Goal: Task Accomplishment & Management: Use online tool/utility

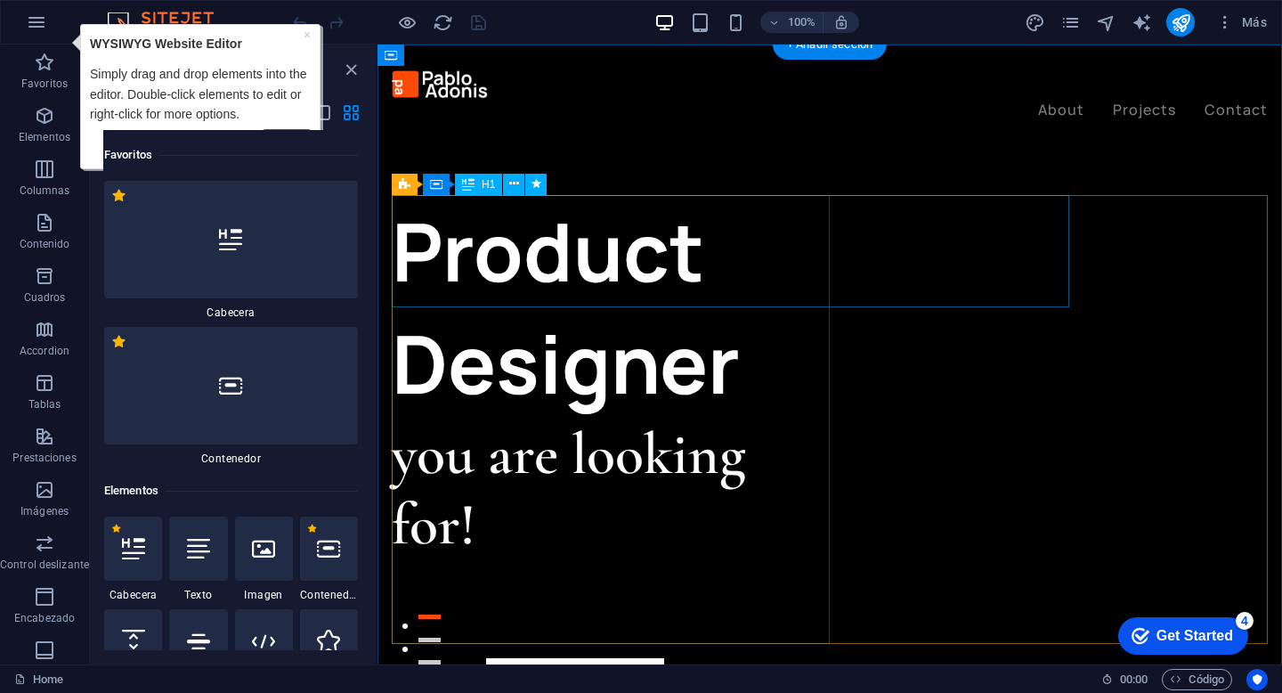
scroll to position [10602, 0]
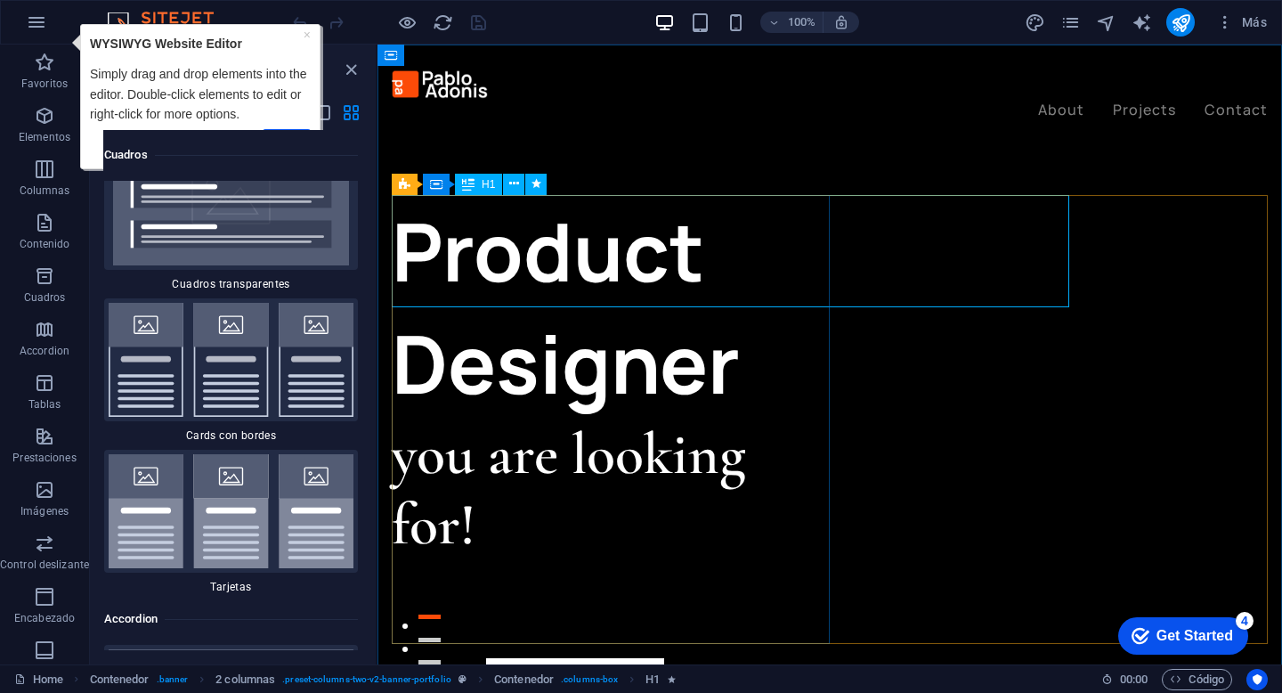
click at [480, 186] on div "H1" at bounding box center [478, 184] width 47 height 21
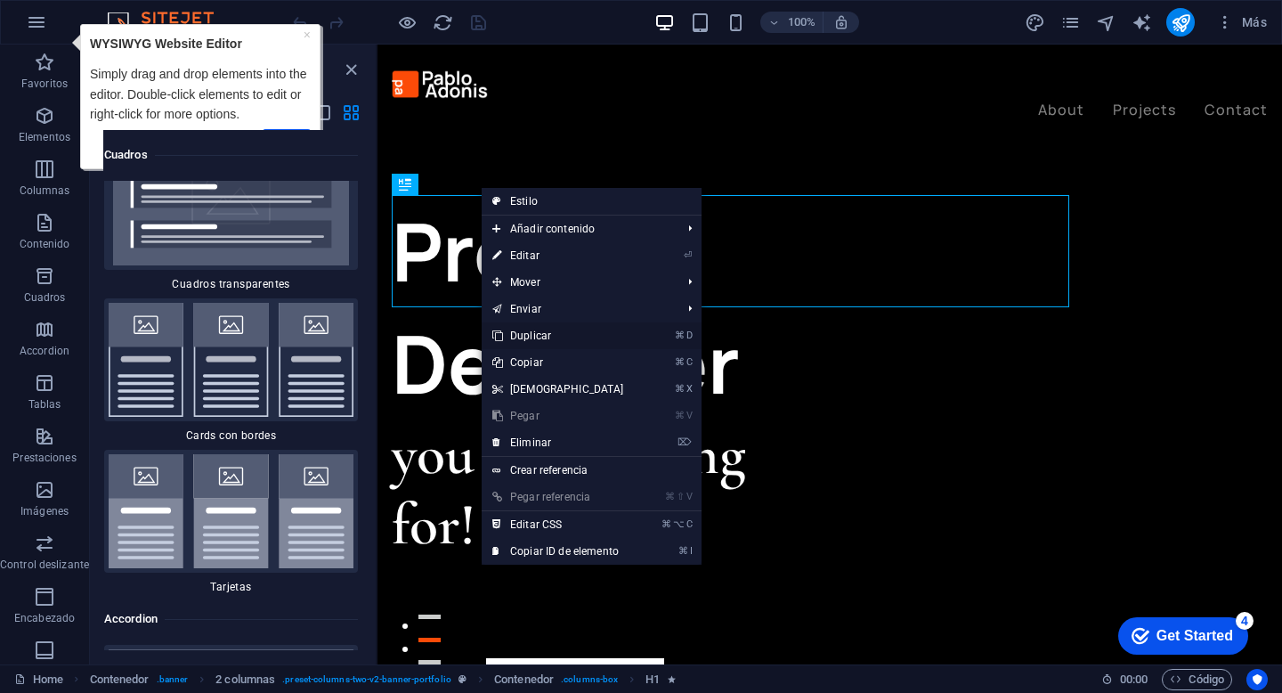
click at [562, 339] on link "⌘ D Duplicar" at bounding box center [558, 335] width 153 height 27
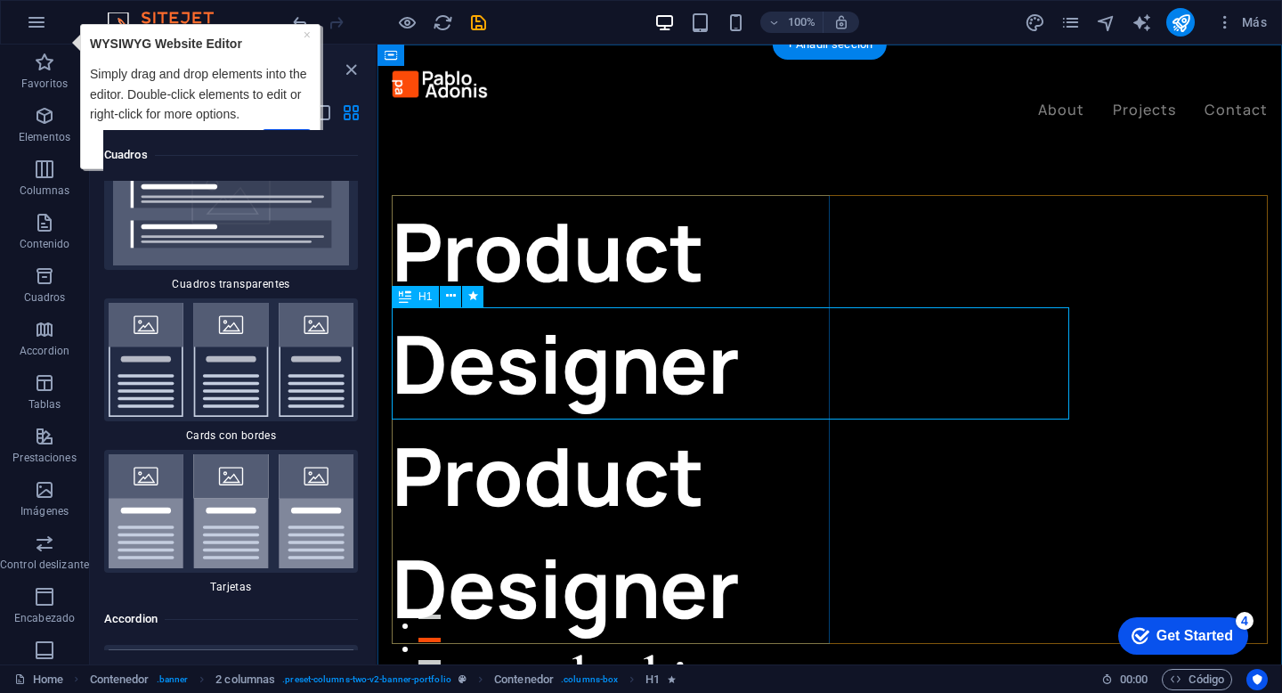
click at [653, 419] on div "Product Designer" at bounding box center [611, 531] width 438 height 224
click at [683, 419] on div "Product Designer" at bounding box center [611, 531] width 438 height 224
click at [435, 419] on div "Product Designer" at bounding box center [611, 531] width 438 height 224
click at [428, 369] on div "Product Designer Product Designer you are looking for! Let’s talk My projects" at bounding box center [611, 598] width 438 height 806
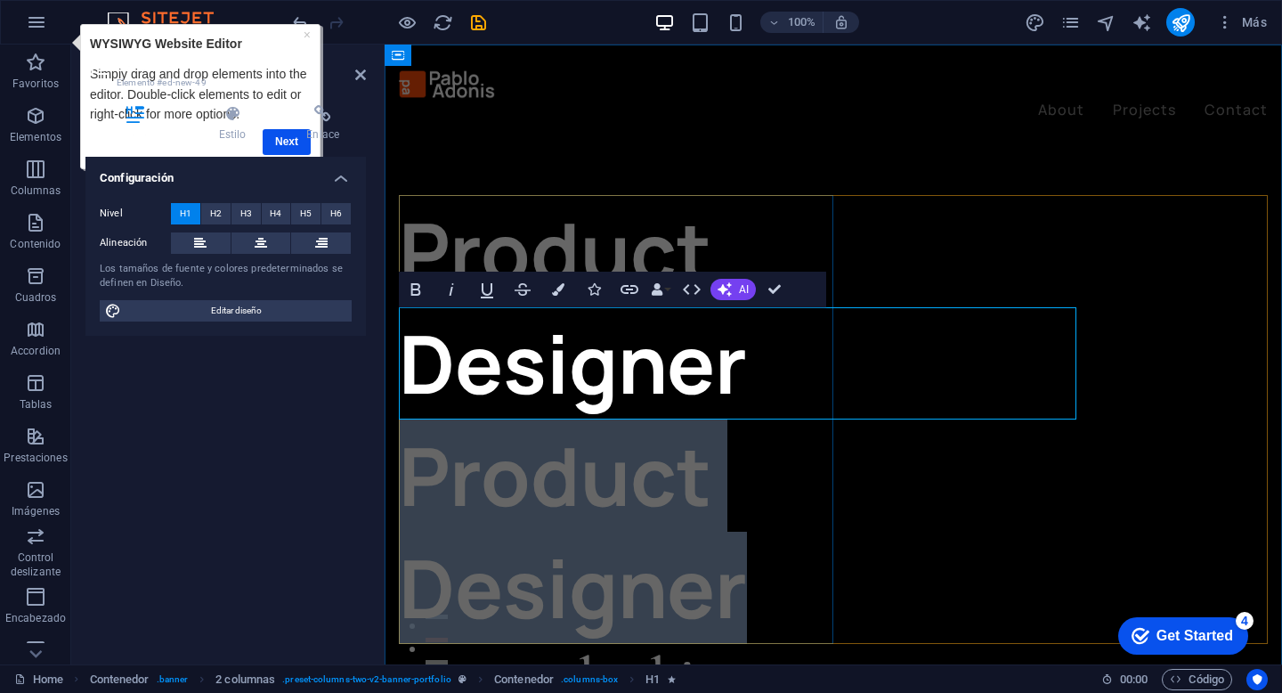
click at [435, 419] on h1 "Product Designer" at bounding box center [616, 531] width 434 height 224
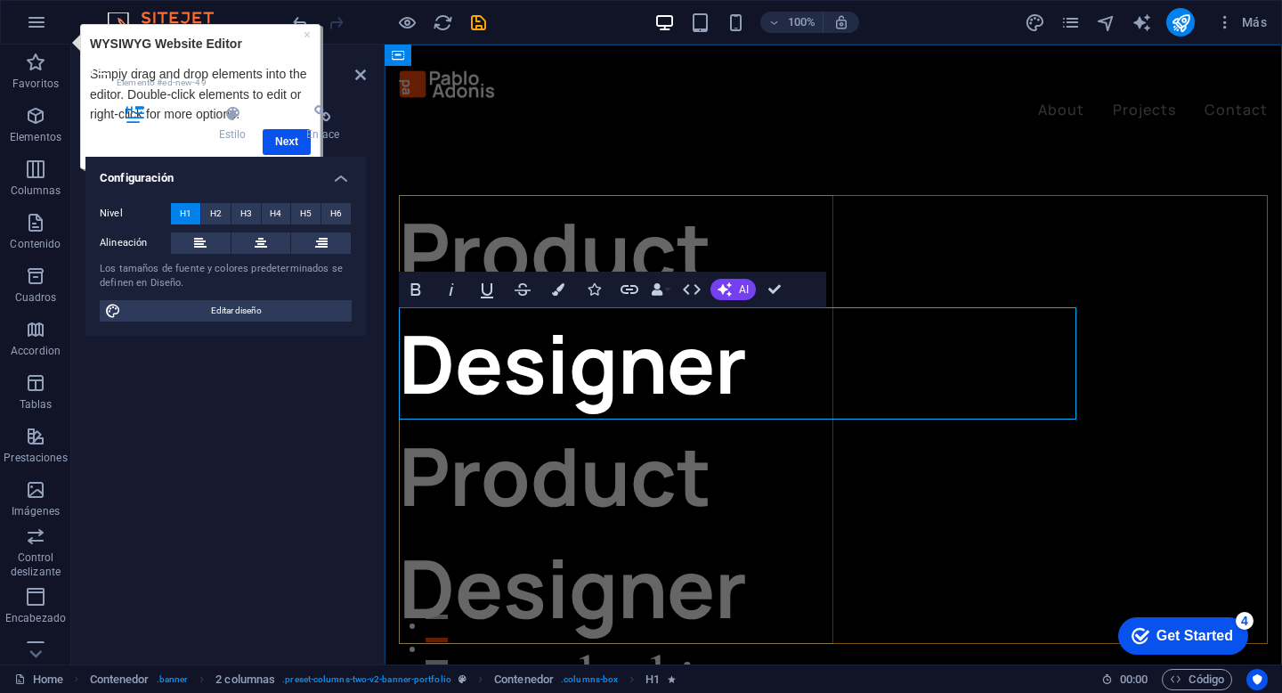
click at [435, 419] on h1 "Product Designer" at bounding box center [616, 531] width 434 height 224
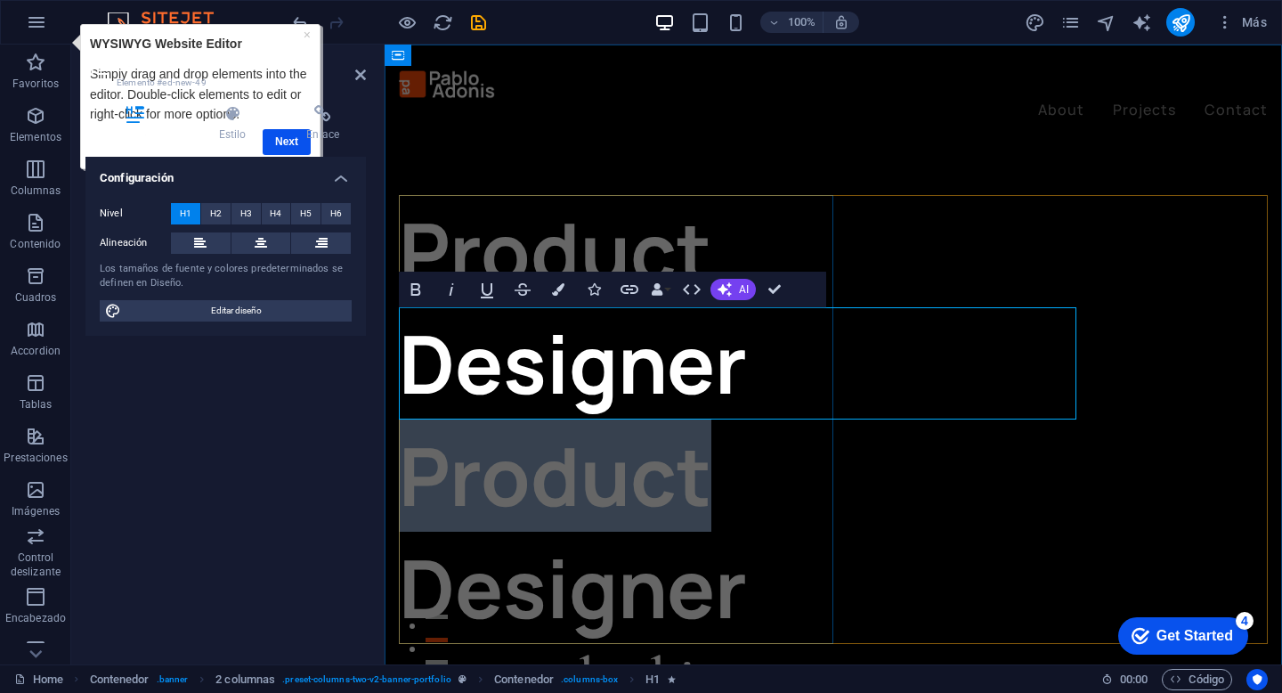
click at [435, 419] on h1 "Product Designer" at bounding box center [616, 531] width 434 height 224
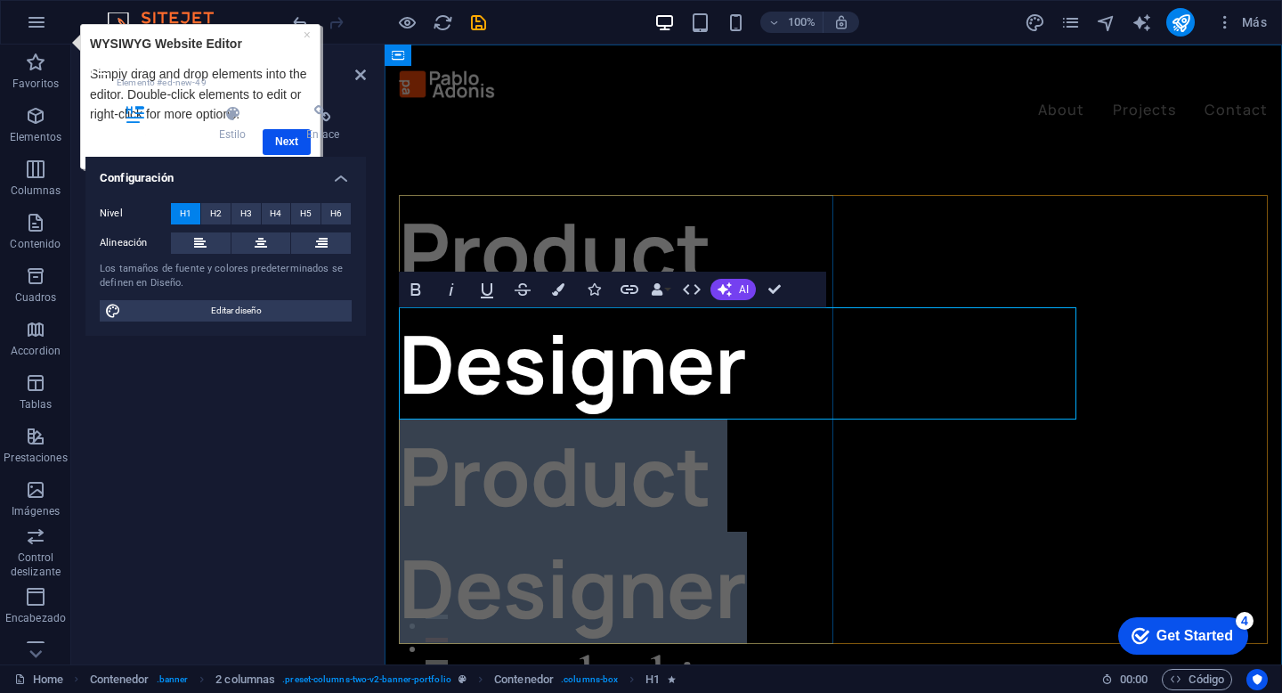
click at [435, 419] on h1 "Product Designer" at bounding box center [616, 531] width 434 height 224
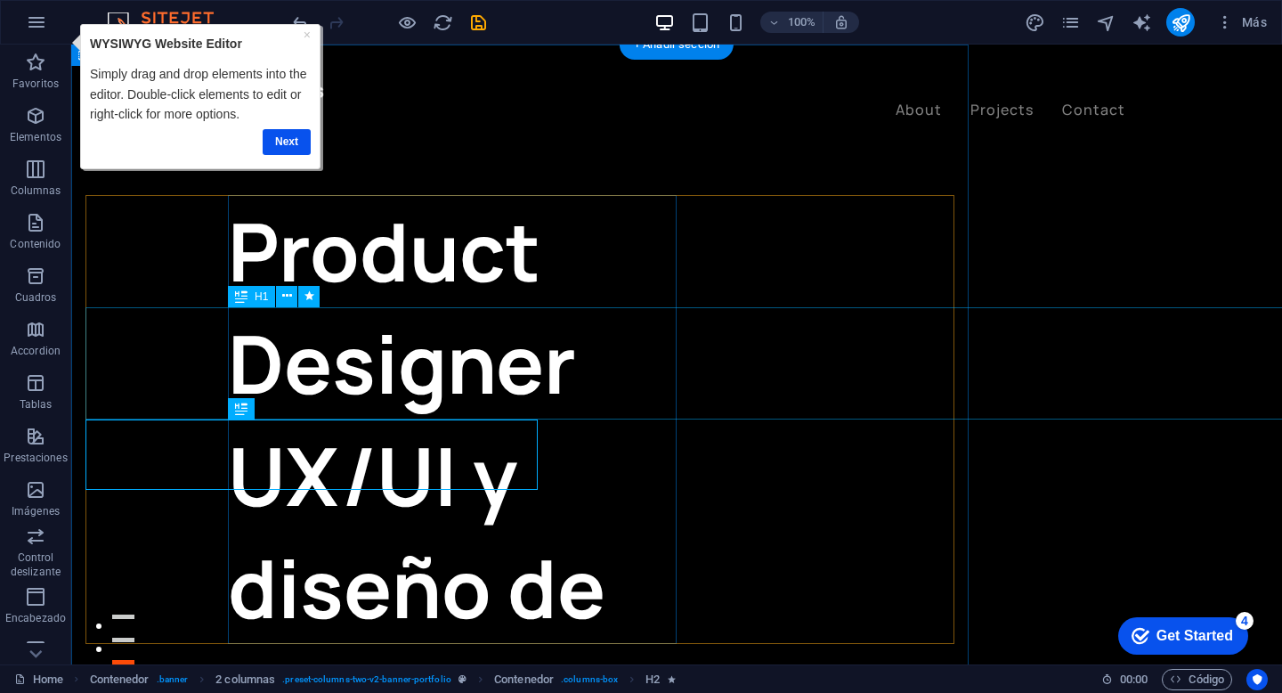
click at [594, 419] on div "UX/UI y diseño de productos digitales" at bounding box center [452, 643] width 449 height 449
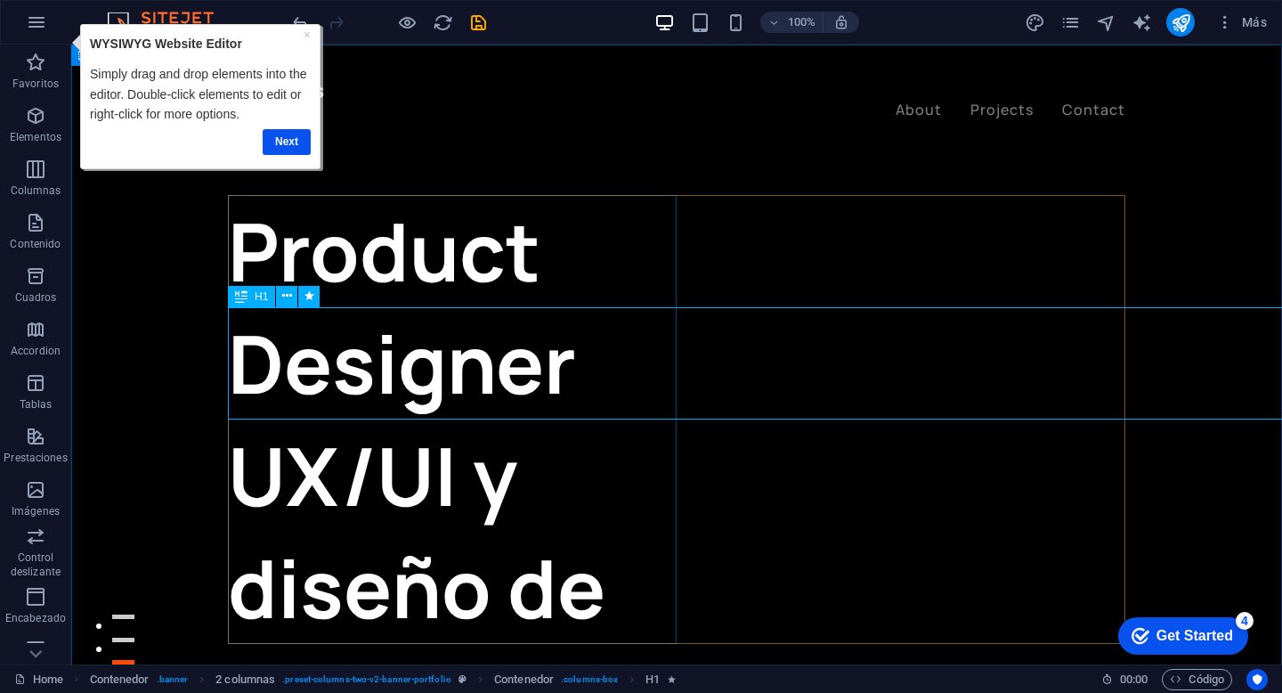
click at [264, 298] on span "H1" at bounding box center [261, 296] width 13 height 11
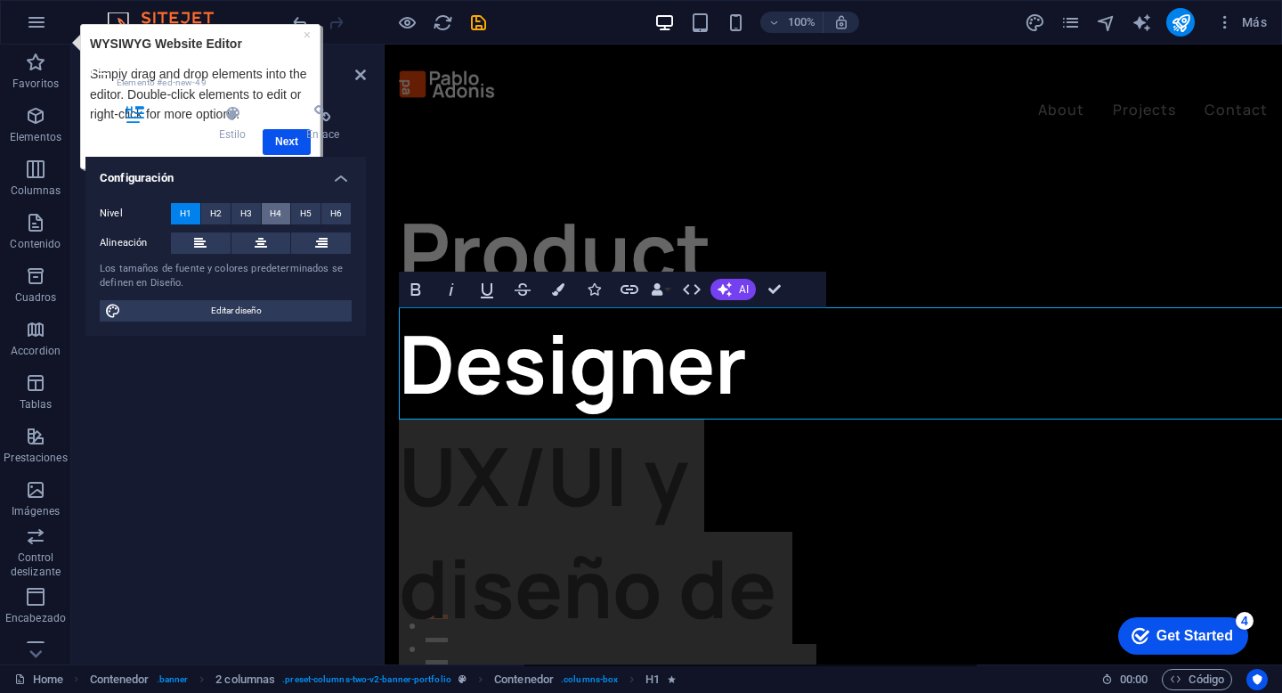
click at [272, 220] on span "H4" at bounding box center [276, 213] width 12 height 21
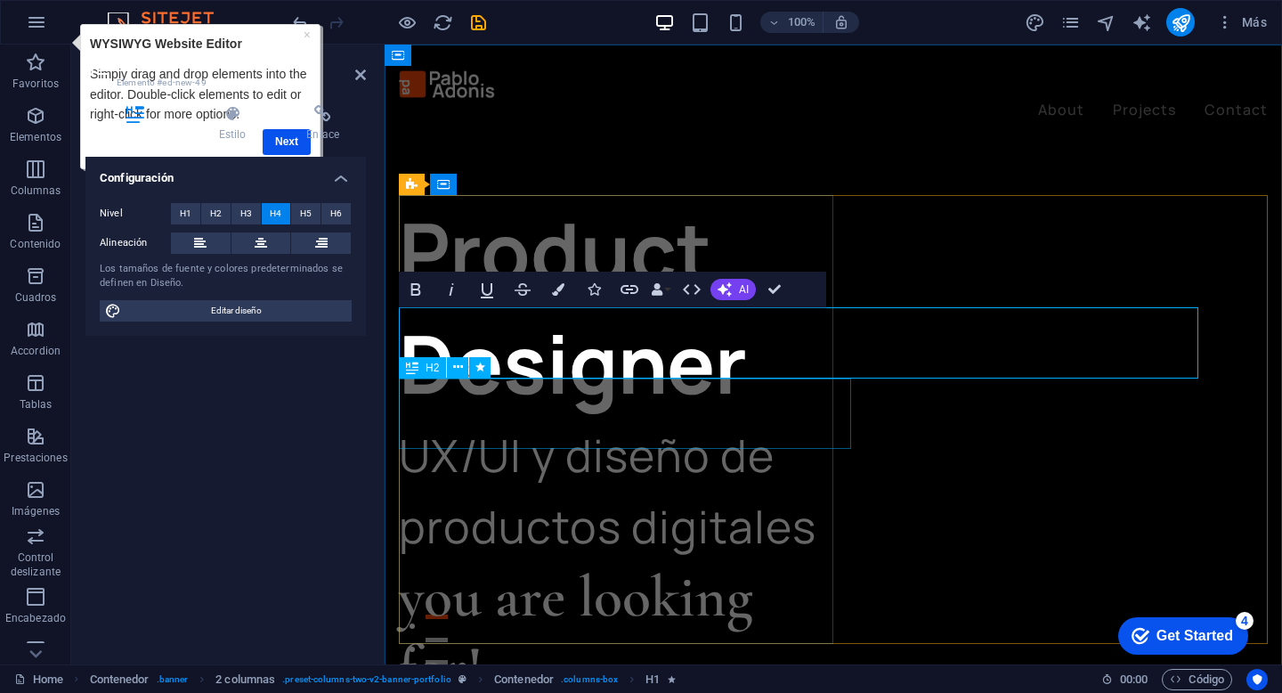
click at [702, 562] on div "you are looking for!" at bounding box center [616, 632] width 434 height 141
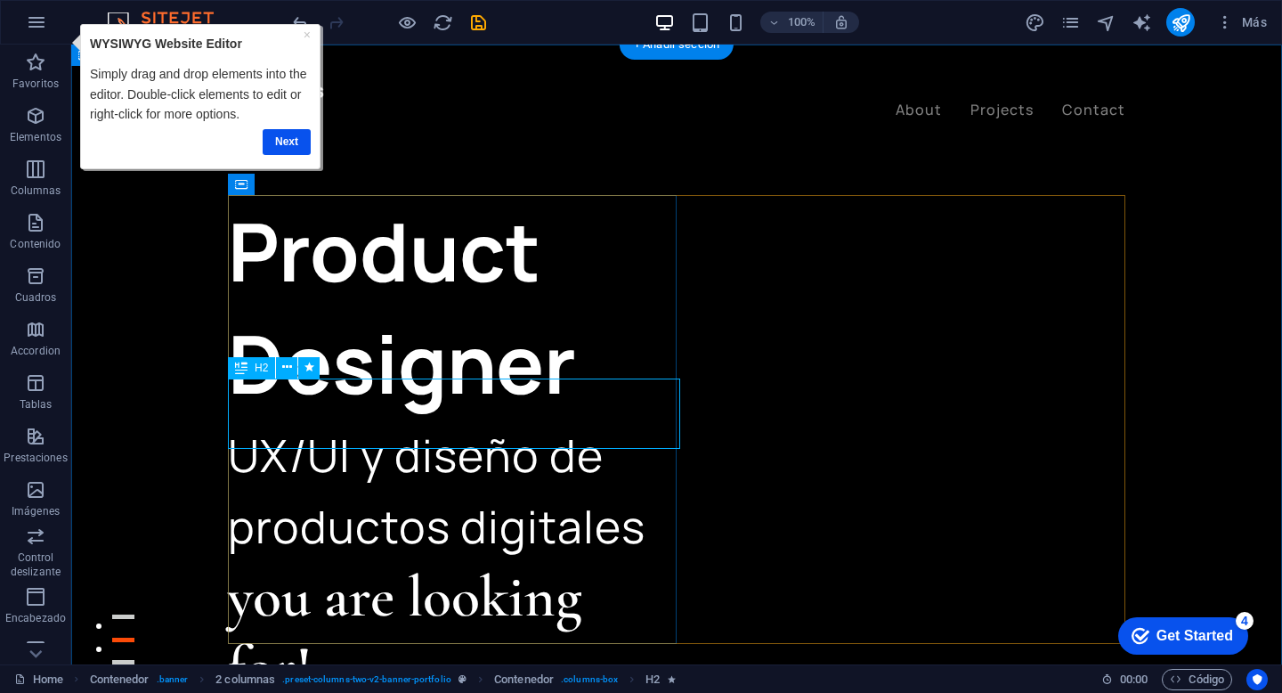
click at [515, 562] on div "you are looking for!" at bounding box center [452, 632] width 449 height 141
click at [228, 562] on h2 "you are looking for!" at bounding box center [452, 632] width 449 height 141
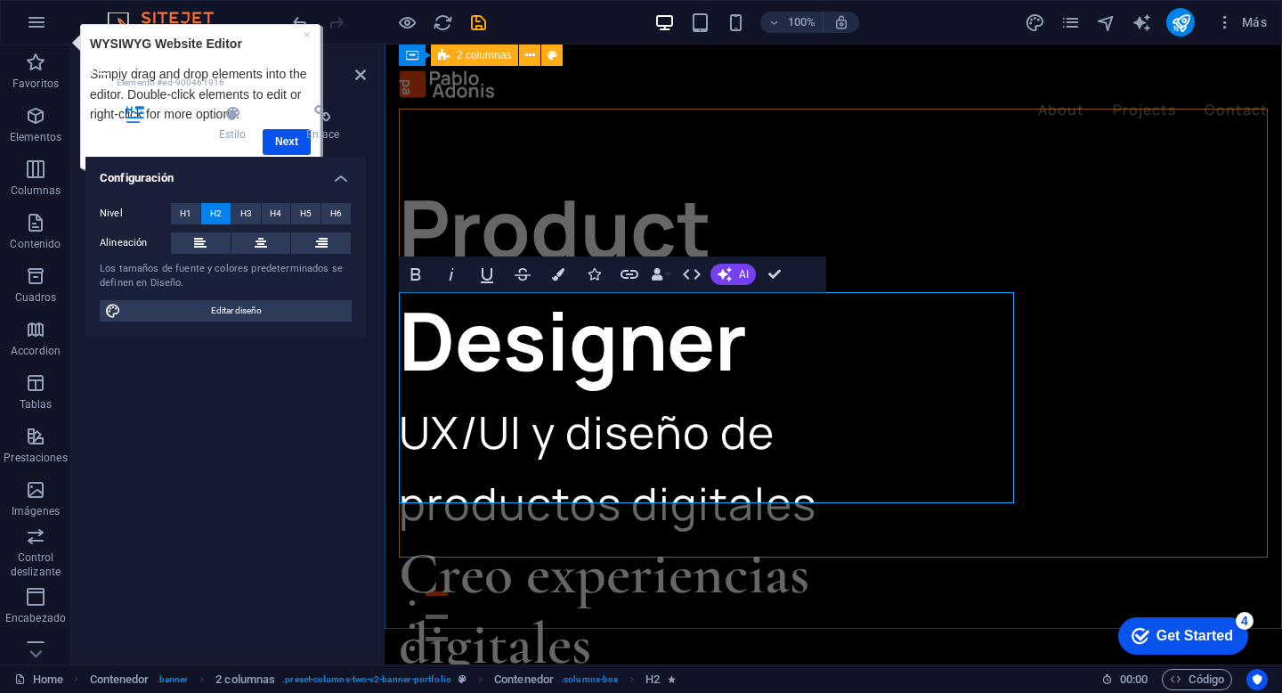
scroll to position [0, 0]
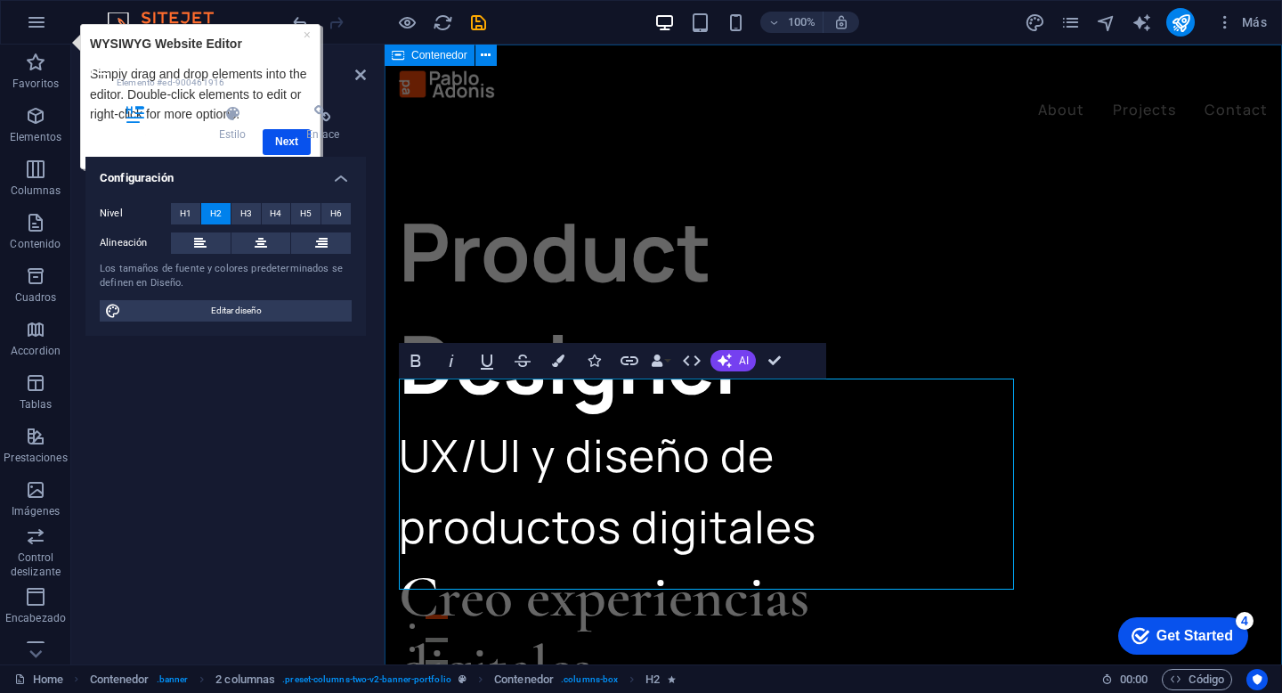
click at [636, 133] on div "Product Designer UX/UI y diseño de productos digitales Creo experiencias digita…" at bounding box center [833, 380] width 897 height 670
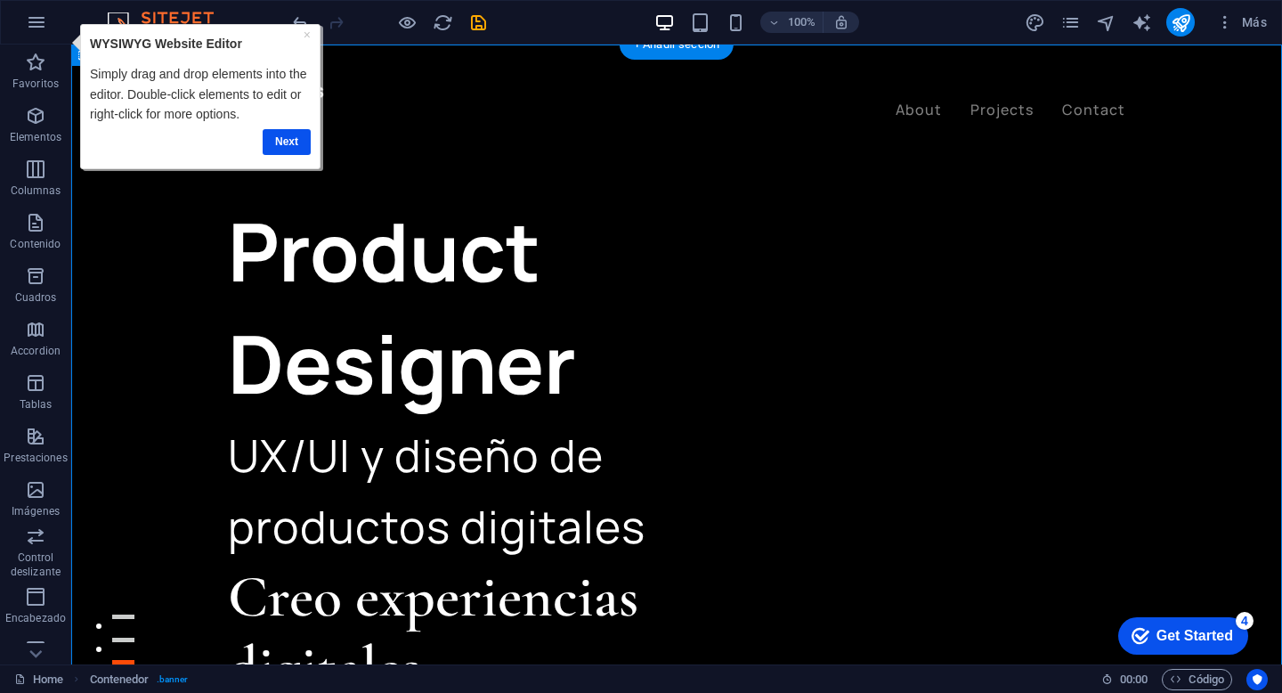
click at [640, 127] on div "Product Designer UX/UI y diseño de productos digitales Creo experiencias digita…" at bounding box center [676, 380] width 1211 height 670
click at [304, 36] on link "×" at bounding box center [307, 35] width 7 height 14
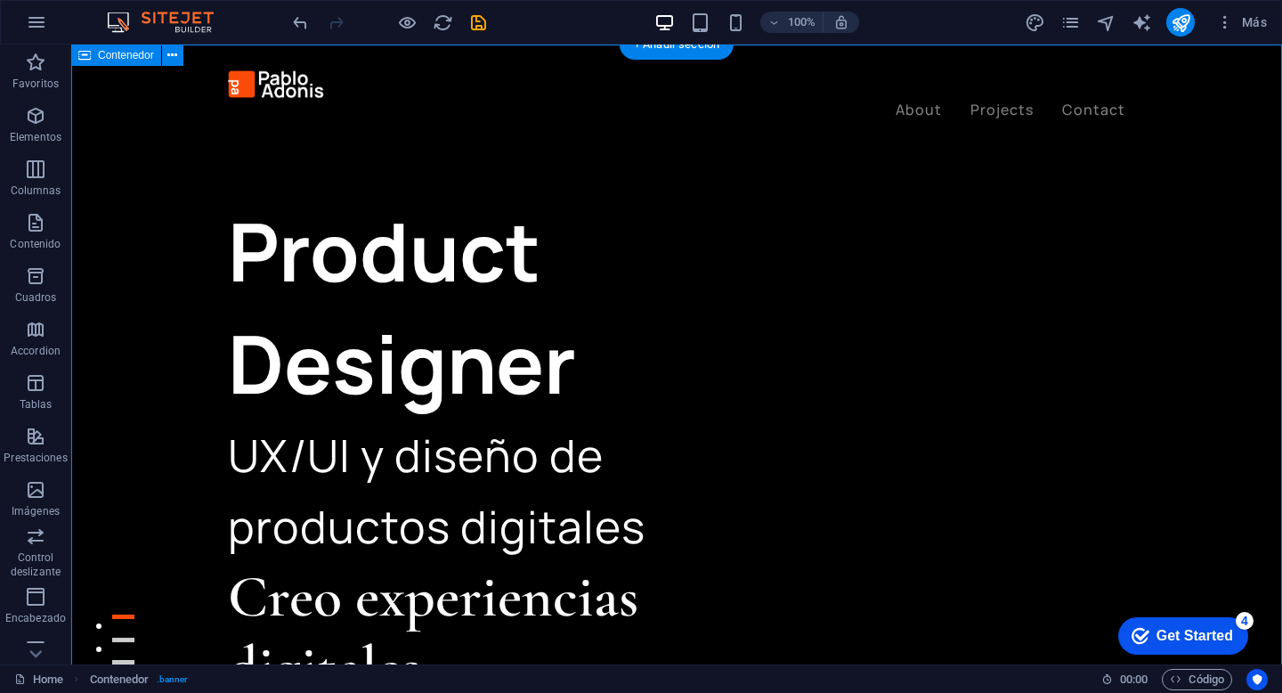
click at [317, 149] on div "Product Designer UX/UI y diseño de productos digitales Creo experiencias digita…" at bounding box center [676, 380] width 1211 height 670
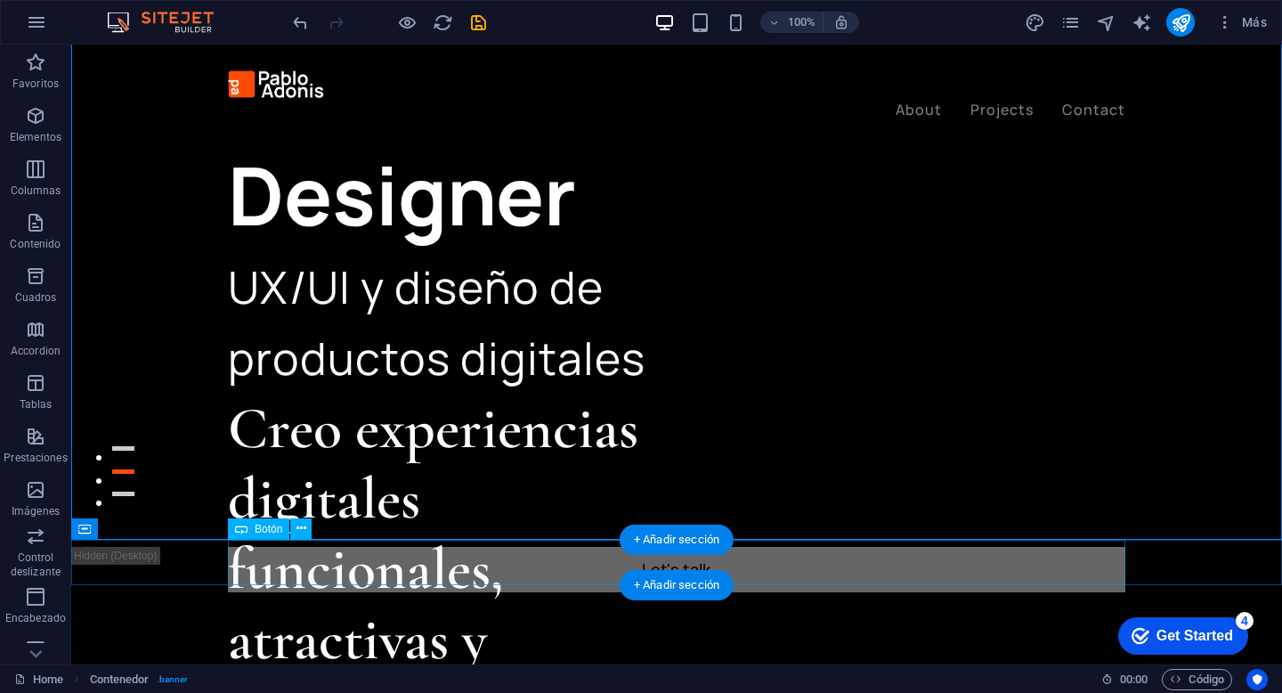
scroll to position [179, 0]
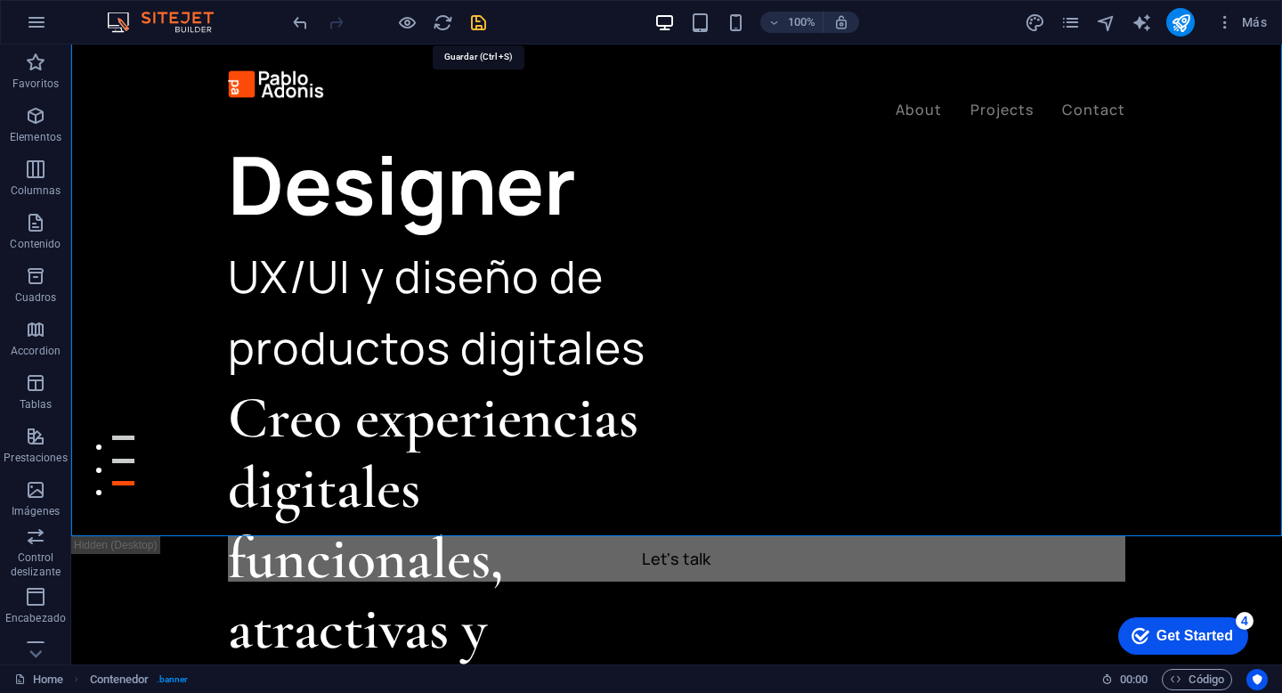
click at [483, 28] on icon "save" at bounding box center [478, 22] width 20 height 20
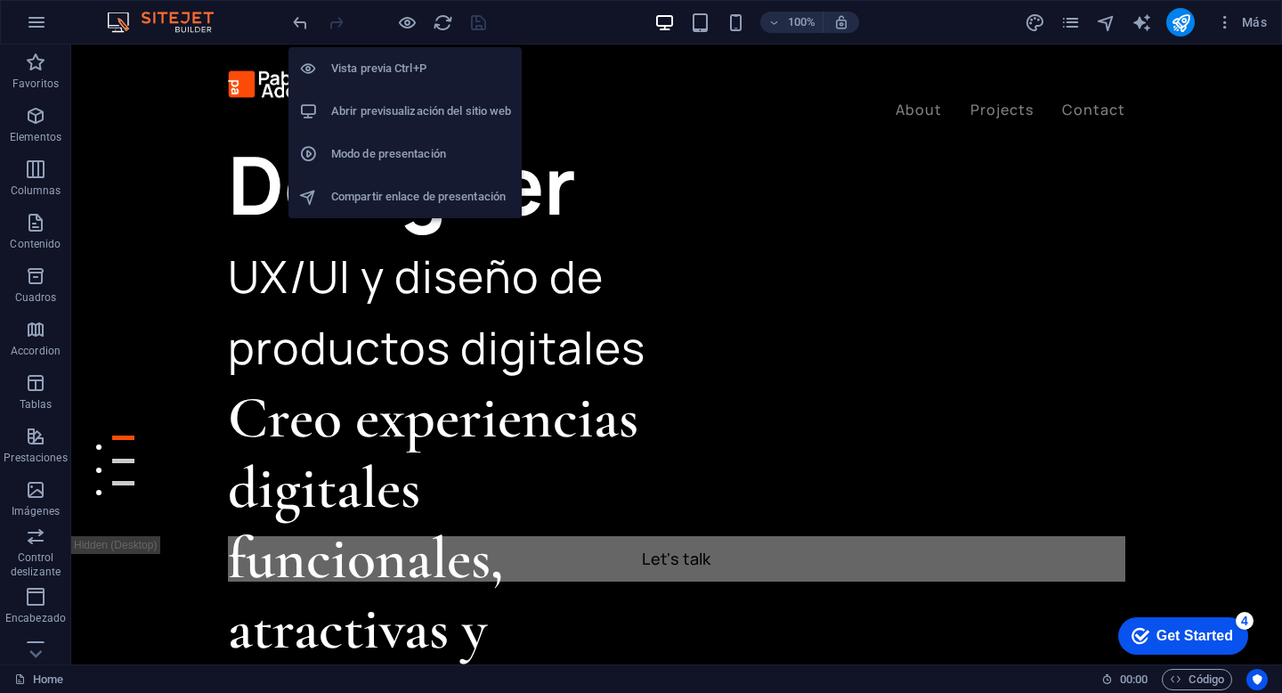
click at [418, 115] on h6 "Abrir previsualización del sitio web" at bounding box center [421, 111] width 180 height 21
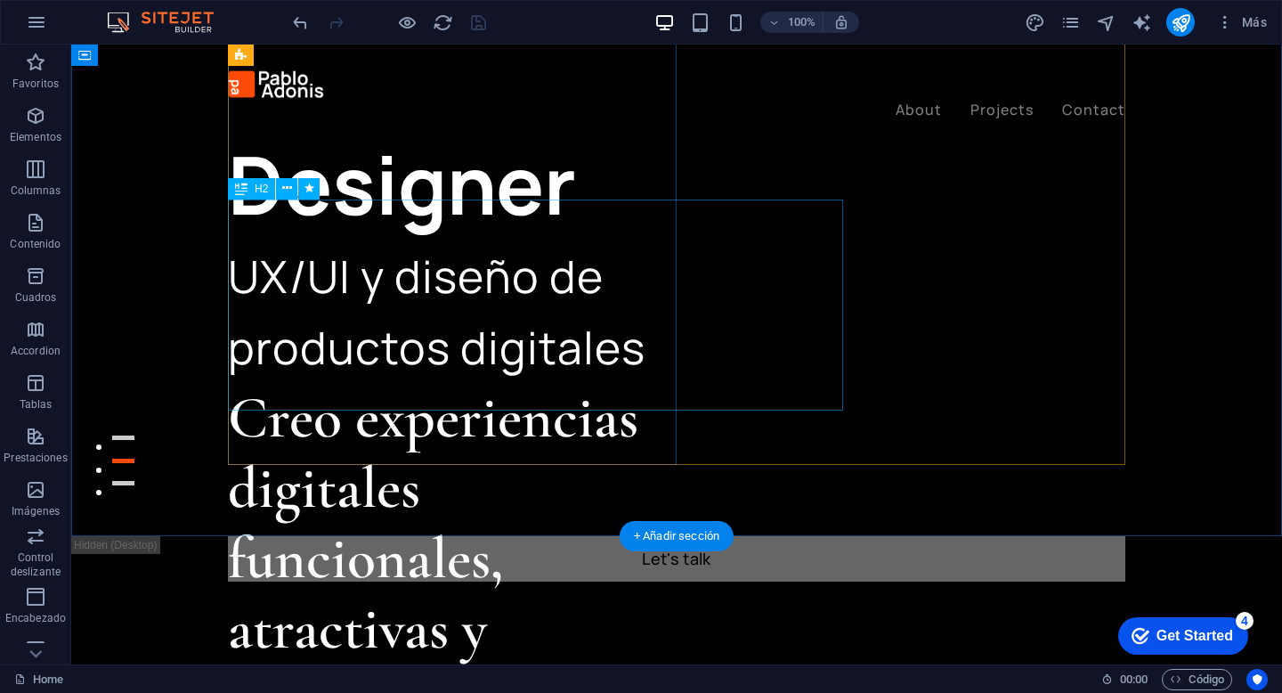
click at [644, 383] on div "Creo experiencias digitales funcionales, atractivas y centradas en las personas." at bounding box center [452, 594] width 449 height 423
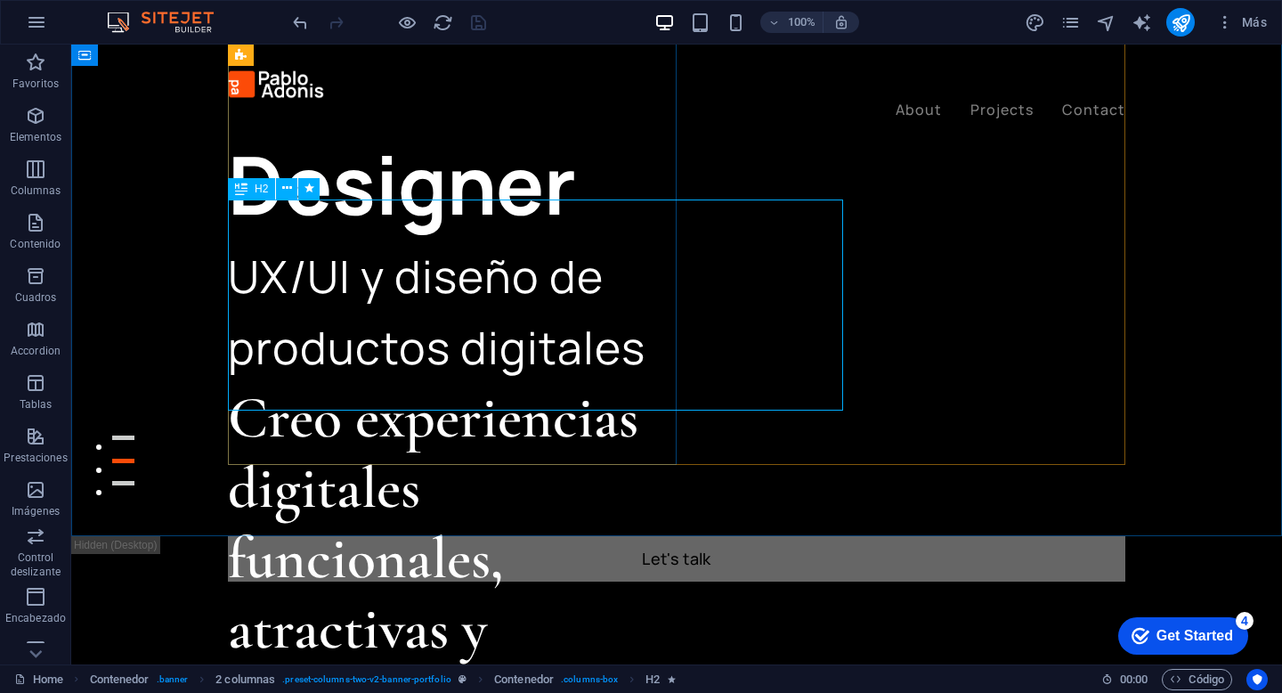
click at [257, 190] on span "H2" at bounding box center [261, 188] width 13 height 11
click at [252, 187] on div "H2" at bounding box center [251, 188] width 47 height 21
click at [277, 383] on div "Creo experiencias digitales funcionales, atractivas y centradas en las personas." at bounding box center [452, 594] width 449 height 423
click at [247, 190] on div "H2" at bounding box center [251, 188] width 47 height 21
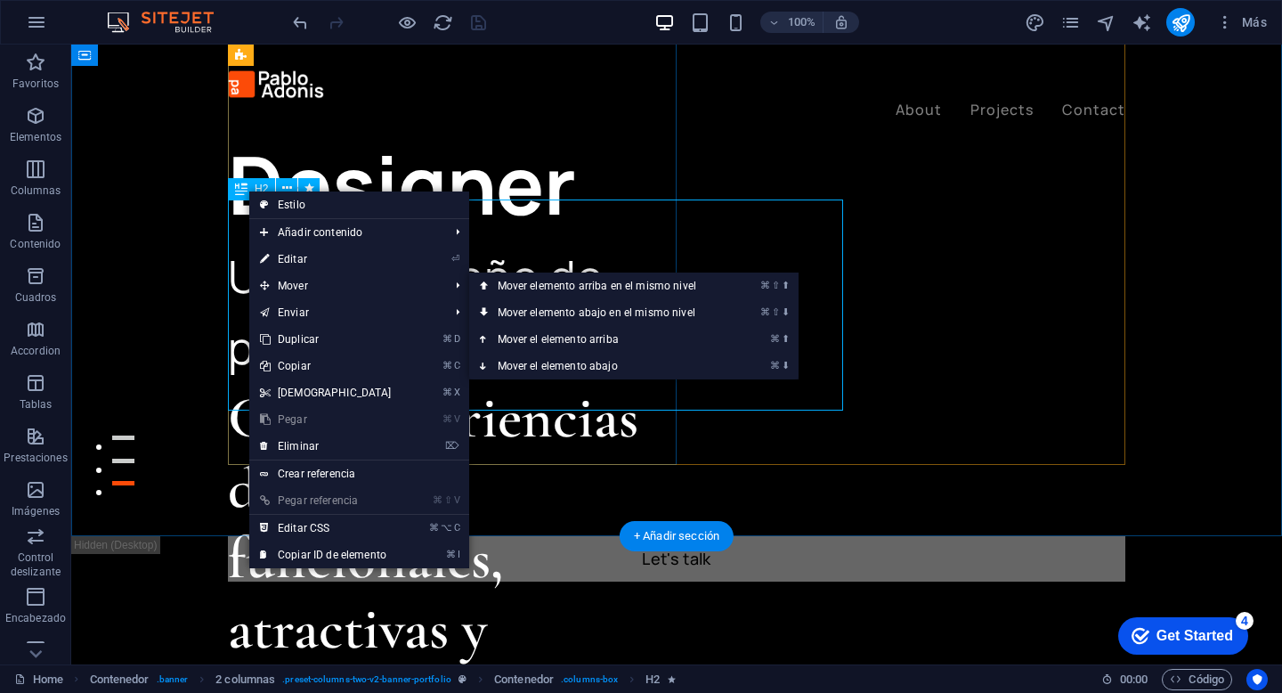
click at [677, 383] on div "Creo experiencias digitales funcionales, atractivas y centradas en las personas." at bounding box center [452, 594] width 449 height 423
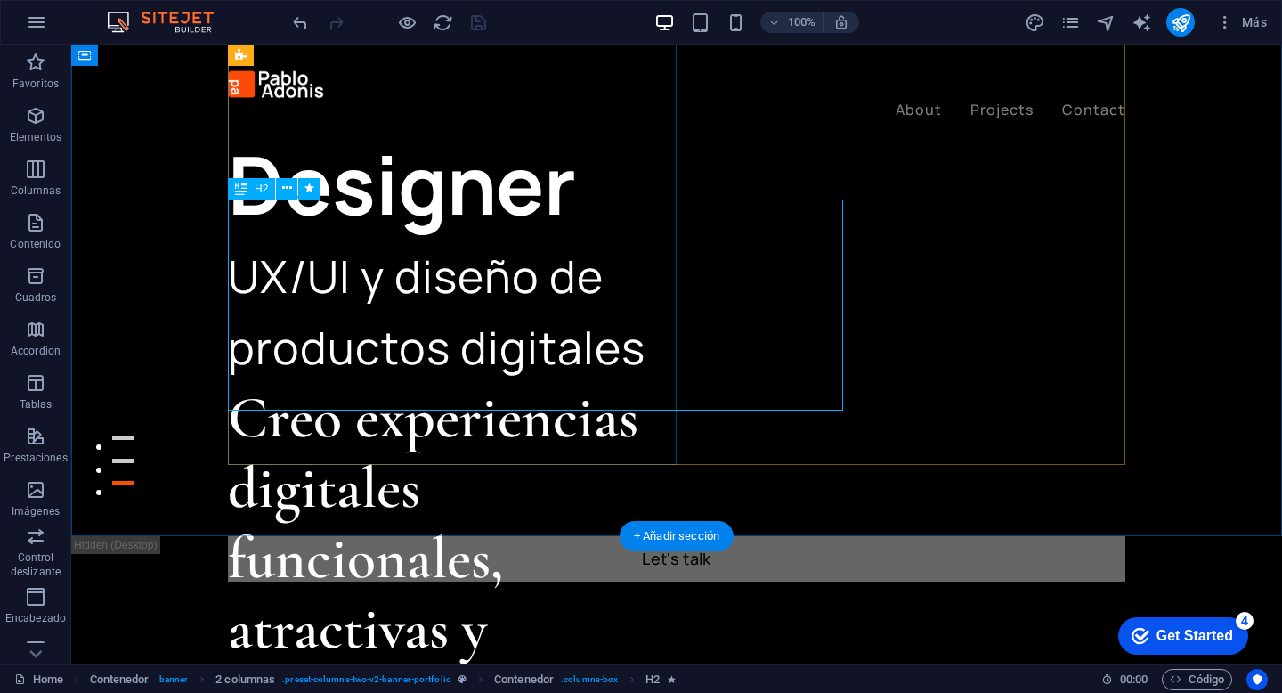
click at [677, 383] on div "Creo experiencias digitales funcionales, atractivas y centradas en las personas." at bounding box center [452, 594] width 449 height 423
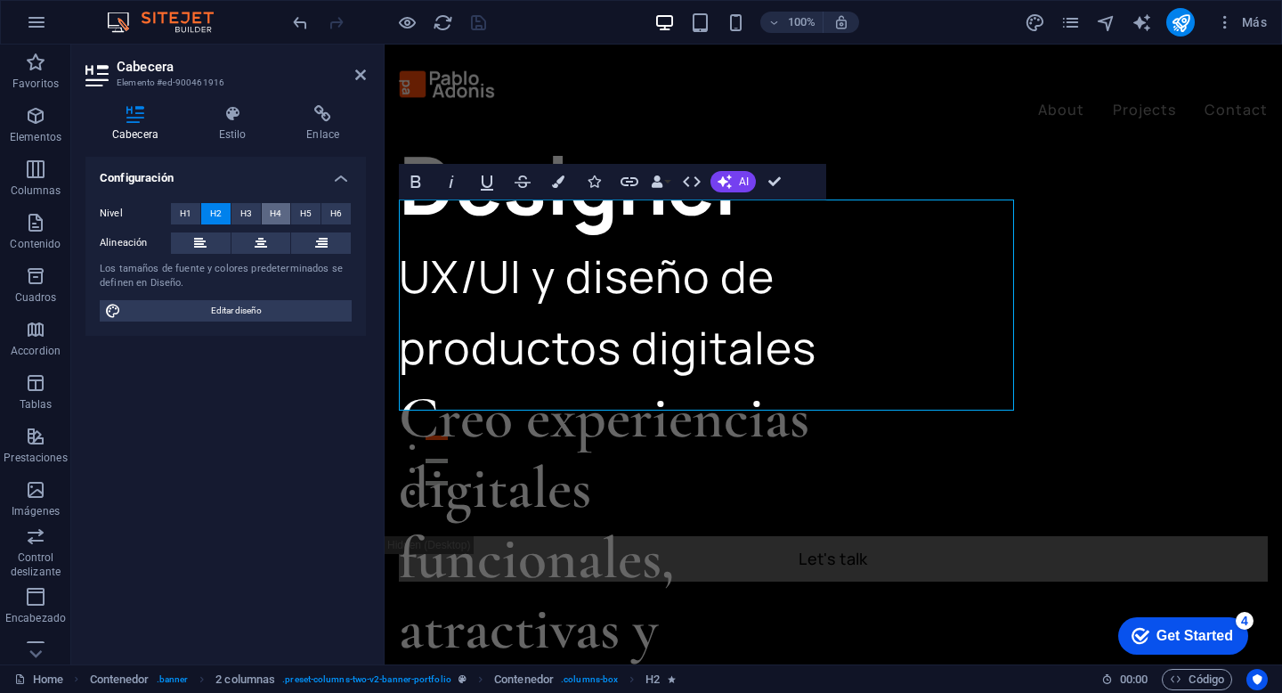
click at [274, 209] on span "H4" at bounding box center [276, 213] width 12 height 21
click at [251, 122] on icon at bounding box center [232, 114] width 81 height 18
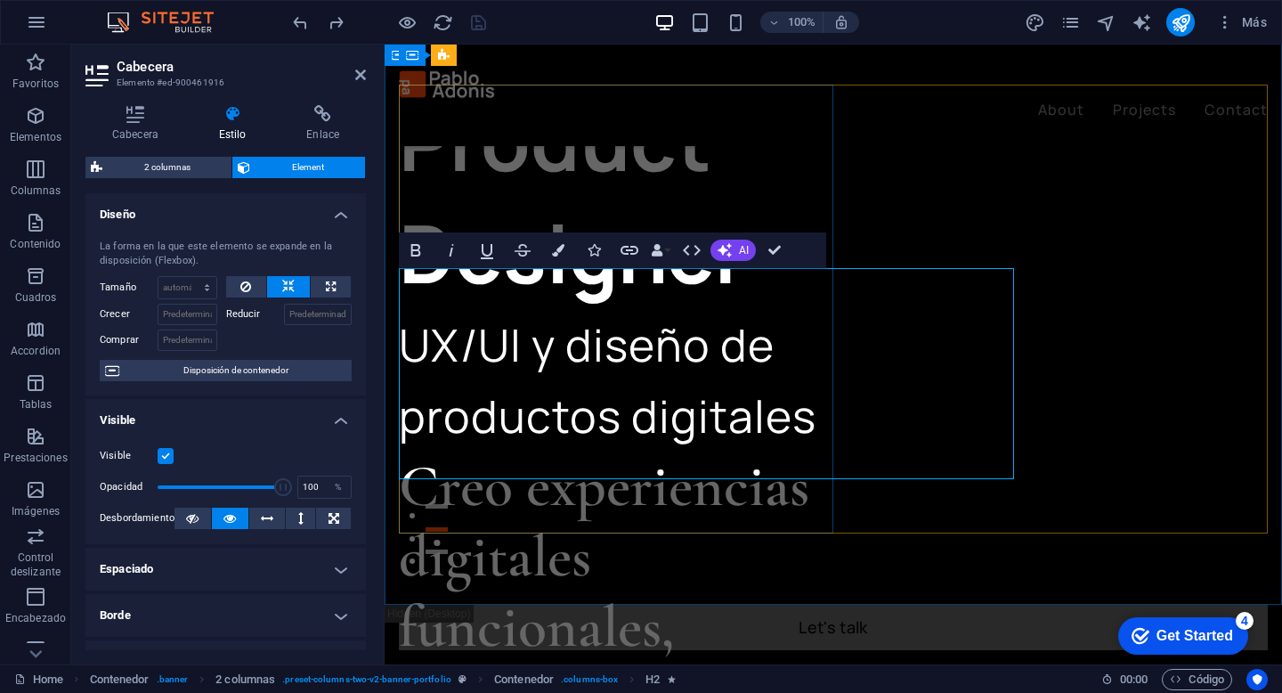
scroll to position [4, 0]
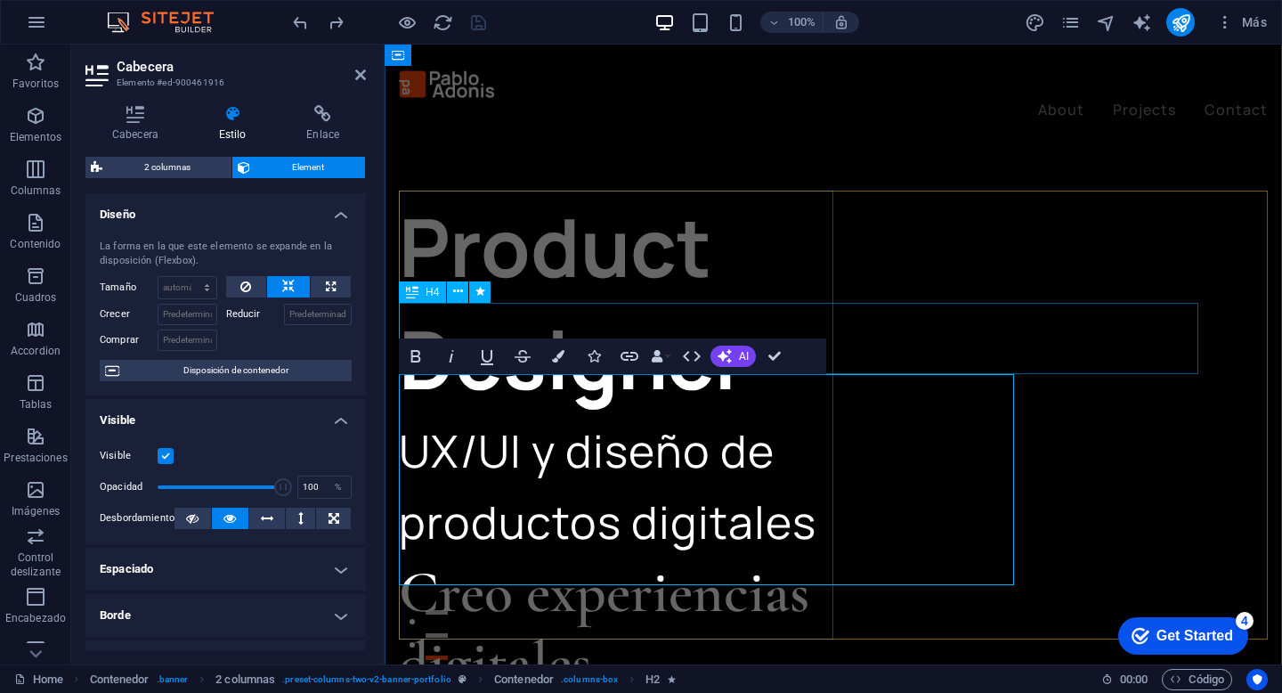
click at [833, 415] on div "UX/UI y diseño de productos digitales" at bounding box center [616, 486] width 434 height 142
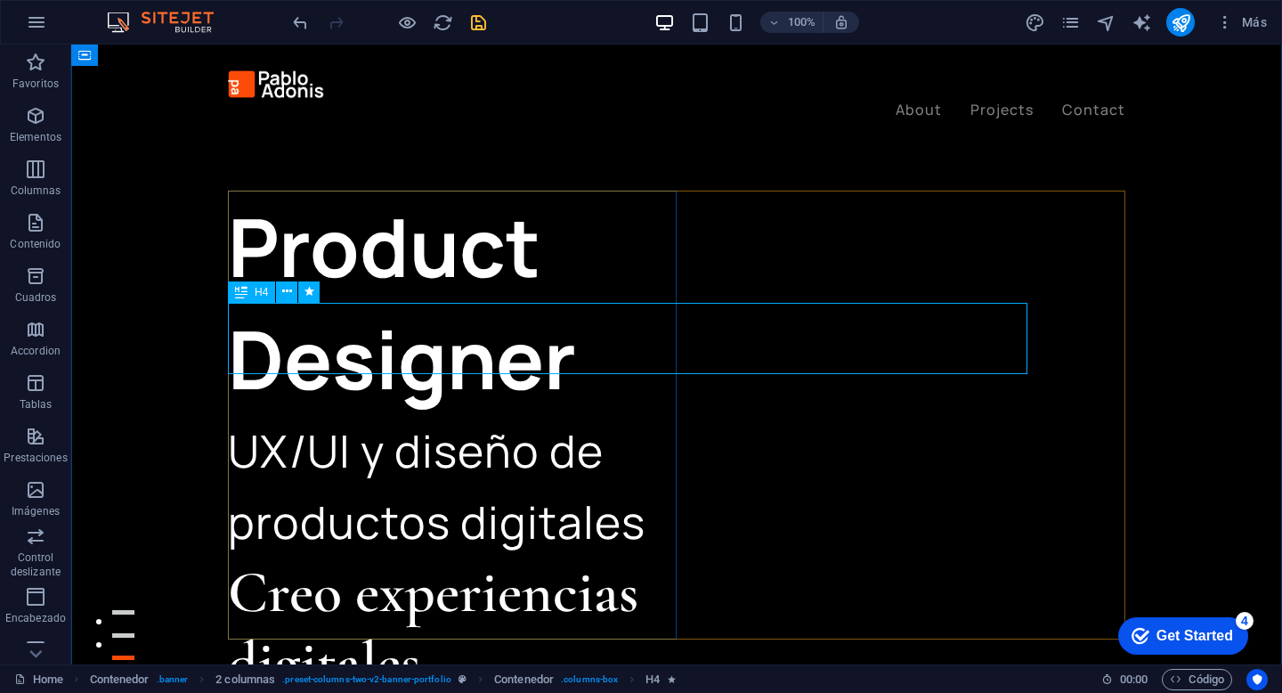
click at [256, 290] on span "H4" at bounding box center [261, 292] width 13 height 11
click at [252, 290] on div "H4" at bounding box center [251, 291] width 47 height 21
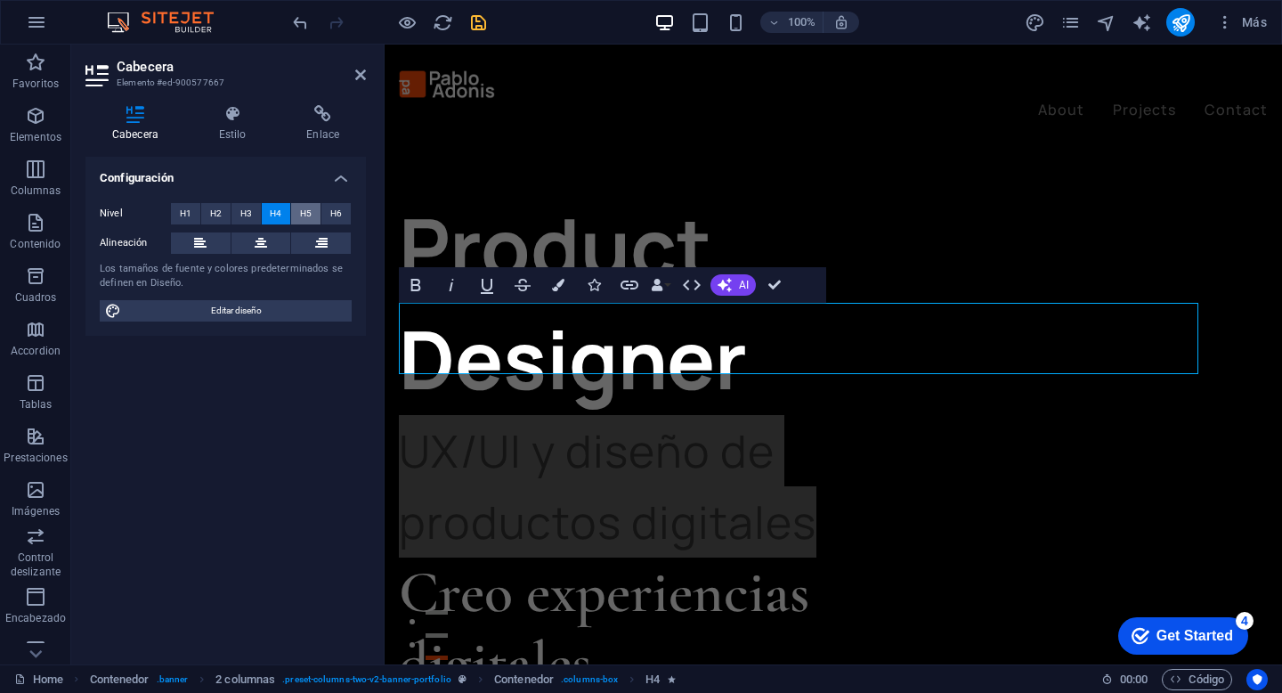
click at [307, 209] on span "H5" at bounding box center [306, 213] width 12 height 21
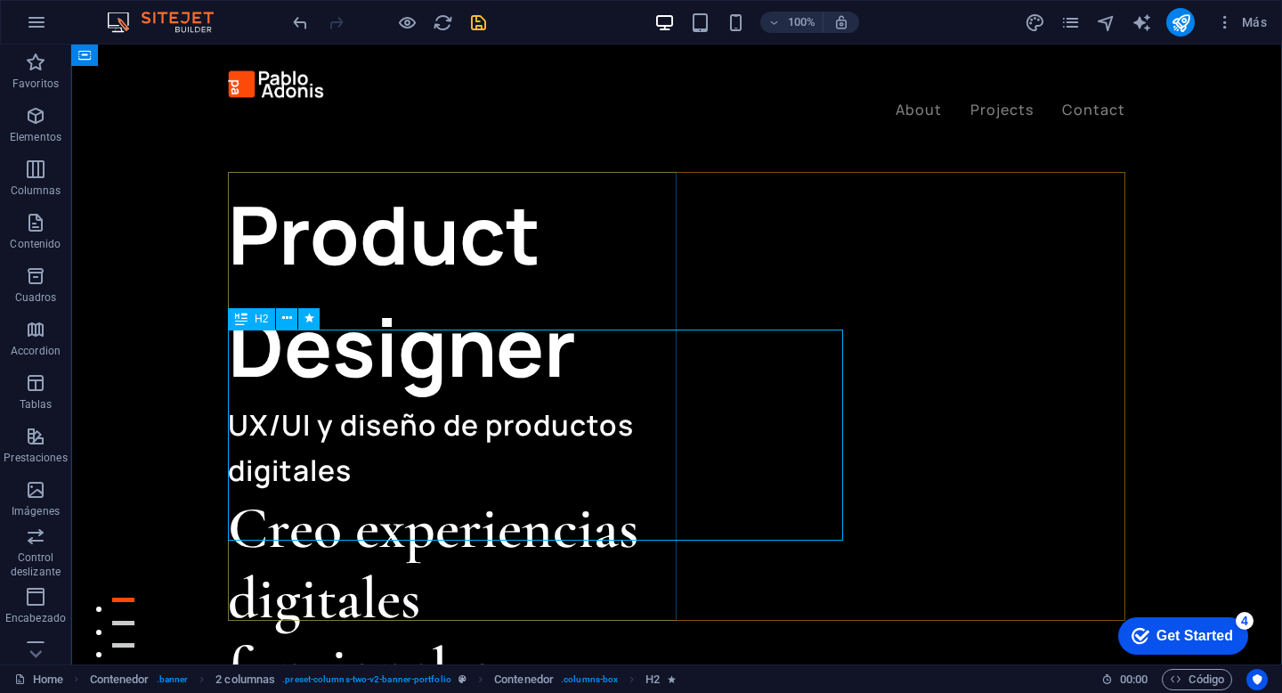
scroll to position [12, 0]
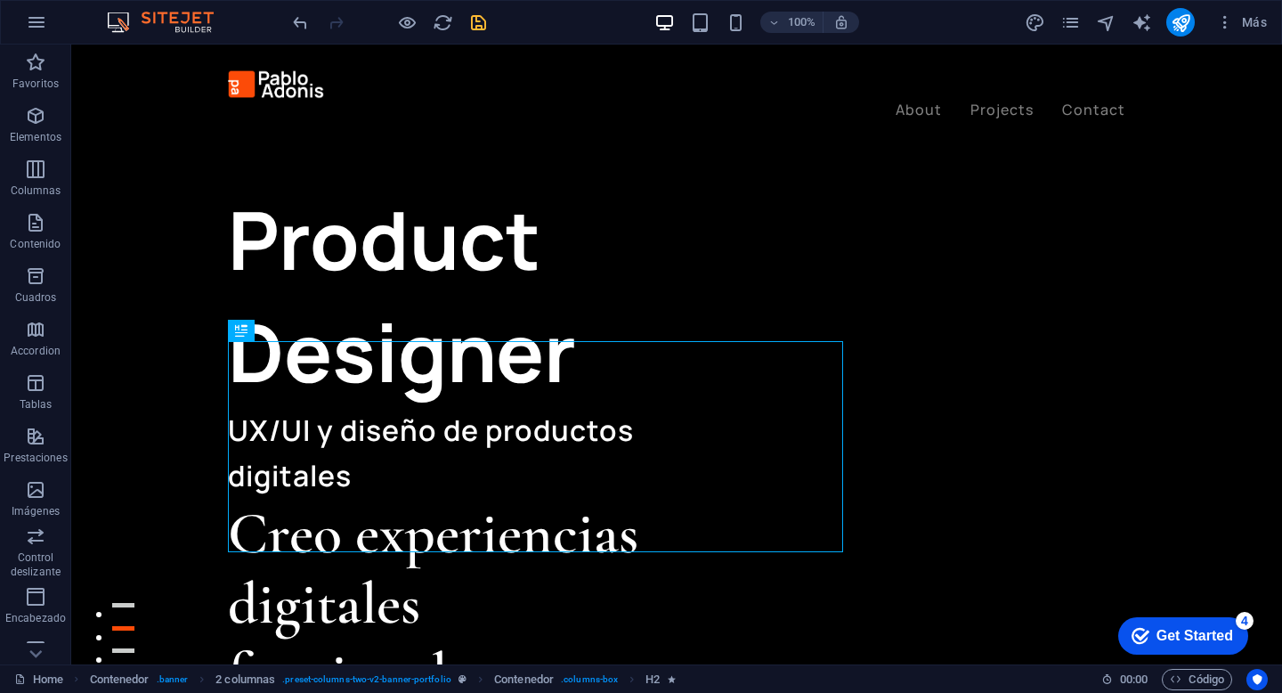
click at [476, 33] on div at bounding box center [388, 22] width 199 height 28
click at [476, 20] on icon "save" at bounding box center [478, 22] width 20 height 20
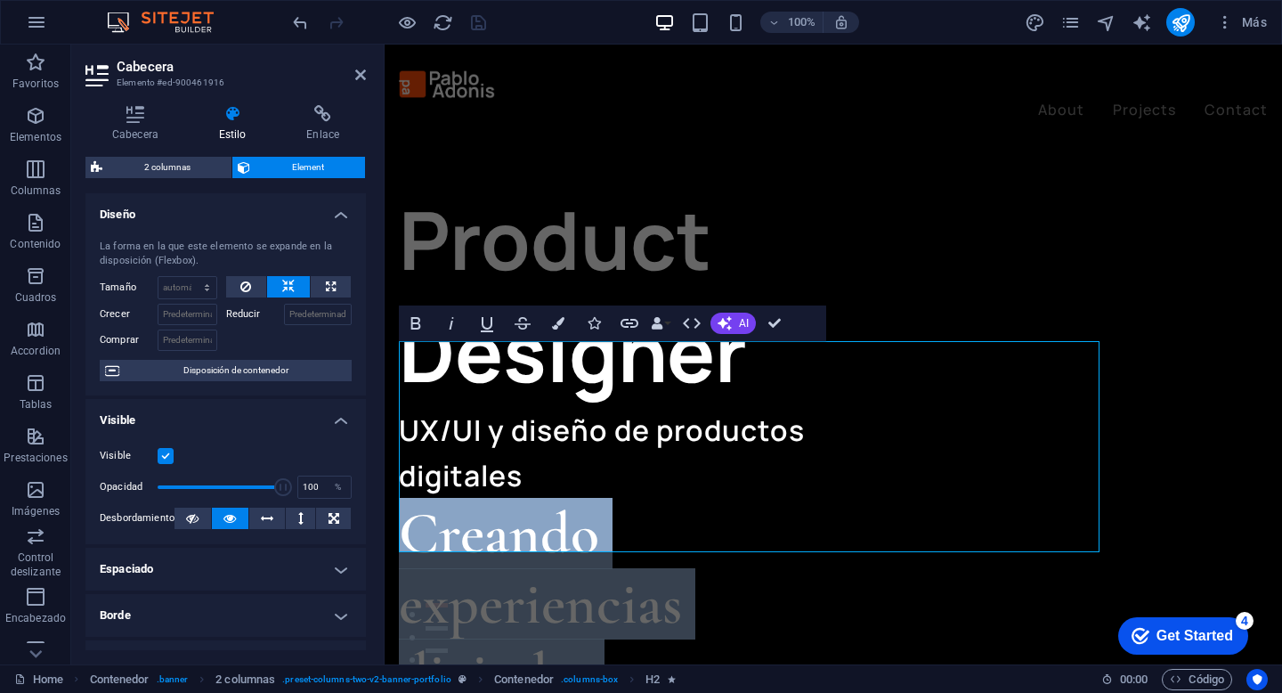
drag, startPoint x: 997, startPoint y: 523, endPoint x: 359, endPoint y: 397, distance: 650.7
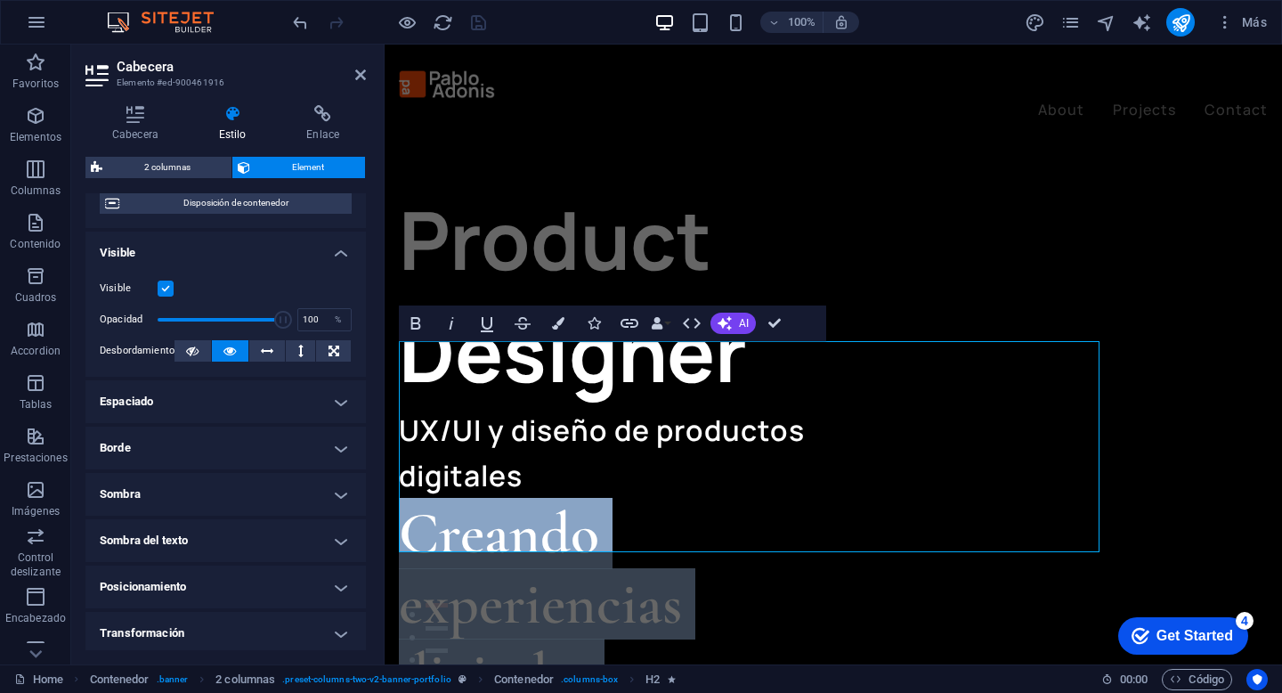
scroll to position [0, 0]
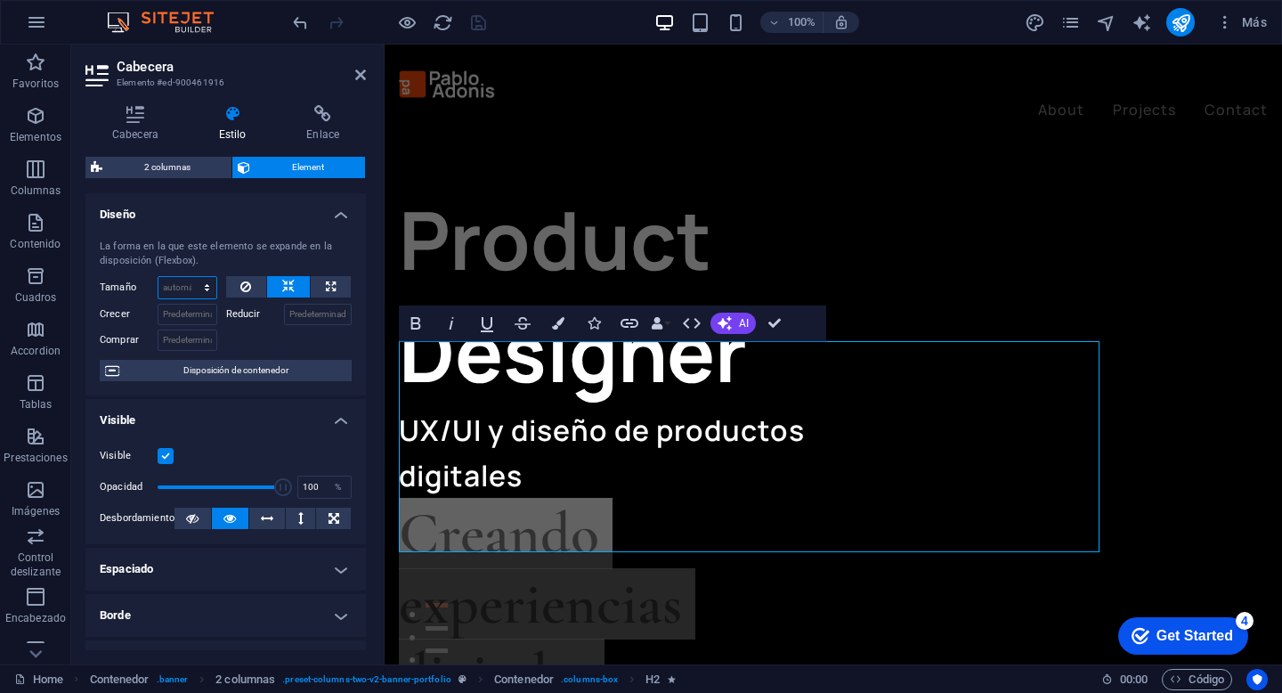
click at [191, 288] on select "Predeterminado automático px % 1/1 1/2 1/3 1/4 1/5 1/6 1/7 1/8 1/9 1/10" at bounding box center [187, 287] width 58 height 21
select select "px"
click at [189, 277] on select "Predeterminado automático px % 1/1 1/2 1/3 1/4 1/5 1/6 1/7 1/8 1/9 1/10" at bounding box center [187, 287] width 58 height 21
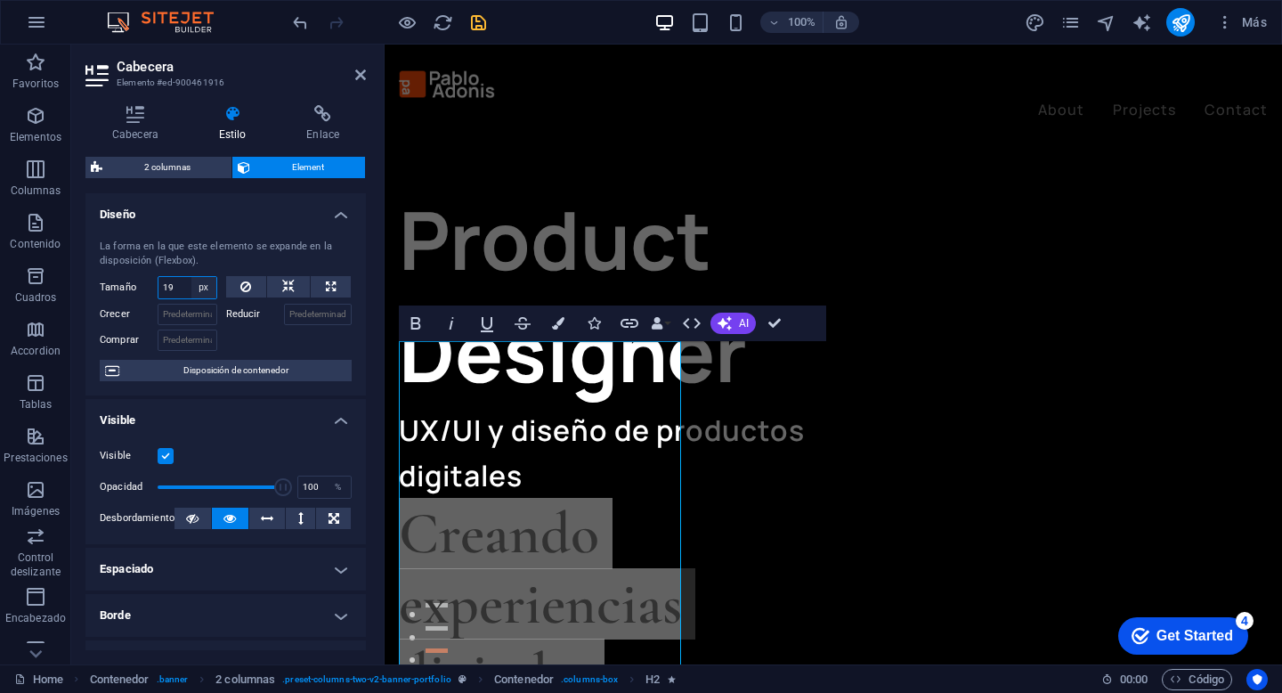
type input "20"
click at [253, 320] on label "Reducir" at bounding box center [255, 314] width 58 height 21
click at [284, 320] on input "Reducir" at bounding box center [318, 314] width 69 height 21
click at [183, 286] on input "20" at bounding box center [187, 287] width 58 height 21
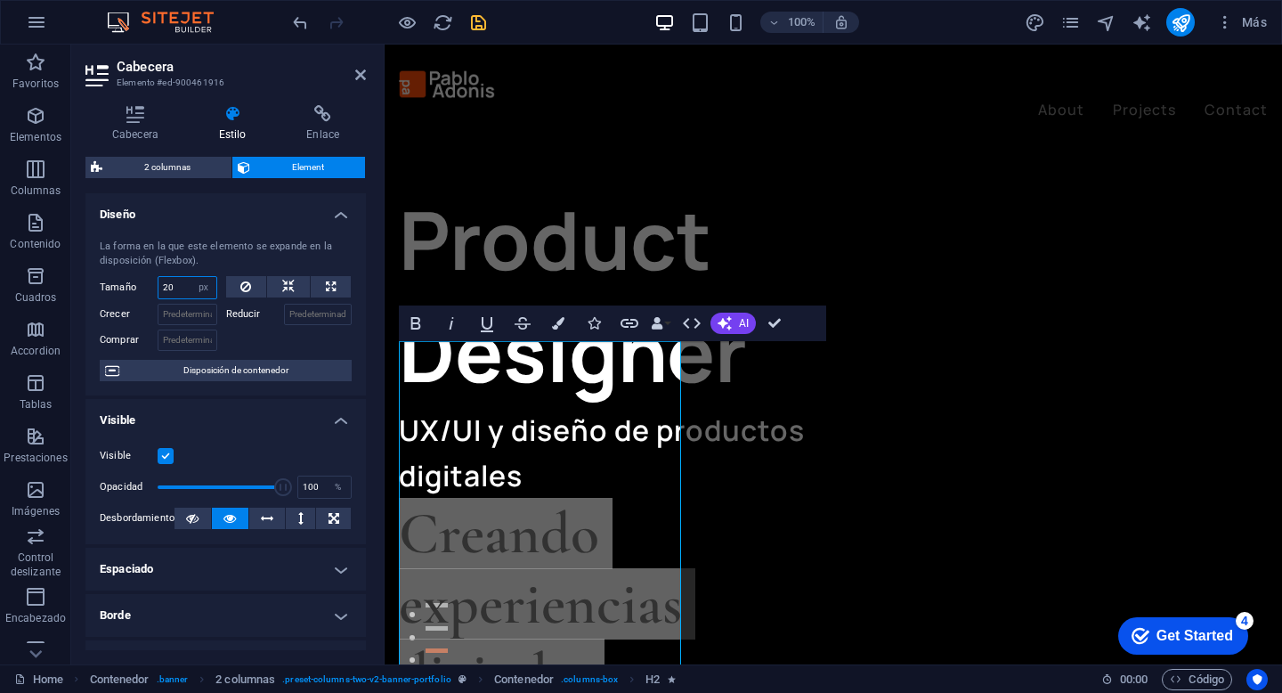
click at [183, 286] on input "20" at bounding box center [187, 287] width 58 height 21
click at [202, 292] on select "Predeterminado automático px % 1/1 1/2 1/3 1/4 1/5 1/6 1/7 1/8 1/9 1/10" at bounding box center [203, 287] width 25 height 21
click at [191, 277] on select "Predeterminado automático px % 1/1 1/2 1/3 1/4 1/5 1/6 1/7 1/8 1/9 1/10" at bounding box center [203, 287] width 25 height 21
select select "DISABLED_OPTION_VALUE"
click at [815, 485] on div "Product Designer UX/UI y diseño de productos digitales Creando experiencias dig…" at bounding box center [616, 407] width 434 height 449
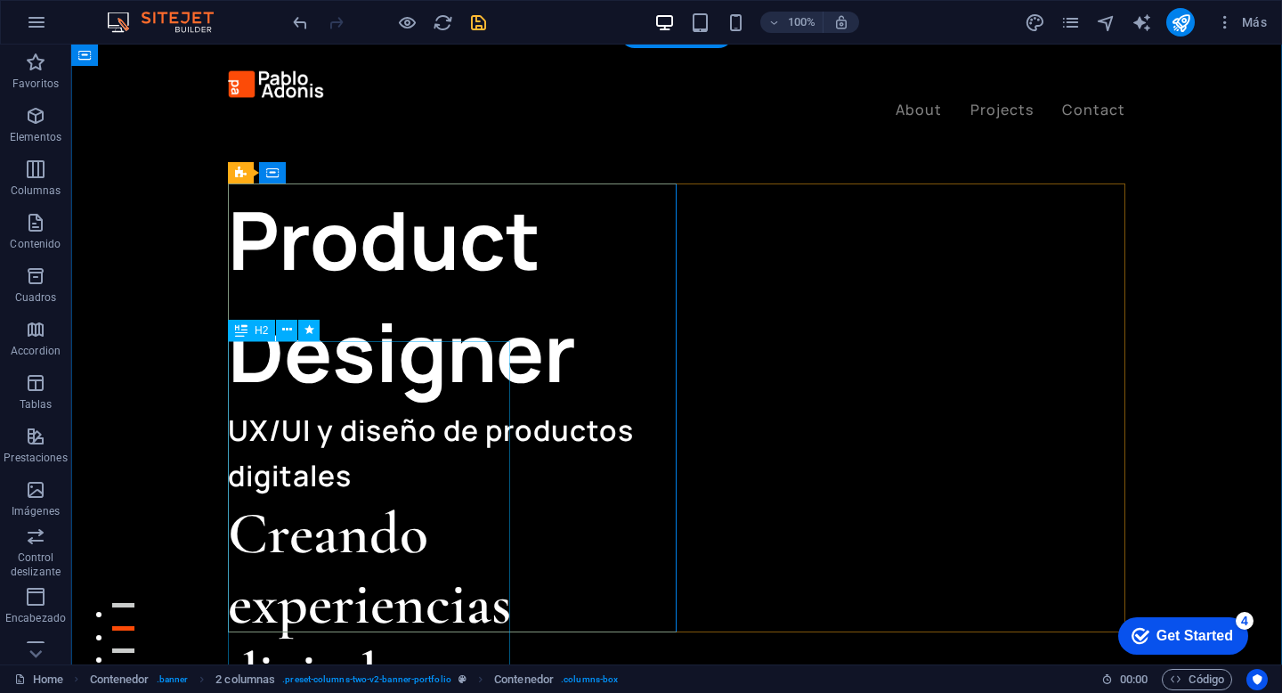
click at [260, 333] on span "H2" at bounding box center [261, 330] width 13 height 11
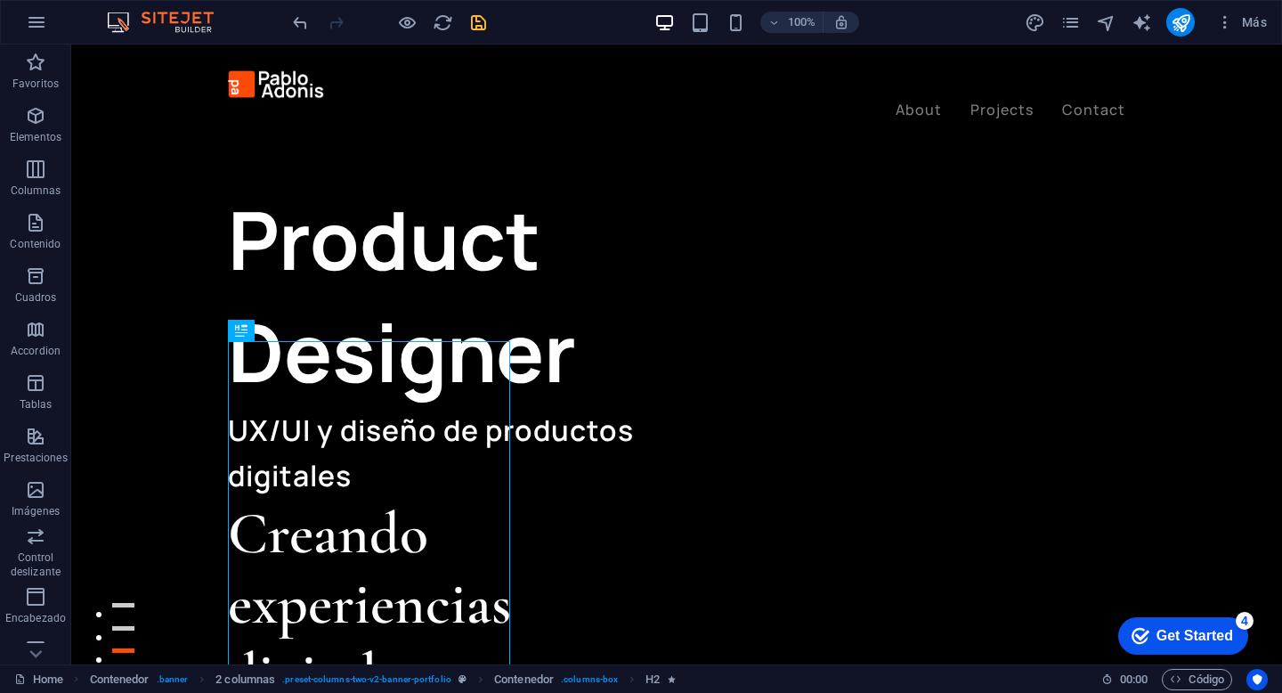
click at [466, 20] on div at bounding box center [388, 22] width 199 height 28
click at [474, 20] on icon "save" at bounding box center [478, 22] width 20 height 20
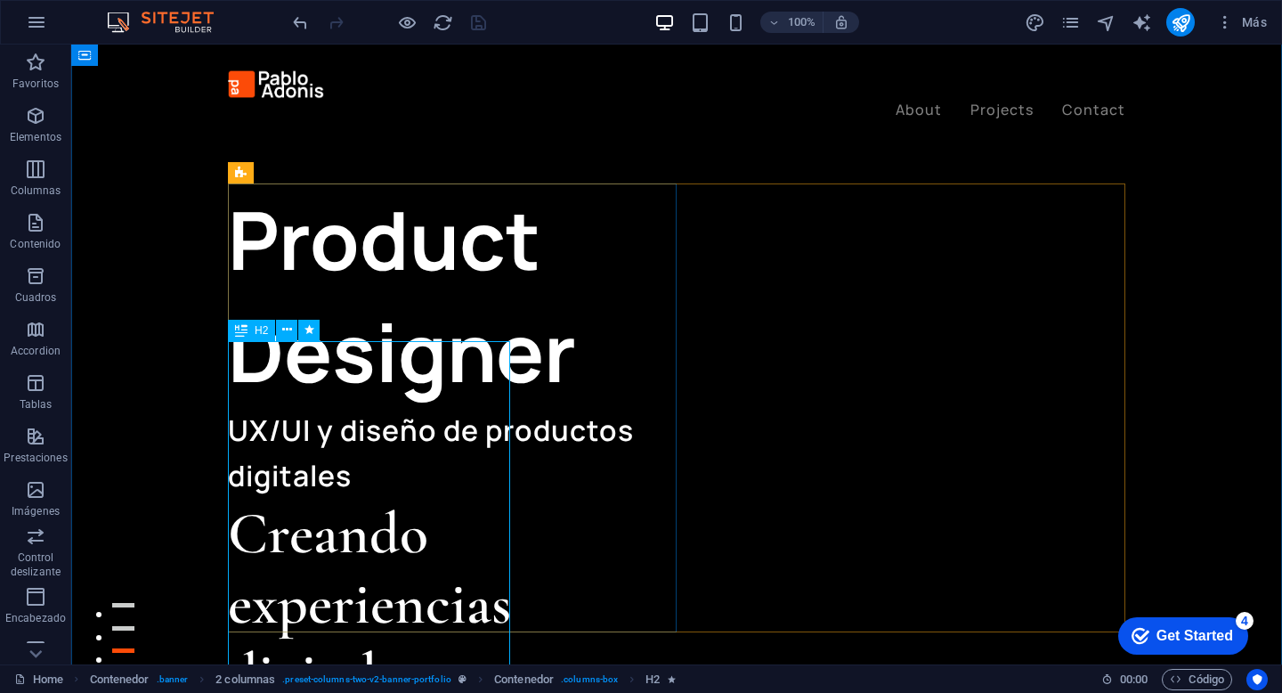
click at [255, 332] on span "H2" at bounding box center [261, 330] width 13 height 11
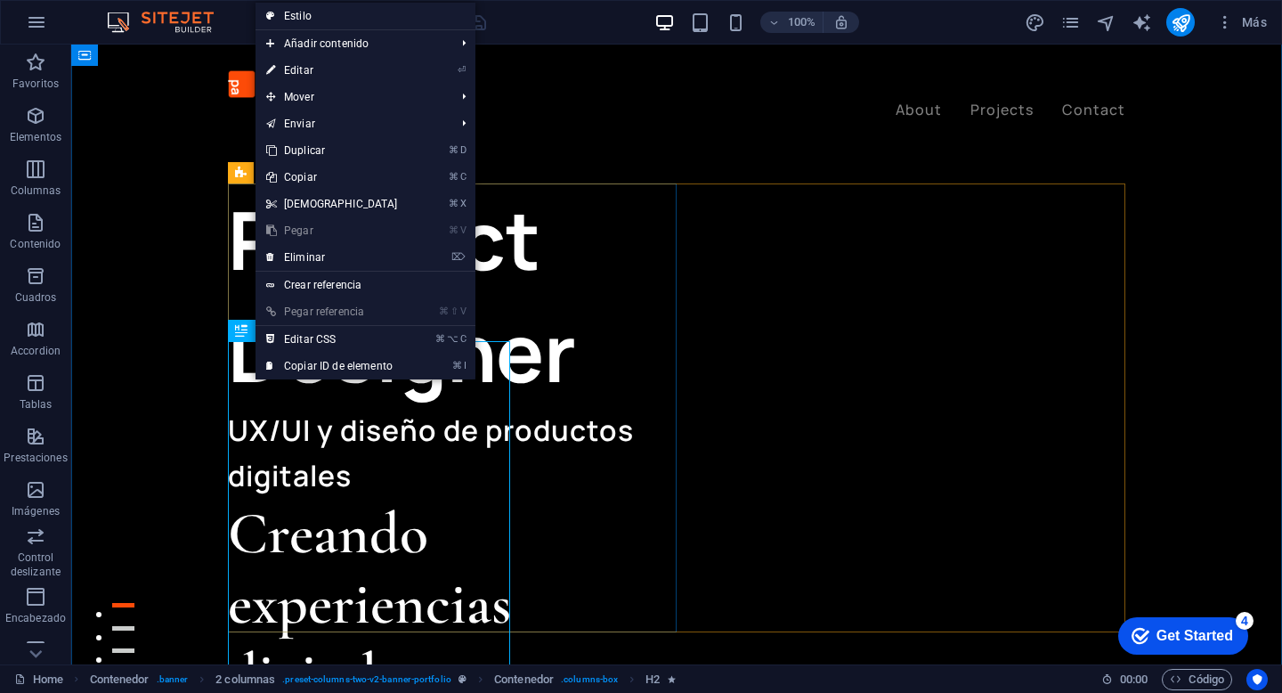
click at [253, 332] on div "H2" at bounding box center [251, 330] width 47 height 21
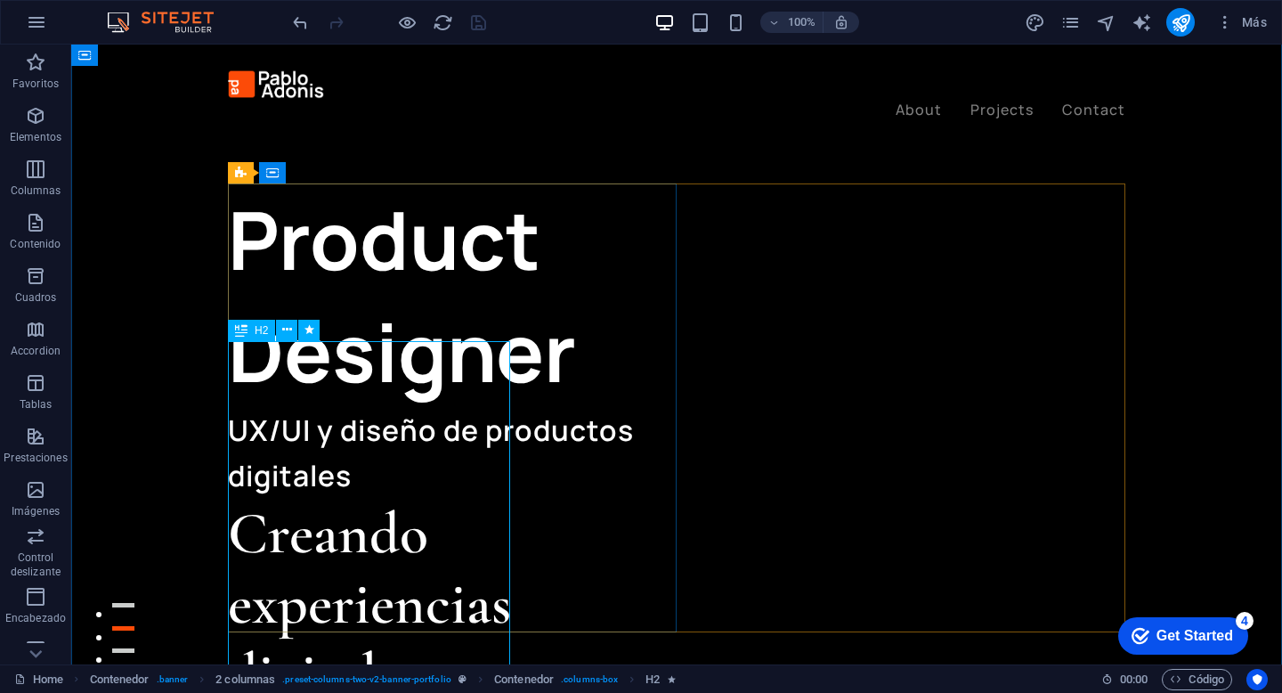
click at [247, 334] on div "H2" at bounding box center [251, 330] width 47 height 21
click at [247, 331] on div "H2" at bounding box center [251, 330] width 47 height 21
click at [287, 337] on icon at bounding box center [287, 329] width 10 height 19
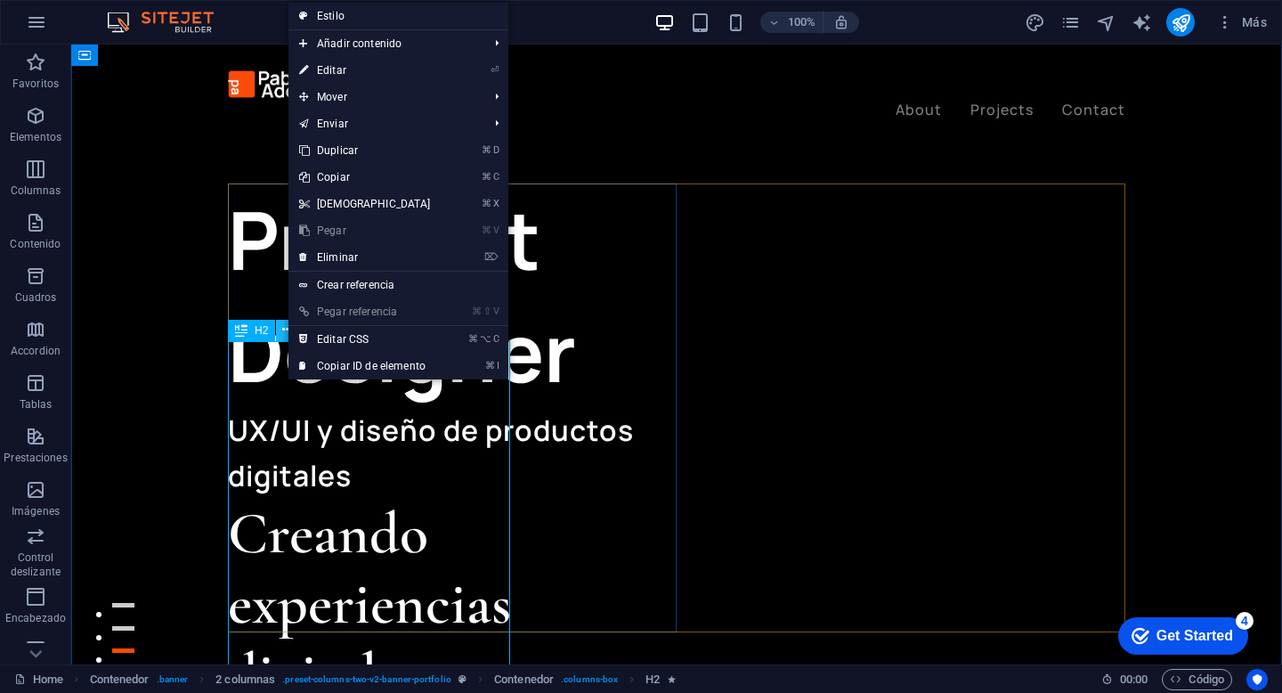
click at [283, 337] on icon at bounding box center [287, 329] width 10 height 19
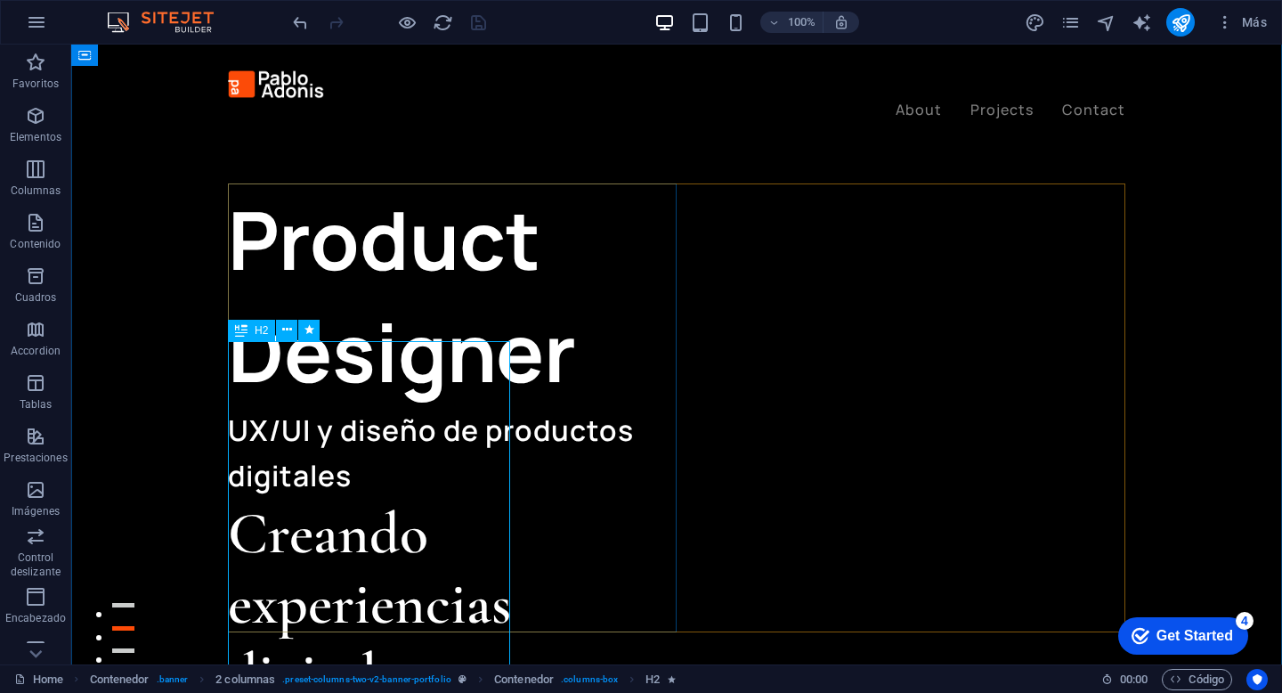
click at [247, 337] on icon at bounding box center [241, 330] width 12 height 21
click at [248, 335] on div "H2" at bounding box center [251, 330] width 47 height 21
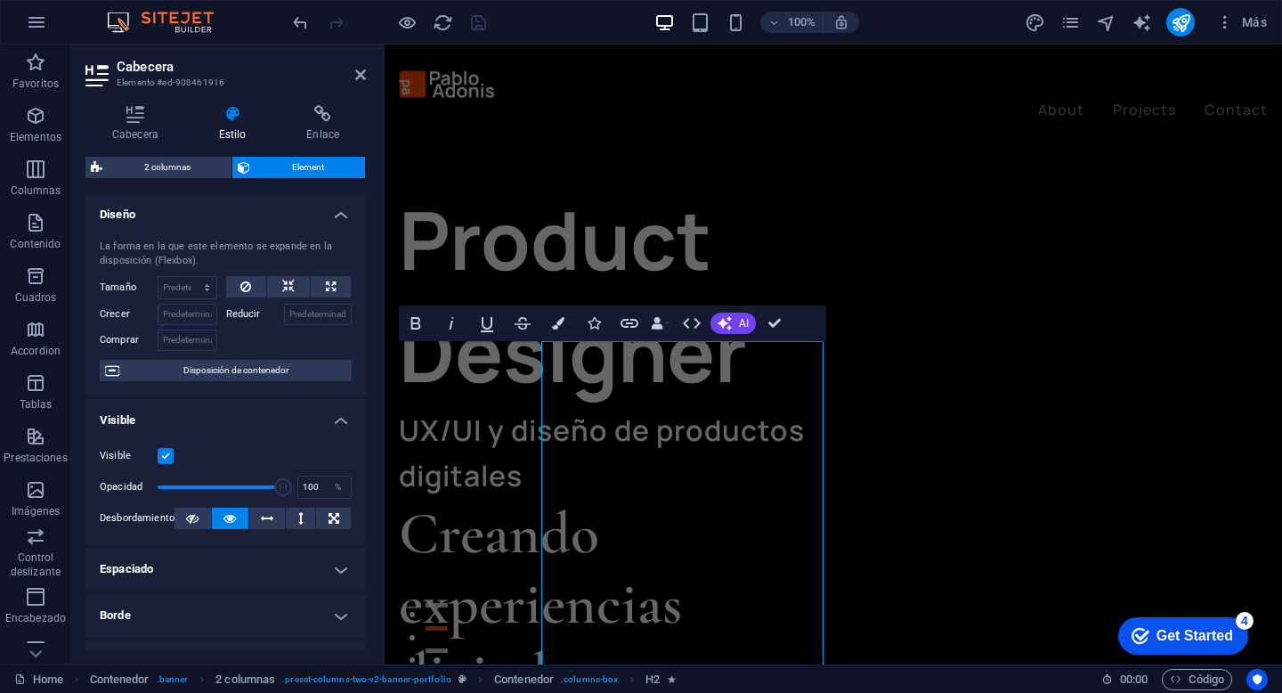
click at [254, 363] on span "Disposición de contenedor" at bounding box center [236, 370] width 222 height 21
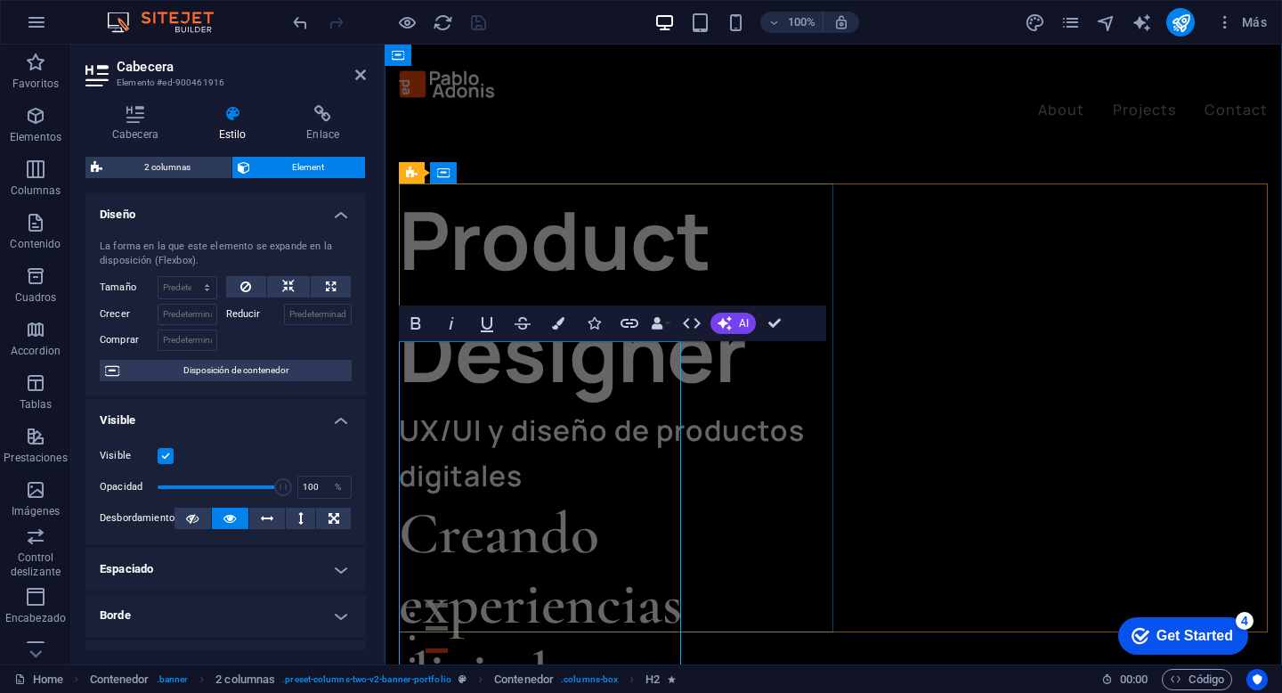
type input "20"
select select "px"
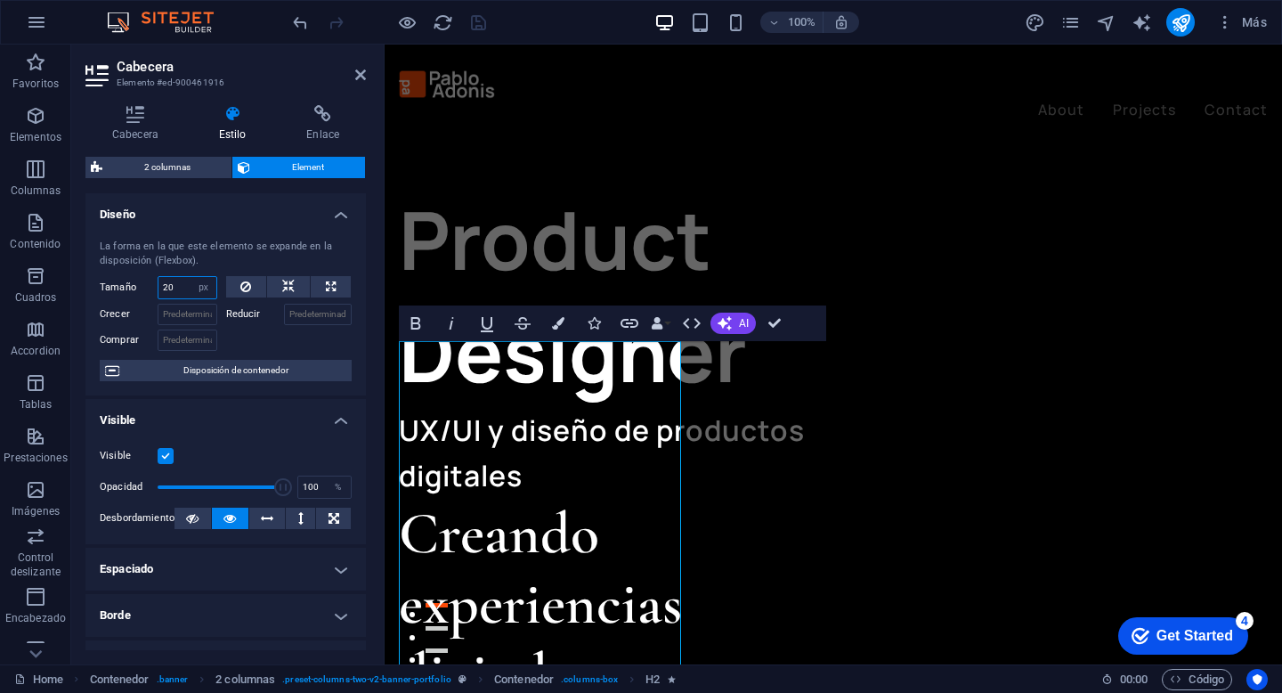
drag, startPoint x: 180, startPoint y: 290, endPoint x: 139, endPoint y: 289, distance: 41.0
click at [139, 289] on div "Tamaño 20 Predeterminado automático px % 1/1 1/2 1/3 1/4 1/5 1/6 1/7 1/8 1/9 1/…" at bounding box center [159, 287] width 118 height 23
click at [204, 292] on select "Predeterminado automático px % 1/1 1/2 1/3 1/4 1/5 1/6 1/7 1/8 1/9 1/10" at bounding box center [203, 287] width 25 height 21
click at [191, 277] on select "Predeterminado automático px % 1/1 1/2 1/3 1/4 1/5 1/6 1/7 1/8 1/9 1/10" at bounding box center [203, 287] width 25 height 21
select select "DISABLED_OPTION_VALUE"
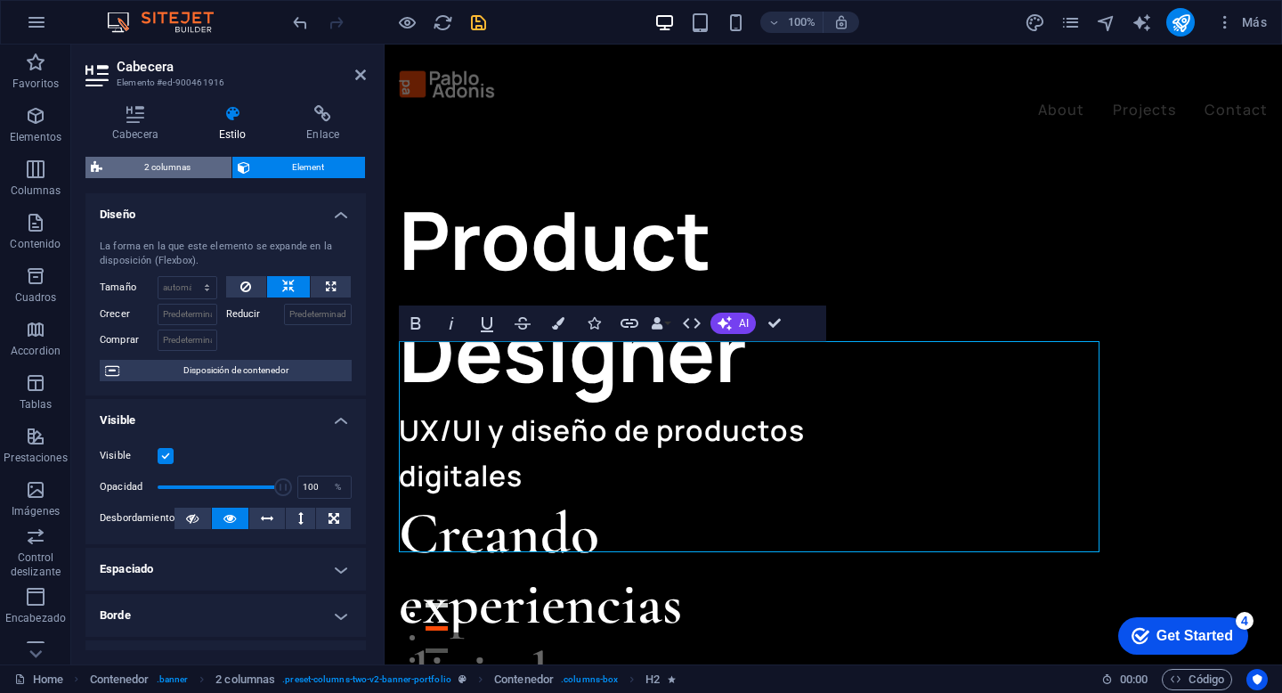
click at [198, 172] on span "2 columnas" at bounding box center [167, 167] width 118 height 21
select select "rem"
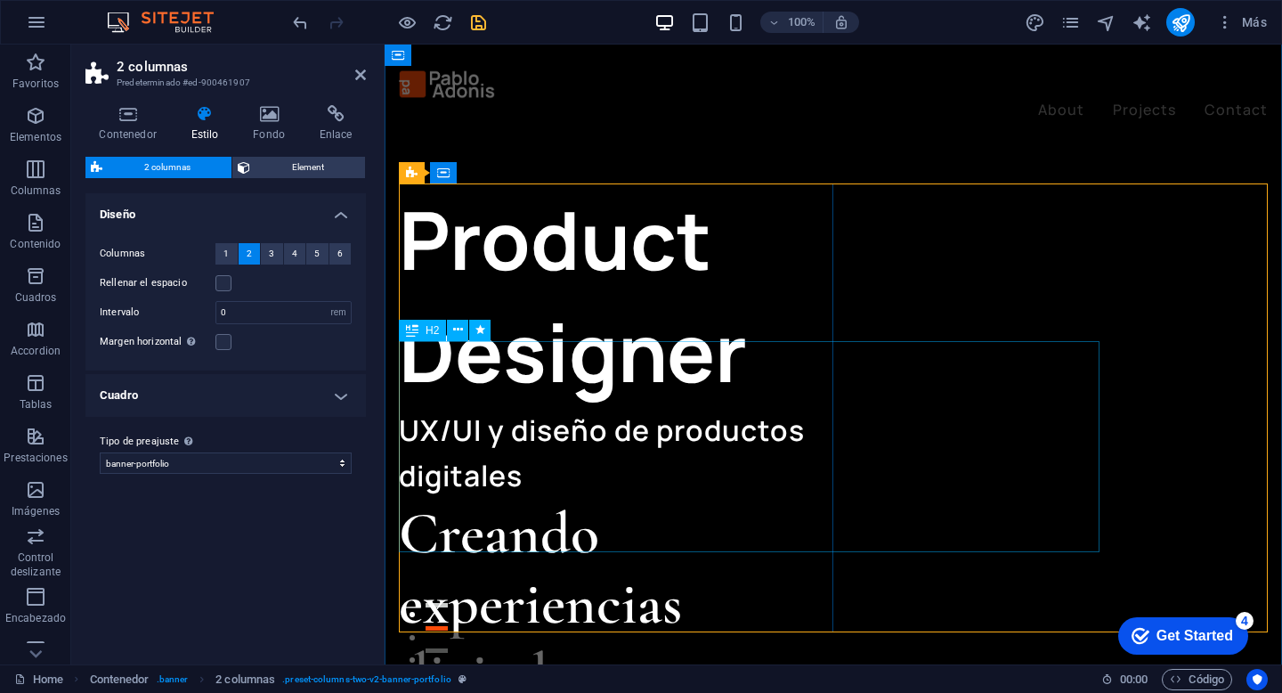
click at [430, 333] on span "H2" at bounding box center [432, 330] width 13 height 11
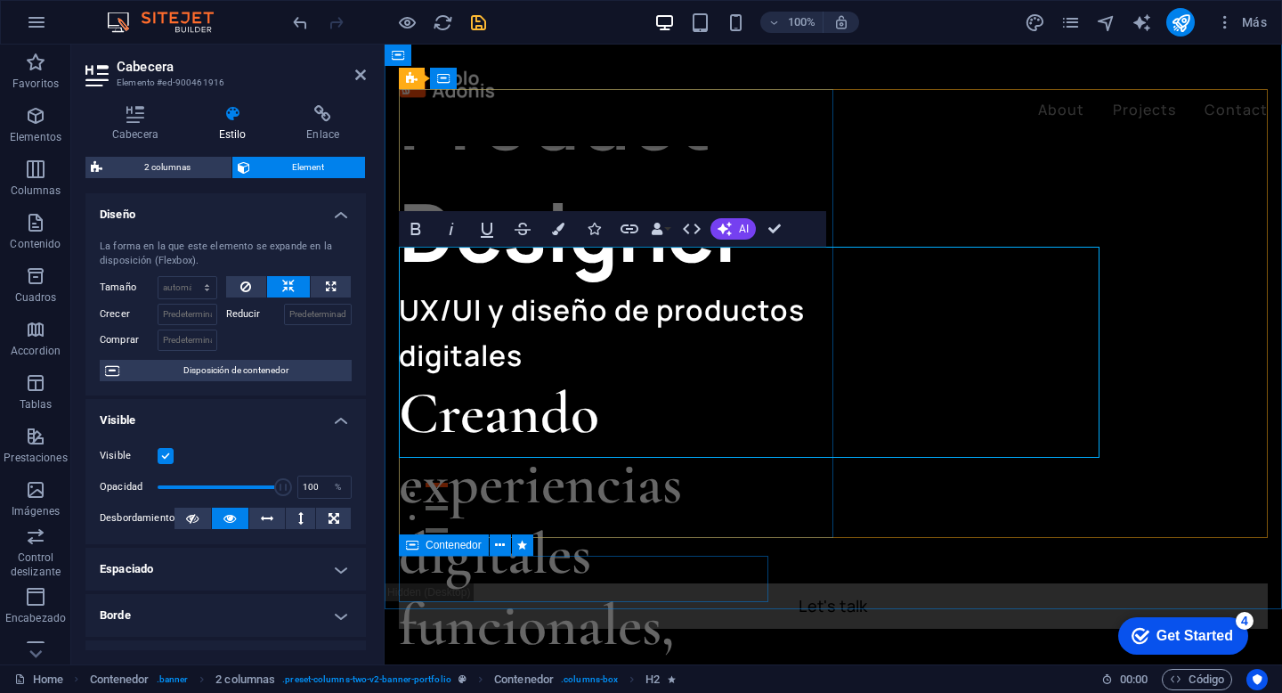
scroll to position [147, 0]
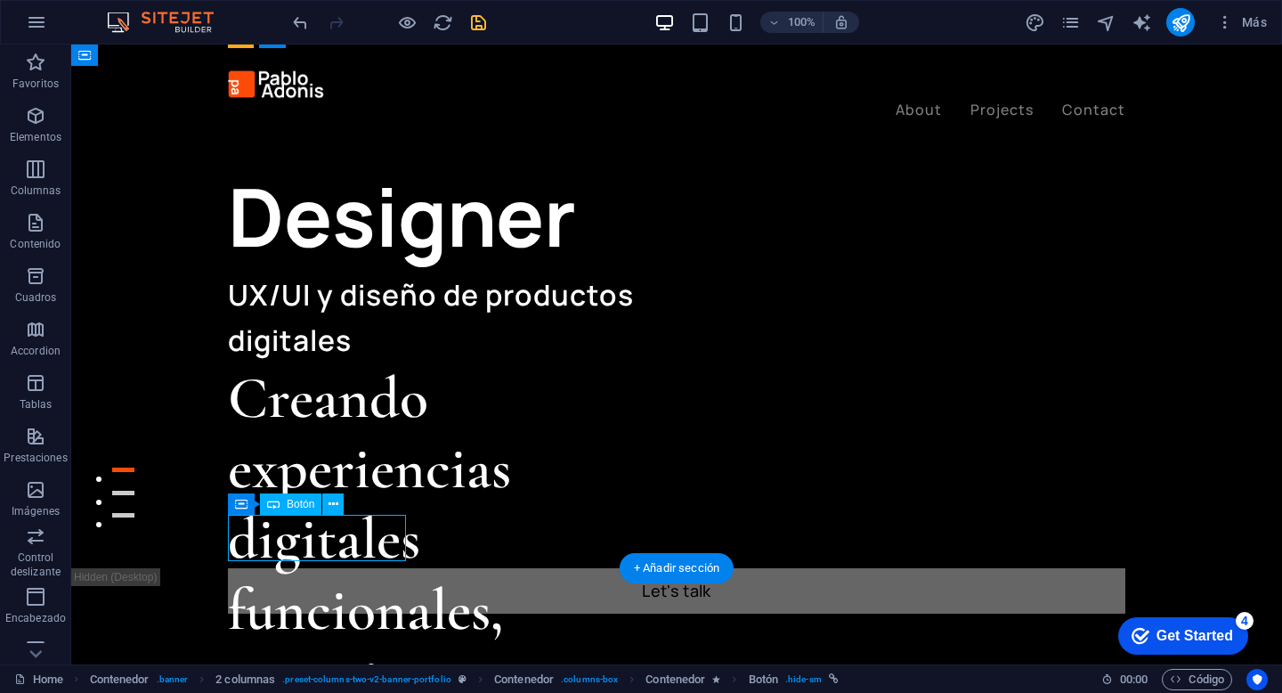
select select "px"
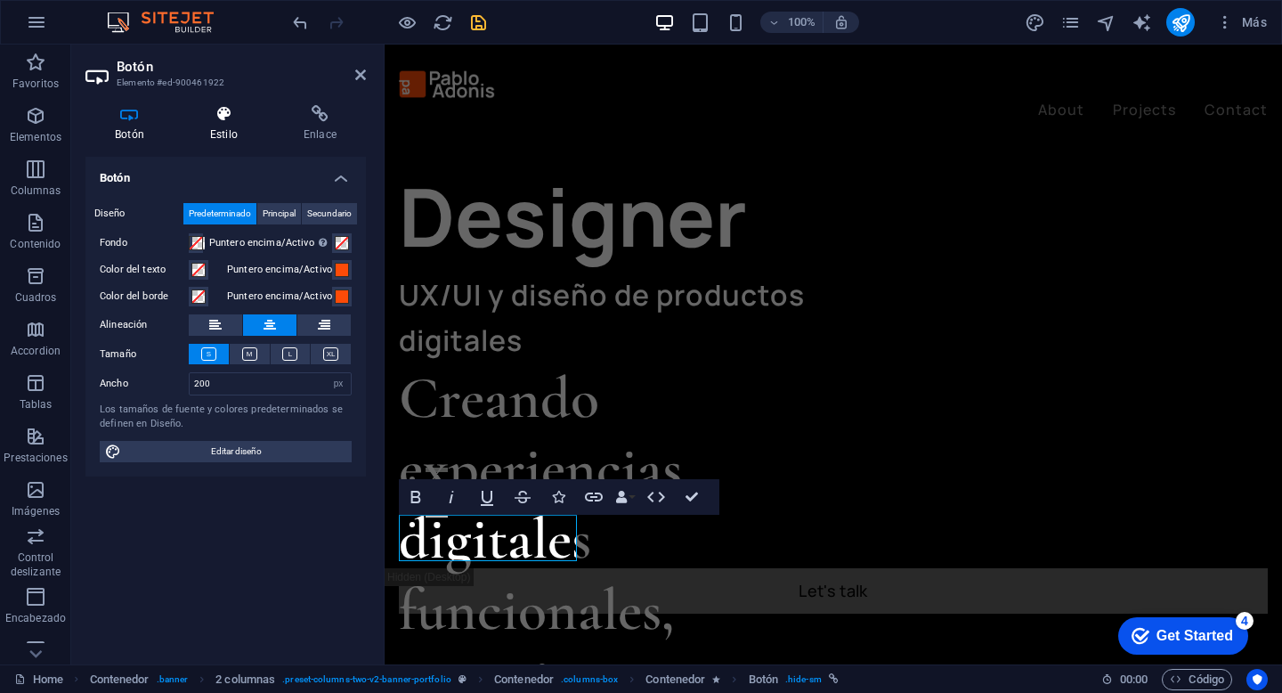
click at [229, 134] on h4 "Estilo" at bounding box center [227, 123] width 93 height 37
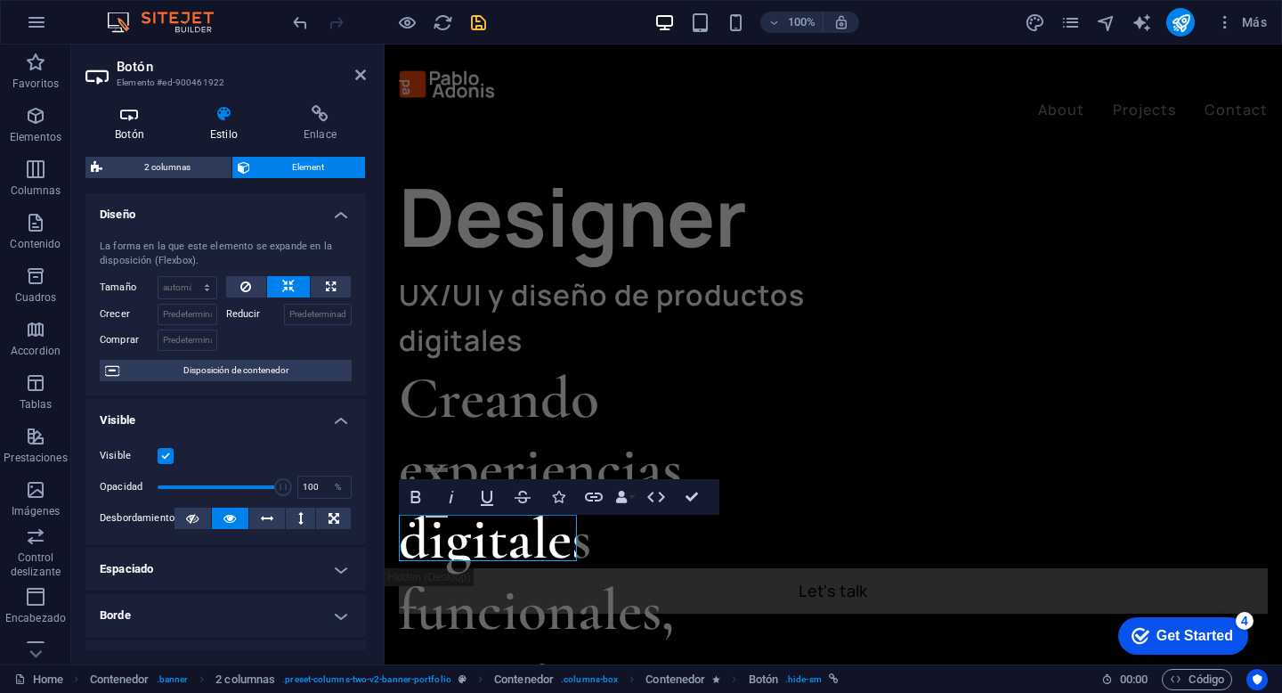
click at [141, 130] on h4 "Botón" at bounding box center [132, 123] width 95 height 37
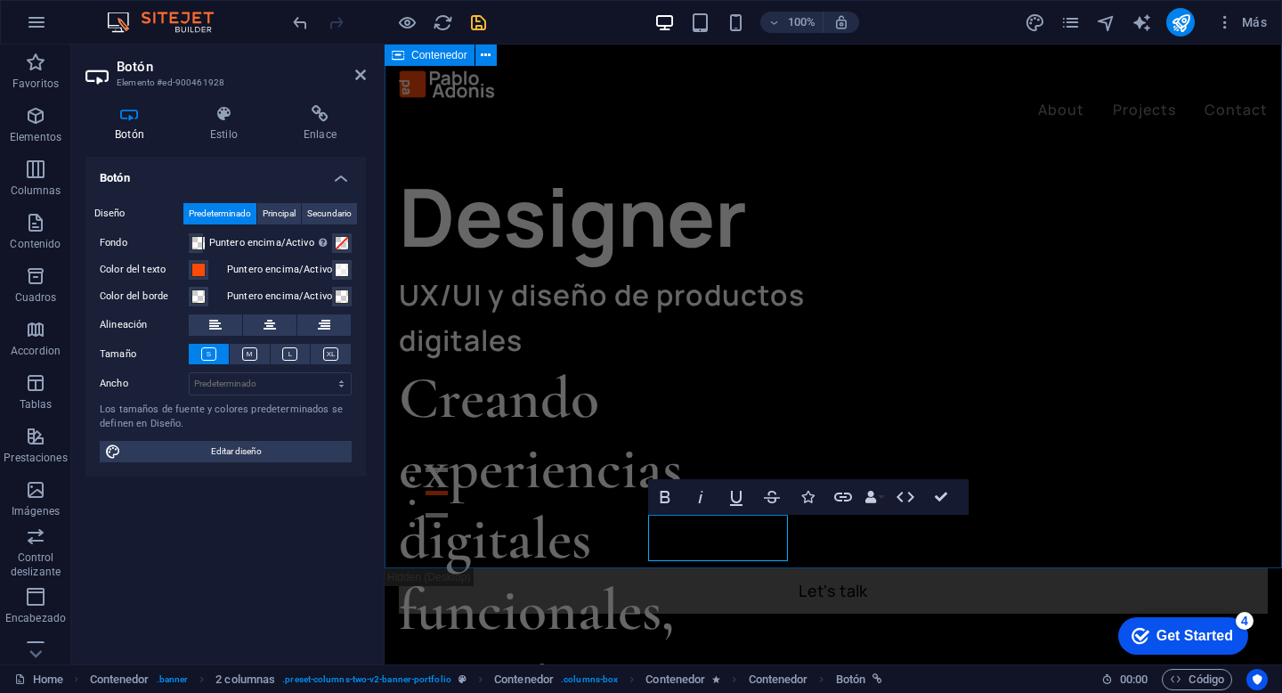
click at [867, 554] on div "Product Designer UX/UI y diseño de productos digitales Creando experiencias dig…" at bounding box center [833, 233] width 897 height 670
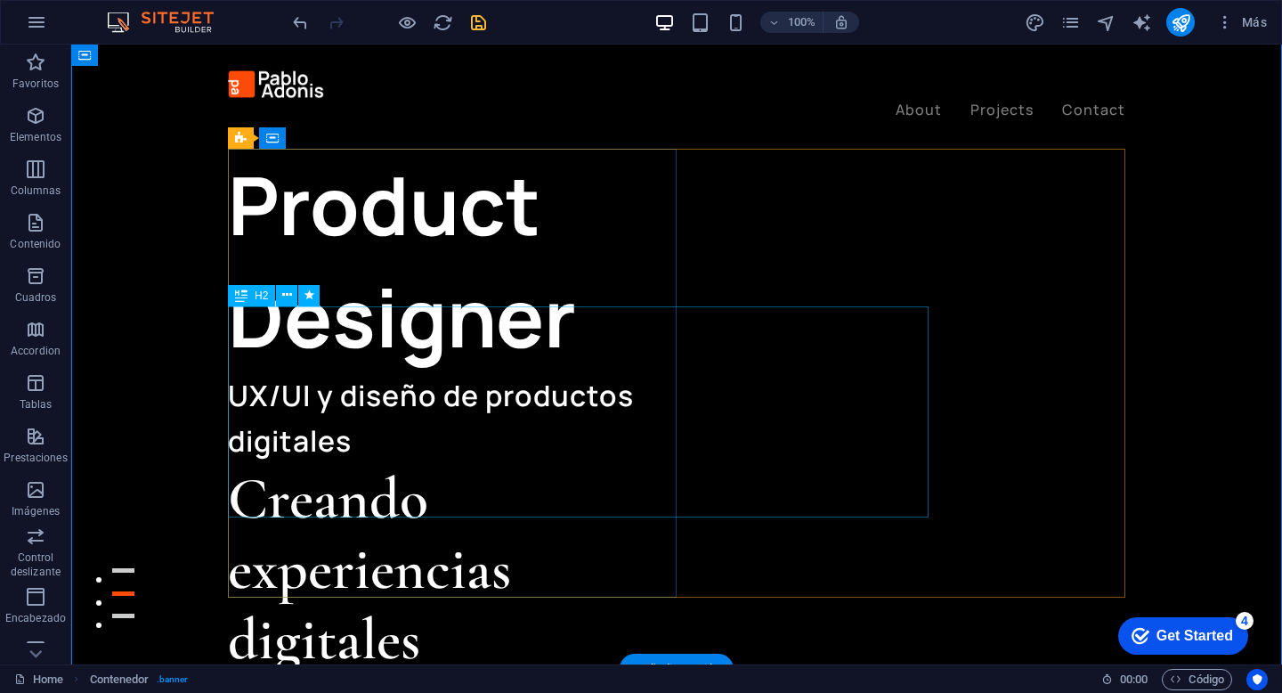
scroll to position [0, 0]
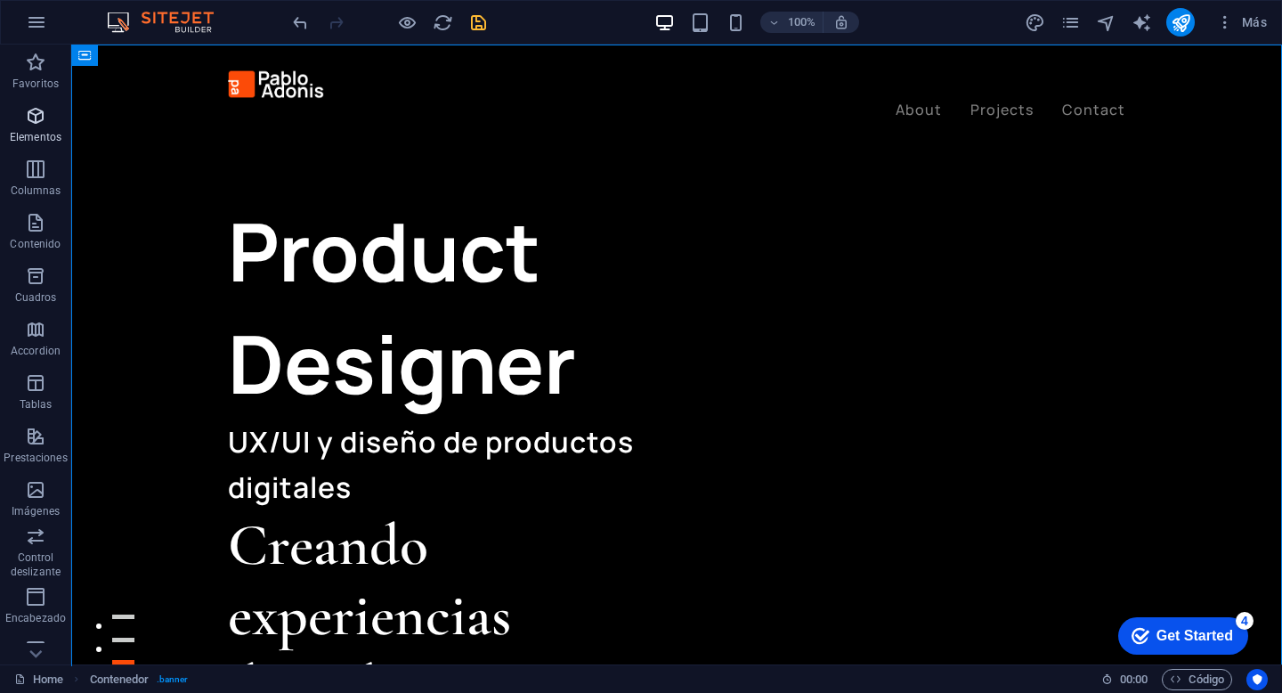
click at [49, 125] on span "Elementos" at bounding box center [35, 126] width 71 height 43
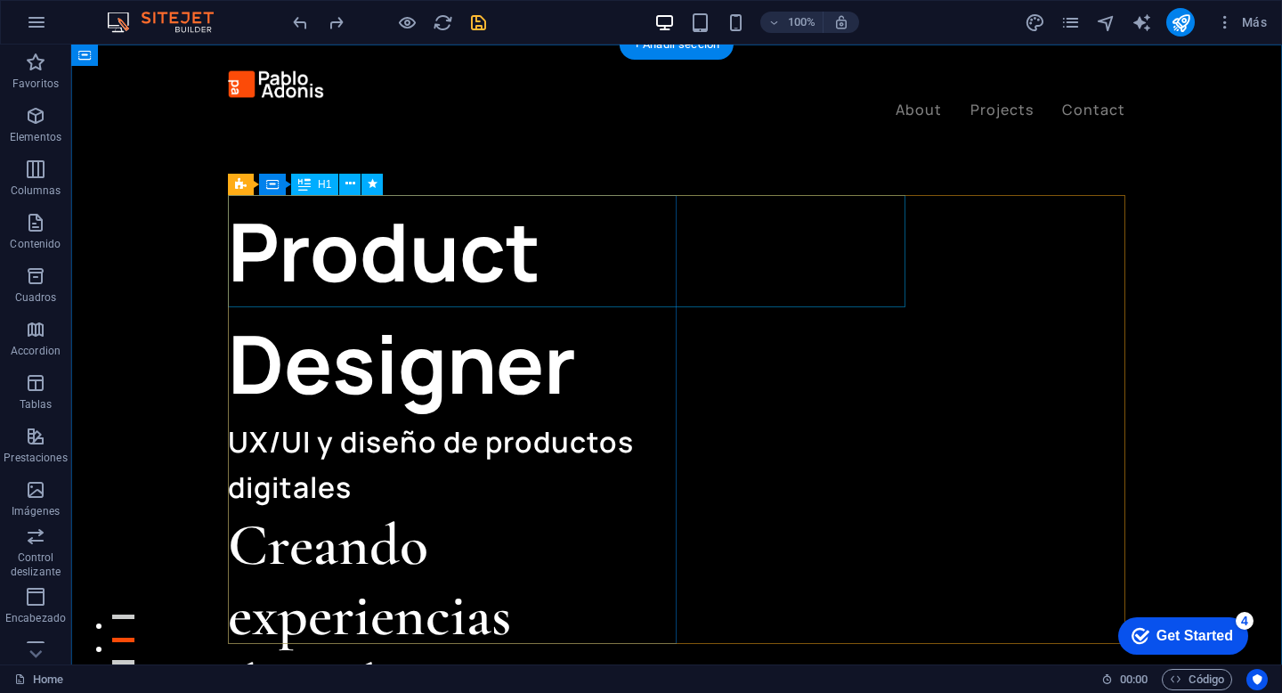
click at [677, 253] on div "Product Designer" at bounding box center [452, 307] width 449 height 224
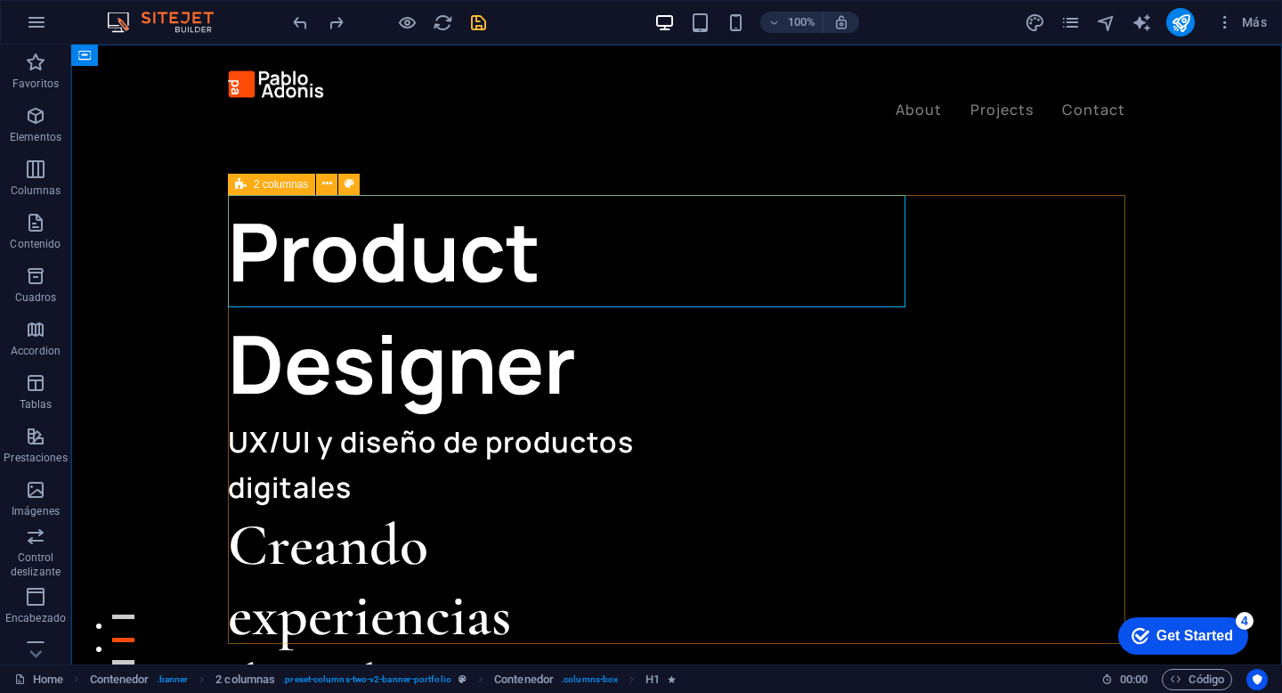
click at [240, 182] on icon at bounding box center [241, 184] width 12 height 21
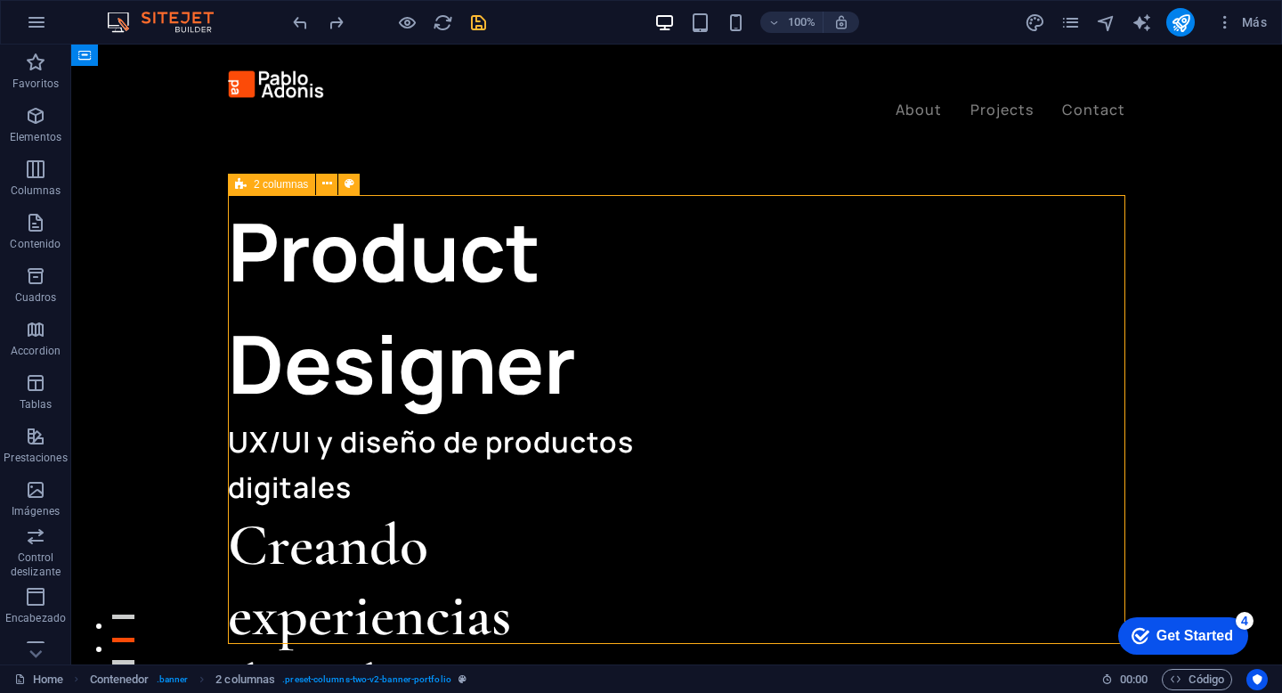
click at [241, 182] on icon at bounding box center [241, 184] width 12 height 21
select select "rem"
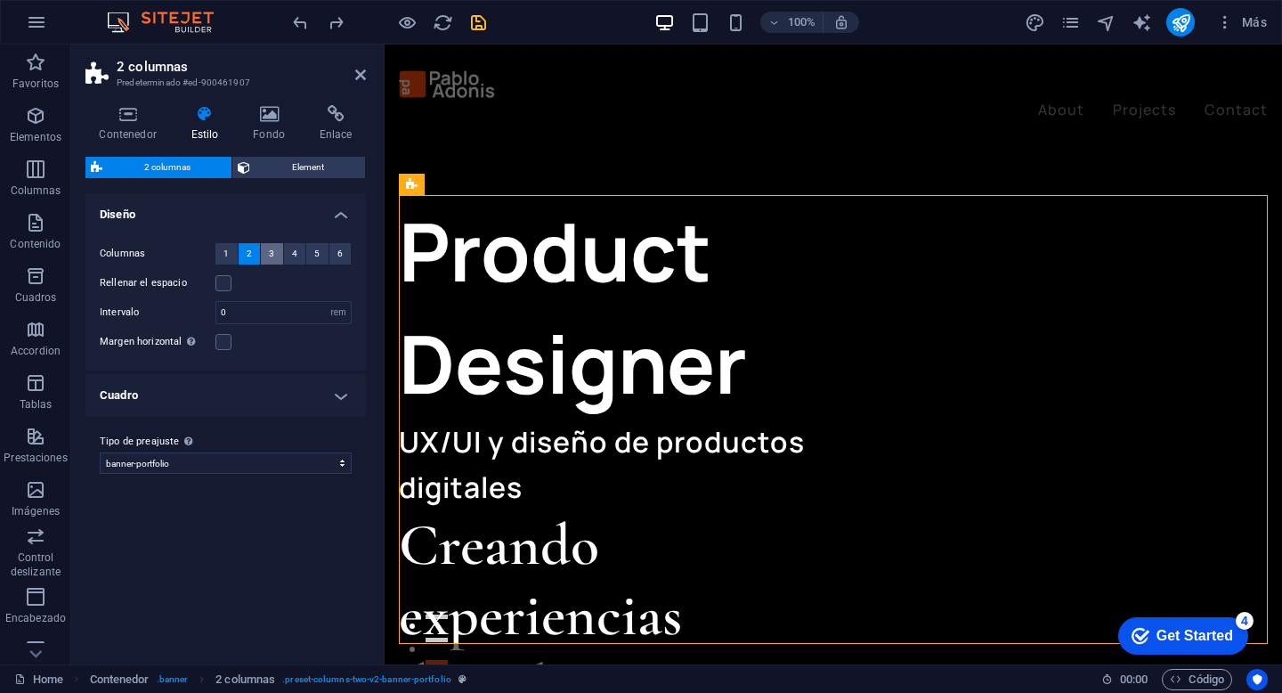
click at [274, 247] on button "3" at bounding box center [272, 253] width 22 height 21
click at [255, 252] on button "2" at bounding box center [250, 253] width 22 height 21
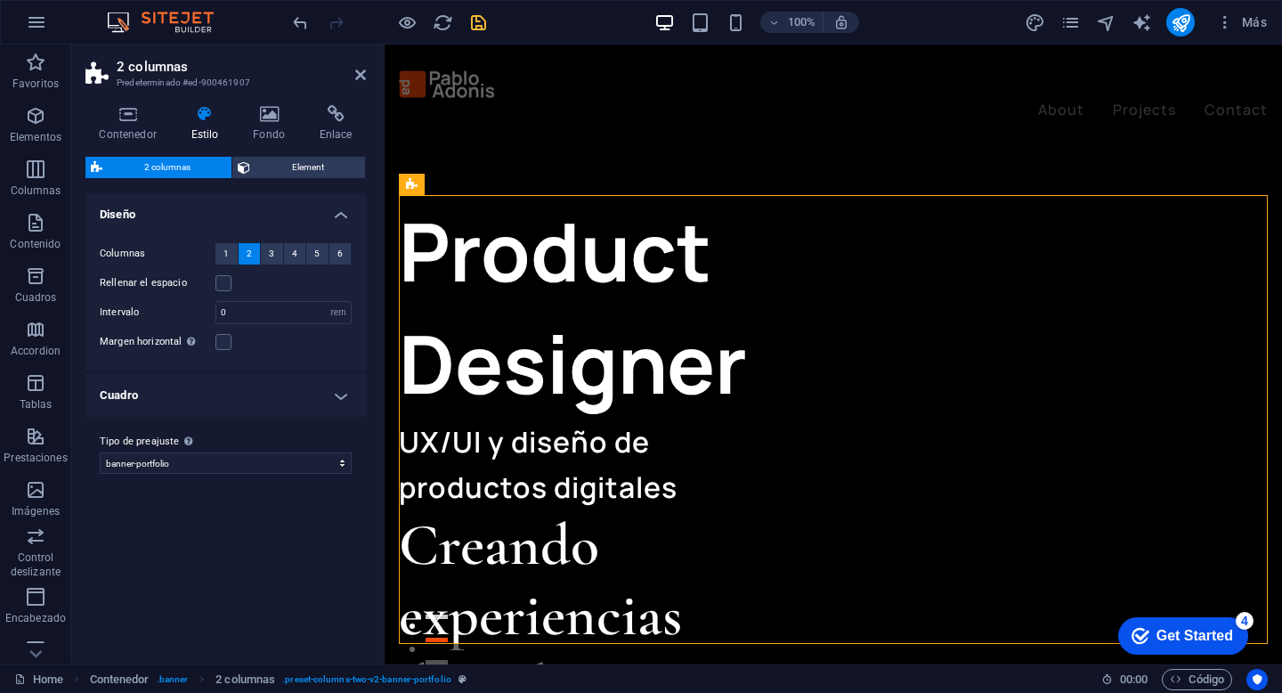
click at [460, 6] on div "100% Más" at bounding box center [641, 22] width 1280 height 43
click at [482, 24] on icon "save" at bounding box center [478, 22] width 20 height 20
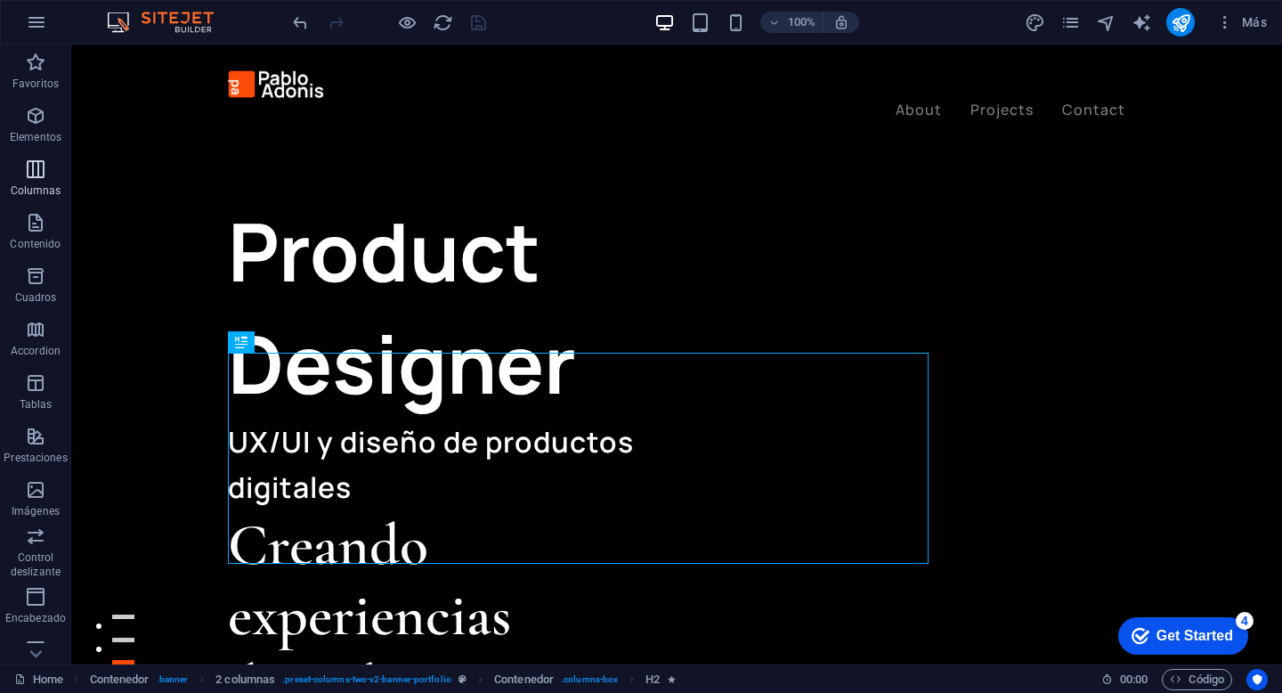
click at [44, 188] on p "Columnas" at bounding box center [36, 190] width 51 height 14
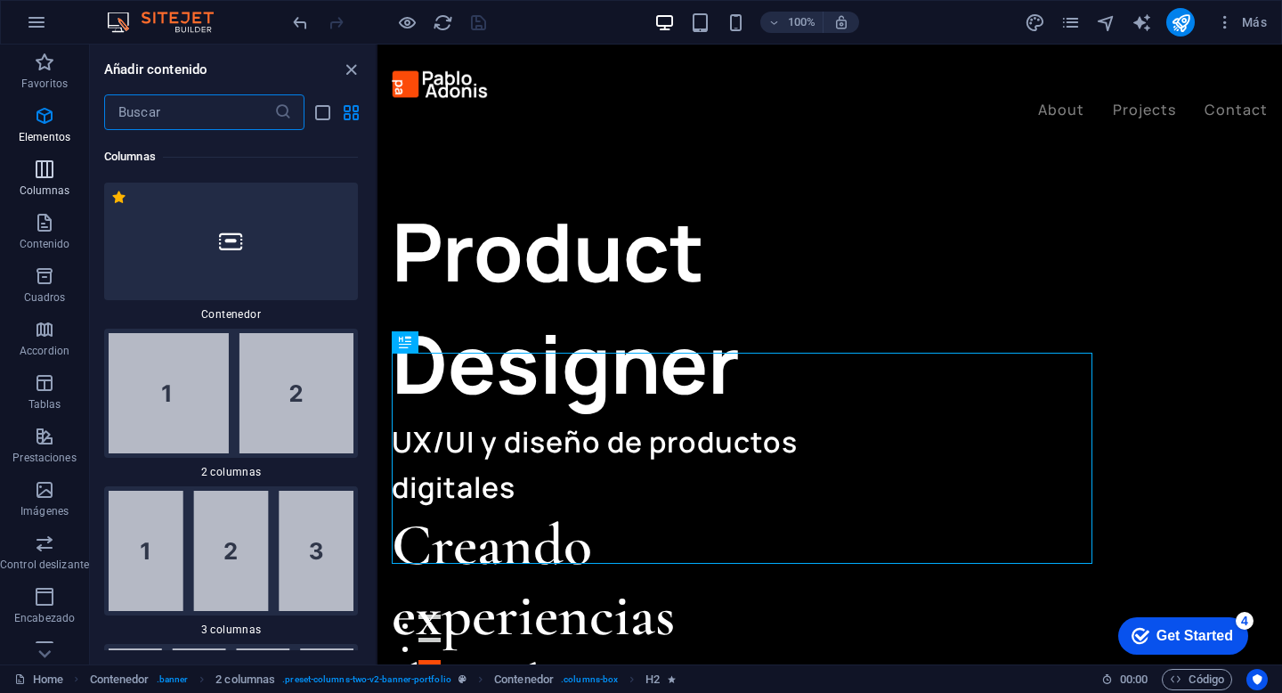
scroll to position [1027, 0]
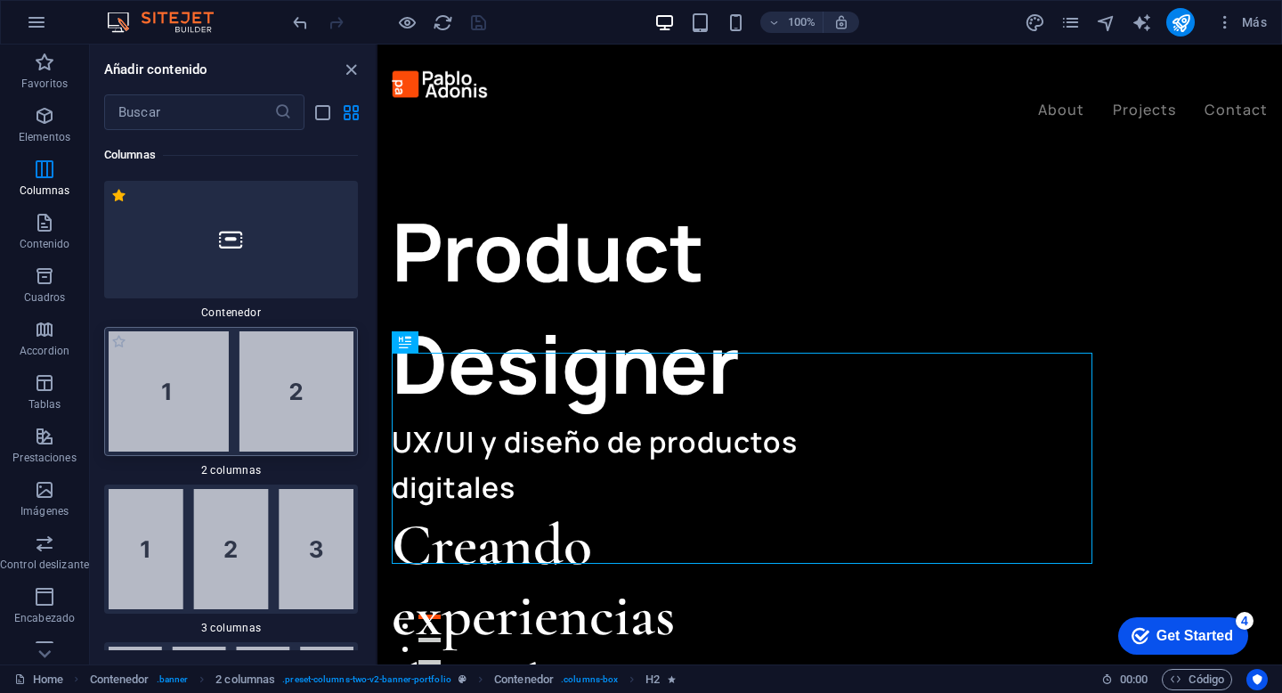
click at [279, 432] on img at bounding box center [231, 391] width 245 height 120
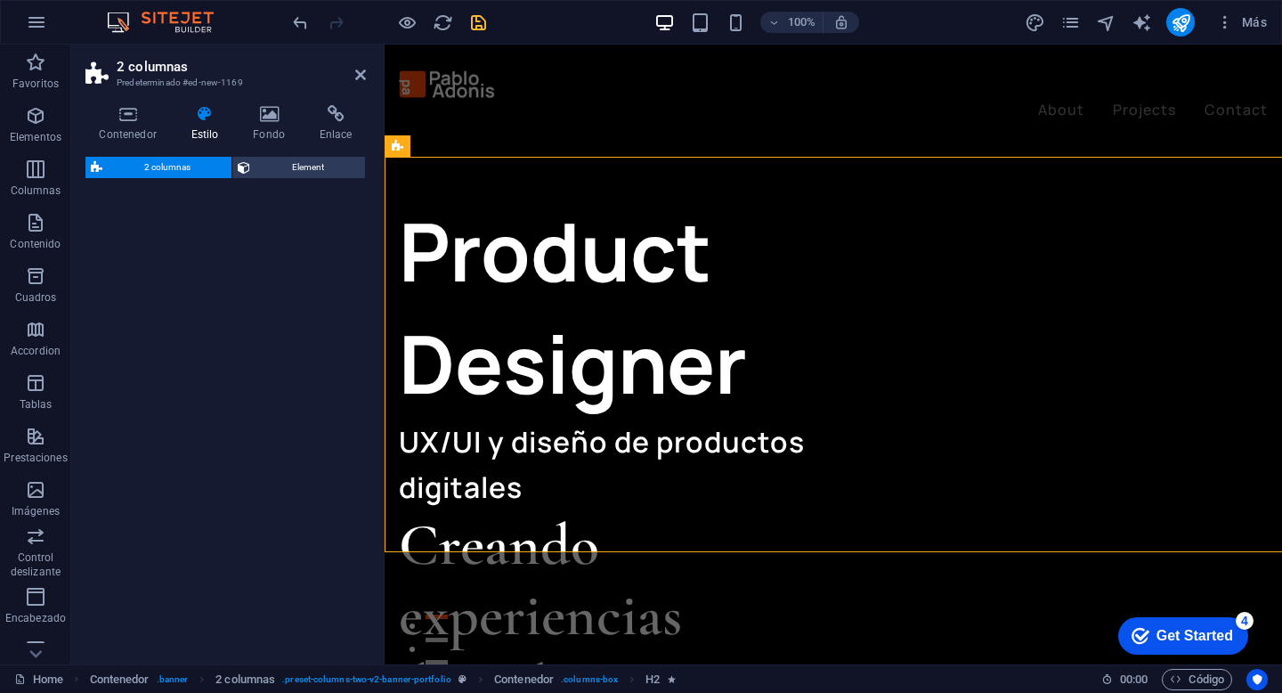
click at [259, 547] on div "2 columnas Element" at bounding box center [225, 403] width 280 height 493
select select "rem"
select select "preset-columns-two-v2-default"
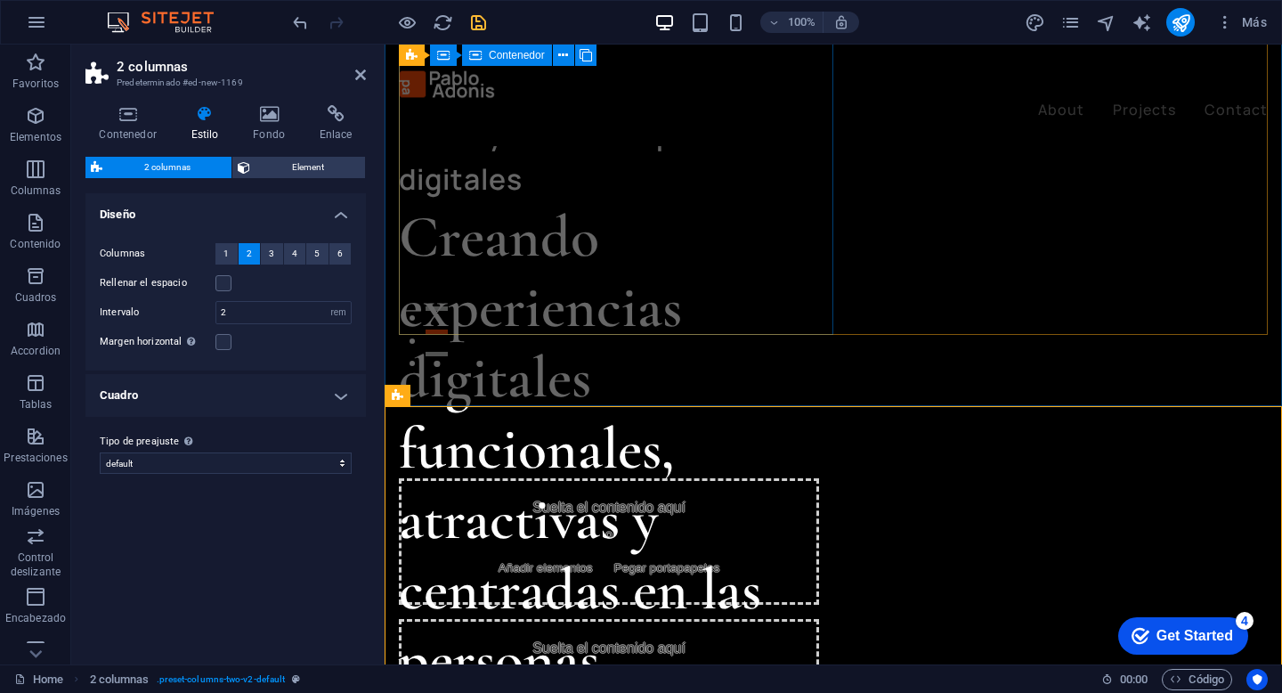
scroll to position [310, 0]
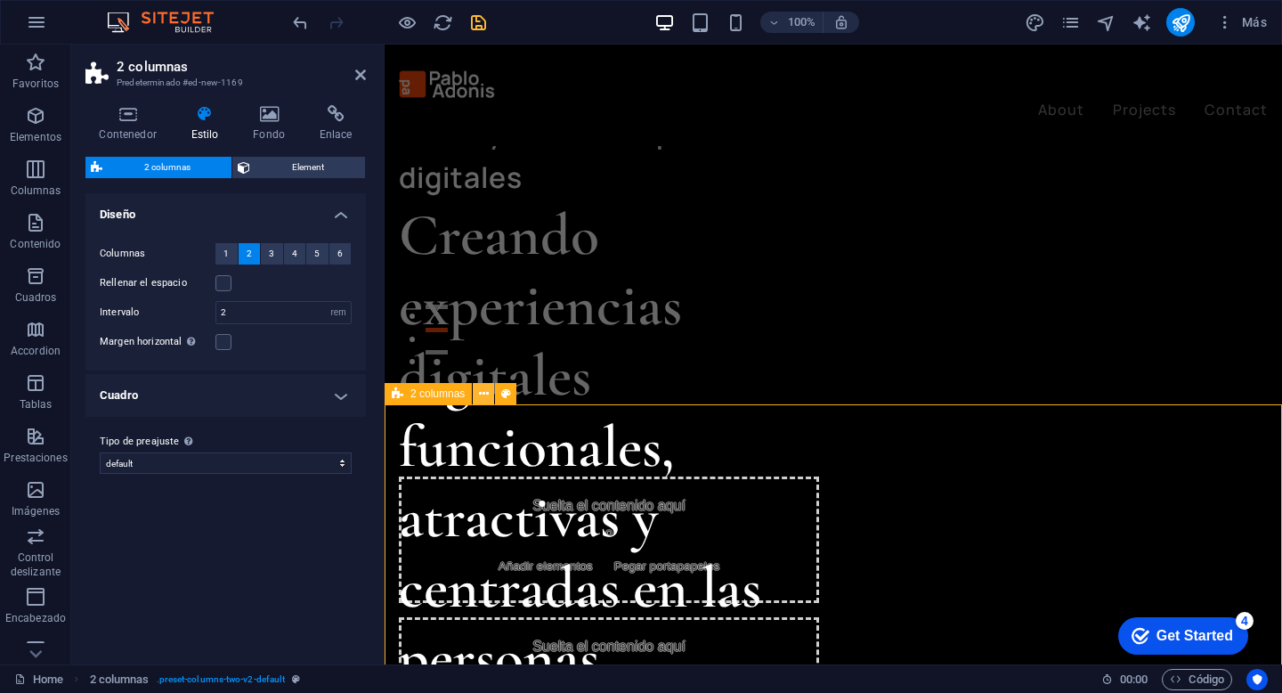
click at [483, 392] on icon at bounding box center [484, 394] width 10 height 19
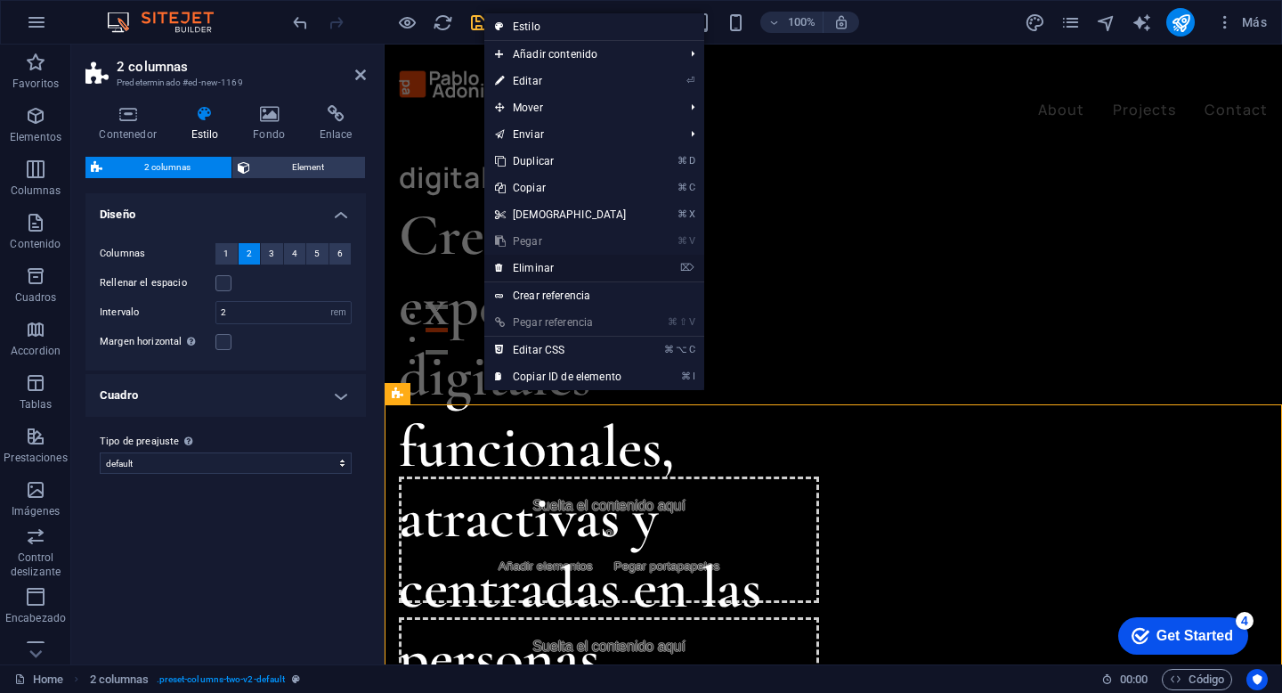
click at [555, 260] on link "⌦ Eliminar" at bounding box center [560, 268] width 153 height 27
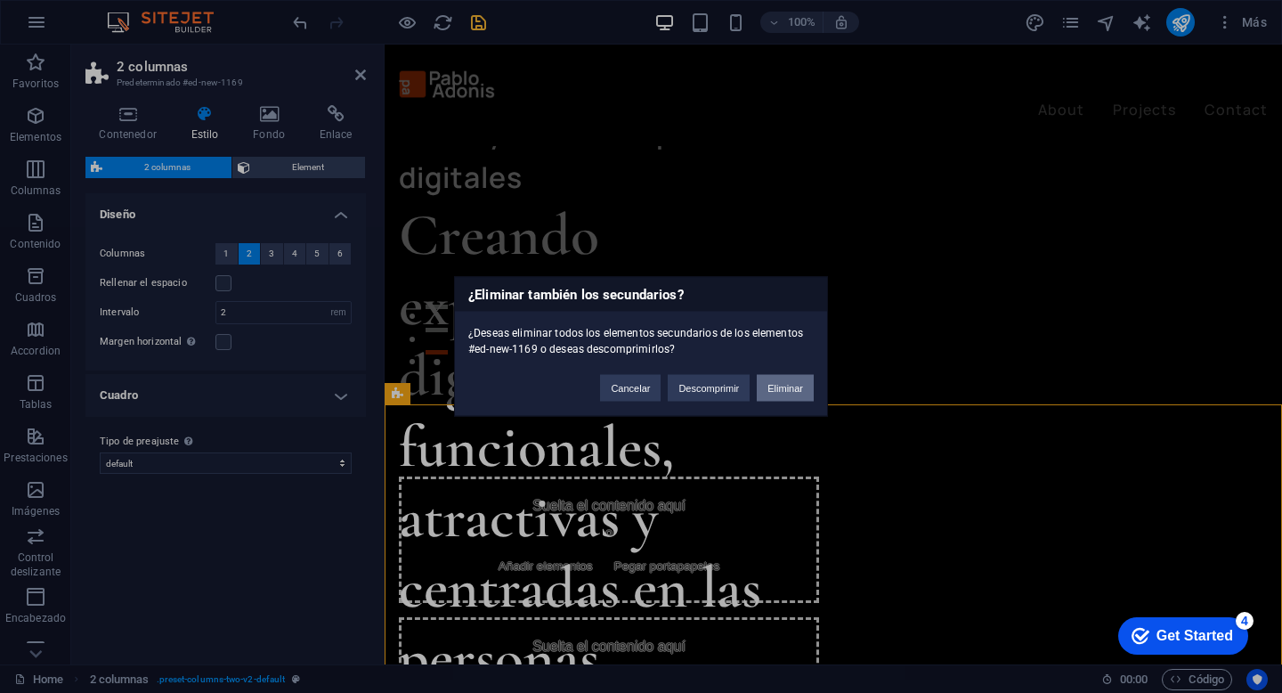
click at [778, 394] on button "Eliminar" at bounding box center [785, 388] width 57 height 27
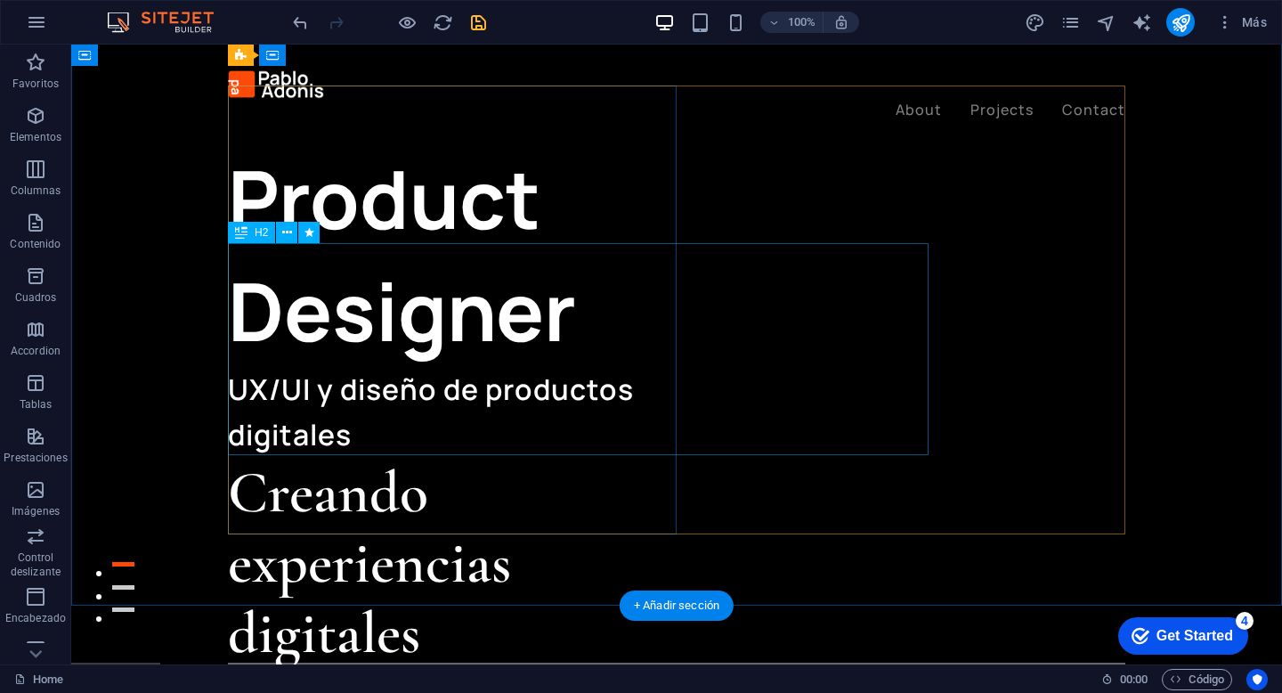
scroll to position [0, 0]
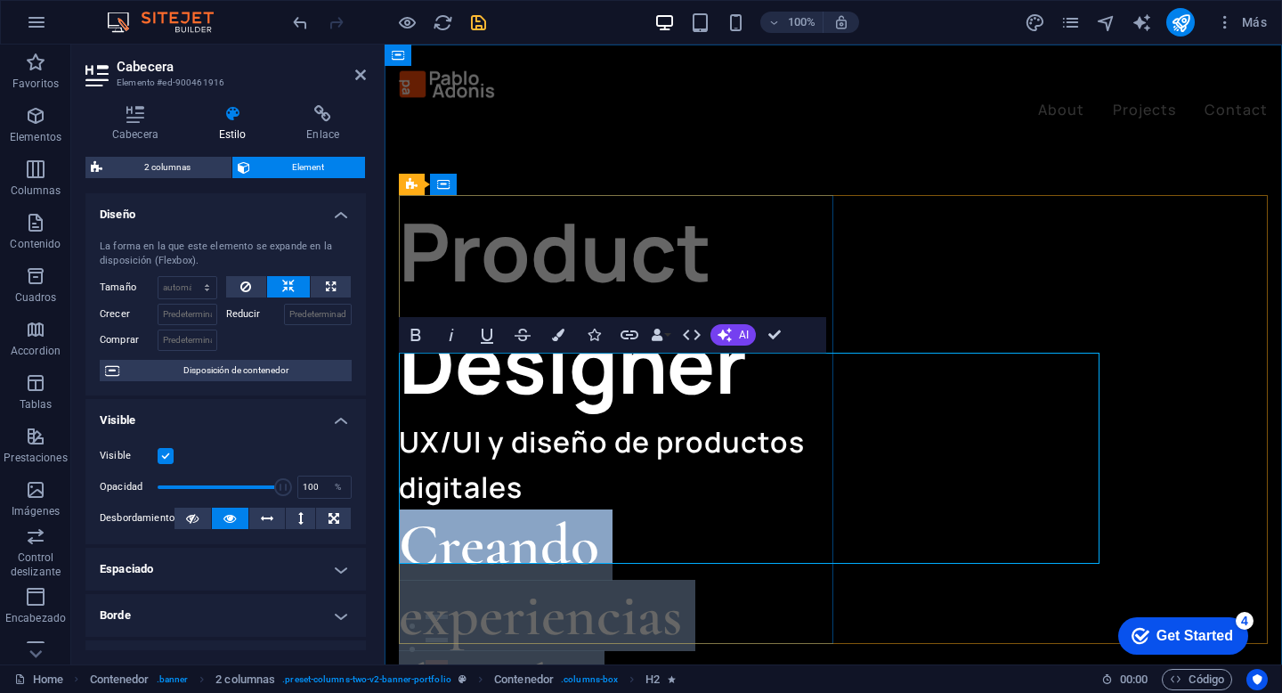
drag, startPoint x: 412, startPoint y: 392, endPoint x: 789, endPoint y: 543, distance: 405.8
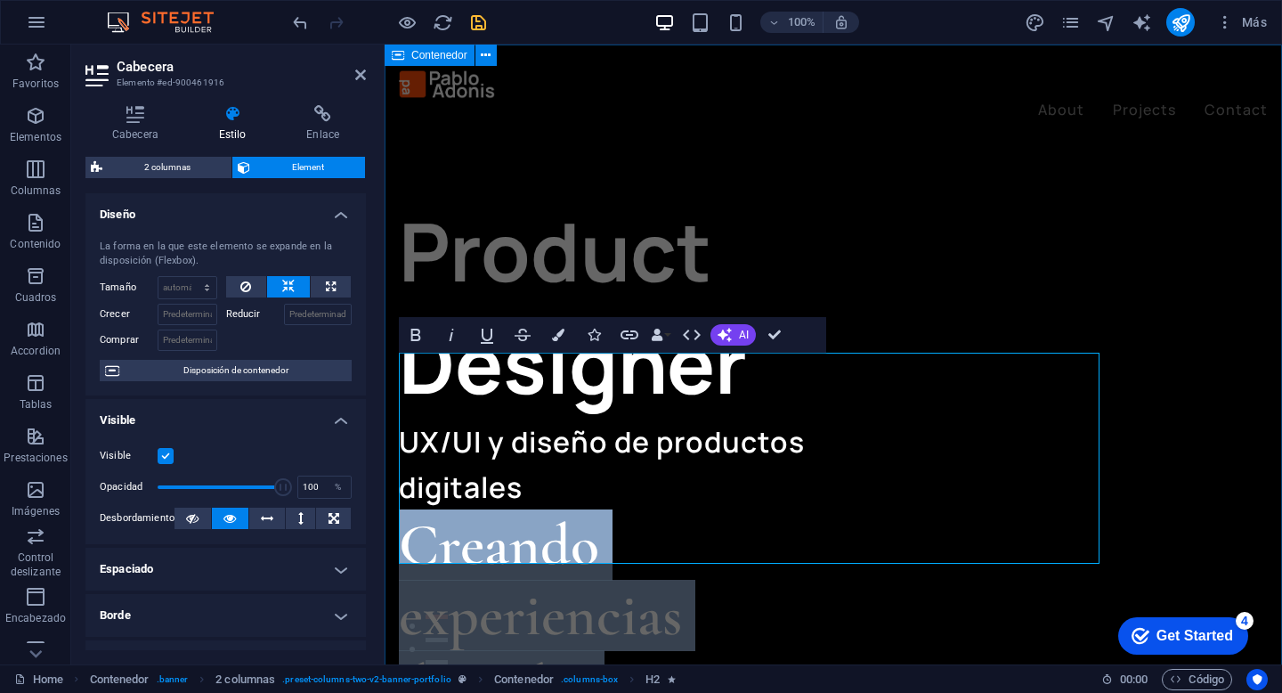
drag, startPoint x: 991, startPoint y: 531, endPoint x: 384, endPoint y: 403, distance: 620.5
click at [385, 403] on div "Product Designer UX/UI y diseño de productos digitales Creando experiencias dig…" at bounding box center [833, 380] width 897 height 670
click at [657, 339] on icon "button" at bounding box center [657, 334] width 12 height 12
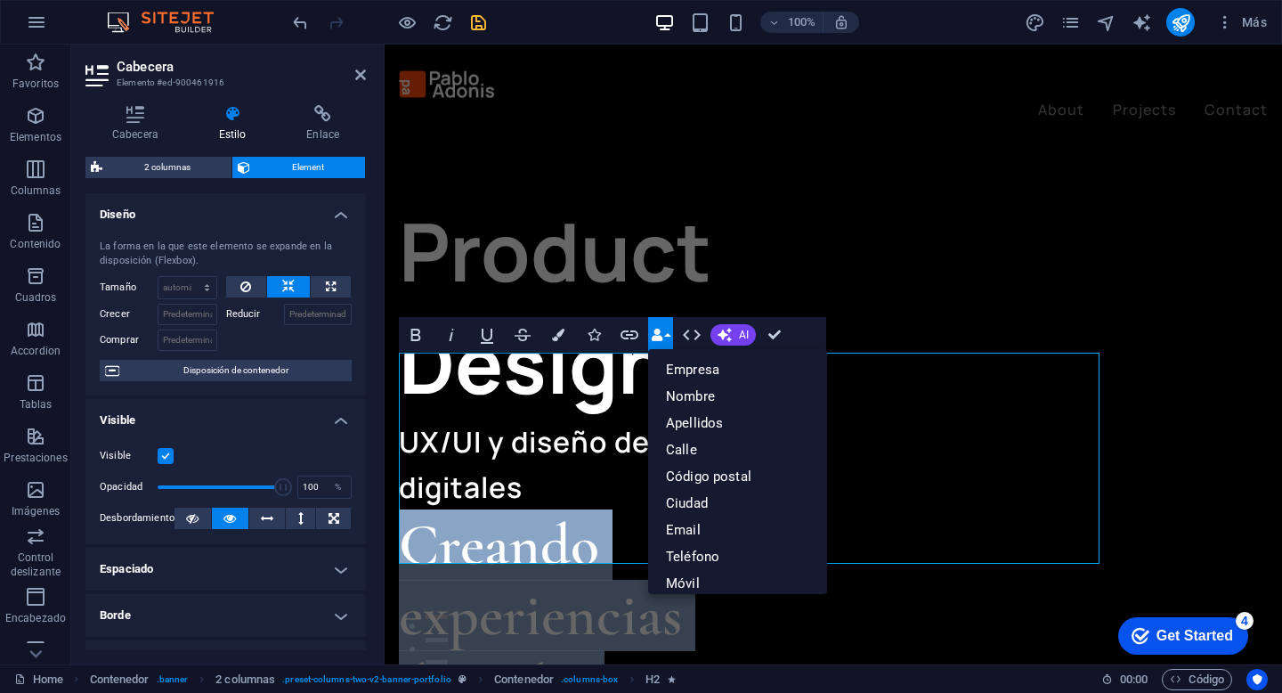
click at [657, 339] on icon "button" at bounding box center [657, 334] width 12 height 12
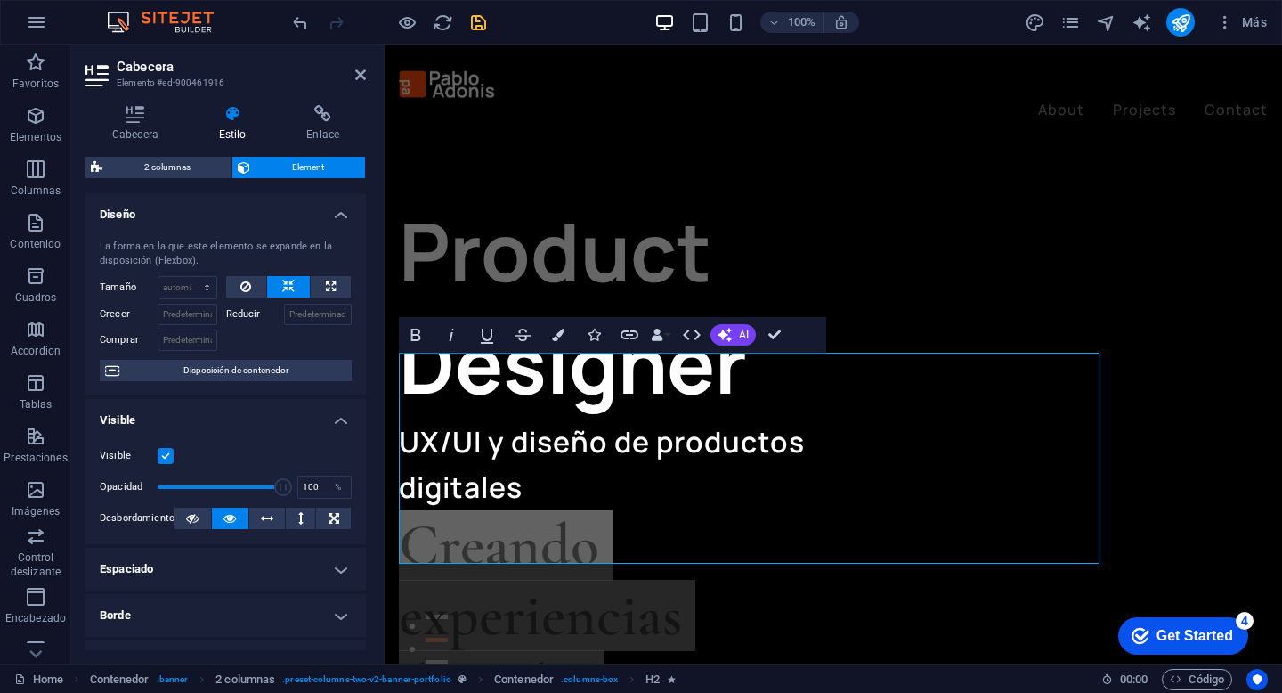
click at [237, 139] on h4 "Estilo" at bounding box center [236, 123] width 88 height 37
click at [122, 120] on icon at bounding box center [135, 114] width 100 height 18
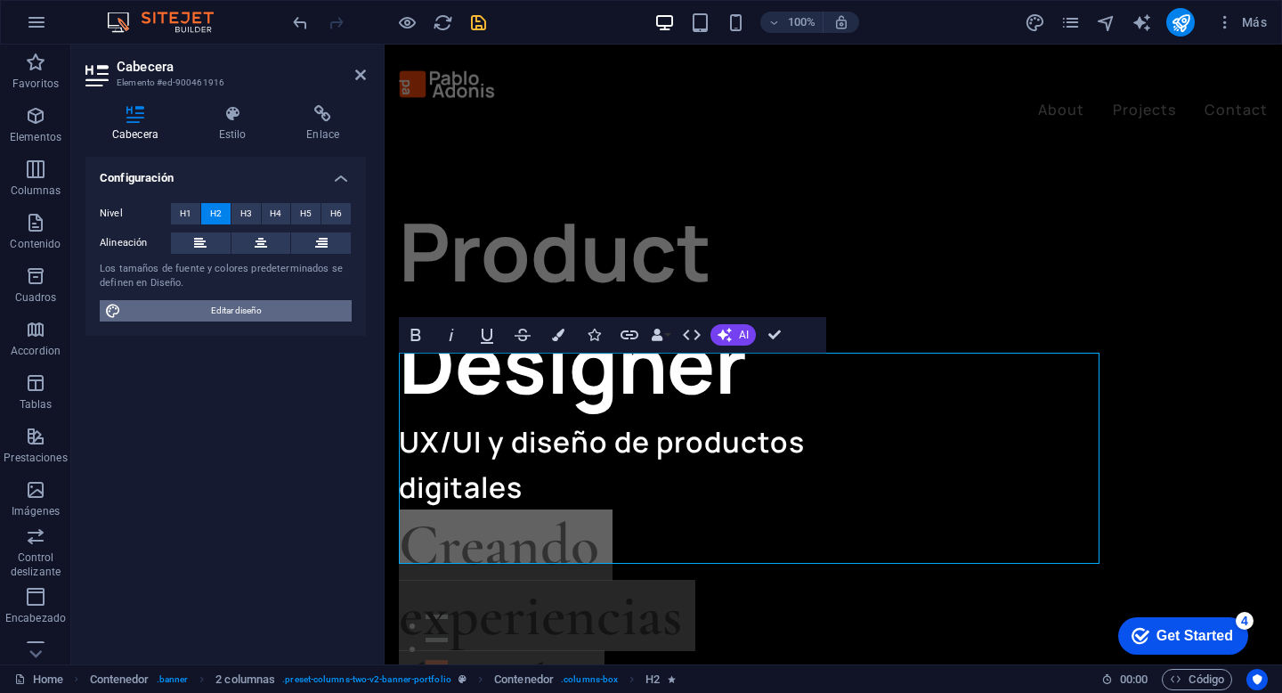
click at [203, 309] on span "Editar diseño" at bounding box center [236, 310] width 220 height 21
select select "px"
select select "400"
select select "px"
select select "ease-in-out"
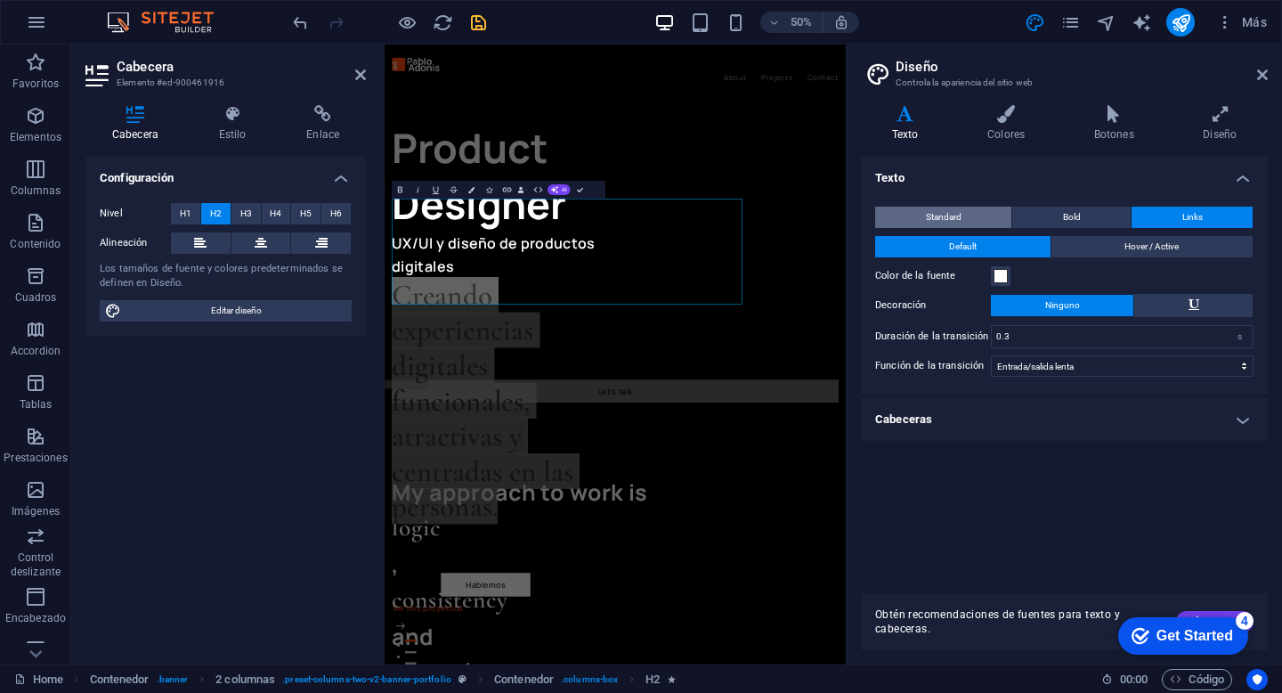
click at [974, 216] on button "Standard" at bounding box center [943, 217] width 136 height 21
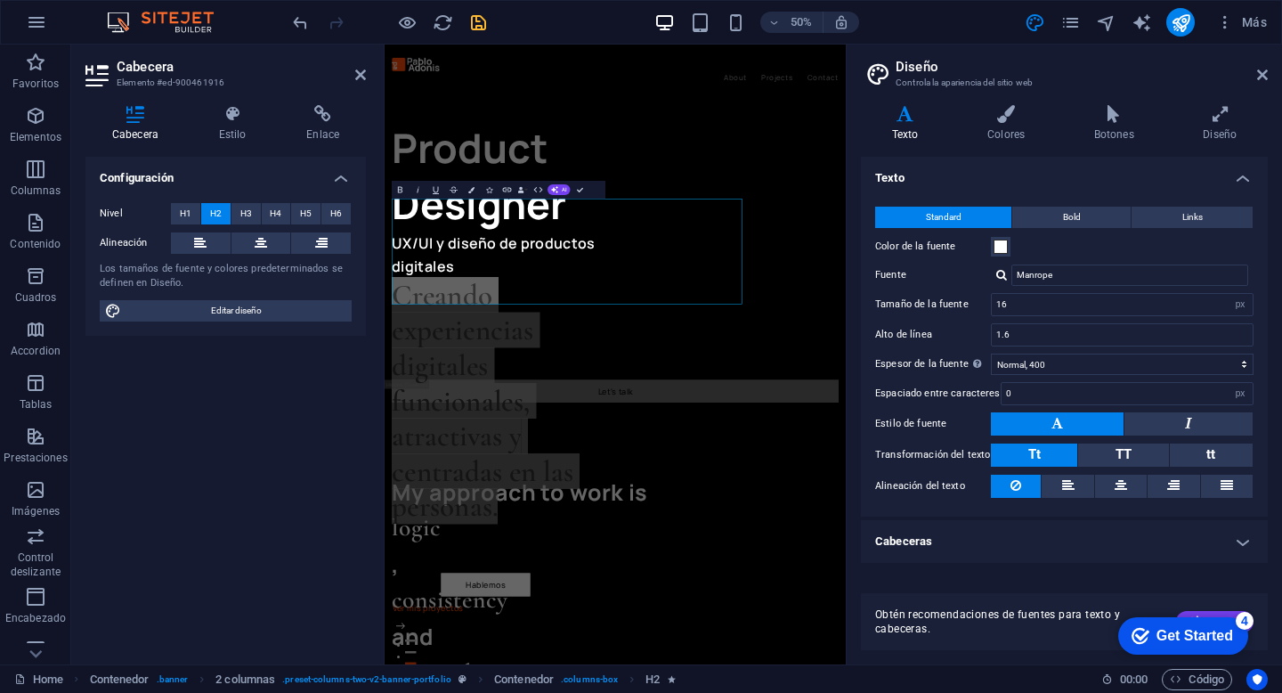
click at [1268, 74] on aside "Diseño Controla la apariencia del sitio web Variantes Texto Colores Botones Dis…" at bounding box center [1064, 355] width 436 height 620
click at [1266, 75] on icon at bounding box center [1262, 75] width 11 height 14
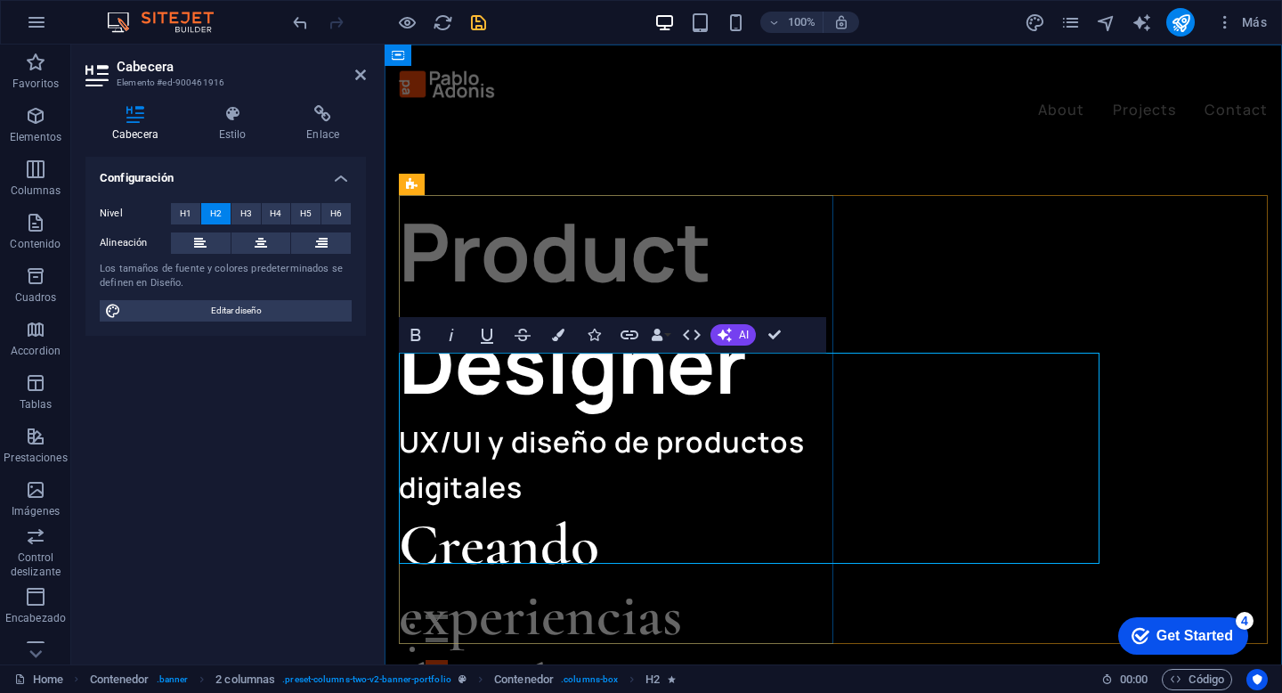
click at [366, 82] on aside "Cabecera Elemento #ed-900461916 Cabecera Estilo Enlace Configuración Nivel H1 H…" at bounding box center [227, 355] width 313 height 620
click at [361, 80] on icon at bounding box center [360, 75] width 11 height 14
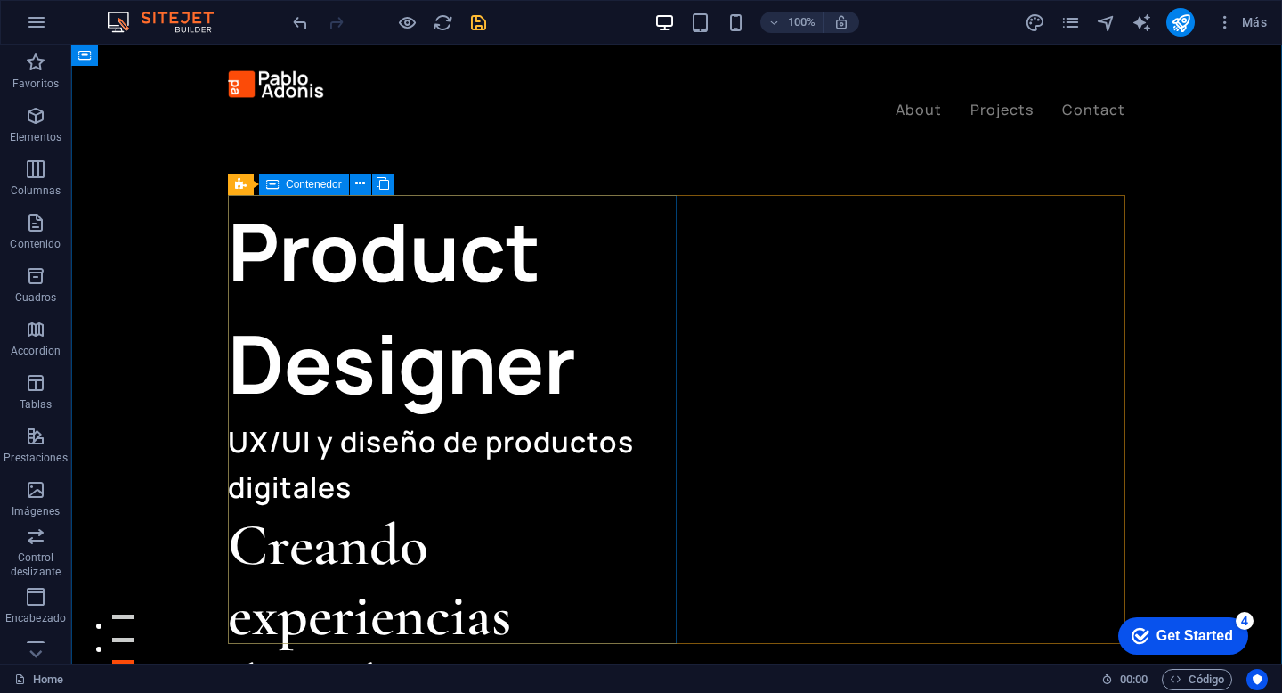
click at [270, 181] on icon at bounding box center [272, 184] width 12 height 21
click at [272, 187] on icon at bounding box center [272, 184] width 12 height 21
click at [357, 184] on icon at bounding box center [360, 183] width 10 height 19
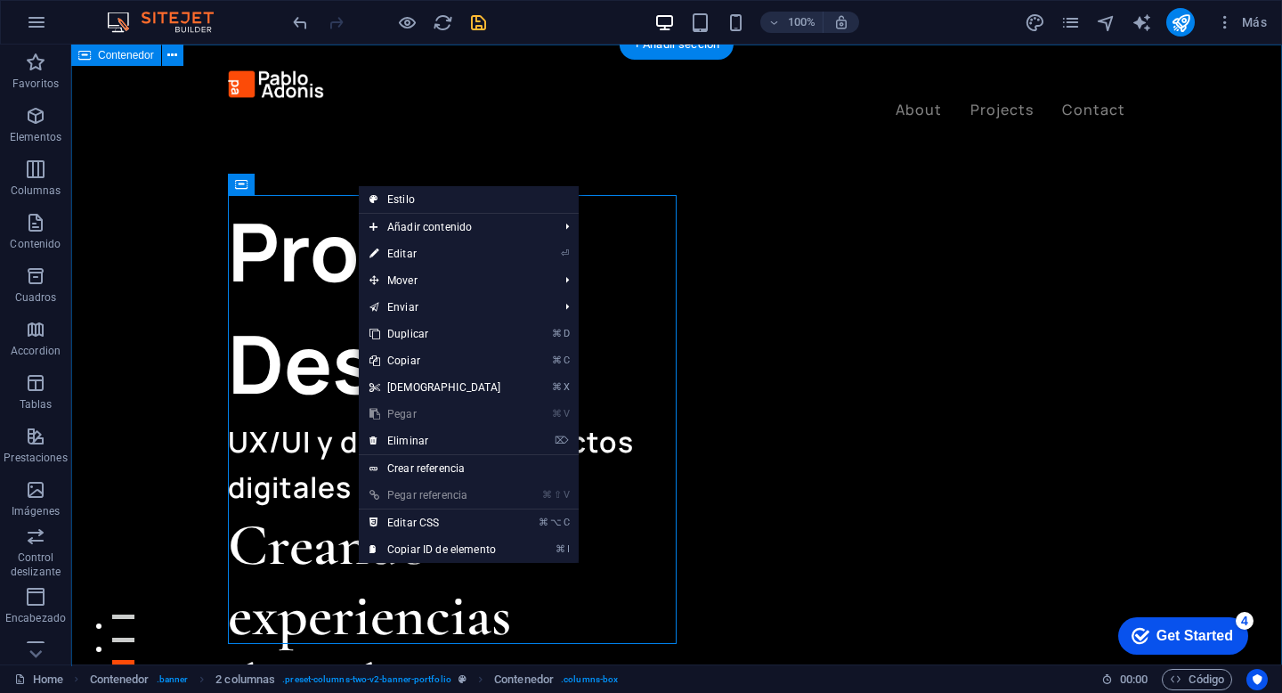
click at [527, 135] on div "Product Designer UX/UI y diseño de productos digitales Creando experiencias dig…" at bounding box center [676, 380] width 1211 height 670
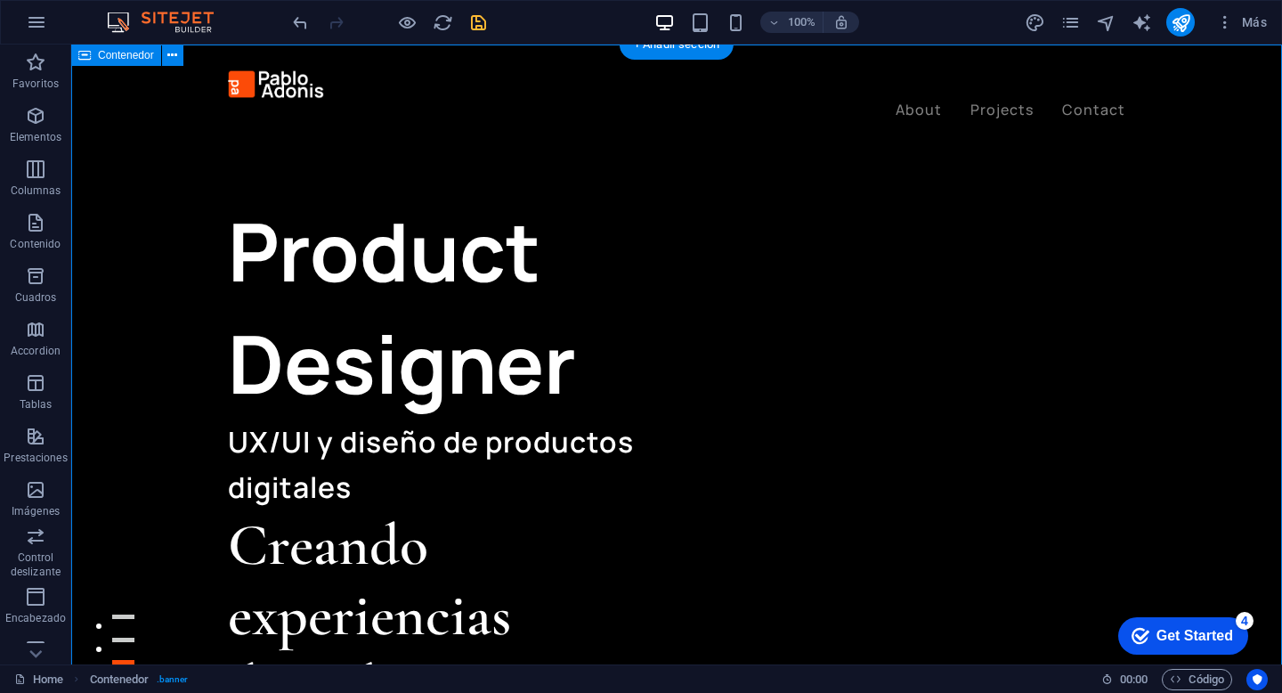
click at [132, 176] on div "Product Designer UX/UI y diseño de productos digitales Creando experiencias dig…" at bounding box center [676, 380] width 1211 height 670
select select "header"
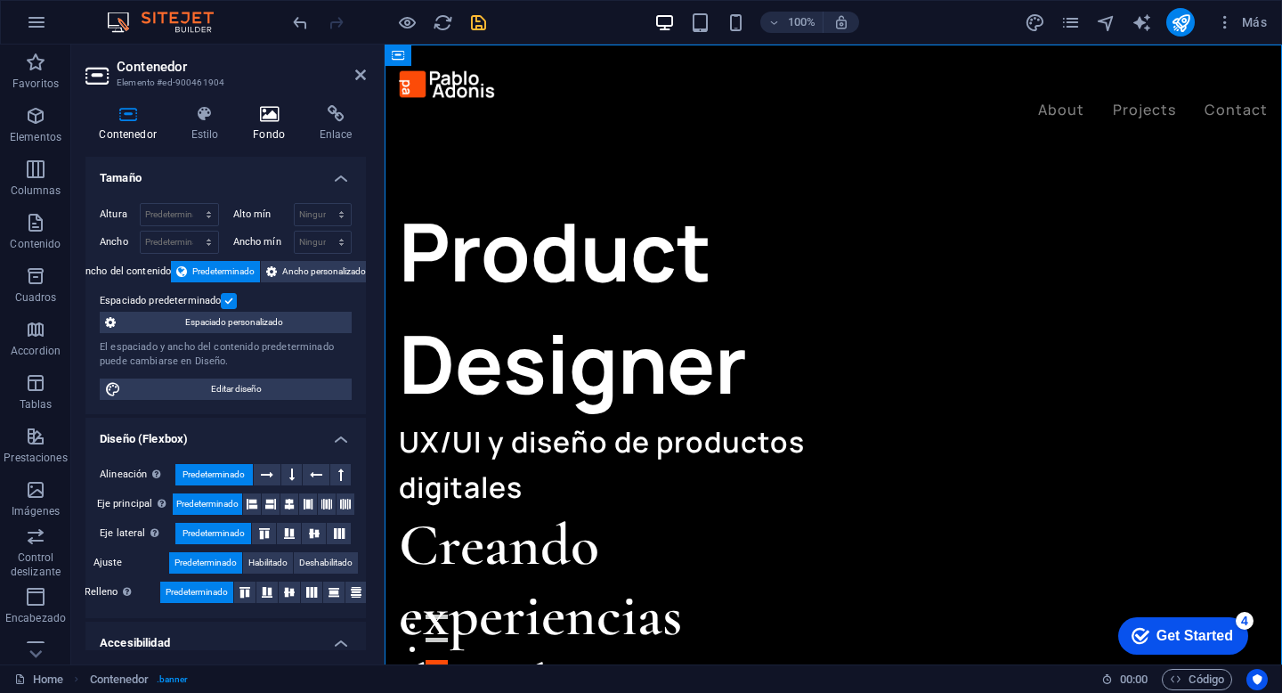
click at [263, 129] on h4 "Fondo" at bounding box center [272, 123] width 67 height 37
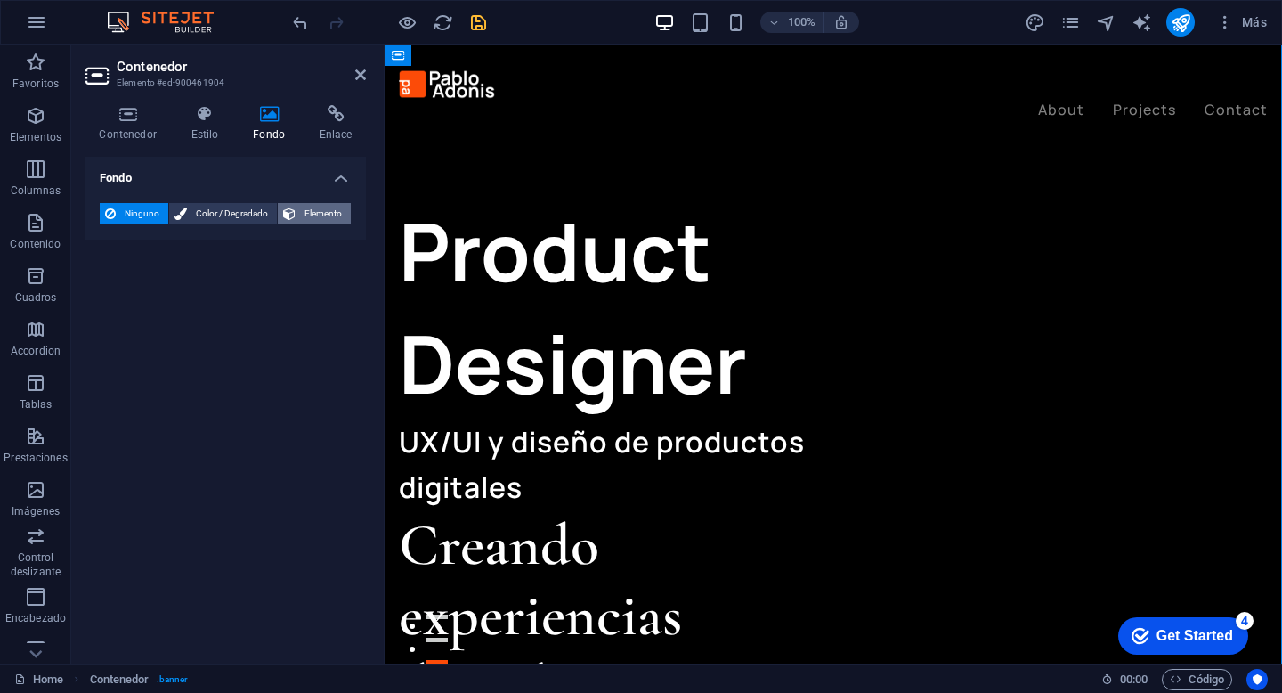
click at [299, 215] on button "Elemento" at bounding box center [314, 213] width 73 height 21
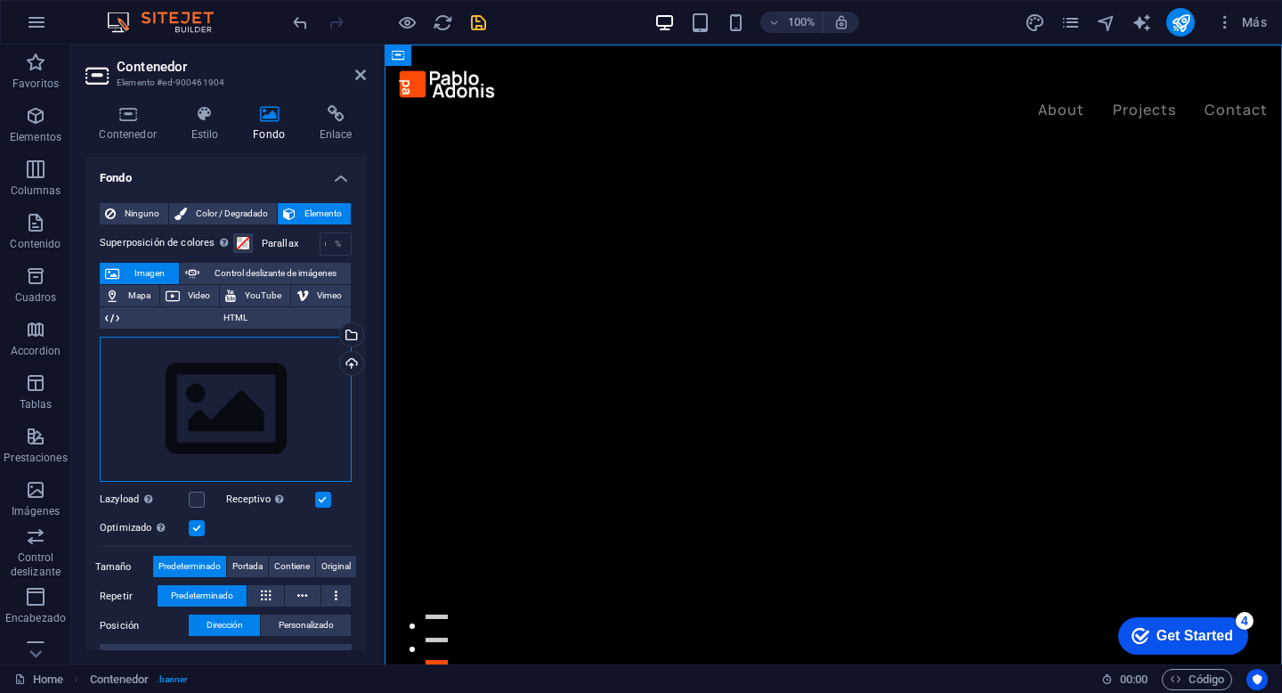
click at [208, 363] on div "Arrastra archivos aquí, haz clic para escoger archivos o selecciona archivos de…" at bounding box center [226, 410] width 252 height 146
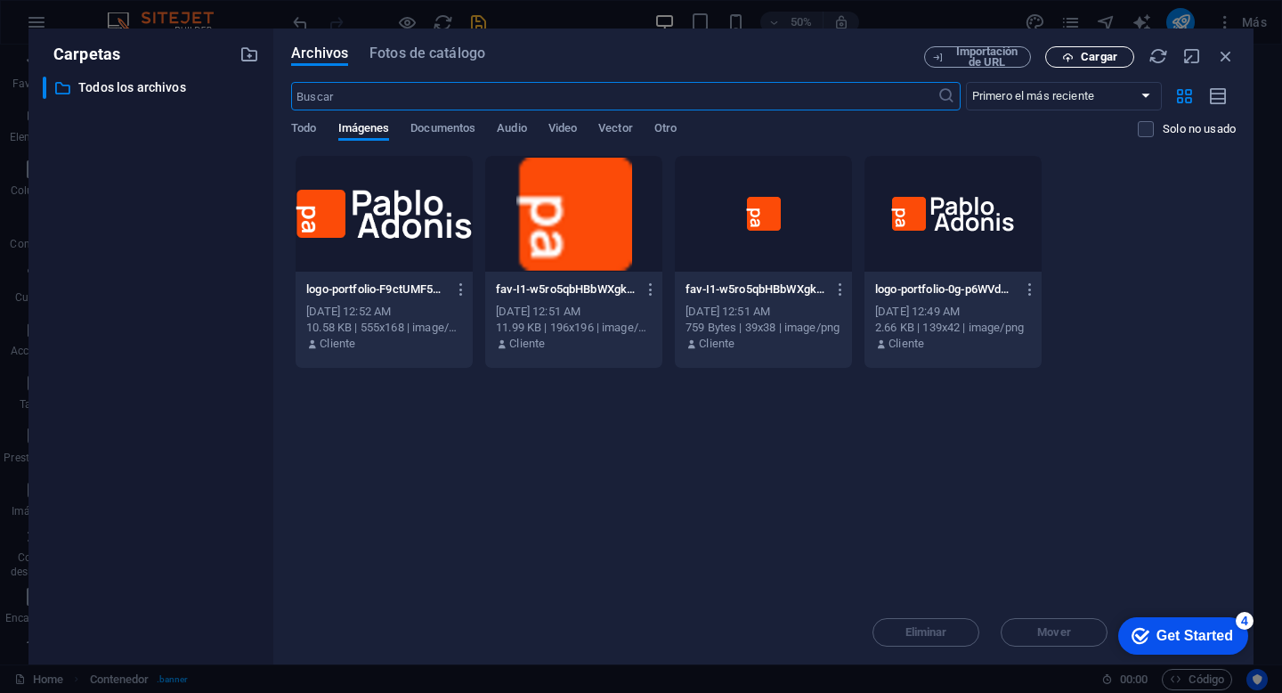
click at [1075, 63] on button "Cargar" at bounding box center [1089, 56] width 89 height 21
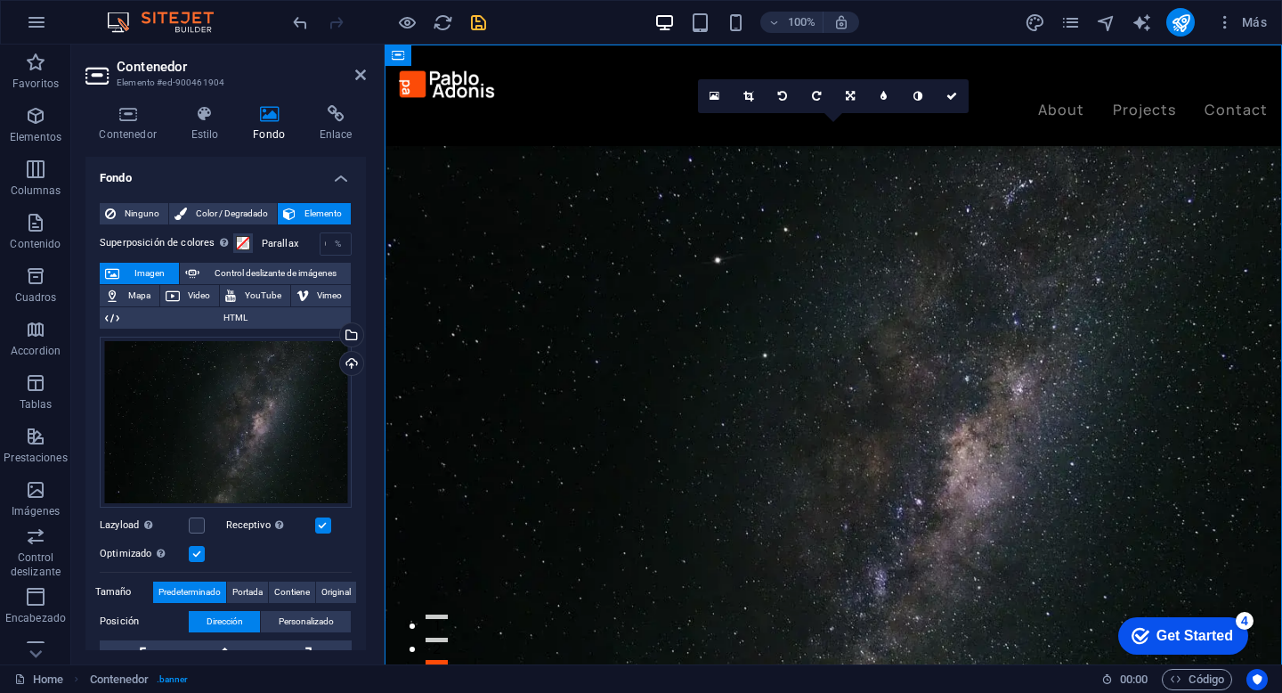
click at [476, 24] on icon "save" at bounding box center [478, 22] width 20 height 20
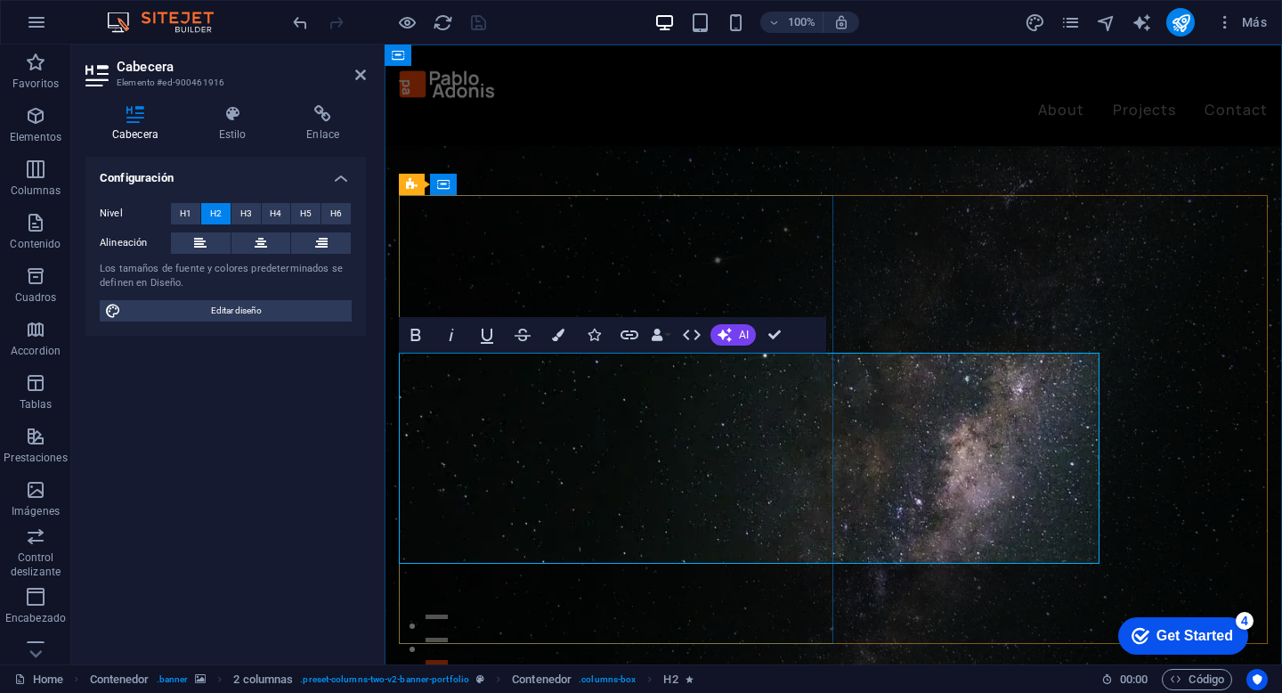
drag, startPoint x: 617, startPoint y: 389, endPoint x: 884, endPoint y: 405, distance: 267.5
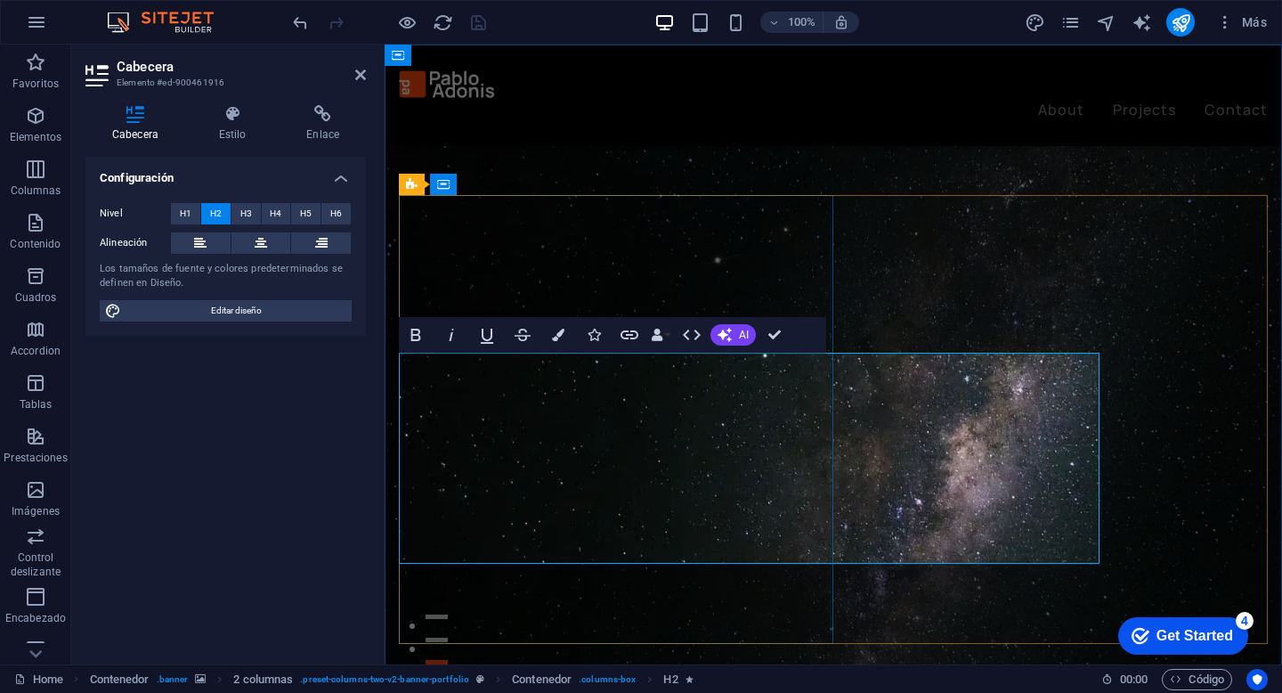
drag, startPoint x: 897, startPoint y: 399, endPoint x: 621, endPoint y: 389, distance: 276.1
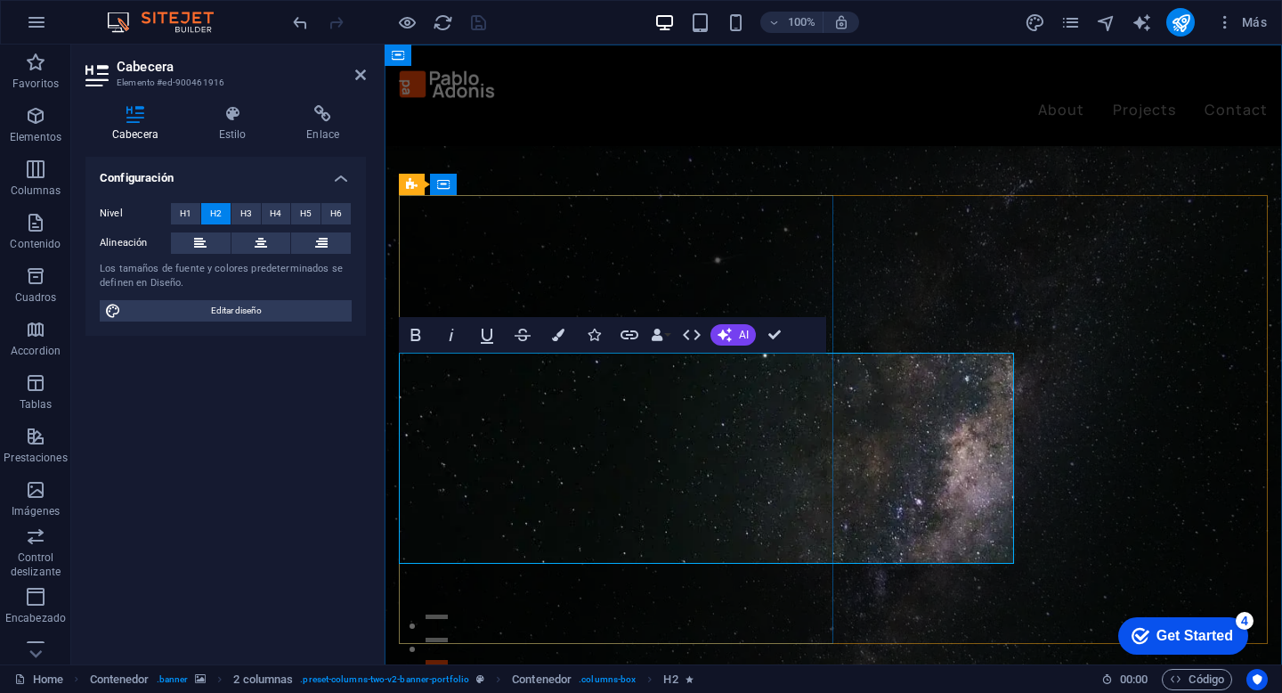
drag, startPoint x: 884, startPoint y: 470, endPoint x: 871, endPoint y: 470, distance: 13.4
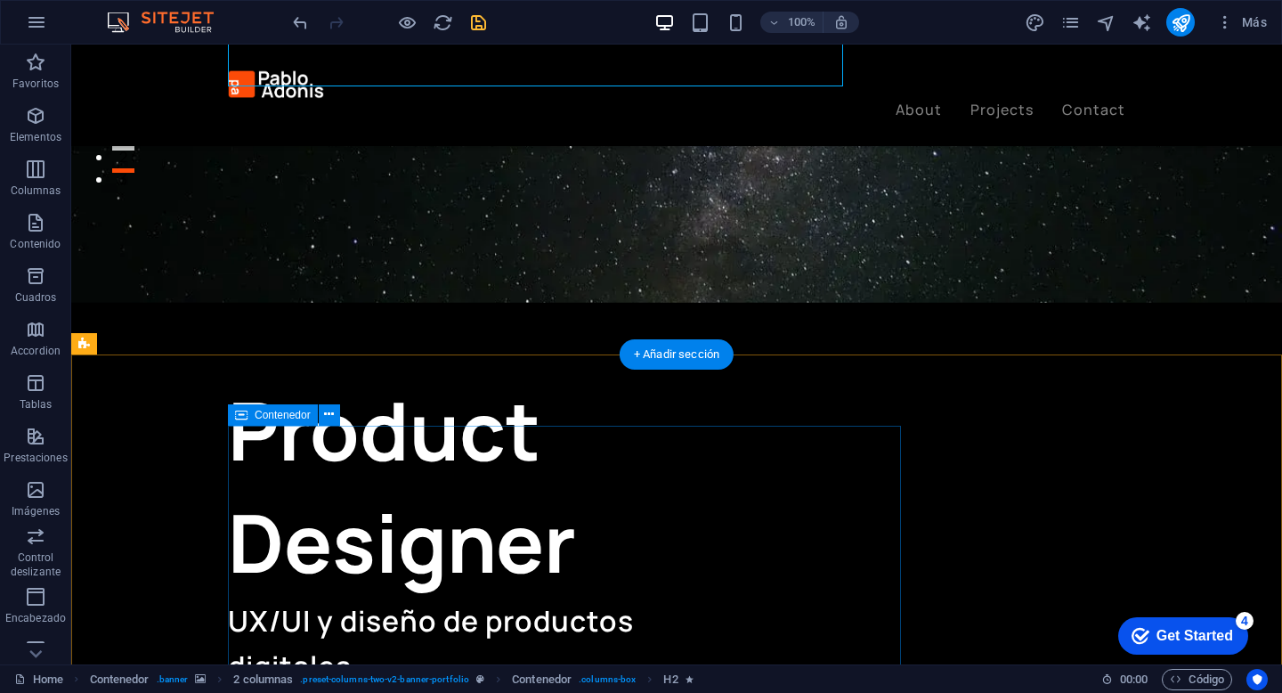
scroll to position [494, 0]
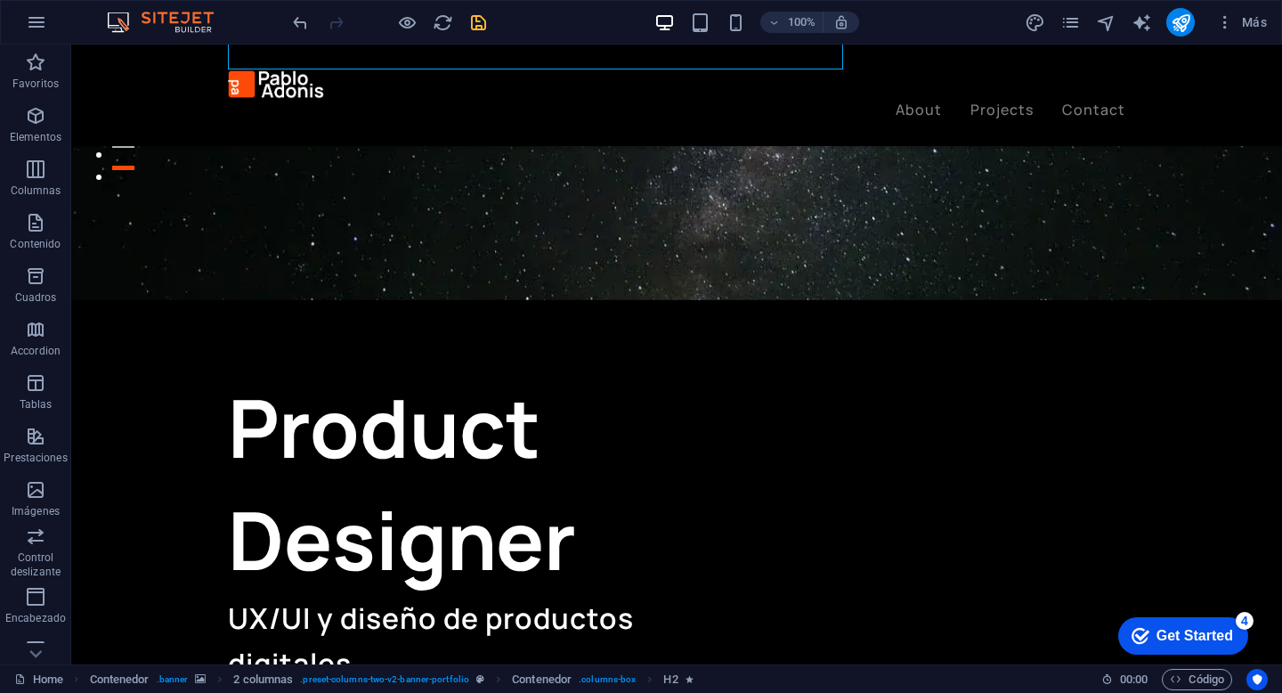
click at [483, 31] on icon "save" at bounding box center [478, 22] width 20 height 20
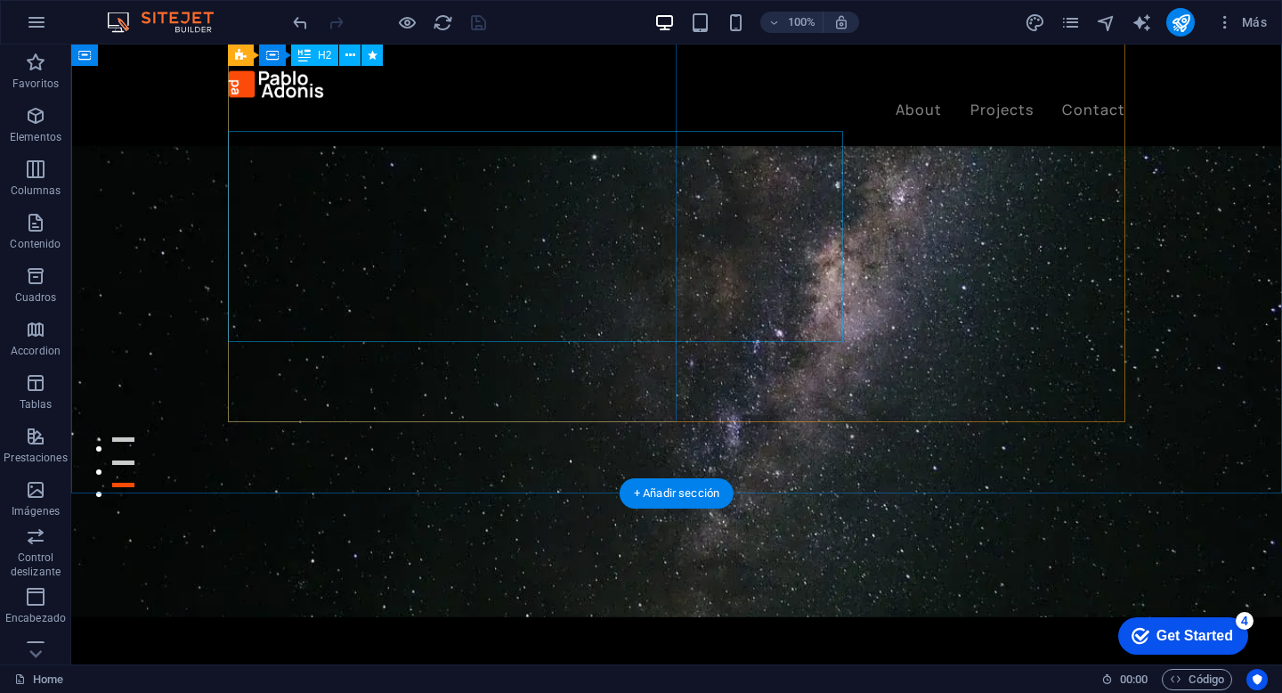
scroll to position [77, 0]
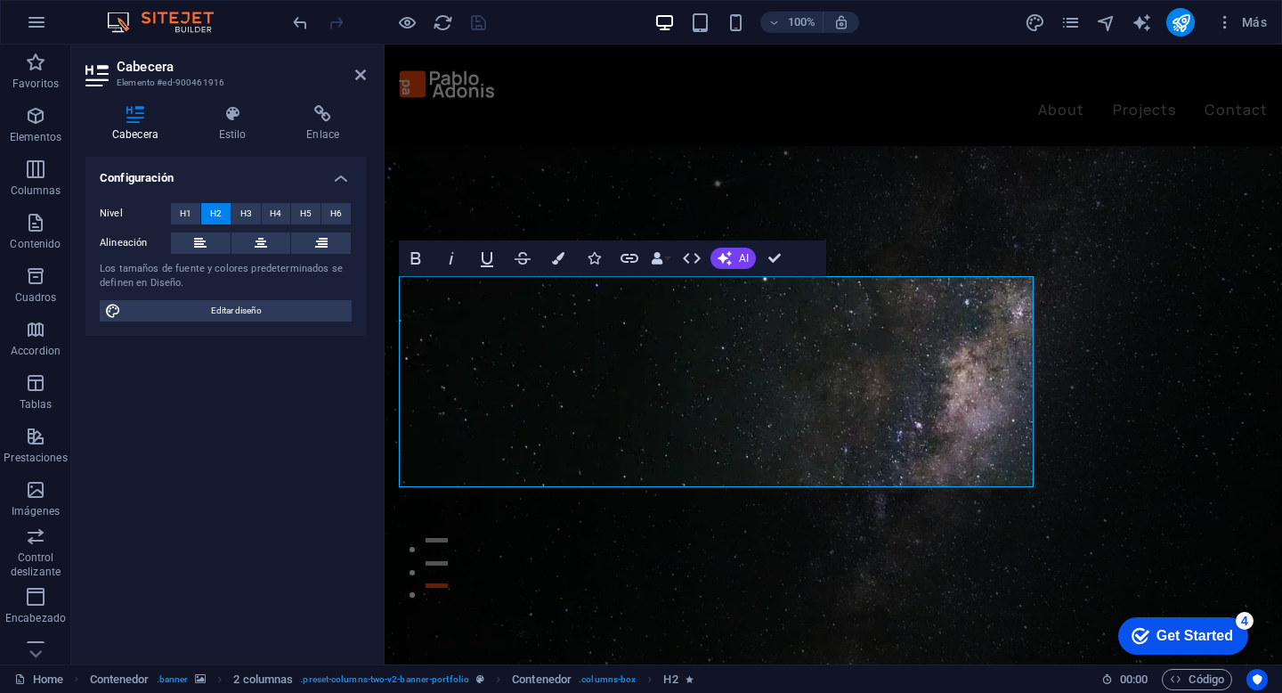
click at [207, 205] on button "H2" at bounding box center [215, 213] width 29 height 21
click at [235, 126] on h4 "Estilo" at bounding box center [236, 123] width 88 height 37
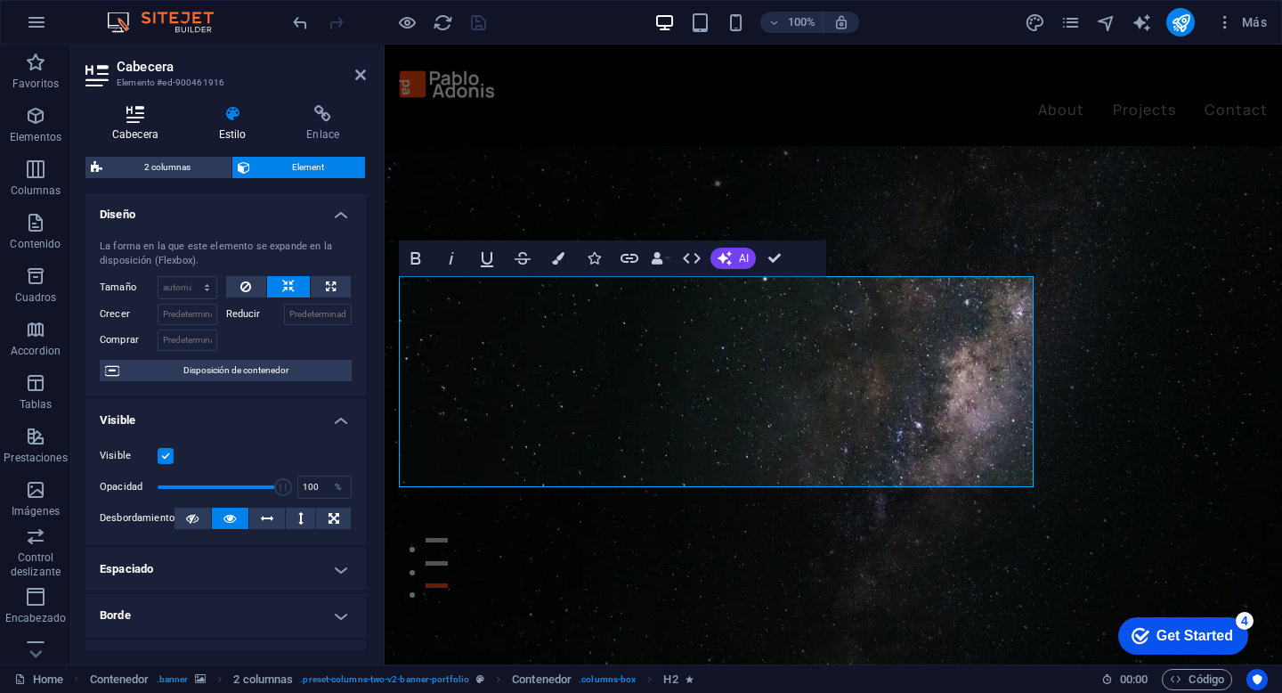
click at [143, 132] on h4 "Cabecera" at bounding box center [138, 123] width 107 height 37
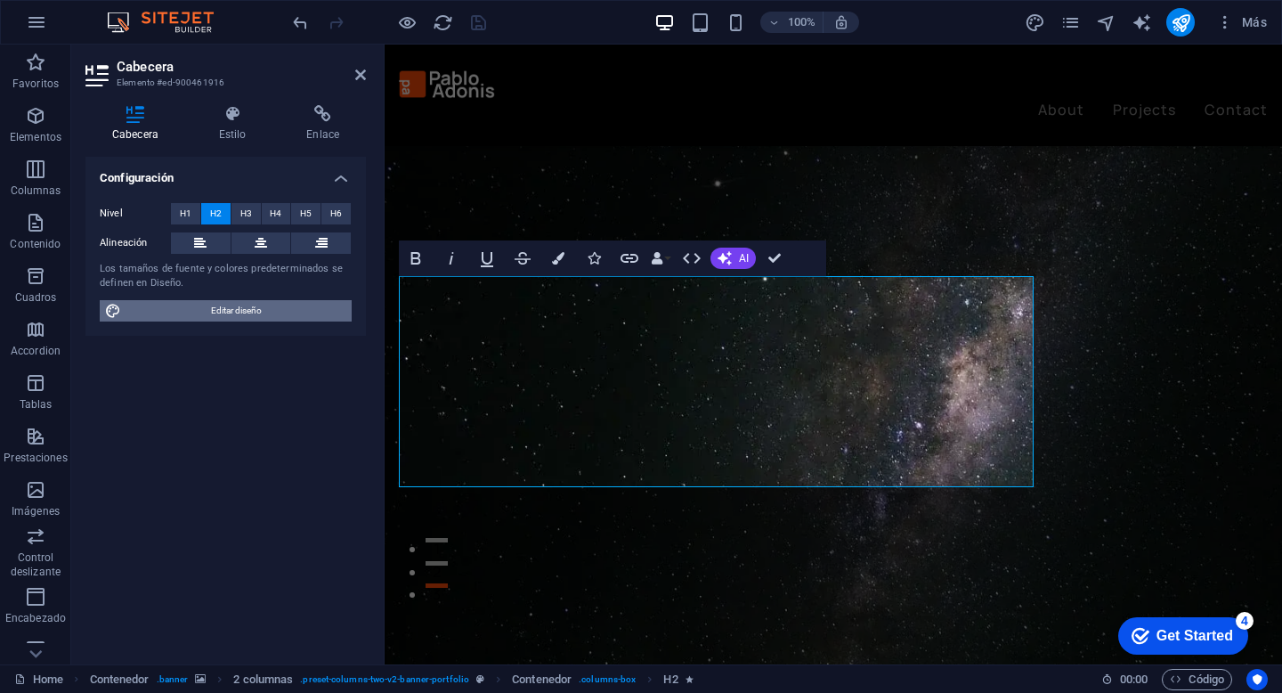
click at [281, 312] on span "Editar diseño" at bounding box center [236, 310] width 220 height 21
select select "px"
select select "400"
select select "px"
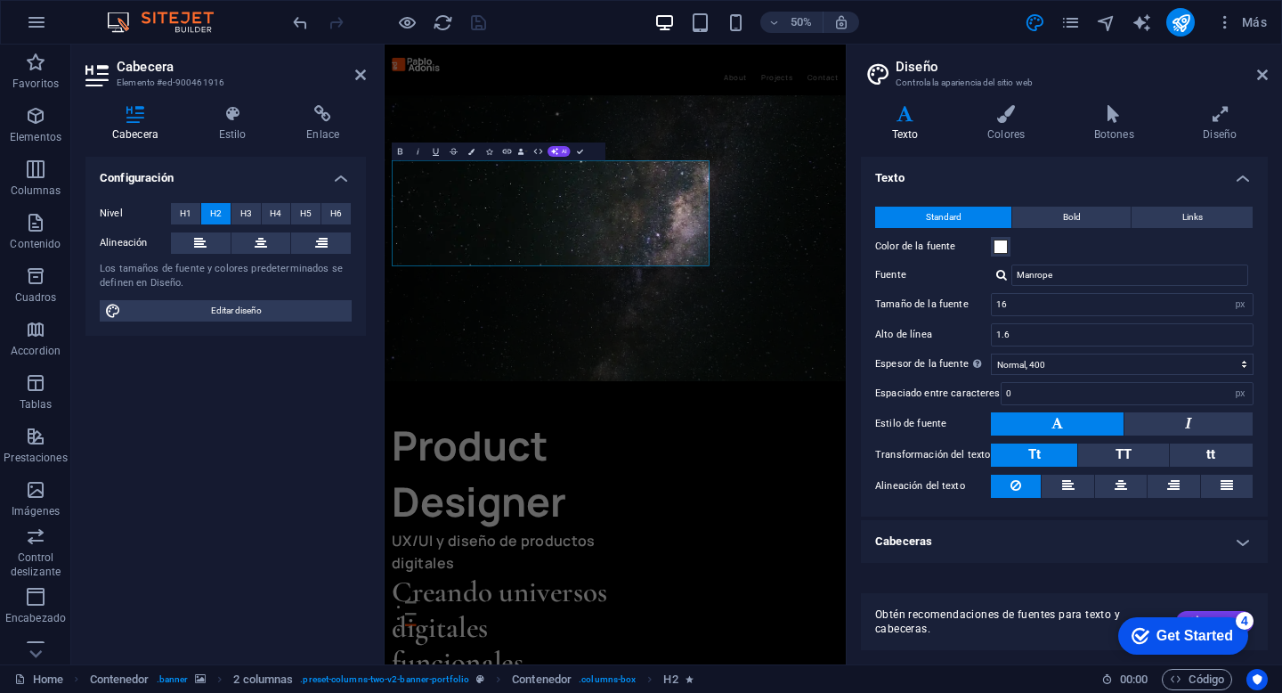
click at [1206, 543] on h4 "Cabeceras" at bounding box center [1064, 541] width 407 height 43
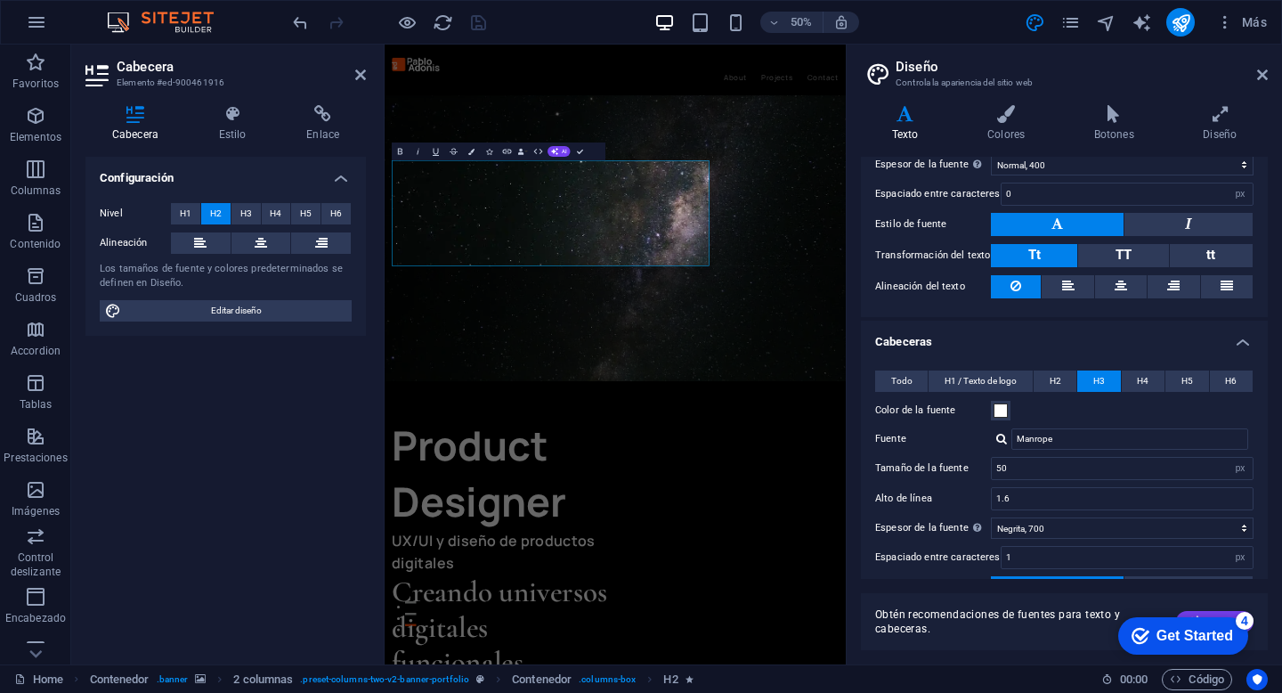
scroll to position [259, 0]
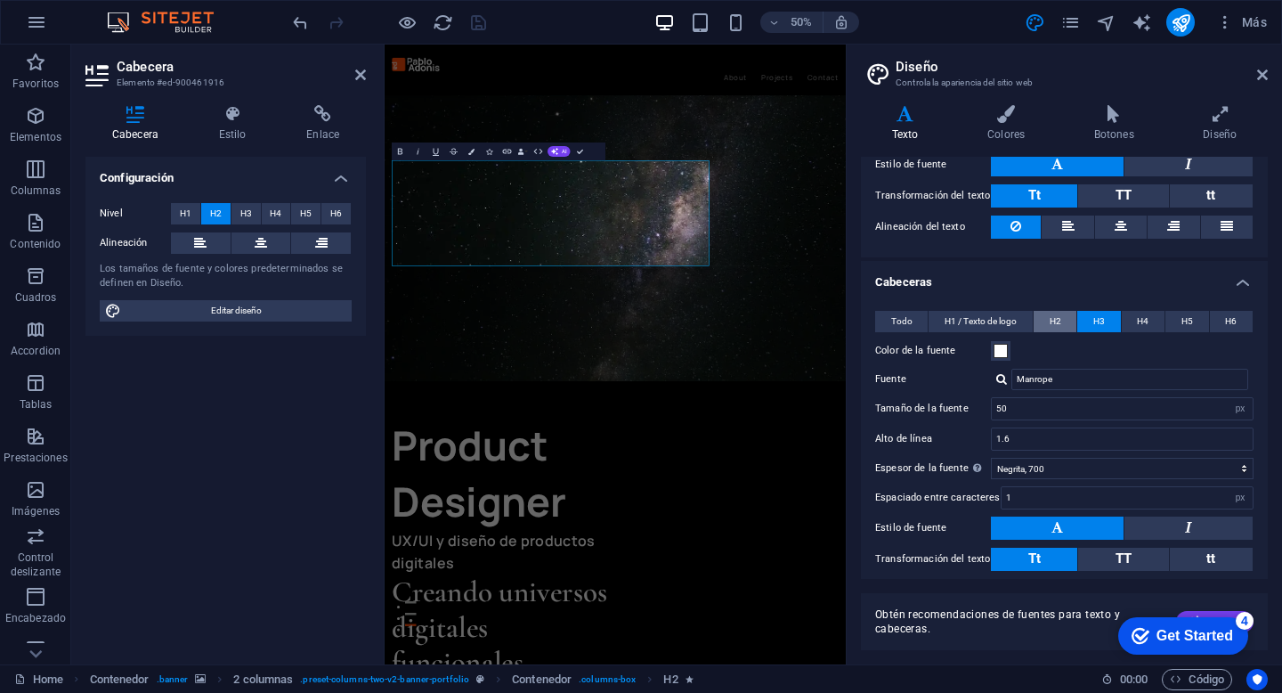
click at [1056, 319] on span "H2" at bounding box center [1056, 321] width 12 height 21
click at [1070, 410] on input "66" at bounding box center [1122, 408] width 261 height 21
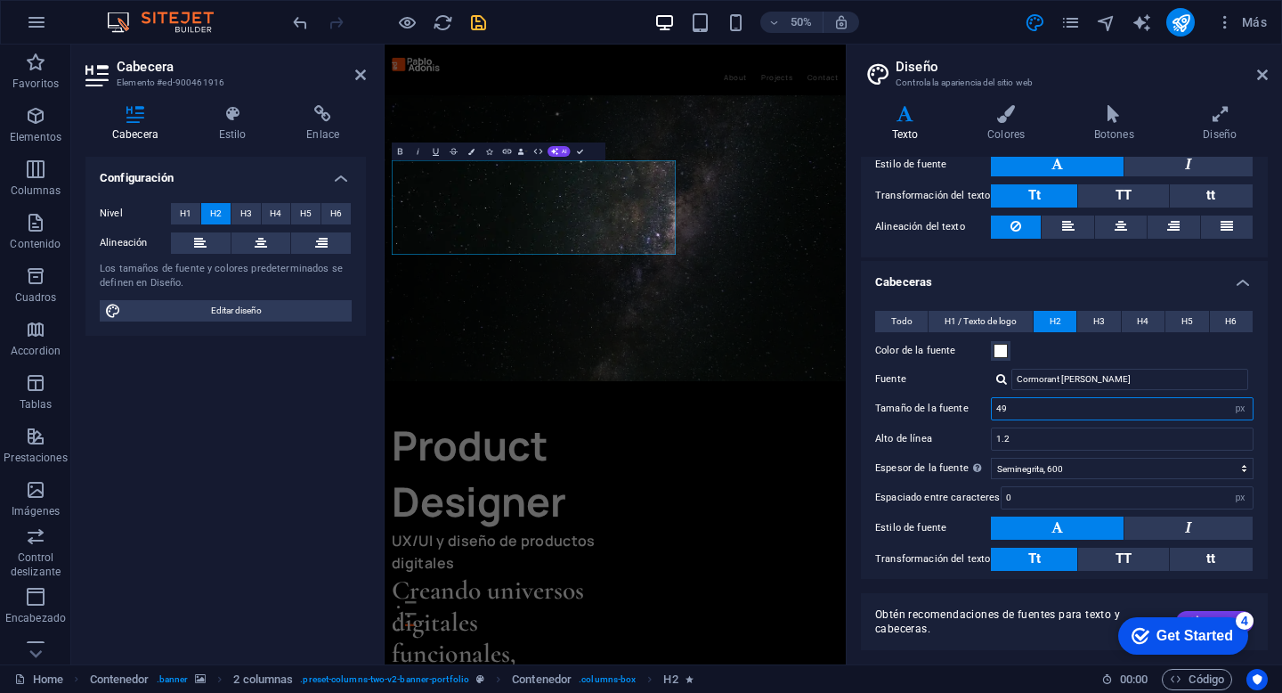
type input "50"
click at [482, 24] on icon "save" at bounding box center [478, 22] width 20 height 20
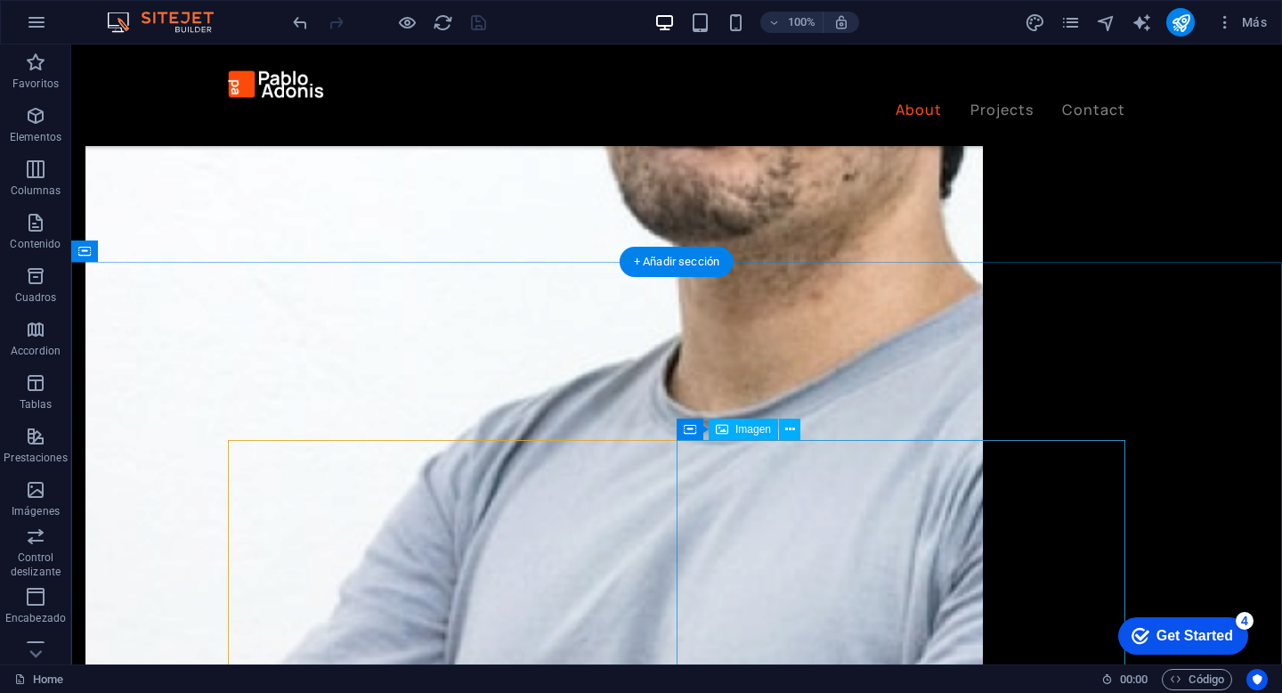
scroll to position [2559, 0]
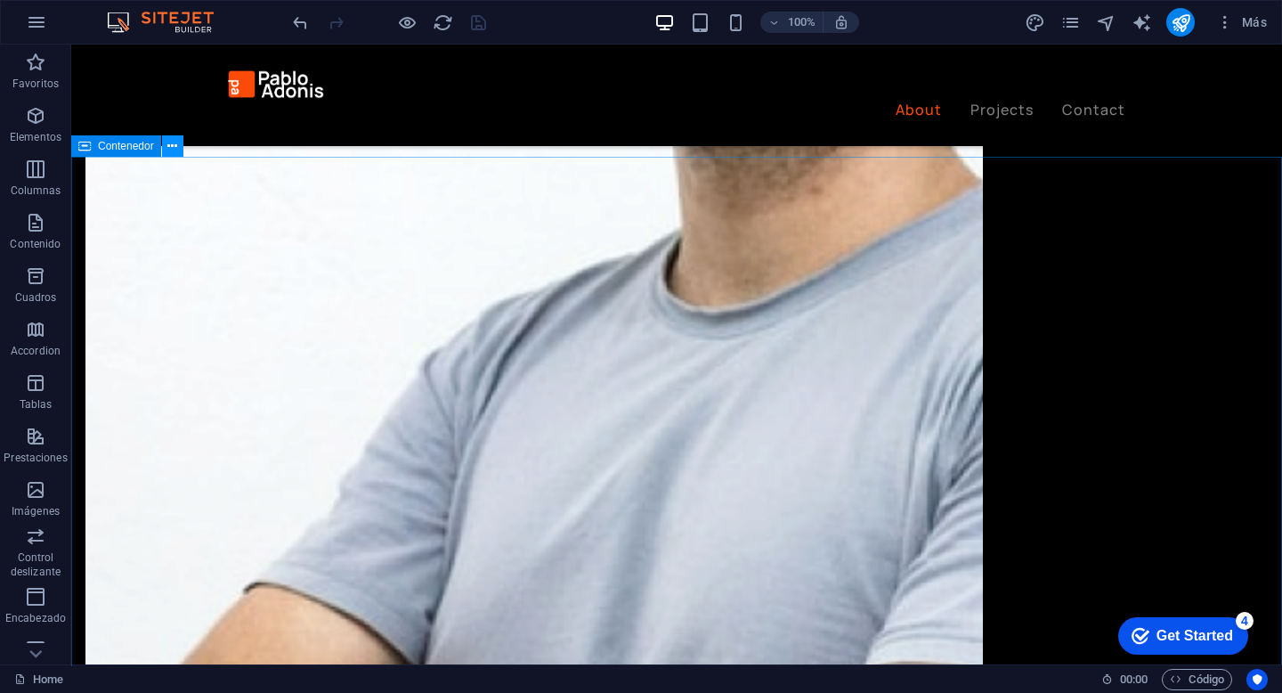
click at [169, 150] on icon at bounding box center [172, 146] width 10 height 19
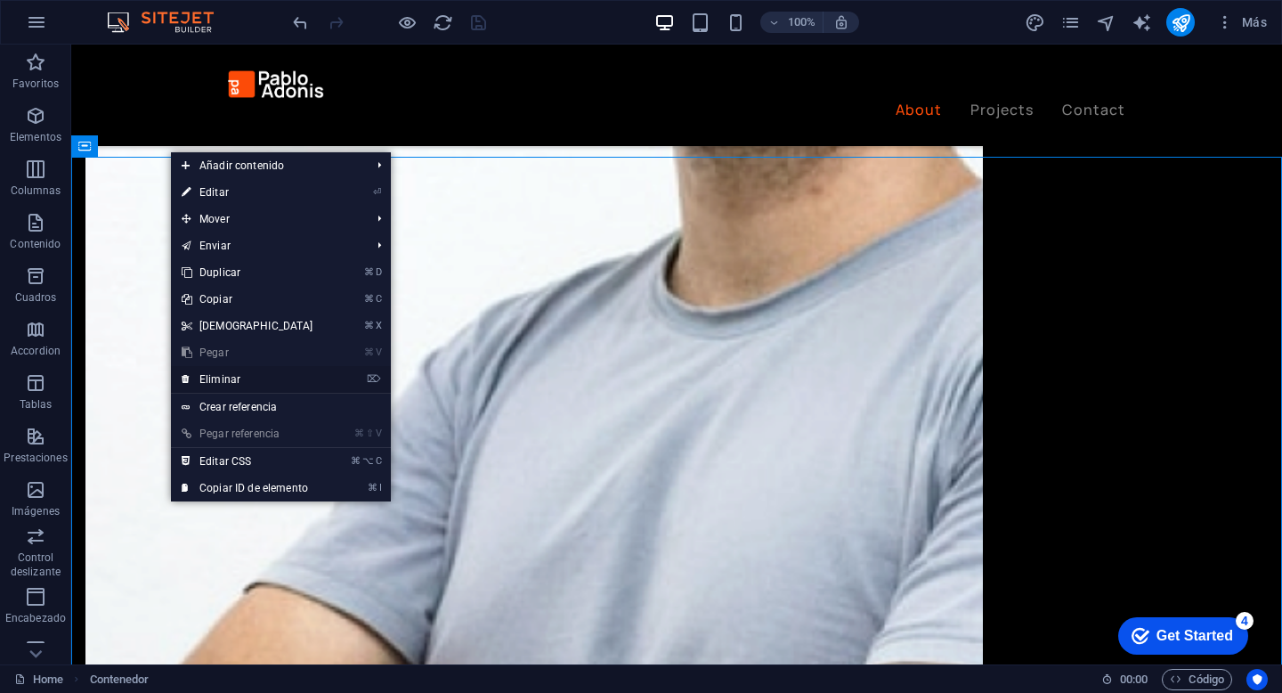
click at [253, 380] on link "⌦ Eliminar" at bounding box center [247, 379] width 153 height 27
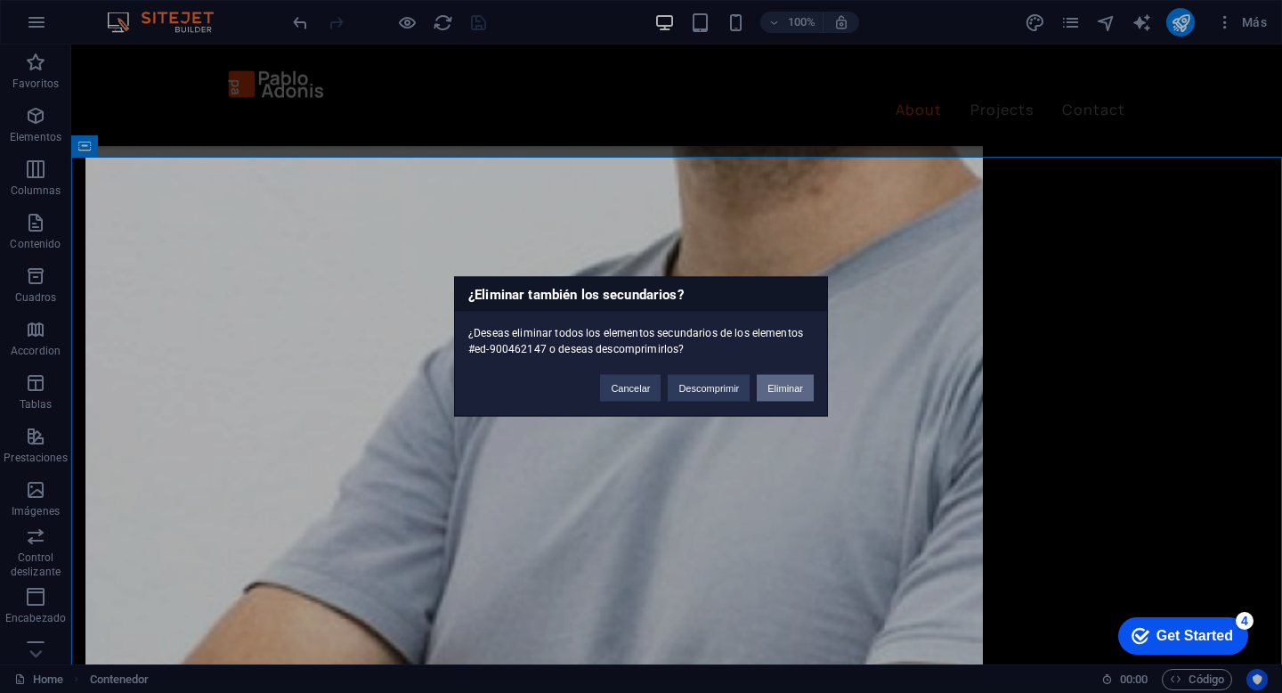
click at [795, 390] on button "Eliminar" at bounding box center [785, 388] width 57 height 27
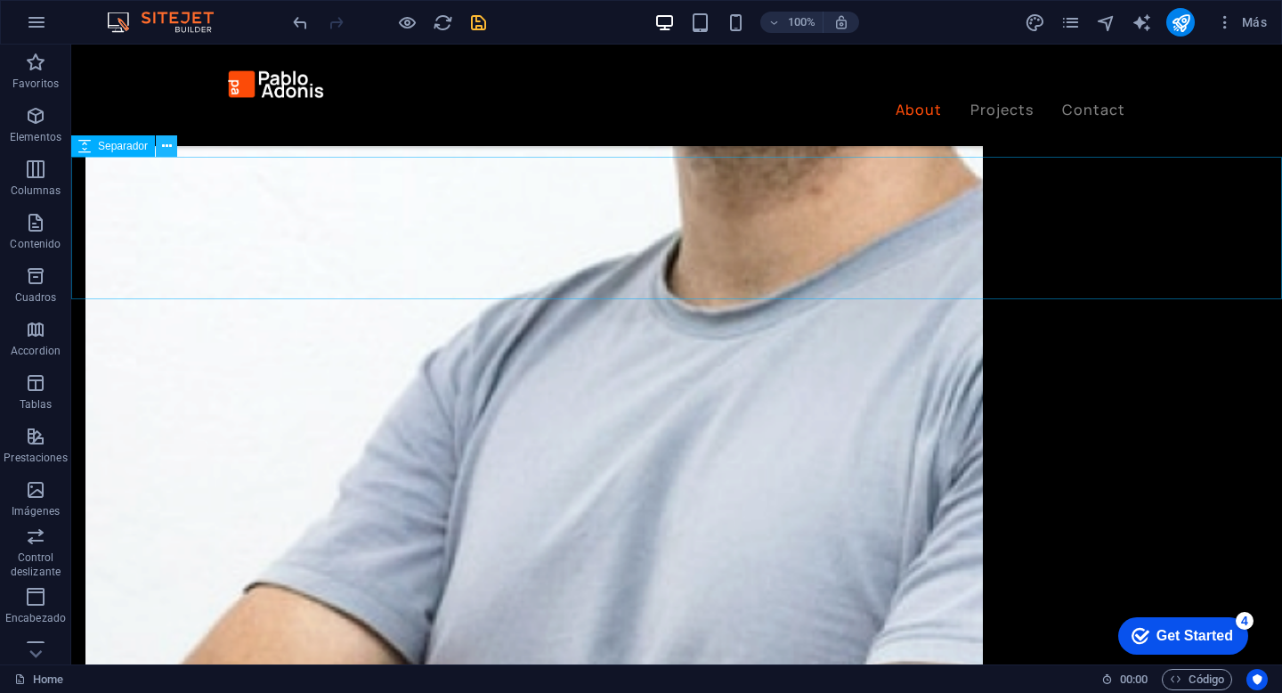
click at [165, 147] on icon at bounding box center [167, 146] width 10 height 19
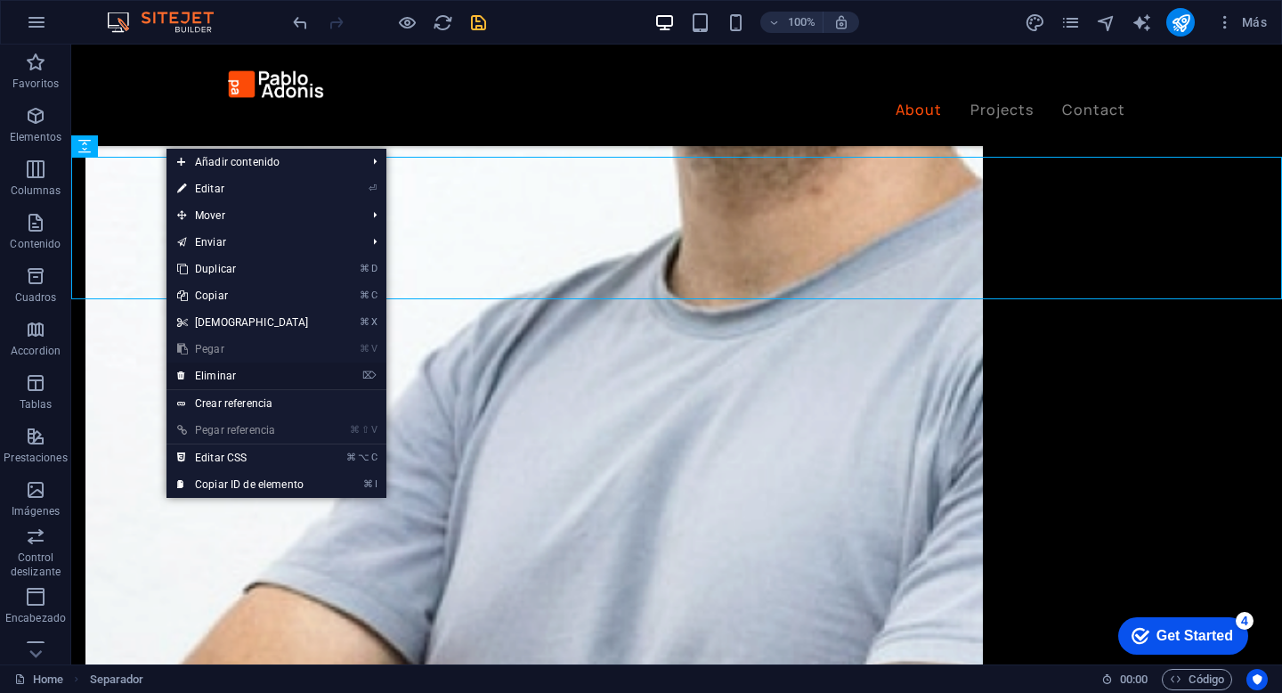
click at [259, 369] on link "⌦ Eliminar" at bounding box center [242, 375] width 153 height 27
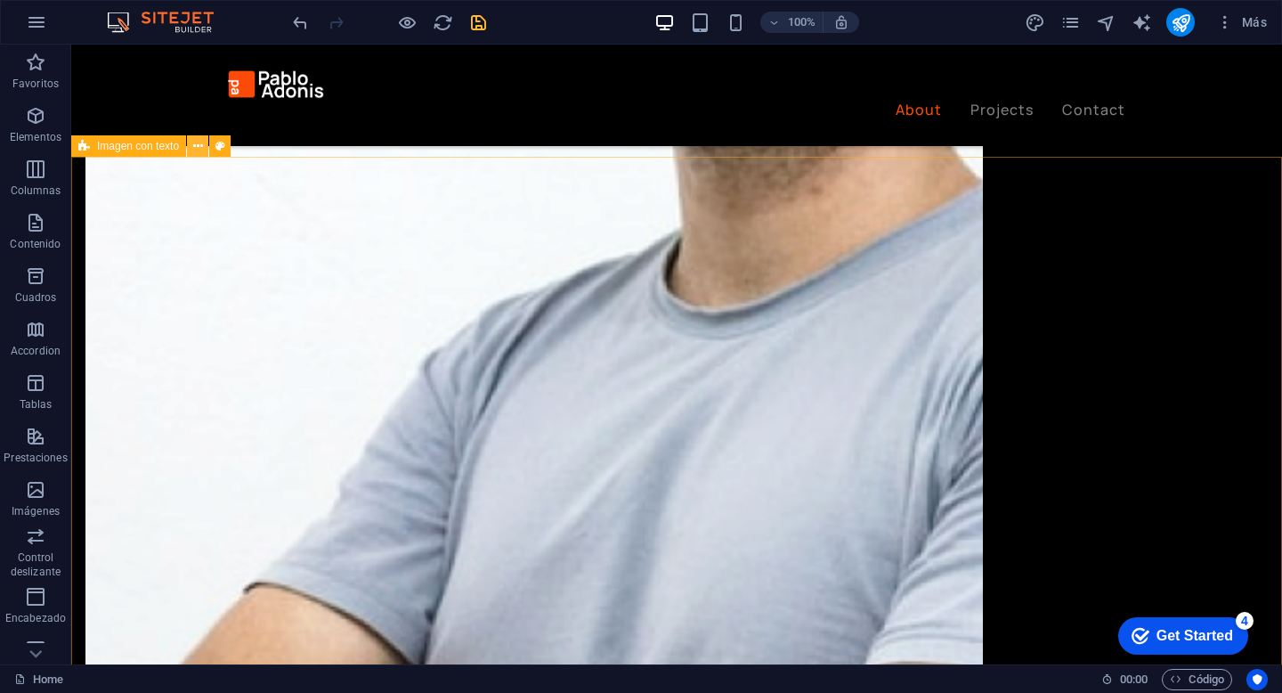
click at [196, 143] on icon at bounding box center [198, 146] width 10 height 19
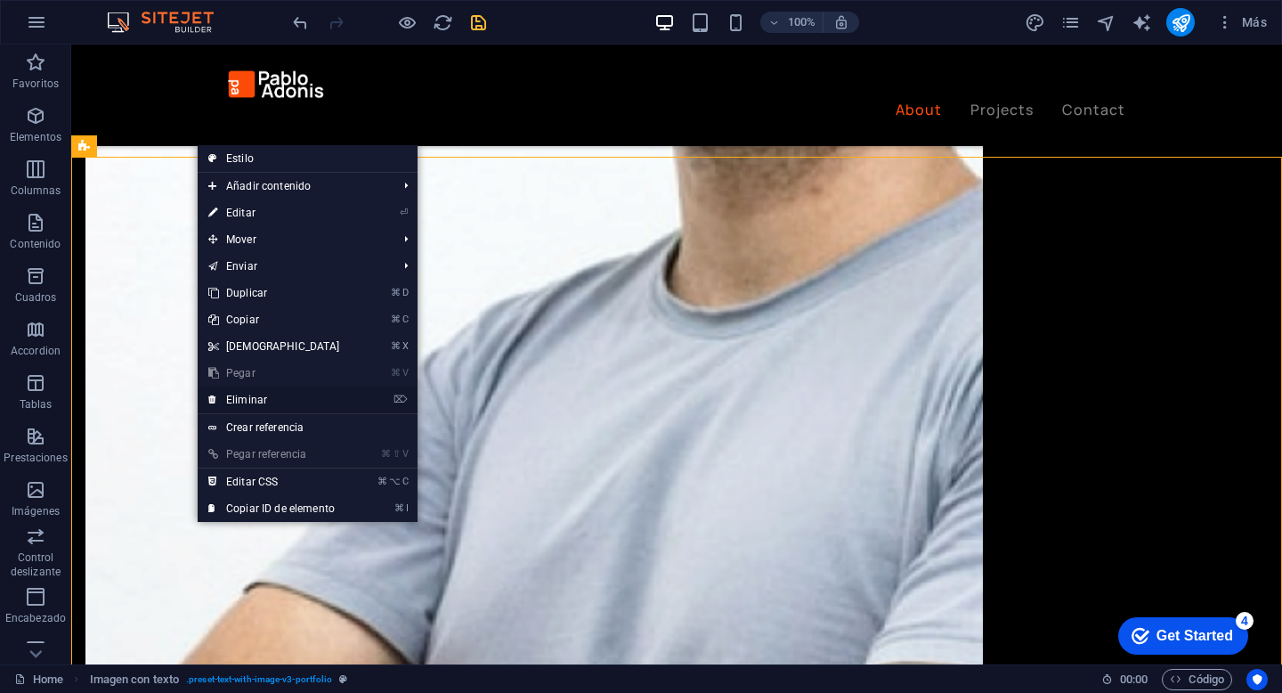
click at [285, 399] on link "⌦ Eliminar" at bounding box center [274, 399] width 153 height 27
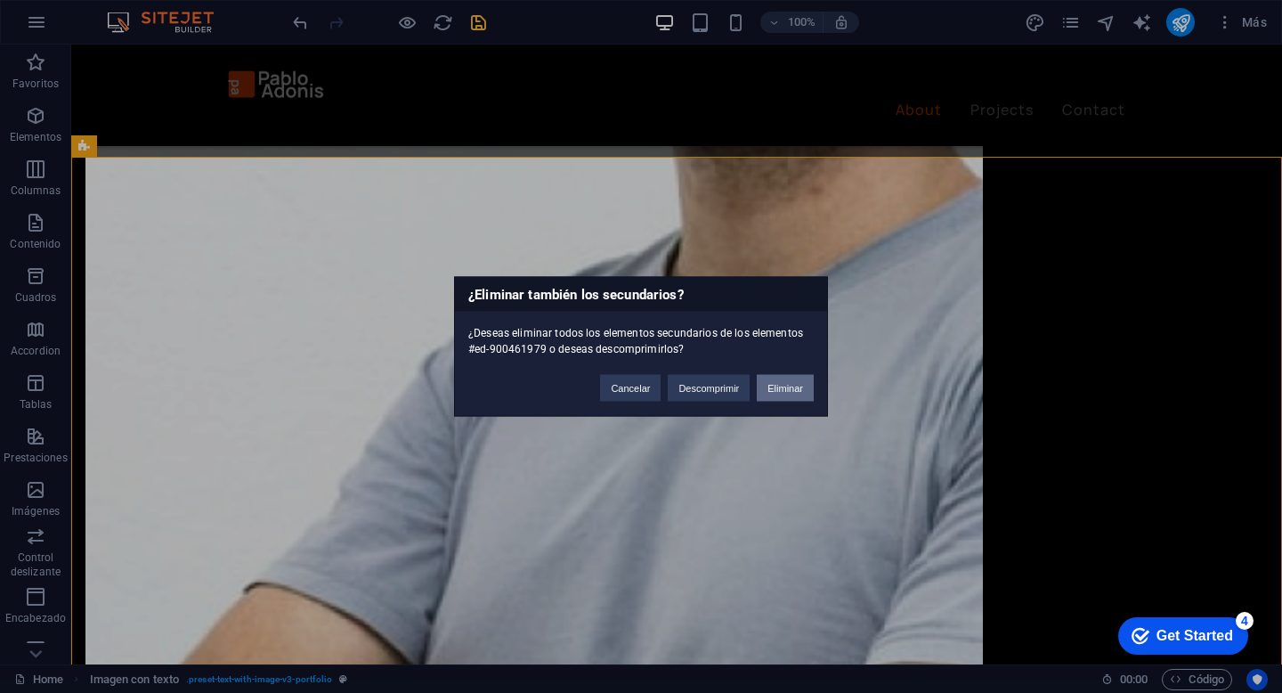
click at [809, 383] on button "Eliminar" at bounding box center [785, 388] width 57 height 27
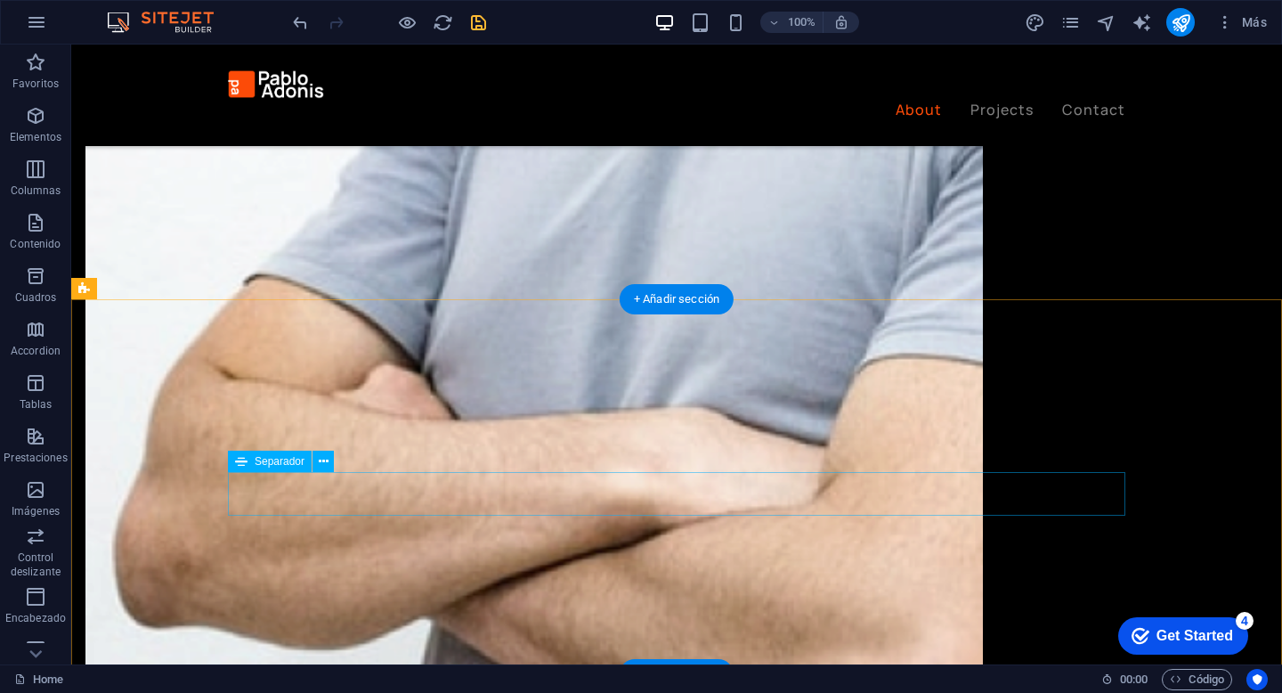
scroll to position [2877, 0]
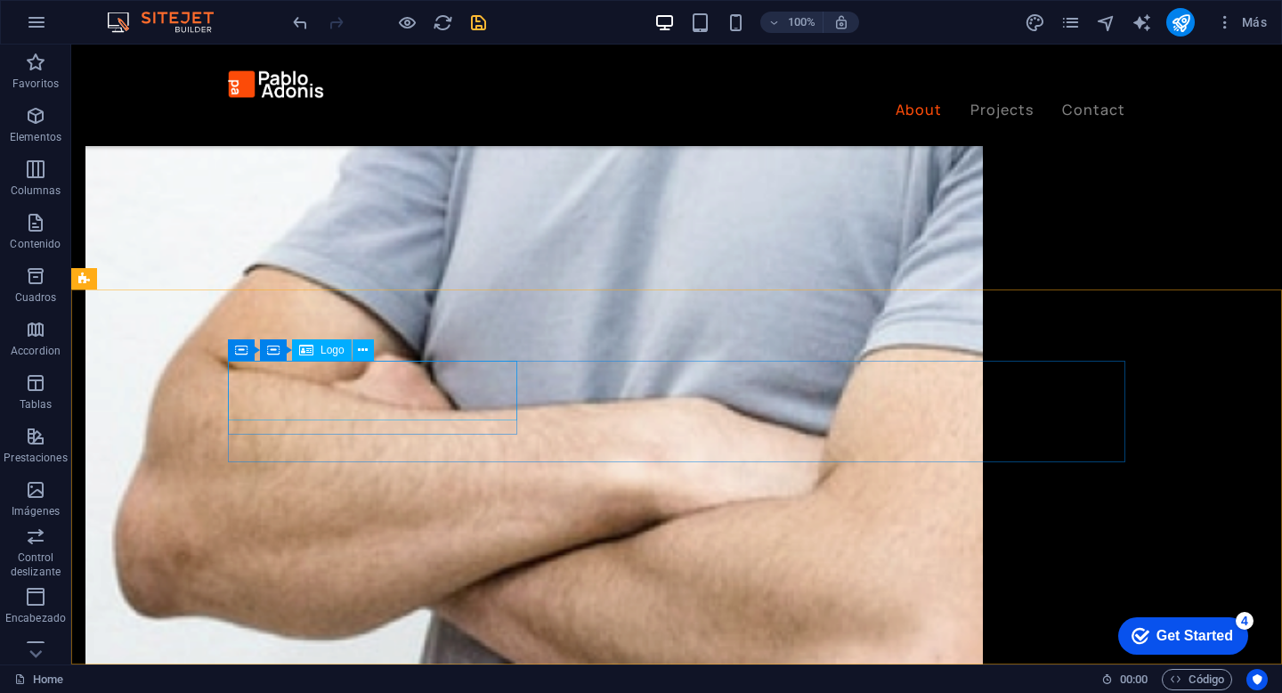
click at [335, 353] on span "Logo" at bounding box center [332, 350] width 24 height 11
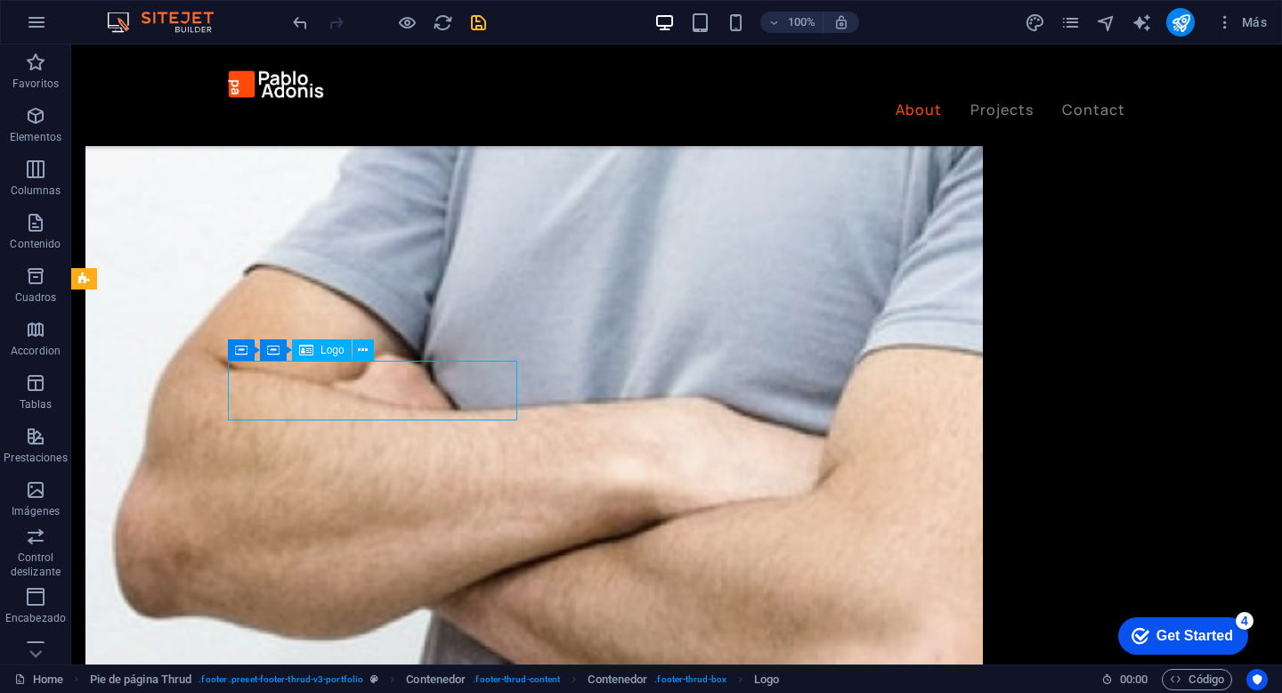
click at [320, 353] on span "Logo" at bounding box center [332, 350] width 24 height 11
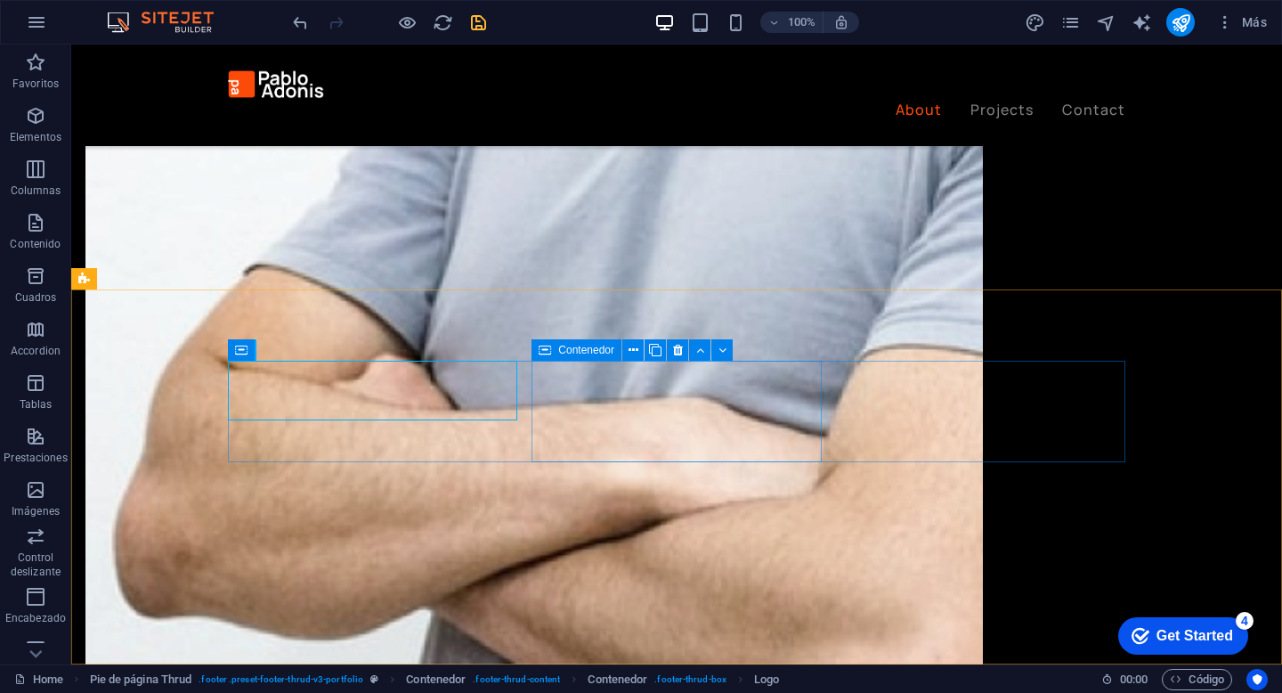
click at [558, 354] on span "Contenedor" at bounding box center [586, 350] width 56 height 11
click at [631, 355] on icon at bounding box center [634, 350] width 10 height 19
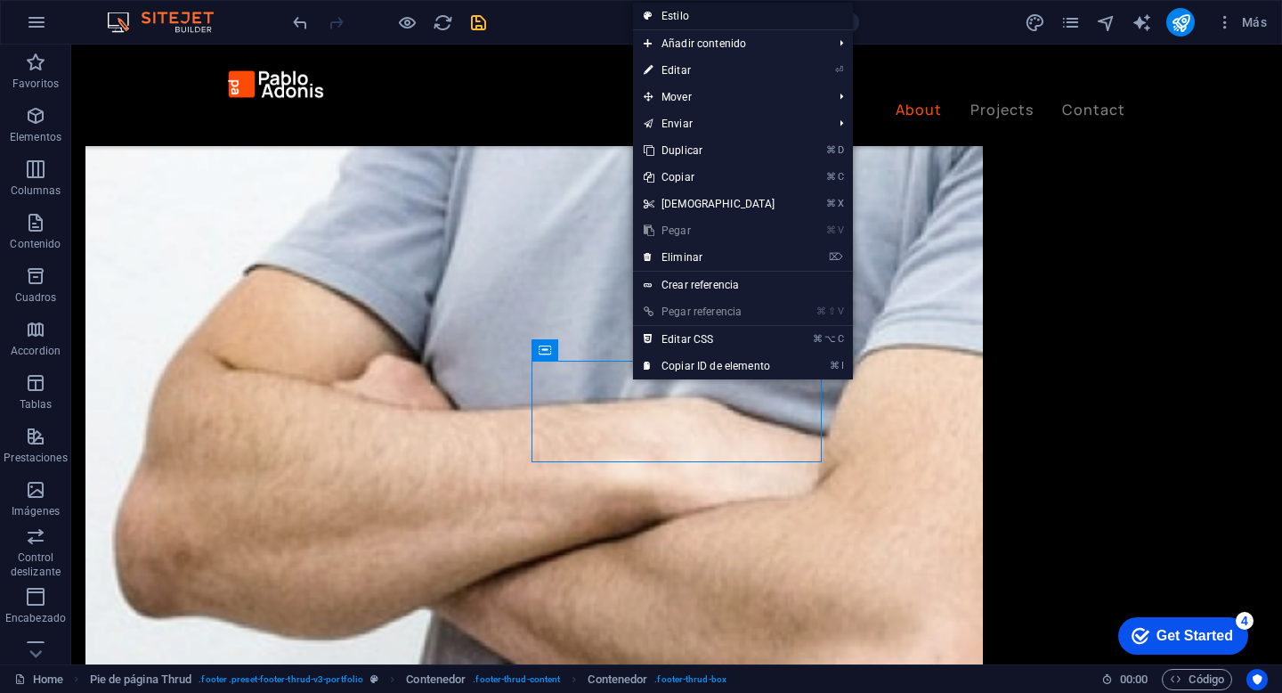
drag, startPoint x: 716, startPoint y: 18, endPoint x: 186, endPoint y: 69, distance: 532.2
click at [716, 18] on link "Estilo" at bounding box center [743, 16] width 220 height 27
select select "rem"
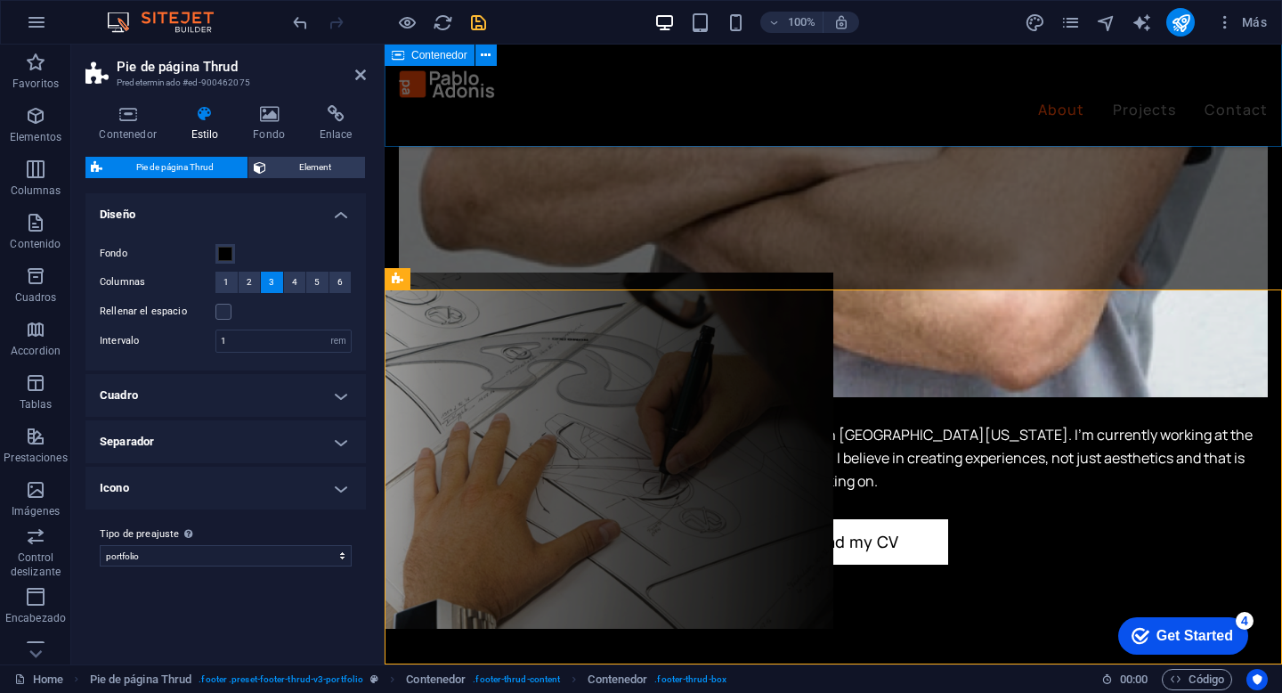
scroll to position [2867, 0]
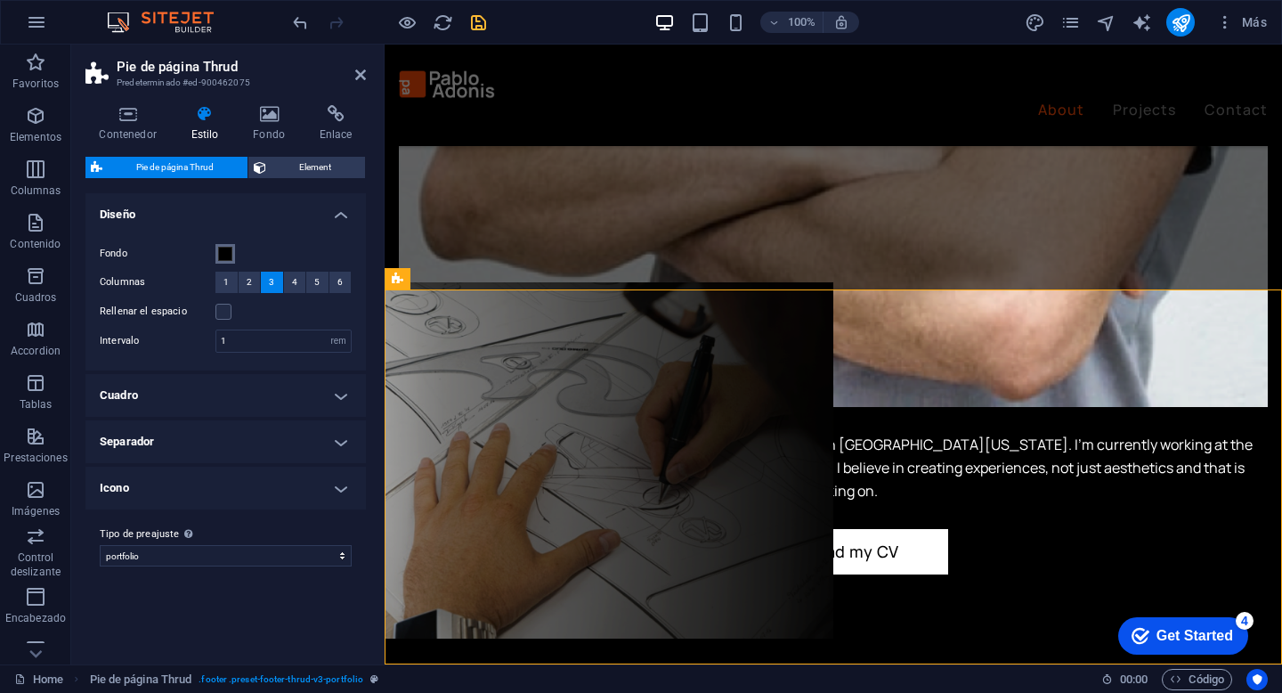
click at [222, 247] on span at bounding box center [225, 254] width 14 height 14
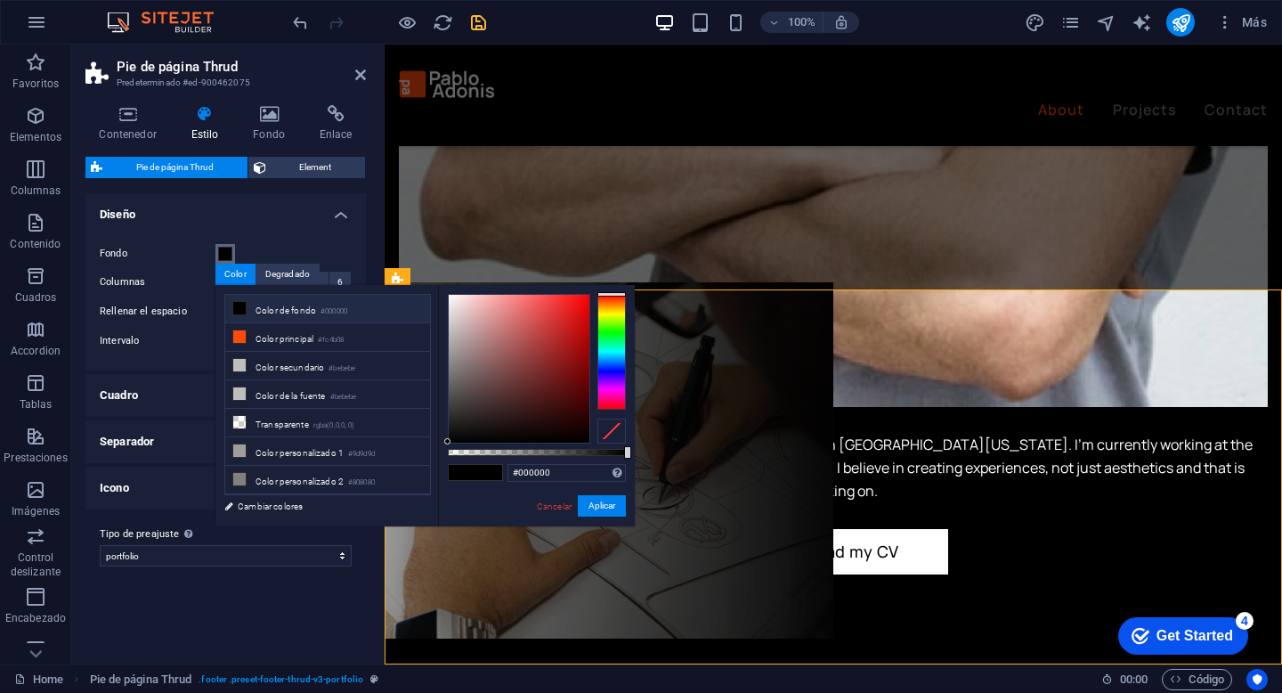
click at [222, 253] on span at bounding box center [225, 254] width 14 height 14
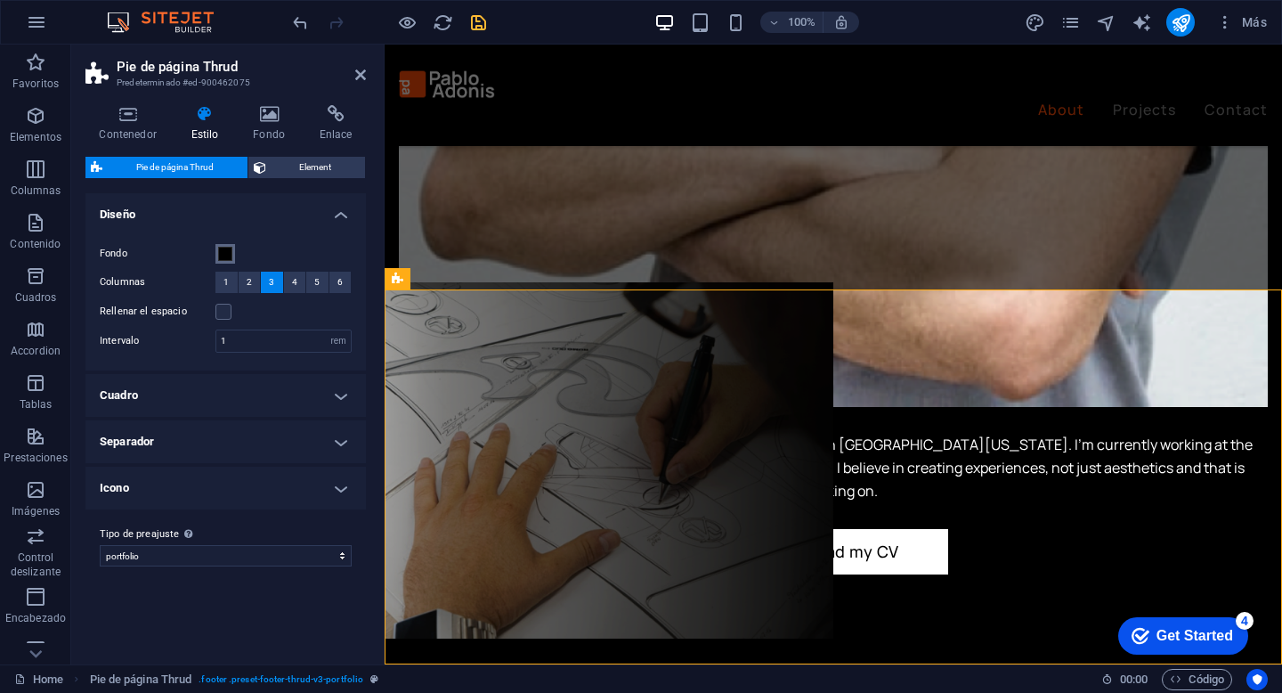
click at [222, 254] on span at bounding box center [225, 254] width 14 height 14
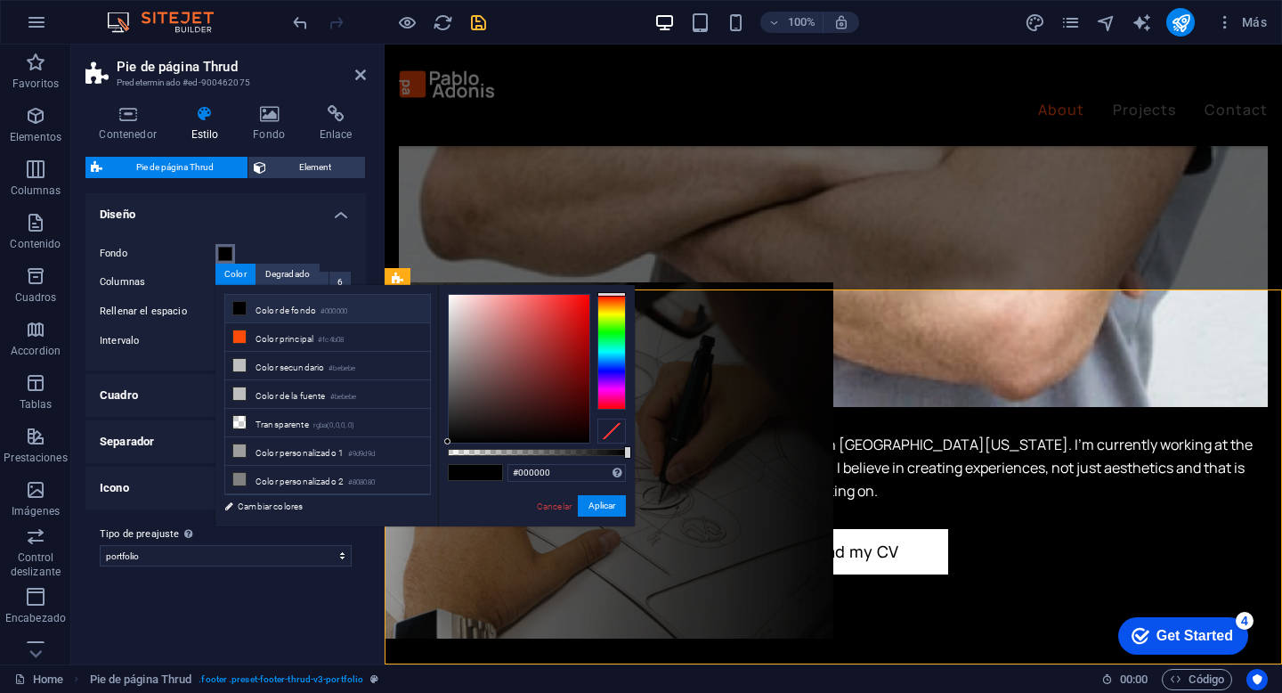
click at [222, 254] on span at bounding box center [225, 254] width 14 height 14
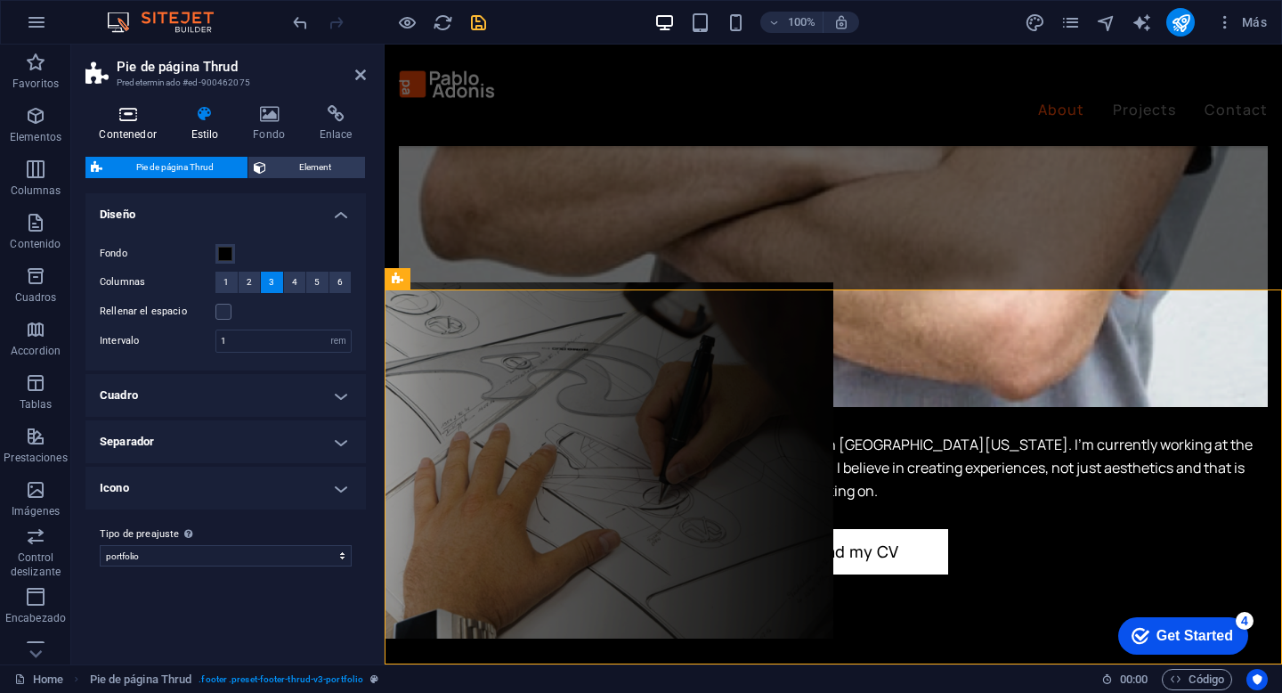
click at [128, 114] on icon at bounding box center [127, 114] width 85 height 18
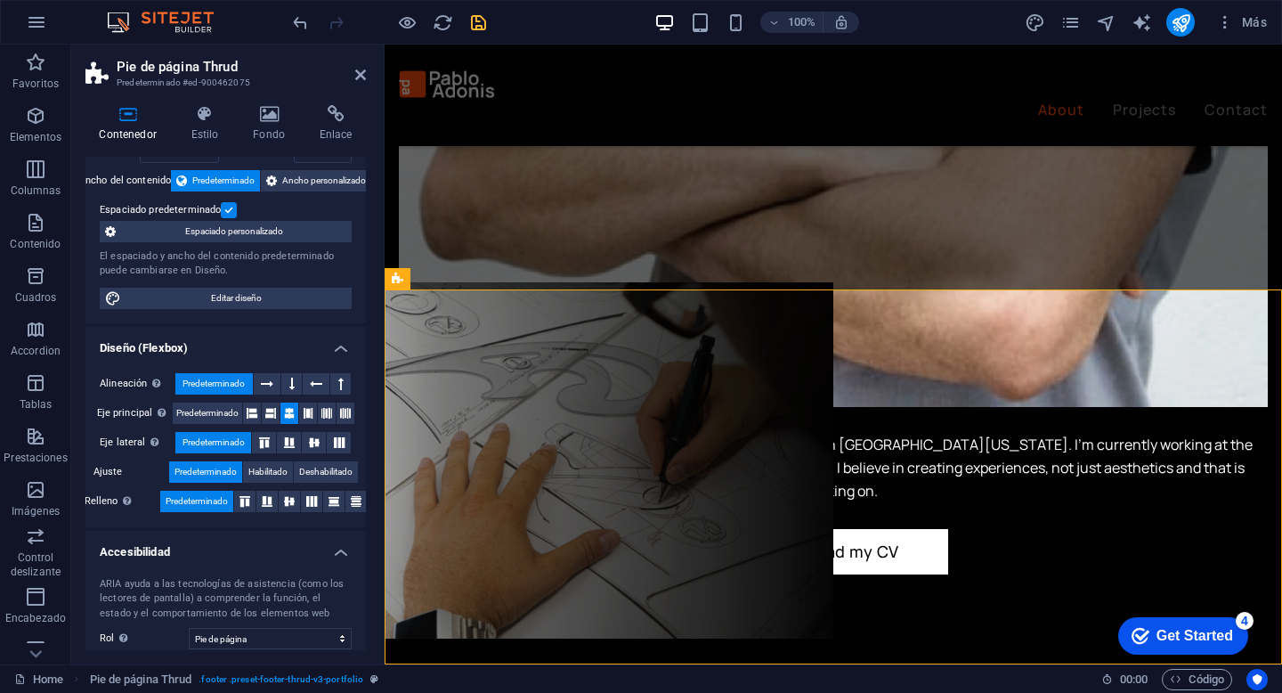
scroll to position [0, 0]
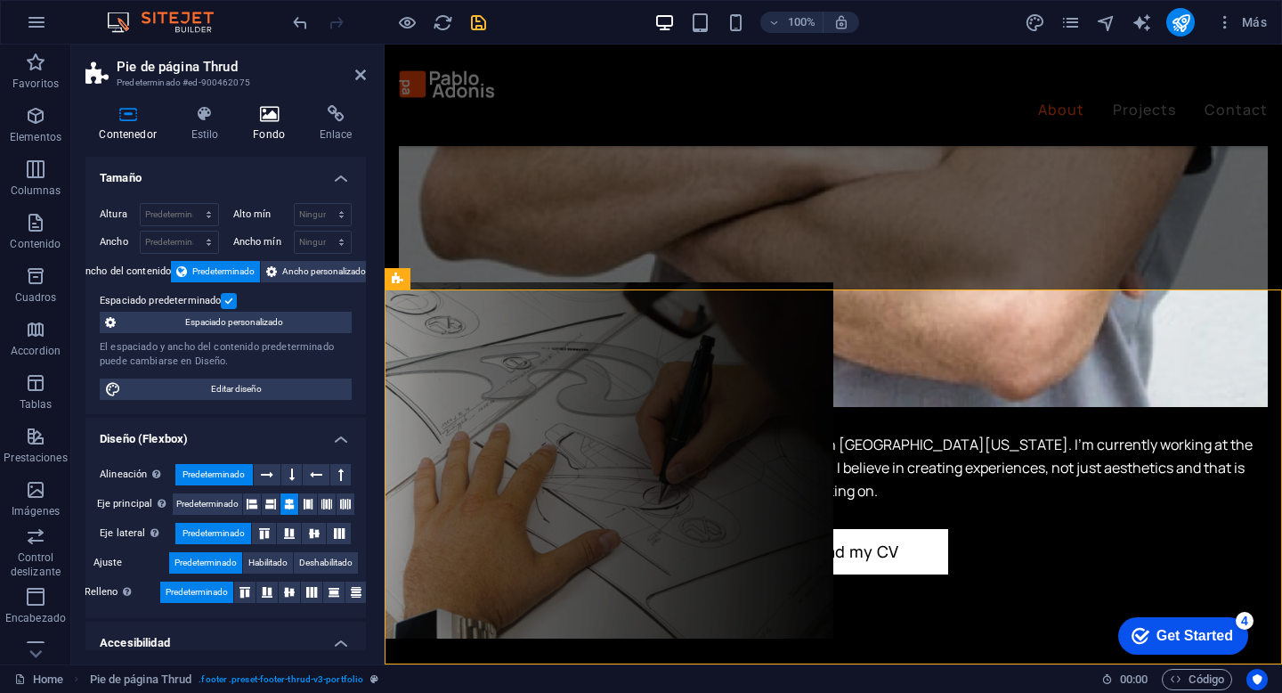
click at [272, 126] on h4 "Fondo" at bounding box center [272, 123] width 67 height 37
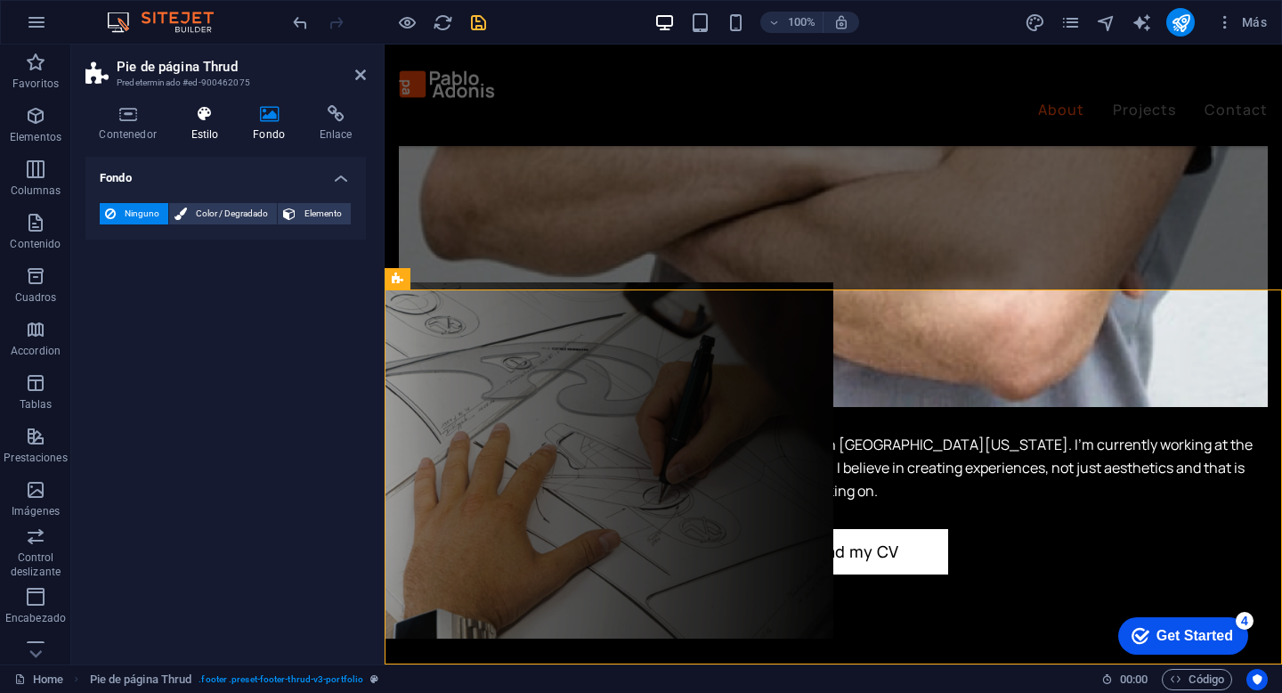
click at [219, 123] on h4 "Estilo" at bounding box center [208, 123] width 62 height 37
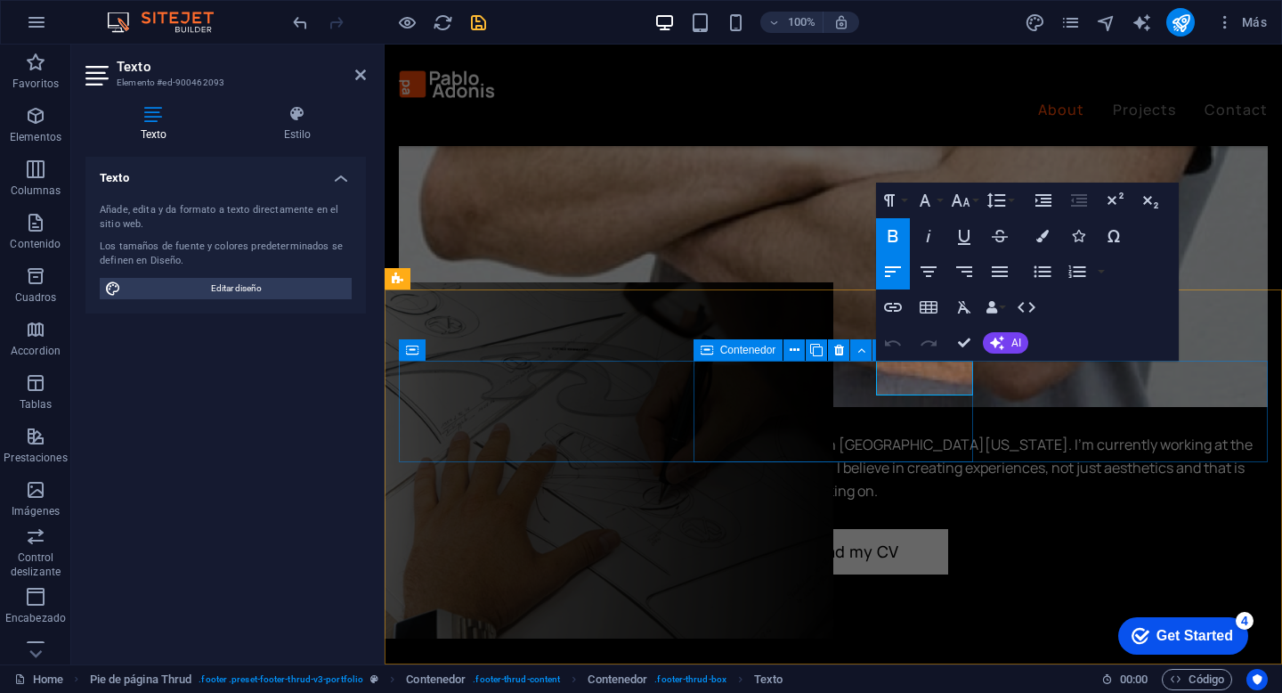
click at [735, 353] on span "Contenedor" at bounding box center [748, 350] width 56 height 11
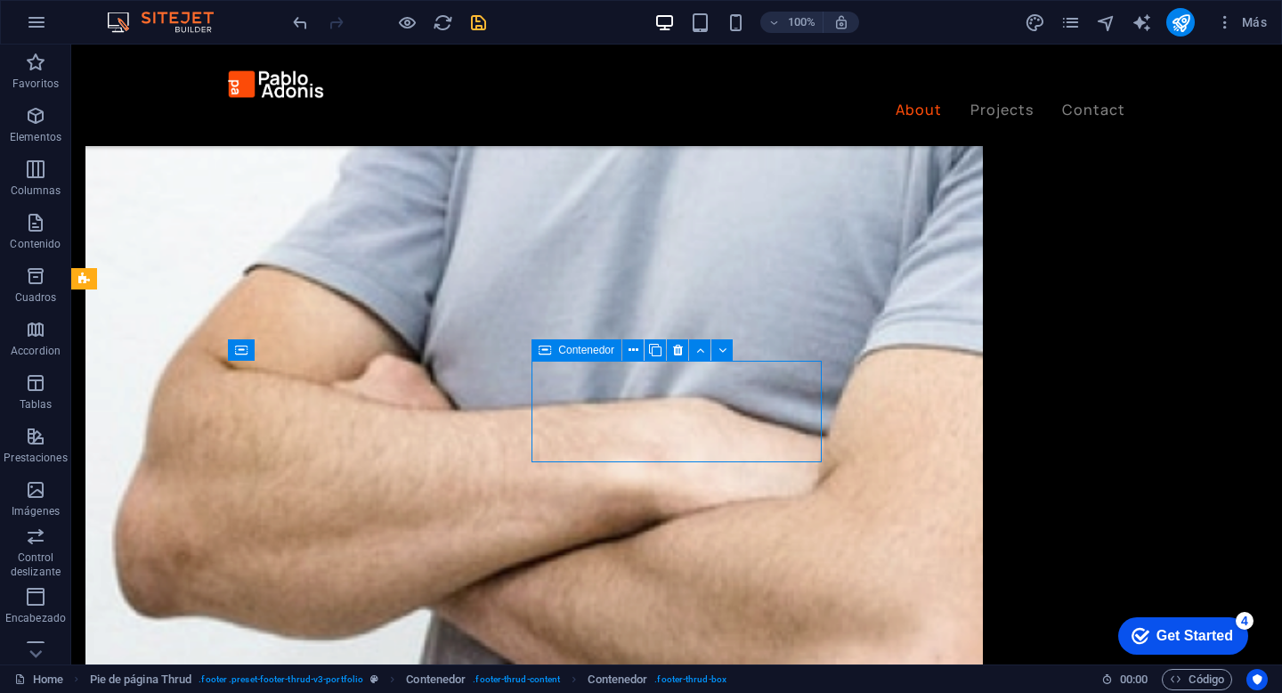
click at [595, 349] on span "Contenedor" at bounding box center [586, 350] width 56 height 11
click at [637, 352] on icon at bounding box center [634, 350] width 10 height 19
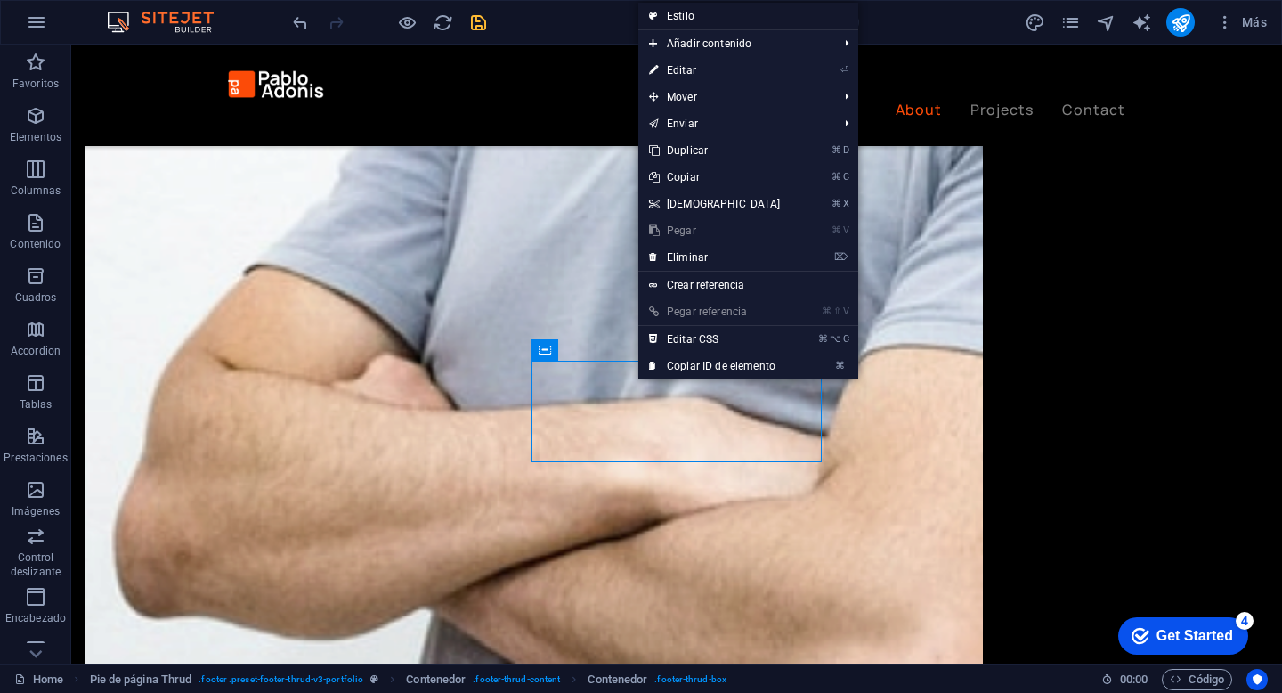
click at [689, 14] on link "Estilo" at bounding box center [748, 16] width 220 height 27
select select "rem"
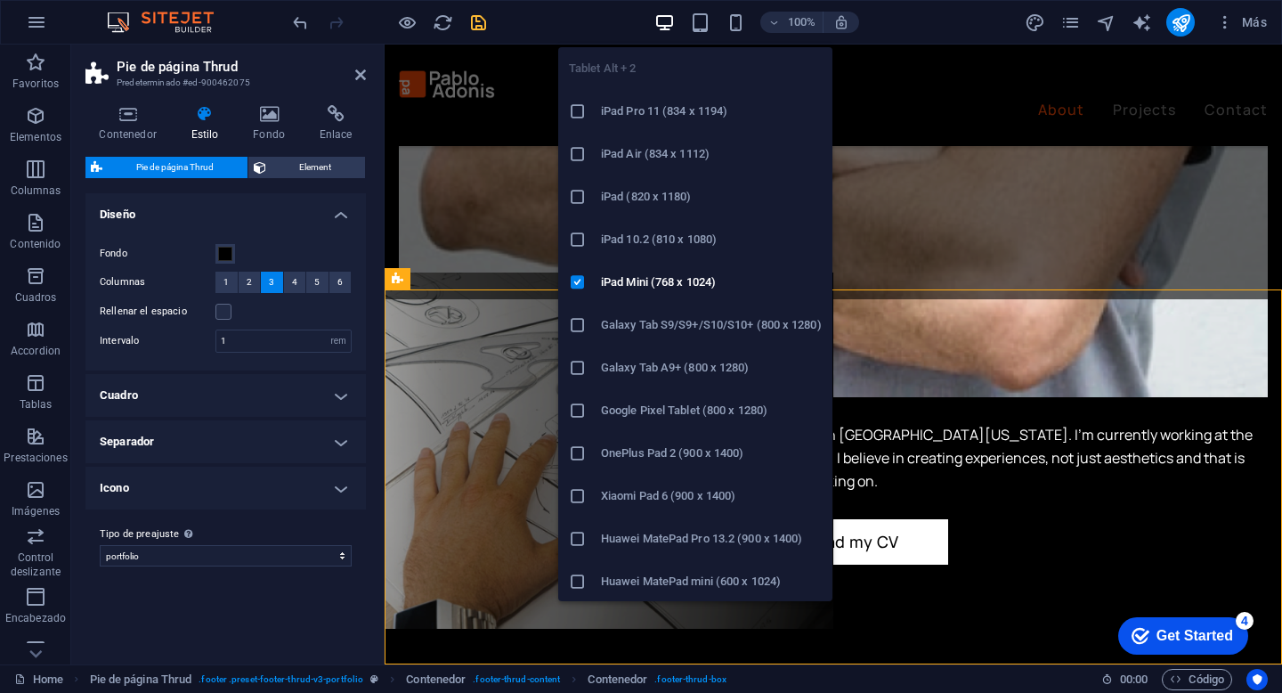
scroll to position [2867, 0]
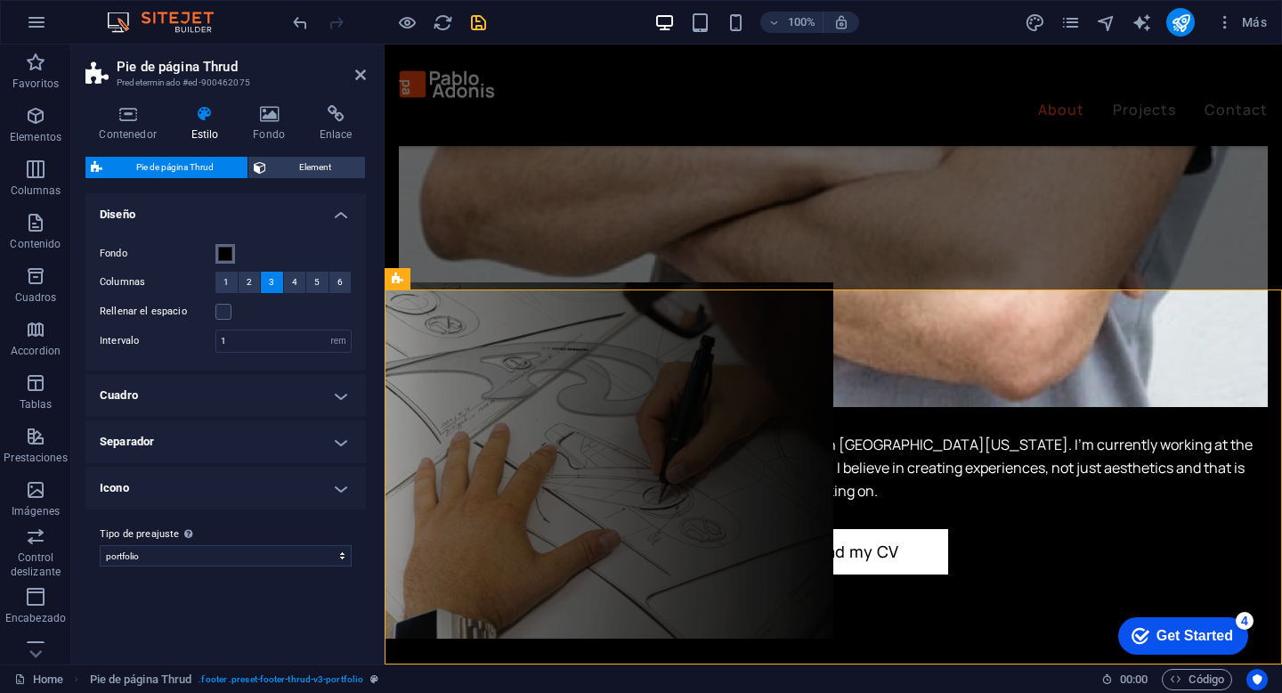
click at [223, 251] on span at bounding box center [225, 254] width 14 height 14
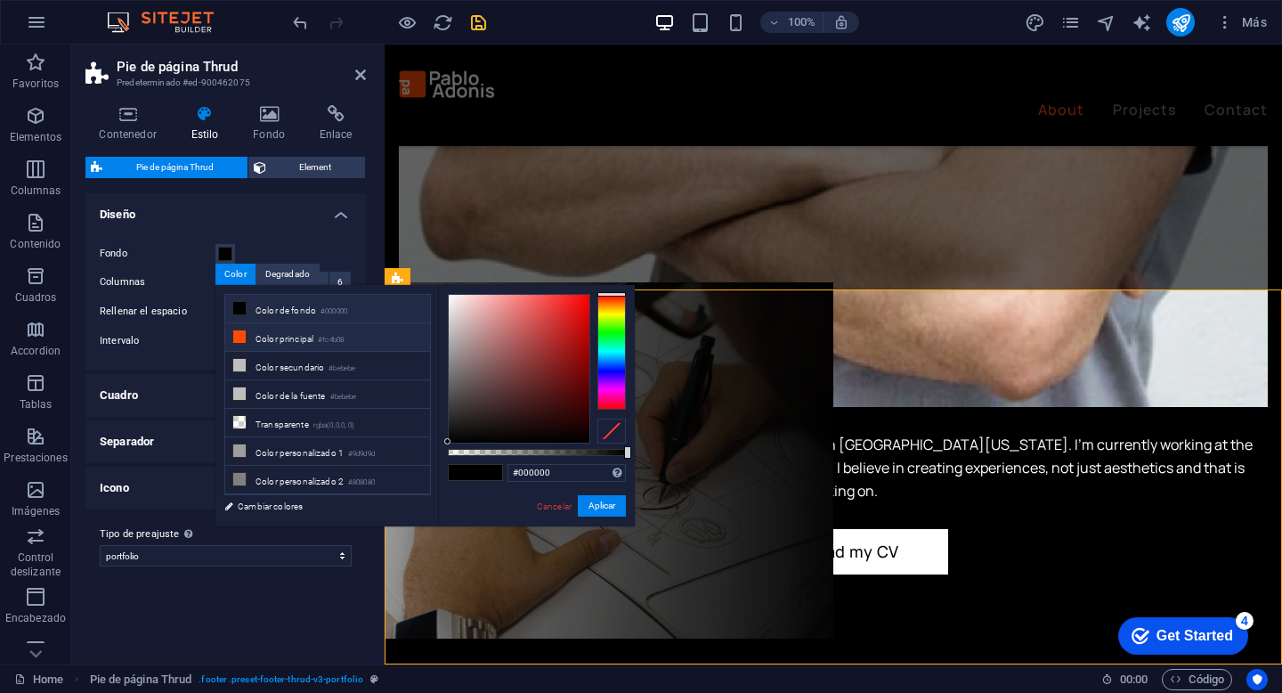
click at [239, 331] on icon at bounding box center [239, 336] width 12 height 12
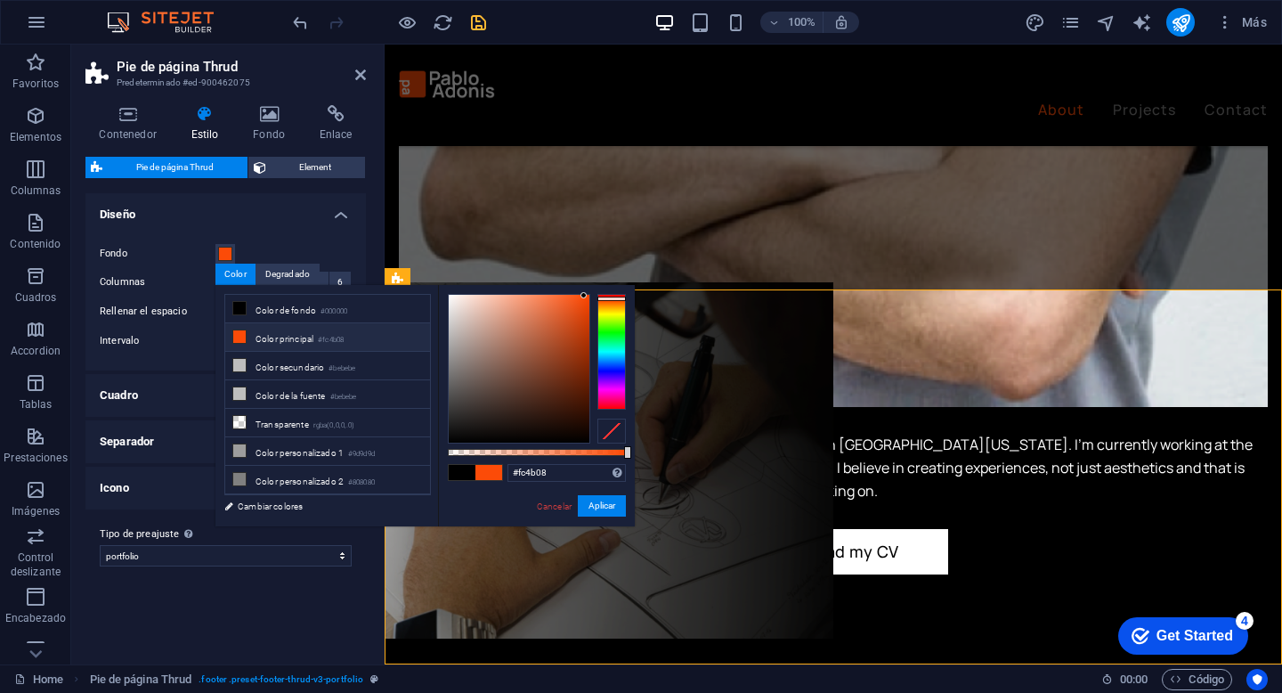
click at [263, 236] on div "Fondo Columnas 1 2 3 4 5 6 Rellenar el espacio Intervalo 1 rem px % vh vw" at bounding box center [226, 297] width 288 height 145
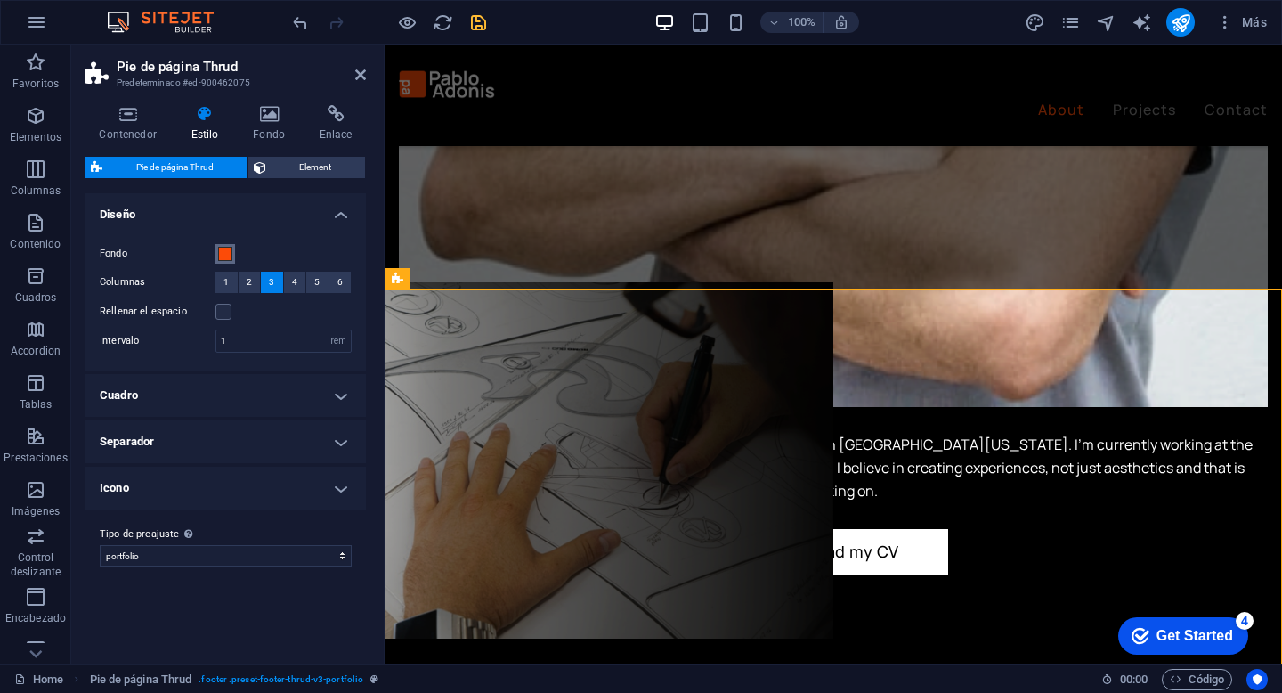
click at [229, 256] on span at bounding box center [225, 254] width 14 height 14
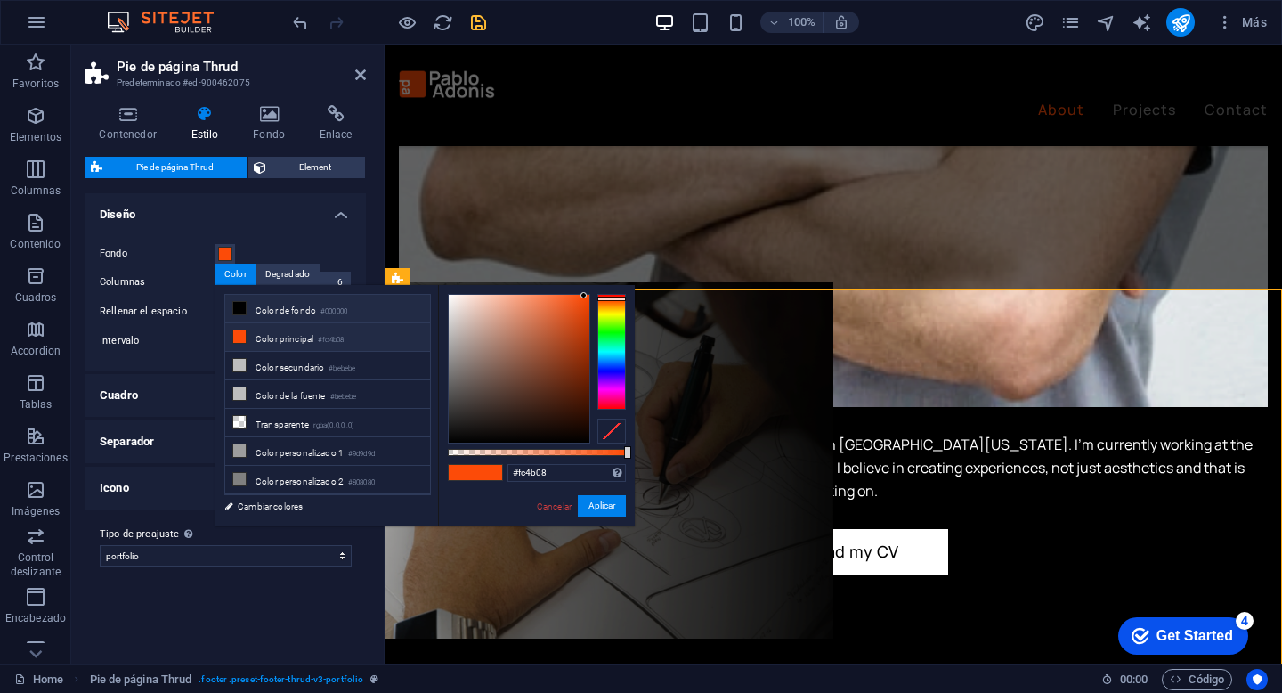
click at [239, 312] on icon at bounding box center [239, 308] width 12 height 12
type input "#000000"
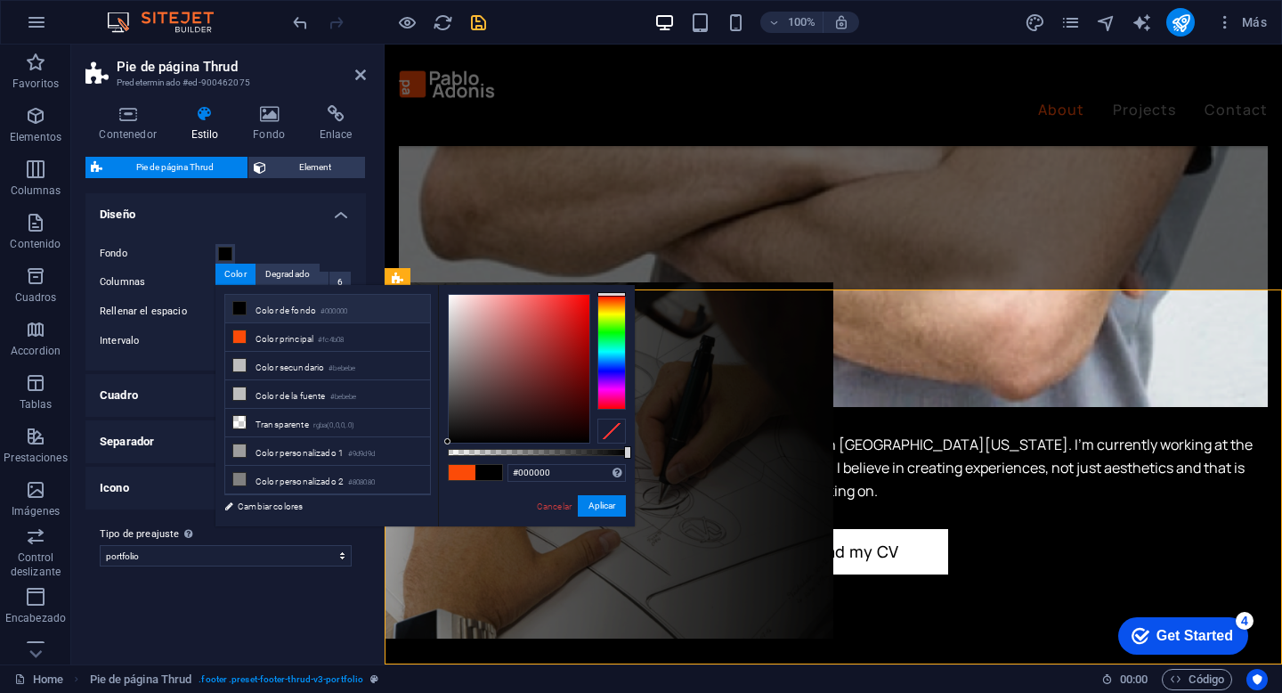
click at [272, 237] on div "Fondo Columnas 1 2 3 4 5 6 Rellenar el espacio Intervalo 1 rem px % vh vw" at bounding box center [226, 297] width 288 height 145
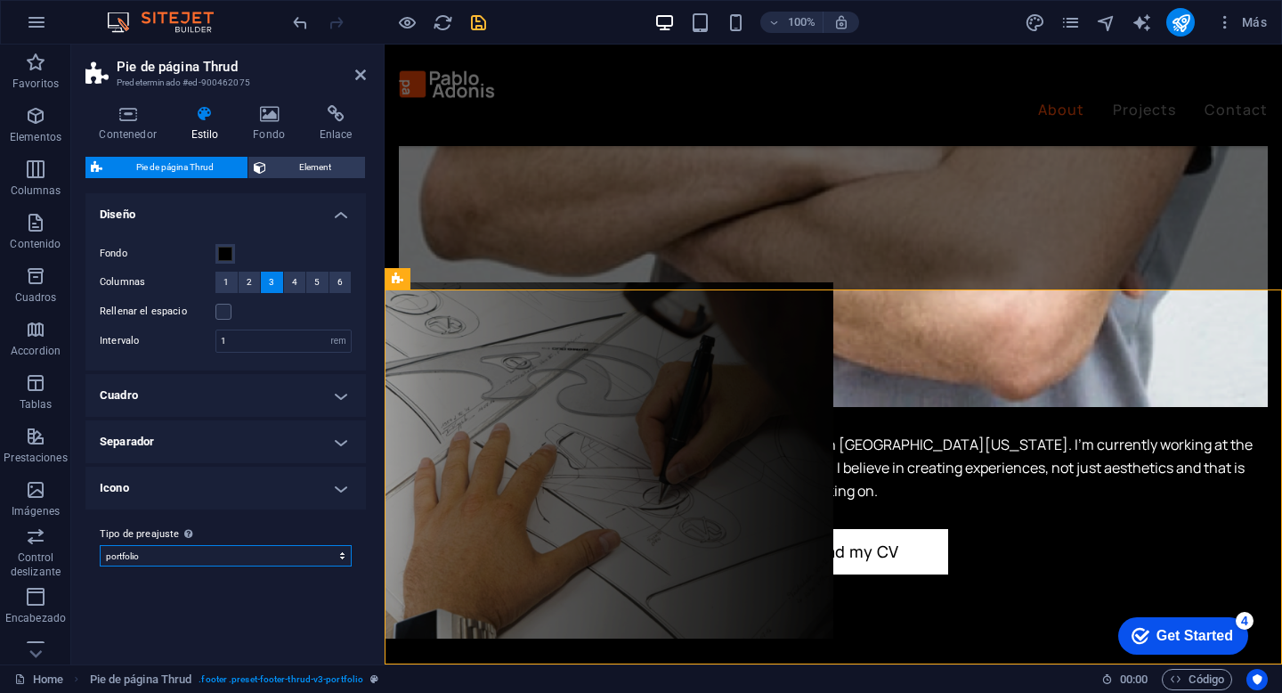
click at [245, 559] on select "portfolio Añadir tipo de preajuste" at bounding box center [226, 555] width 252 height 21
click at [486, 23] on icon "save" at bounding box center [478, 22] width 20 height 20
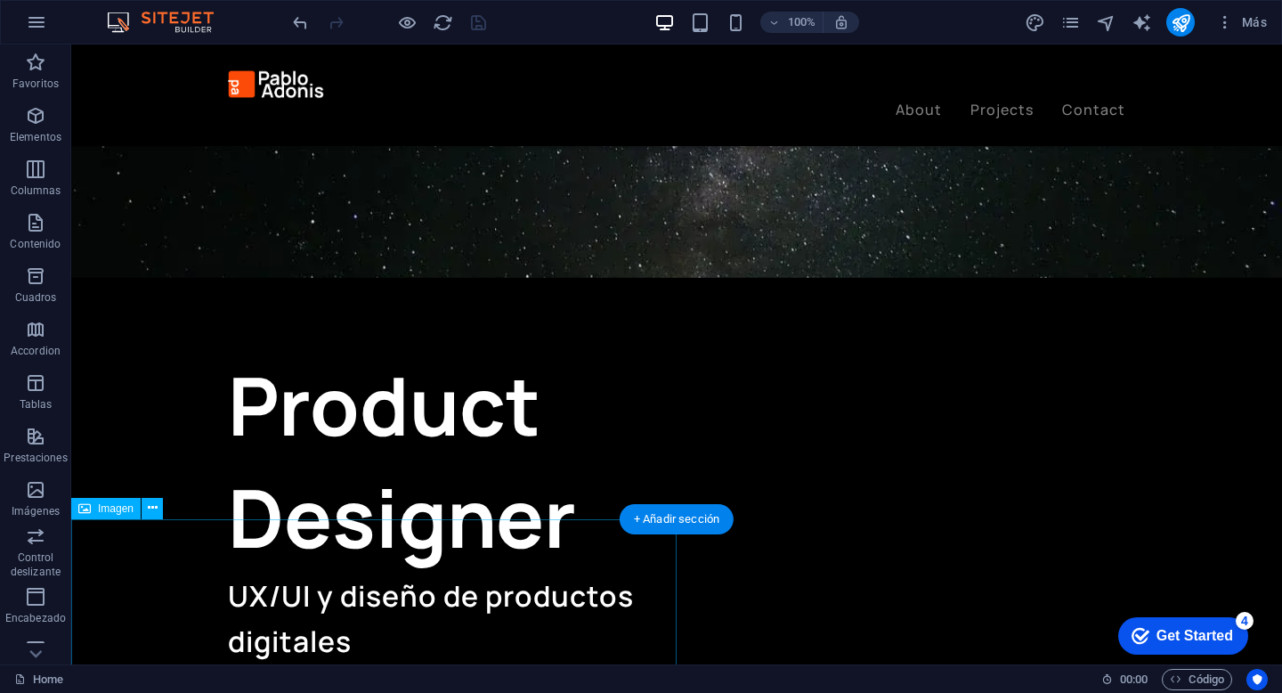
scroll to position [558, 0]
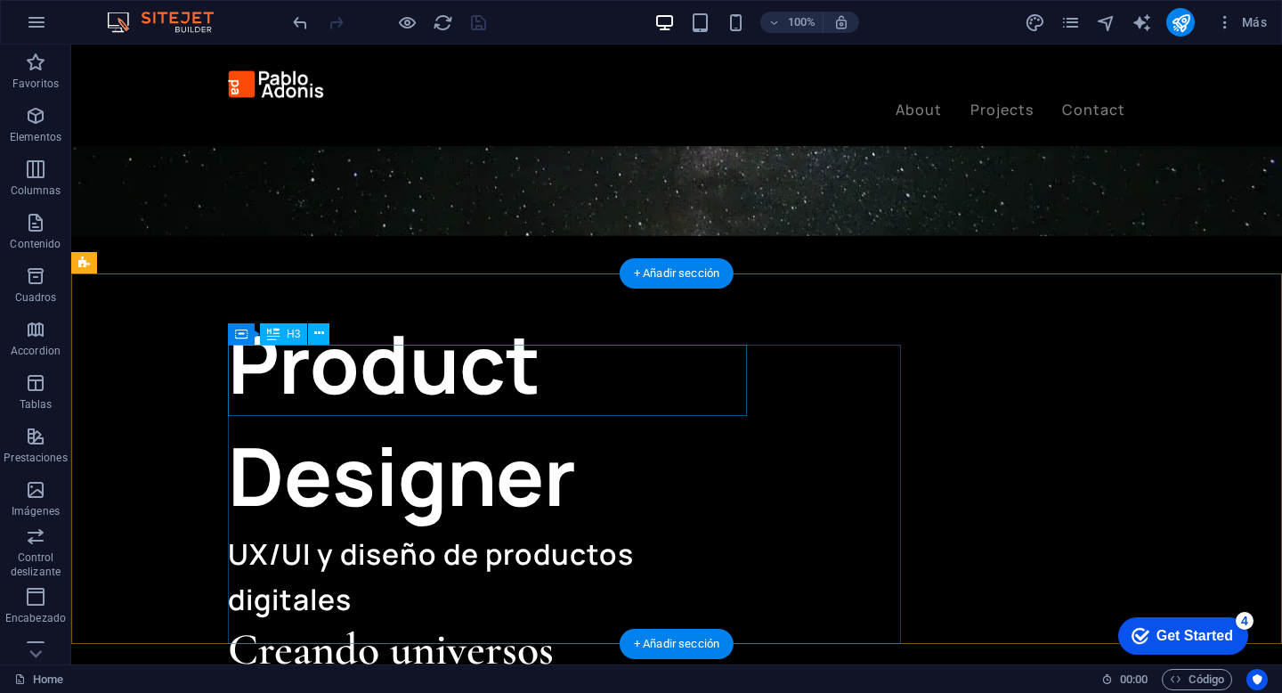
click at [297, 384] on div "Arrastra aquí para reemplazar el contenido existente. Si quieres crear un eleme…" at bounding box center [676, 355] width 1211 height 620
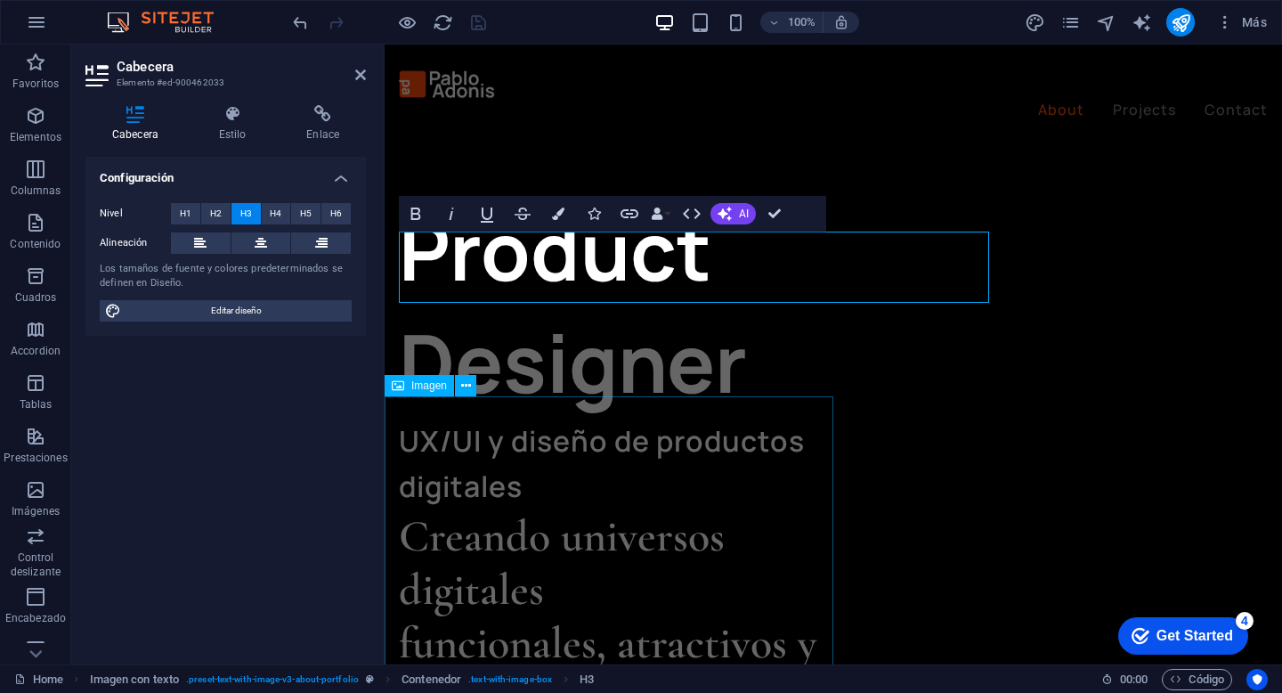
scroll to position [656, 0]
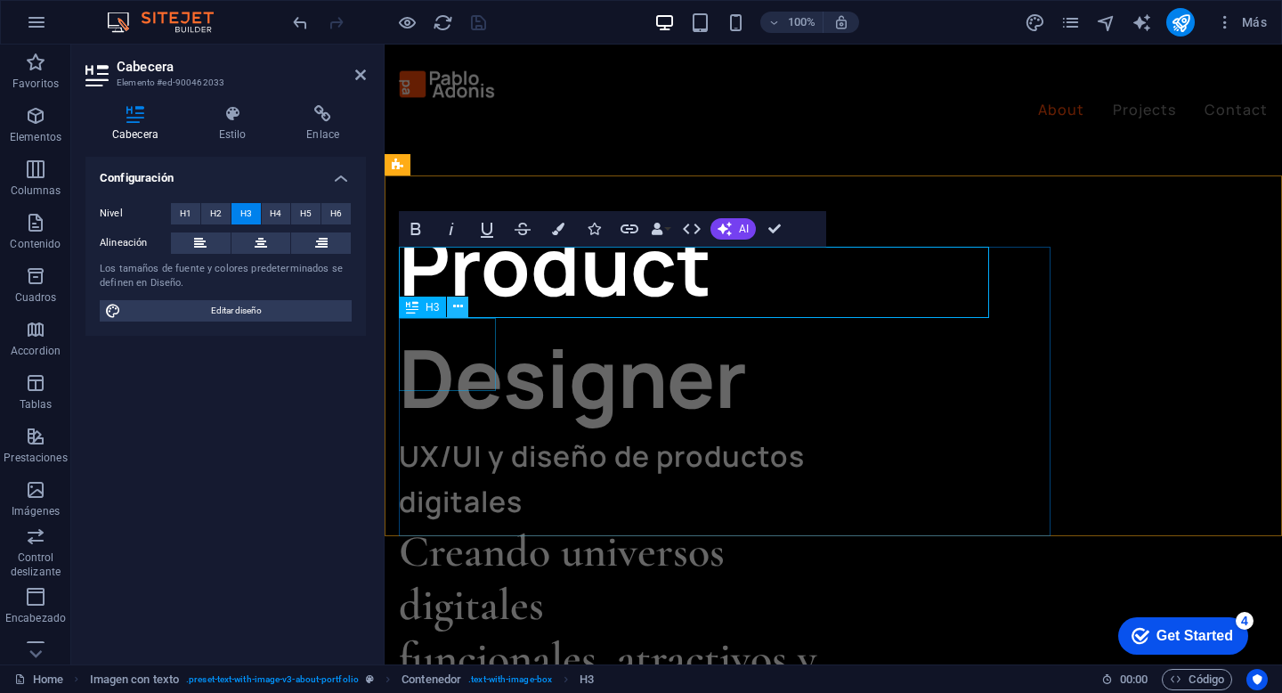
click at [459, 312] on icon at bounding box center [458, 306] width 10 height 19
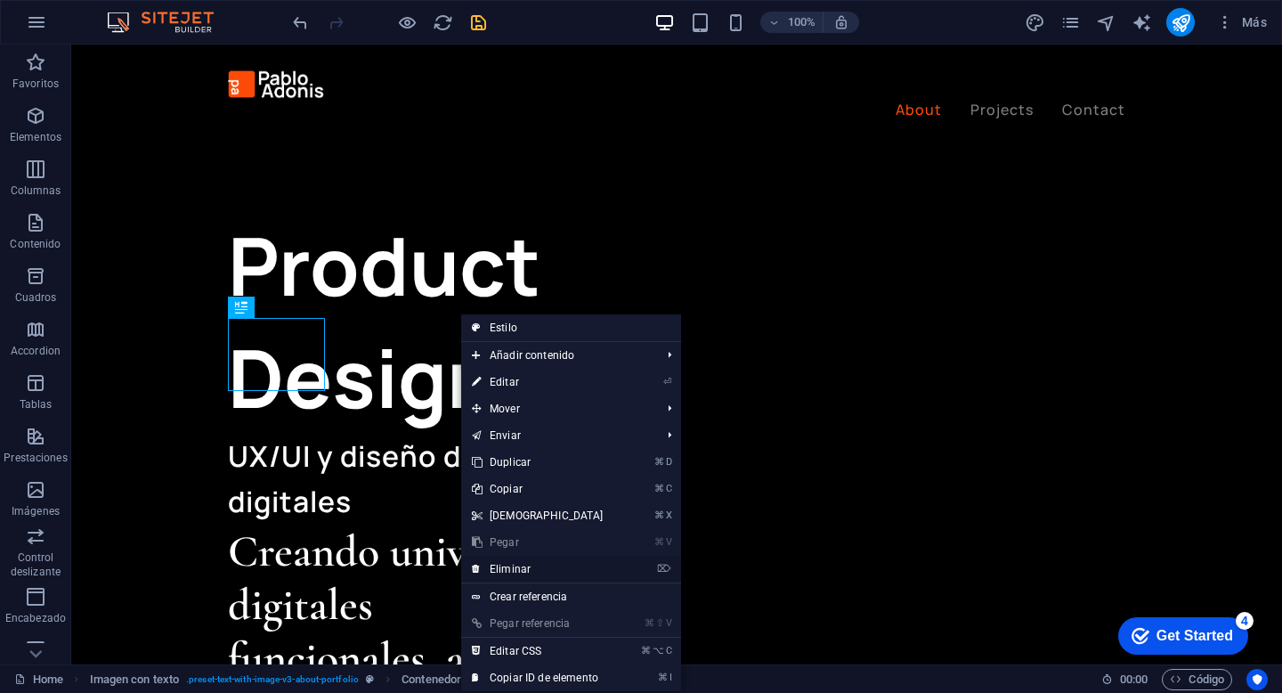
click at [537, 573] on link "⌦ Eliminar" at bounding box center [537, 569] width 153 height 27
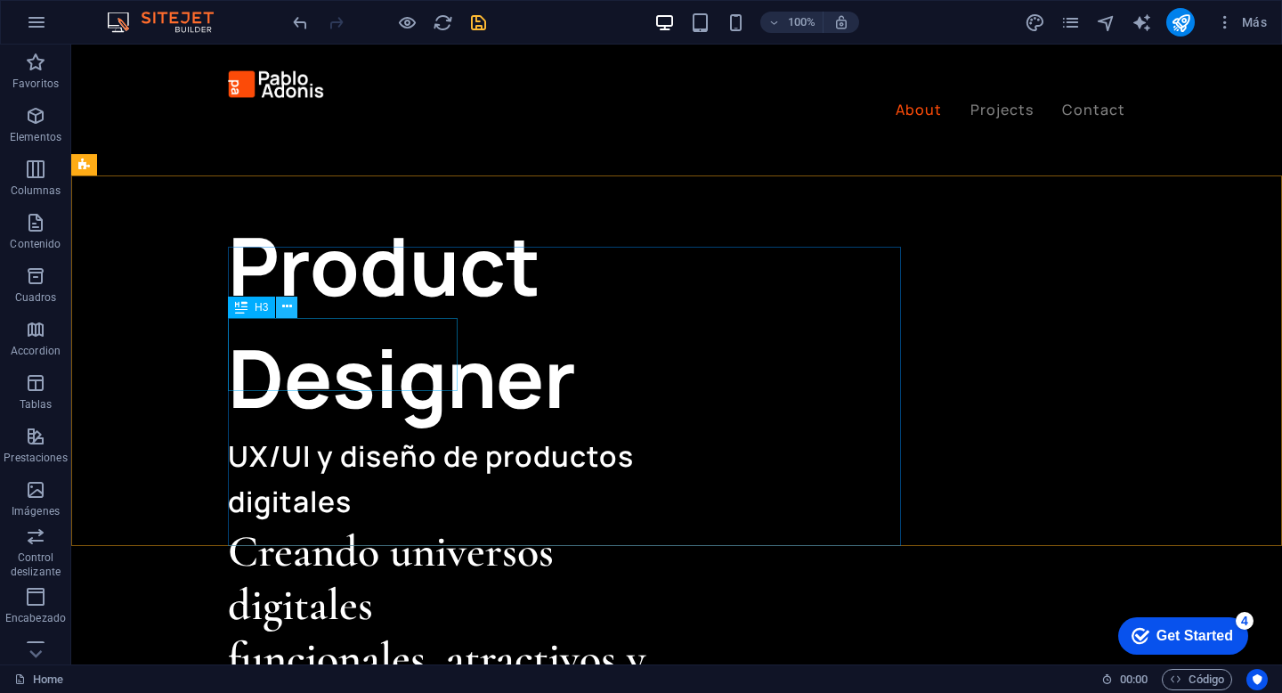
click at [292, 309] on button at bounding box center [286, 306] width 21 height 21
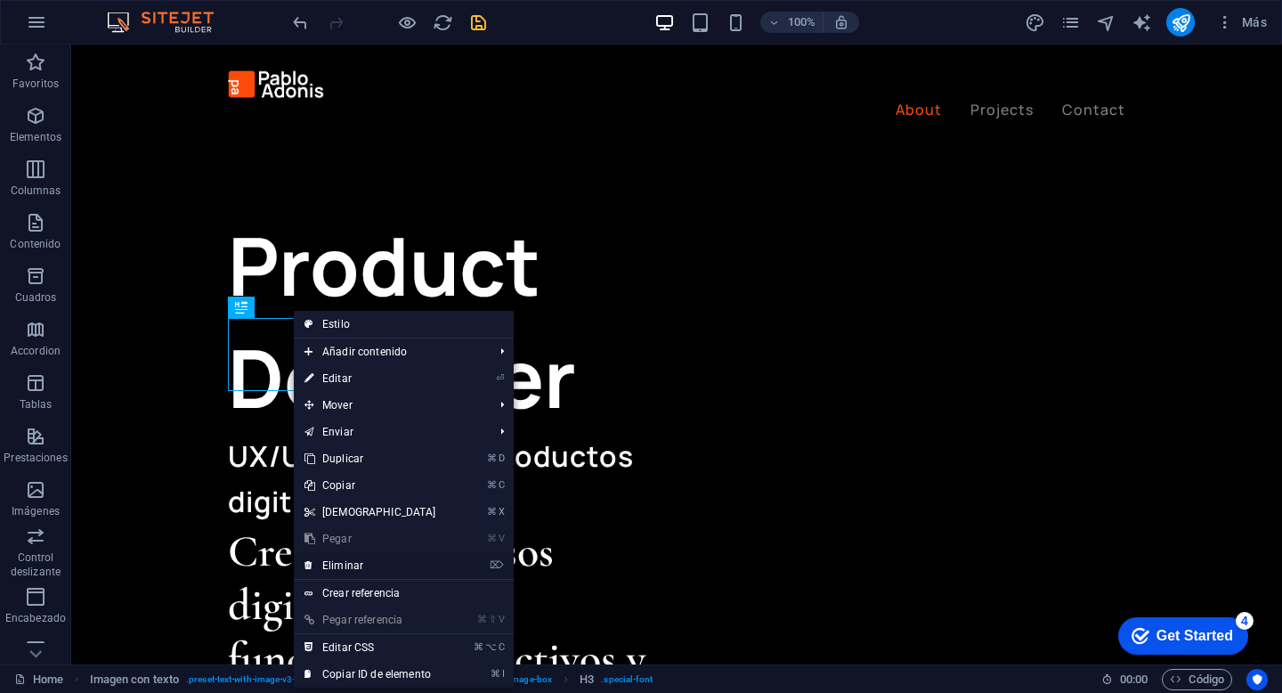
click at [393, 568] on link "⌦ Eliminar" at bounding box center [370, 565] width 153 height 27
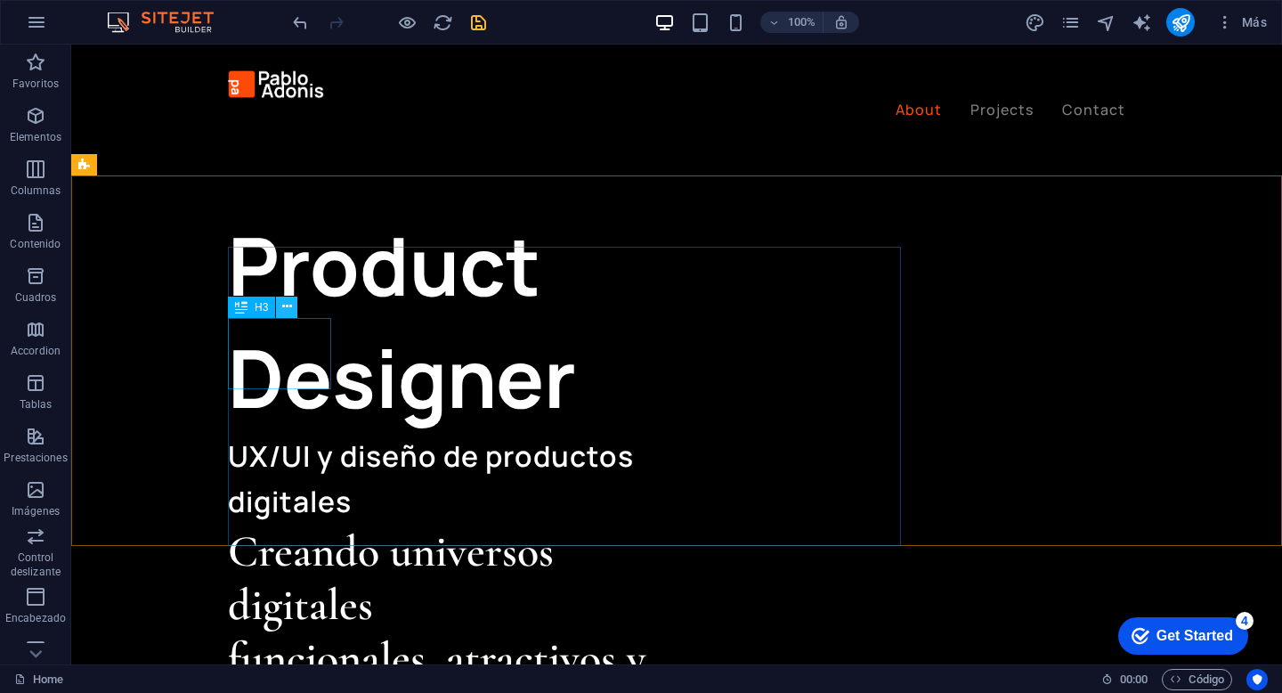
click at [285, 303] on icon at bounding box center [287, 306] width 10 height 19
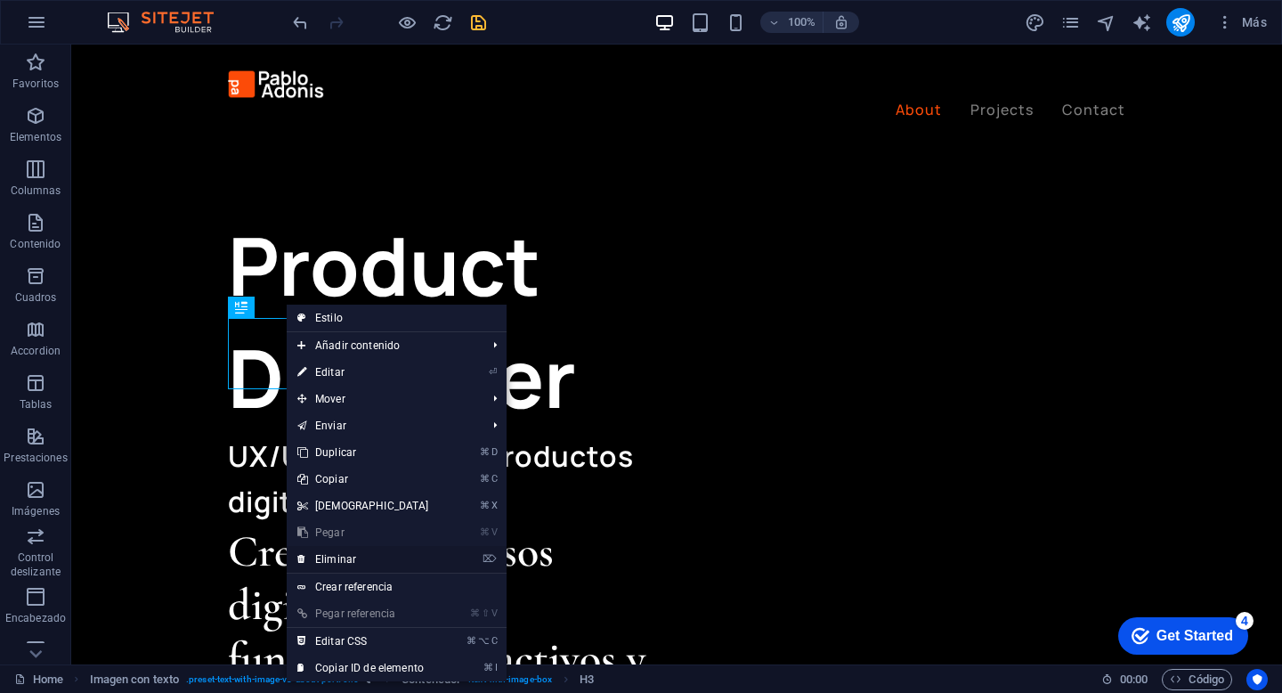
click at [381, 556] on link "⌦ Eliminar" at bounding box center [363, 559] width 153 height 27
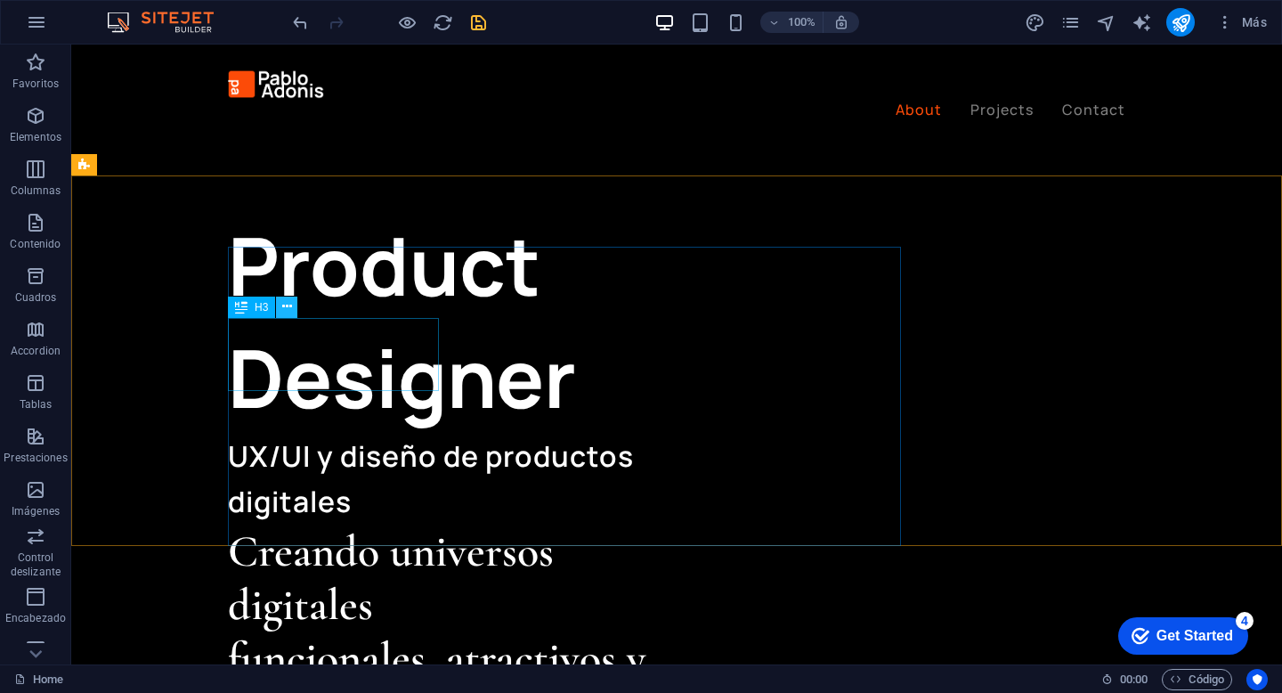
click at [288, 312] on icon at bounding box center [287, 306] width 10 height 19
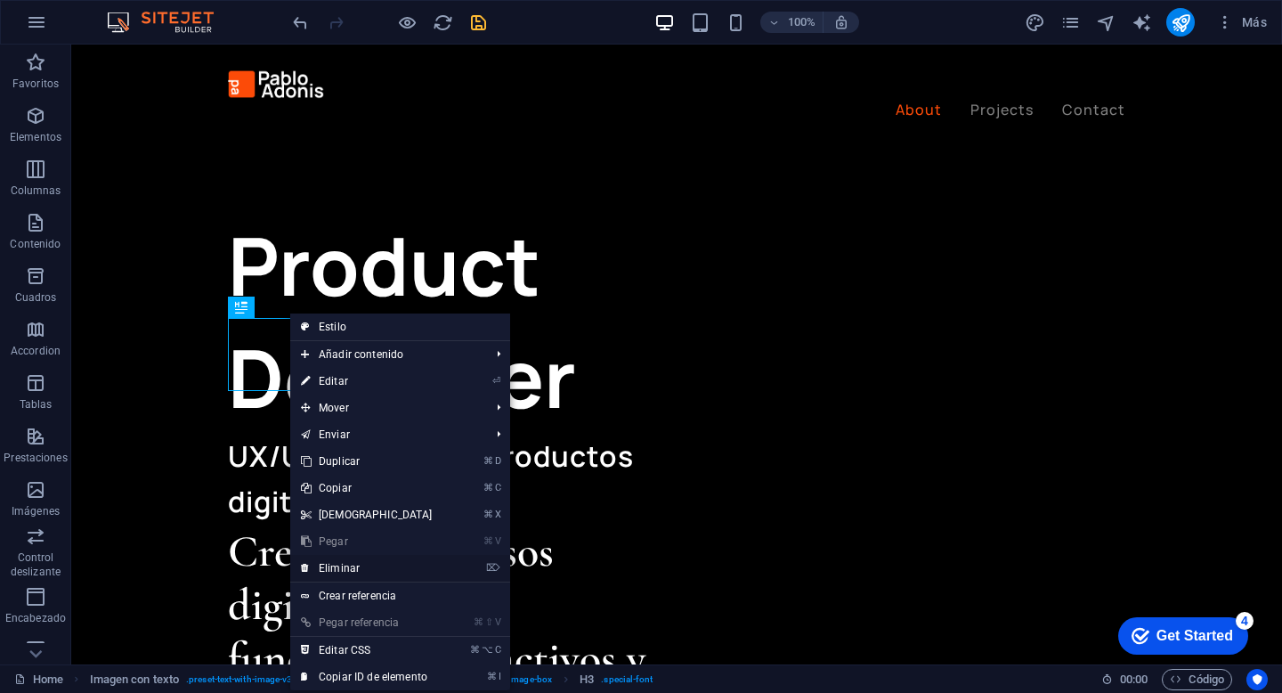
click at [405, 562] on link "⌦ Eliminar" at bounding box center [366, 568] width 153 height 27
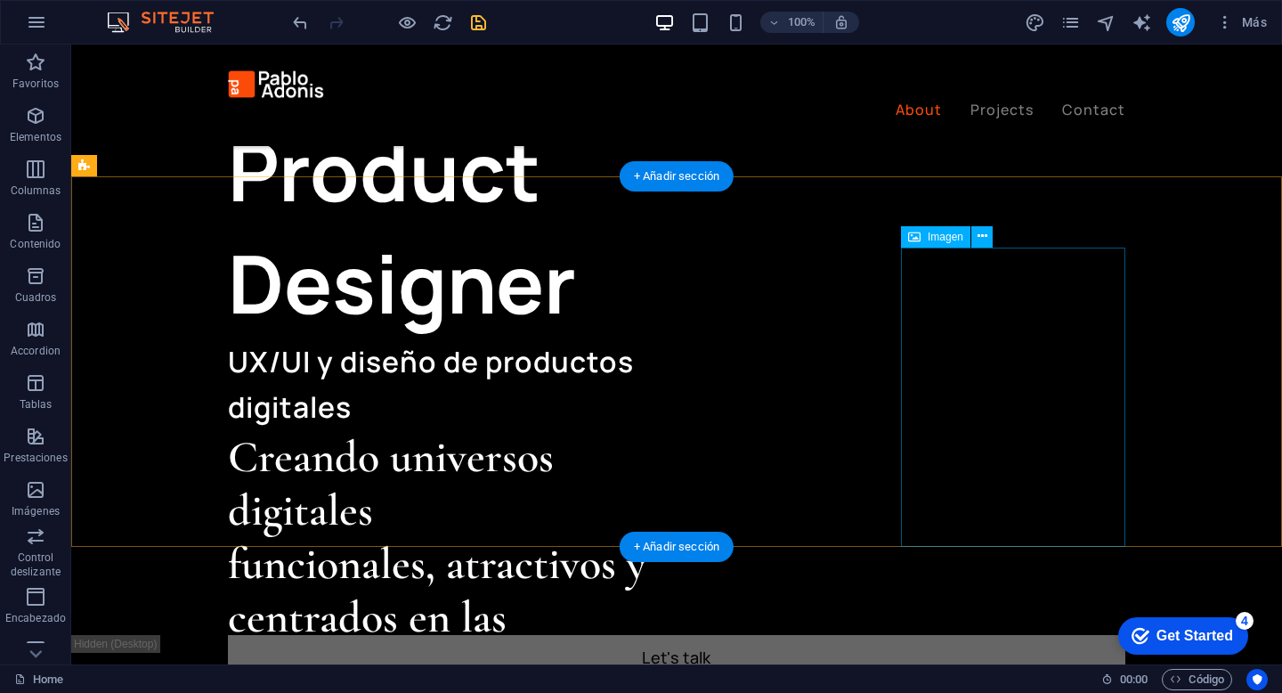
scroll to position [795, 0]
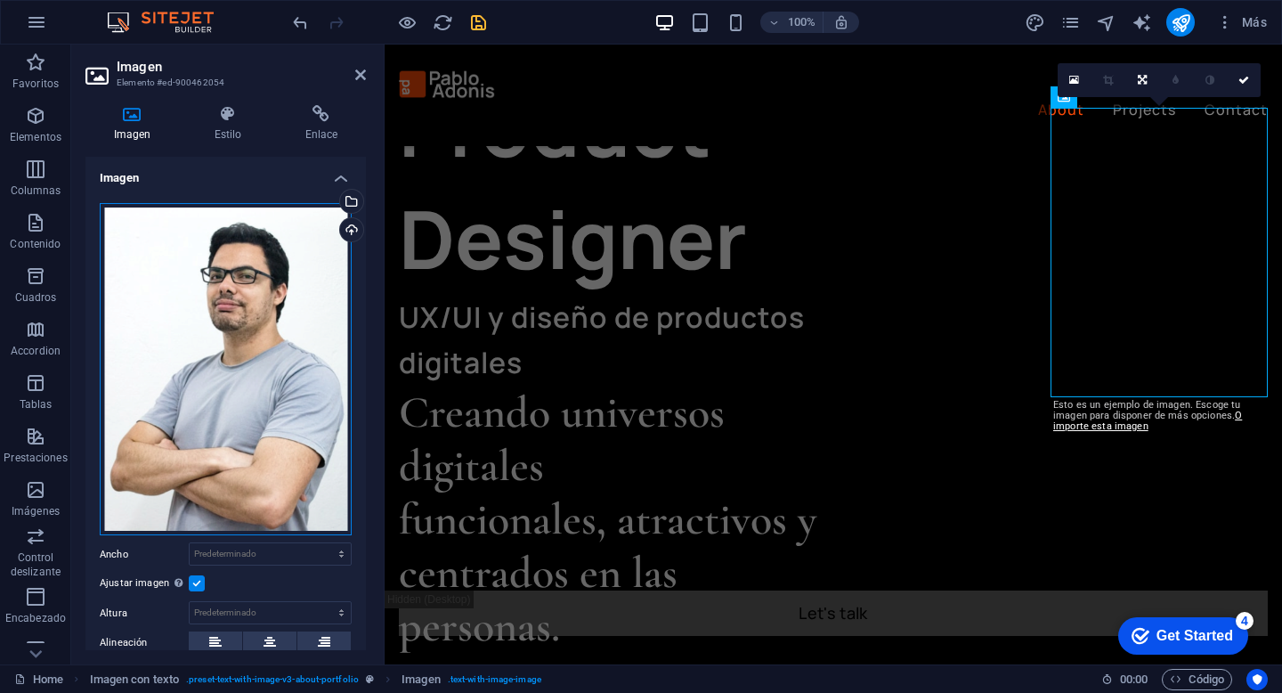
click at [255, 325] on div "Arrastra archivos aquí, haz clic para escoger archivos o selecciona archivos de…" at bounding box center [226, 369] width 252 height 333
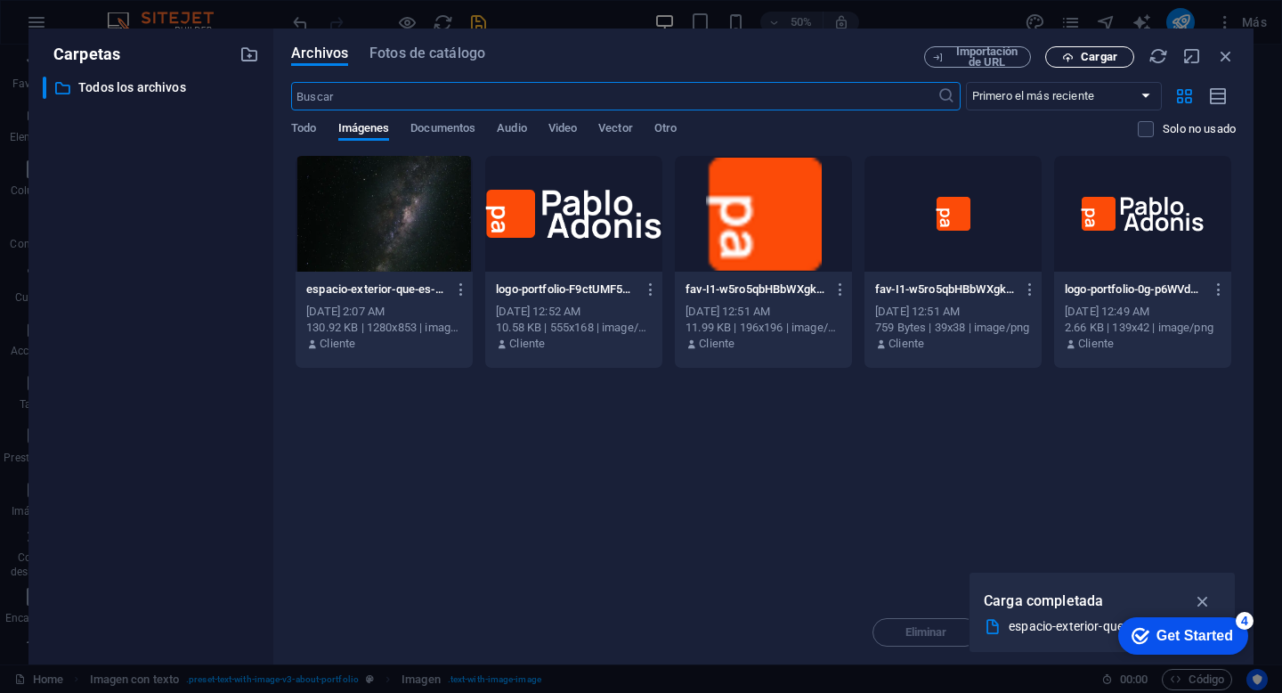
click at [1092, 59] on span "Cargar" at bounding box center [1099, 57] width 36 height 11
click at [1093, 64] on button "Cargar" at bounding box center [1089, 56] width 89 height 21
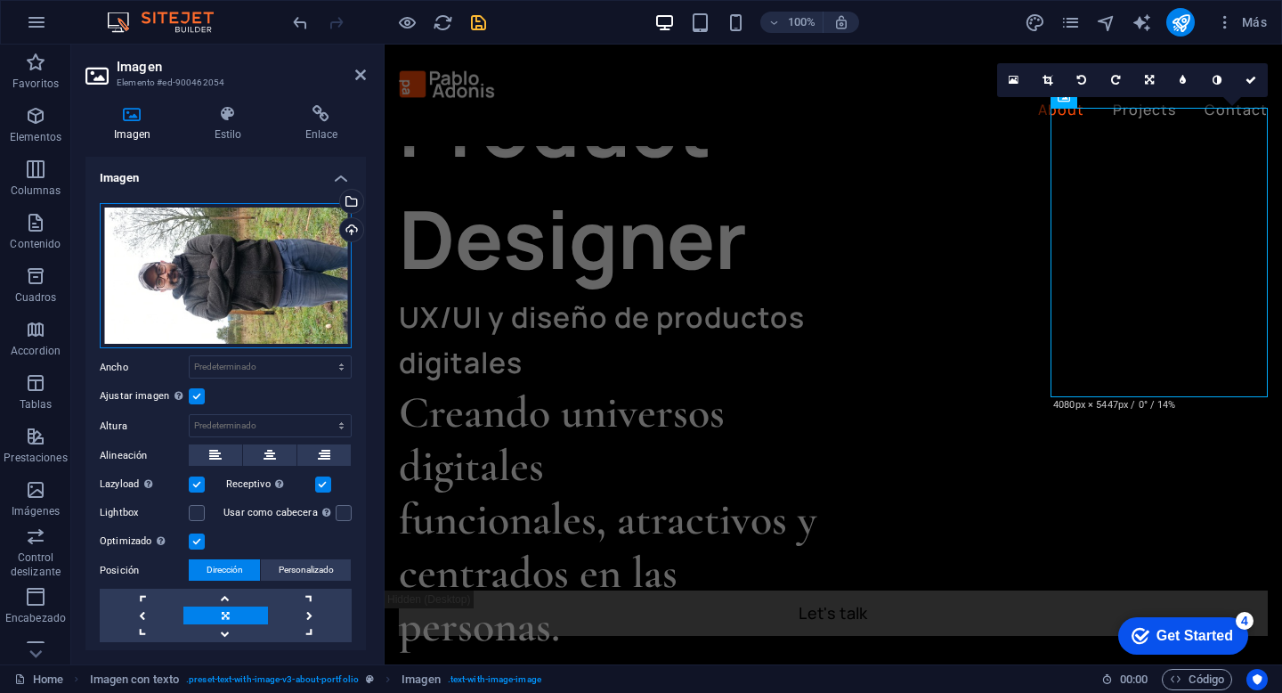
click at [243, 349] on div "Arrastra archivos aquí, haz clic para escoger archivos o selecciona archivos de…" at bounding box center [226, 276] width 252 height 146
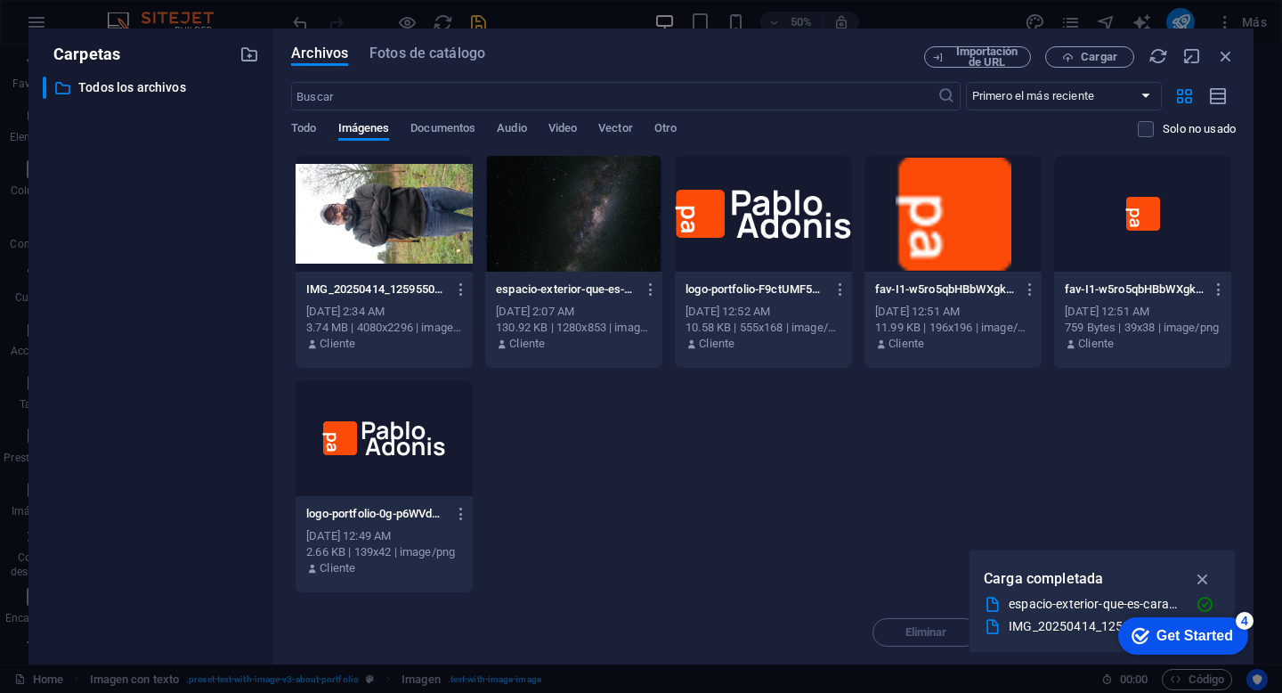
click at [425, 228] on div at bounding box center [384, 214] width 177 height 116
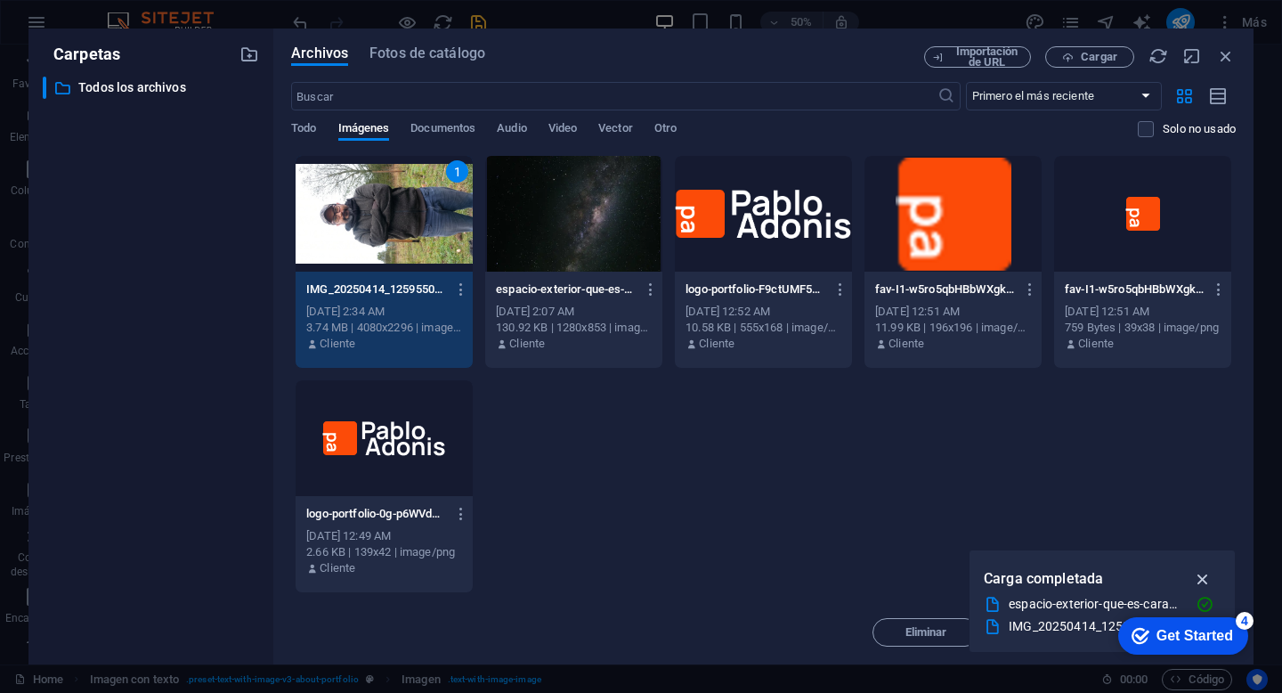
click at [1202, 577] on icon "button" at bounding box center [1203, 579] width 20 height 20
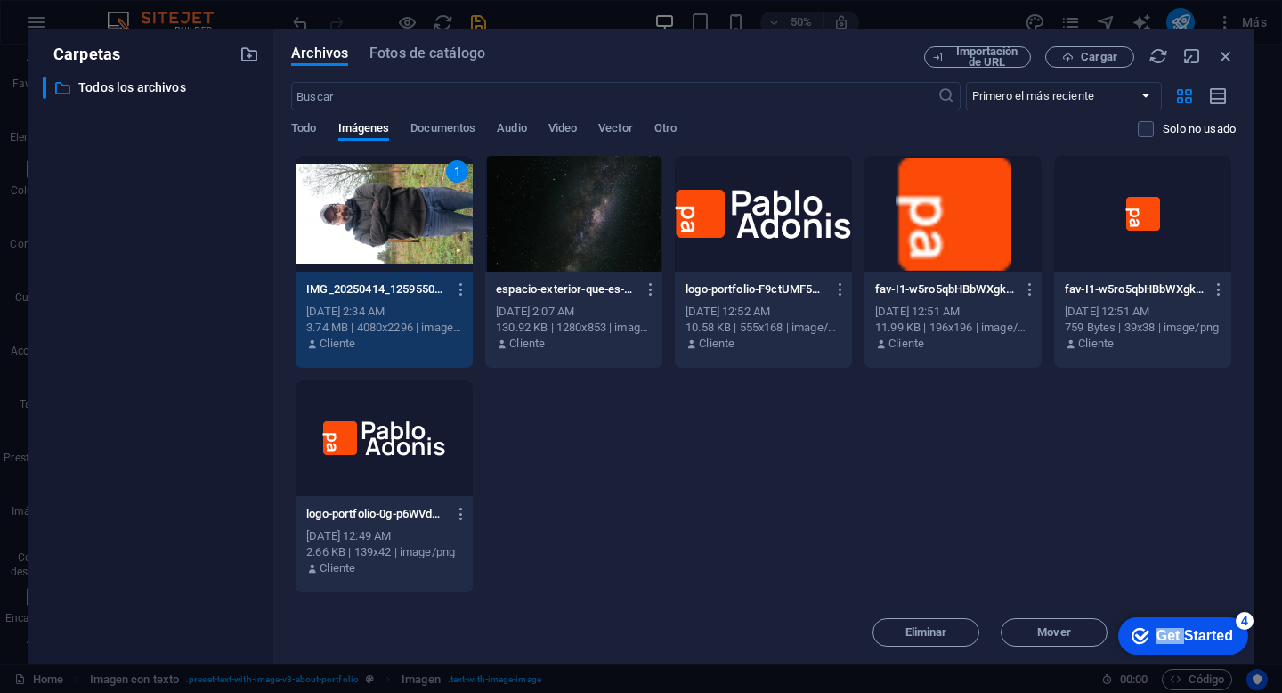
drag, startPoint x: 1182, startPoint y: 637, endPoint x: 1119, endPoint y: 524, distance: 129.5
click html "checkmark Get Started 4 First Steps in the Editor Let's guide you through the t…"
click at [1209, 640] on div "Get Started" at bounding box center [1194, 636] width 77 height 16
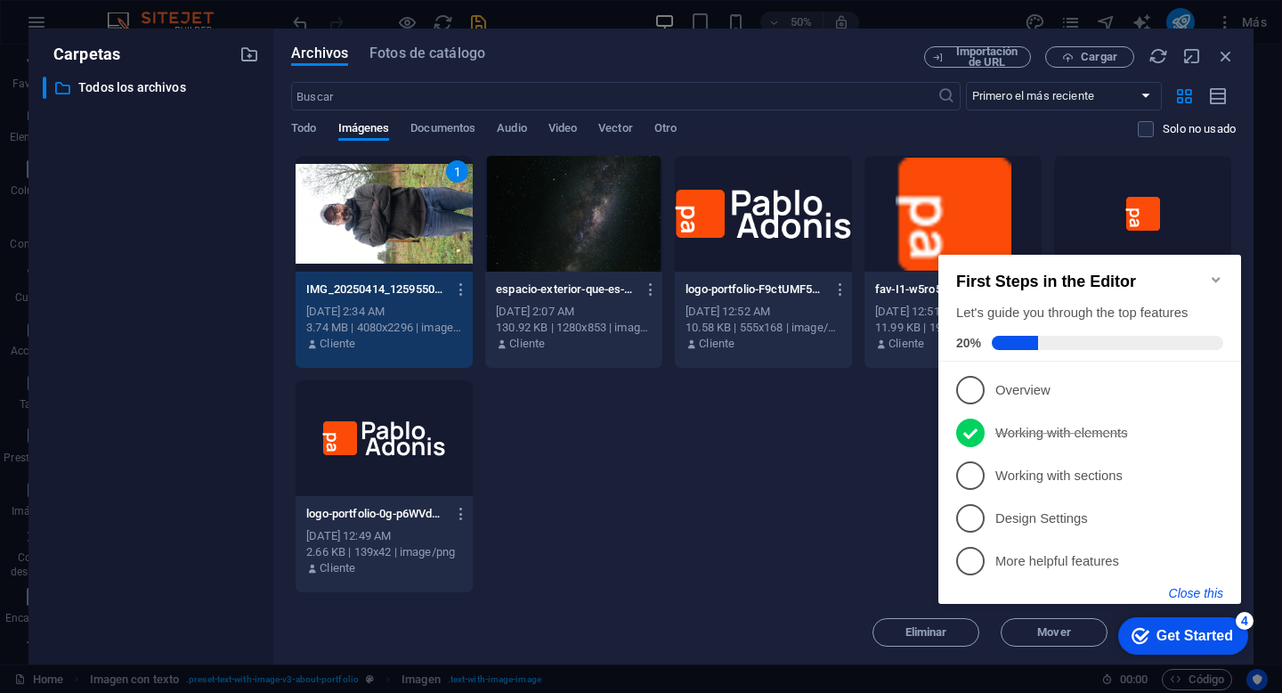
click at [1204, 586] on button "Close this" at bounding box center [1196, 593] width 54 height 14
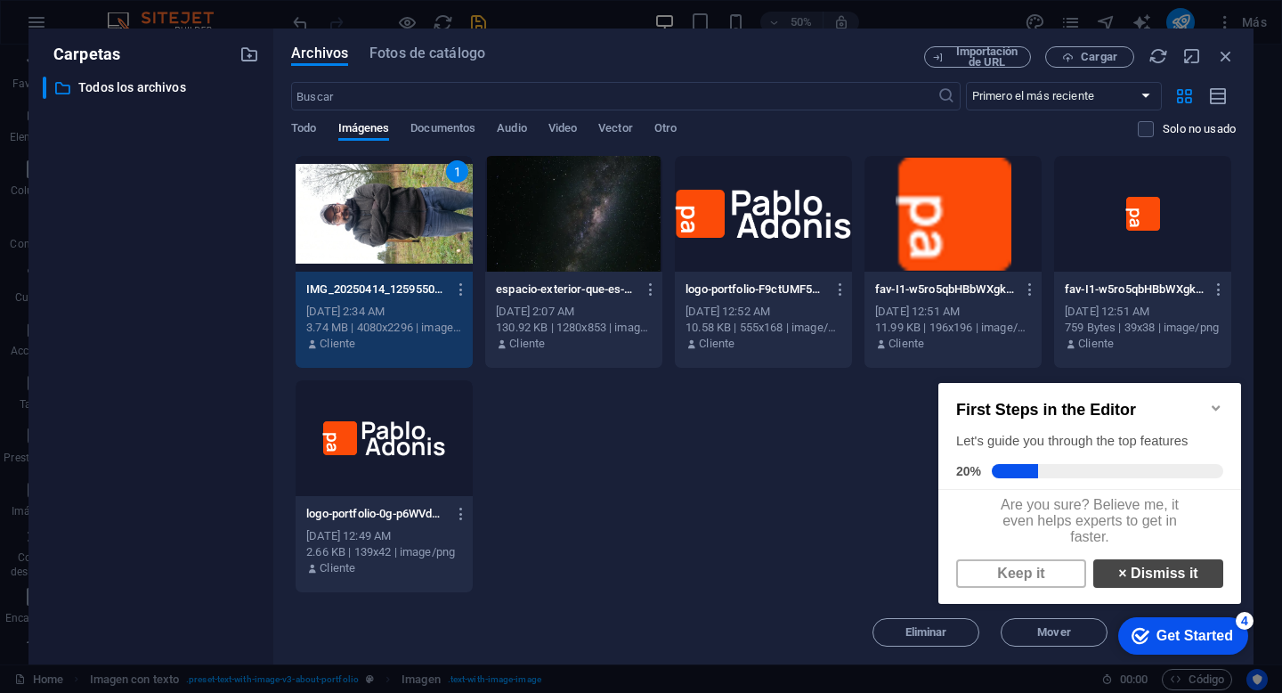
click at [1128, 584] on link "× Dismiss it" at bounding box center [1158, 573] width 130 height 28
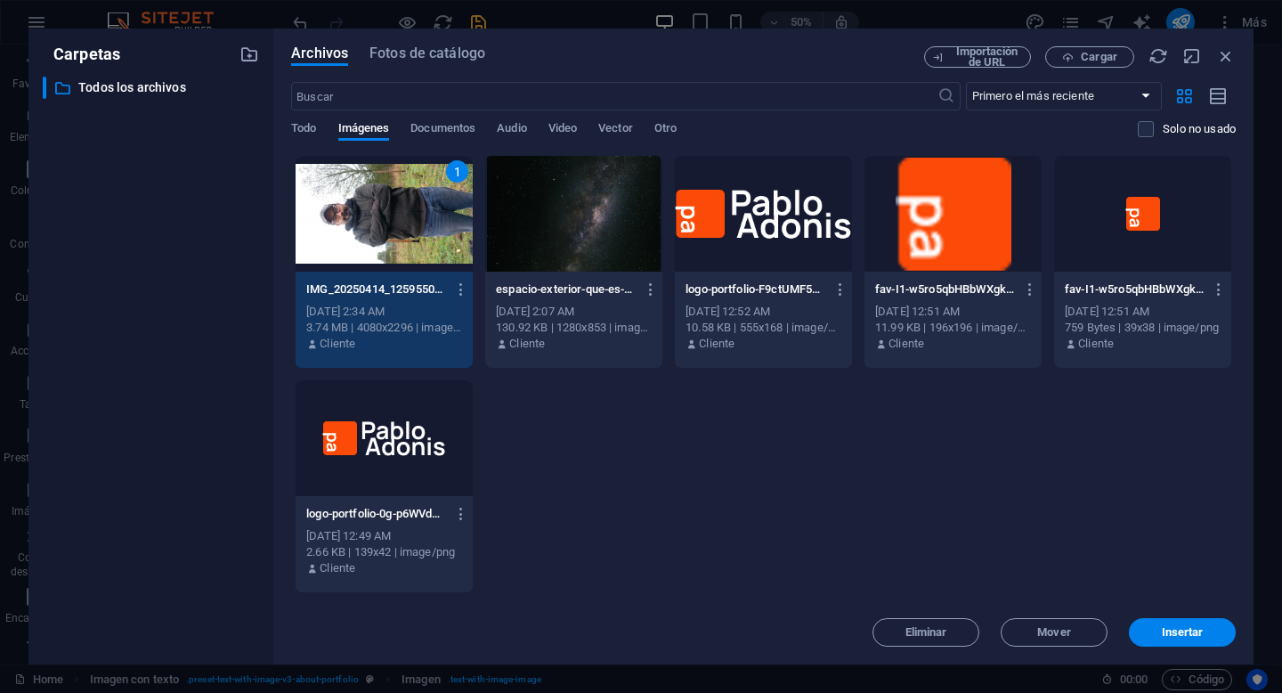
click at [408, 215] on div "1" at bounding box center [384, 214] width 177 height 116
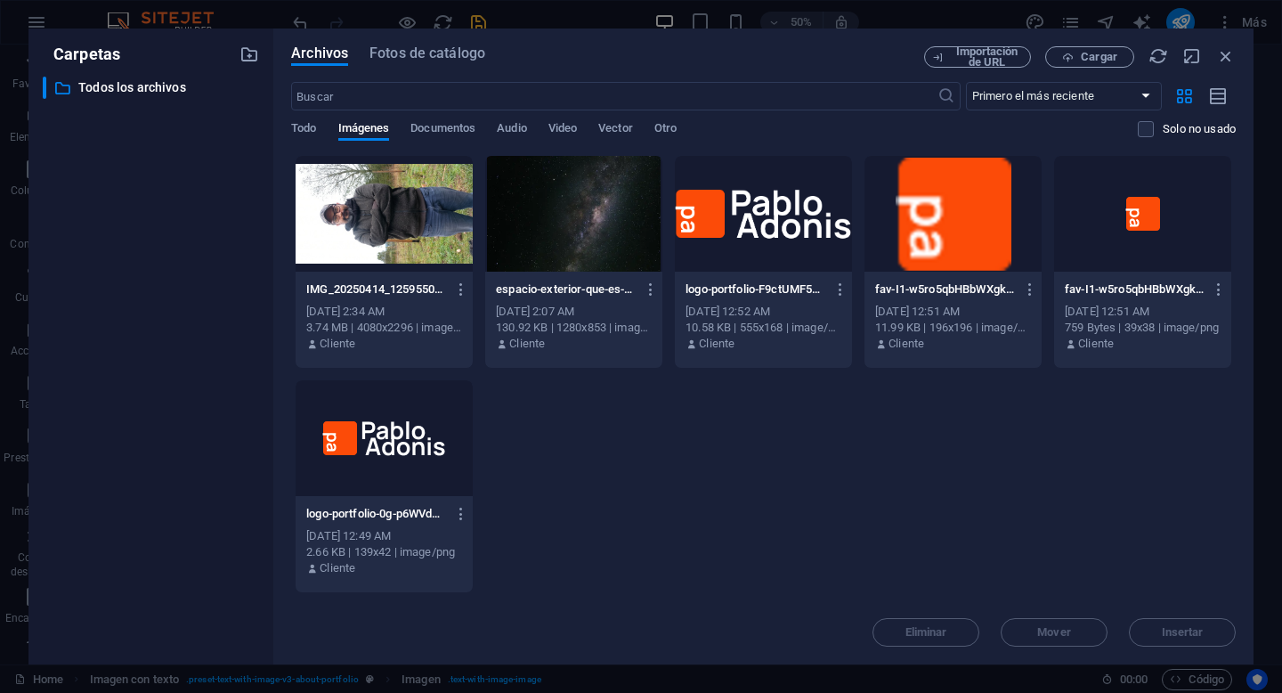
click at [409, 239] on div at bounding box center [384, 214] width 177 height 116
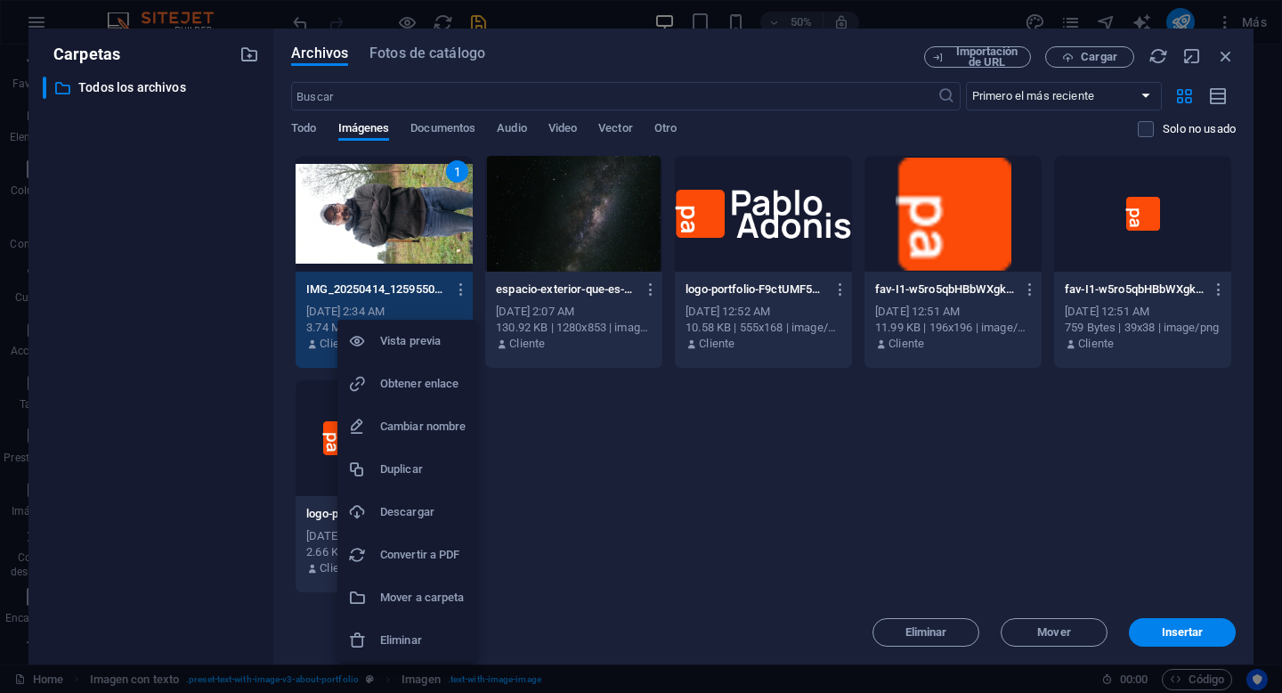
click at [568, 486] on div at bounding box center [641, 346] width 1282 height 693
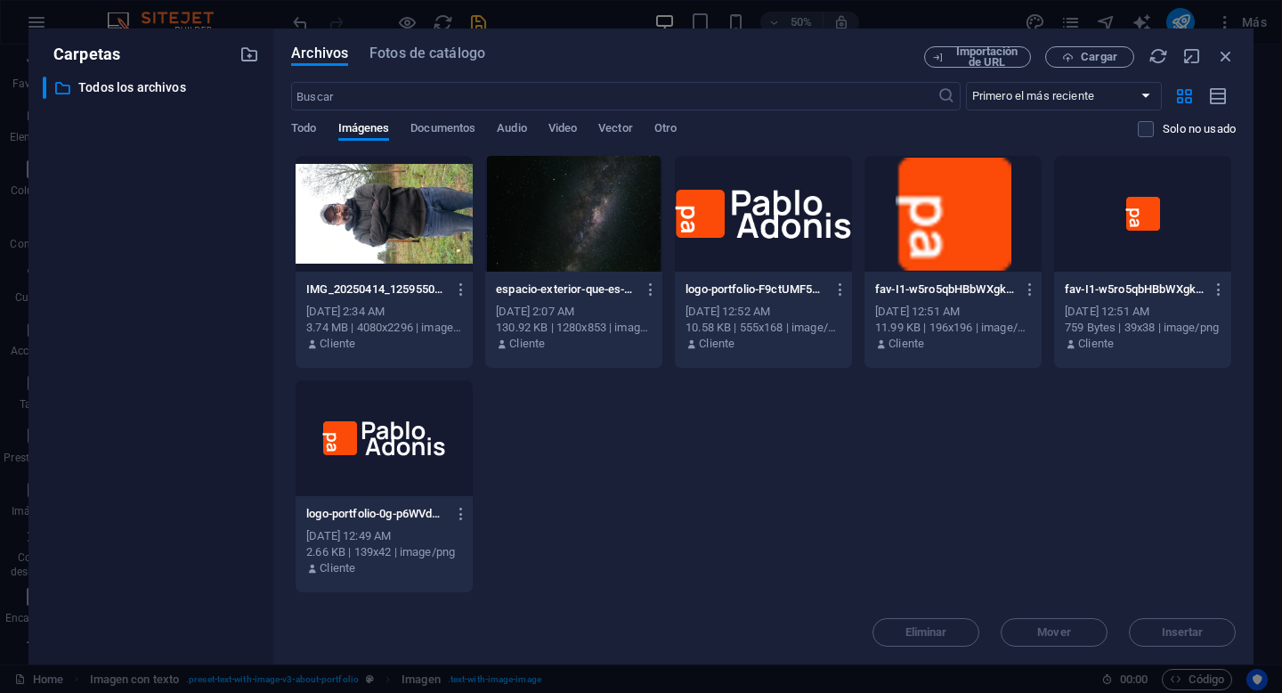
click at [404, 239] on div at bounding box center [384, 214] width 177 height 116
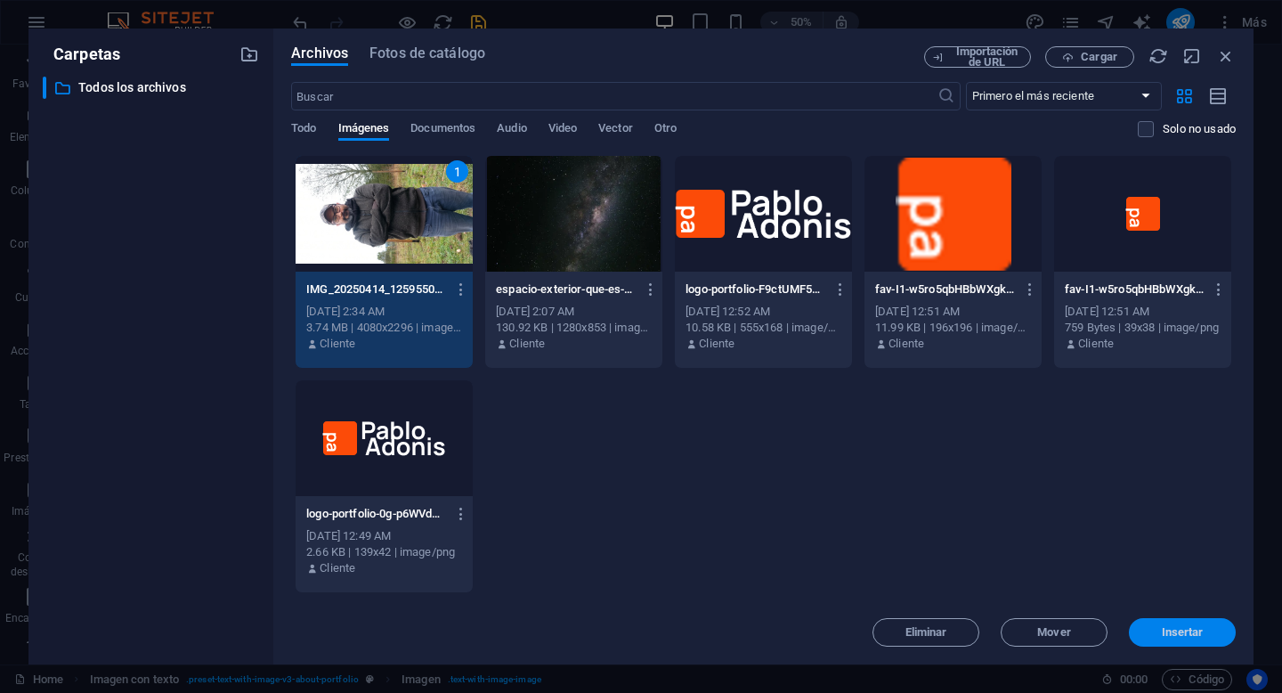
click at [1210, 636] on span "Insertar" at bounding box center [1182, 632] width 93 height 11
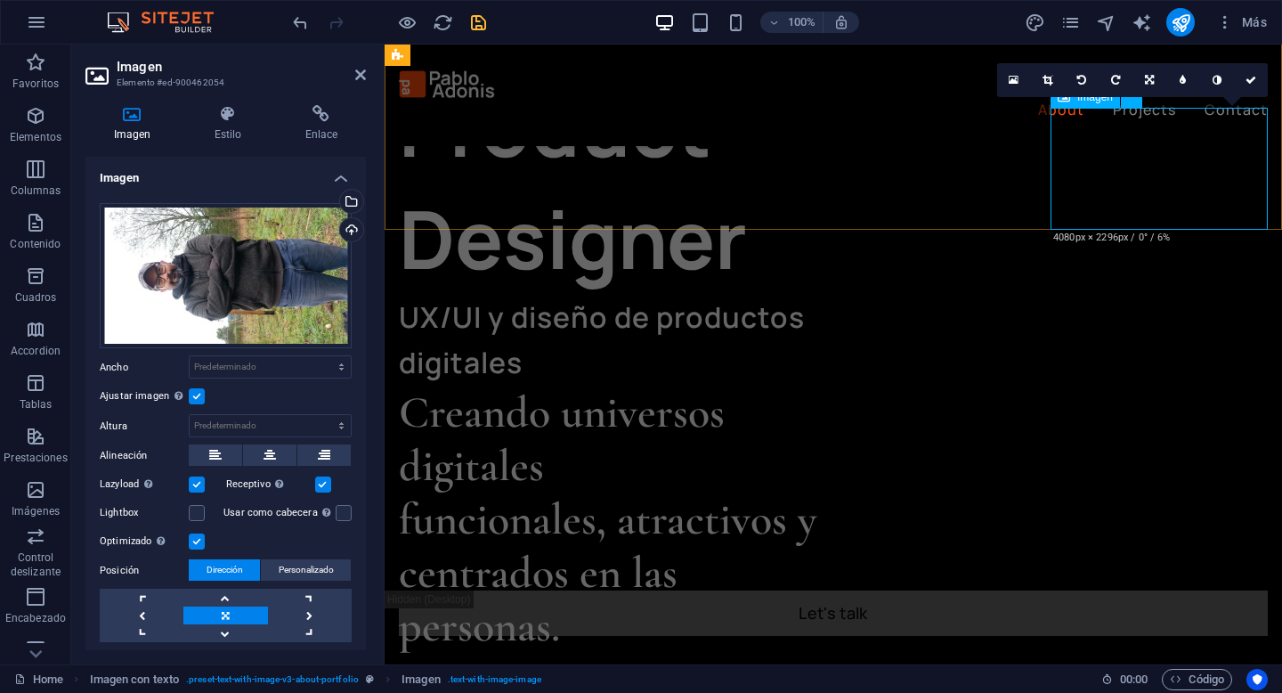
click at [1050, 77] on icon at bounding box center [1047, 80] width 10 height 11
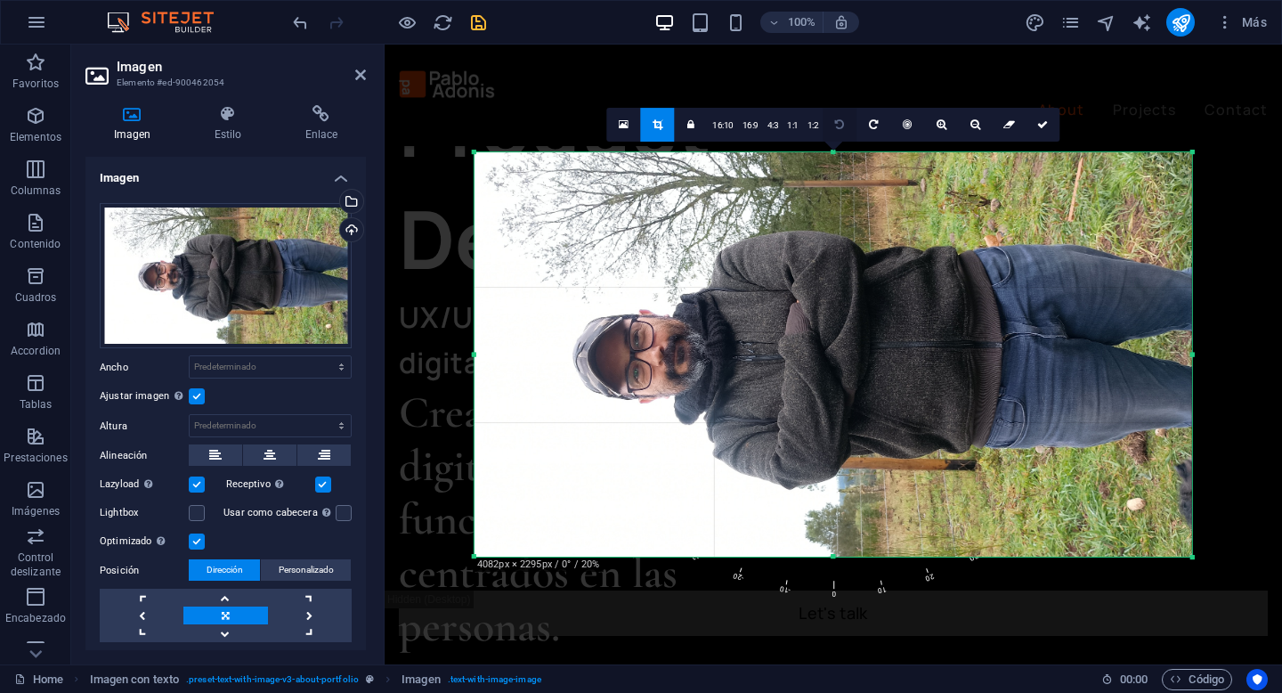
click at [844, 125] on link at bounding box center [840, 125] width 34 height 34
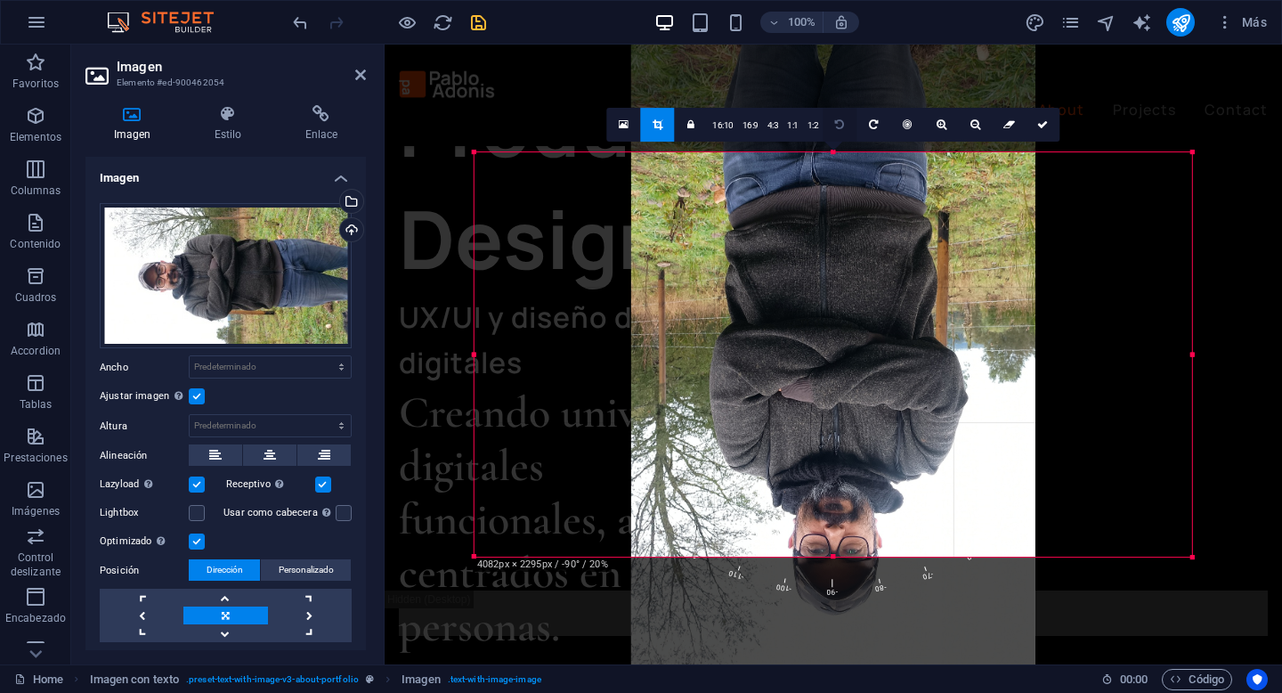
click at [844, 125] on link at bounding box center [840, 125] width 34 height 34
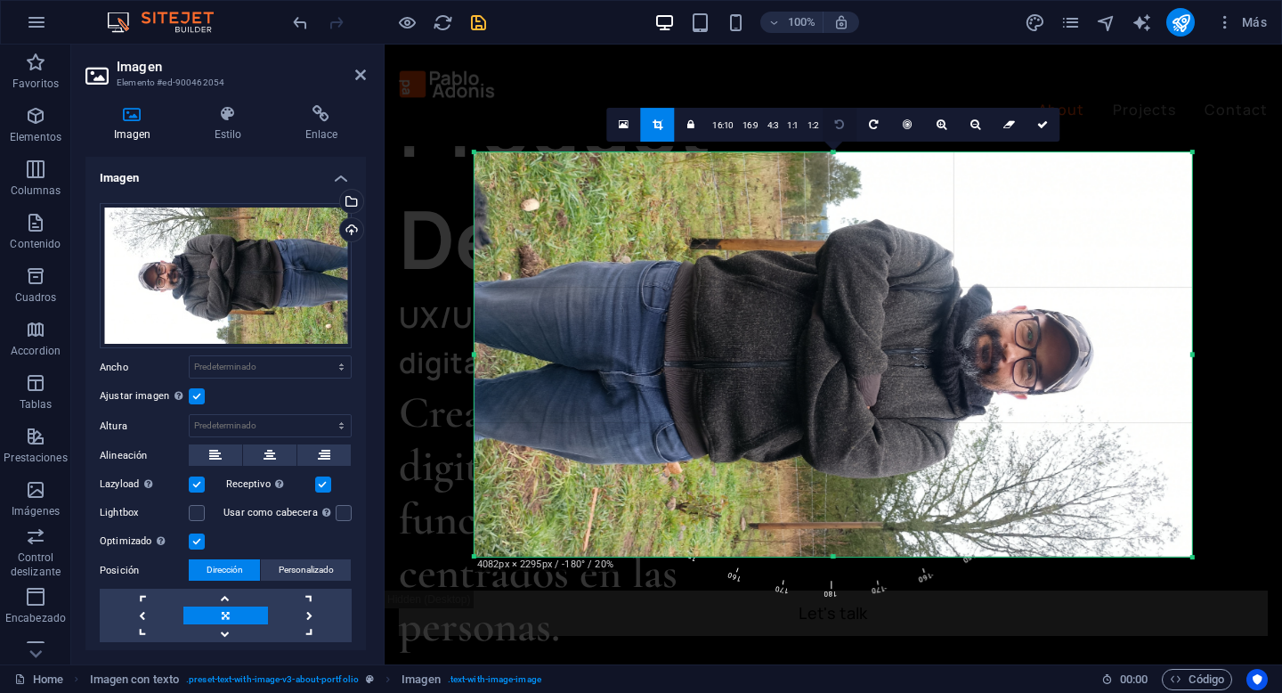
click at [844, 125] on link at bounding box center [840, 125] width 34 height 34
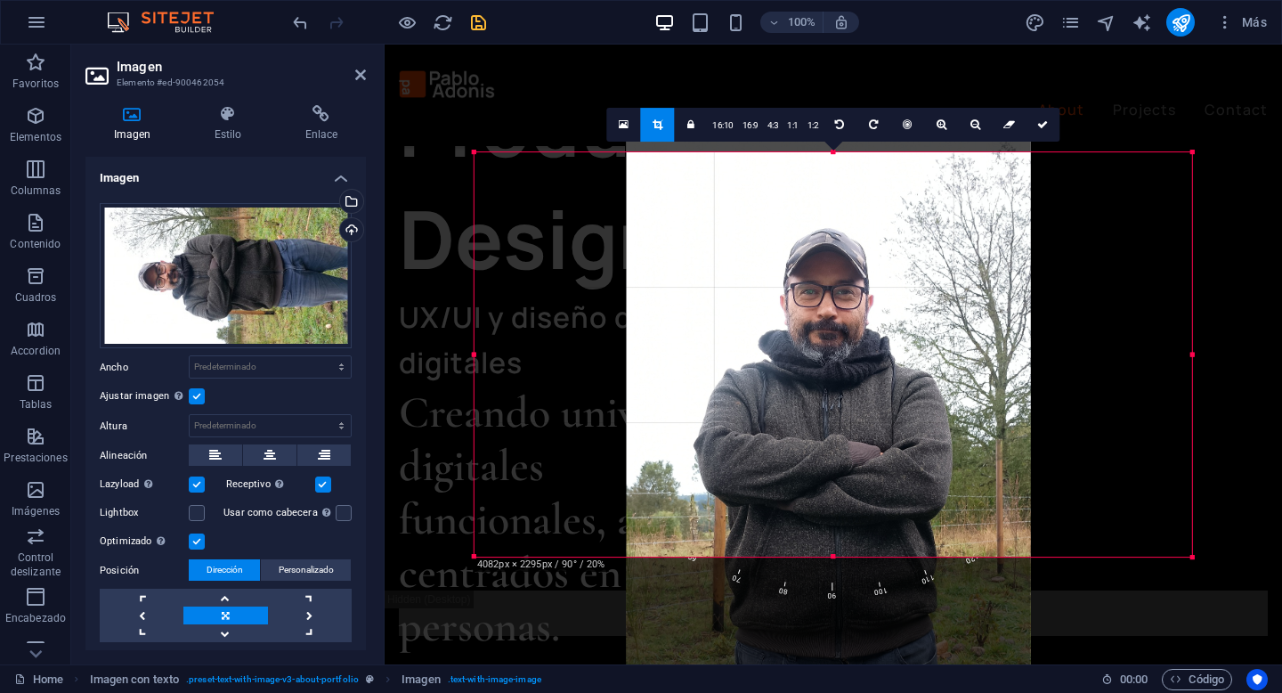
drag, startPoint x: 847, startPoint y: 246, endPoint x: 843, endPoint y: 380, distance: 134.5
click at [843, 380] on div at bounding box center [829, 489] width 404 height 718
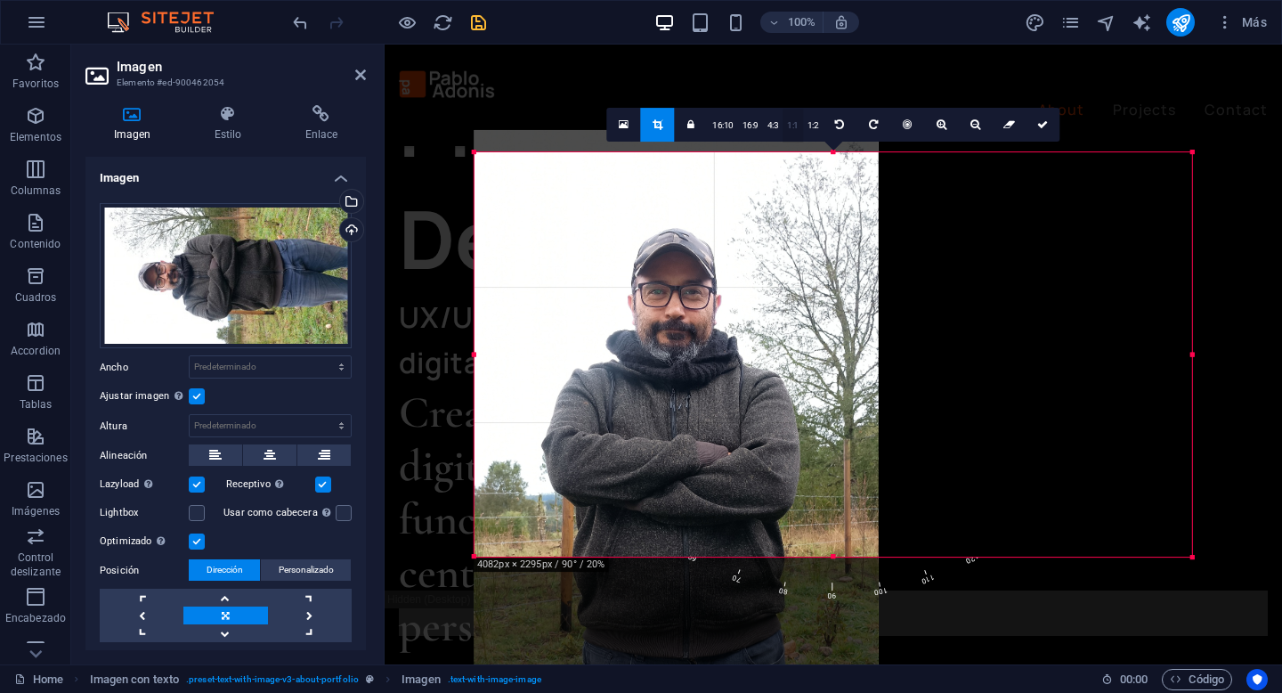
click at [790, 125] on link "1:1" at bounding box center [793, 126] width 20 height 34
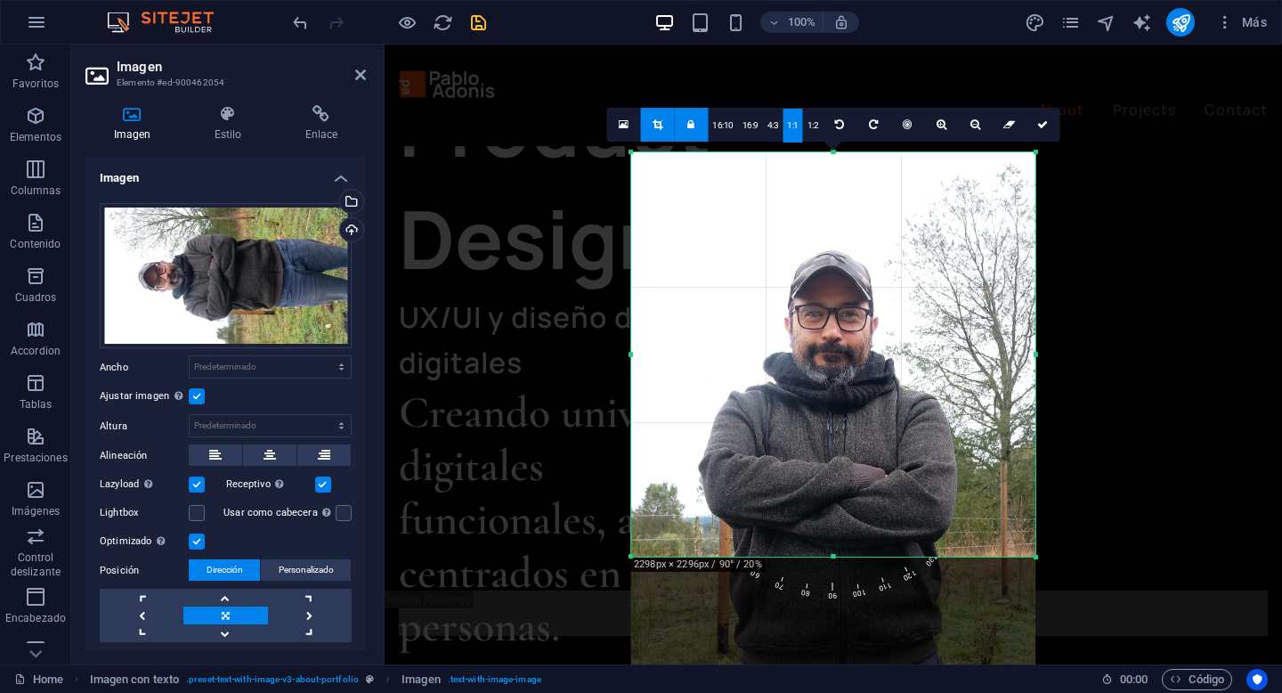
drag, startPoint x: 986, startPoint y: 372, endPoint x: 986, endPoint y: 388, distance: 16.0
click at [986, 388] on div at bounding box center [833, 511] width 404 height 718
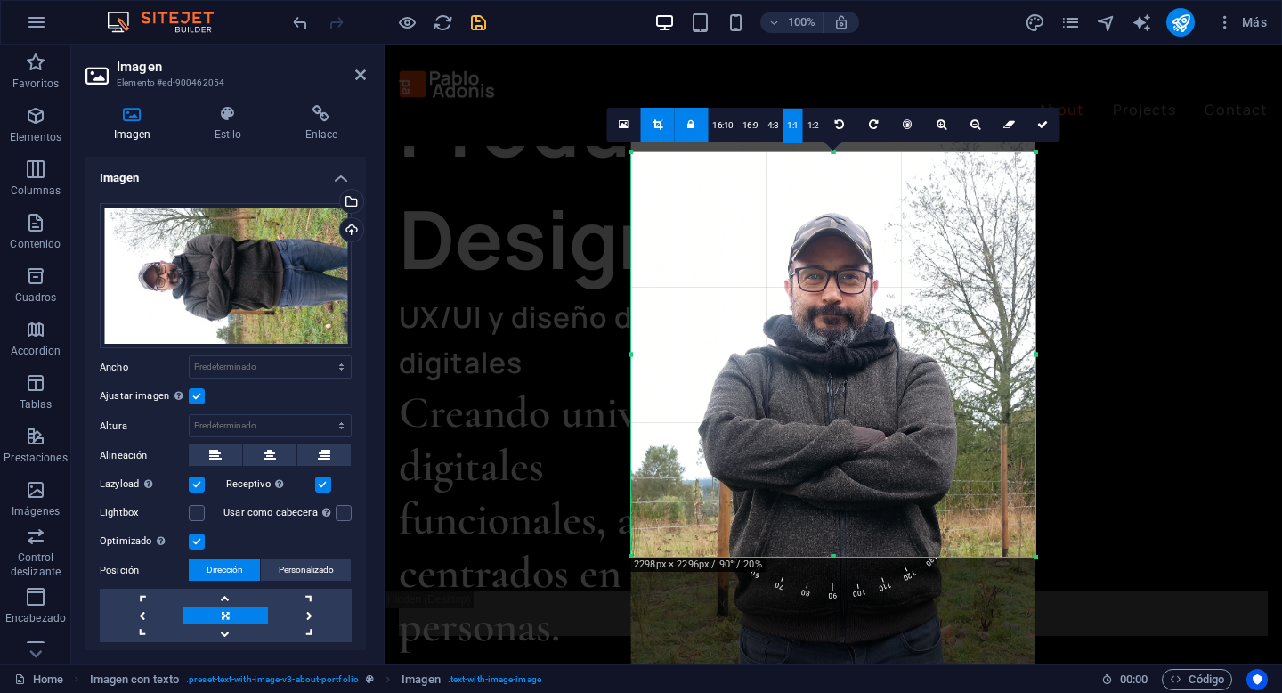
drag, startPoint x: 1008, startPoint y: 377, endPoint x: 1008, endPoint y: 339, distance: 37.4
click at [1008, 339] on div at bounding box center [833, 474] width 404 height 718
click at [485, 33] on div at bounding box center [388, 22] width 199 height 28
click at [481, 30] on icon "save" at bounding box center [478, 22] width 20 height 20
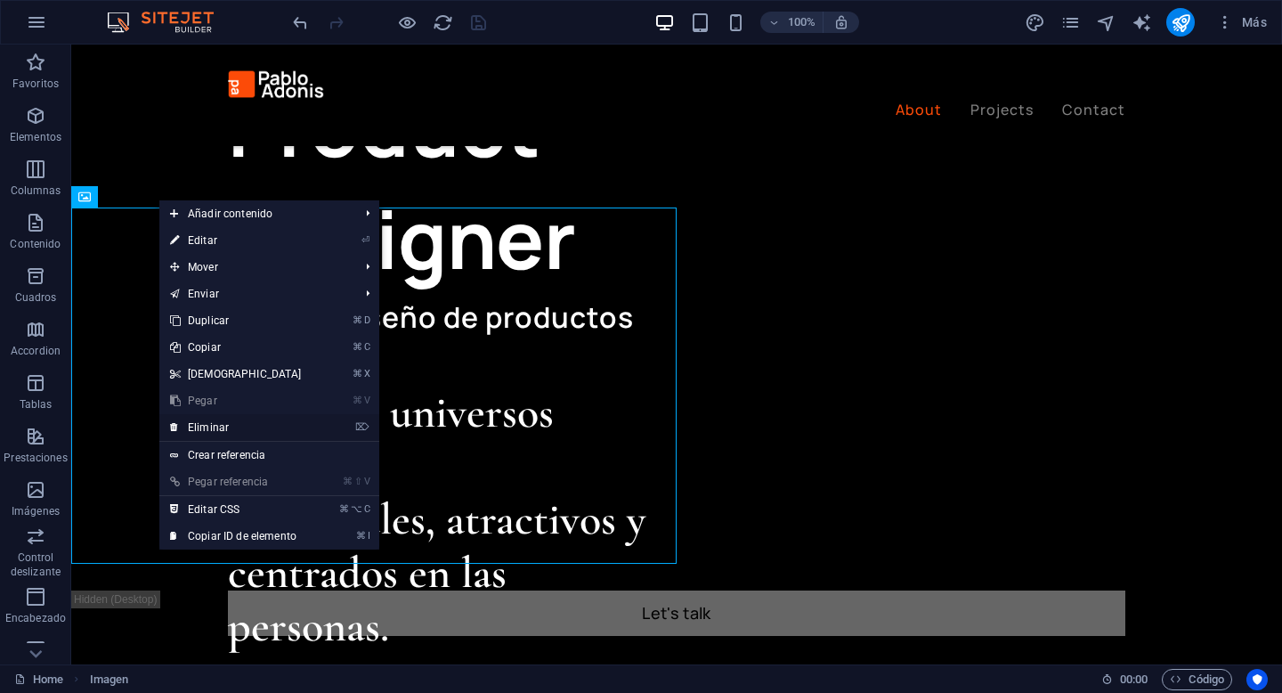
click at [291, 424] on link "⌦ Eliminar" at bounding box center [235, 427] width 153 height 27
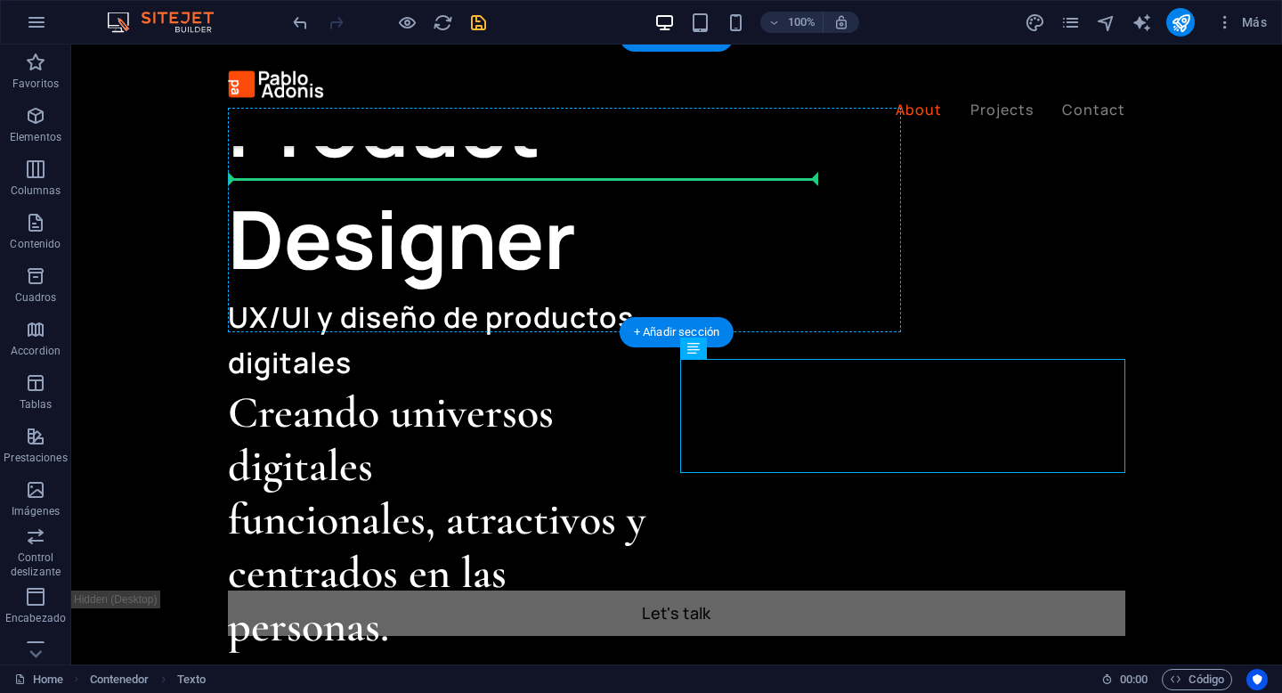
drag, startPoint x: 768, startPoint y: 393, endPoint x: 418, endPoint y: 150, distance: 427.2
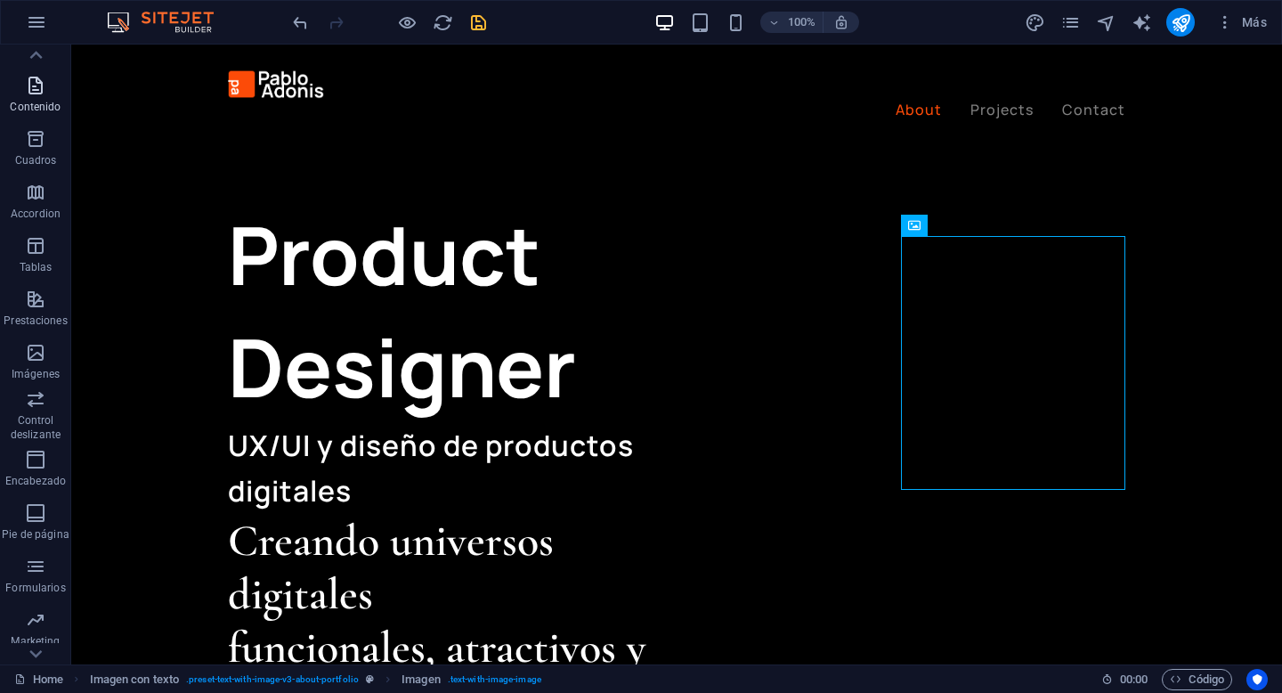
scroll to position [139, 0]
click at [32, 310] on span "Prestaciones" at bounding box center [35, 308] width 71 height 43
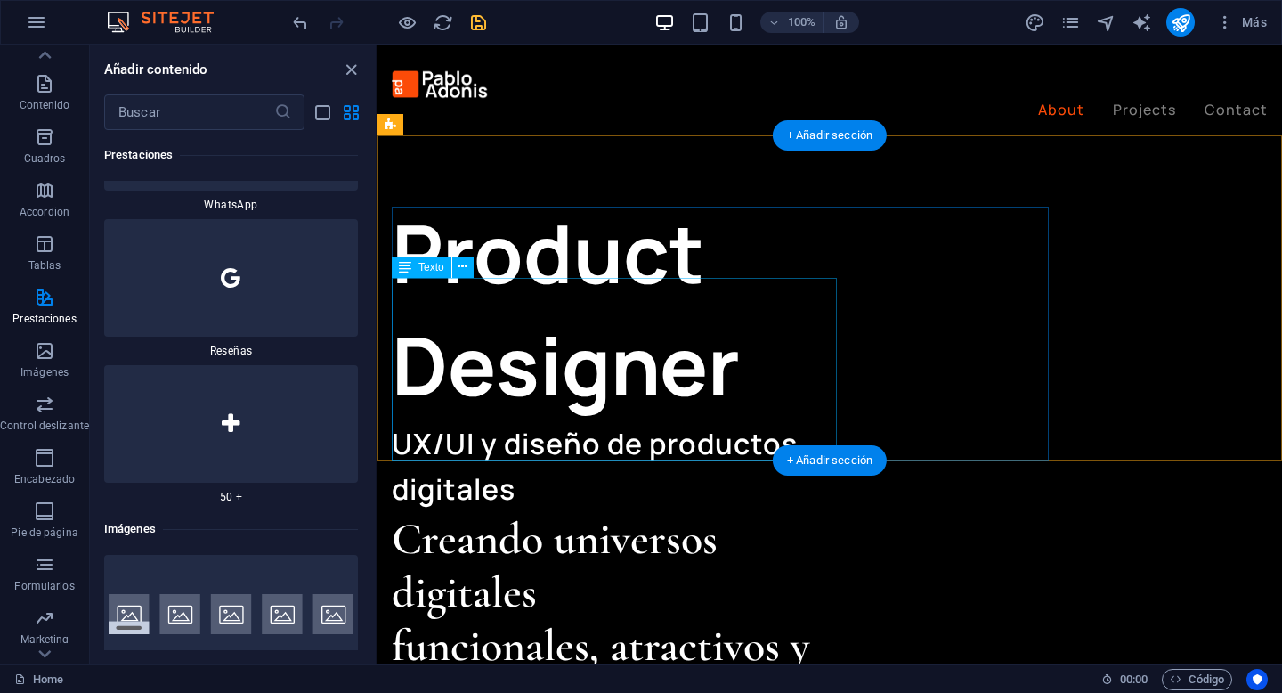
scroll to position [659, 0]
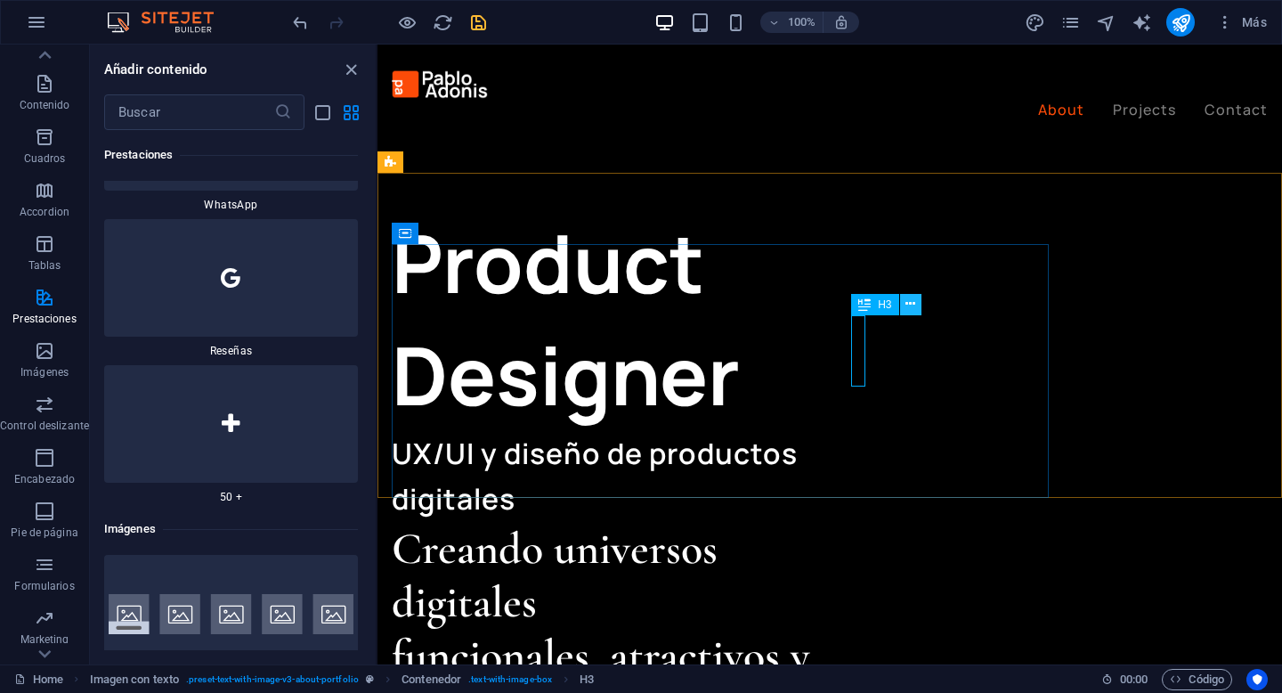
click at [914, 304] on icon at bounding box center [910, 304] width 10 height 19
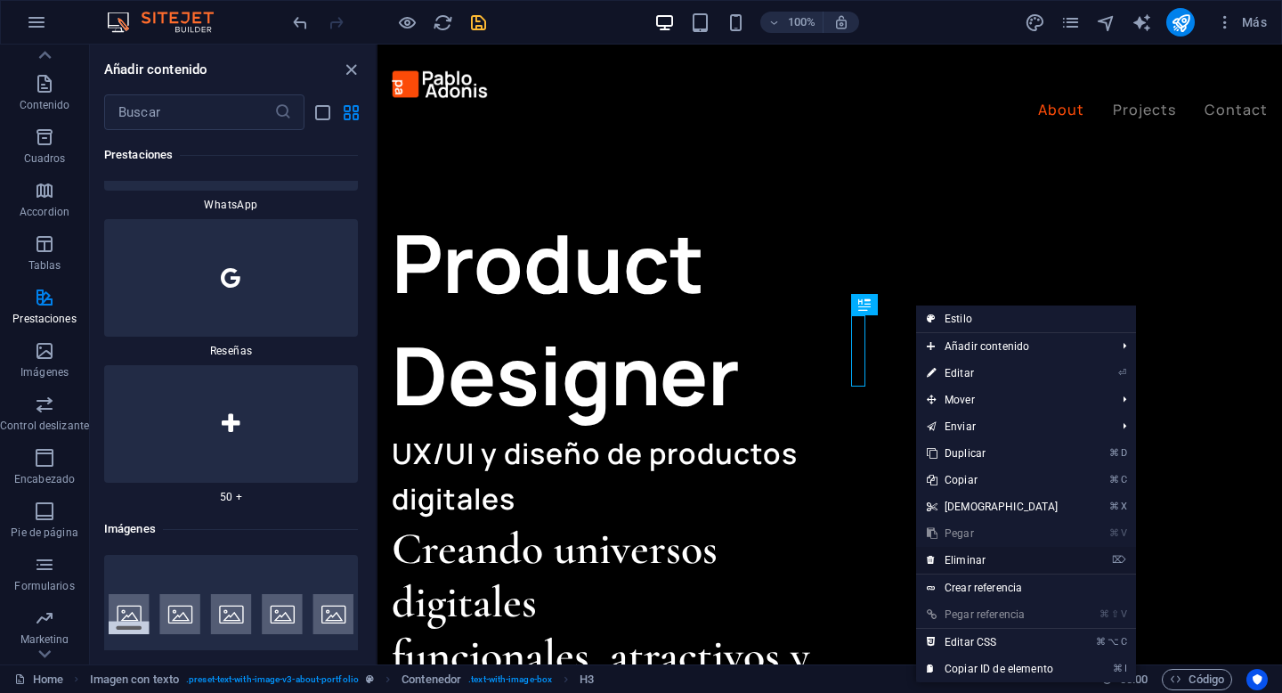
click at [985, 553] on link "⌦ Eliminar" at bounding box center [992, 560] width 153 height 27
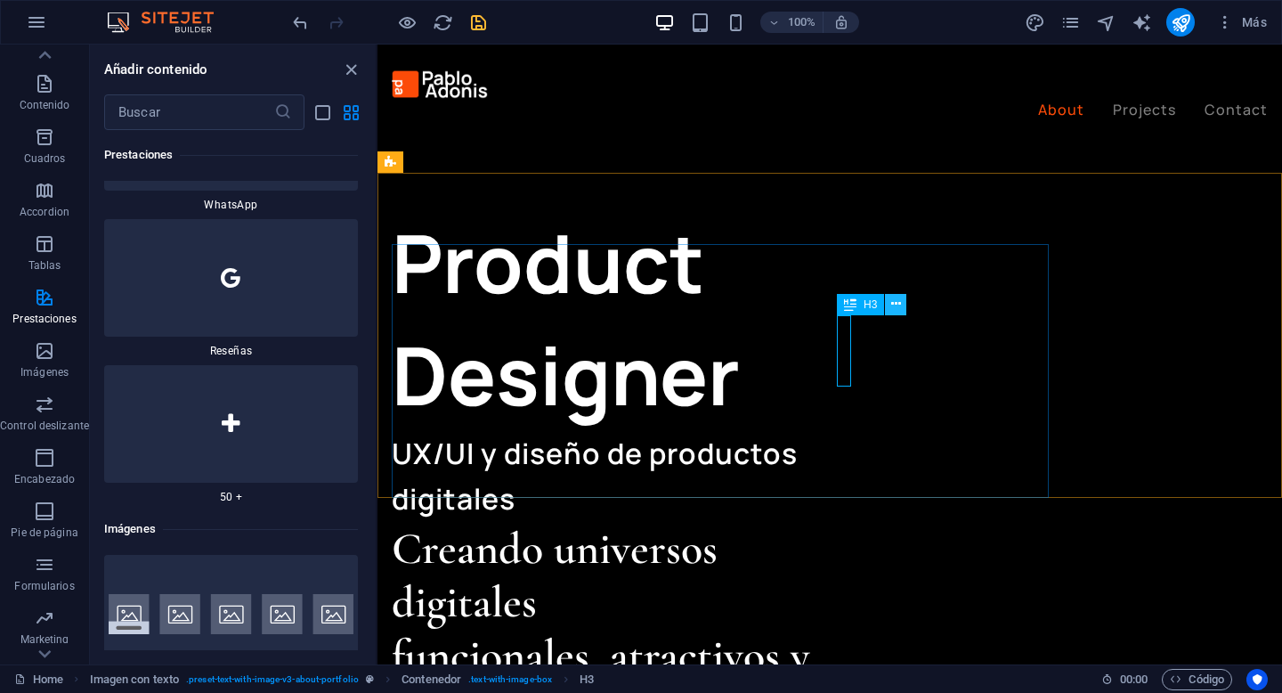
click at [898, 303] on icon at bounding box center [896, 304] width 10 height 19
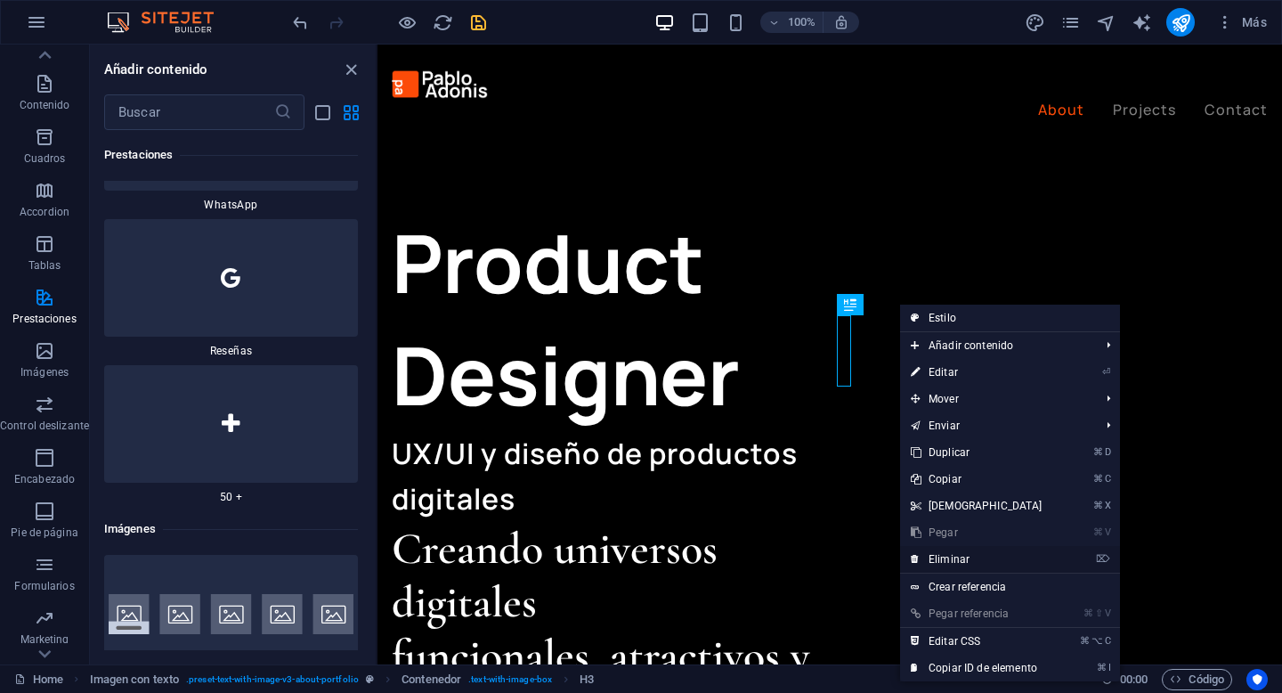
click at [971, 553] on link "⌦ Eliminar" at bounding box center [976, 559] width 153 height 27
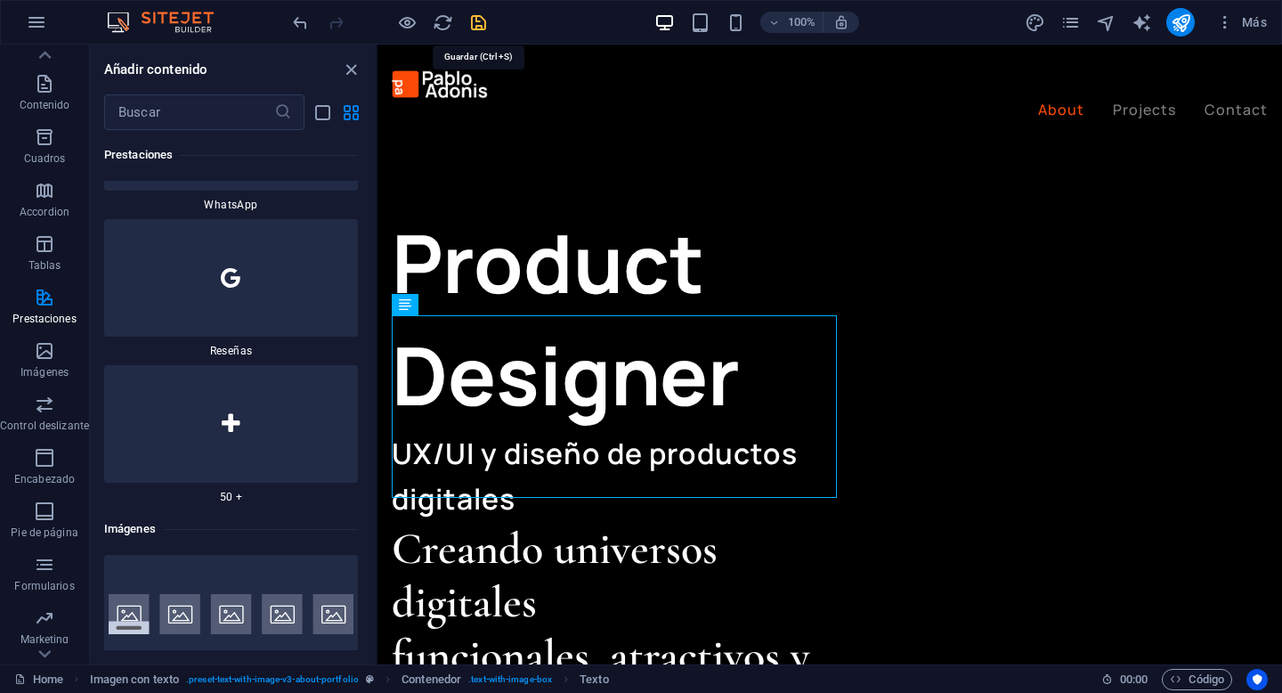
click at [480, 22] on icon "save" at bounding box center [478, 22] width 20 height 20
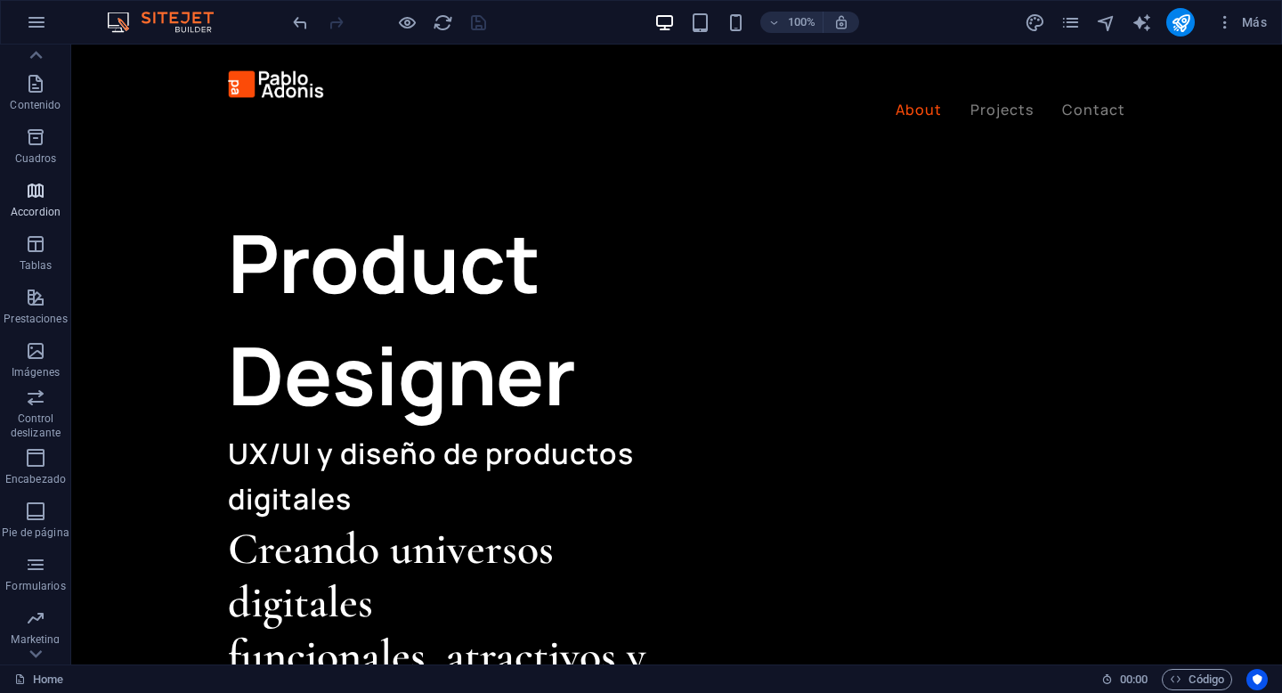
click at [45, 193] on icon "button" at bounding box center [35, 190] width 21 height 21
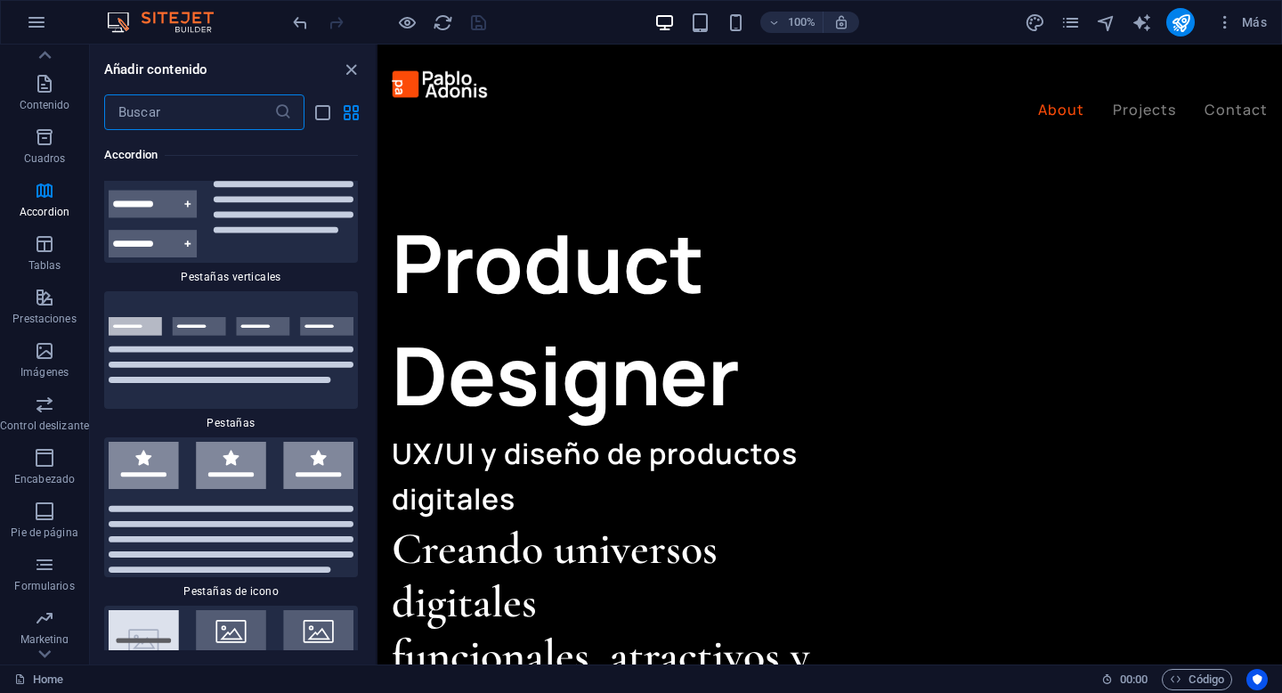
scroll to position [11415, 0]
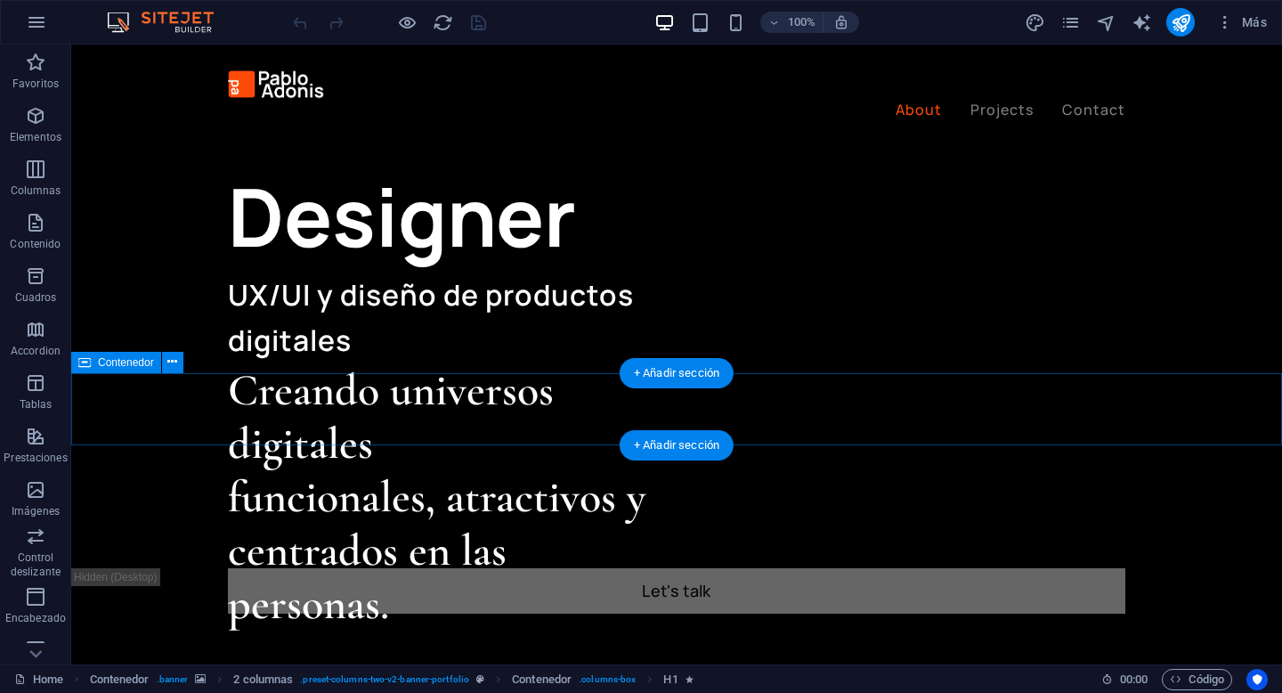
scroll to position [818, 0]
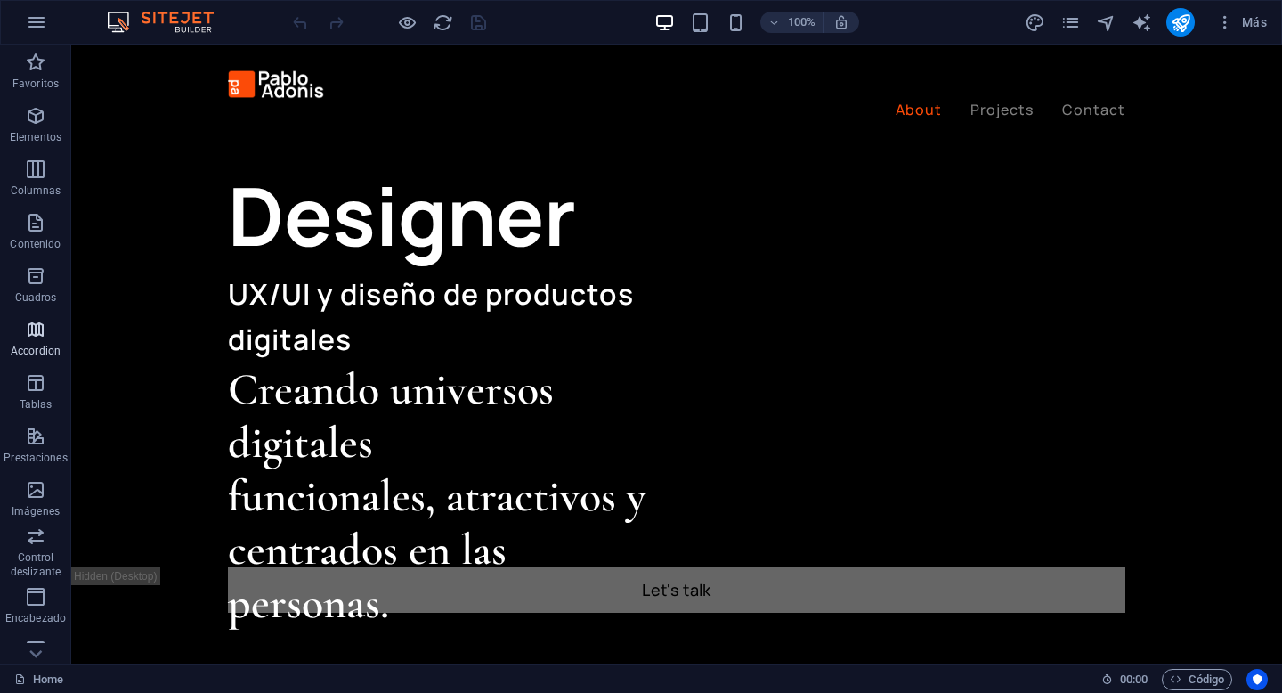
click at [42, 316] on button "Accordion" at bounding box center [35, 338] width 71 height 53
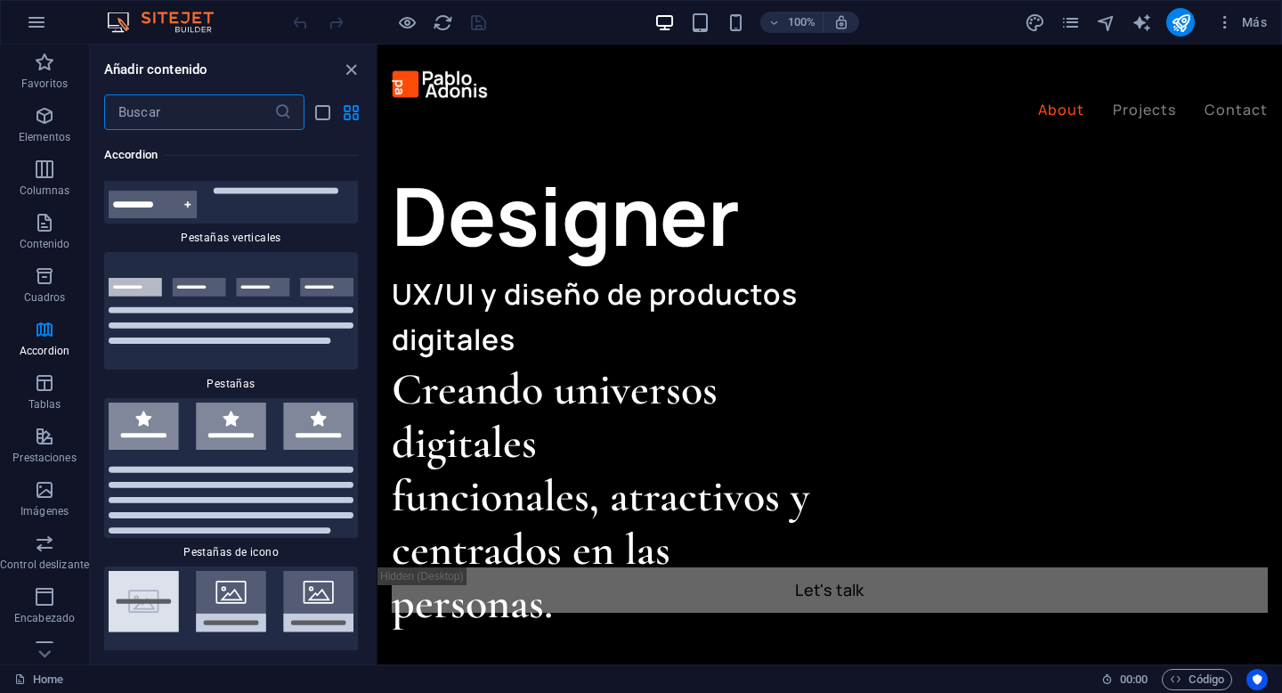
scroll to position [11407, 0]
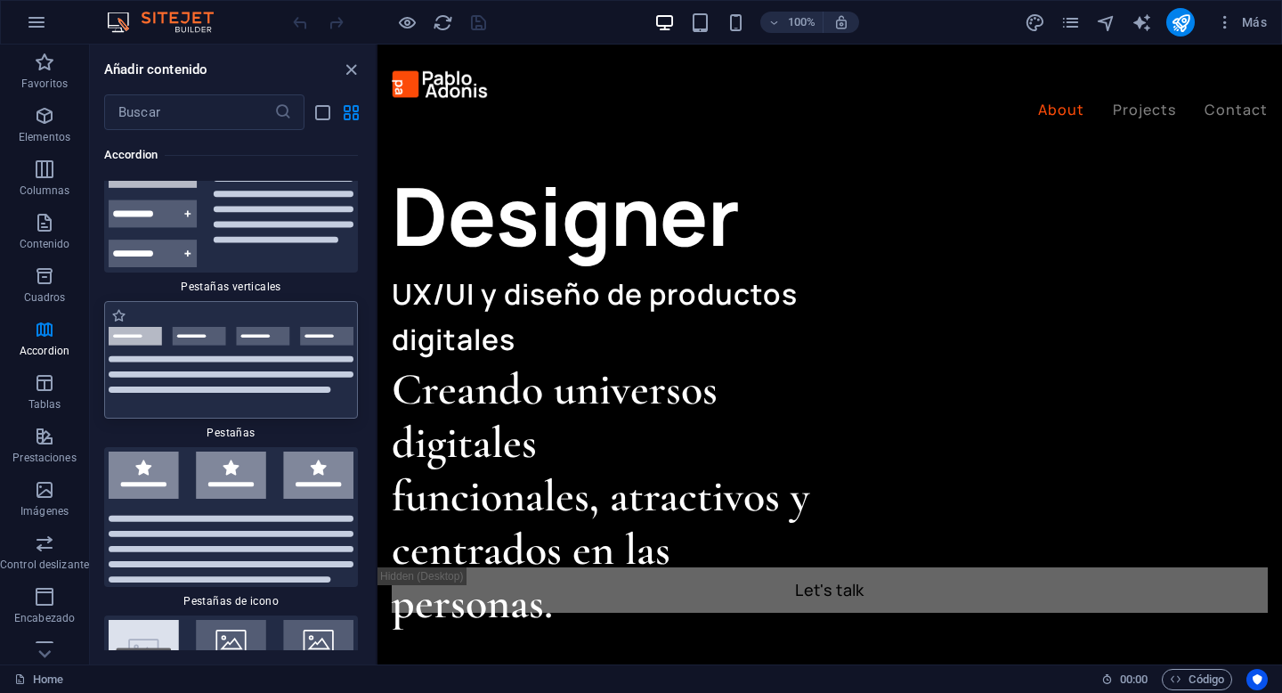
click at [217, 333] on img at bounding box center [231, 359] width 245 height 65
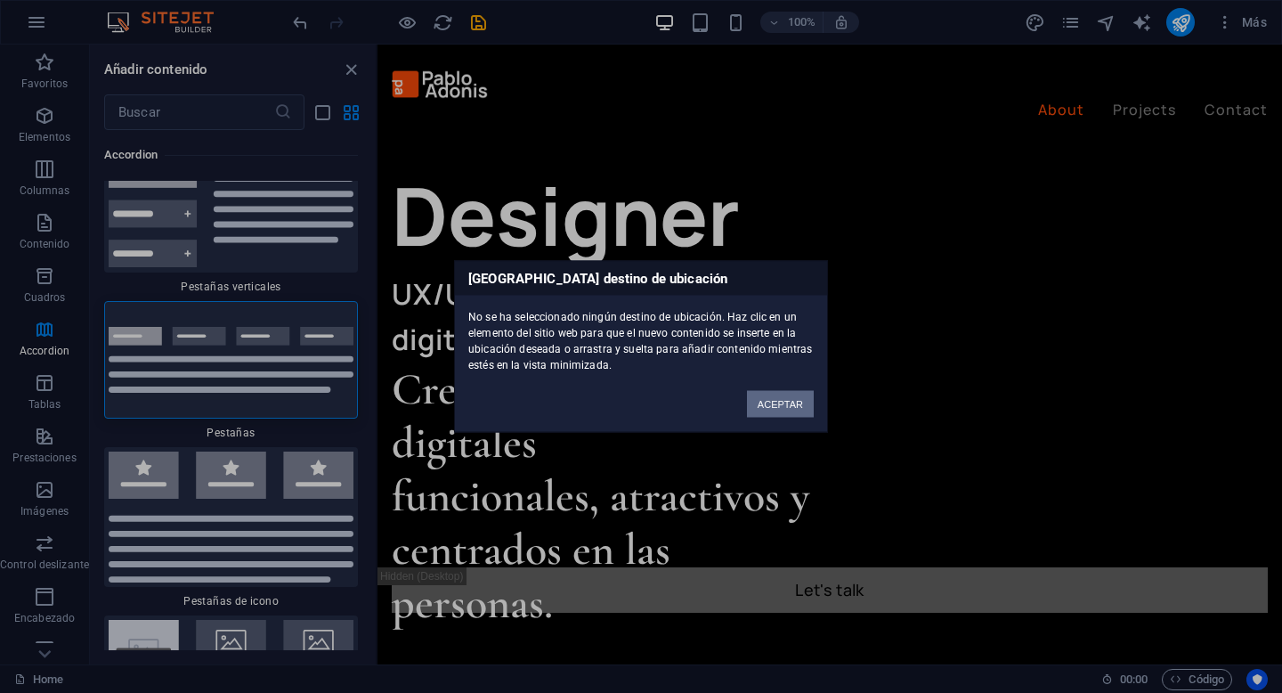
click at [791, 393] on button "ACEPTAR" at bounding box center [780, 404] width 67 height 27
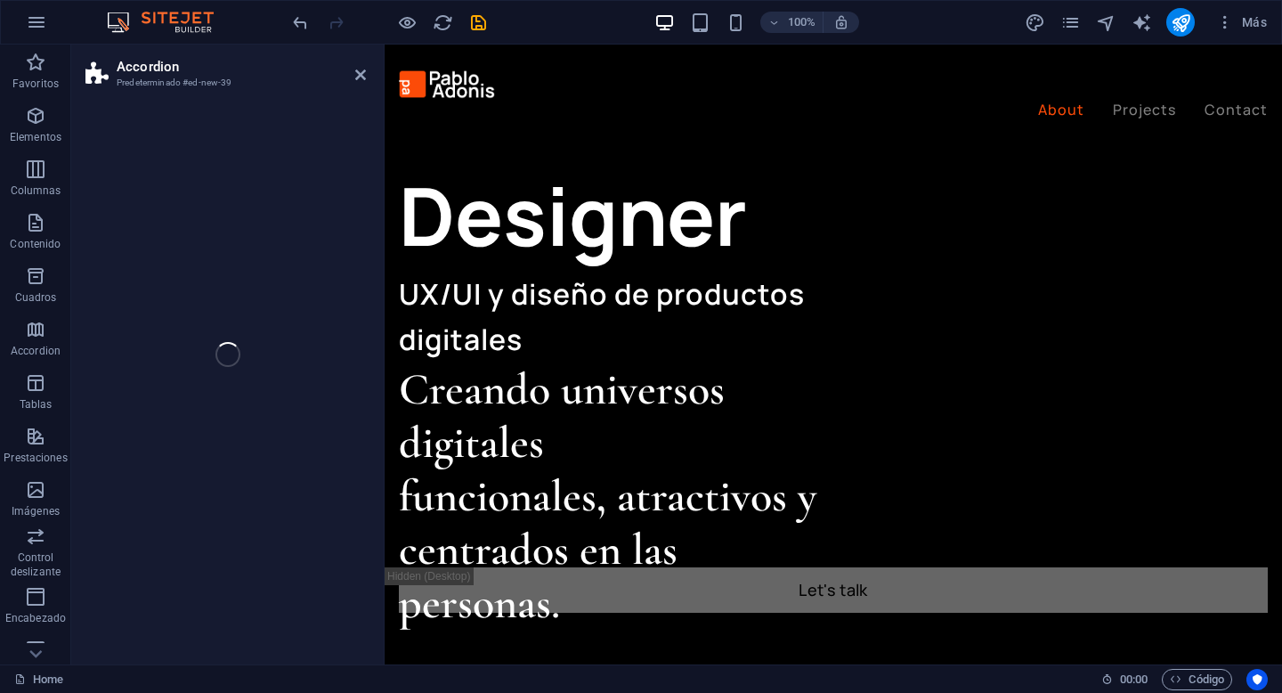
select select "rem"
select select "preset-accordion-v3-tabs"
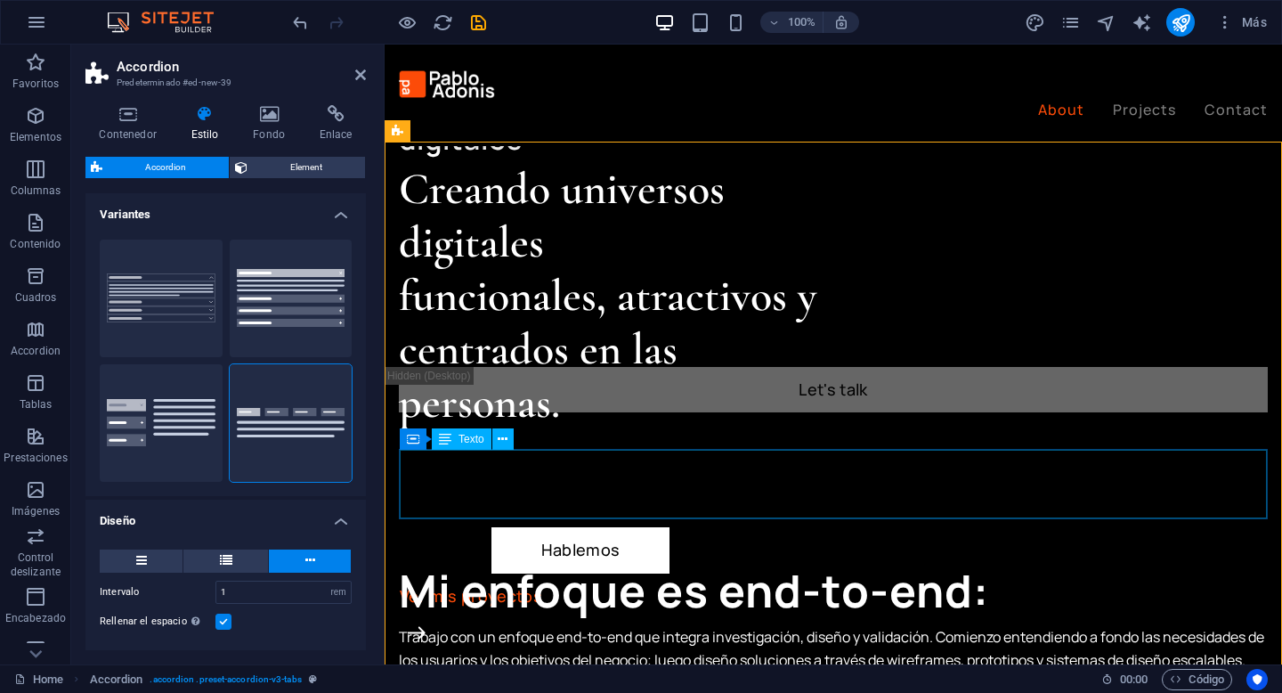
scroll to position [1015, 0]
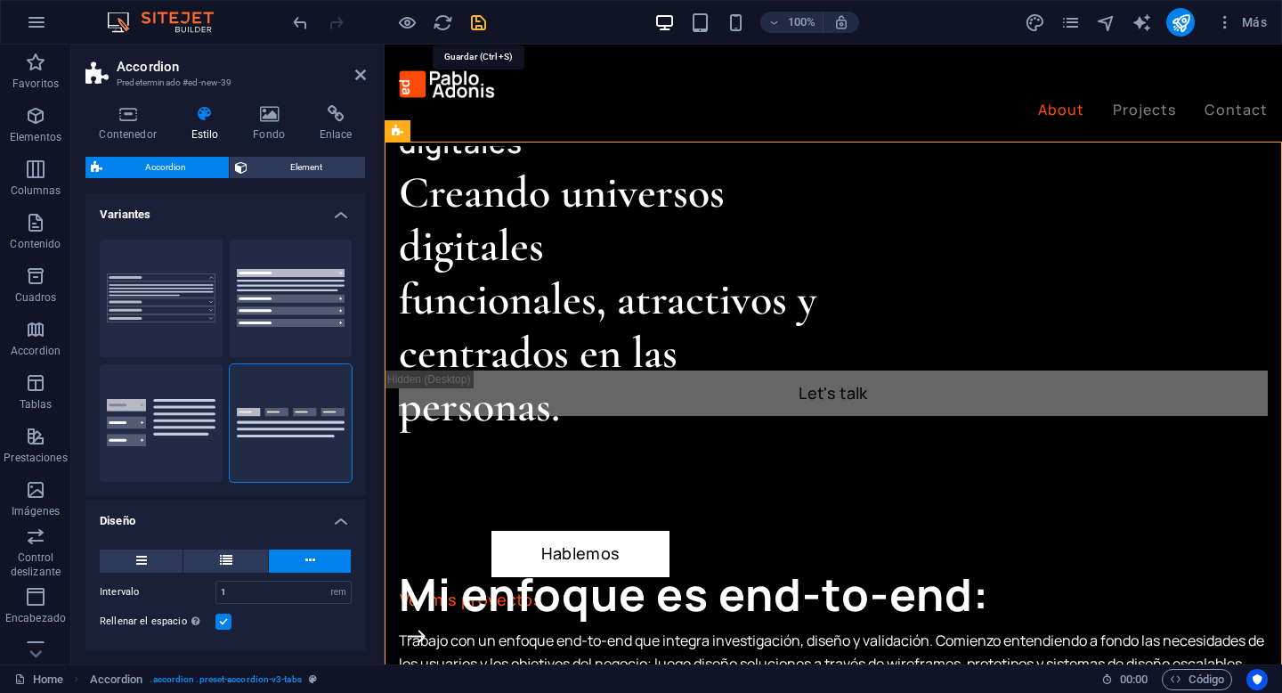
click at [481, 24] on icon "save" at bounding box center [478, 22] width 20 height 20
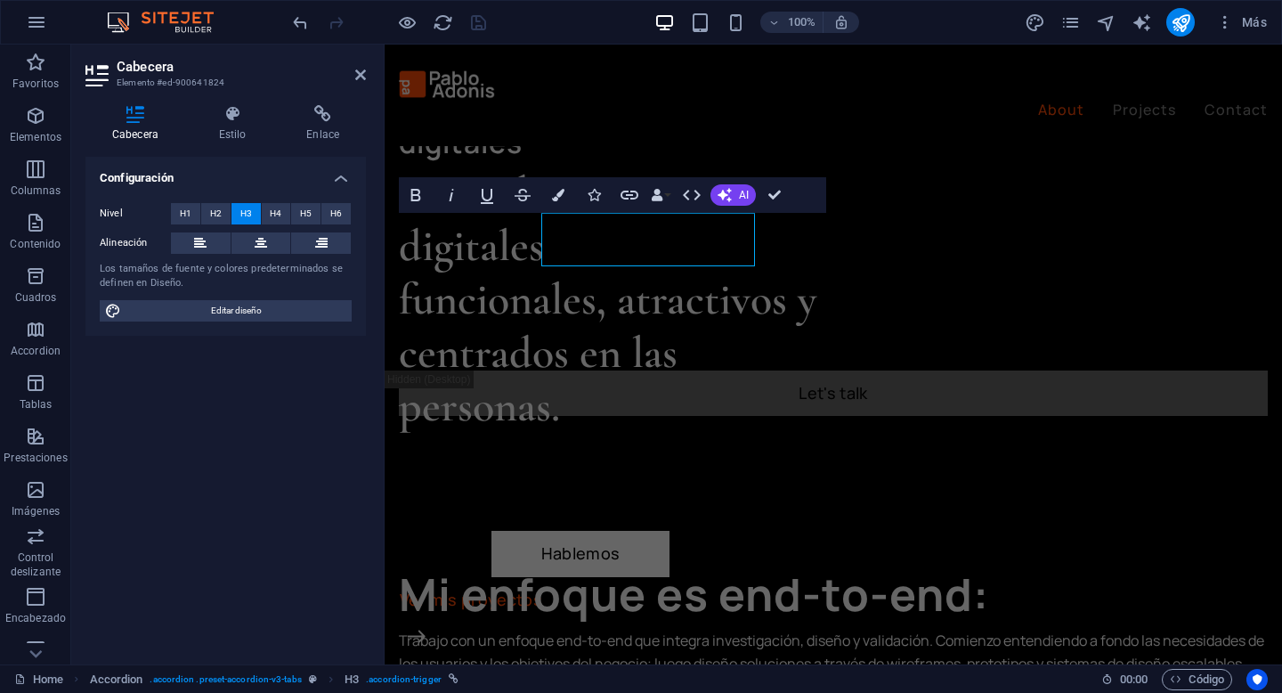
click at [296, 238] on div "Cabecera Elemento #ed-900641824 Cabecera Estilo Enlace Configuración Nivel H1 H…" at bounding box center [676, 355] width 1211 height 620
click at [296, 238] on button at bounding box center [321, 242] width 60 height 21
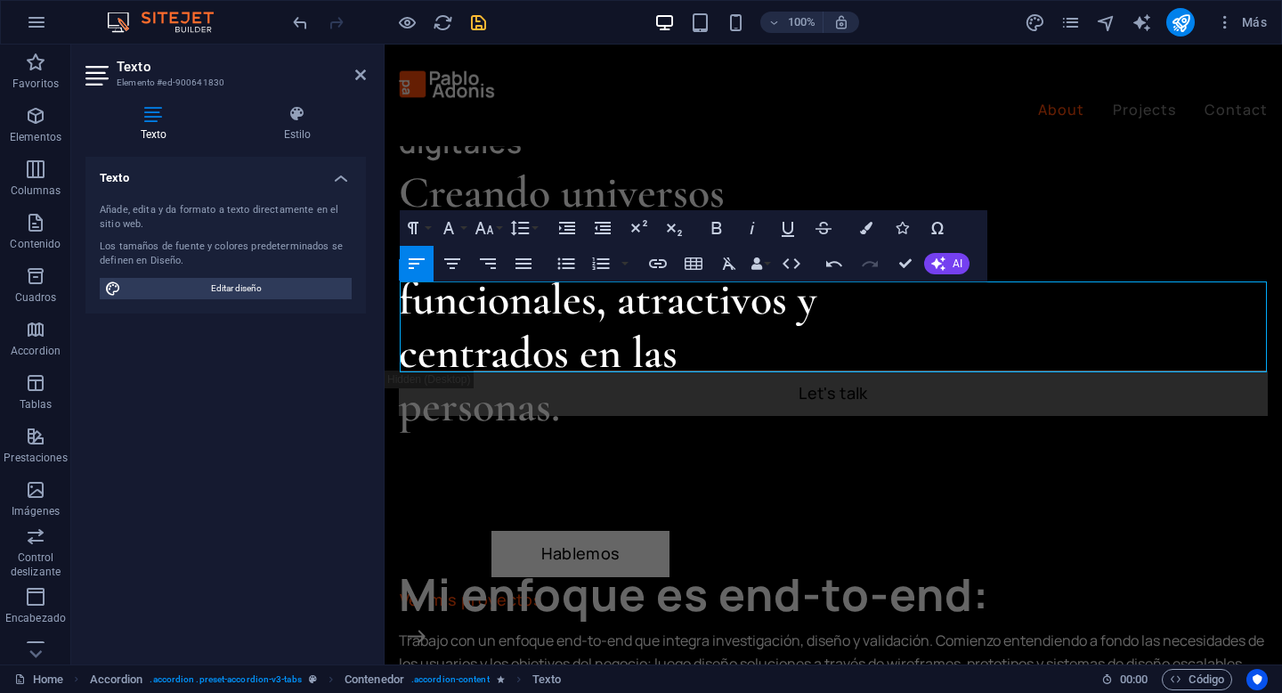
click at [373, 82] on aside "Texto Elemento #ed-900641830 Texto Estilo Texto Añade, edita y da formato a tex…" at bounding box center [227, 355] width 313 height 620
click at [365, 81] on icon at bounding box center [360, 75] width 11 height 14
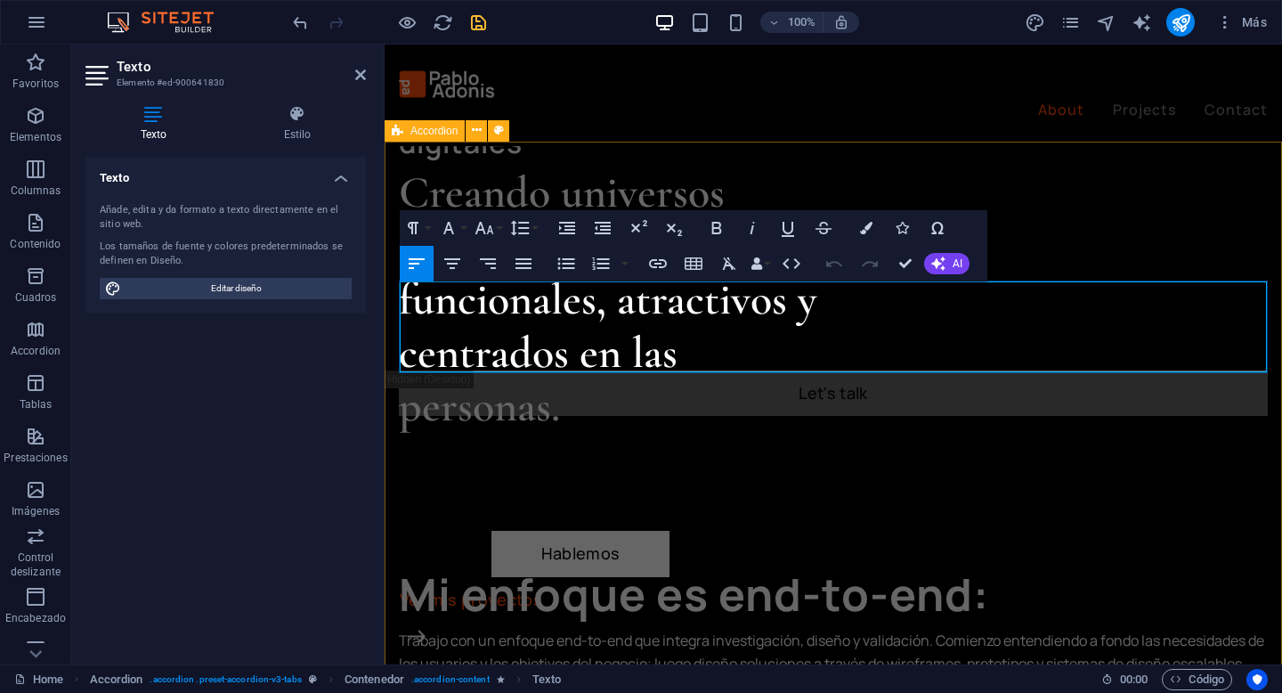
drag, startPoint x: 769, startPoint y: 363, endPoint x: 401, endPoint y: 309, distance: 371.7
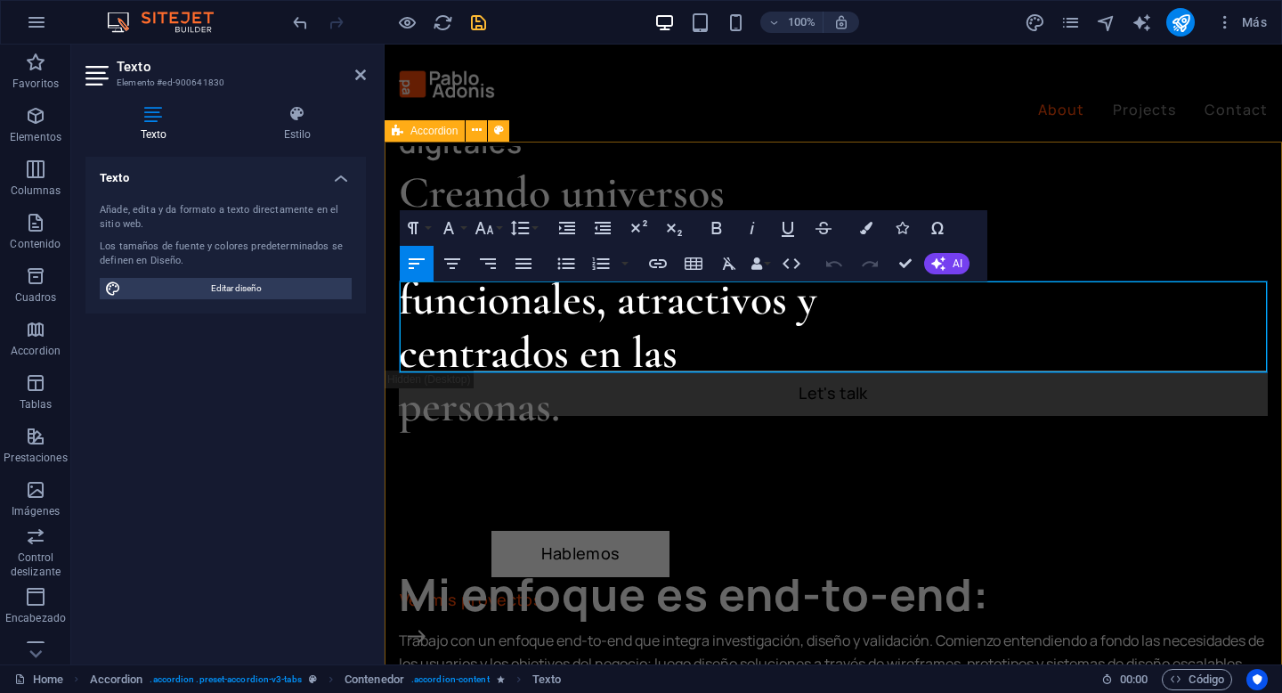
drag, startPoint x: 769, startPoint y: 355, endPoint x: 400, endPoint y: 291, distance: 375.0
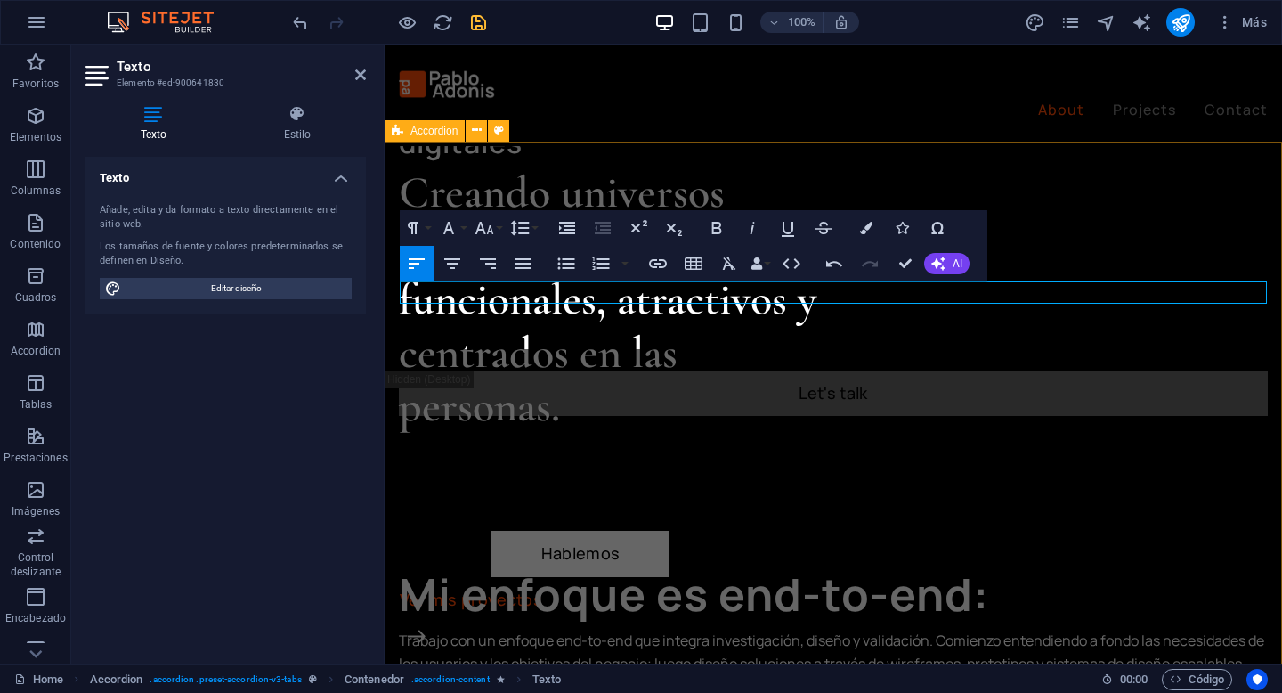
scroll to position [955, 3]
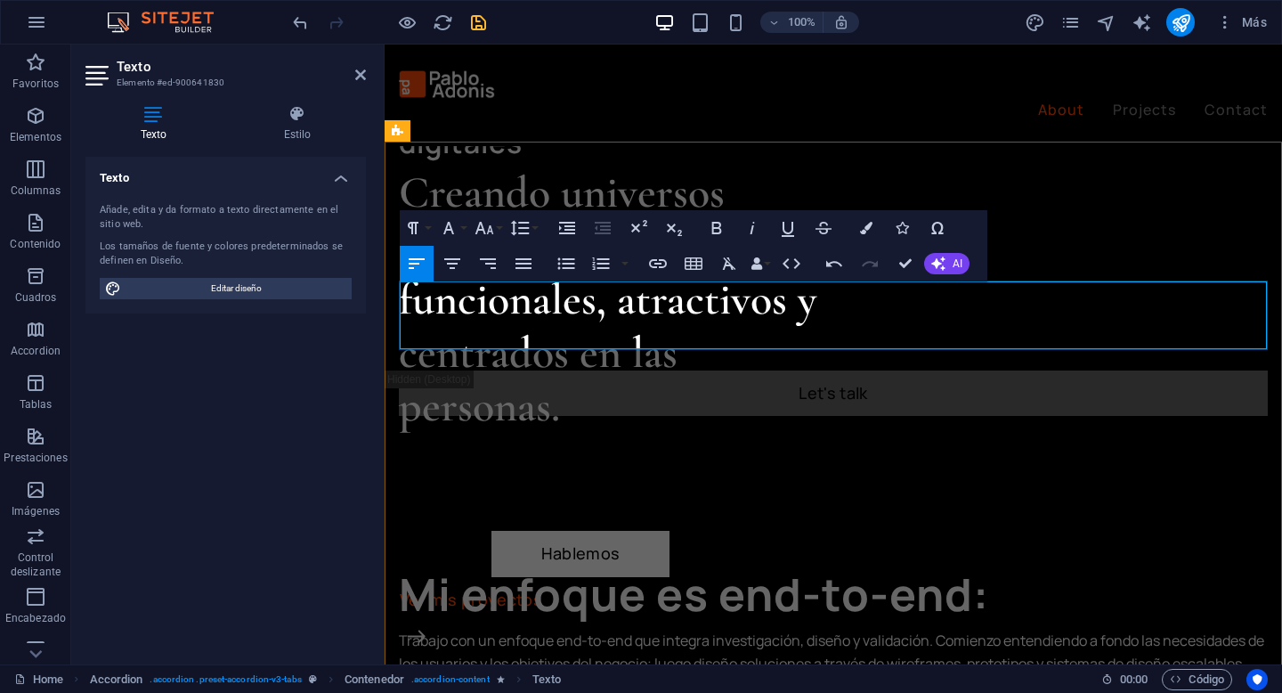
drag, startPoint x: 765, startPoint y: 338, endPoint x: 387, endPoint y: 296, distance: 379.8
click at [563, 265] on icon "button" at bounding box center [566, 263] width 21 height 21
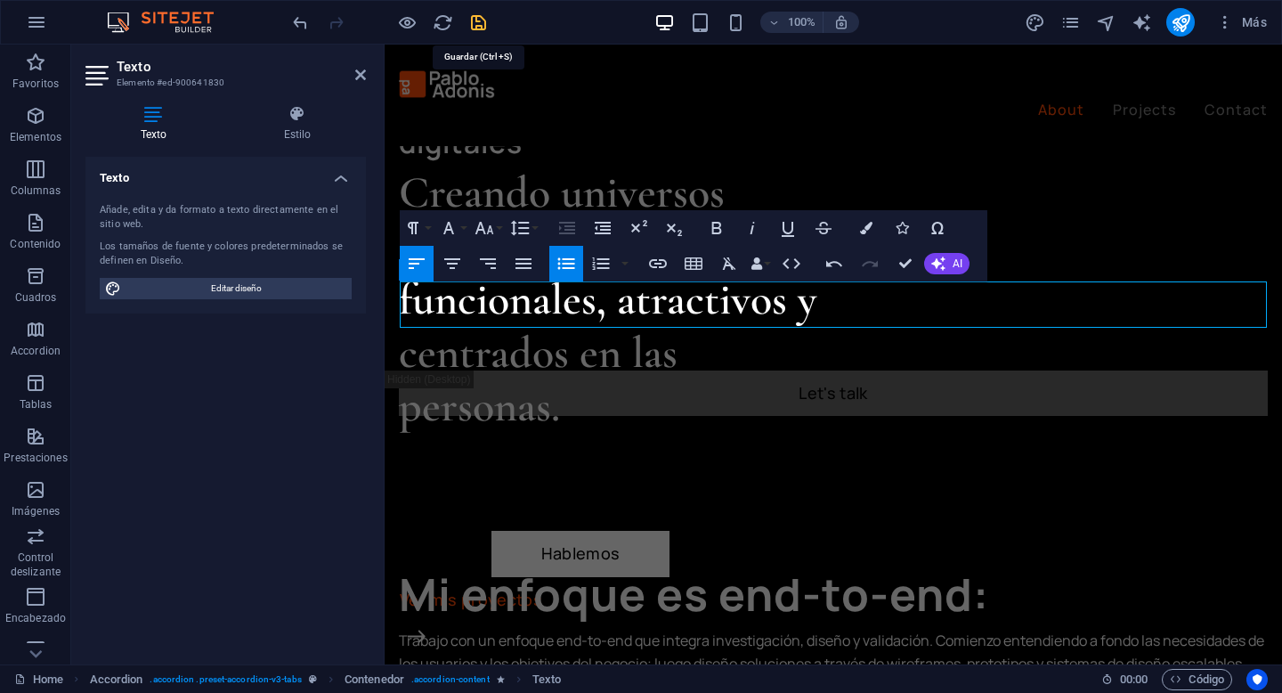
click at [479, 28] on icon "save" at bounding box center [478, 22] width 20 height 20
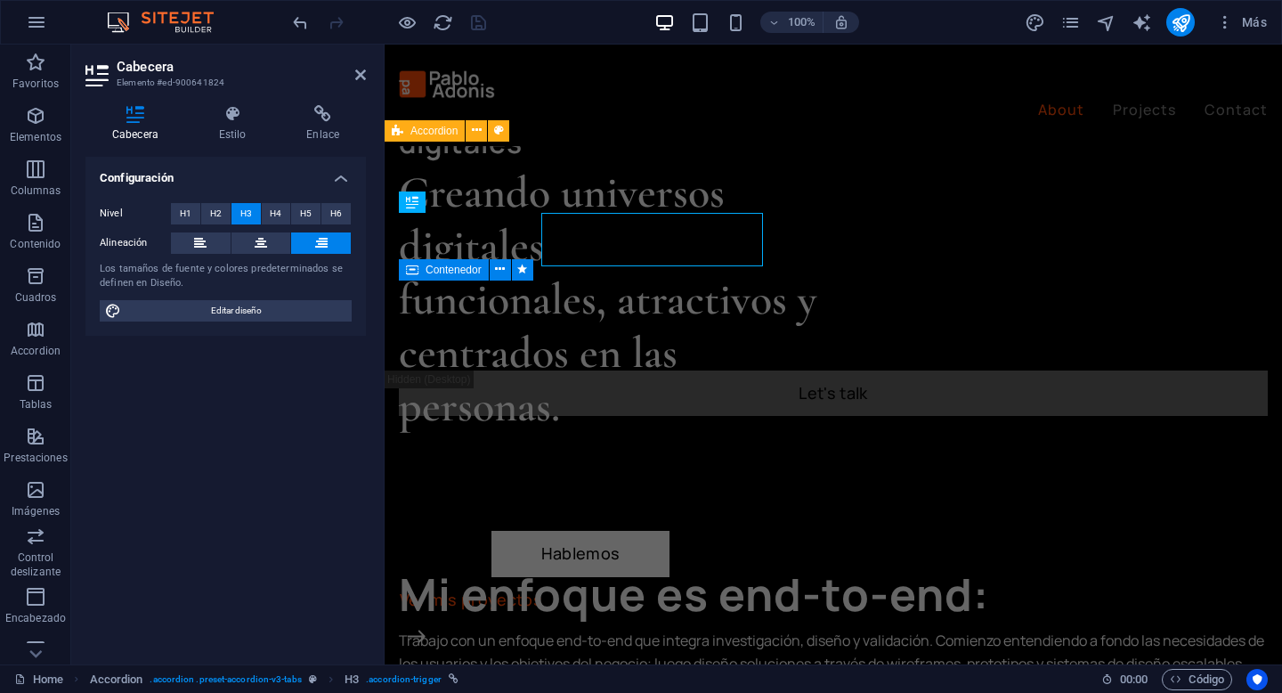
click at [365, 236] on div "Nivel H1 H2 H3 H4 H5 H6 Alineación Los tamaños de fuente y colores predetermina…" at bounding box center [225, 262] width 280 height 147
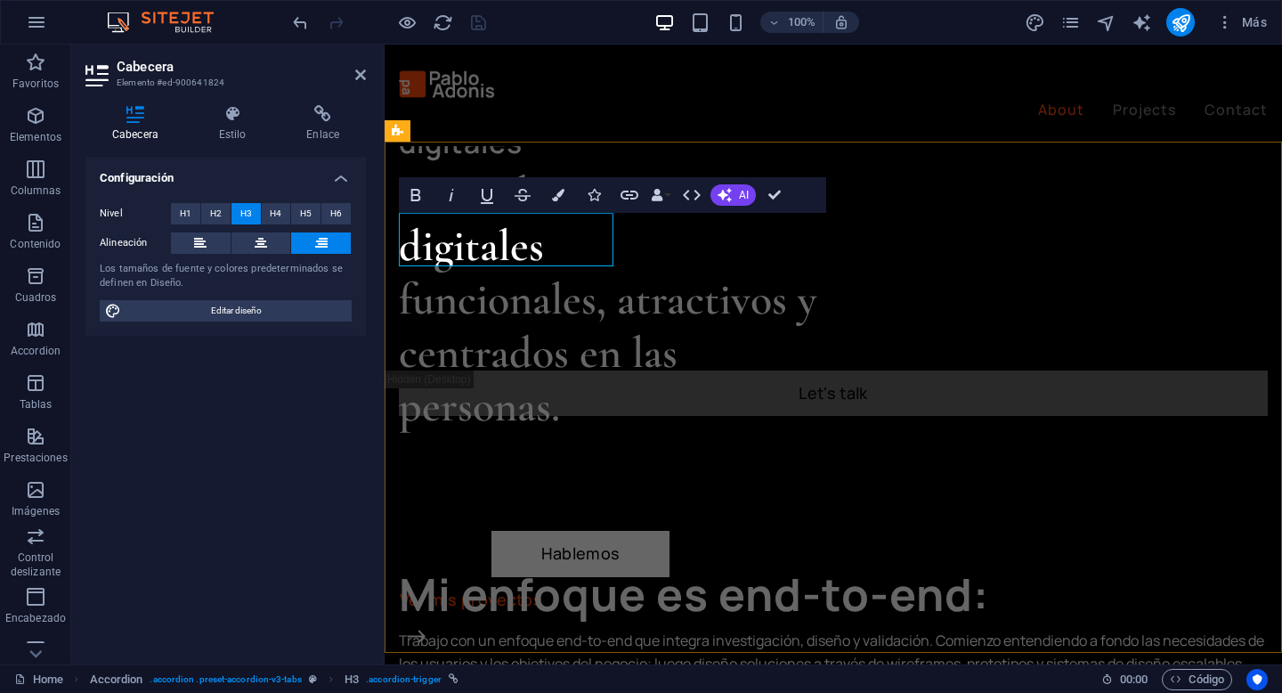
click at [186, 241] on button at bounding box center [201, 242] width 60 height 21
click at [479, 20] on icon "save" at bounding box center [478, 22] width 20 height 20
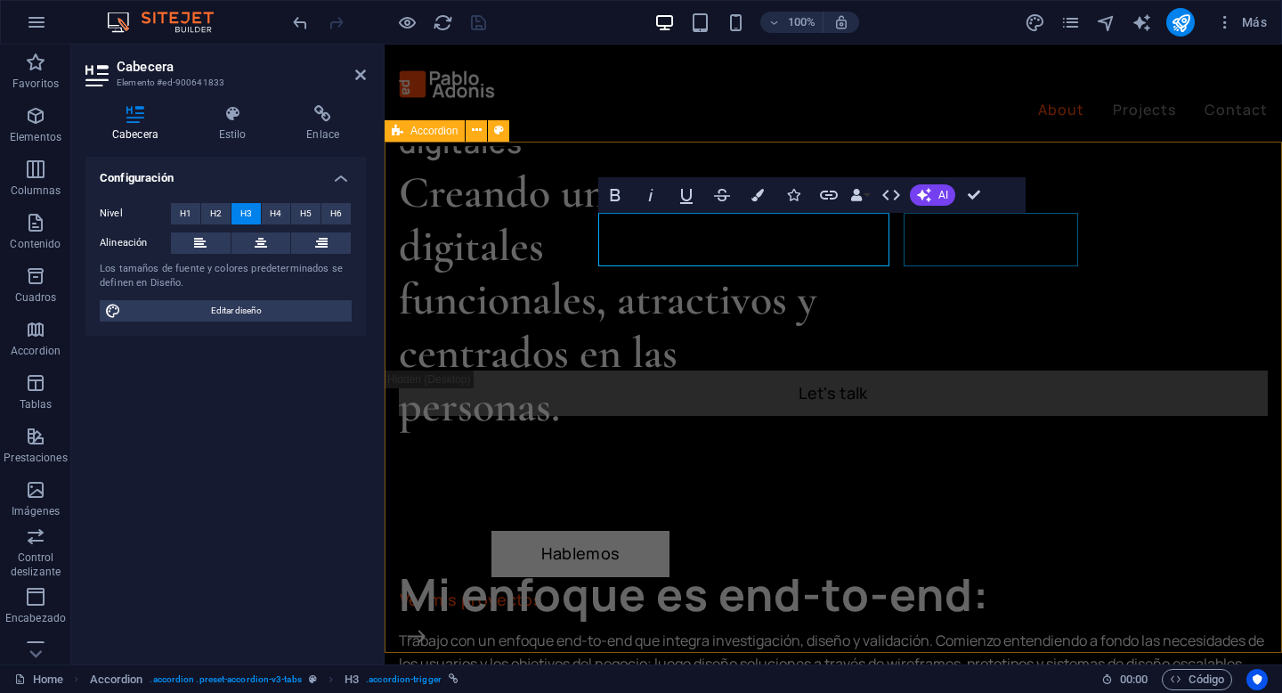
select select "rem"
select select "preset-accordion-v3-tabs"
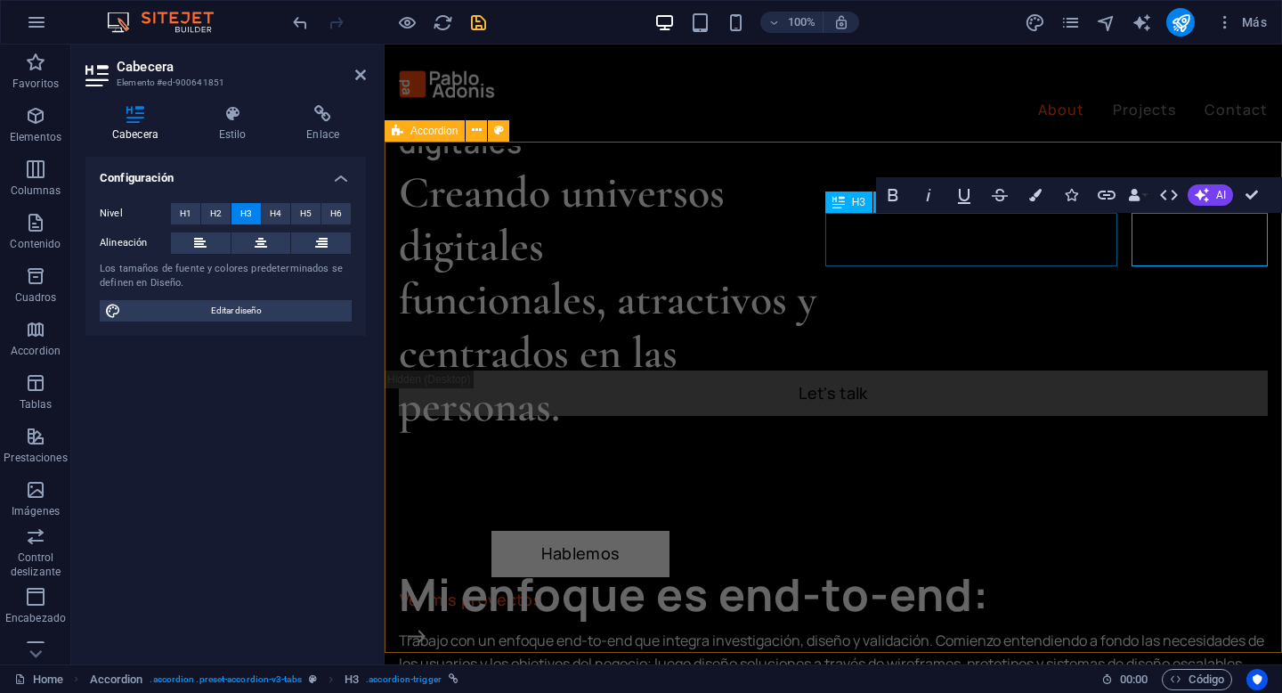
scroll to position [1075, 0]
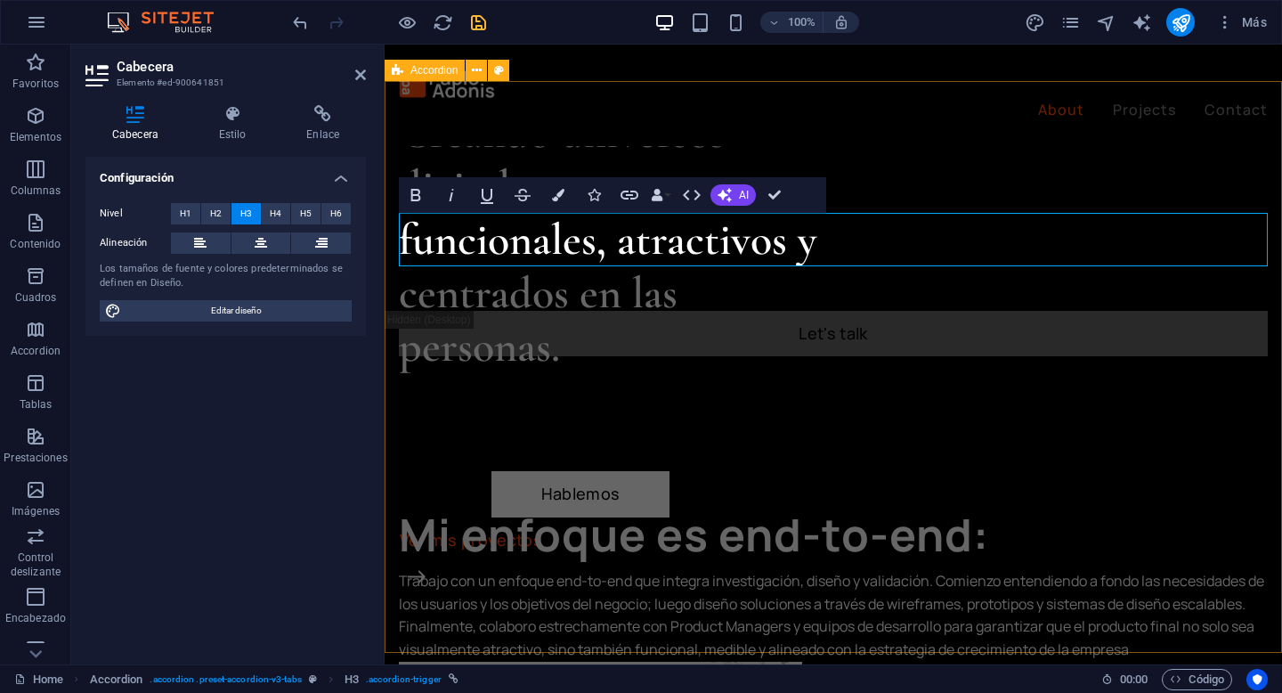
click at [479, 23] on icon "save" at bounding box center [478, 22] width 20 height 20
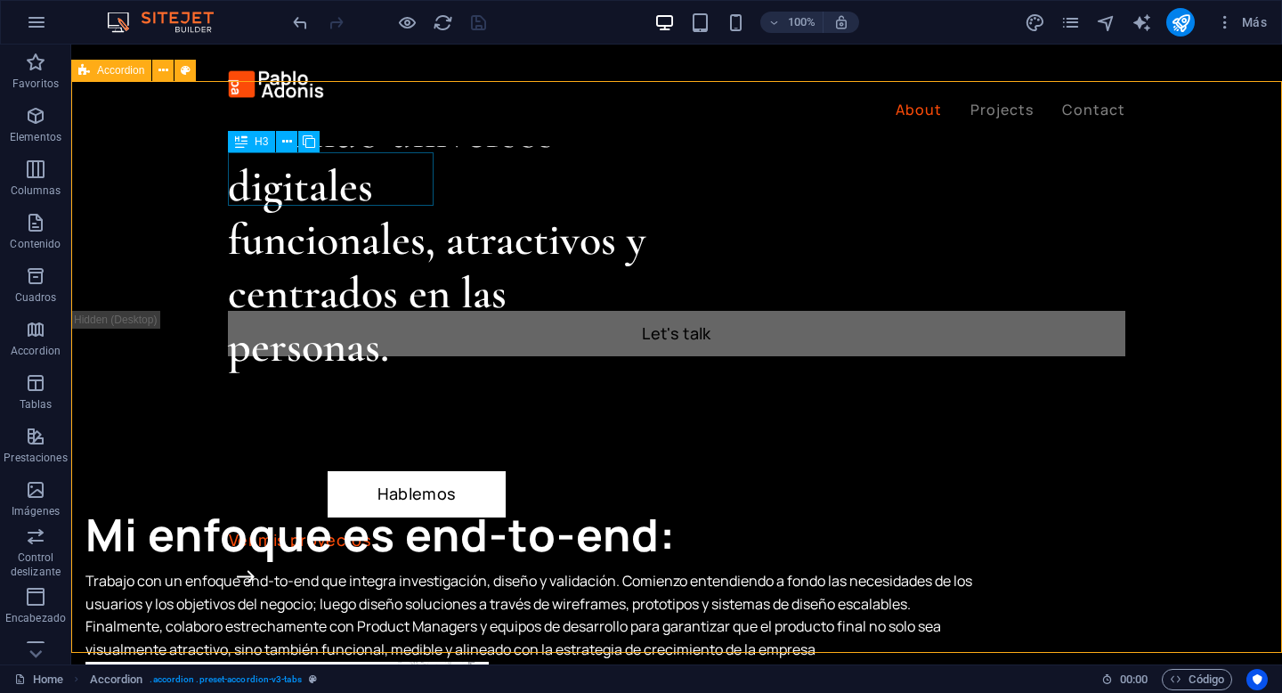
click at [252, 146] on div "H3" at bounding box center [251, 141] width 47 height 21
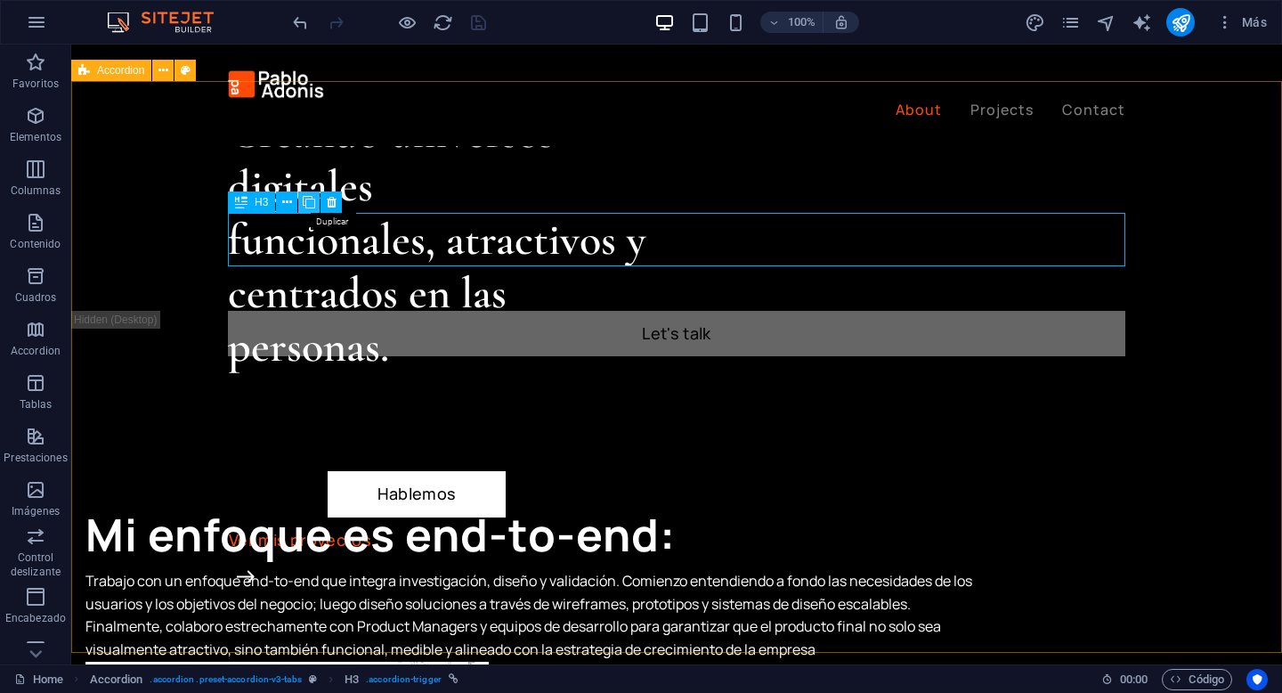
click at [307, 202] on icon at bounding box center [309, 202] width 12 height 19
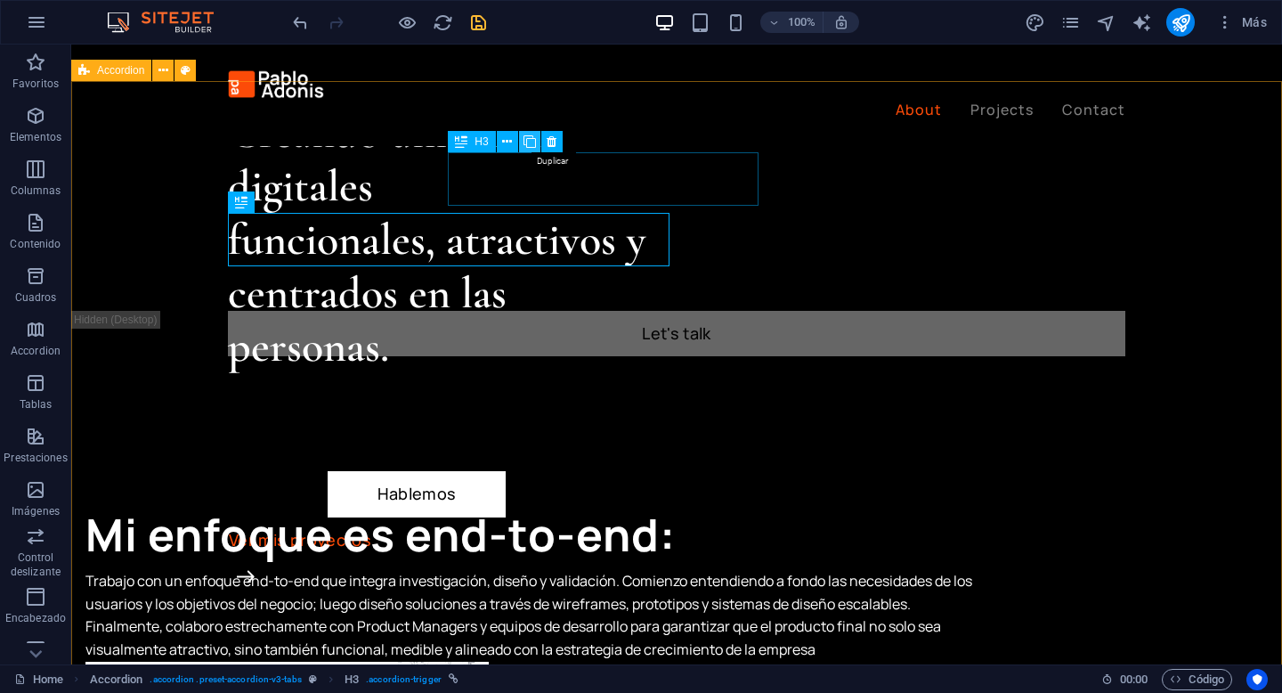
click at [526, 141] on icon at bounding box center [529, 142] width 12 height 19
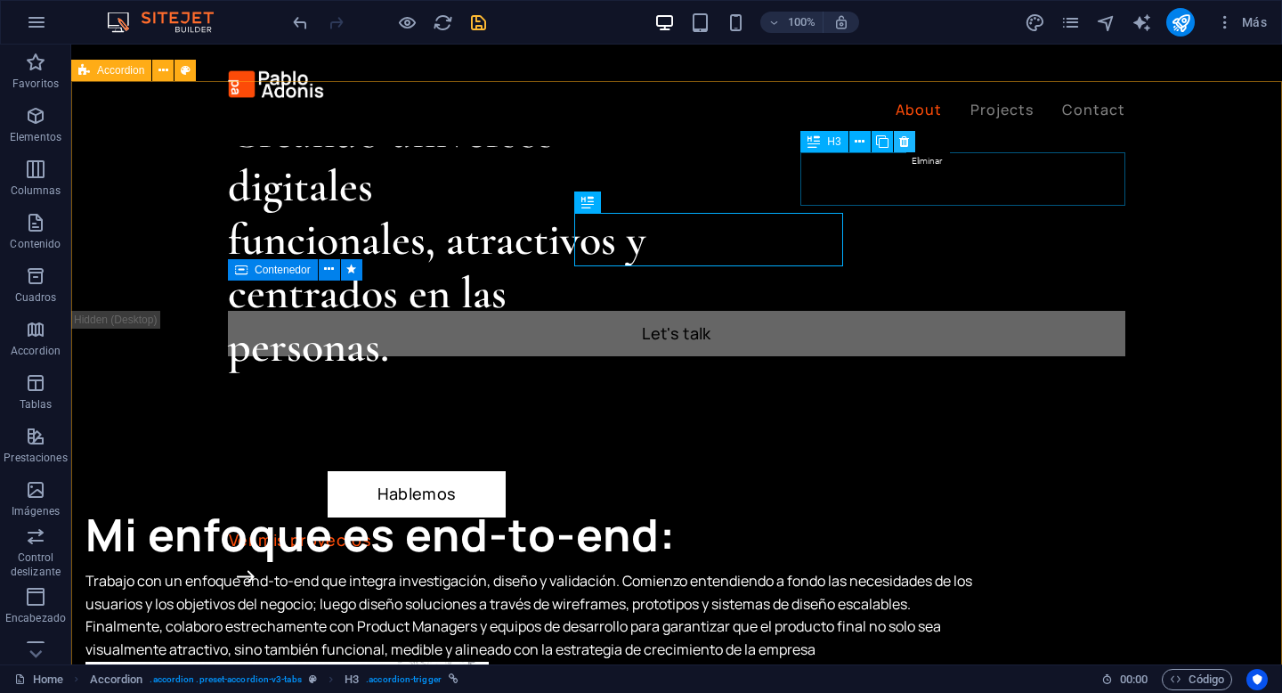
click at [904, 143] on icon at bounding box center [904, 142] width 10 height 19
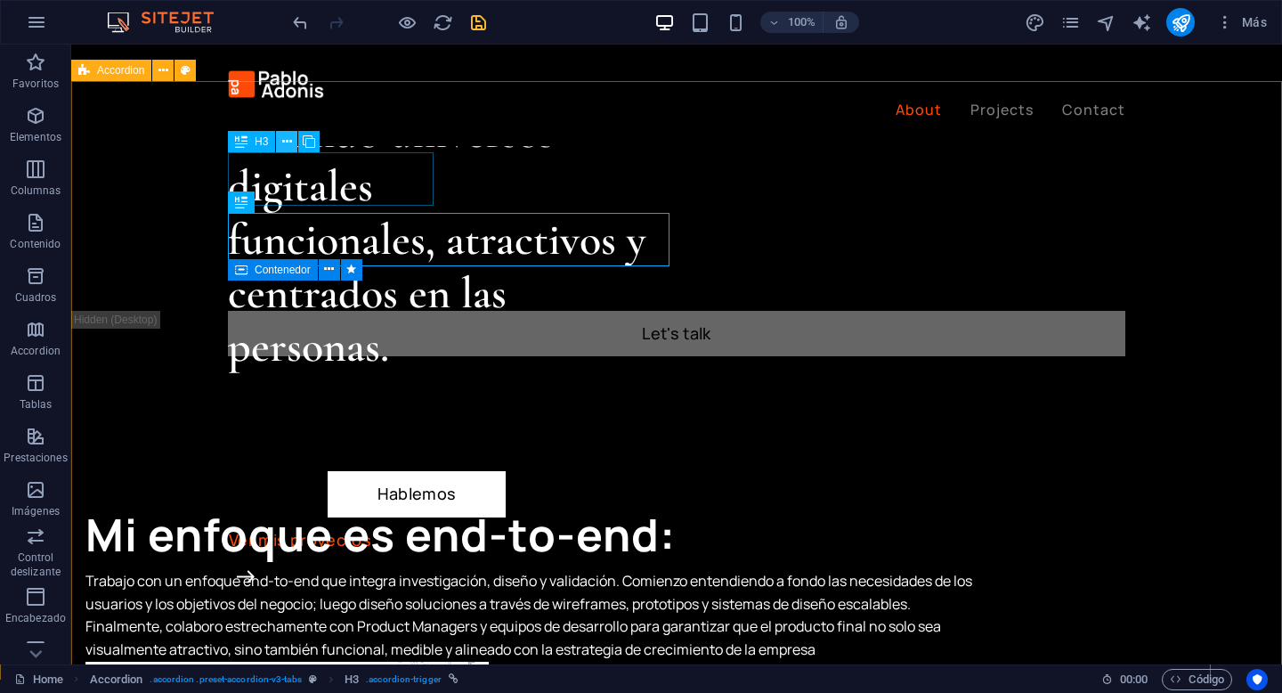
click at [288, 144] on icon at bounding box center [287, 142] width 10 height 19
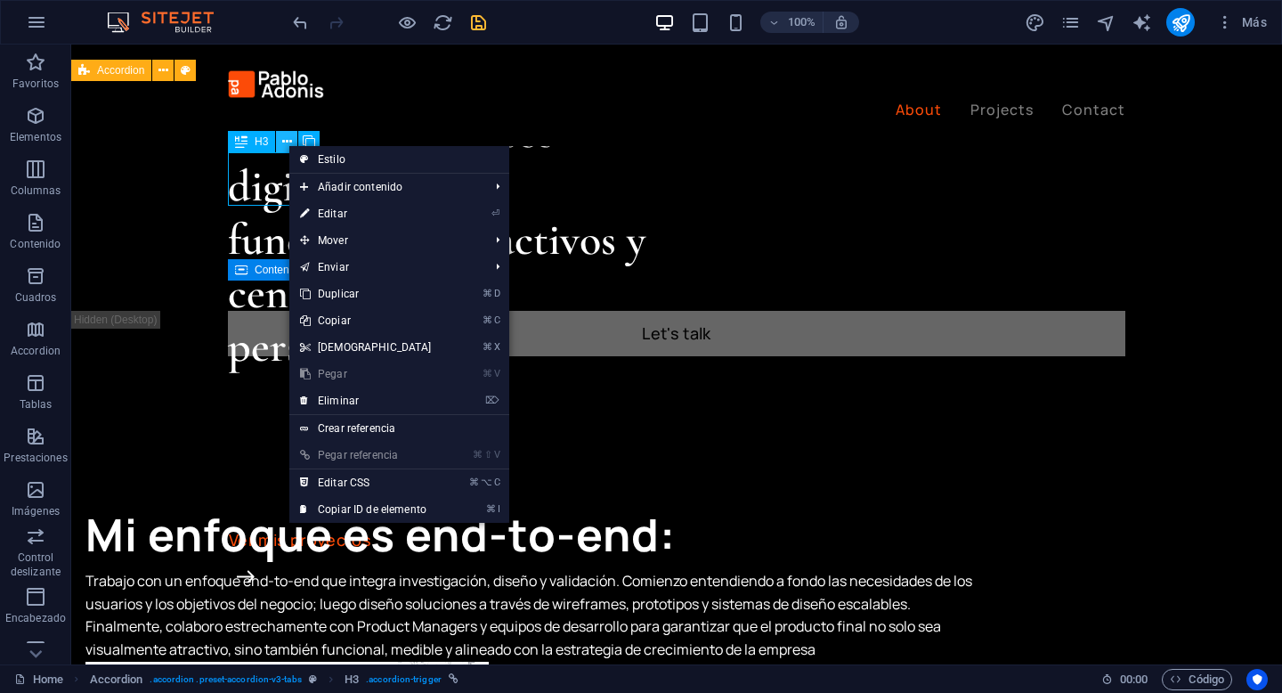
click at [288, 144] on icon at bounding box center [287, 142] width 10 height 19
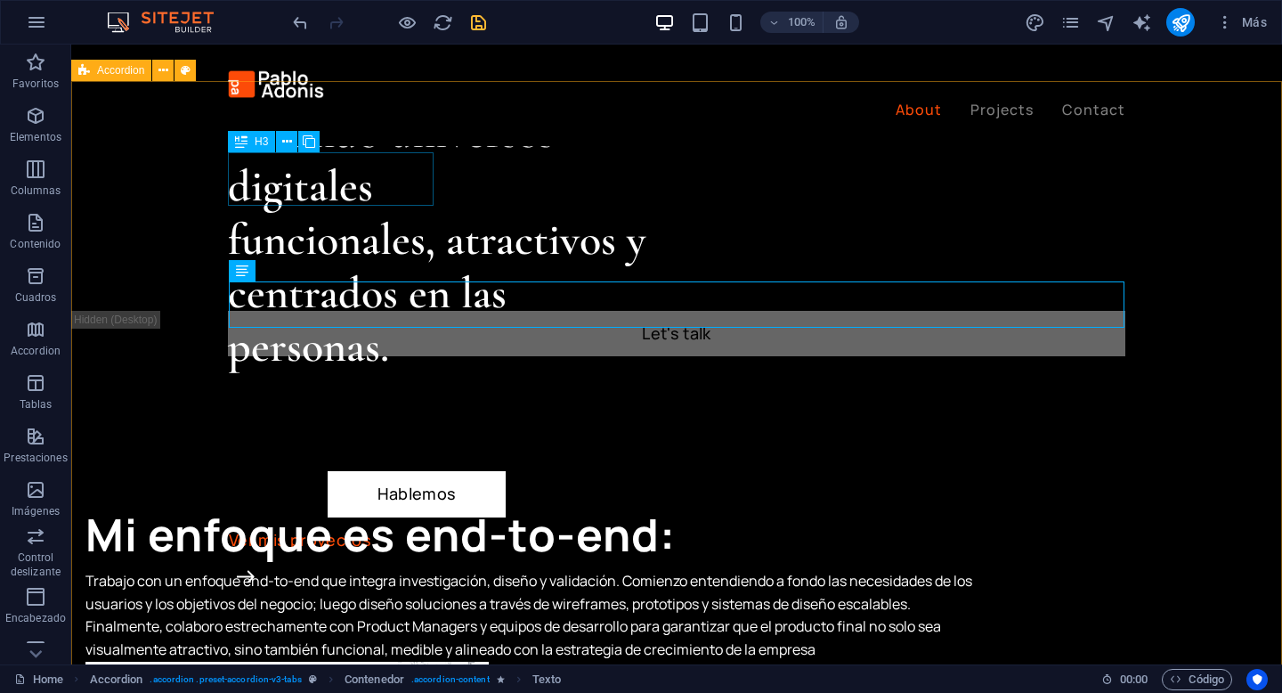
click at [253, 145] on div "H3" at bounding box center [251, 141] width 47 height 21
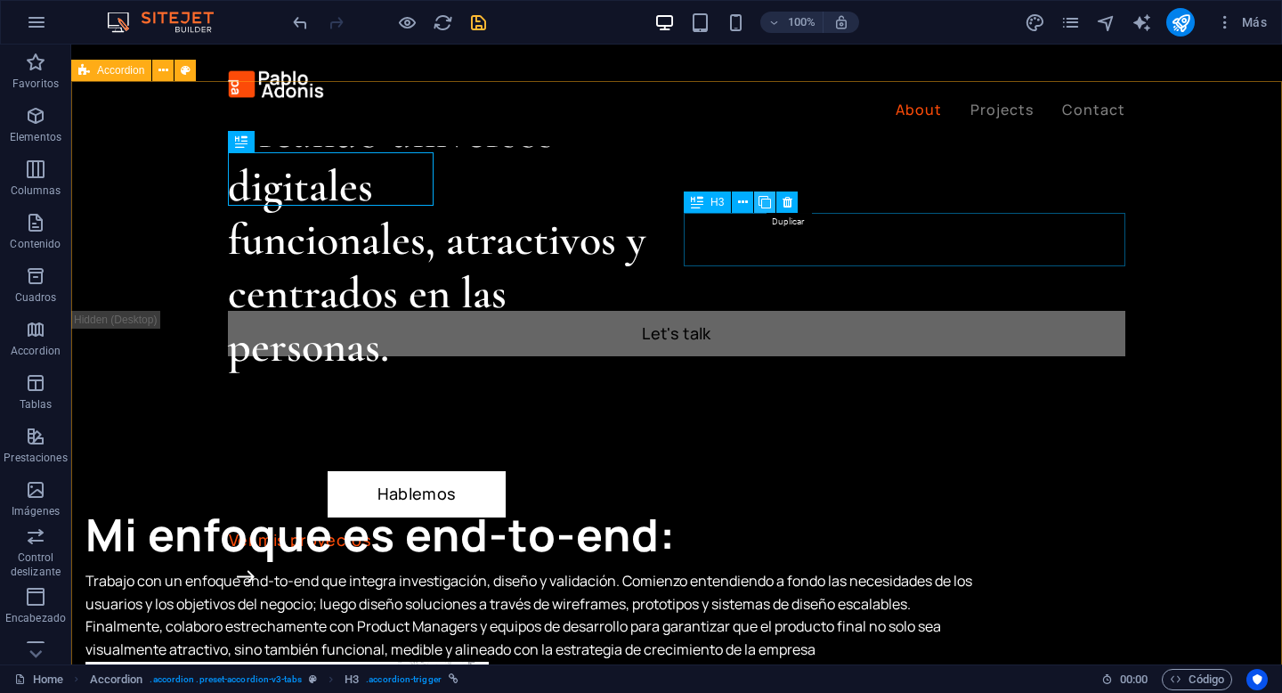
click at [767, 202] on icon at bounding box center [764, 202] width 12 height 19
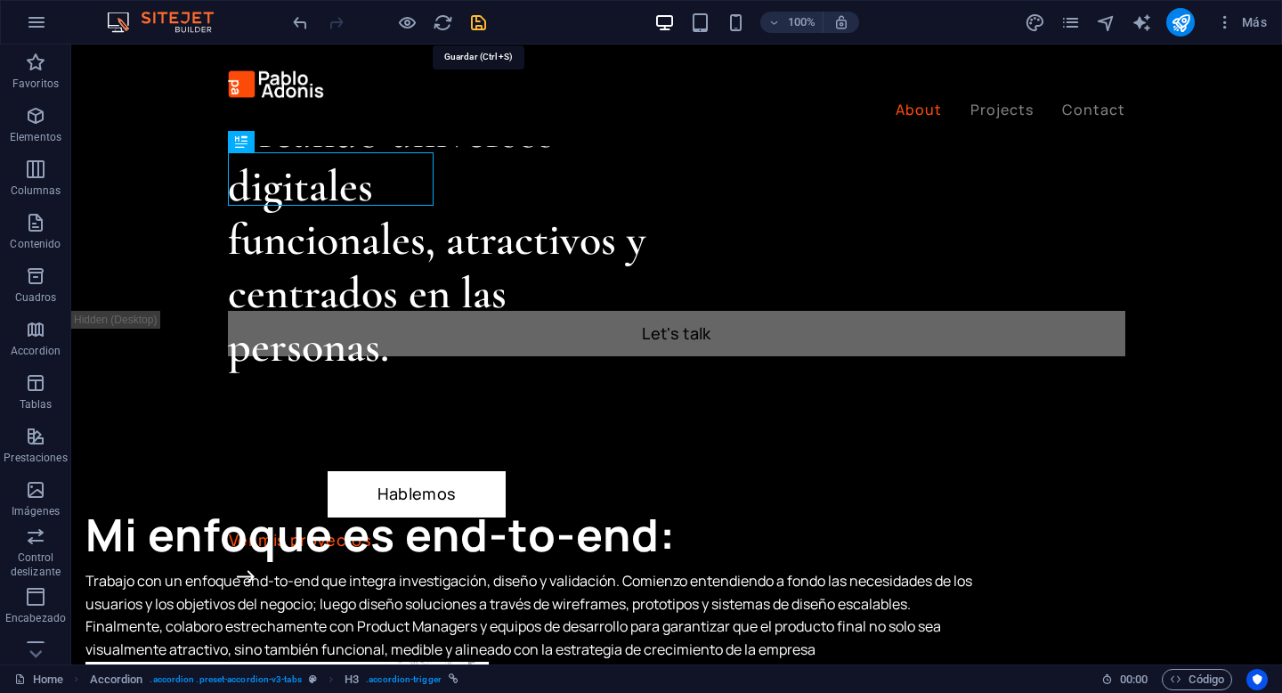
click at [480, 27] on icon "save" at bounding box center [478, 22] width 20 height 20
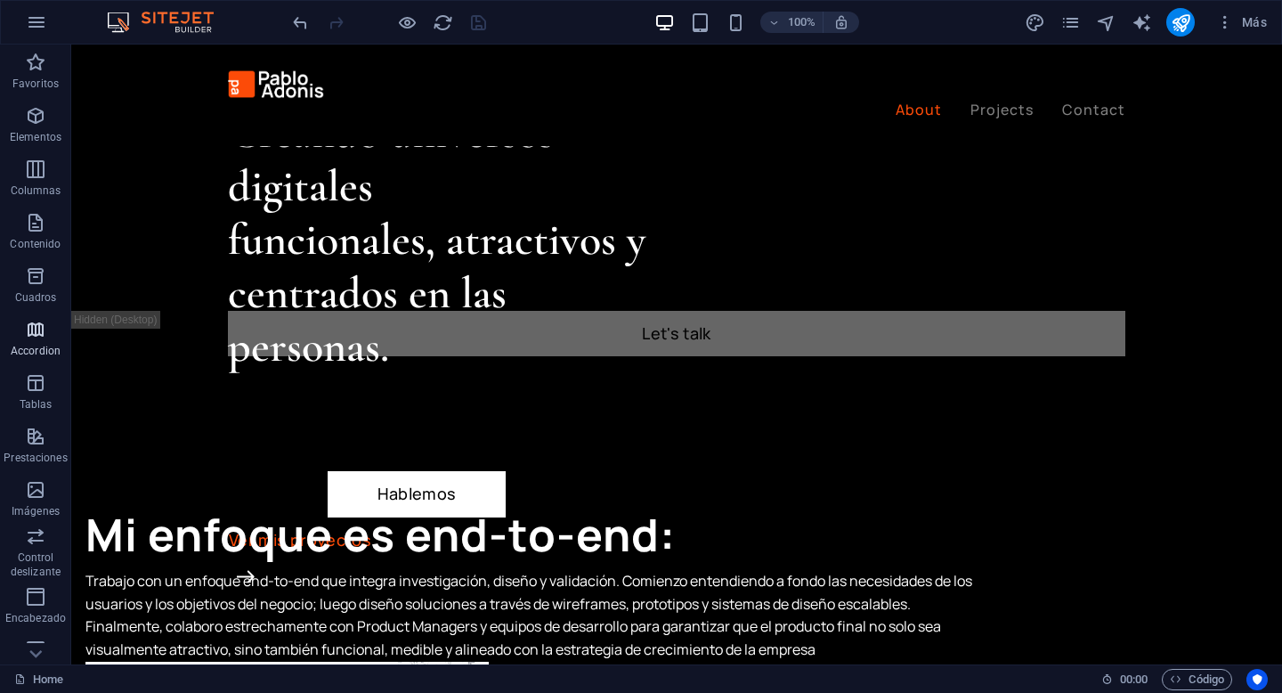
click at [41, 340] on span "Accordion" at bounding box center [35, 340] width 71 height 43
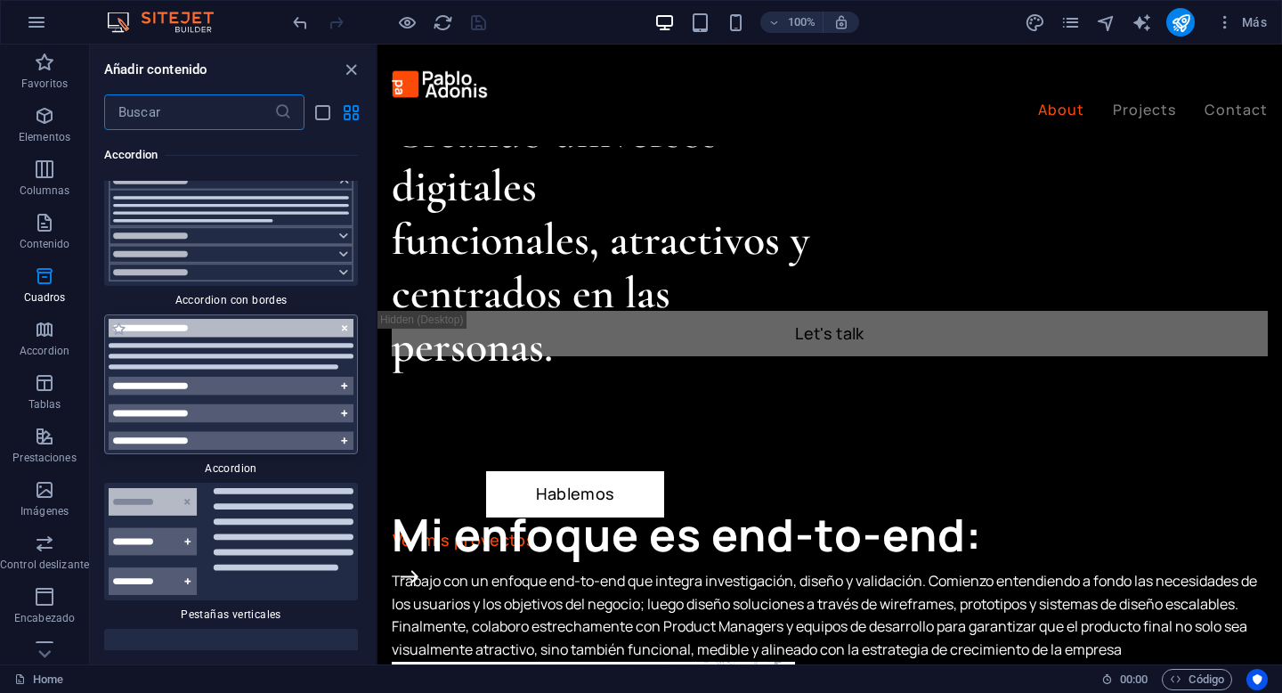
scroll to position [11081, 0]
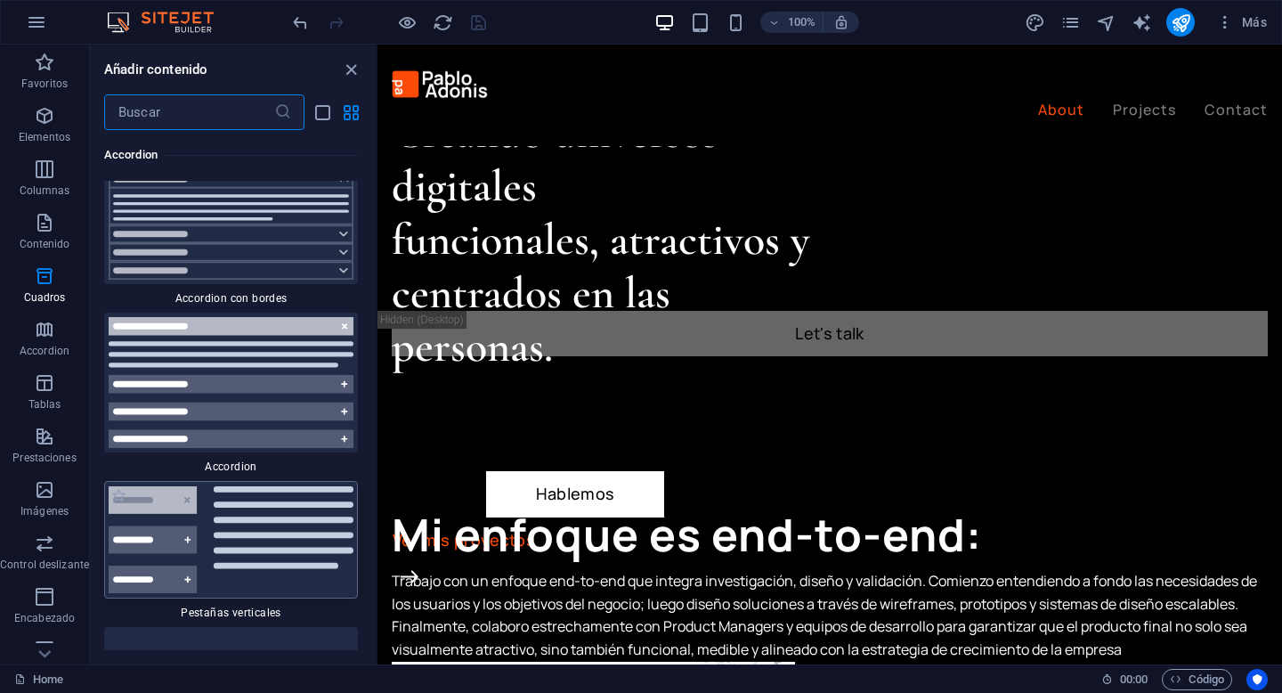
click at [235, 556] on img at bounding box center [231, 539] width 245 height 107
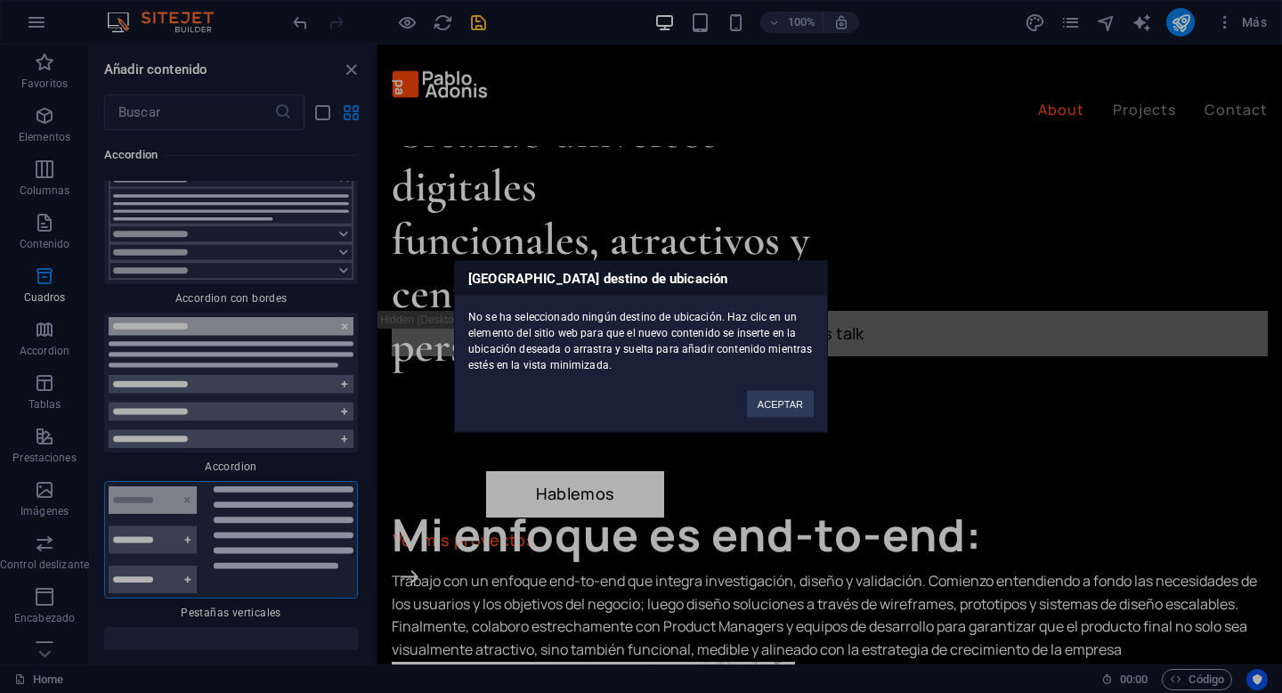
drag, startPoint x: 253, startPoint y: 540, endPoint x: 641, endPoint y: 280, distance: 467.1
click at [641, 280] on div "[GEOGRAPHIC_DATA] destino de ubicación No se ha seleccionado ningún destino de …" at bounding box center [641, 346] width 1282 height 693
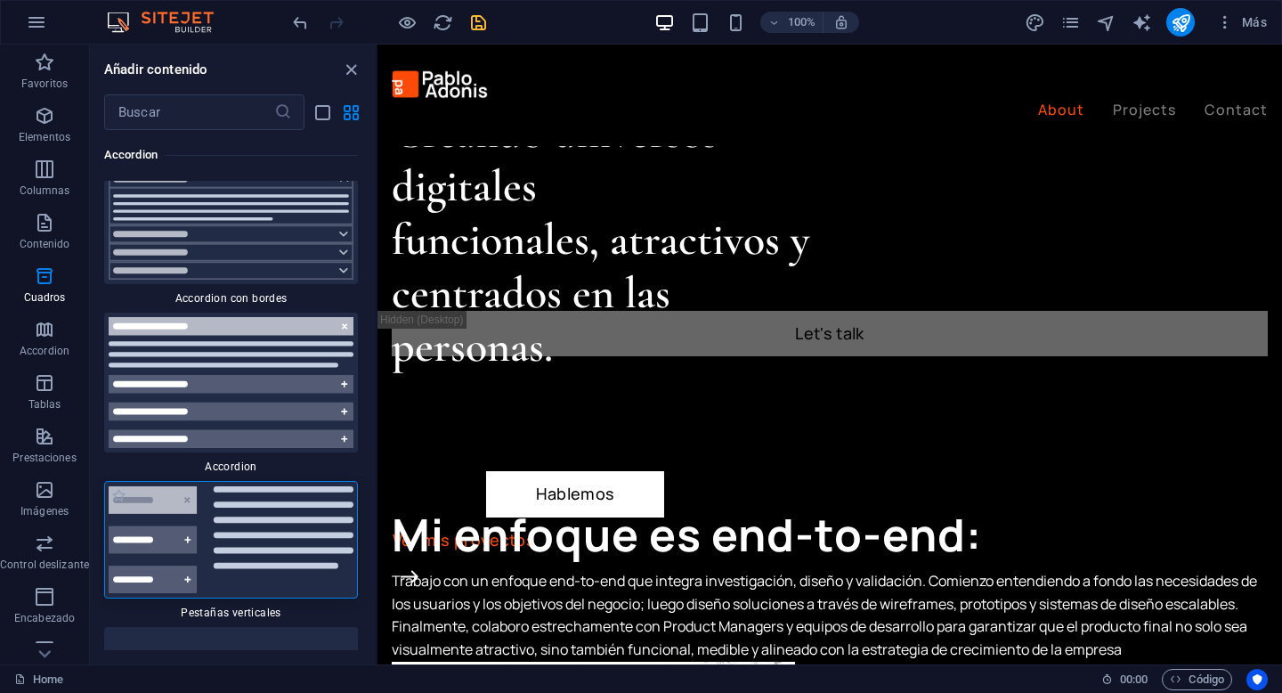
click at [298, 555] on img at bounding box center [231, 539] width 245 height 107
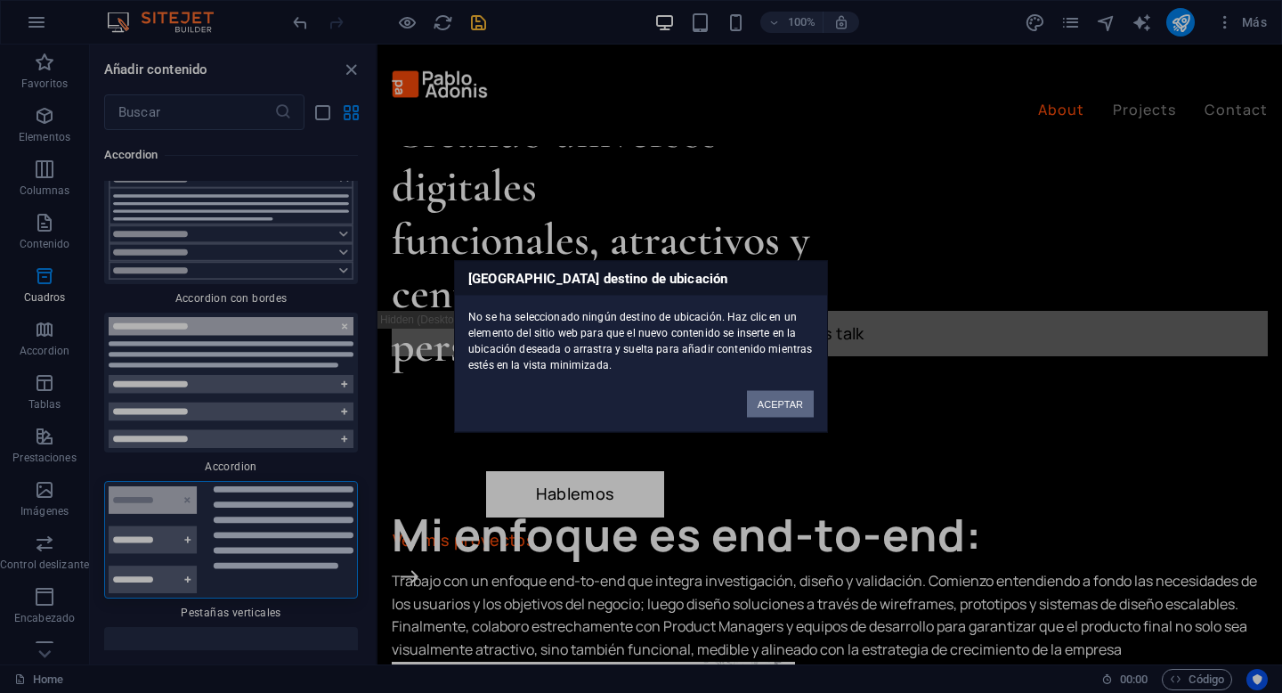
click at [753, 154] on div "[GEOGRAPHIC_DATA] destino de ubicación No se ha seleccionado ningún destino de …" at bounding box center [641, 346] width 1282 height 693
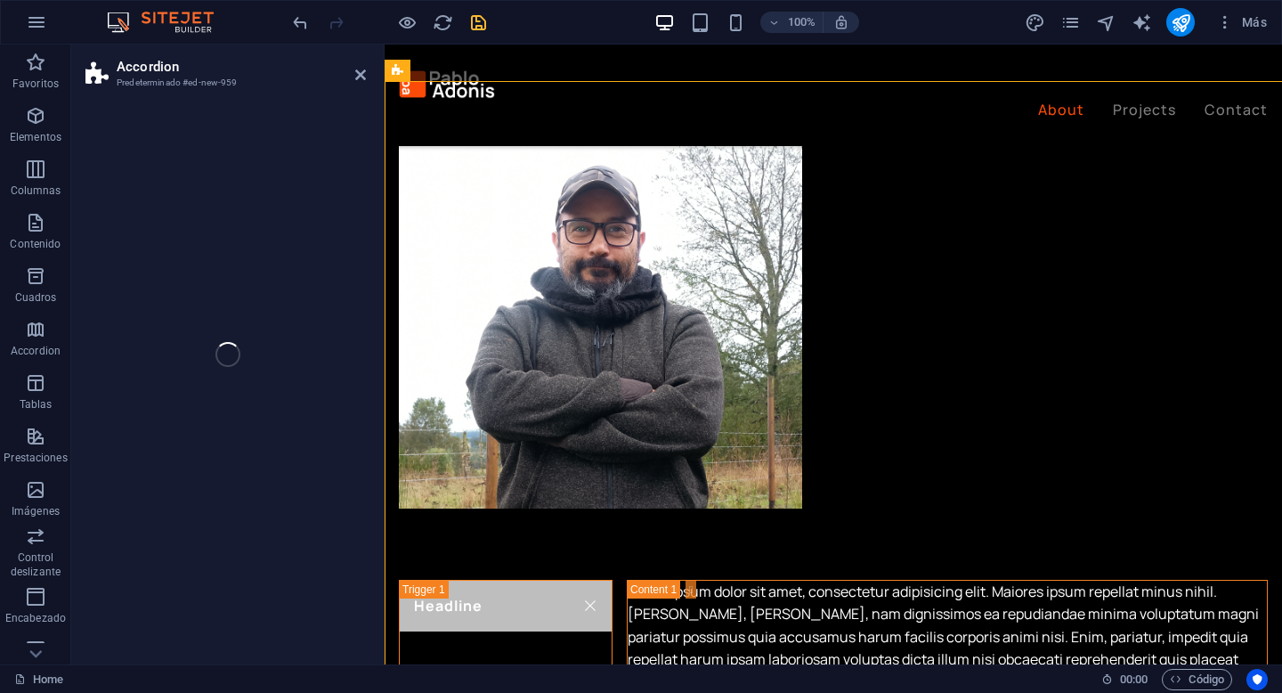
select select "rem"
select select "preset-accordion-v3-list-icon"
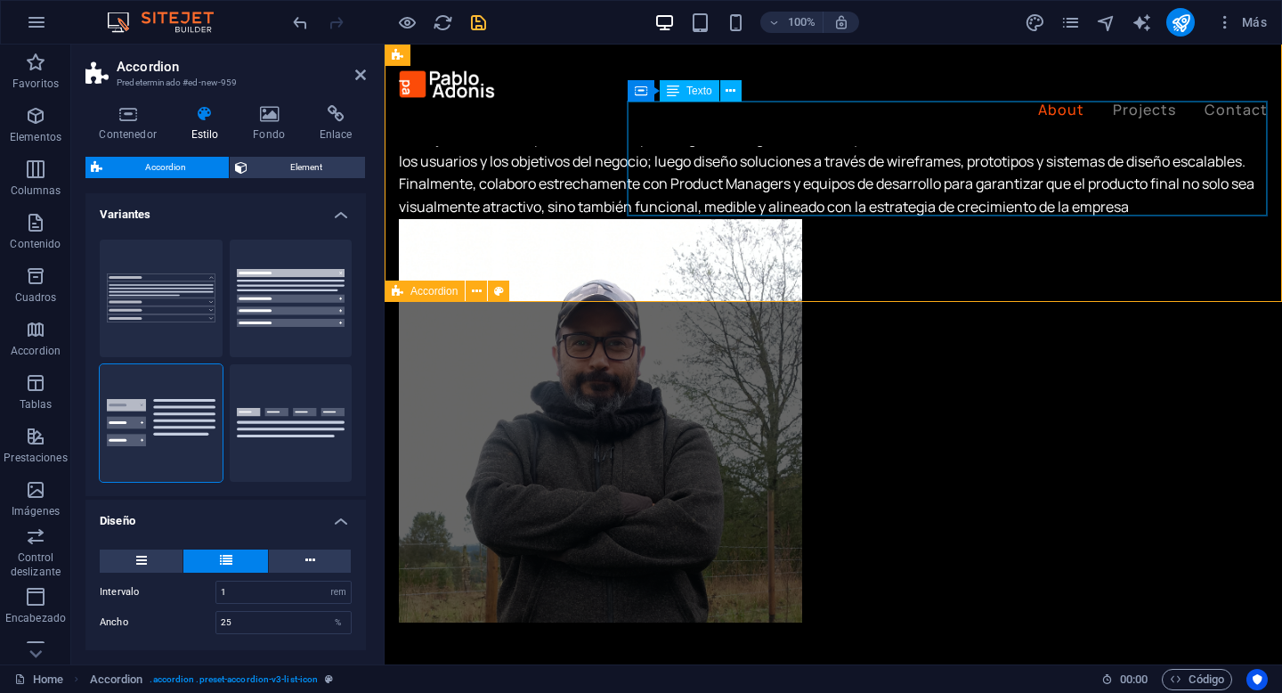
scroll to position [1559, 0]
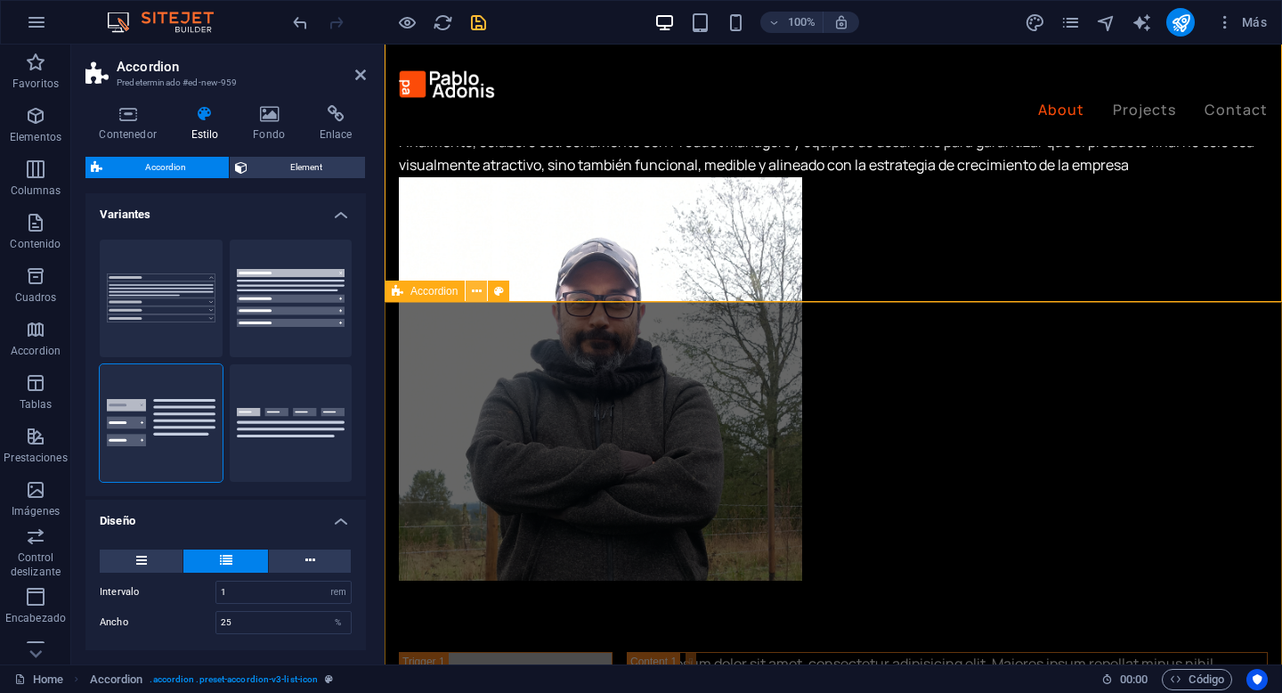
click at [475, 293] on icon at bounding box center [477, 291] width 10 height 19
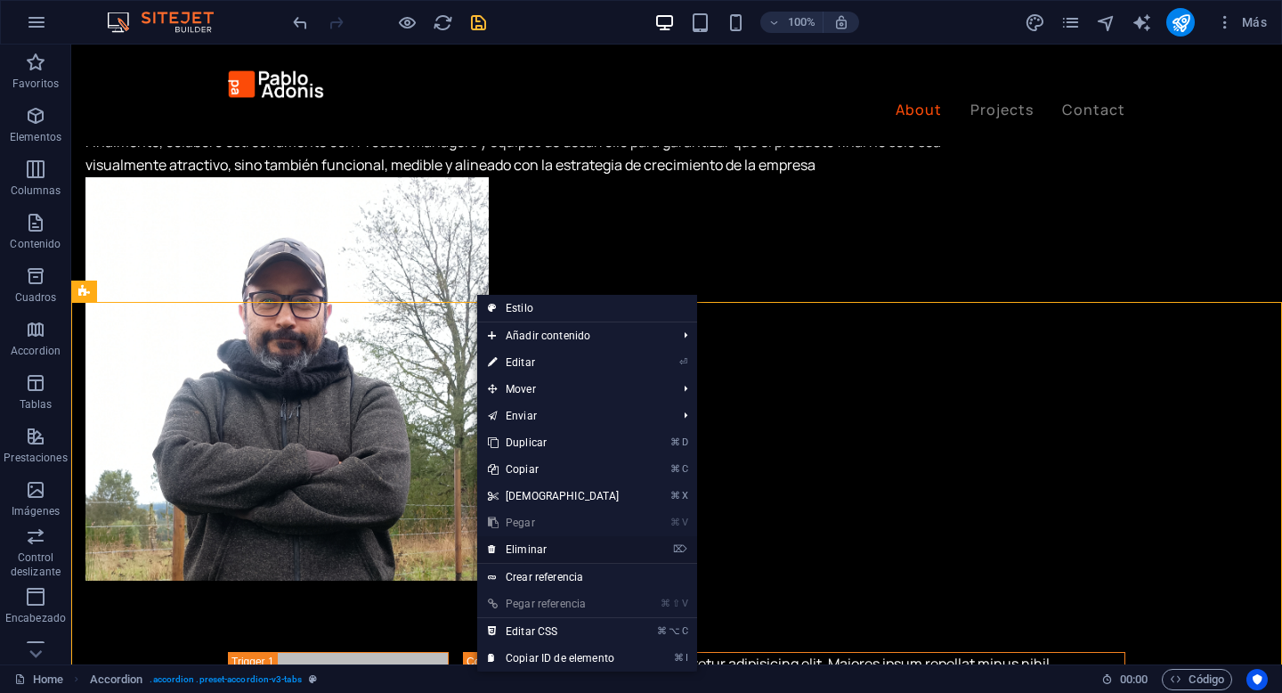
click at [585, 545] on link "⌦ Eliminar" at bounding box center [553, 549] width 153 height 27
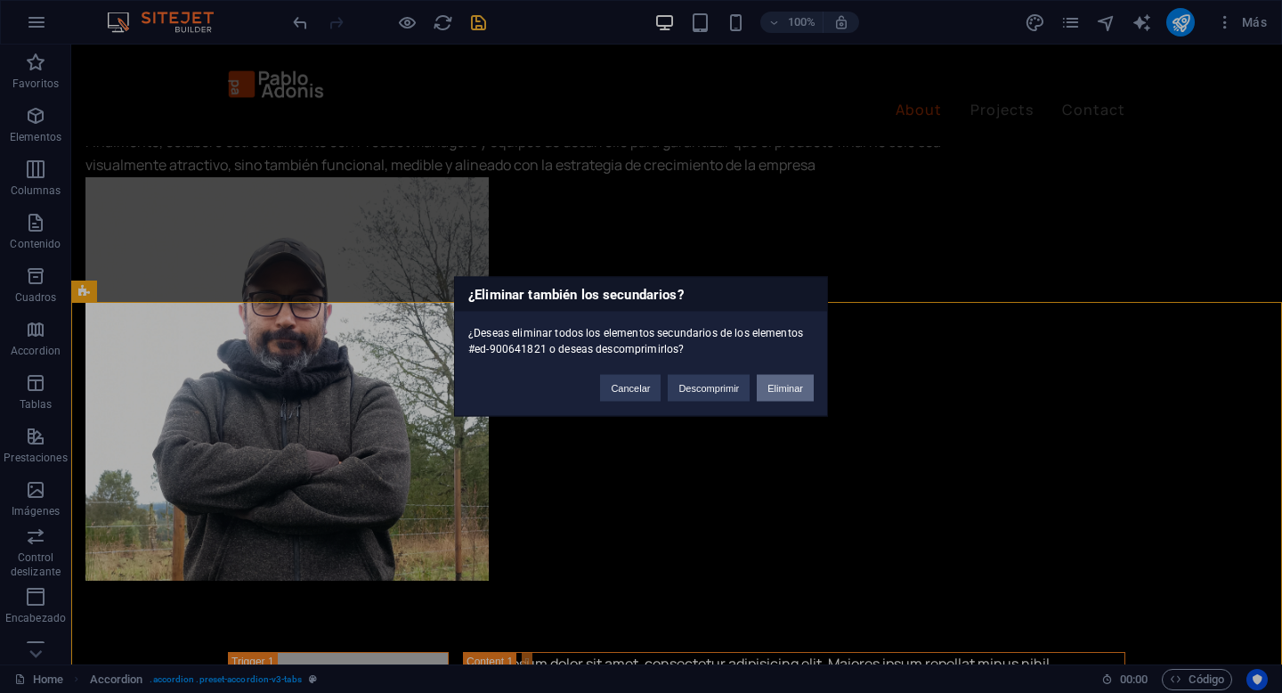
click at [775, 386] on button "Eliminar" at bounding box center [785, 388] width 57 height 27
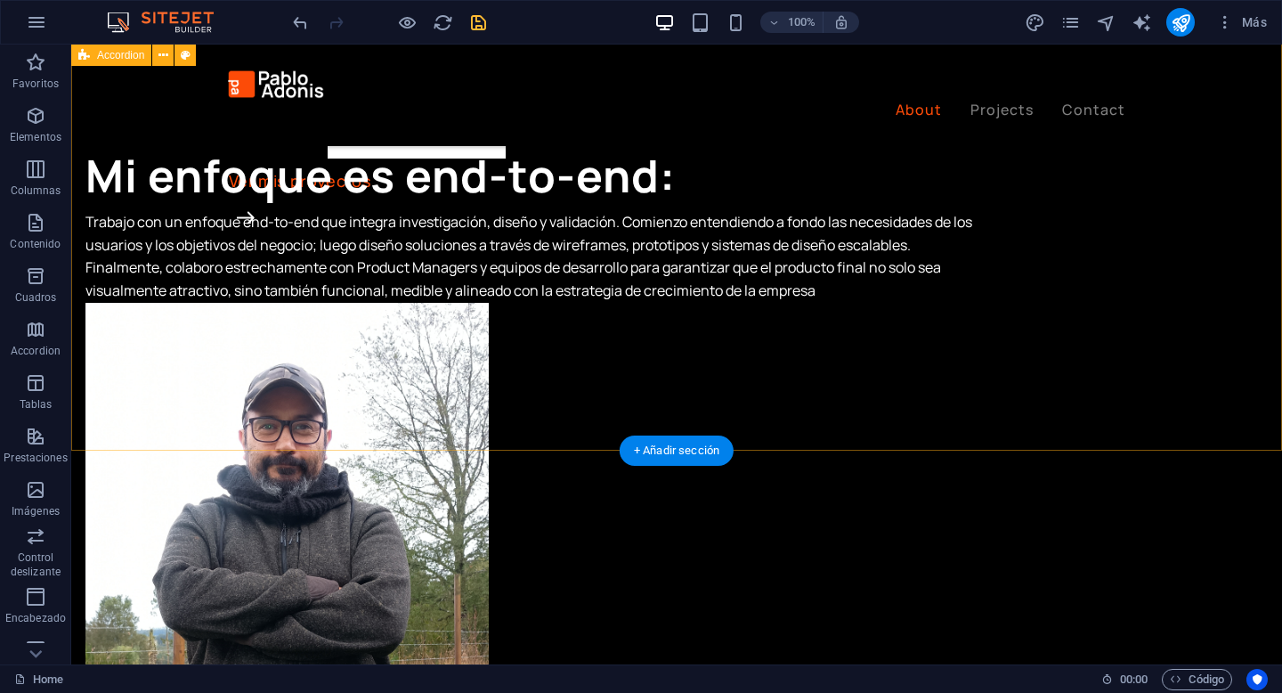
scroll to position [1456, 0]
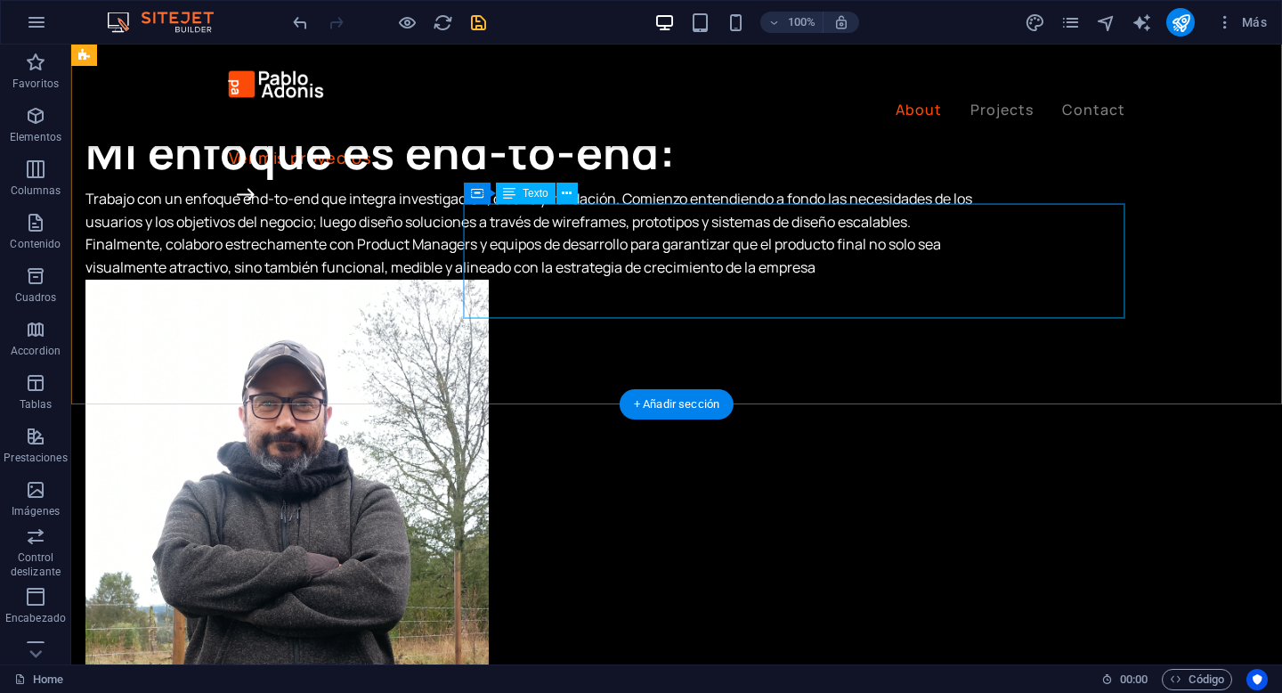
drag, startPoint x: 750, startPoint y: 483, endPoint x: 682, endPoint y: 315, distance: 181.3
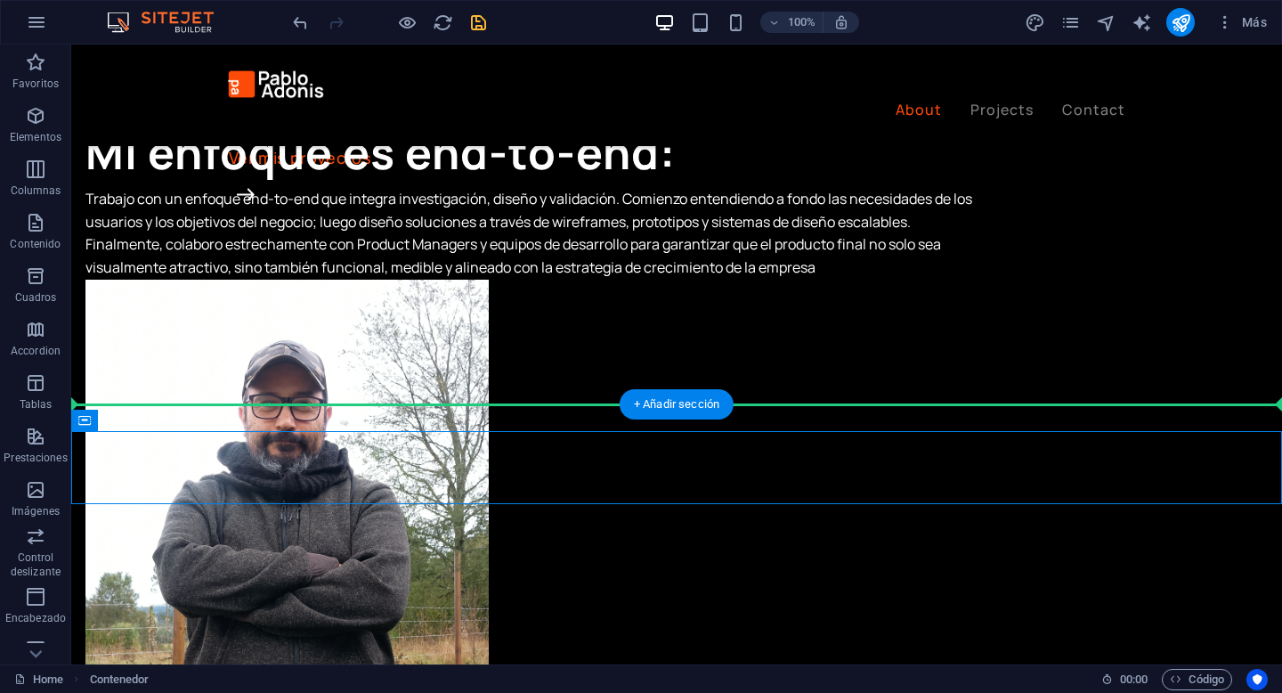
drag, startPoint x: 783, startPoint y: 476, endPoint x: 794, endPoint y: 340, distance: 136.6
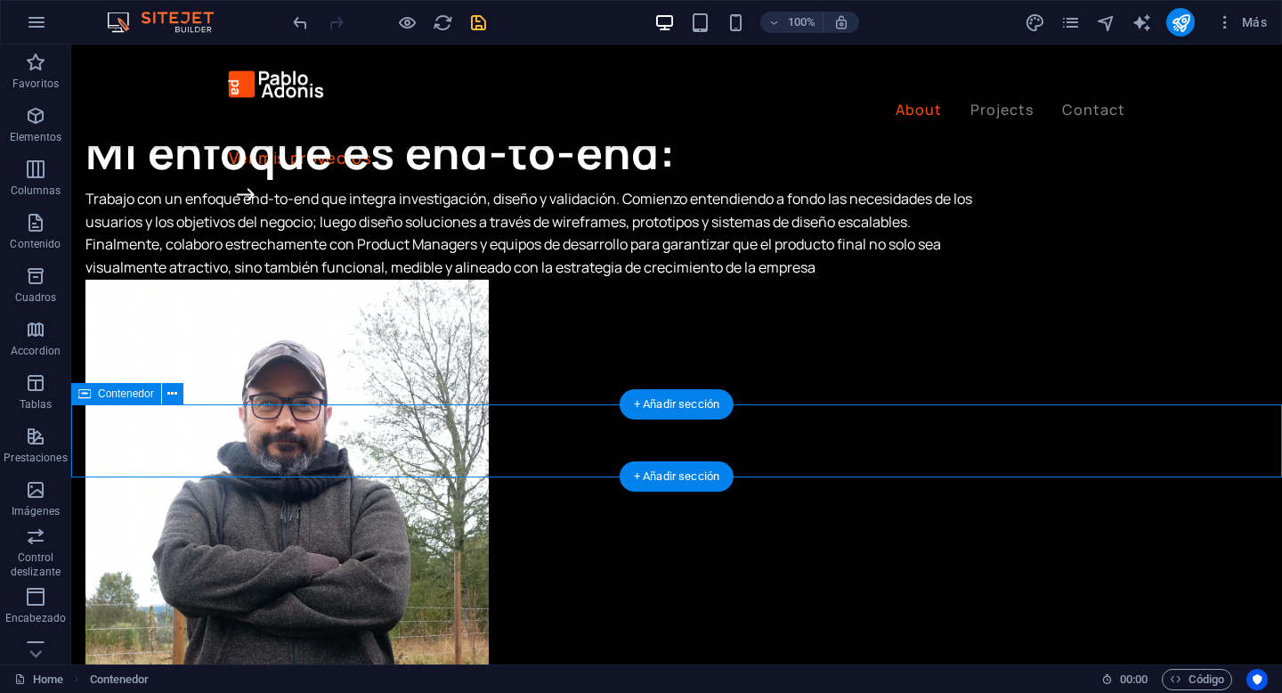
click at [138, 396] on span "Contenedor" at bounding box center [126, 393] width 56 height 11
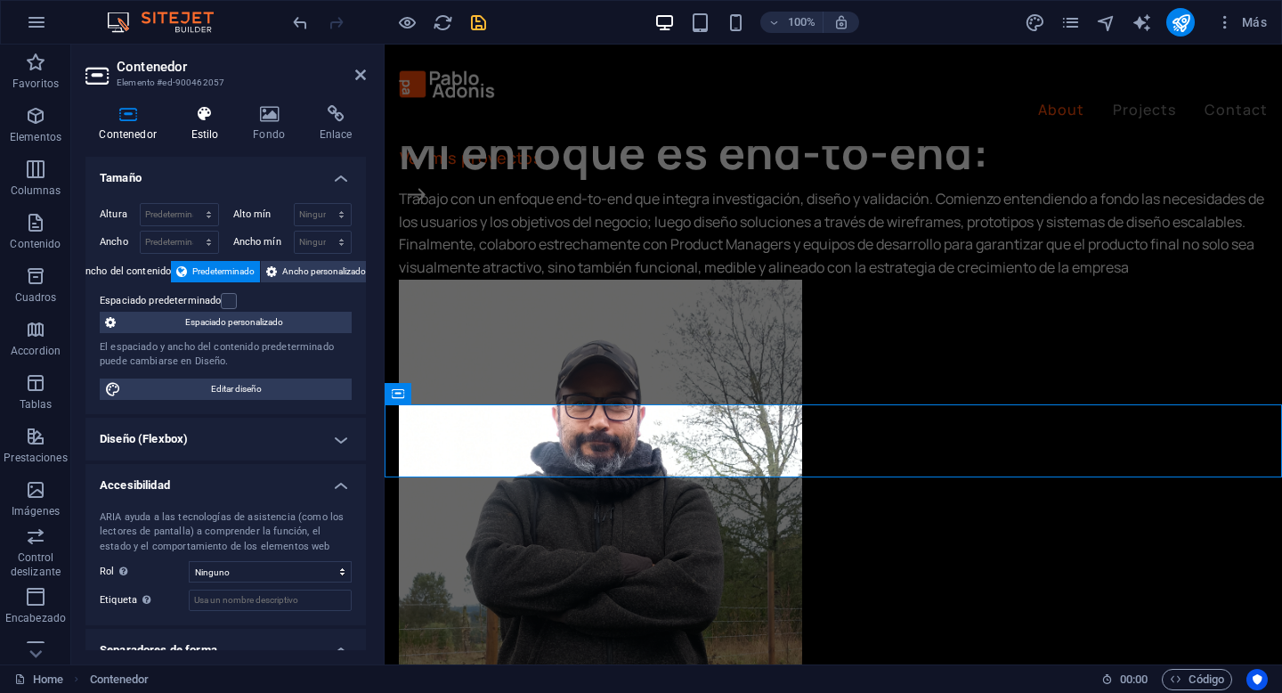
click at [201, 124] on h4 "Estilo" at bounding box center [208, 123] width 62 height 37
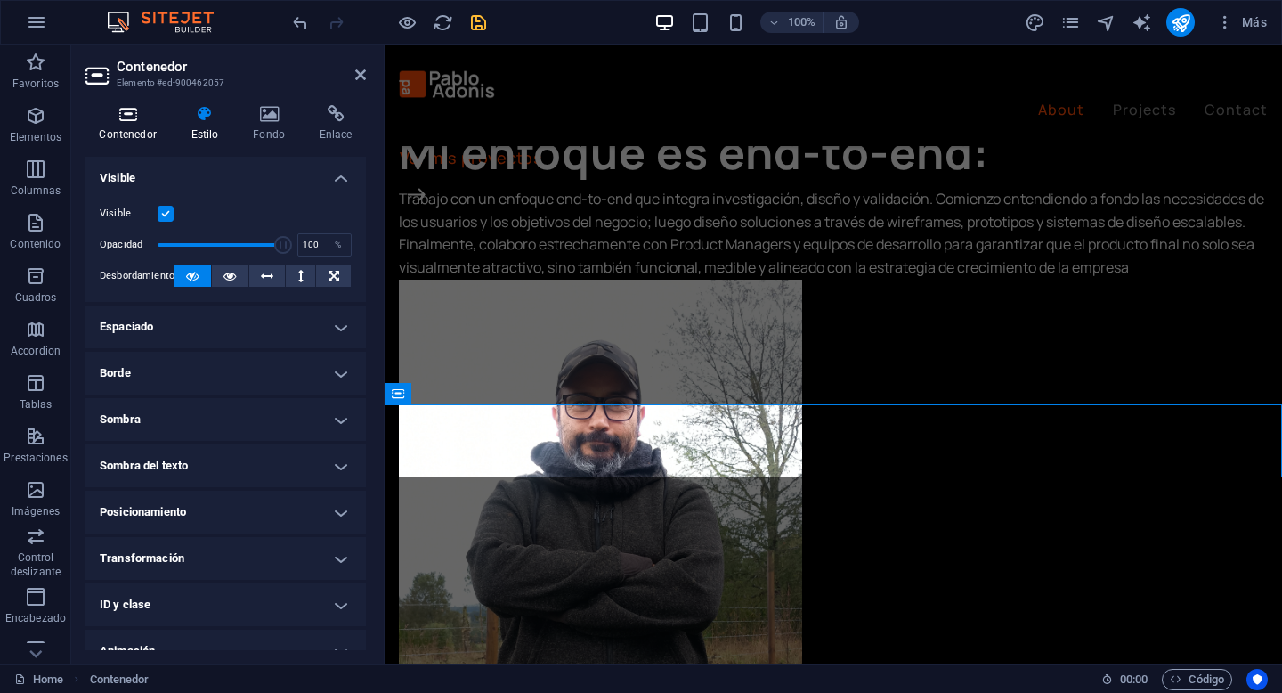
click at [139, 127] on h4 "Contenedor" at bounding box center [131, 123] width 92 height 37
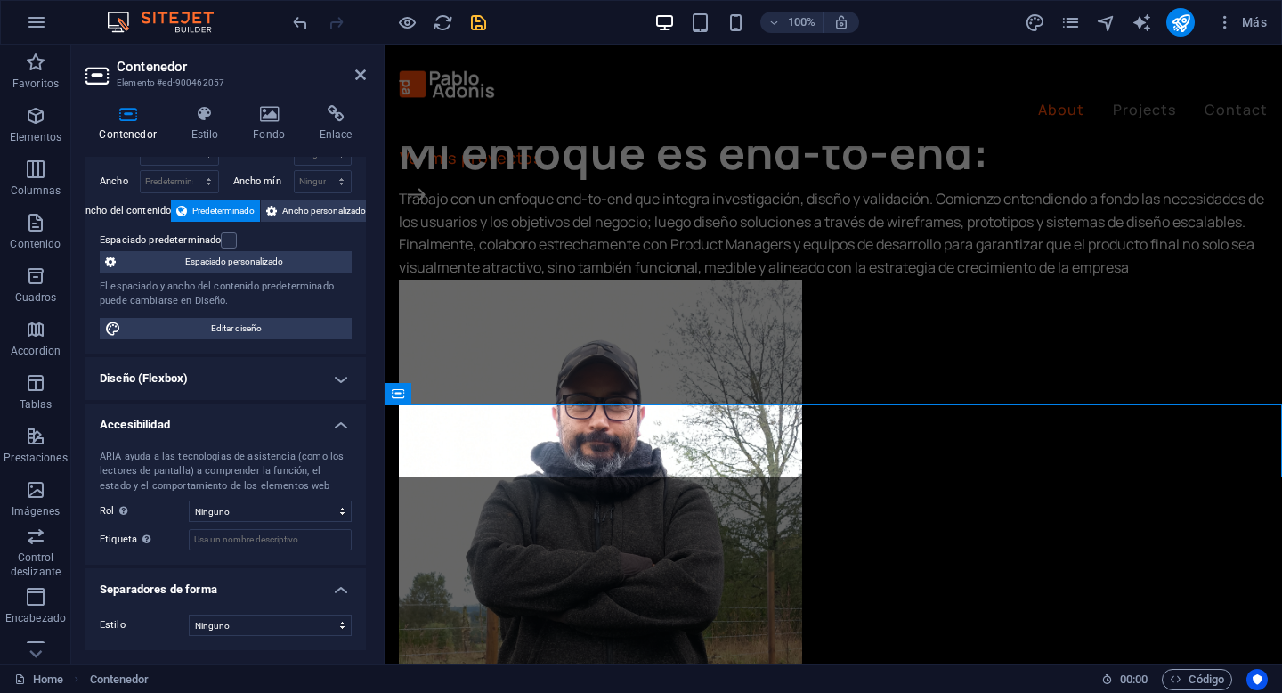
scroll to position [0, 0]
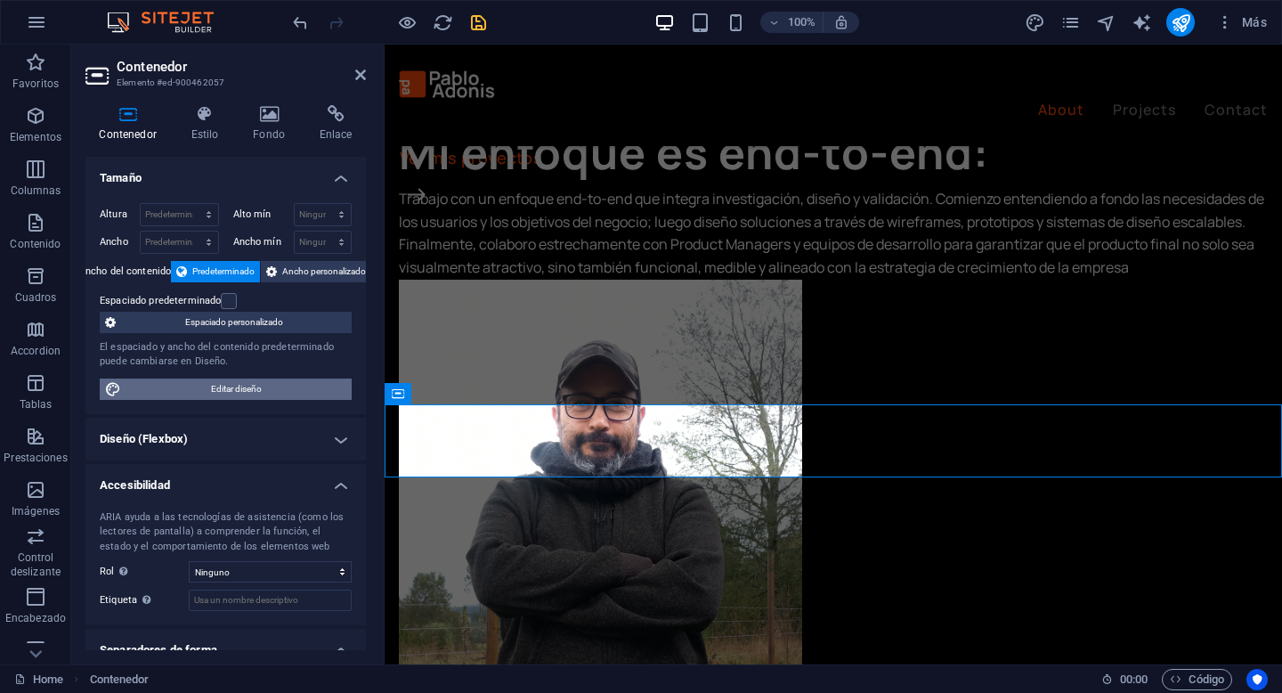
click at [292, 385] on span "Editar diseño" at bounding box center [236, 388] width 220 height 21
select select "px"
select select "400"
select select "px"
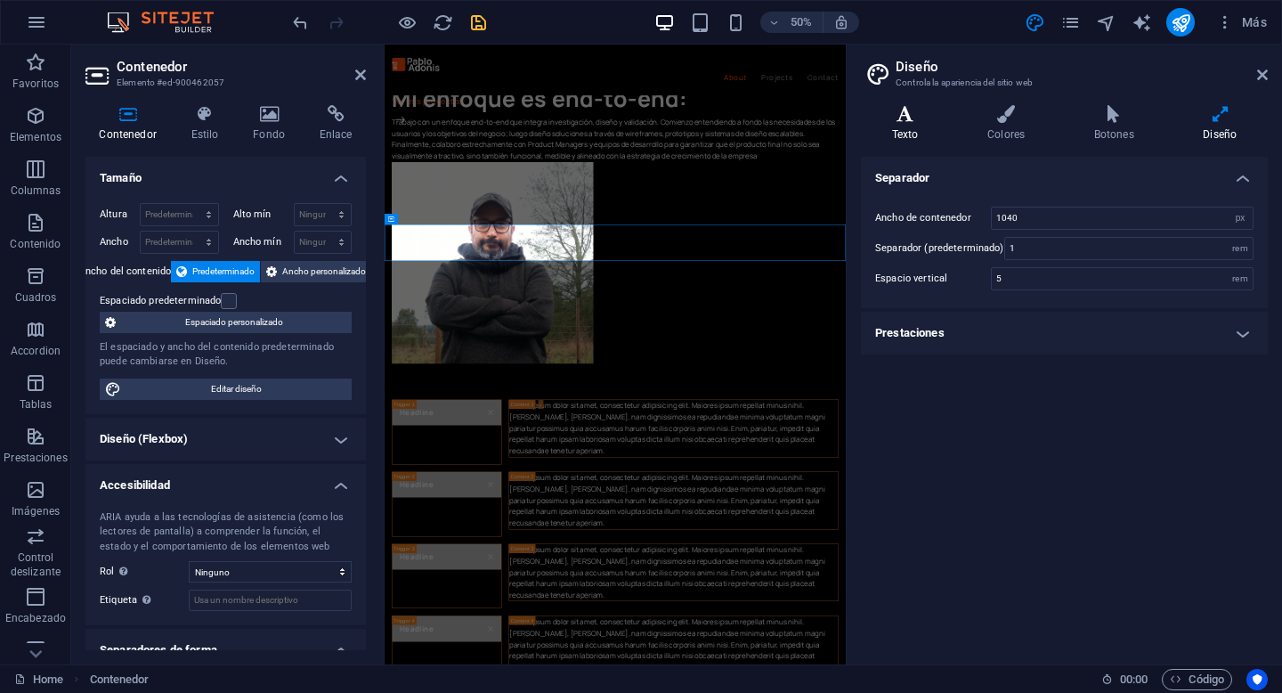
click at [916, 126] on h4 "Texto" at bounding box center [908, 123] width 95 height 37
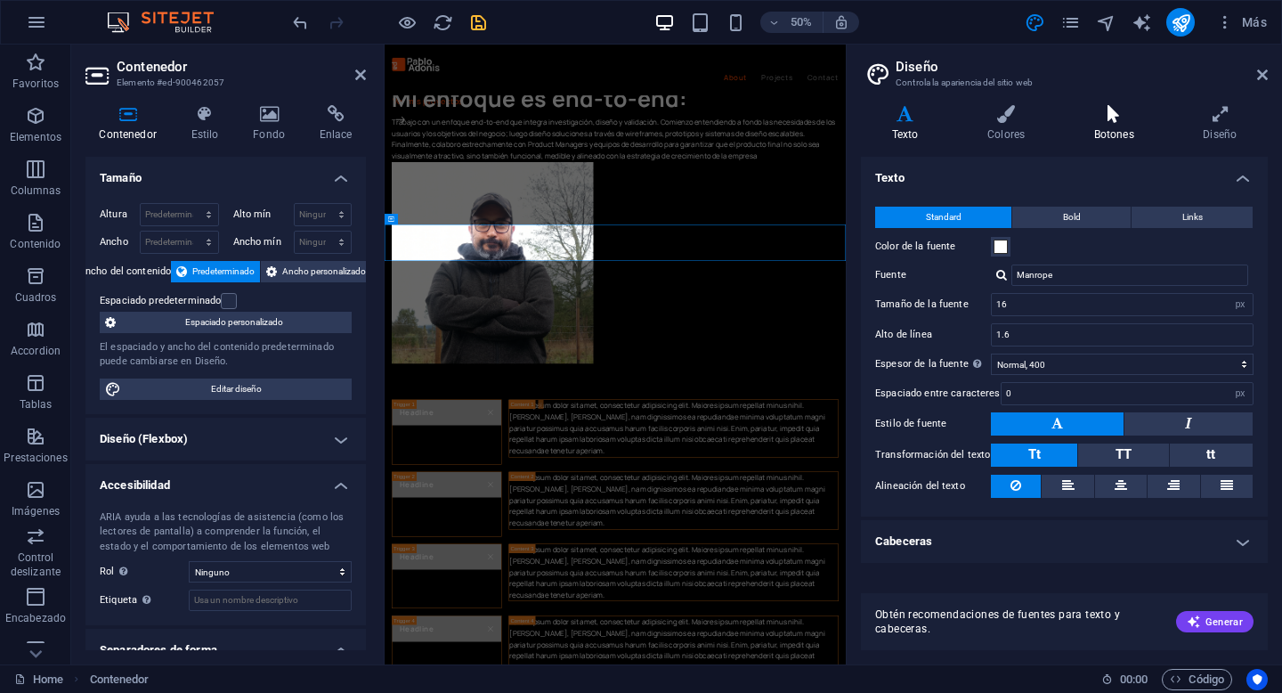
click at [1159, 132] on h4 "Botones" at bounding box center [1117, 123] width 109 height 37
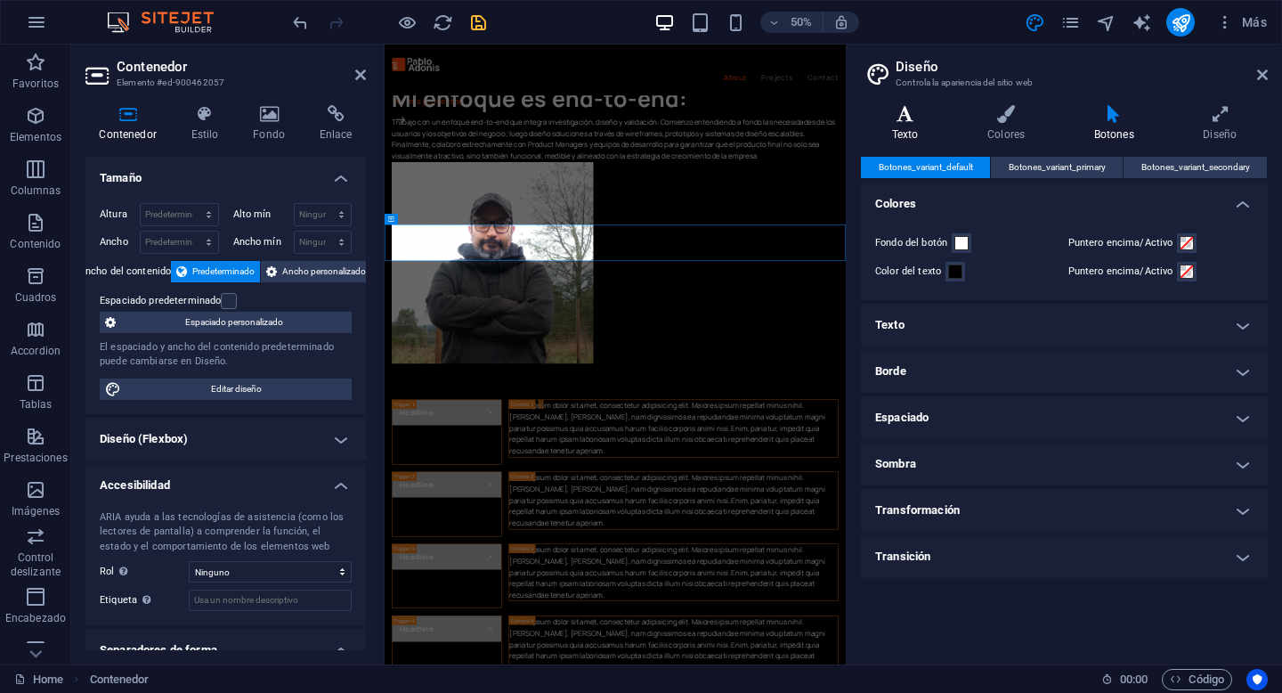
click at [916, 113] on icon at bounding box center [905, 114] width 88 height 18
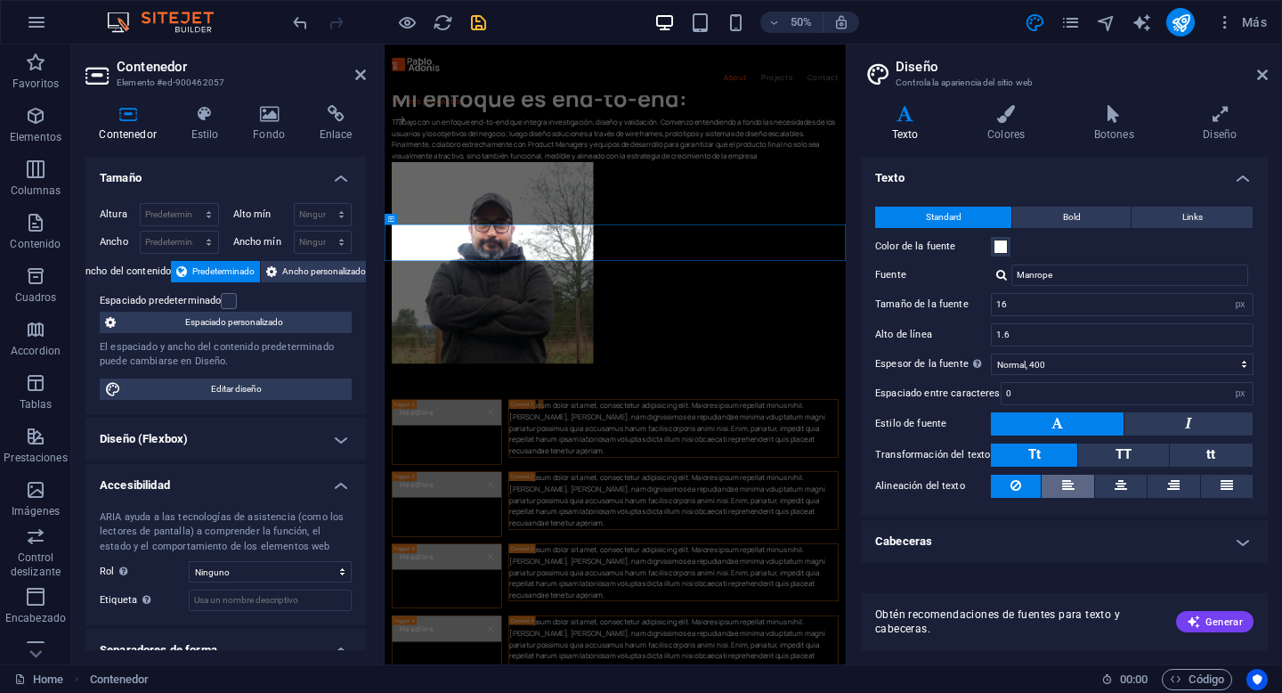
click at [1075, 488] on button at bounding box center [1068, 485] width 52 height 23
click at [1115, 484] on icon at bounding box center [1121, 484] width 12 height 21
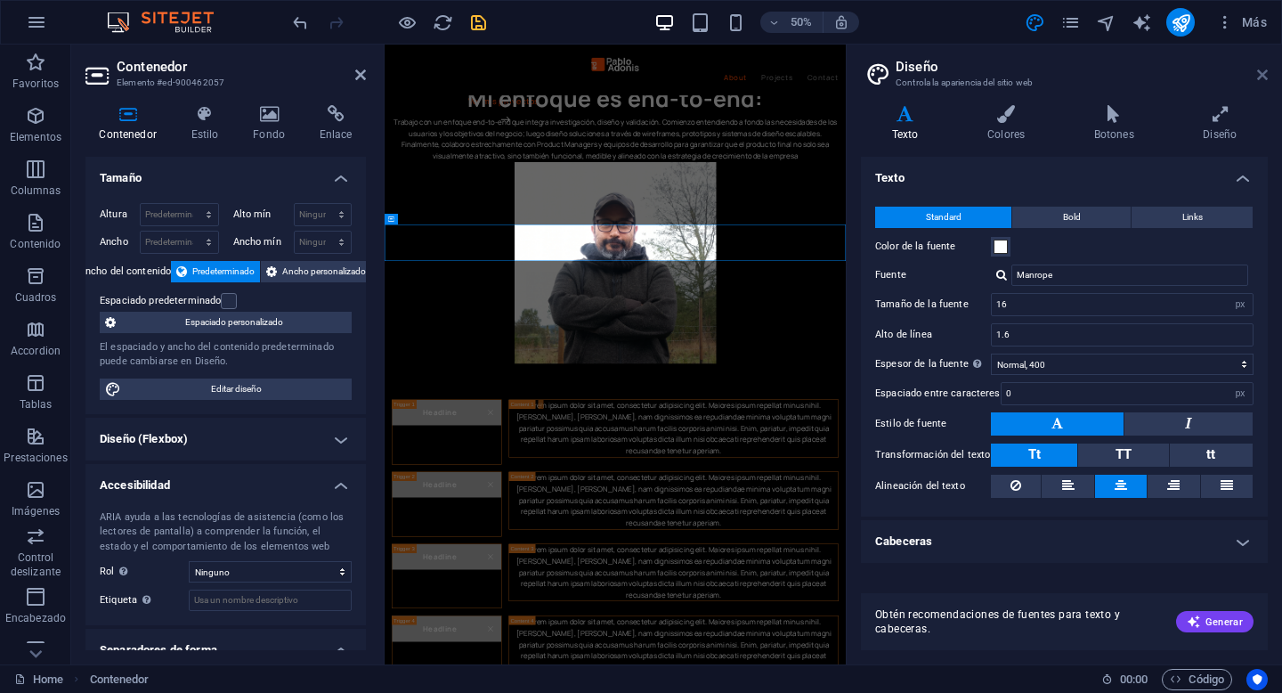
click at [1262, 78] on icon at bounding box center [1262, 75] width 11 height 14
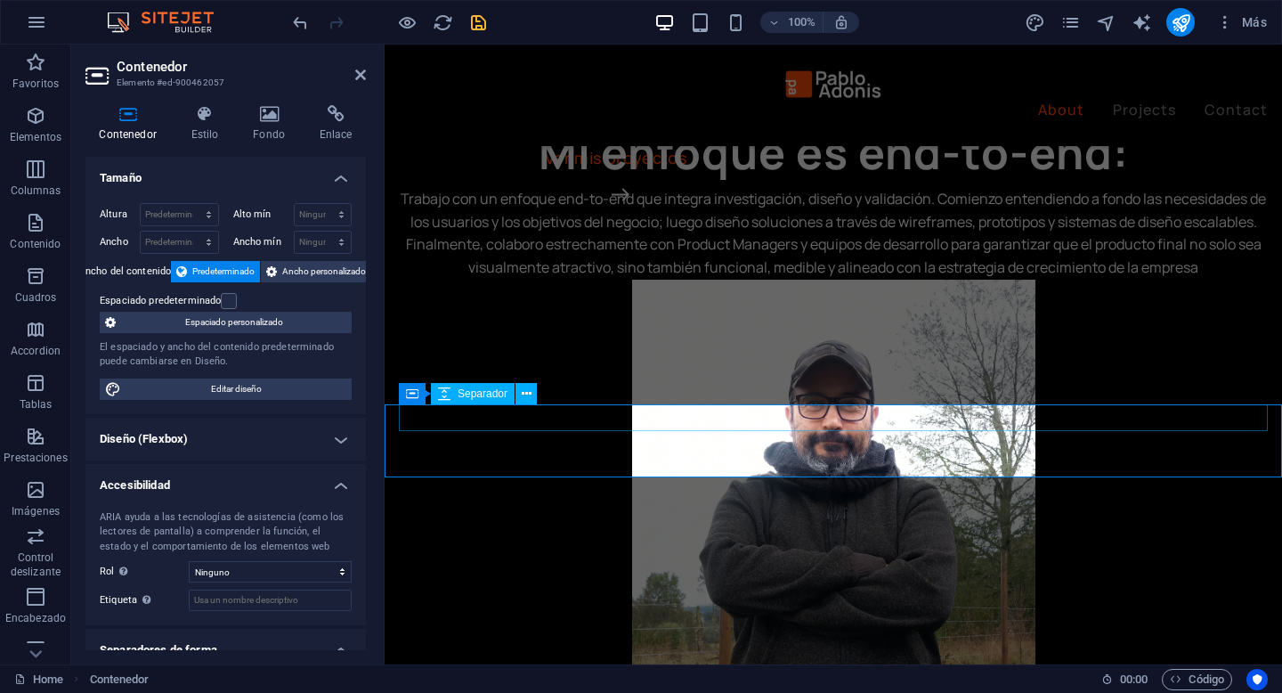
click at [226, 129] on h4 "Estilo" at bounding box center [208, 123] width 62 height 37
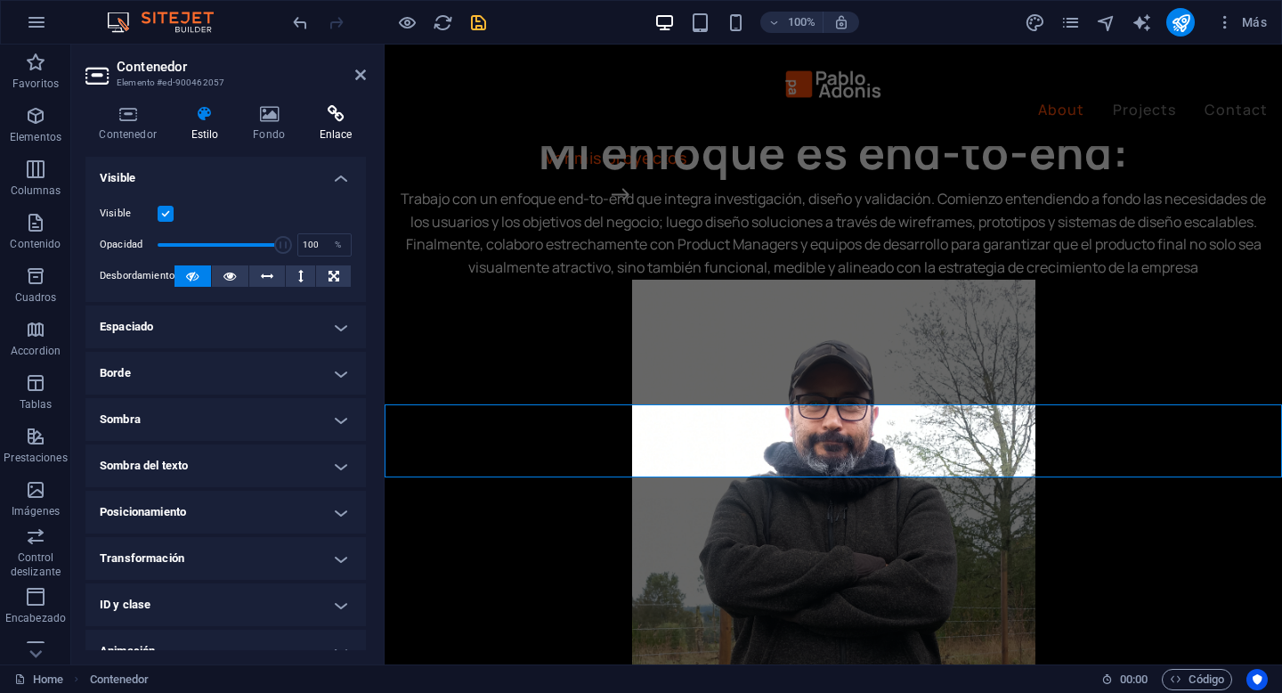
click at [330, 134] on h4 "Enlace" at bounding box center [335, 123] width 61 height 37
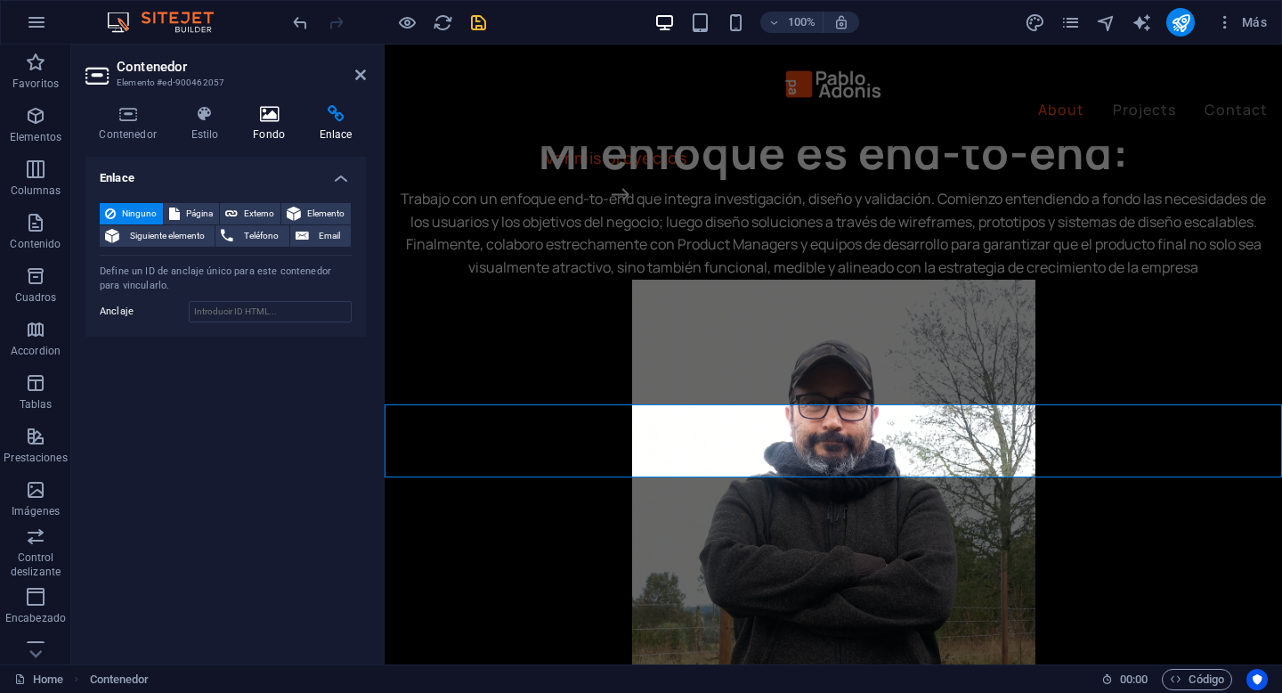
click at [271, 123] on h4 "Fondo" at bounding box center [272, 123] width 67 height 37
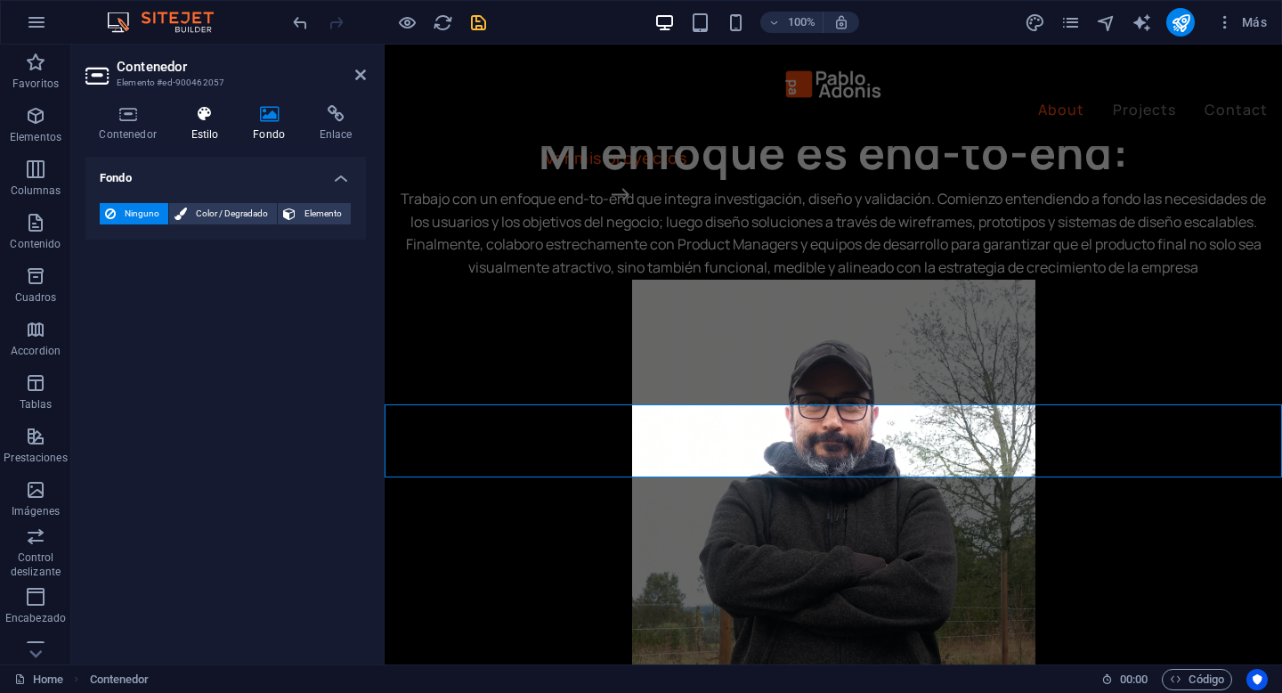
click at [210, 124] on h4 "Estilo" at bounding box center [208, 123] width 62 height 37
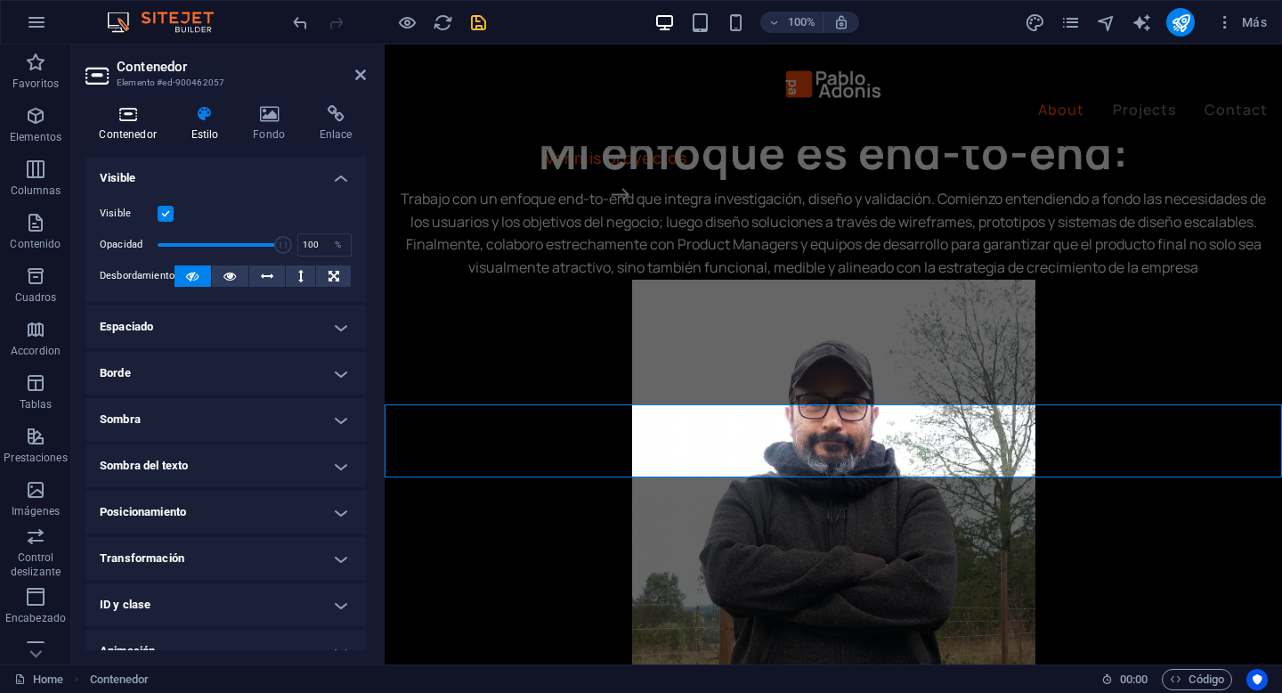
click at [151, 133] on h4 "Contenedor" at bounding box center [131, 123] width 92 height 37
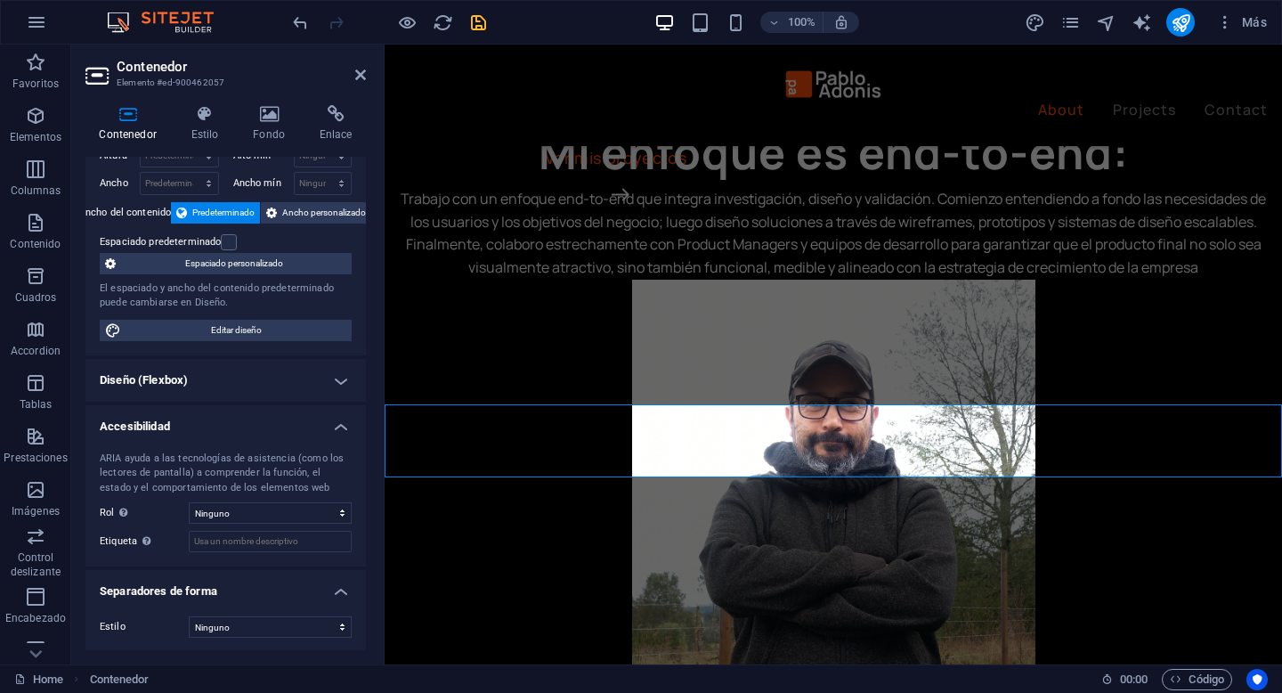
scroll to position [61, 0]
click at [281, 368] on h4 "Diseño (Flexbox)" at bounding box center [225, 378] width 280 height 43
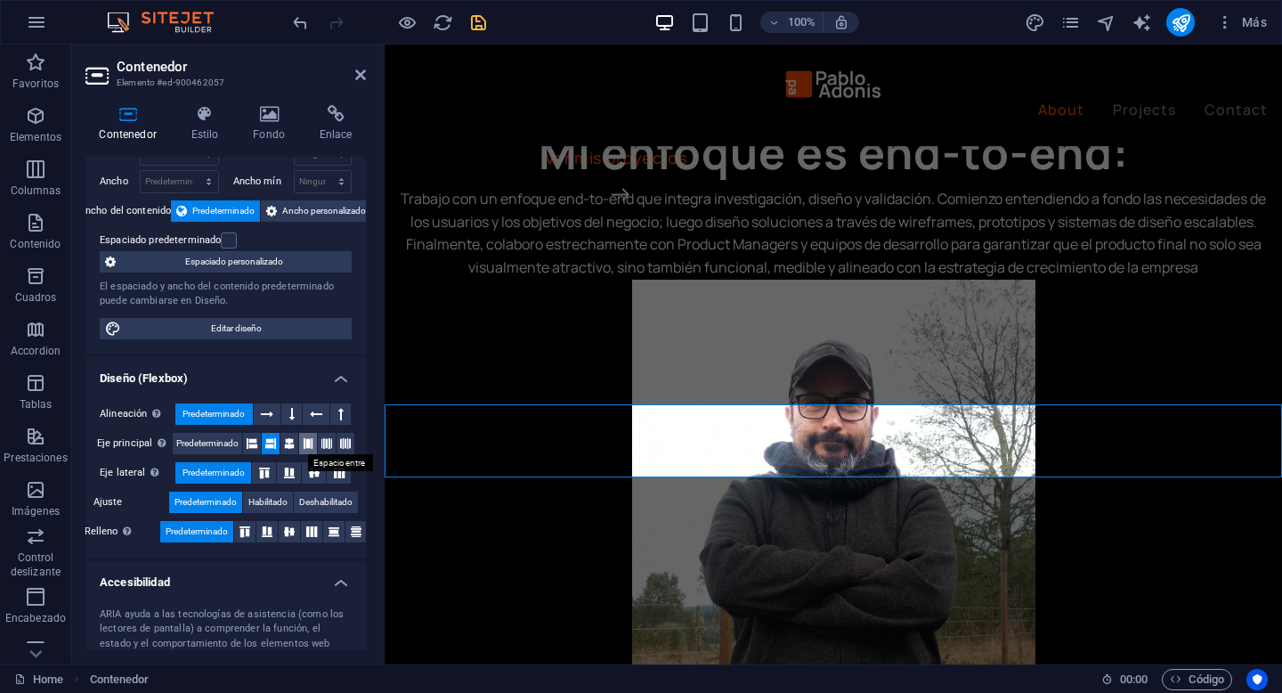
click at [306, 443] on icon at bounding box center [308, 443] width 11 height 21
click at [309, 475] on icon at bounding box center [314, 472] width 21 height 11
click at [291, 533] on icon at bounding box center [289, 531] width 21 height 11
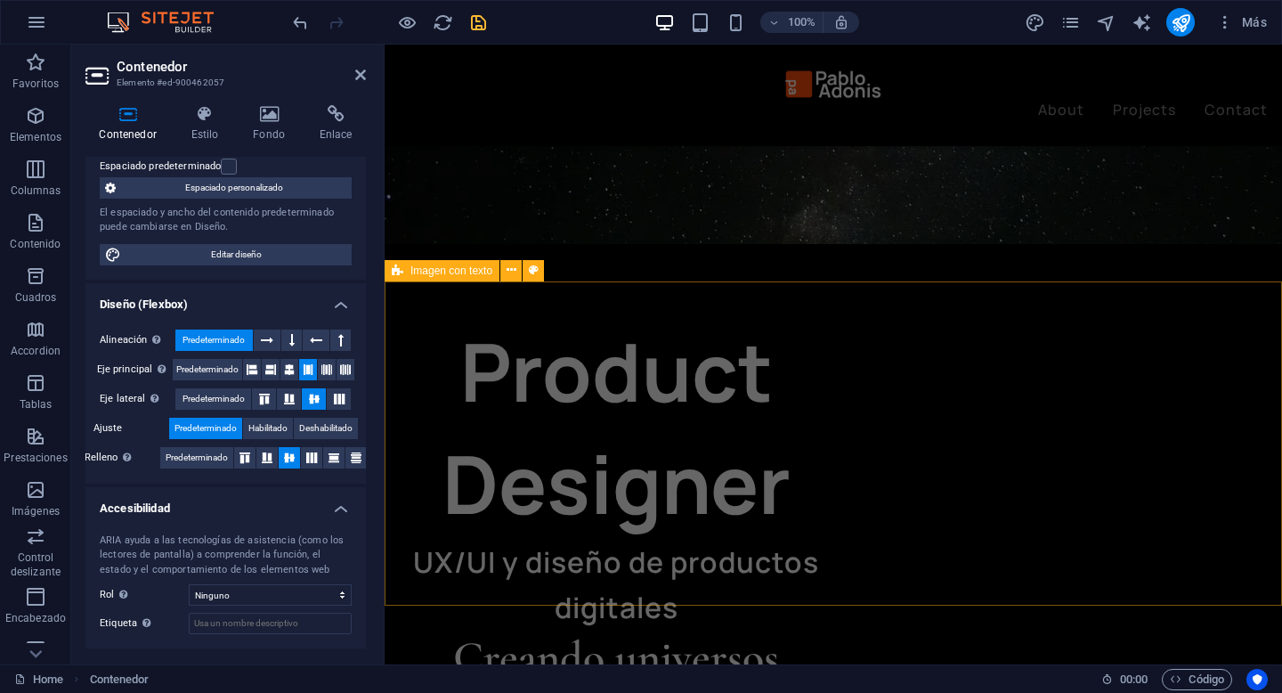
scroll to position [307, 0]
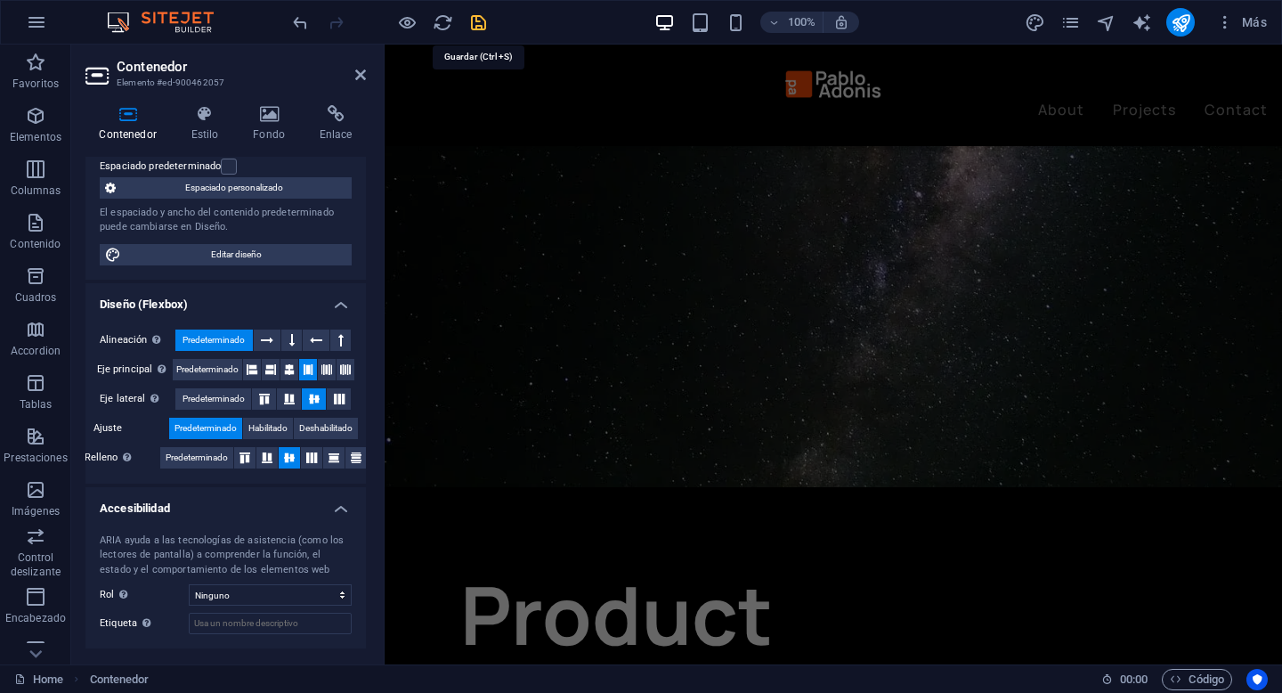
click at [477, 17] on icon "save" at bounding box center [478, 22] width 20 height 20
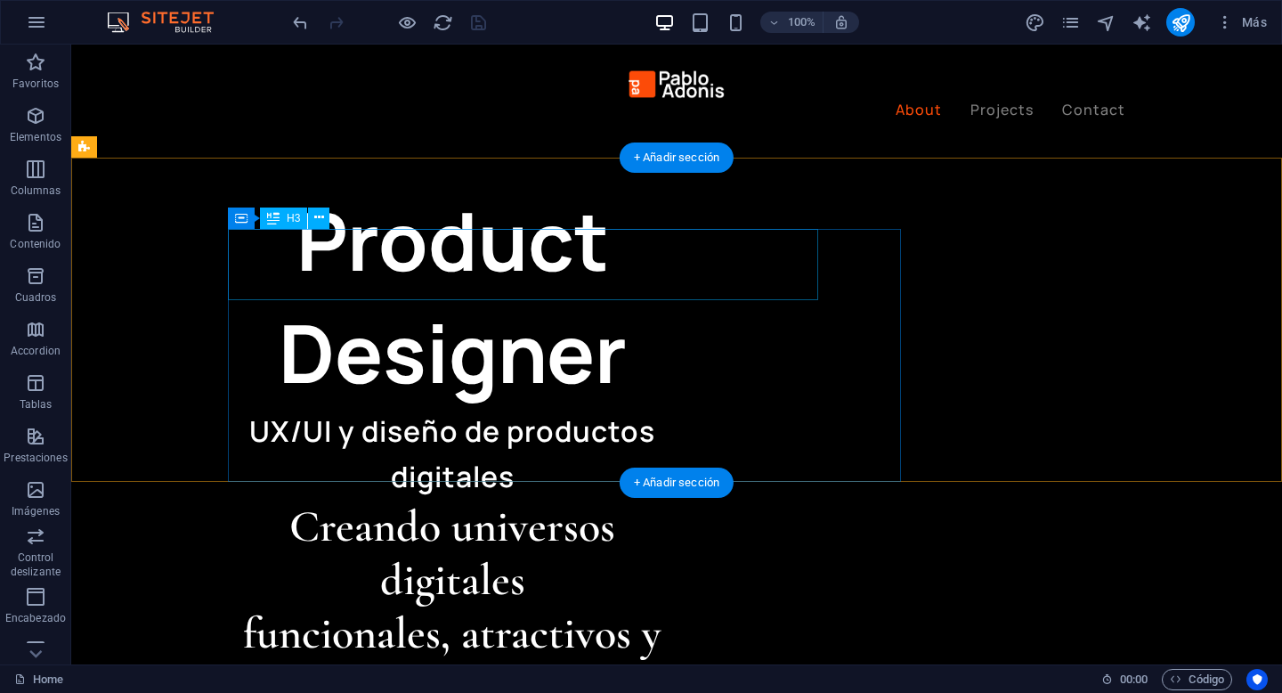
scroll to position [674, 0]
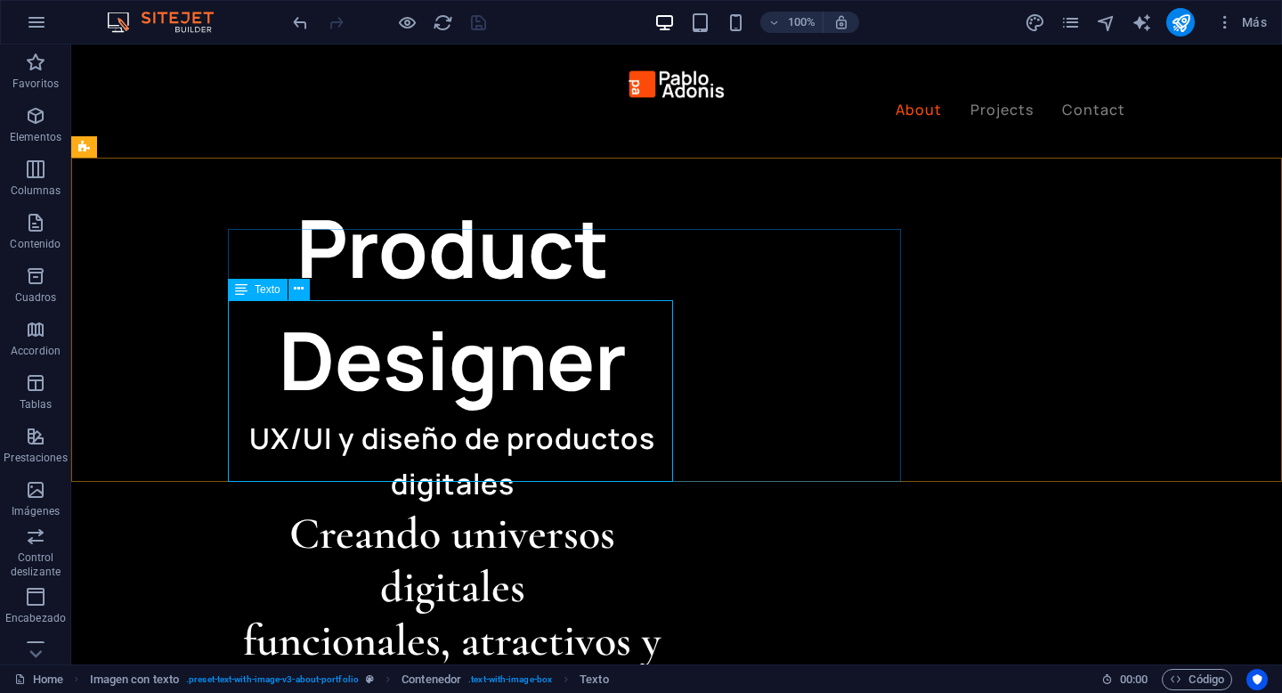
click at [251, 289] on div "Texto" at bounding box center [258, 289] width 60 height 21
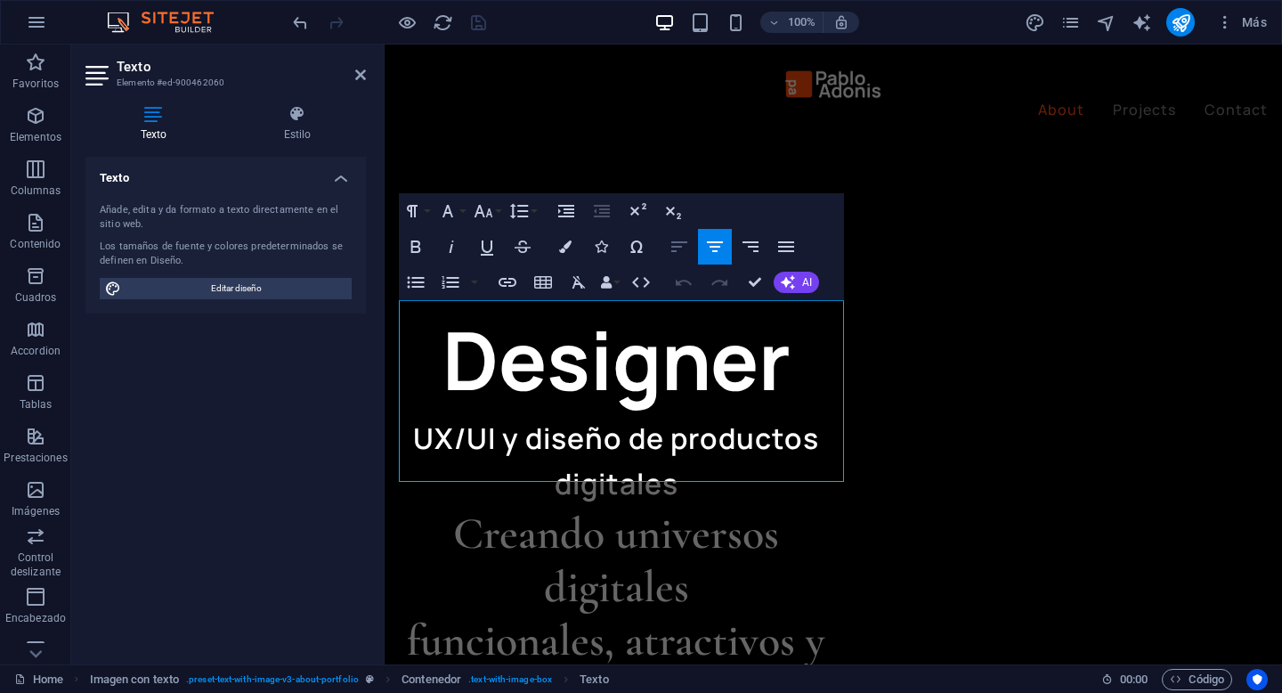
click at [673, 245] on icon "button" at bounding box center [679, 246] width 21 height 21
drag, startPoint x: 470, startPoint y: 380, endPoint x: 832, endPoint y: 380, distance: 362.3
click at [414, 244] on icon "button" at bounding box center [415, 246] width 21 height 21
drag, startPoint x: 557, startPoint y: 313, endPoint x: 630, endPoint y: 313, distance: 73.0
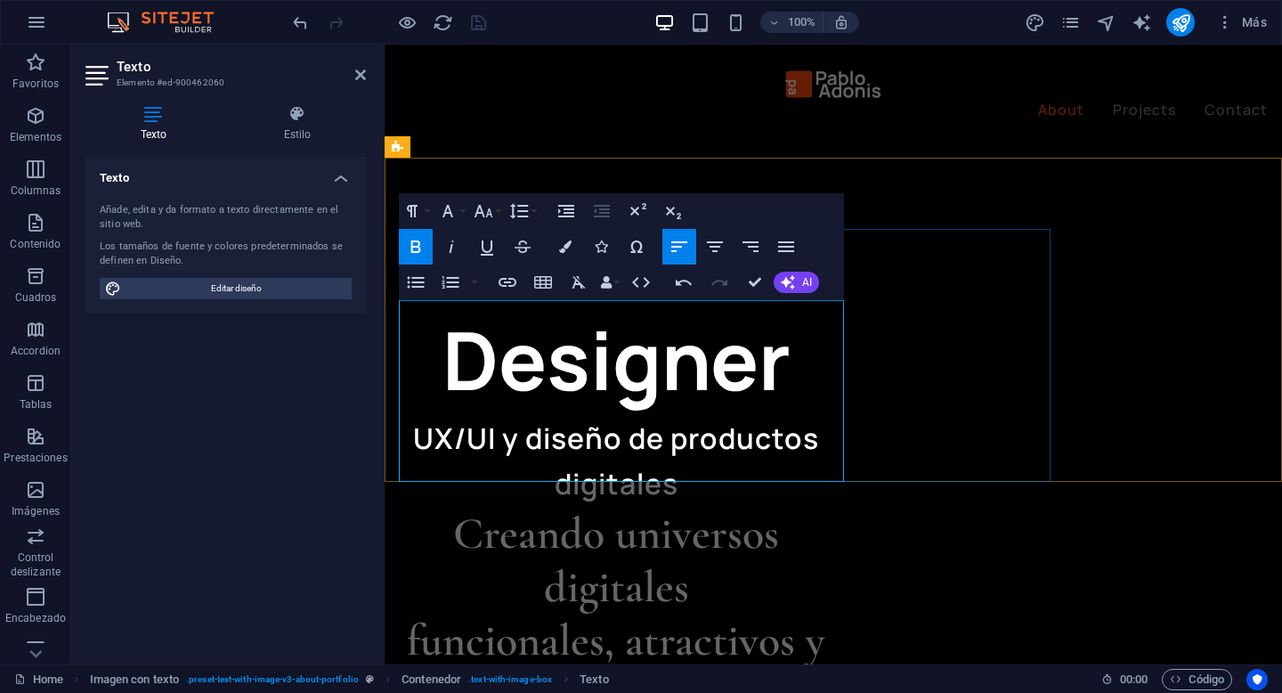
click at [418, 239] on icon "button" at bounding box center [415, 246] width 21 height 21
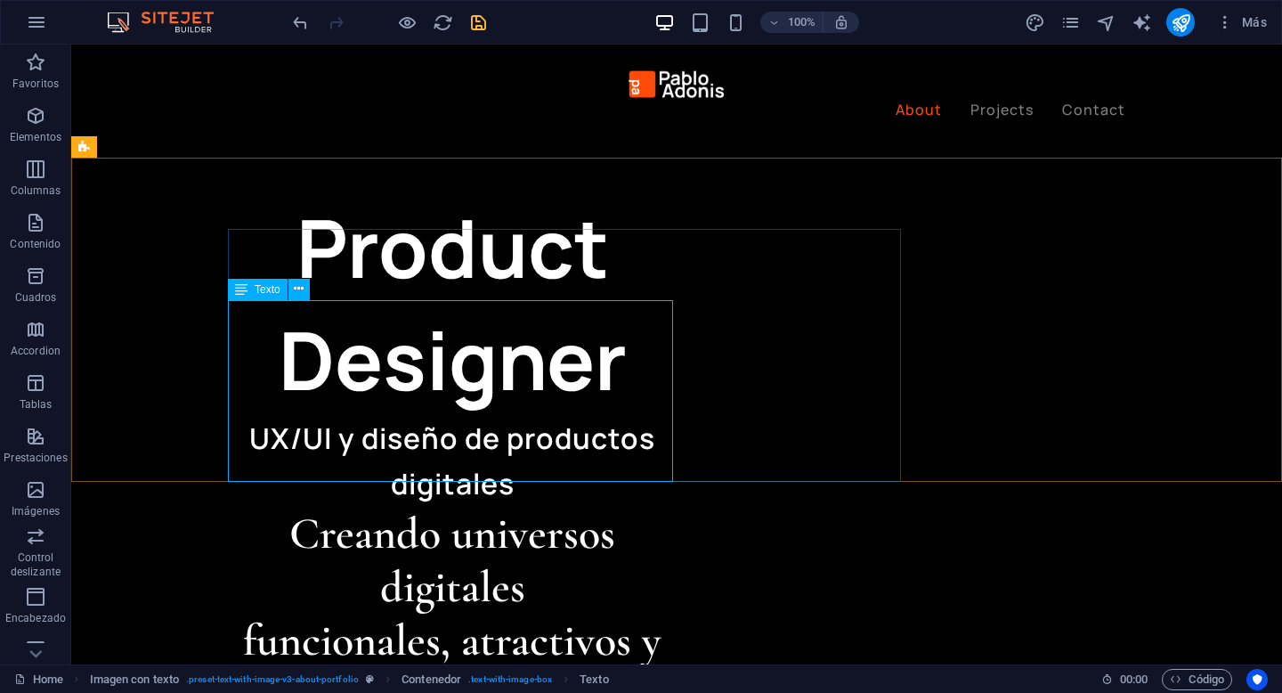
click at [244, 293] on icon at bounding box center [241, 289] width 12 height 21
click at [254, 291] on div "Texto" at bounding box center [258, 289] width 60 height 21
click at [260, 284] on span "Texto" at bounding box center [268, 289] width 26 height 11
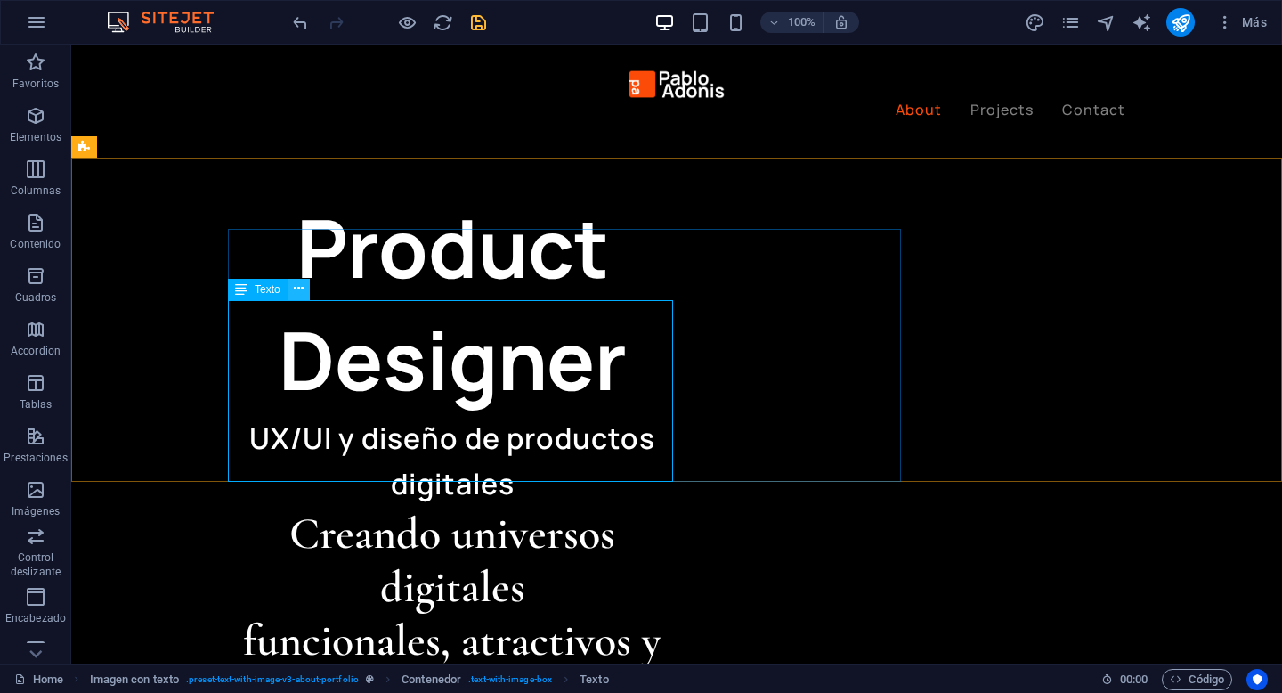
click at [299, 292] on icon at bounding box center [299, 289] width 10 height 19
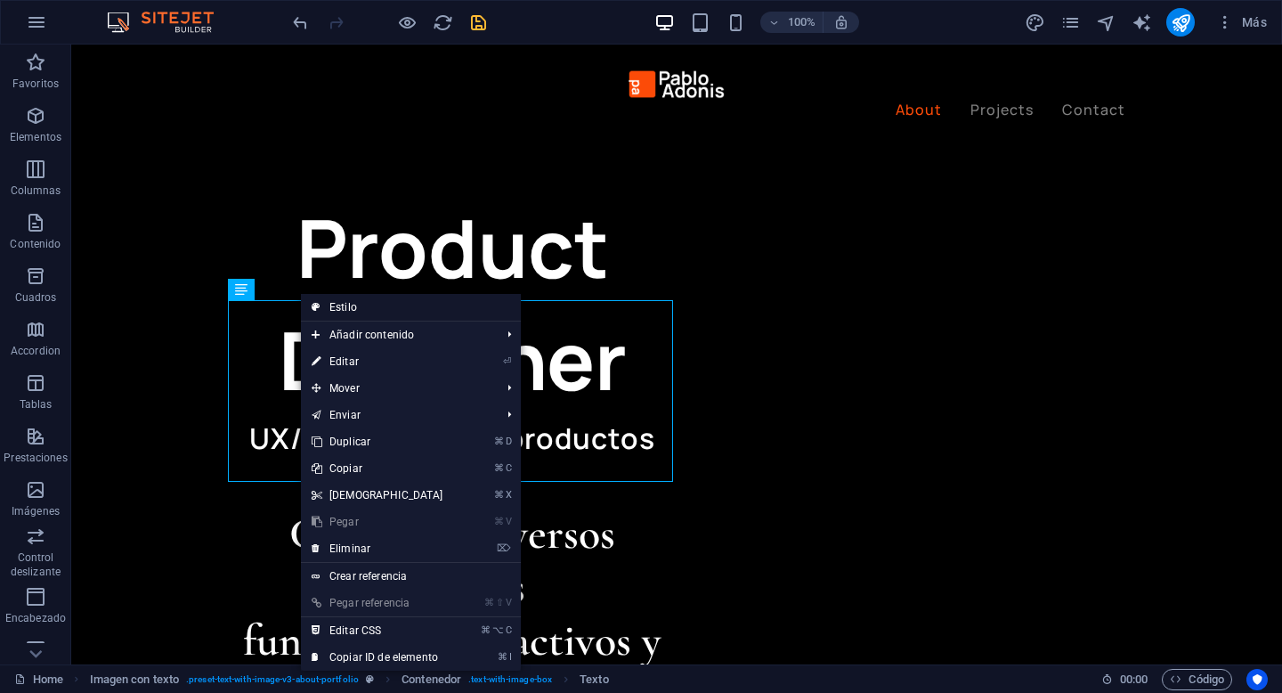
click at [341, 310] on link "Estilo" at bounding box center [411, 307] width 220 height 27
select select "rem"
select select "px"
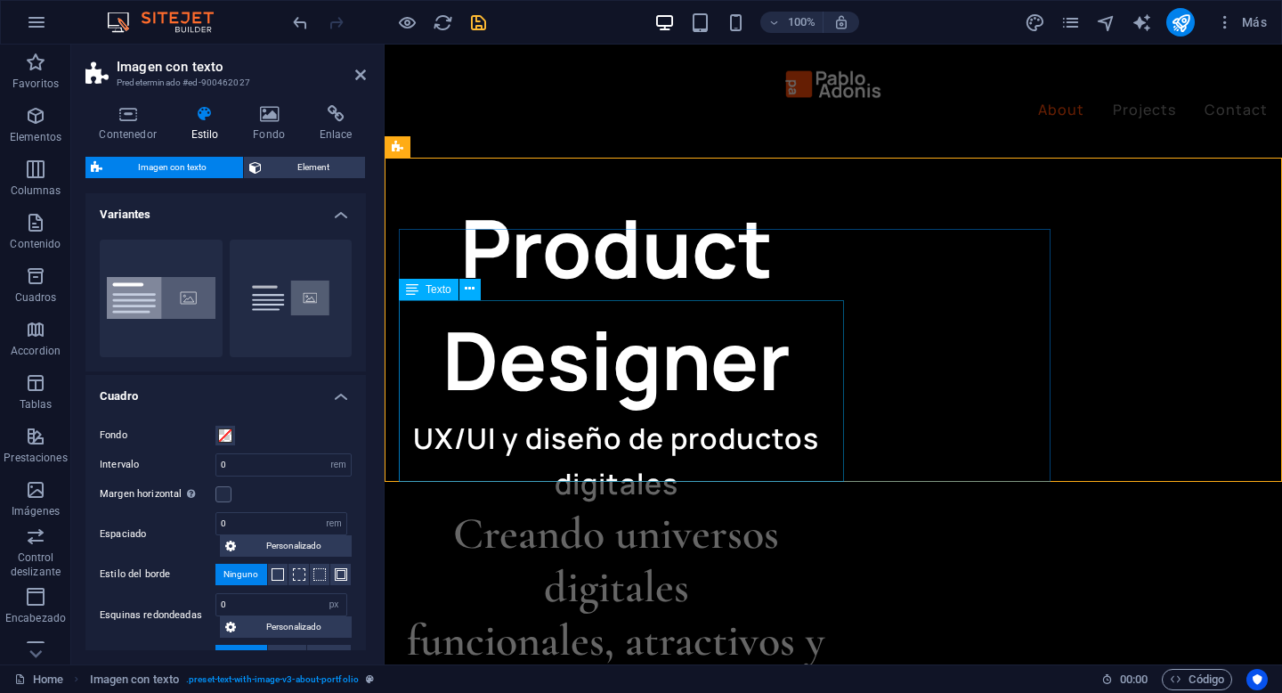
drag, startPoint x: 436, startPoint y: 292, endPoint x: 105, endPoint y: 294, distance: 331.2
click at [436, 292] on span "Texto" at bounding box center [439, 289] width 26 height 11
click at [414, 296] on icon at bounding box center [412, 289] width 12 height 21
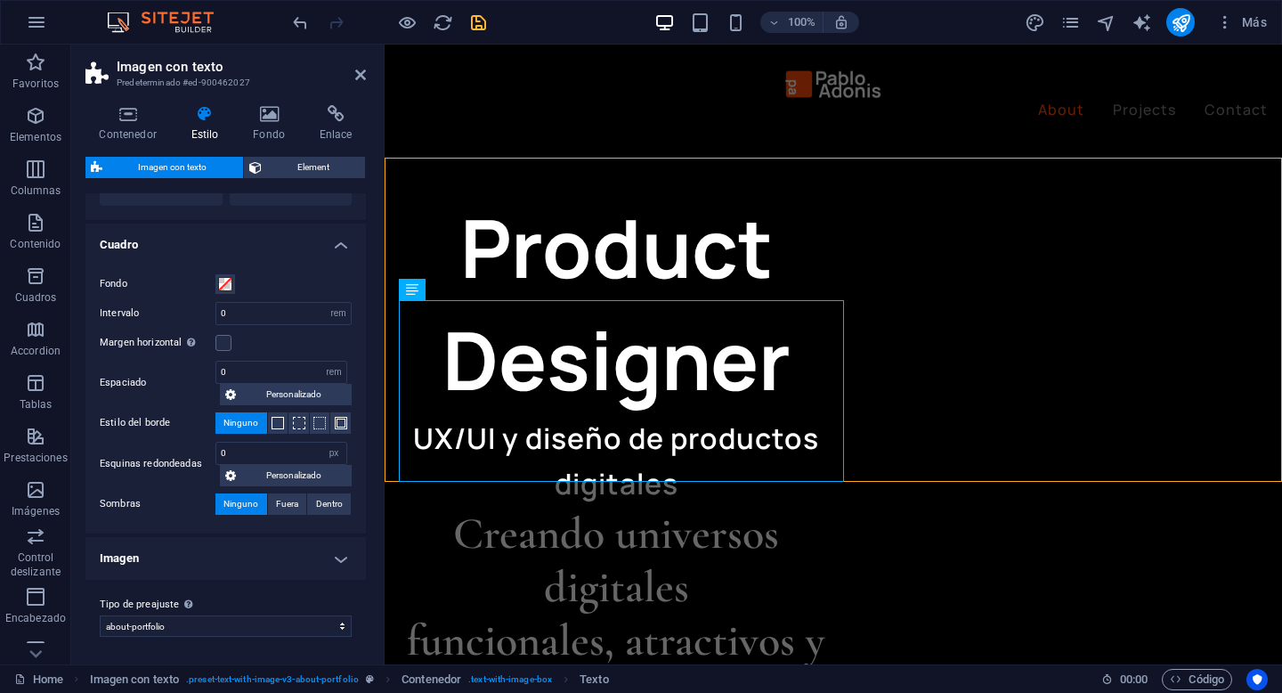
scroll to position [0, 0]
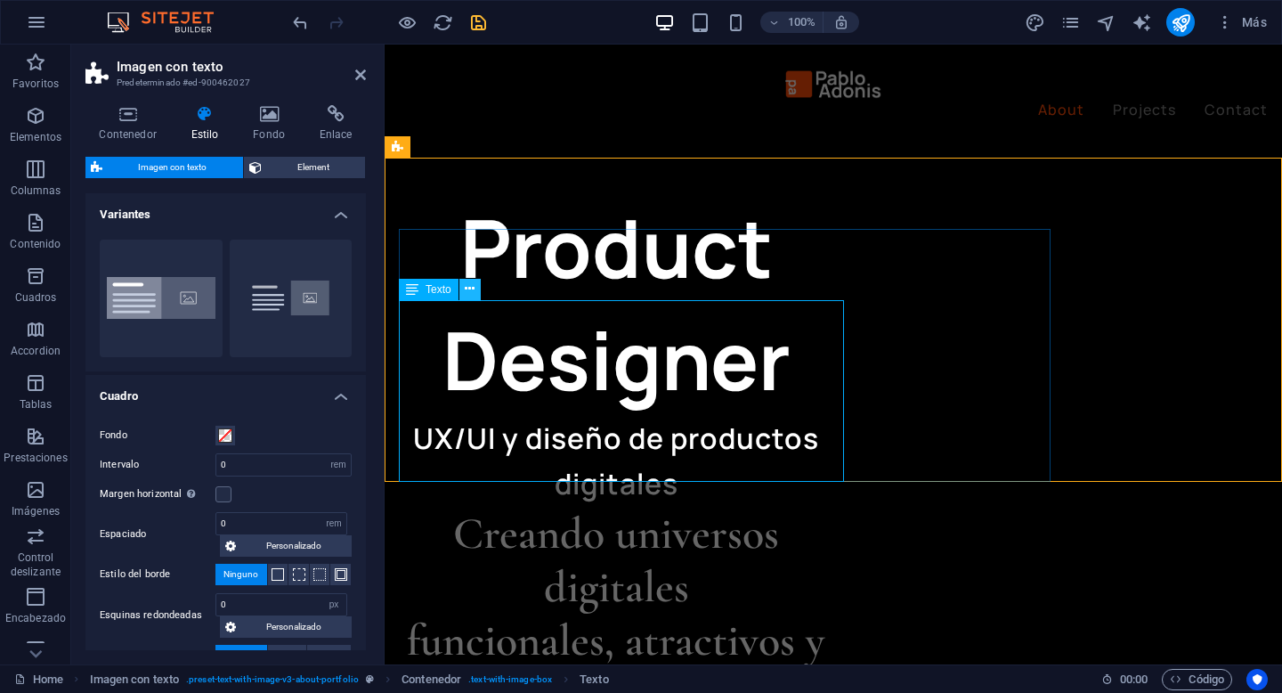
click at [470, 286] on icon at bounding box center [470, 289] width 10 height 19
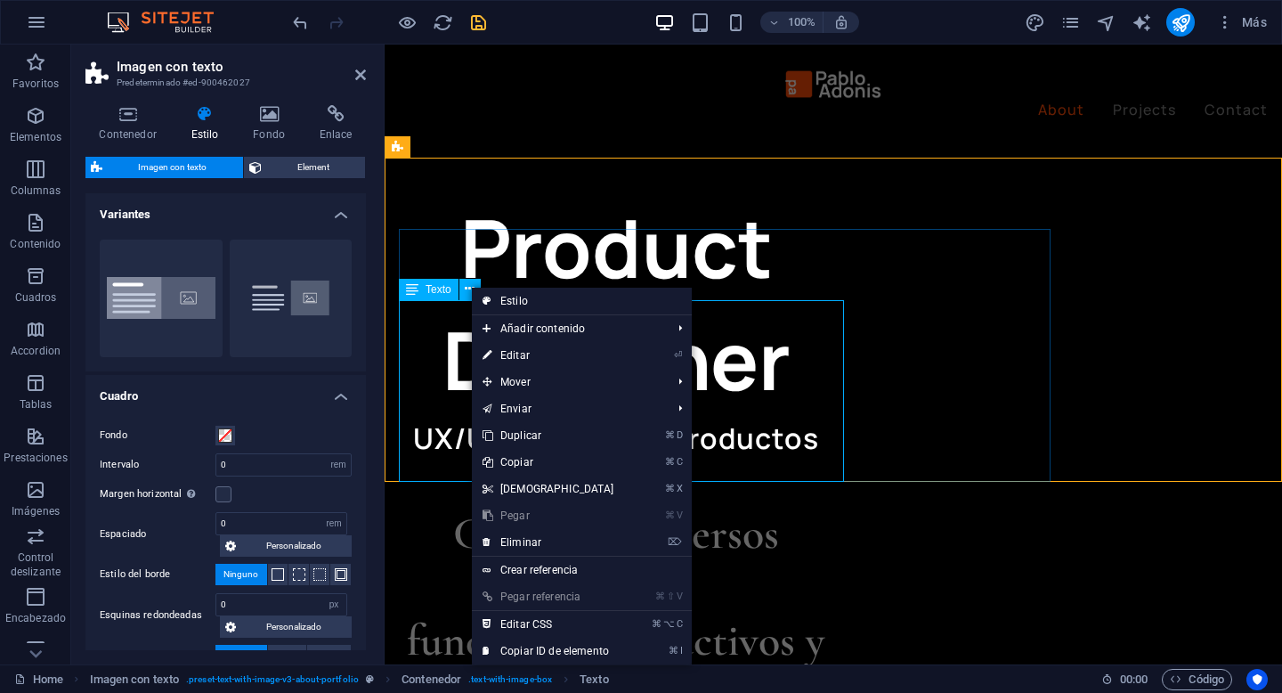
click at [416, 294] on icon at bounding box center [412, 289] width 12 height 21
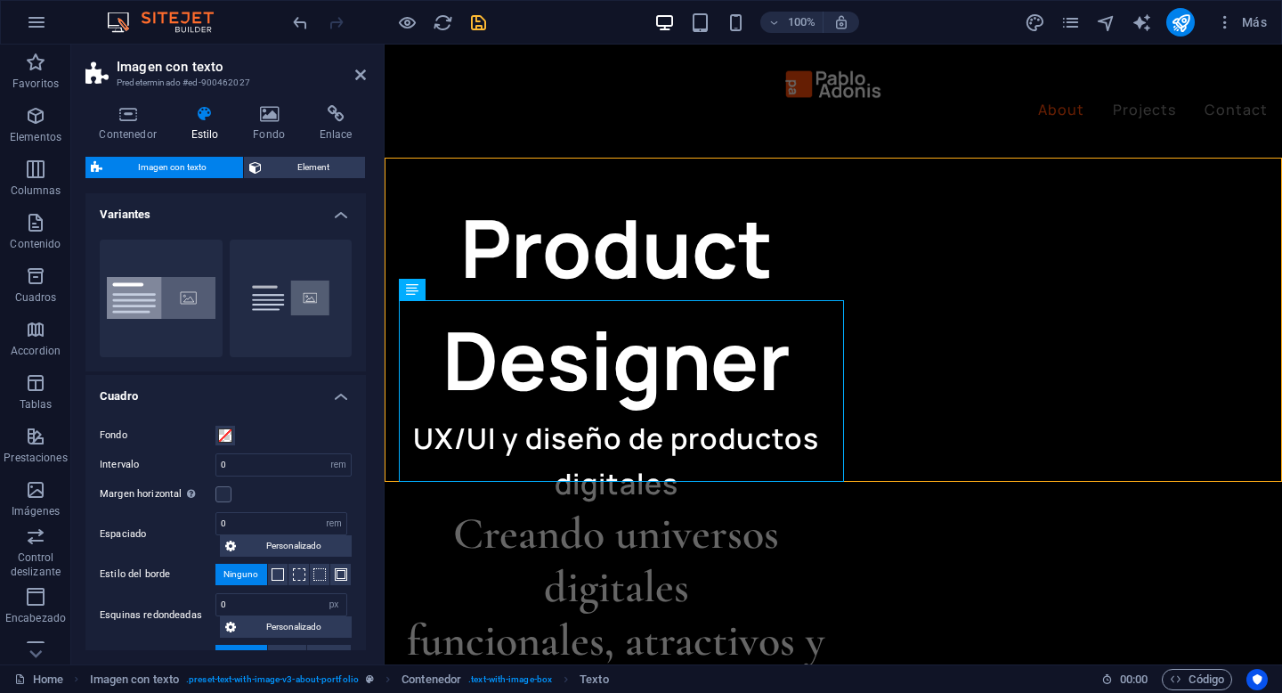
click at [326, 216] on h4 "Variantes" at bounding box center [225, 209] width 280 height 32
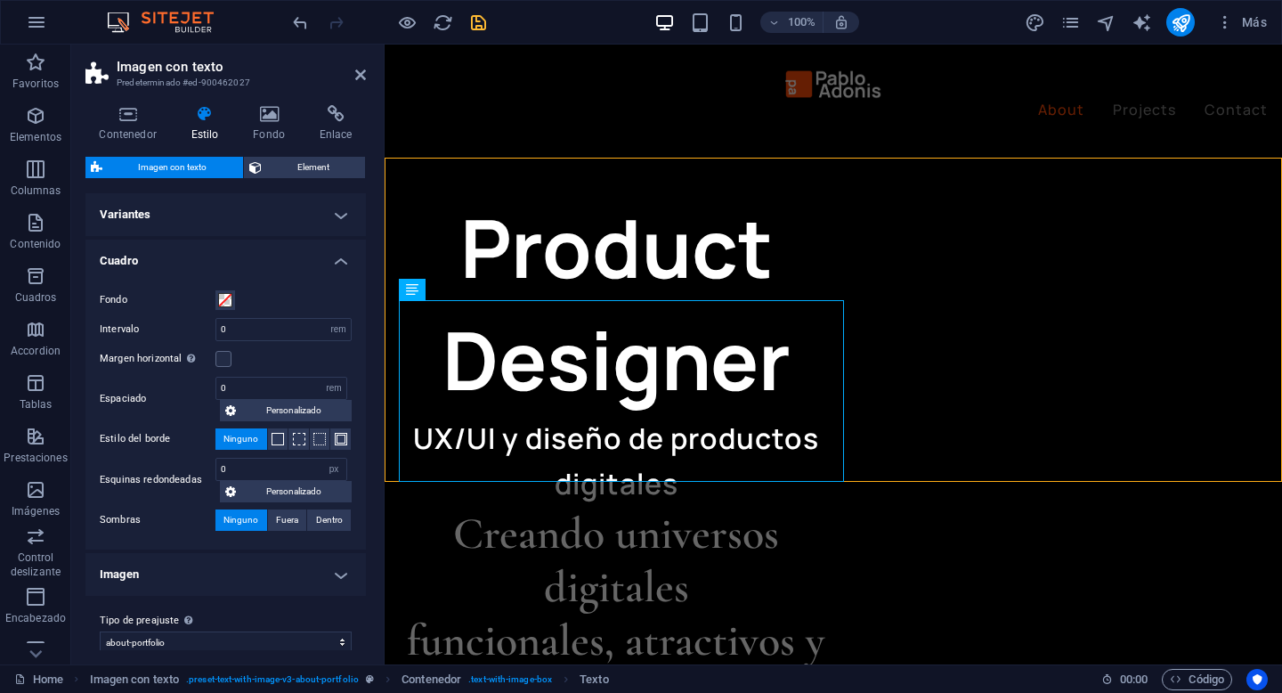
click at [326, 216] on h4 "Variantes" at bounding box center [225, 214] width 280 height 43
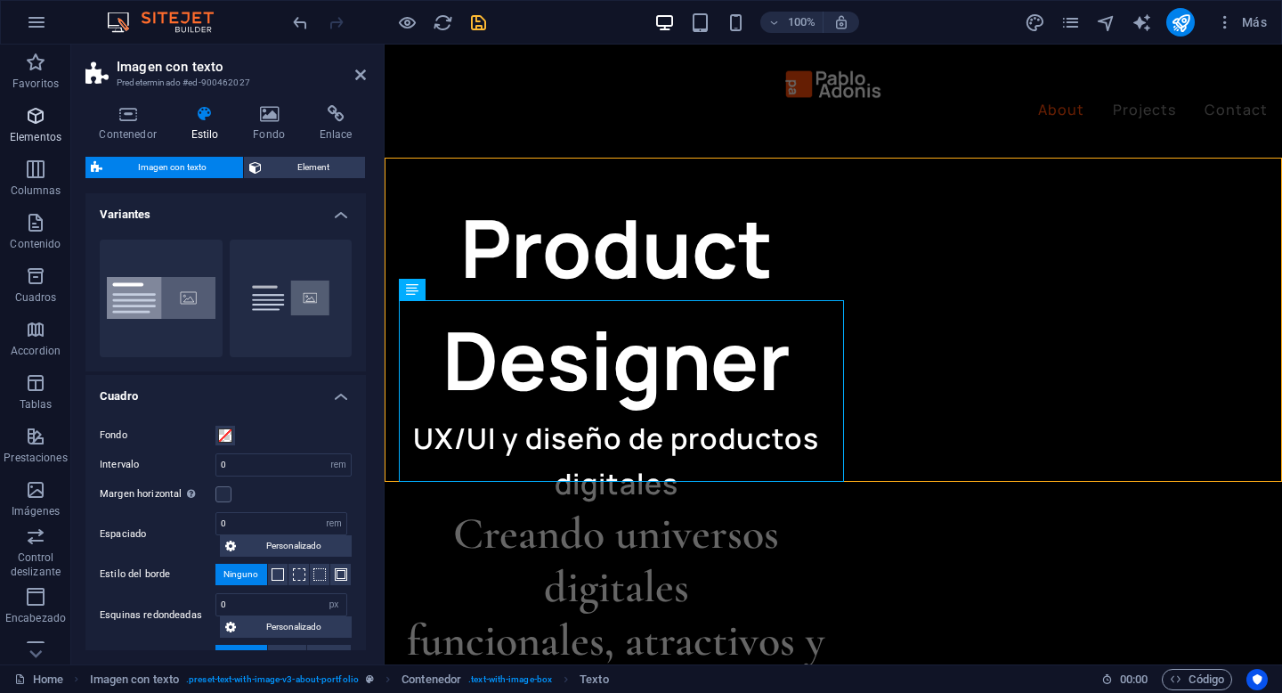
click at [42, 141] on p "Elementos" at bounding box center [36, 137] width 52 height 14
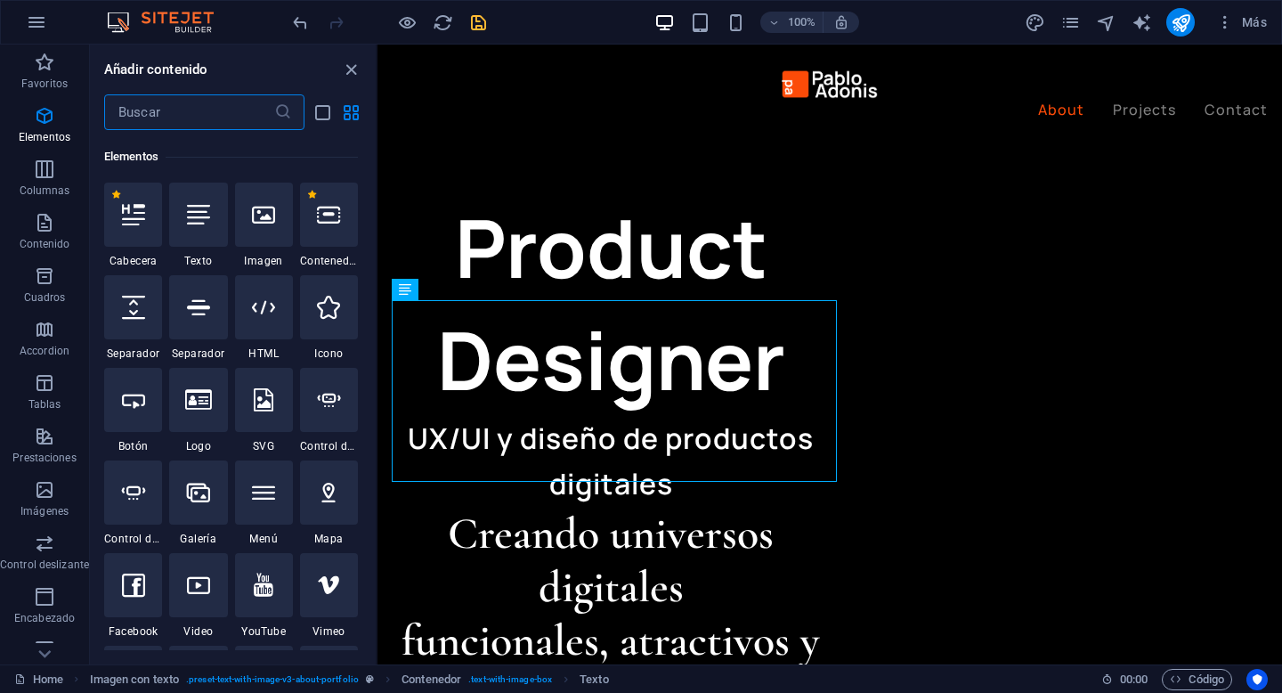
scroll to position [336, 0]
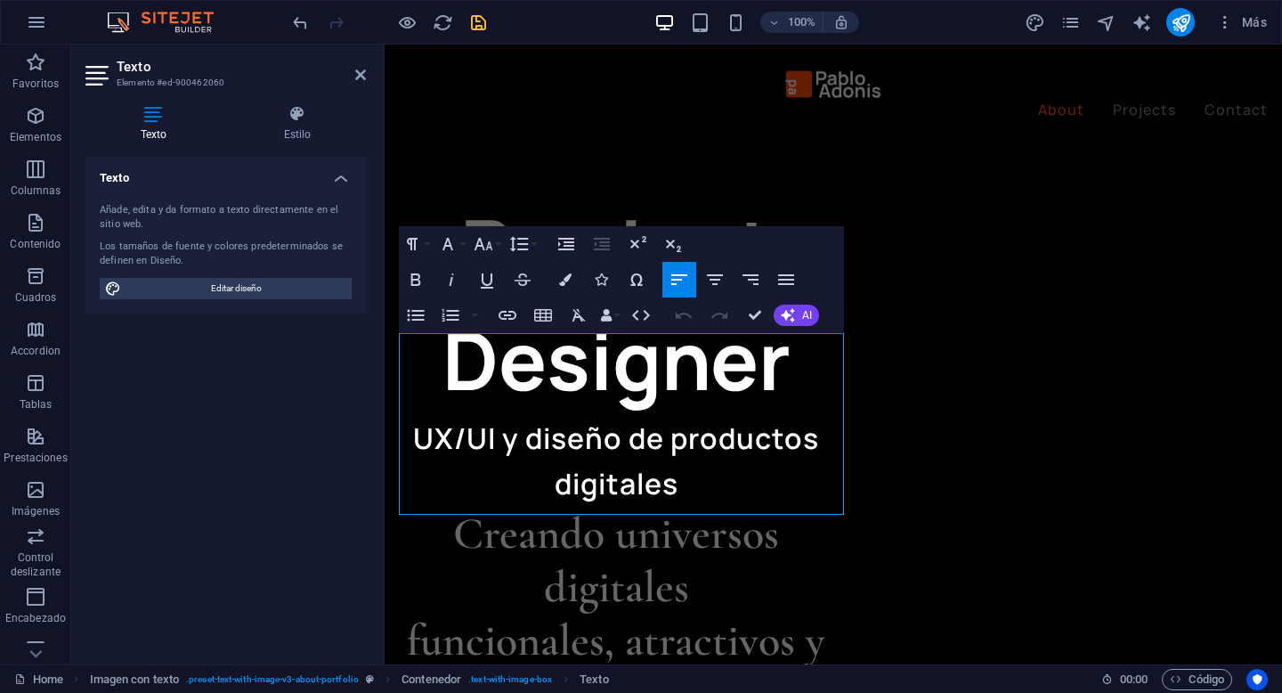
scroll to position [614, 0]
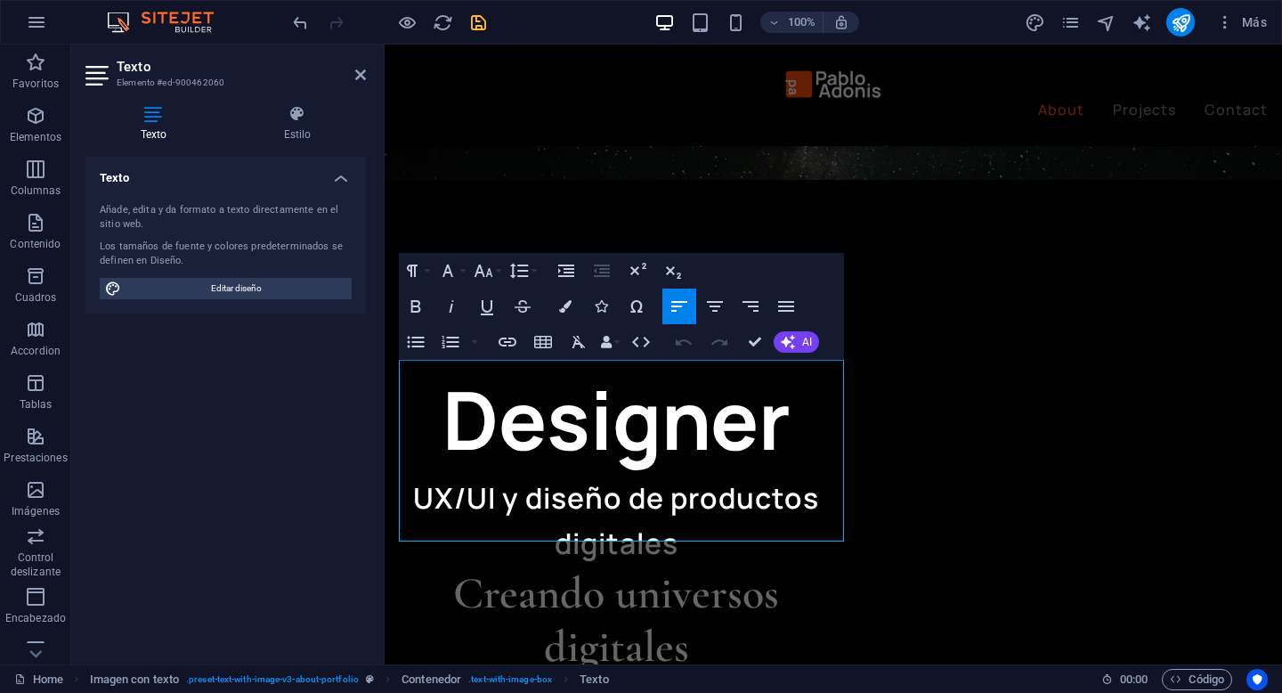
click at [682, 312] on icon "button" at bounding box center [679, 306] width 21 height 21
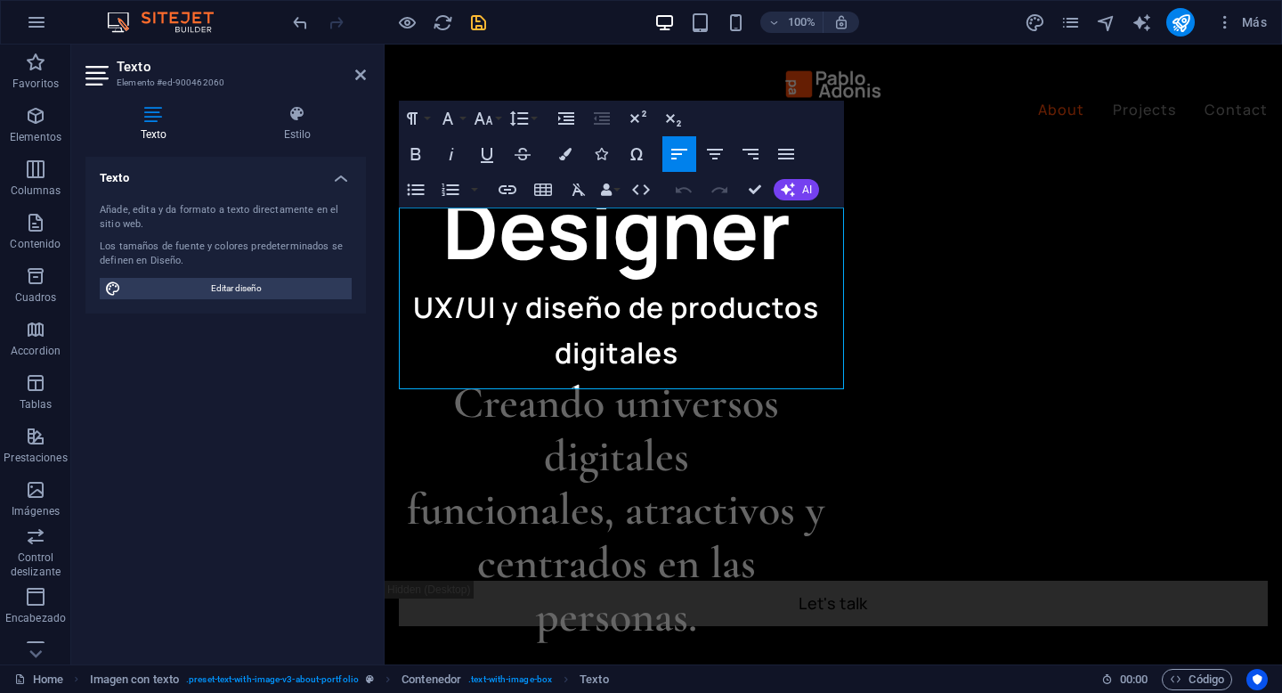
scroll to position [810, 0]
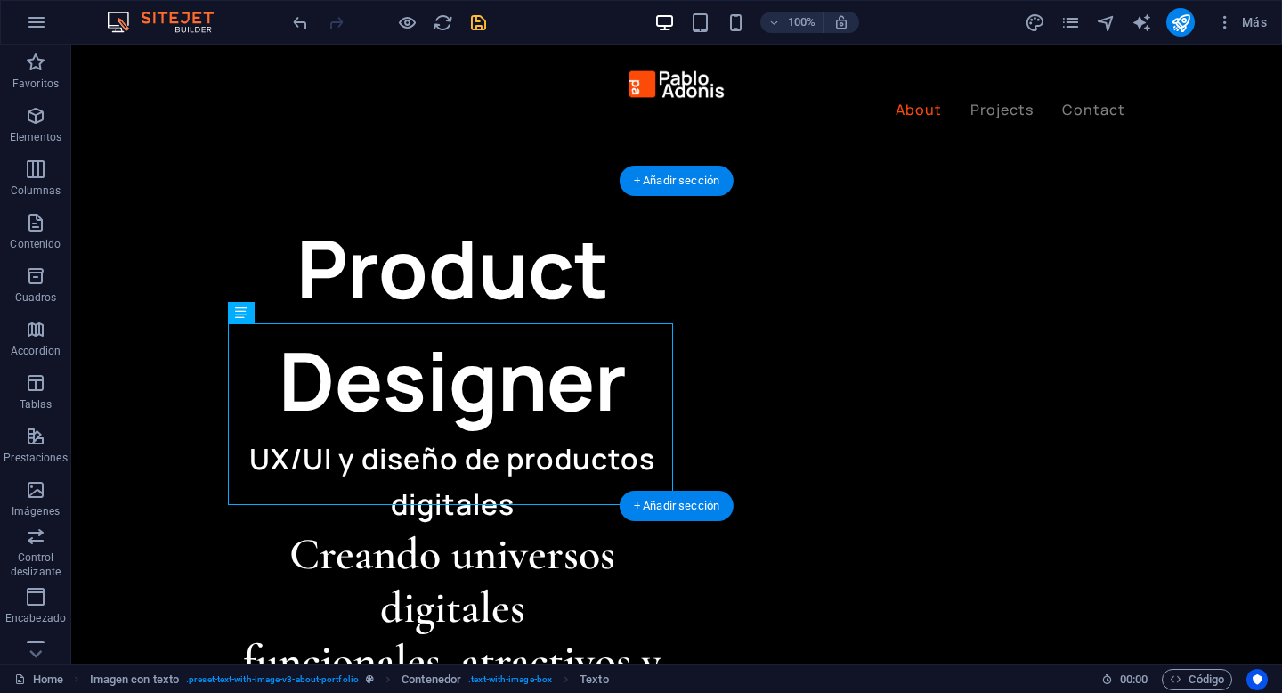
scroll to position [649, 0]
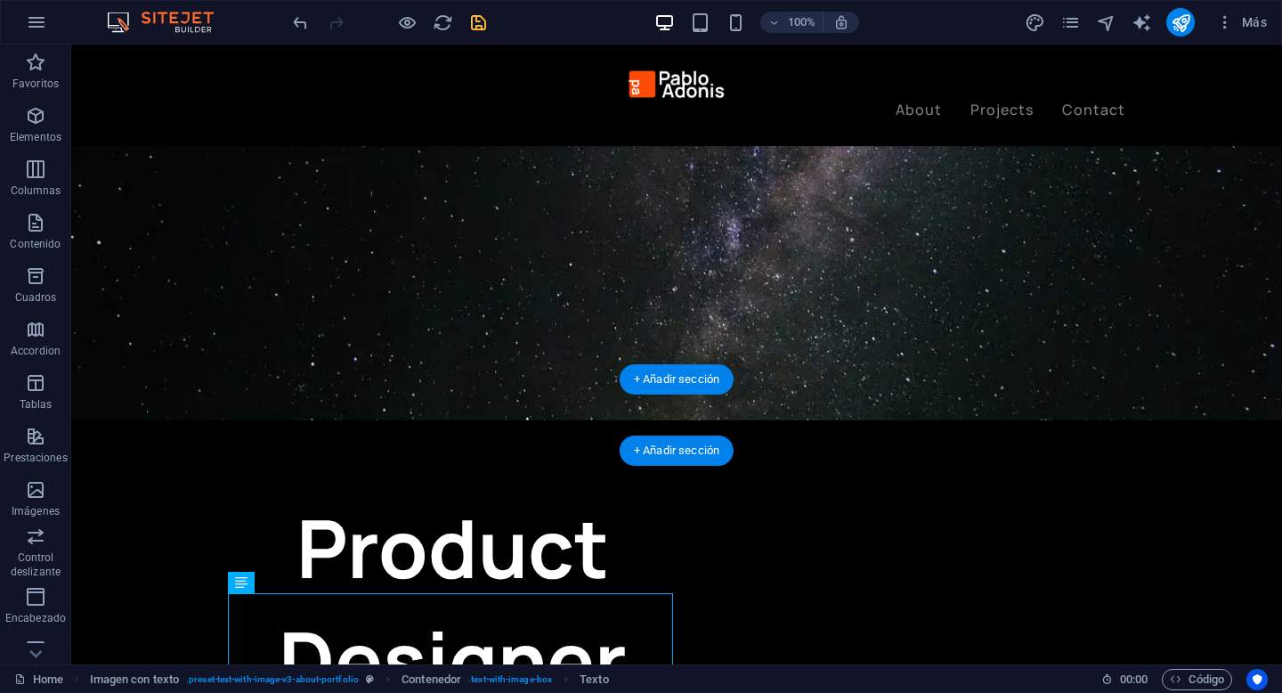
scroll to position [340, 0]
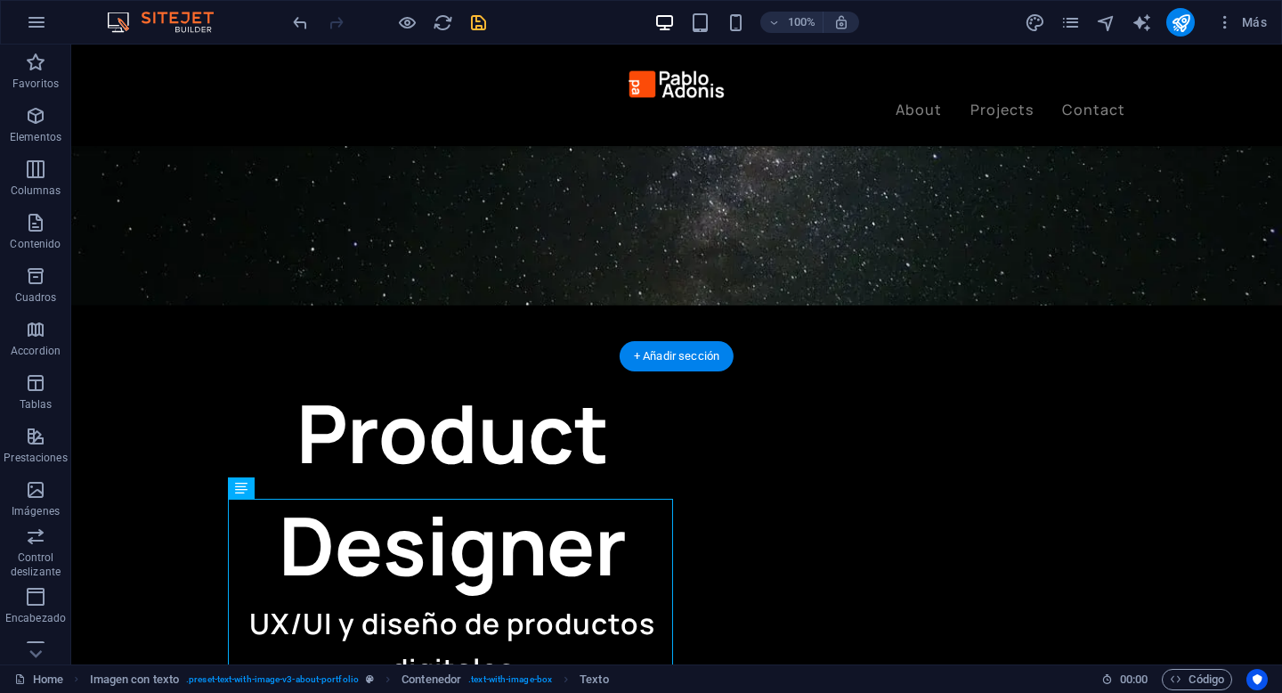
scroll to position [517, 0]
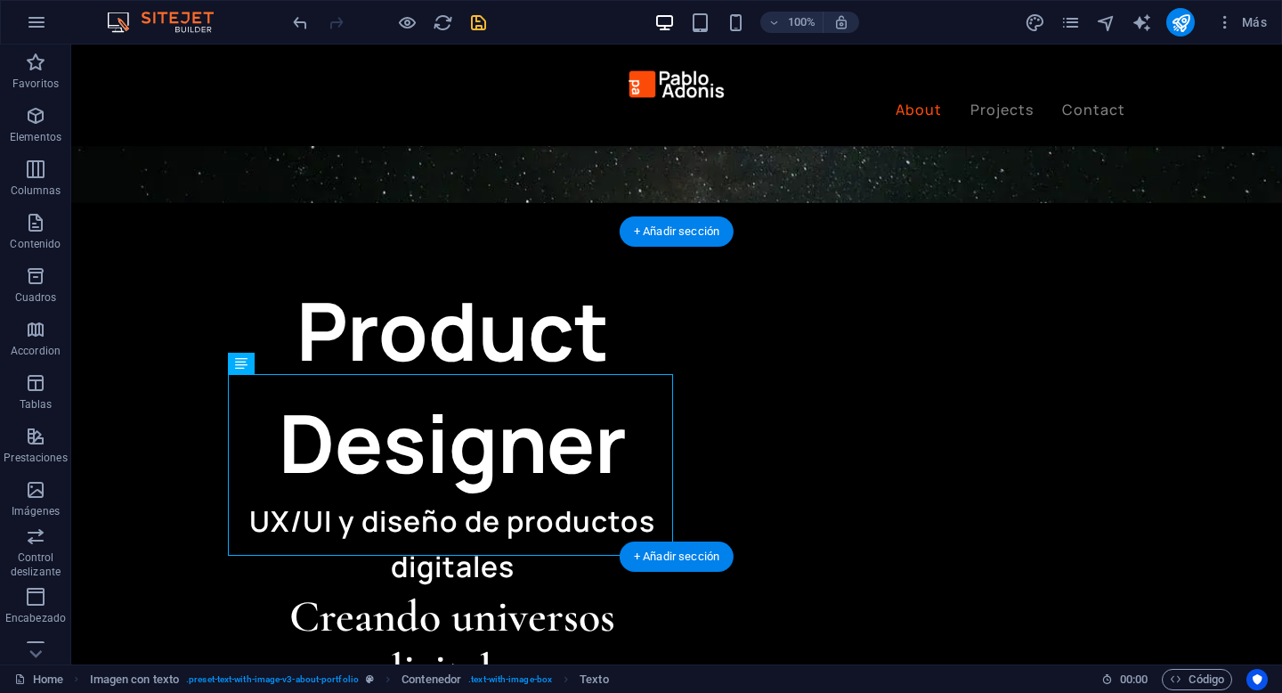
scroll to position [605, 0]
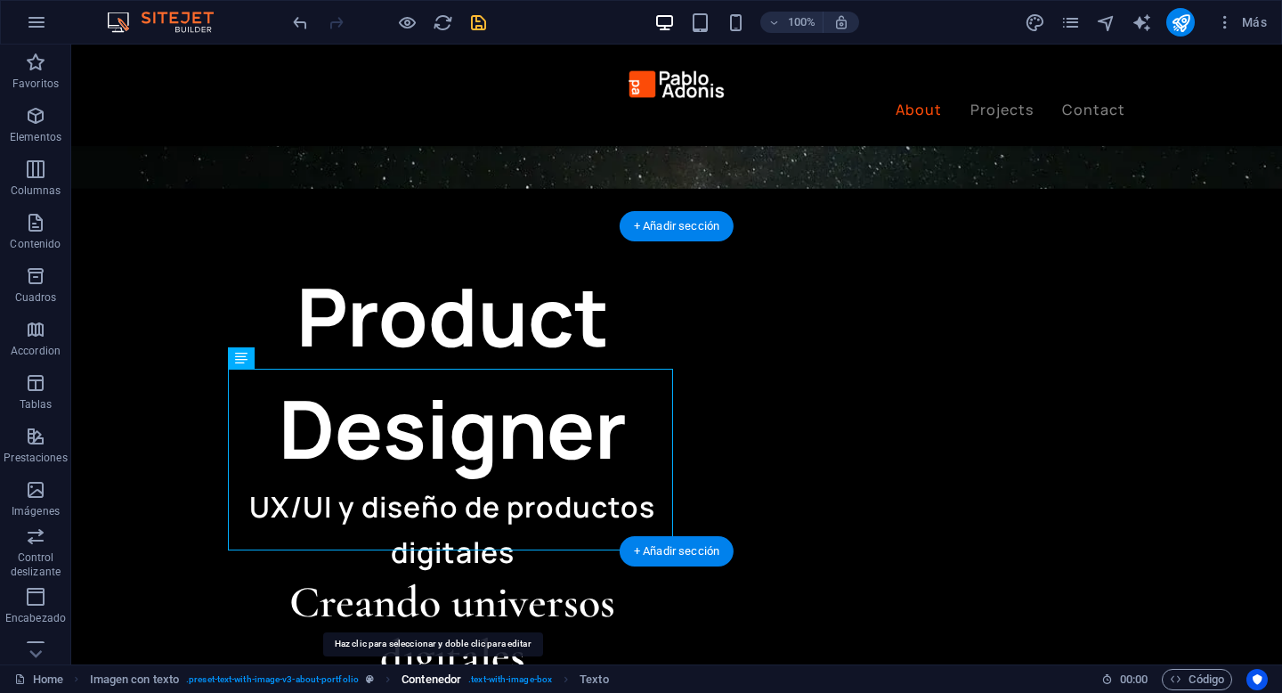
click at [439, 680] on span "Contenedor" at bounding box center [431, 679] width 60 height 21
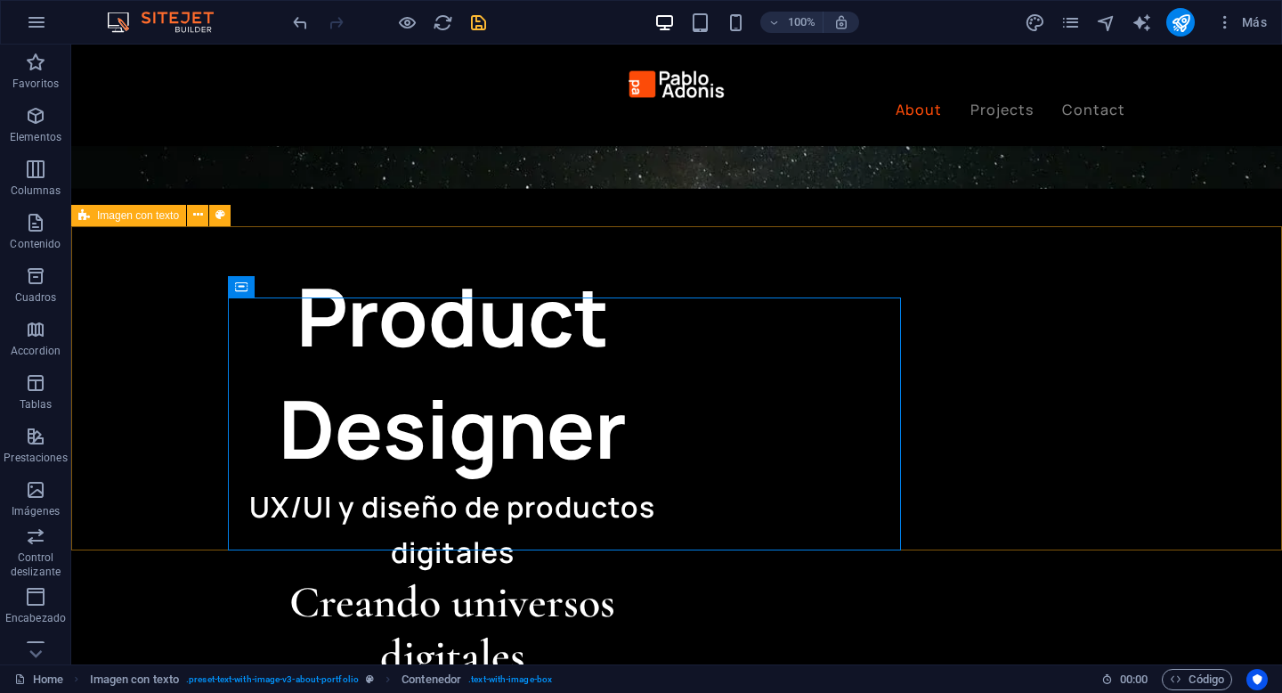
click at [124, 220] on span "Imagen con texto" at bounding box center [138, 215] width 82 height 11
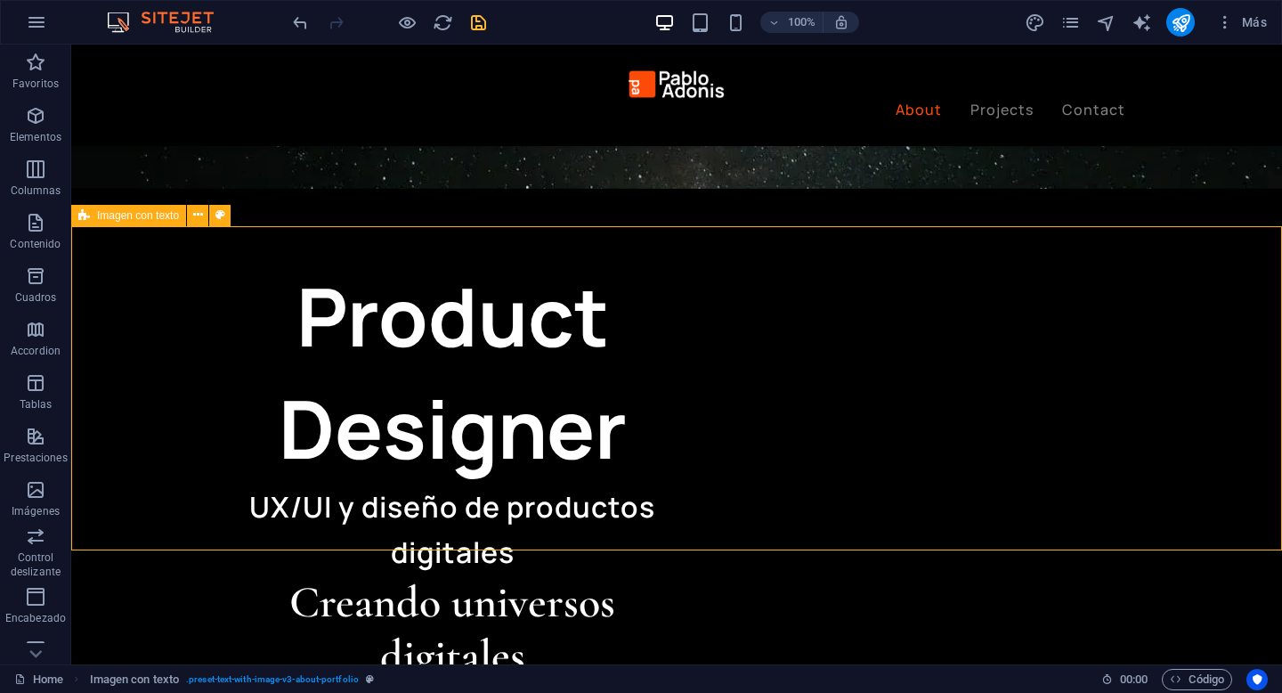
click at [125, 217] on span "Imagen con texto" at bounding box center [138, 215] width 82 height 11
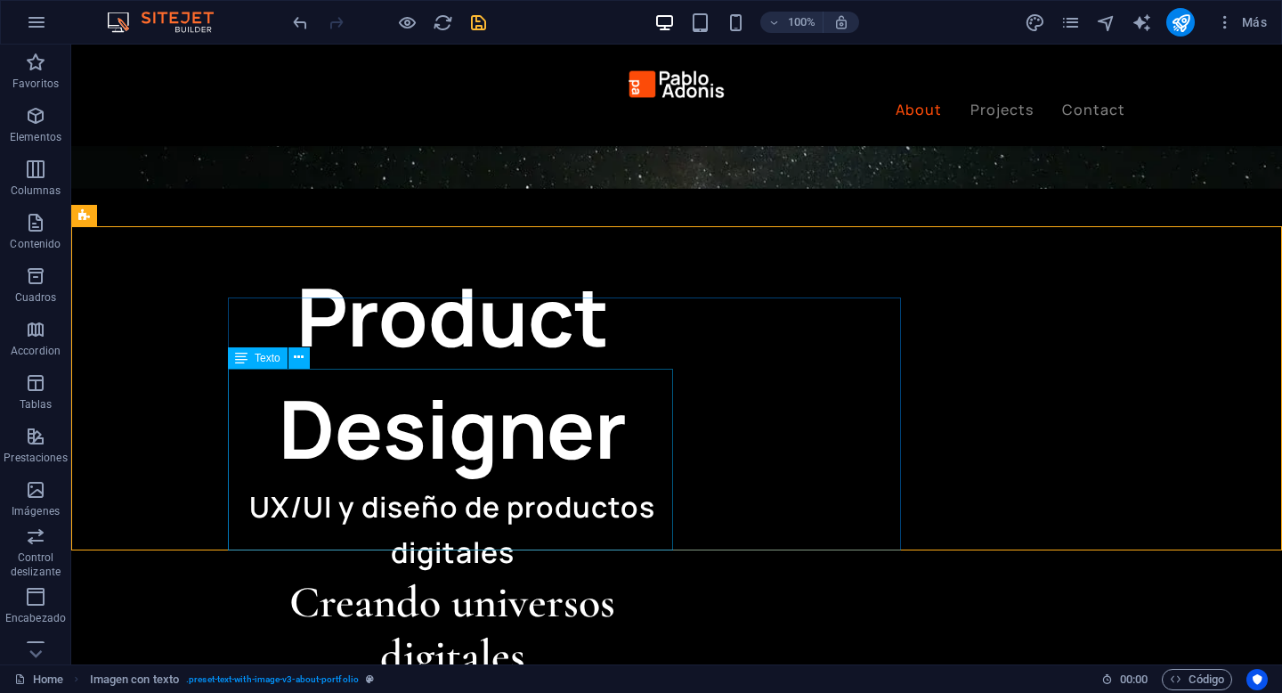
click at [248, 359] on div "Texto" at bounding box center [258, 357] width 60 height 21
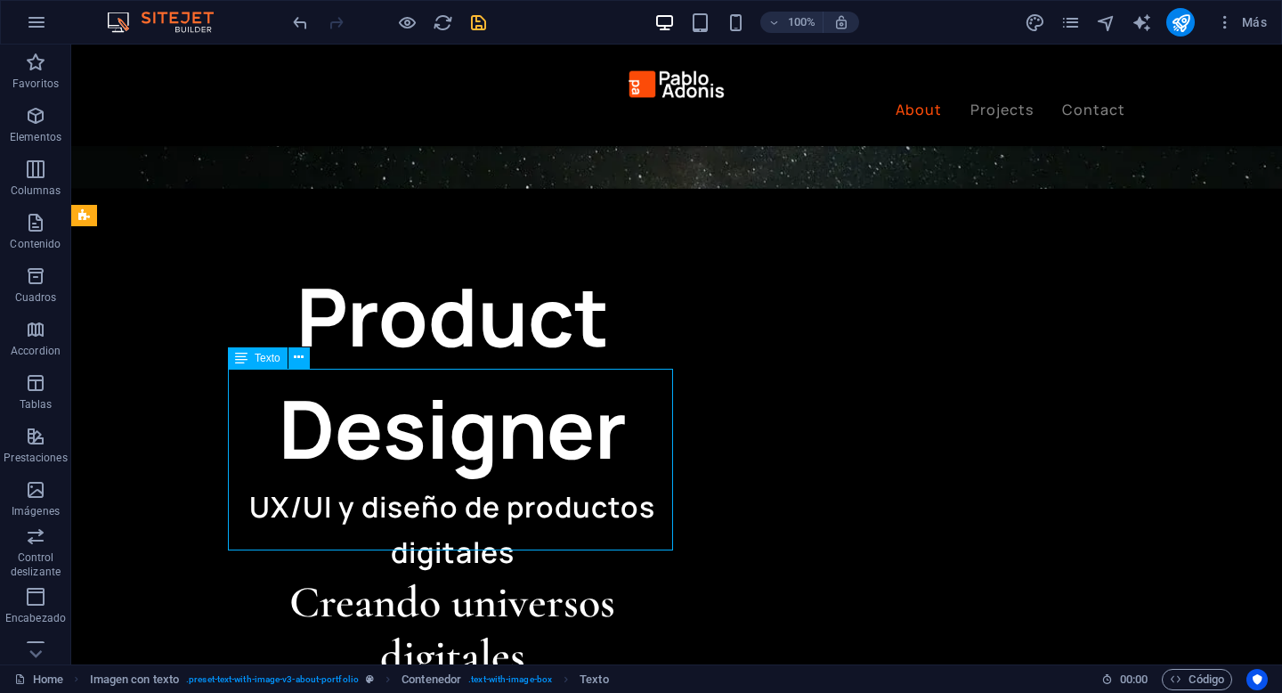
click at [251, 356] on div "Texto" at bounding box center [258, 357] width 60 height 21
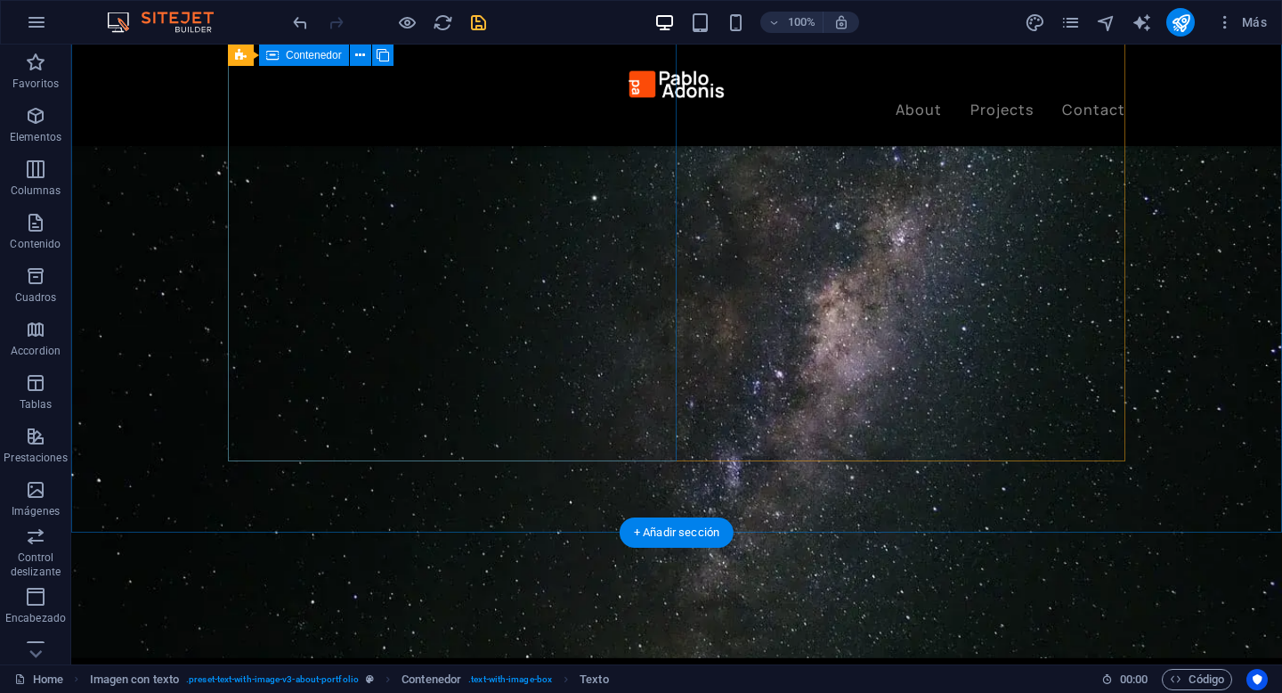
scroll to position [0, 0]
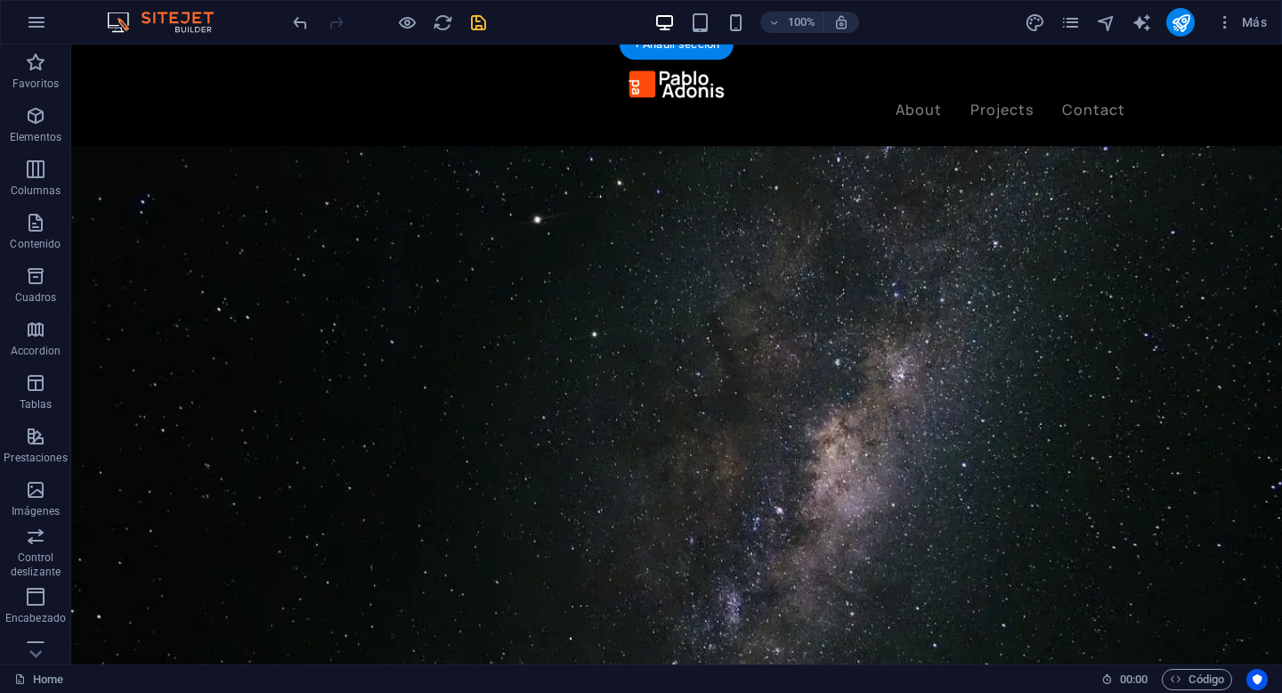
click at [149, 215] on figure at bounding box center [676, 459] width 1211 height 670
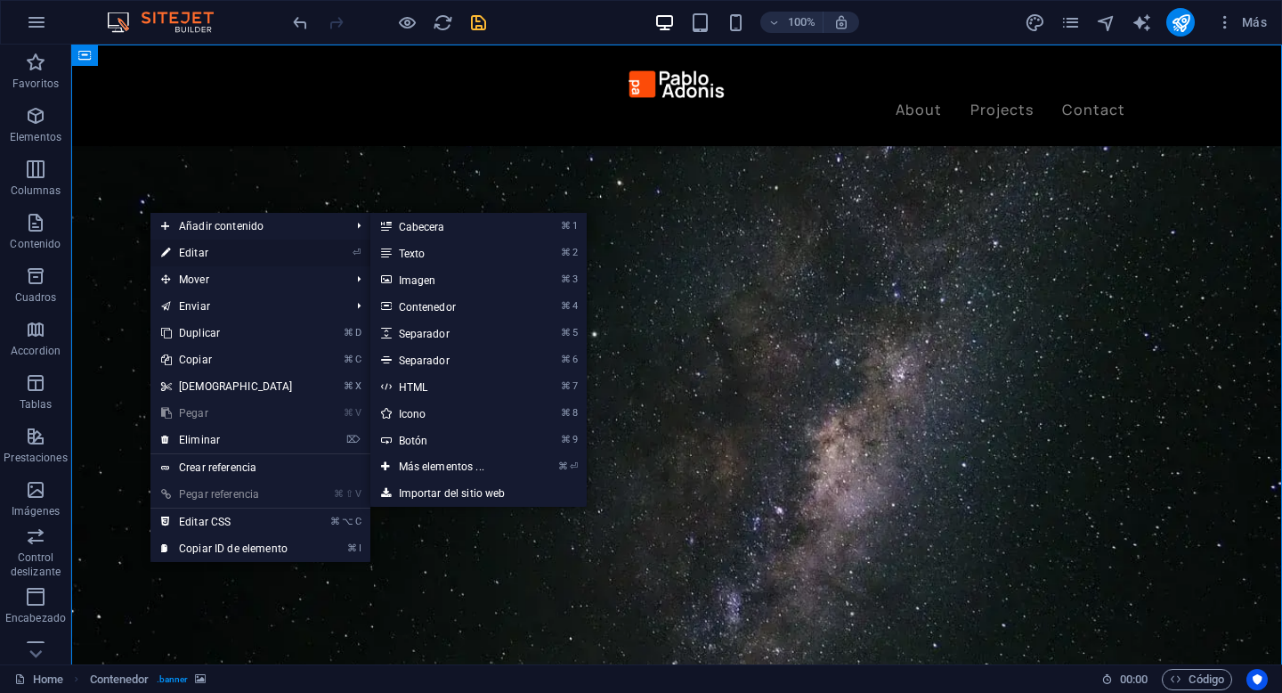
click at [197, 248] on link "⏎ Editar" at bounding box center [226, 252] width 153 height 27
select select "header"
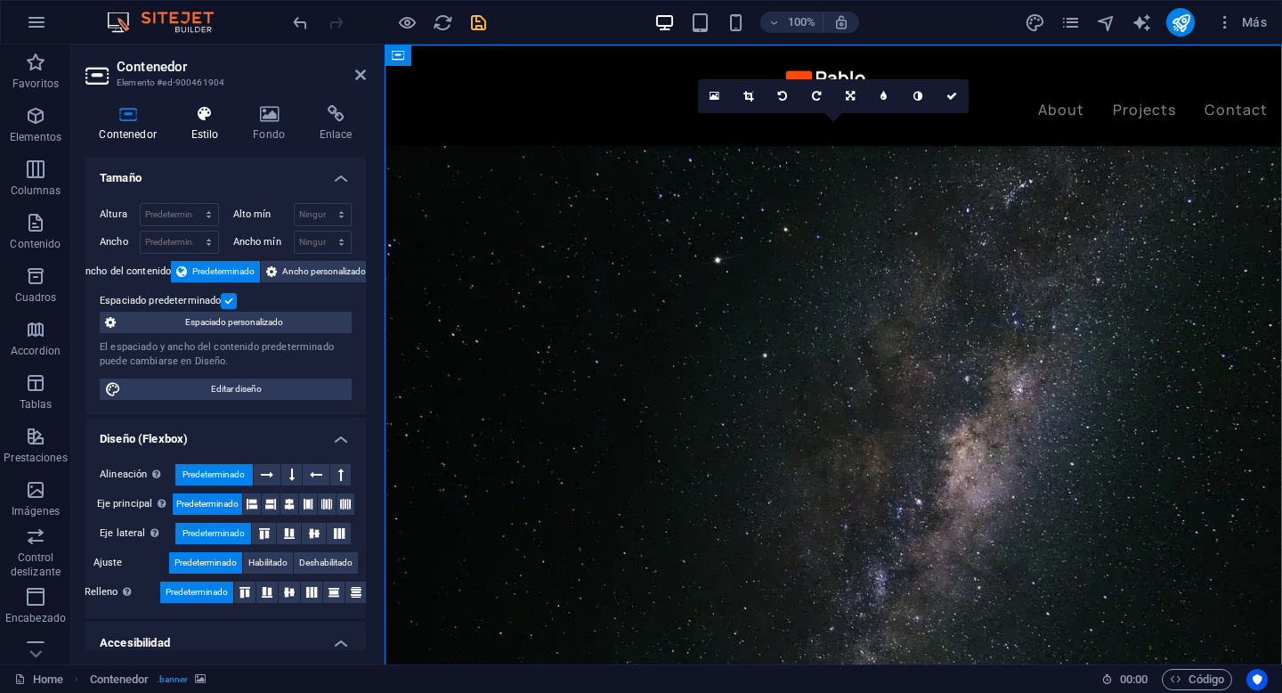
click at [222, 126] on h4 "Estilo" at bounding box center [208, 123] width 62 height 37
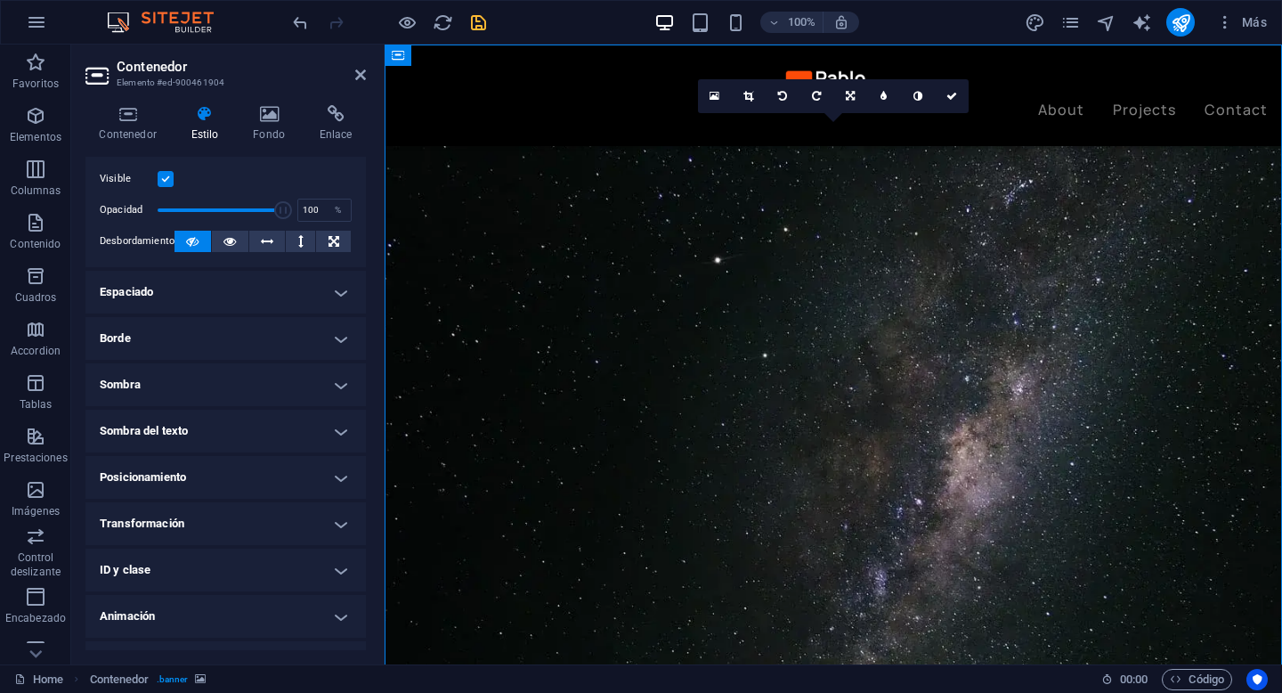
scroll to position [47, 0]
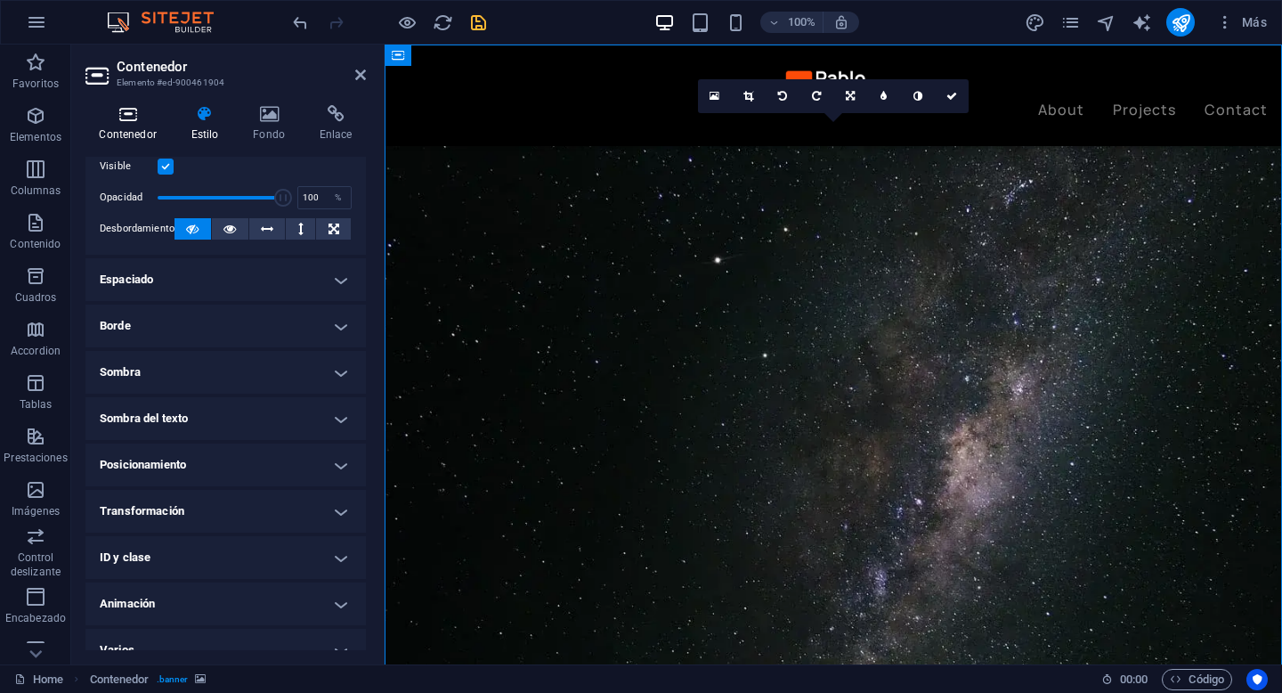
click at [141, 133] on h4 "Contenedor" at bounding box center [131, 123] width 92 height 37
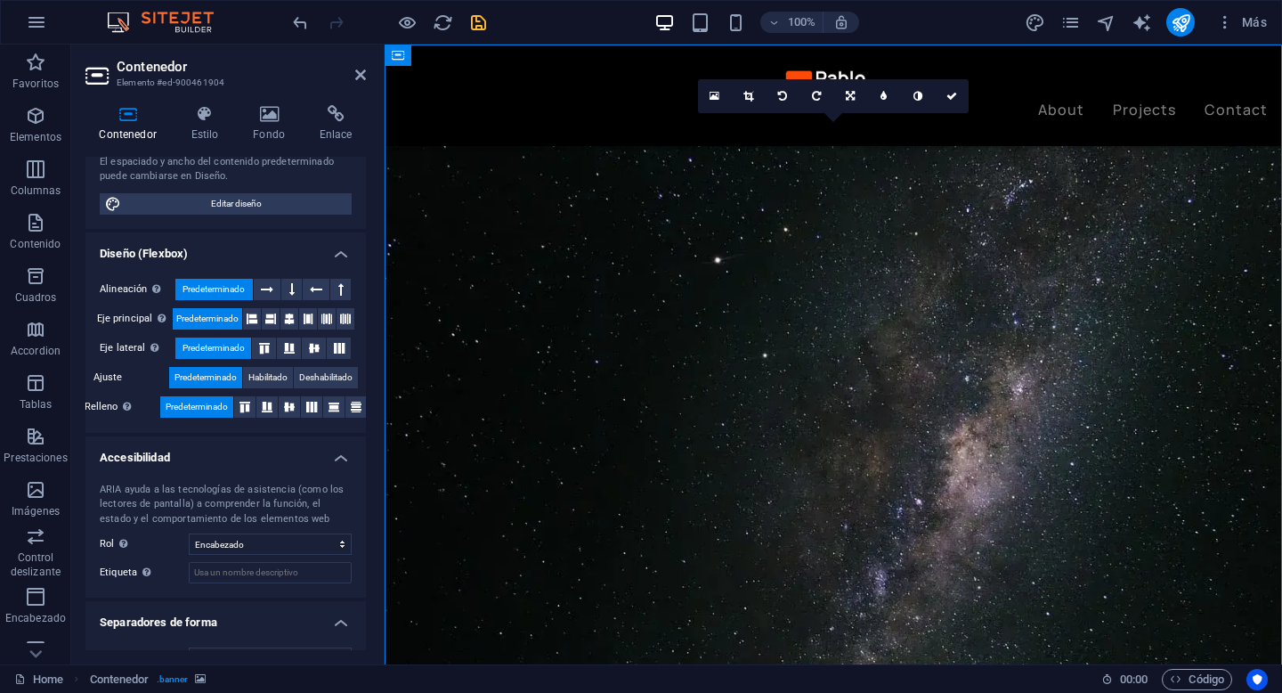
scroll to position [0, 0]
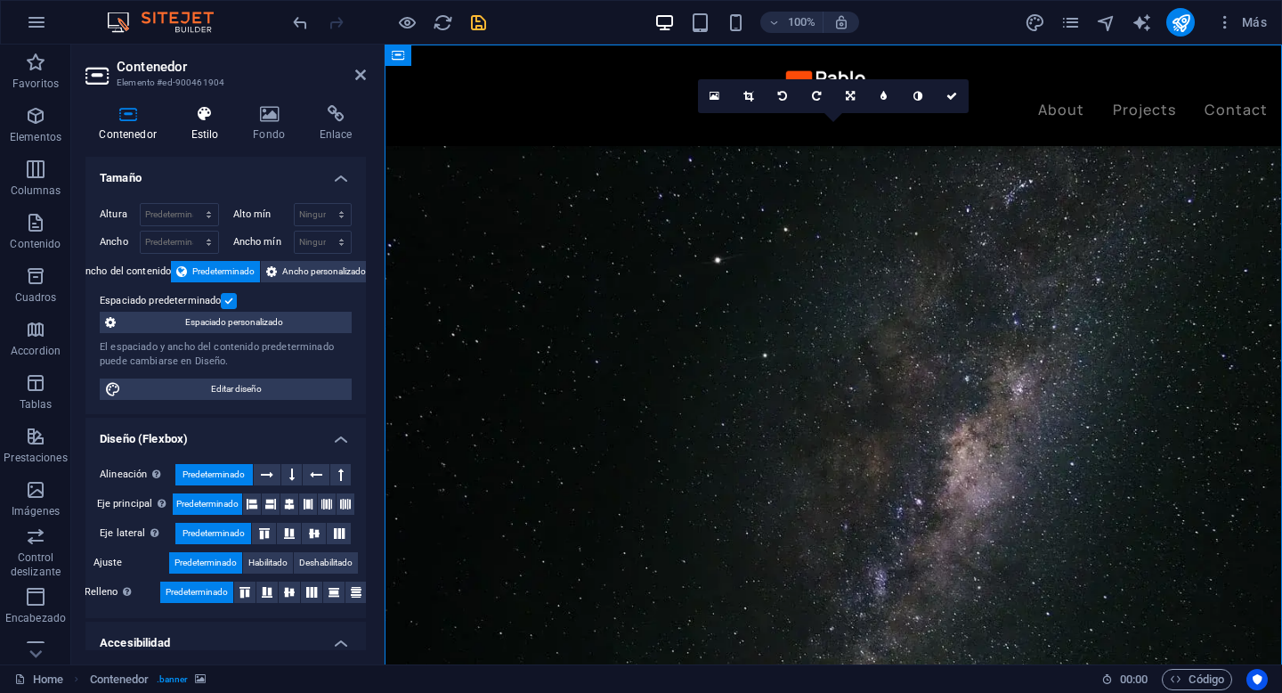
click at [218, 110] on icon at bounding box center [204, 114] width 55 height 18
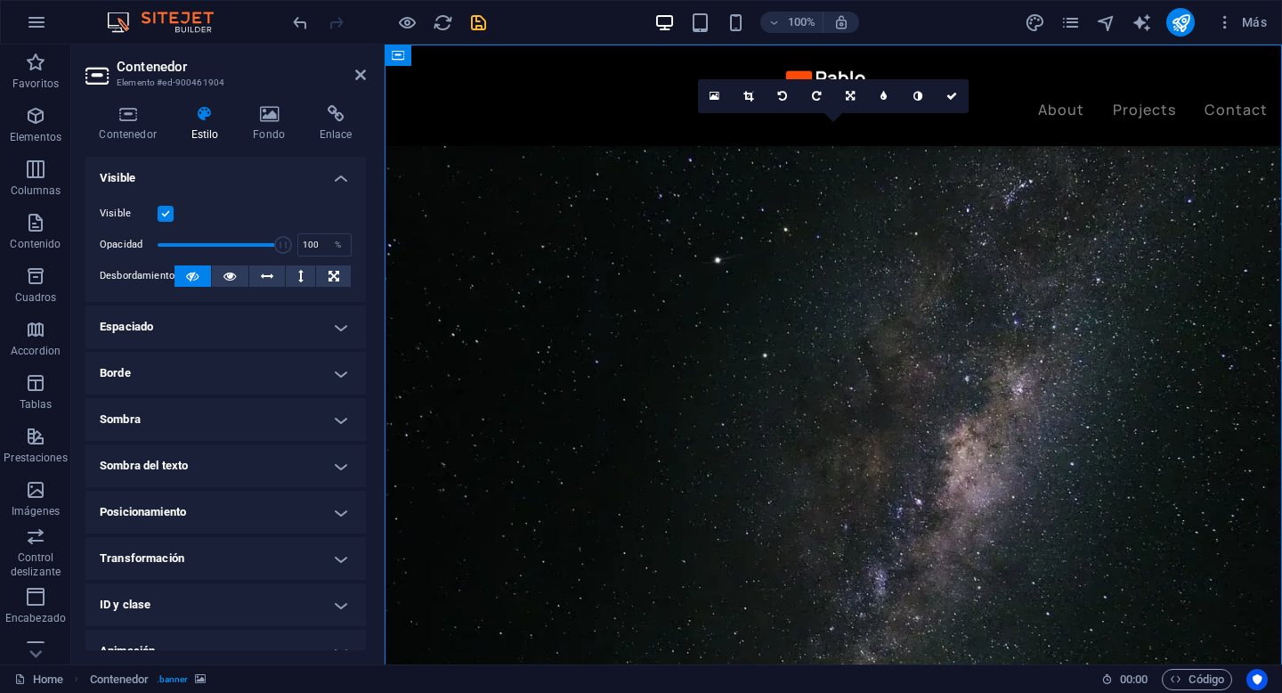
click at [208, 128] on h4 "Estilo" at bounding box center [208, 123] width 62 height 37
click at [258, 128] on h4 "Fondo" at bounding box center [272, 123] width 67 height 37
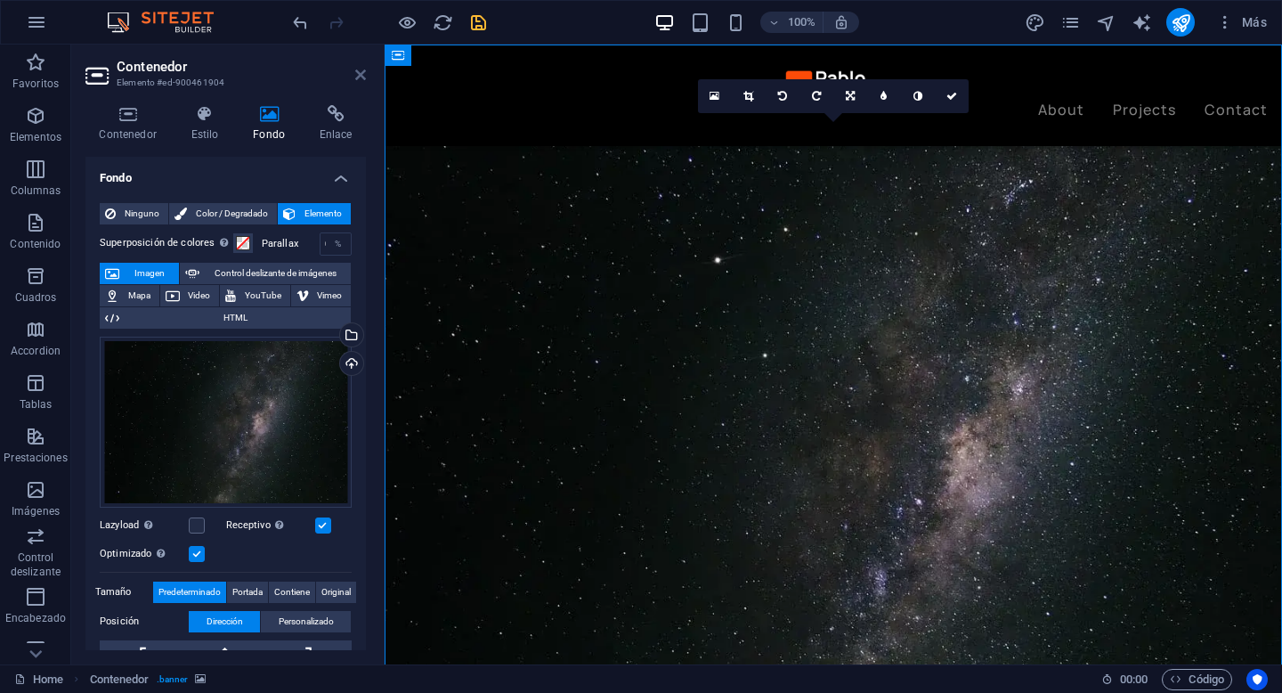
click at [359, 77] on icon at bounding box center [360, 75] width 11 height 14
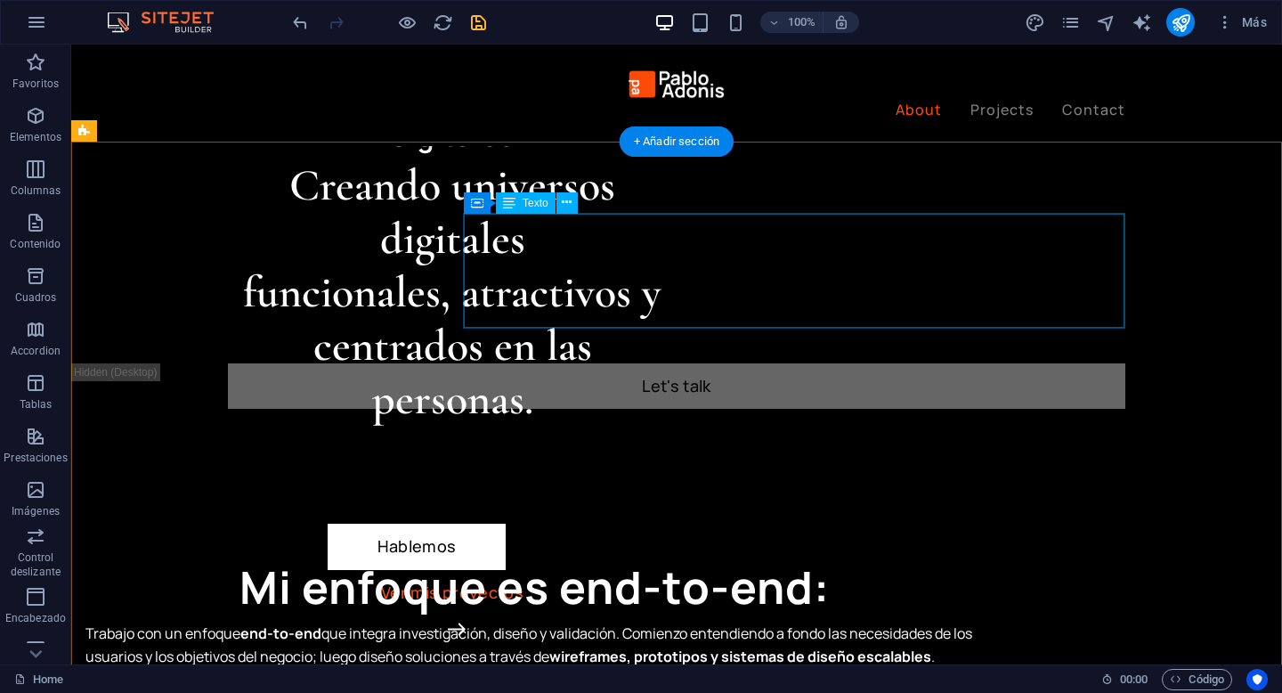
scroll to position [1026, 0]
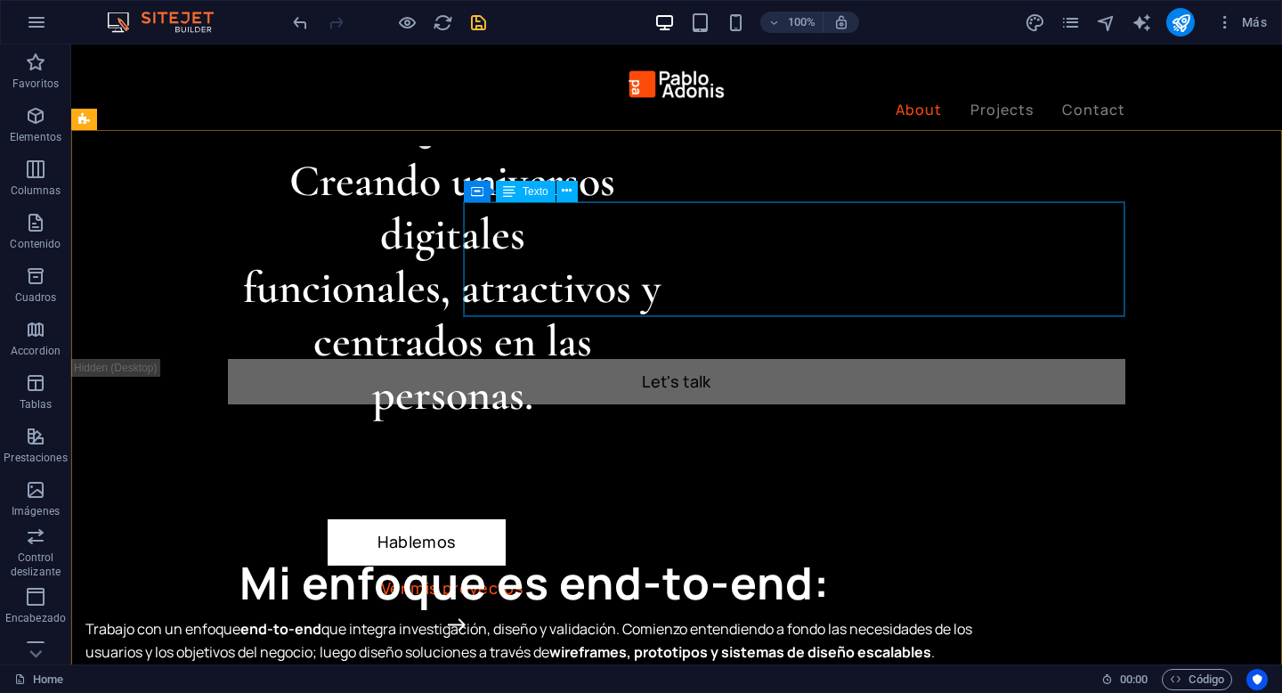
click at [539, 194] on span "Texto" at bounding box center [536, 191] width 26 height 11
click at [537, 188] on span "Texto" at bounding box center [536, 191] width 26 height 11
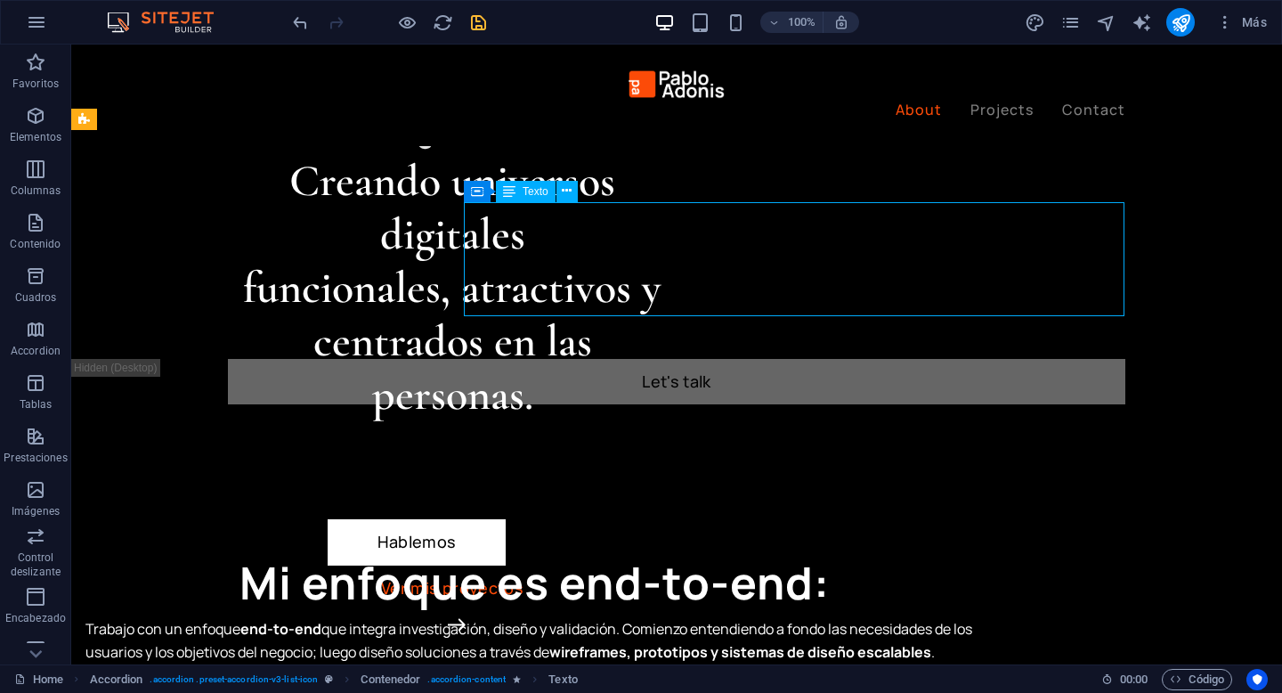
click at [537, 188] on span "Texto" at bounding box center [536, 191] width 26 height 11
click at [1042, 28] on icon "design" at bounding box center [1035, 22] width 20 height 20
select select "px"
select select "400"
select select "px"
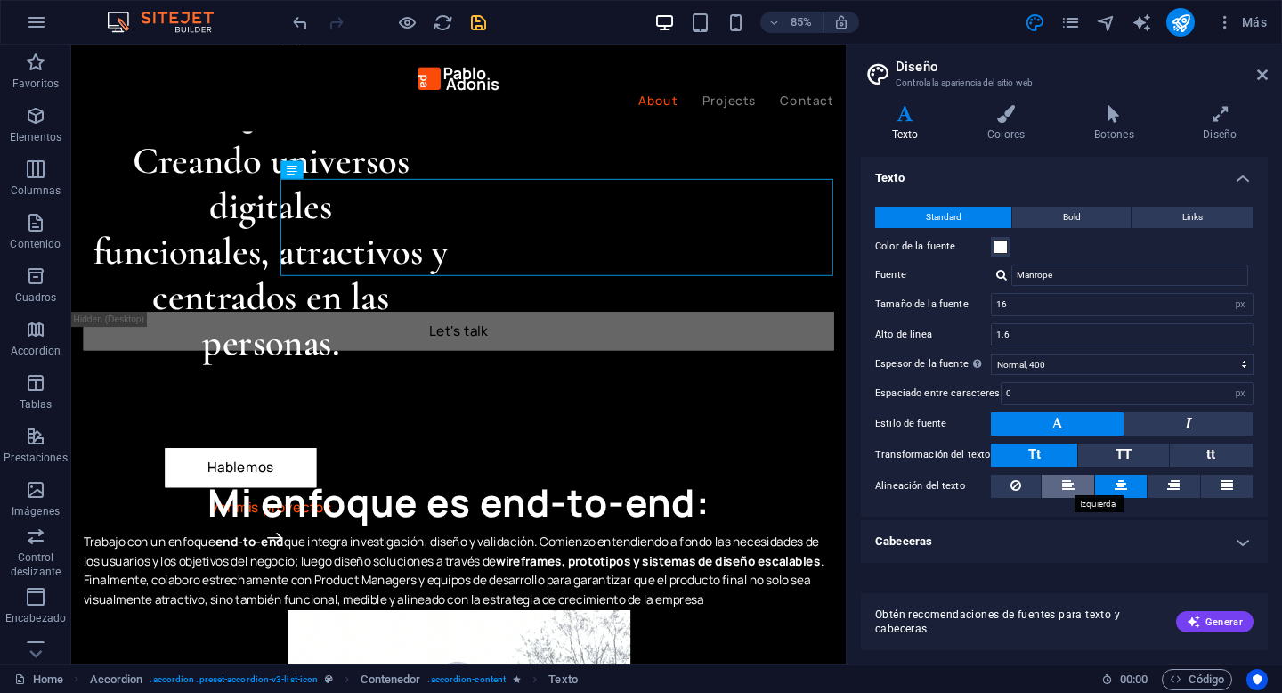
click at [1064, 484] on icon at bounding box center [1068, 484] width 12 height 21
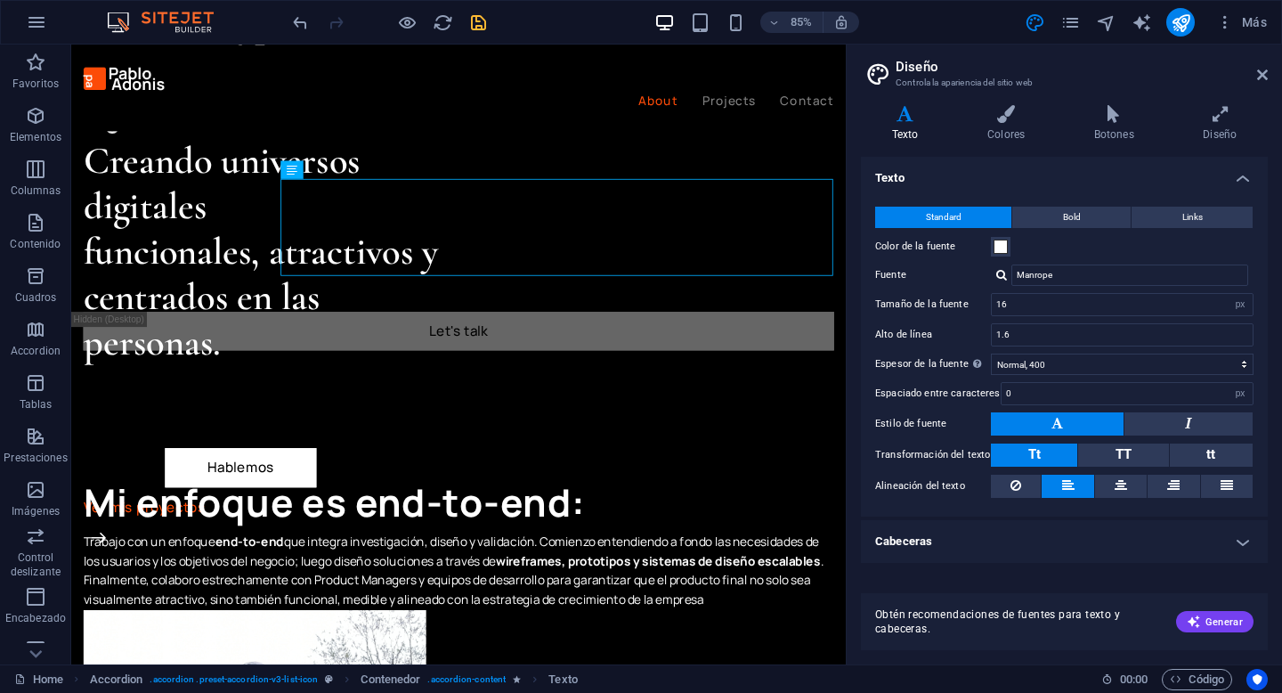
click at [484, 29] on icon "save" at bounding box center [478, 22] width 20 height 20
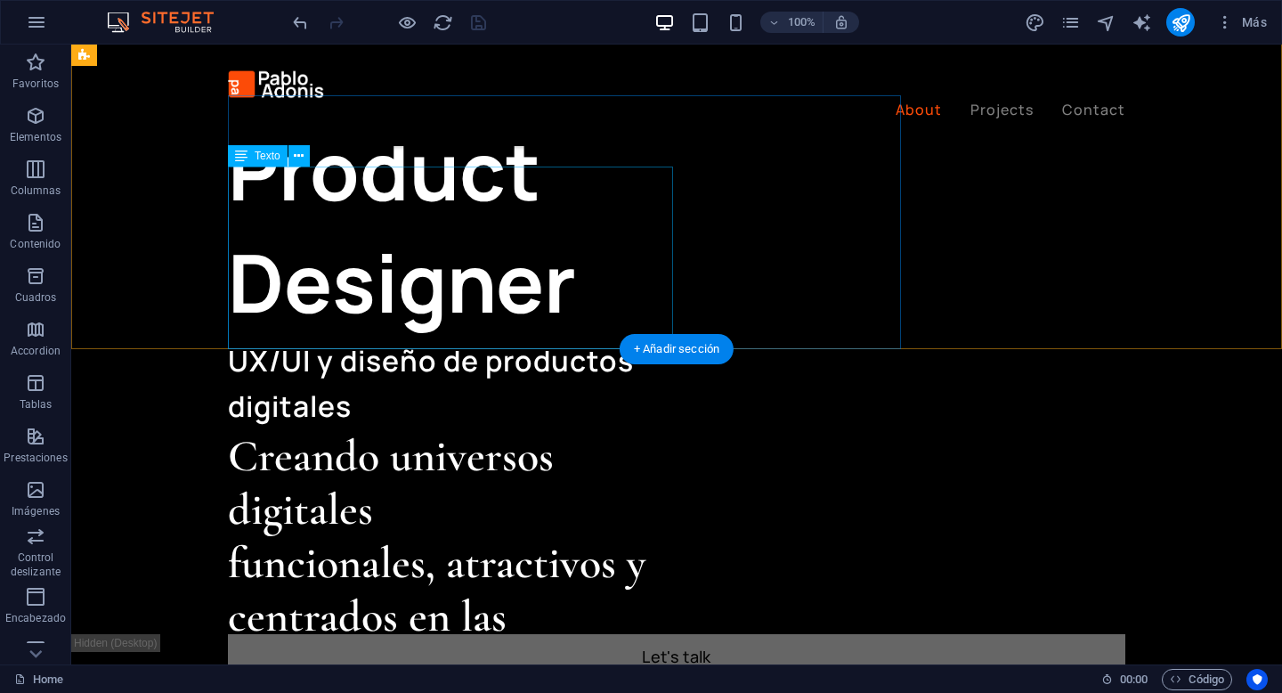
scroll to position [742, 0]
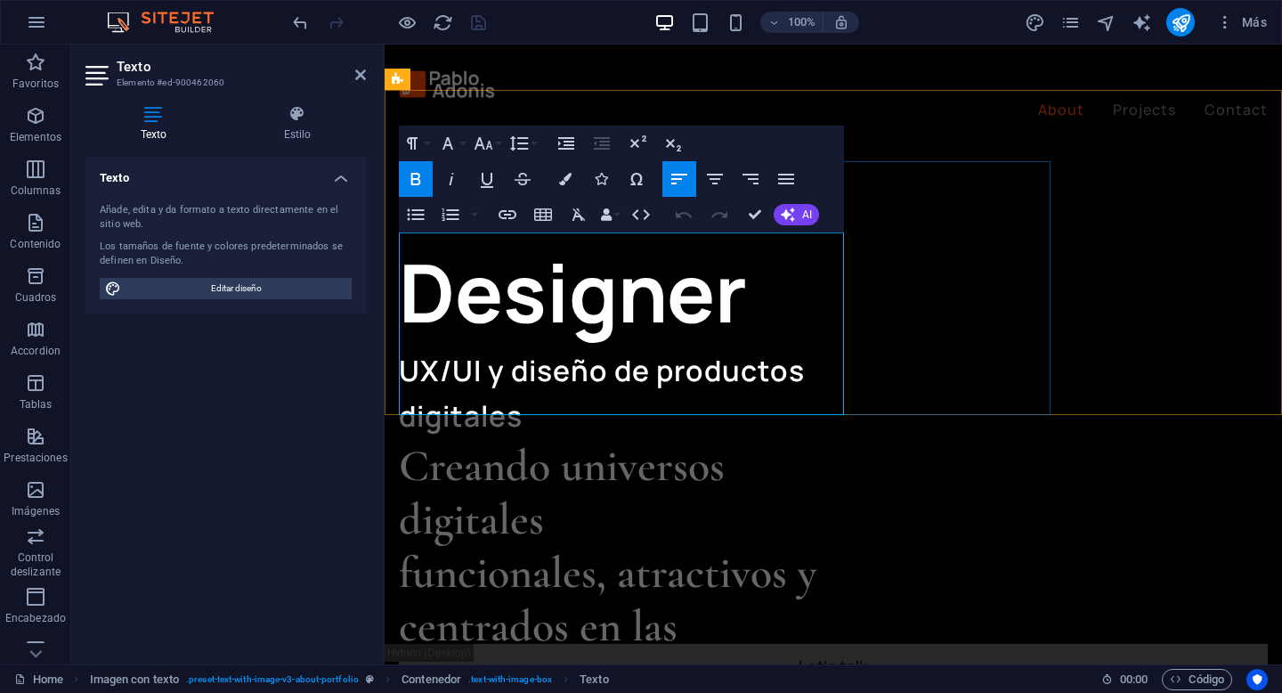
drag, startPoint x: 559, startPoint y: 246, endPoint x: 658, endPoint y: 247, distance: 98.8
drag, startPoint x: 635, startPoint y: 244, endPoint x: 556, endPoint y: 244, distance: 78.3
click at [300, 134] on h4 "Estilo" at bounding box center [297, 123] width 137 height 37
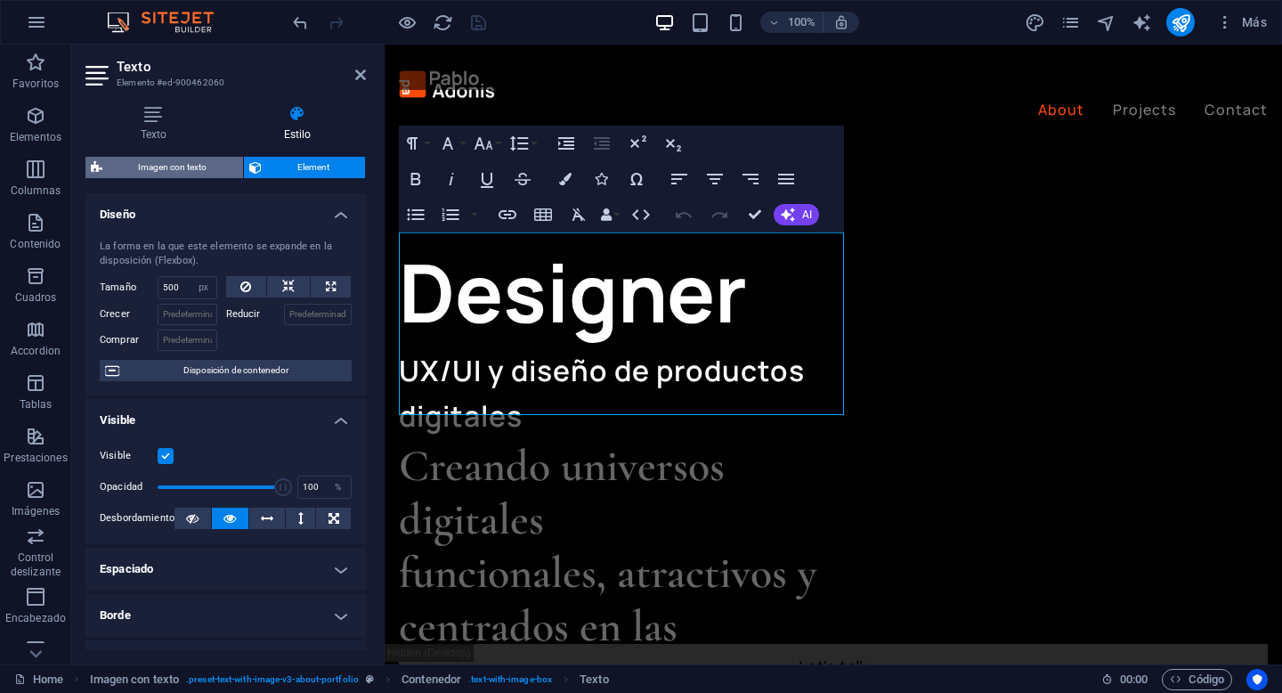
click at [191, 158] on span "Imagen con texto" at bounding box center [173, 167] width 130 height 21
select select "rem"
select select "px"
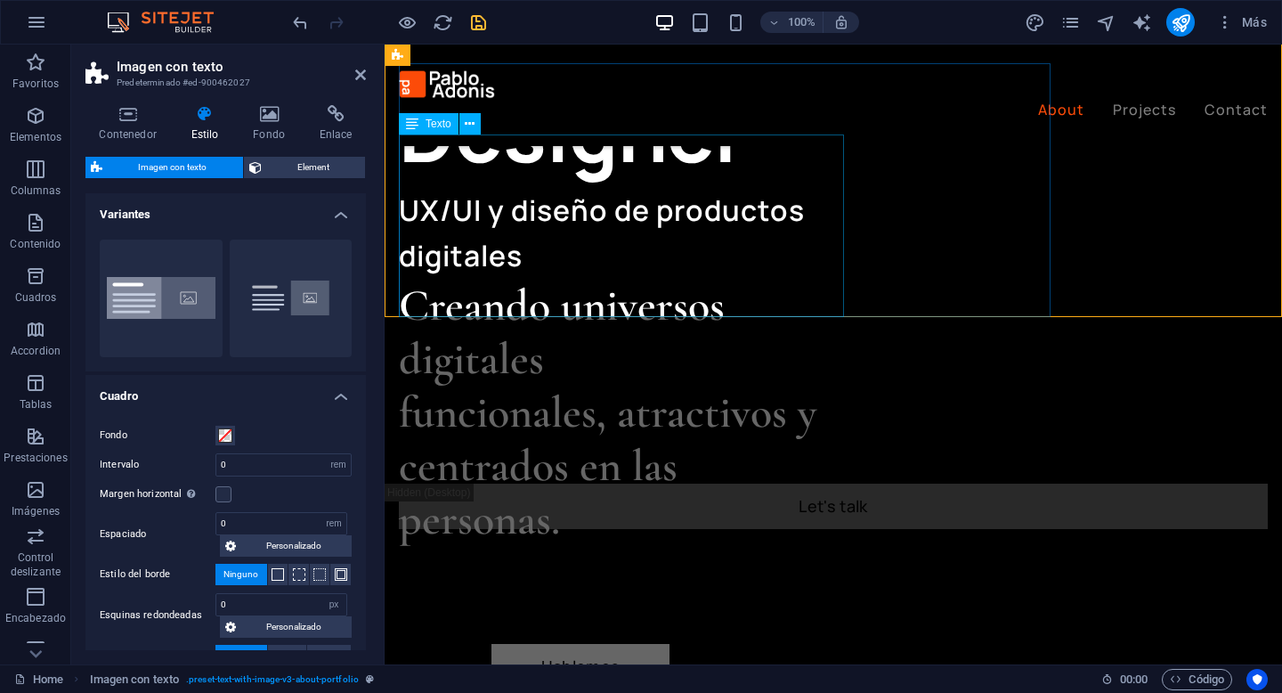
scroll to position [797, 0]
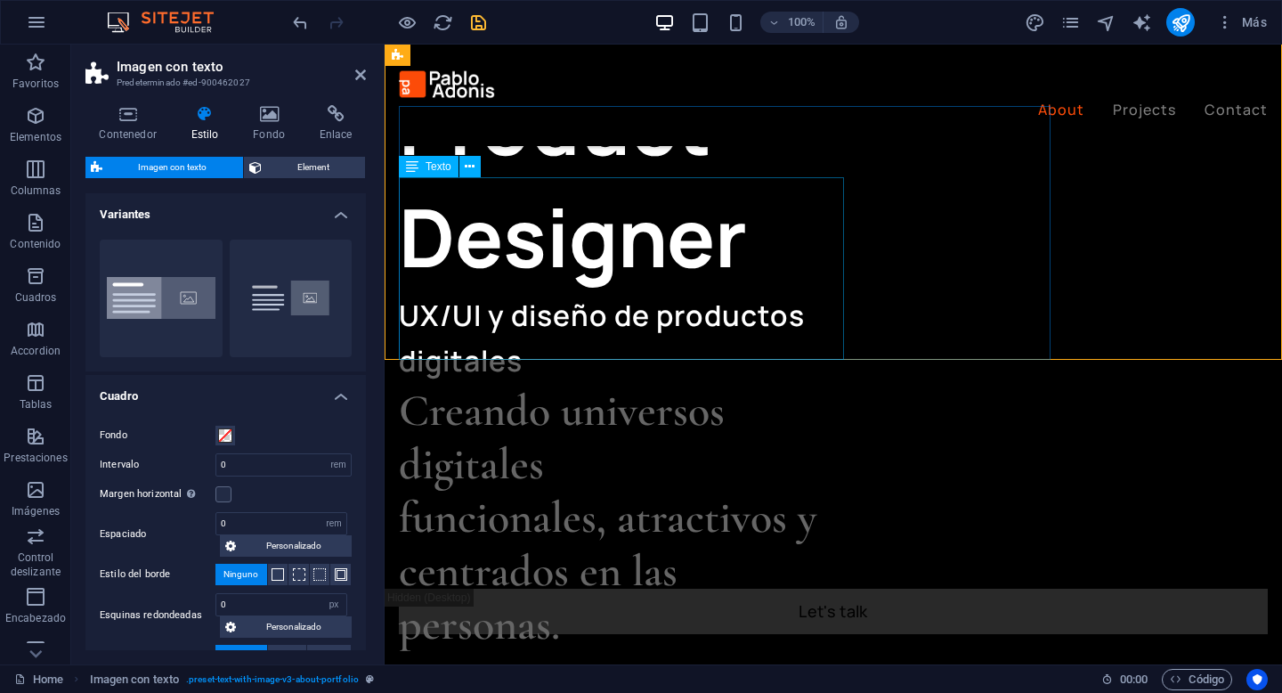
click at [421, 168] on div "Texto" at bounding box center [429, 166] width 60 height 21
click at [435, 171] on span "Texto" at bounding box center [439, 166] width 26 height 11
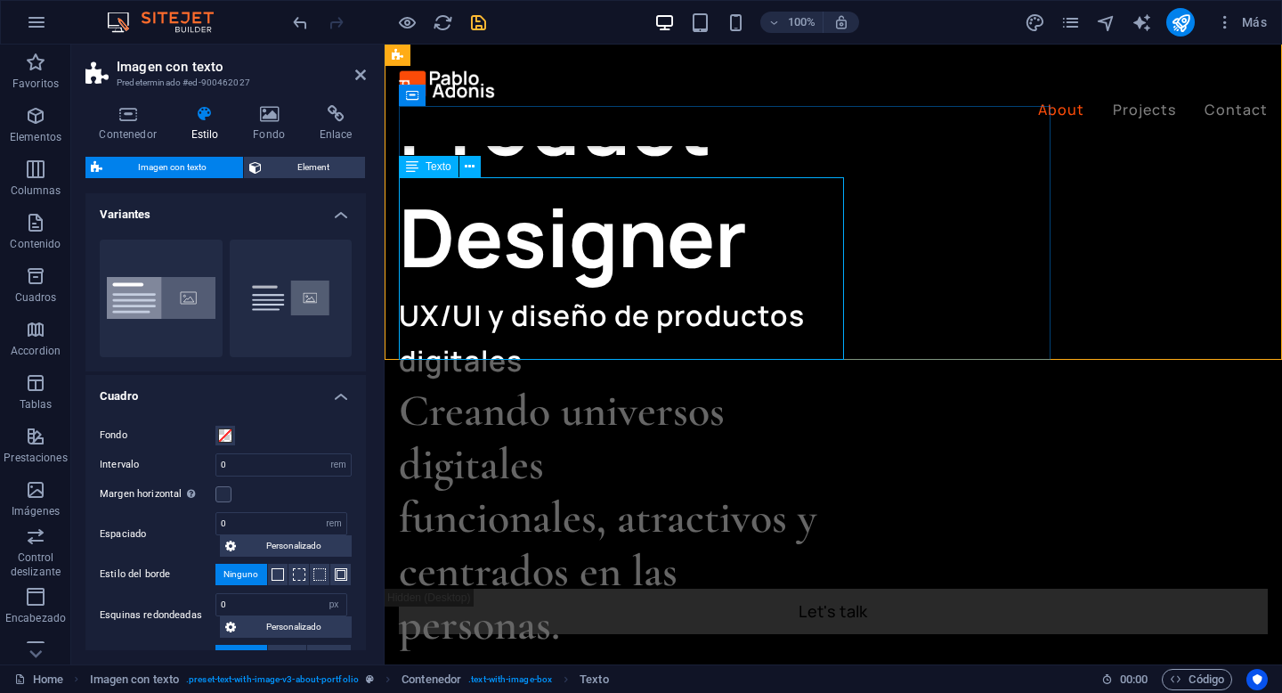
click at [434, 165] on span "Texto" at bounding box center [439, 166] width 26 height 11
select select "px"
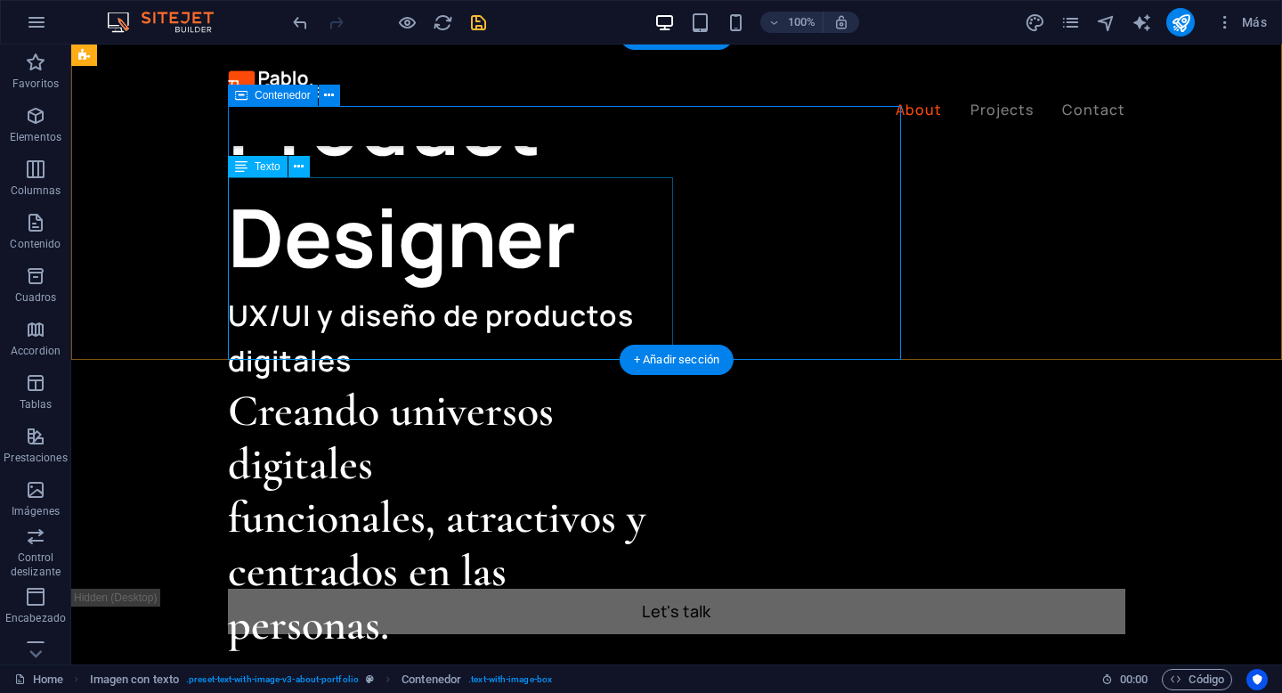
click at [270, 166] on span "Texto" at bounding box center [268, 166] width 26 height 11
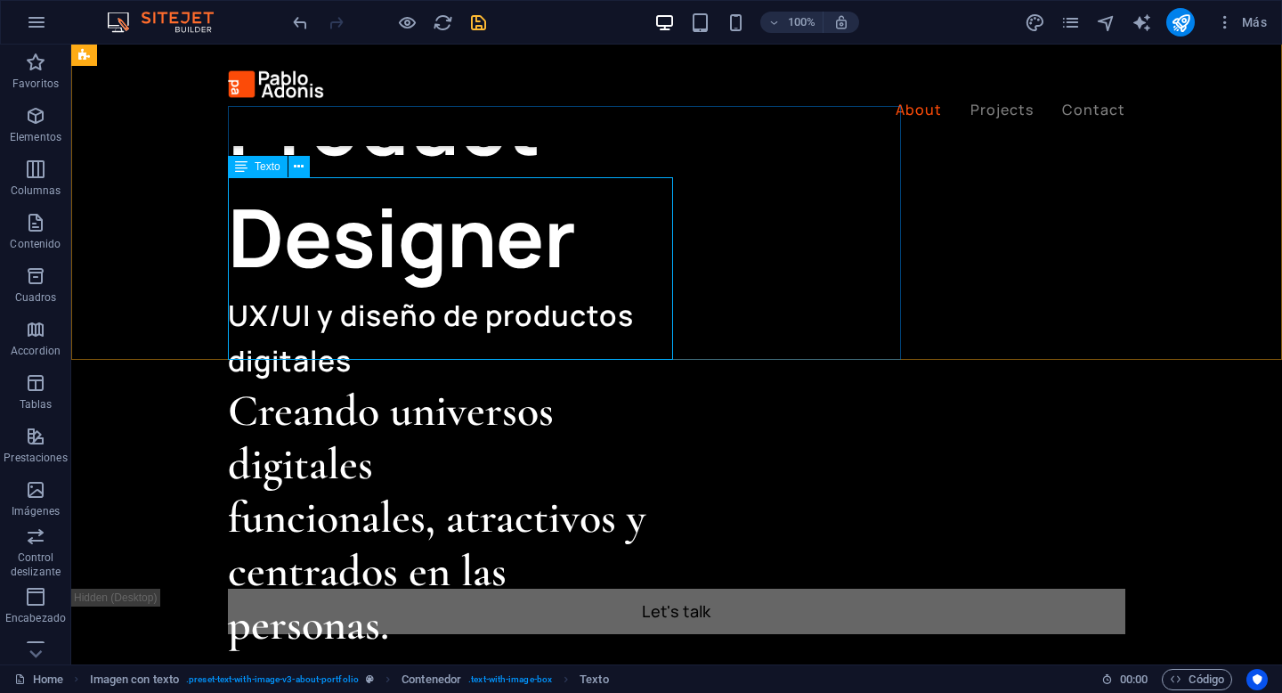
click at [239, 165] on icon at bounding box center [241, 166] width 12 height 21
click at [253, 166] on div "Texto" at bounding box center [258, 166] width 60 height 21
click at [244, 172] on icon at bounding box center [241, 166] width 12 height 21
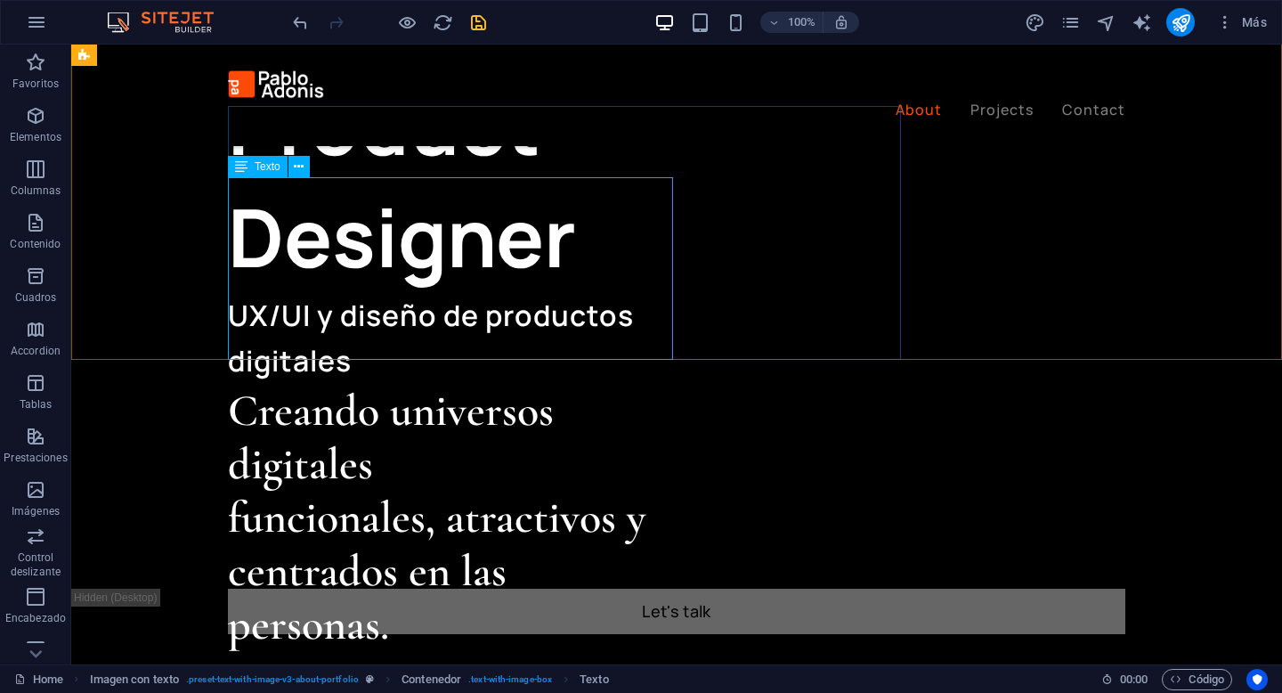
click at [244, 172] on icon at bounding box center [241, 166] width 12 height 21
select select "px"
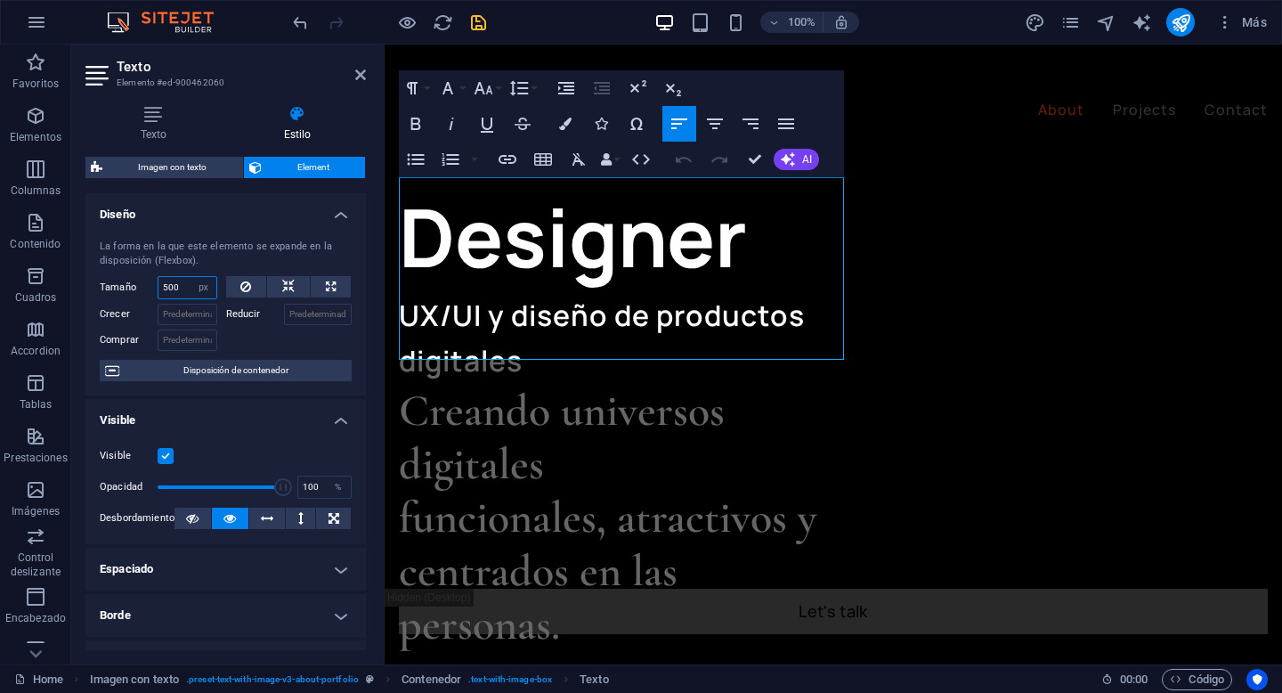
click at [173, 288] on input "500" at bounding box center [187, 287] width 58 height 21
click at [202, 284] on select "Predeterminado automático px % 1/1 1/2 1/3 1/4 1/5 1/6 1/7 1/8 1/9 1/10" at bounding box center [203, 287] width 25 height 21
click at [191, 277] on select "Predeterminado automático px % 1/1 1/2 1/3 1/4 1/5 1/6 1/7 1/8 1/9 1/10" at bounding box center [203, 287] width 25 height 21
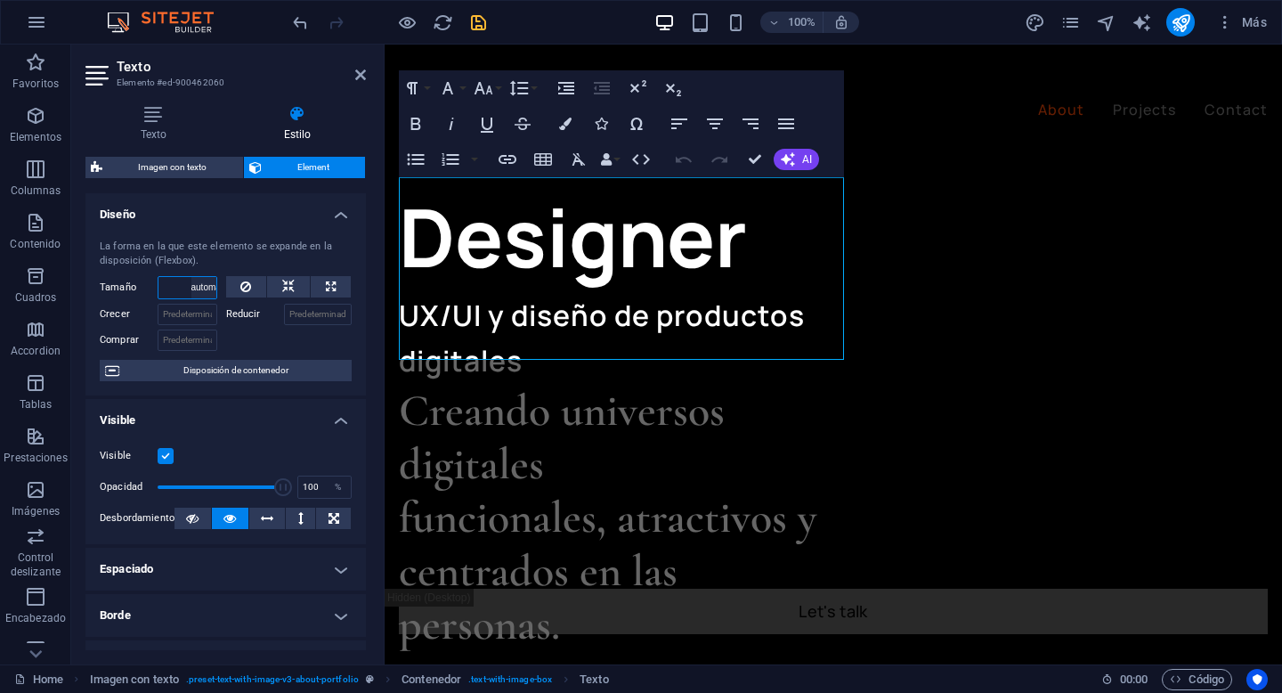
select select "DISABLED_OPTION_VALUE"
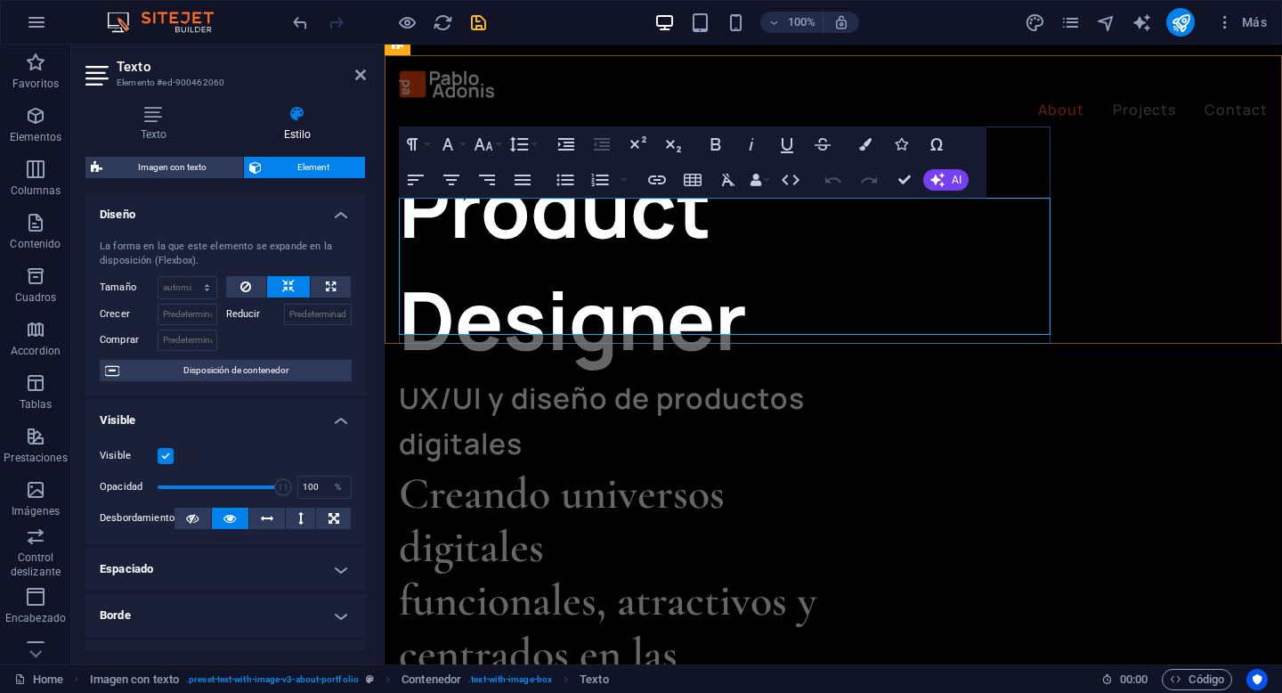
scroll to position [776, 0]
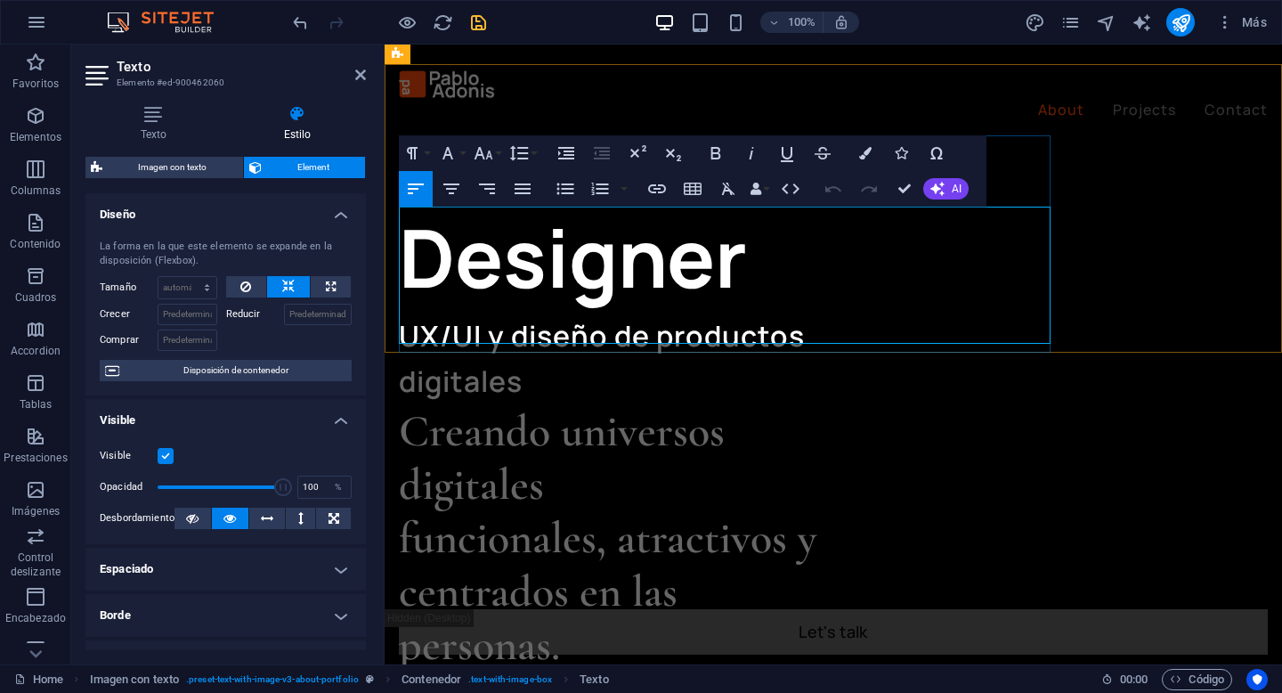
scroll to position [748, 0]
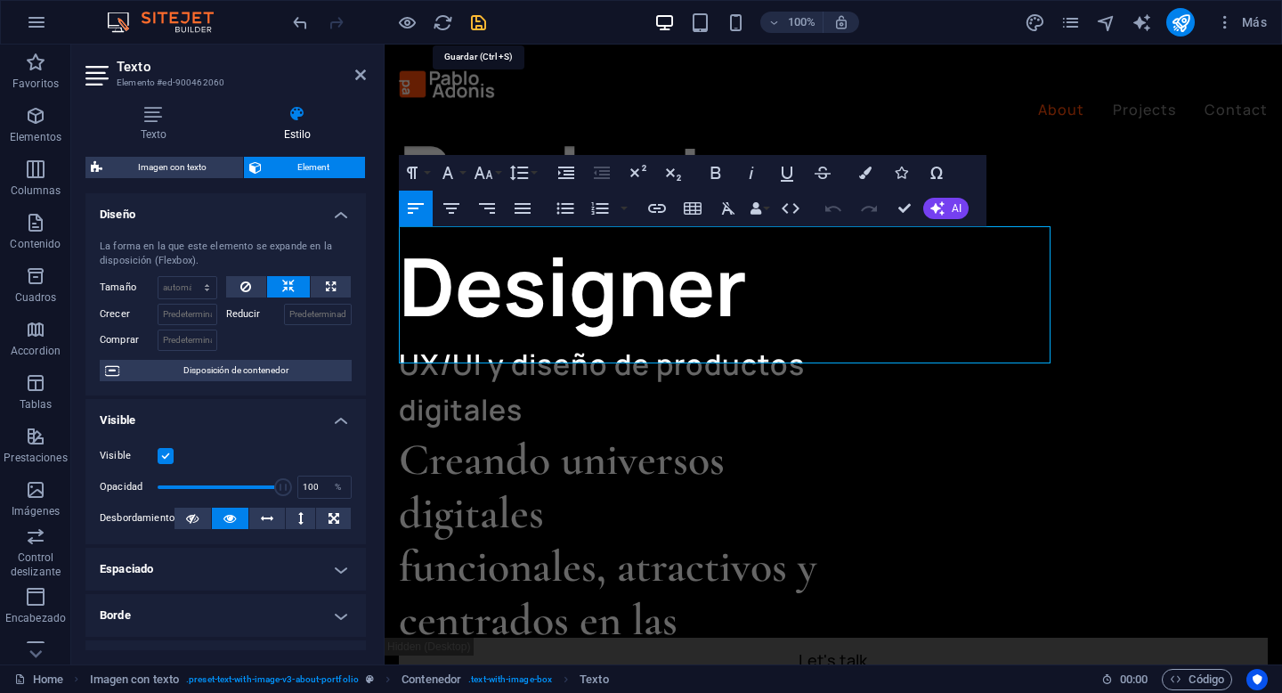
click at [480, 25] on icon "save" at bounding box center [478, 22] width 20 height 20
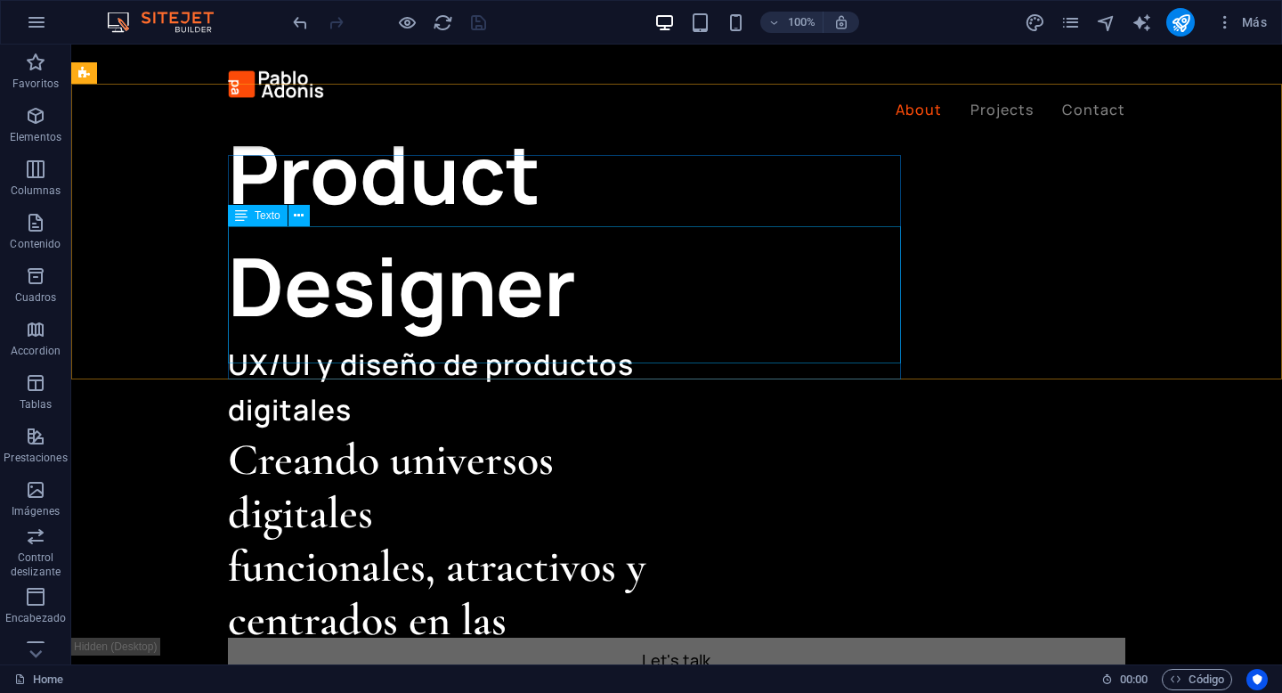
click at [264, 217] on span "Texto" at bounding box center [268, 215] width 26 height 11
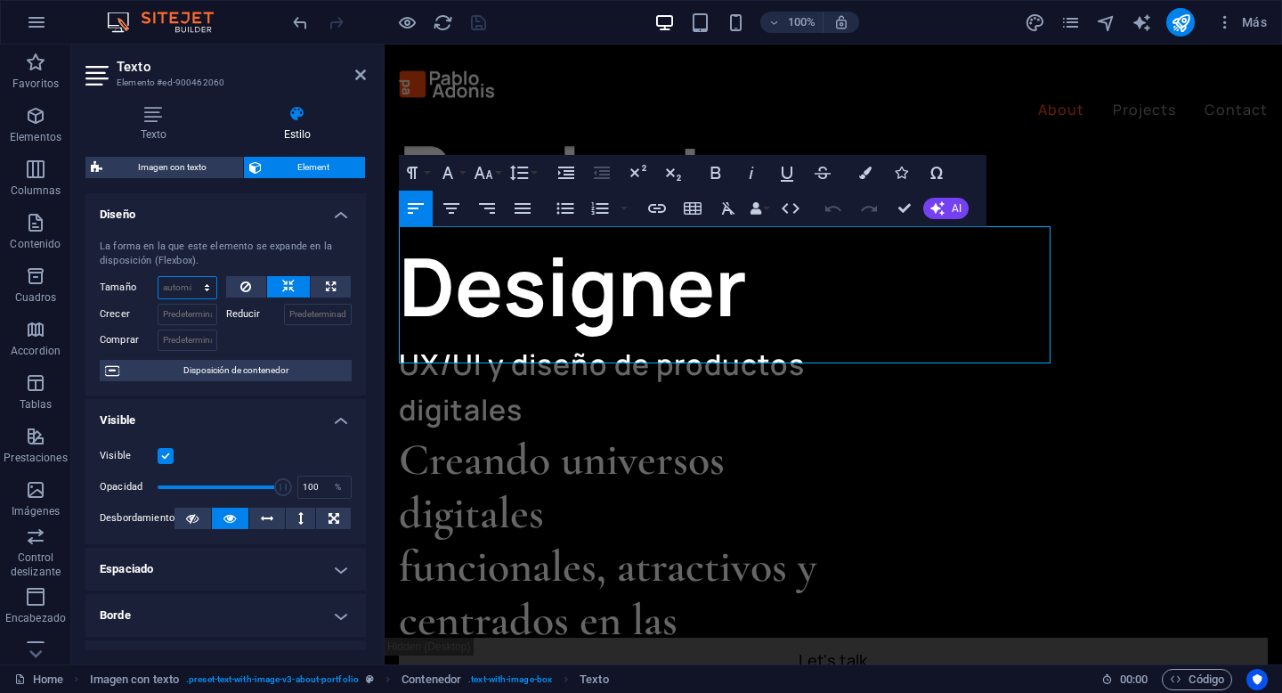
click at [199, 285] on select "Predeterminado automático px % 1/1 1/2 1/3 1/4 1/5 1/6 1/7 1/8 1/9 1/10" at bounding box center [187, 287] width 58 height 21
click at [158, 277] on select "Predeterminado automático px % 1/1 1/2 1/3 1/4 1/5 1/6 1/7 1/8 1/9 1/10" at bounding box center [187, 287] width 58 height 21
select select "DISABLED_OPTION_VALUE"
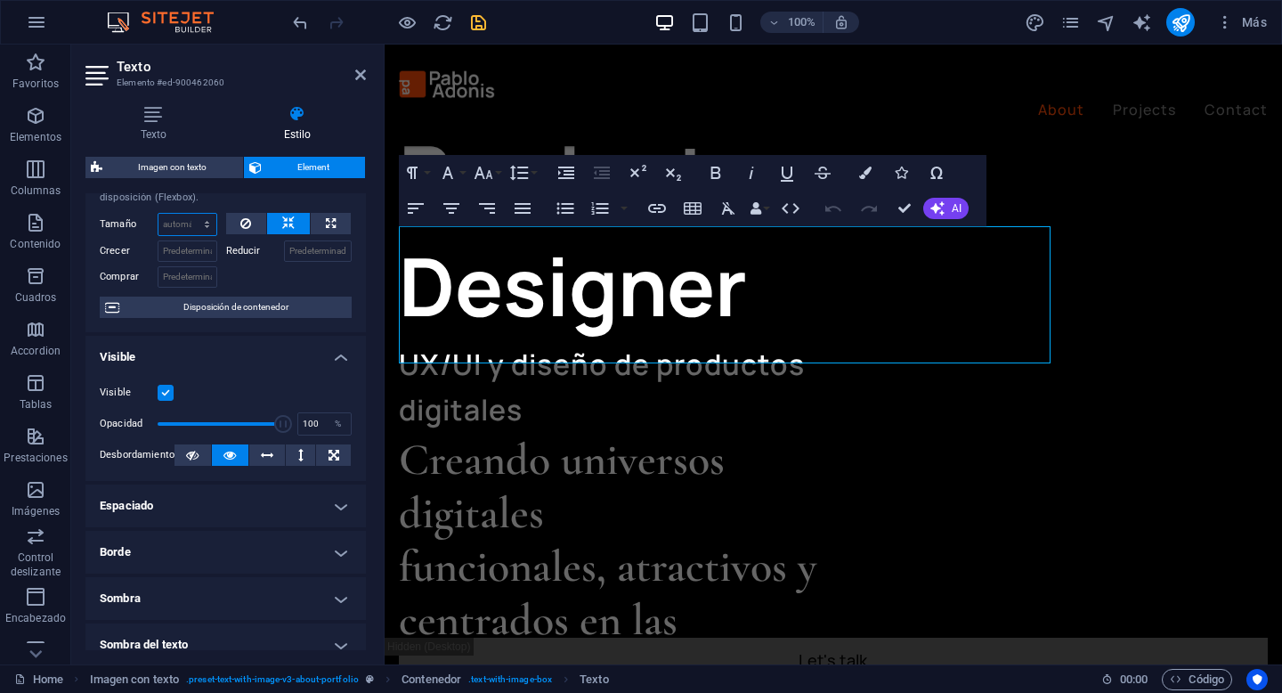
scroll to position [76, 0]
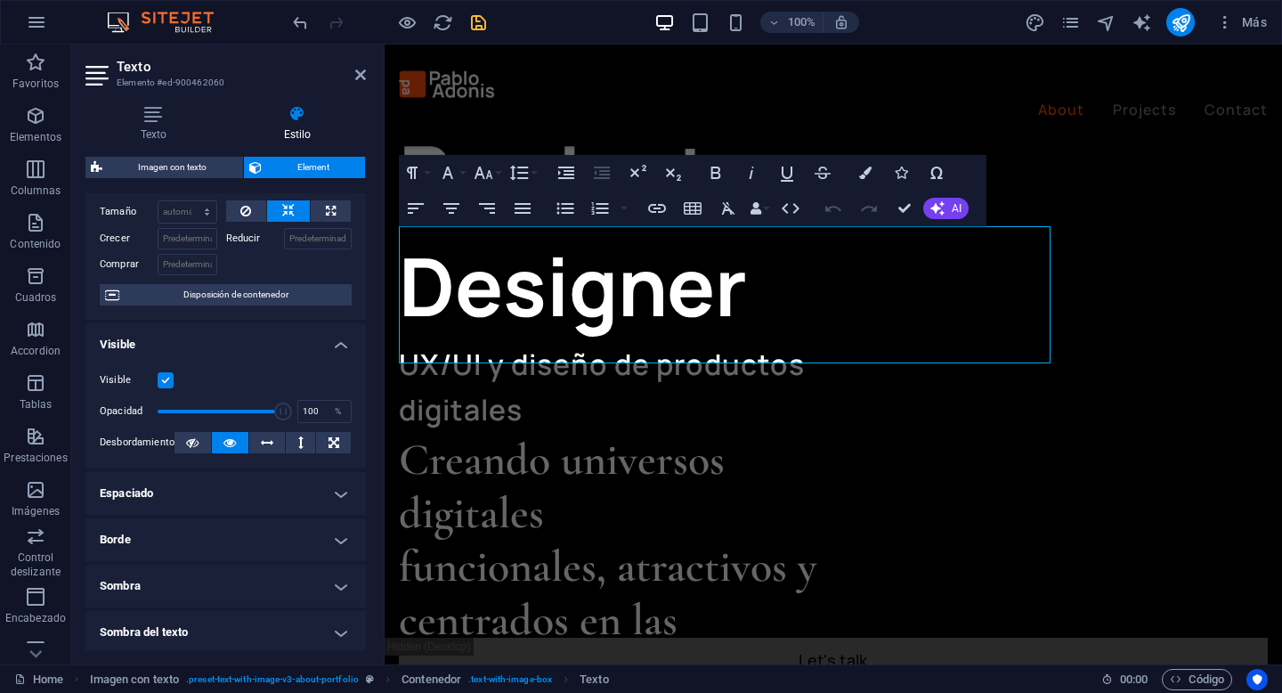
click at [223, 508] on h4 "Espaciado" at bounding box center [225, 493] width 280 height 43
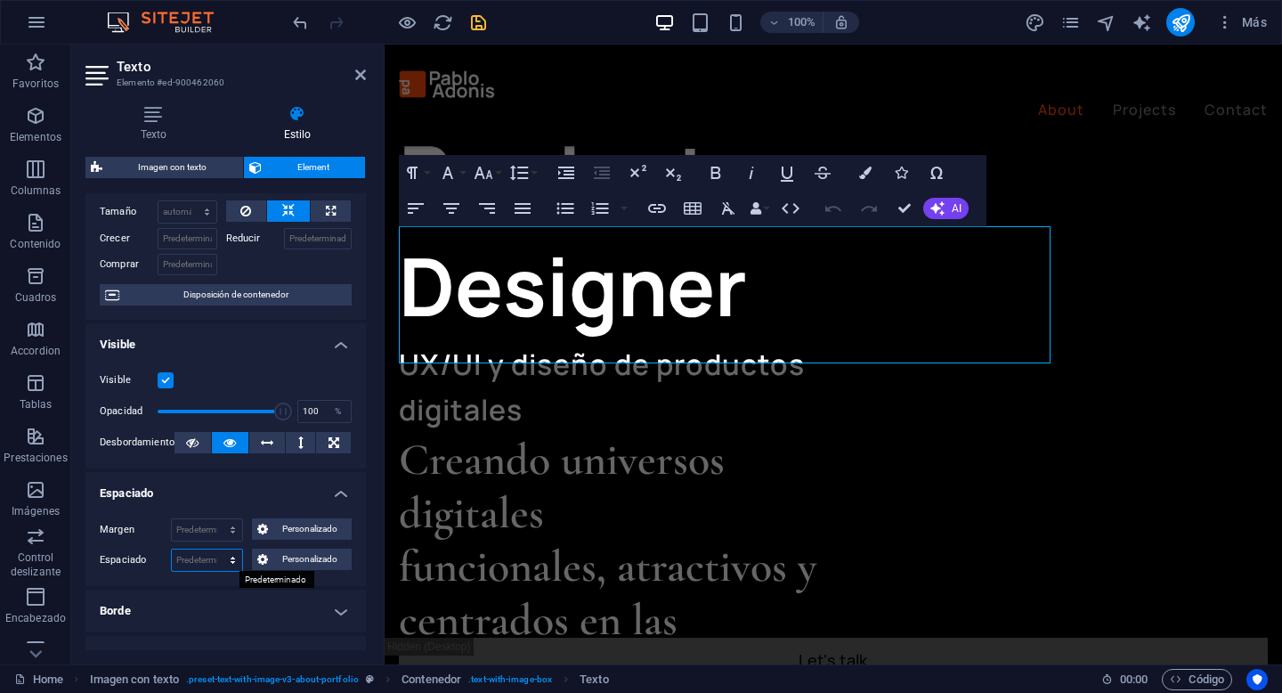
click at [211, 564] on select "Predeterminado px rem % vh vw Personalizado" at bounding box center [207, 559] width 70 height 21
select select "px"
click at [215, 549] on select "Predeterminado px rem % vh vw Personalizado" at bounding box center [207, 559] width 70 height 21
type input "75"
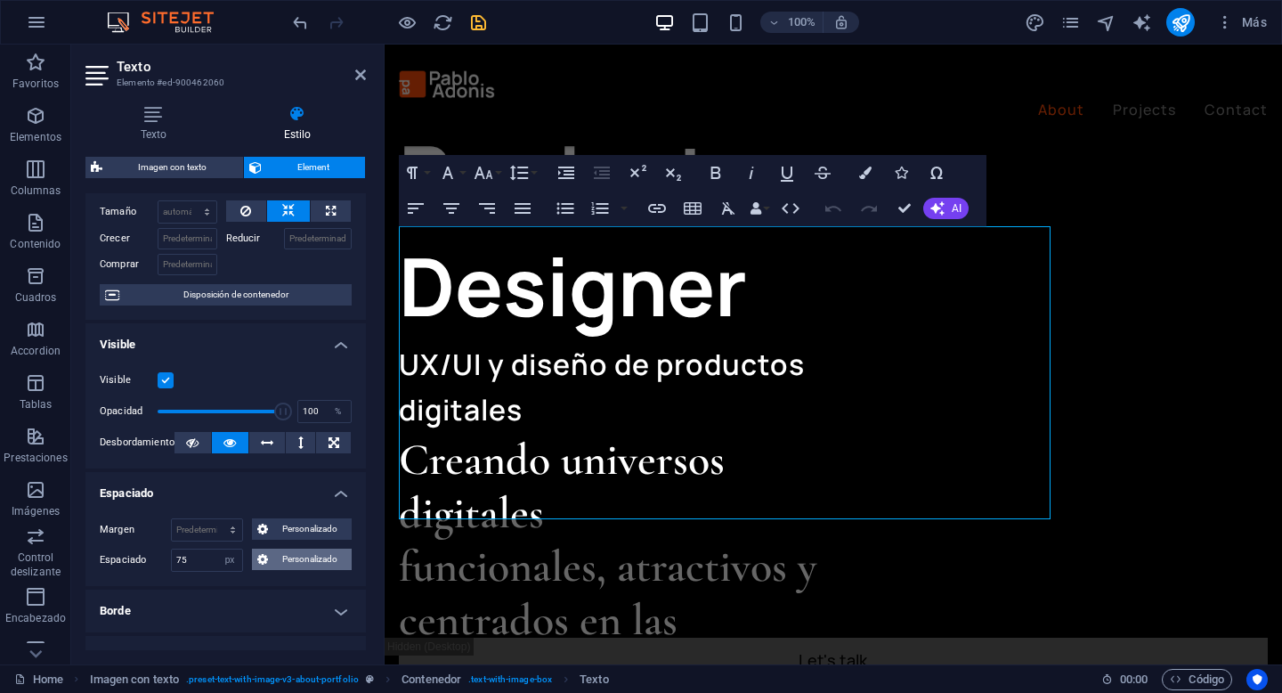
click at [280, 564] on span "Personalizado" at bounding box center [309, 558] width 73 height 21
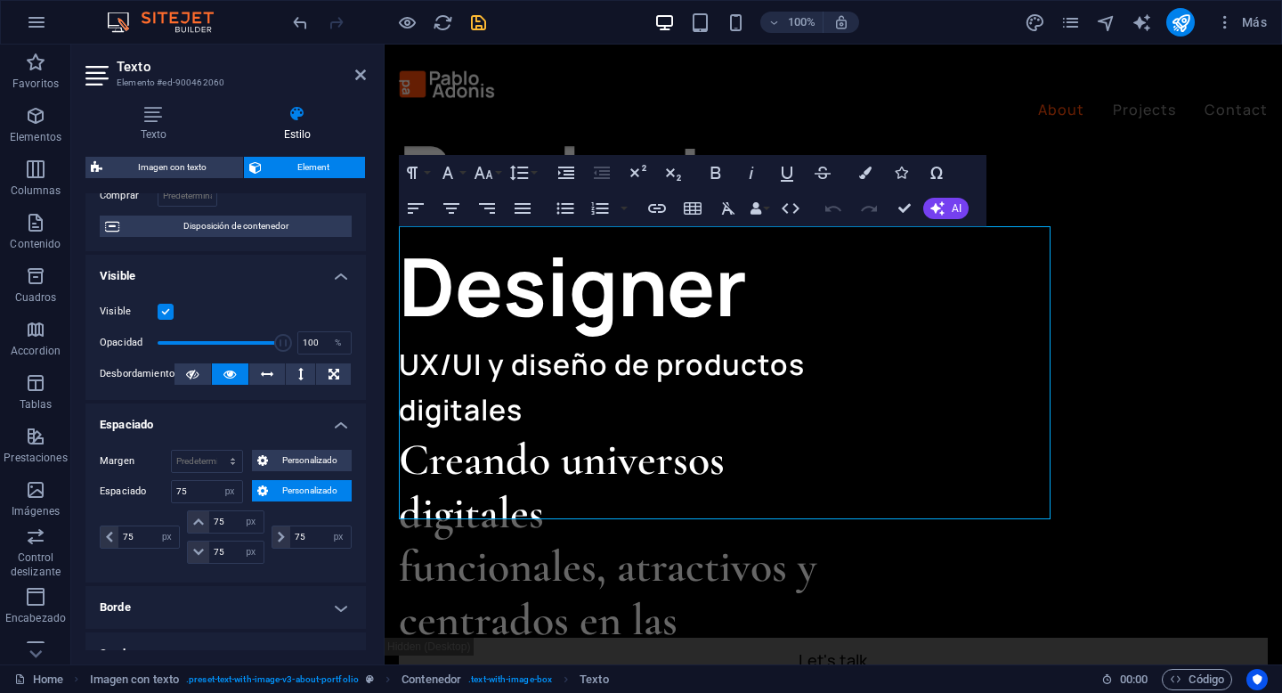
scroll to position [145, 0]
click at [141, 531] on input "75" at bounding box center [148, 535] width 61 height 21
type input "0"
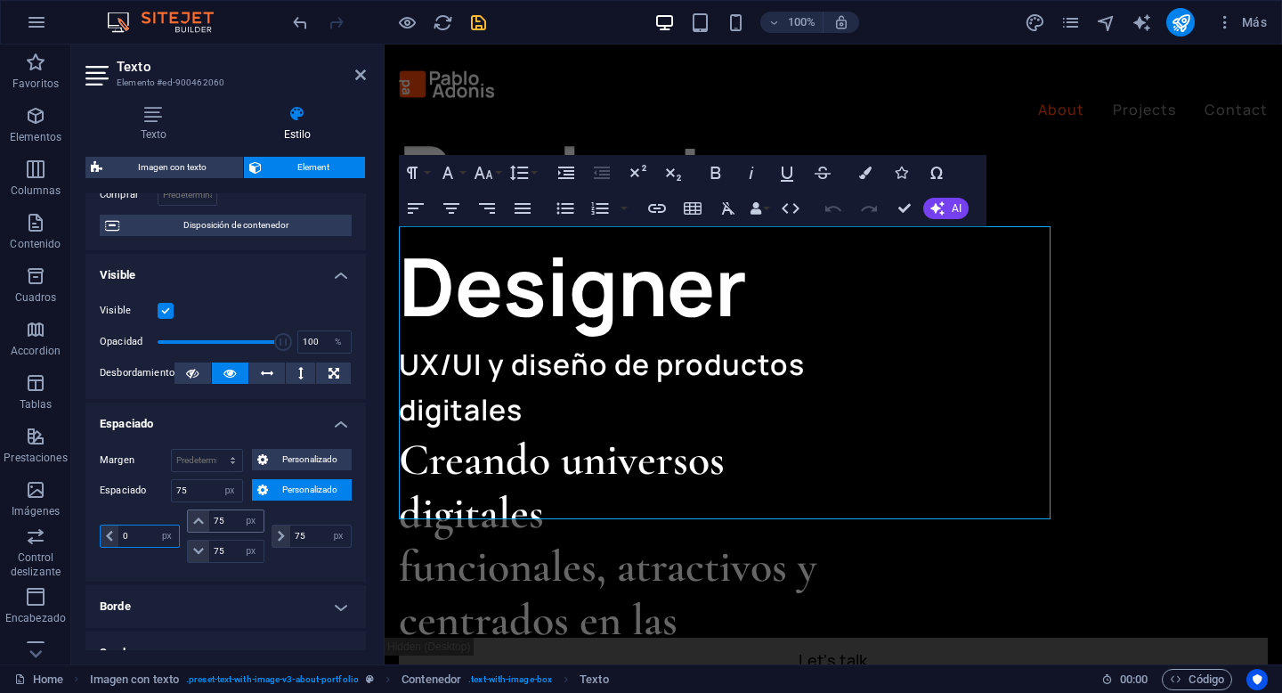
select select "DISABLED_OPTION_VALUE"
type input "0"
click at [226, 521] on input "75" at bounding box center [235, 520] width 53 height 21
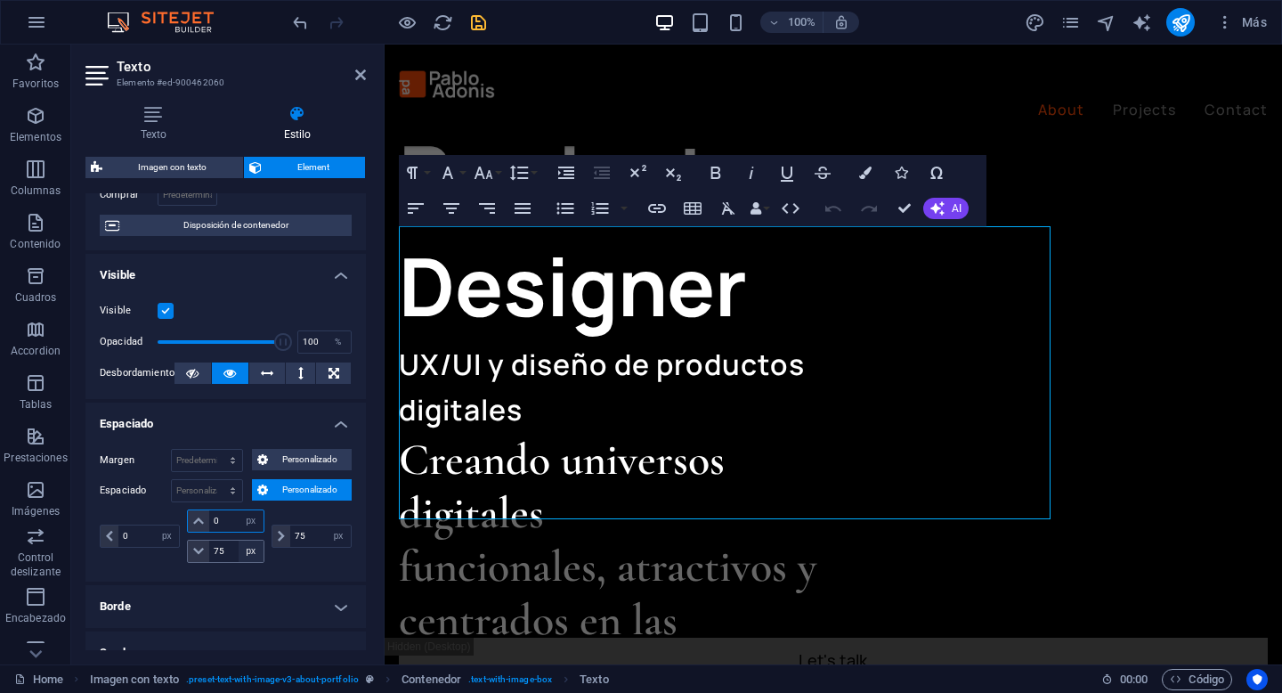
type input "0"
click at [239, 547] on select "px rem % vh vw" at bounding box center [251, 550] width 25 height 21
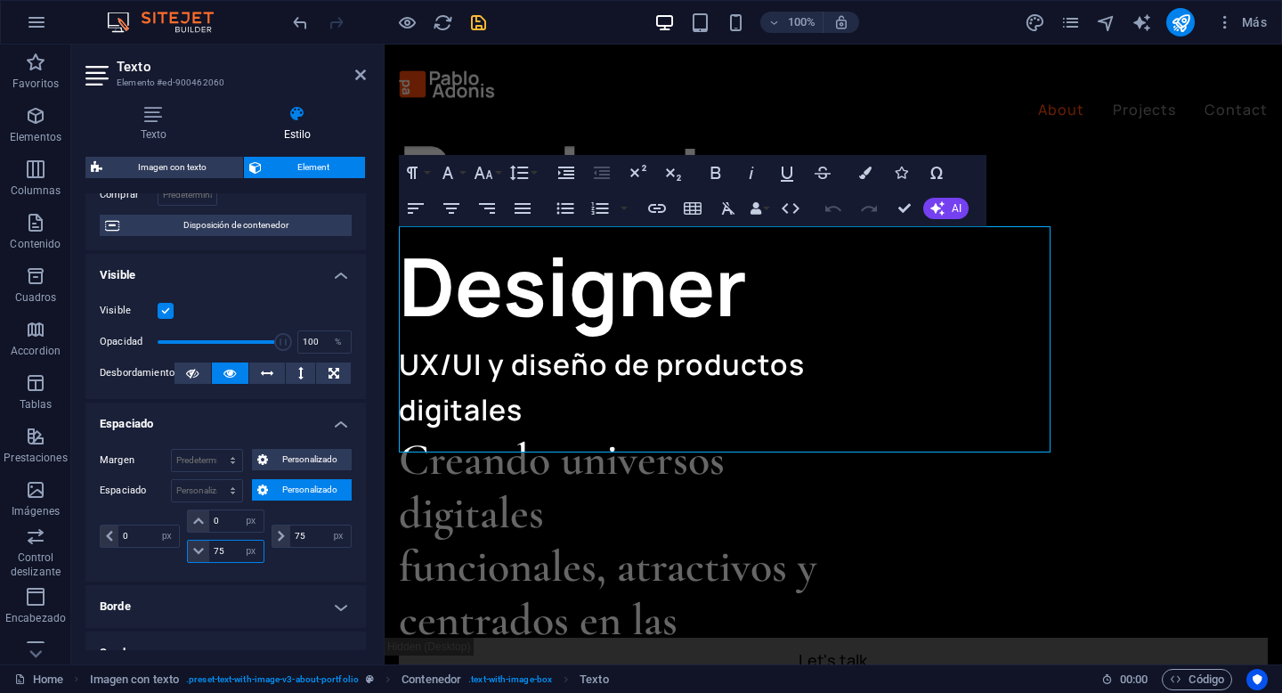
click at [214, 553] on input "75" at bounding box center [235, 550] width 53 height 21
click at [218, 553] on input "75" at bounding box center [235, 550] width 53 height 21
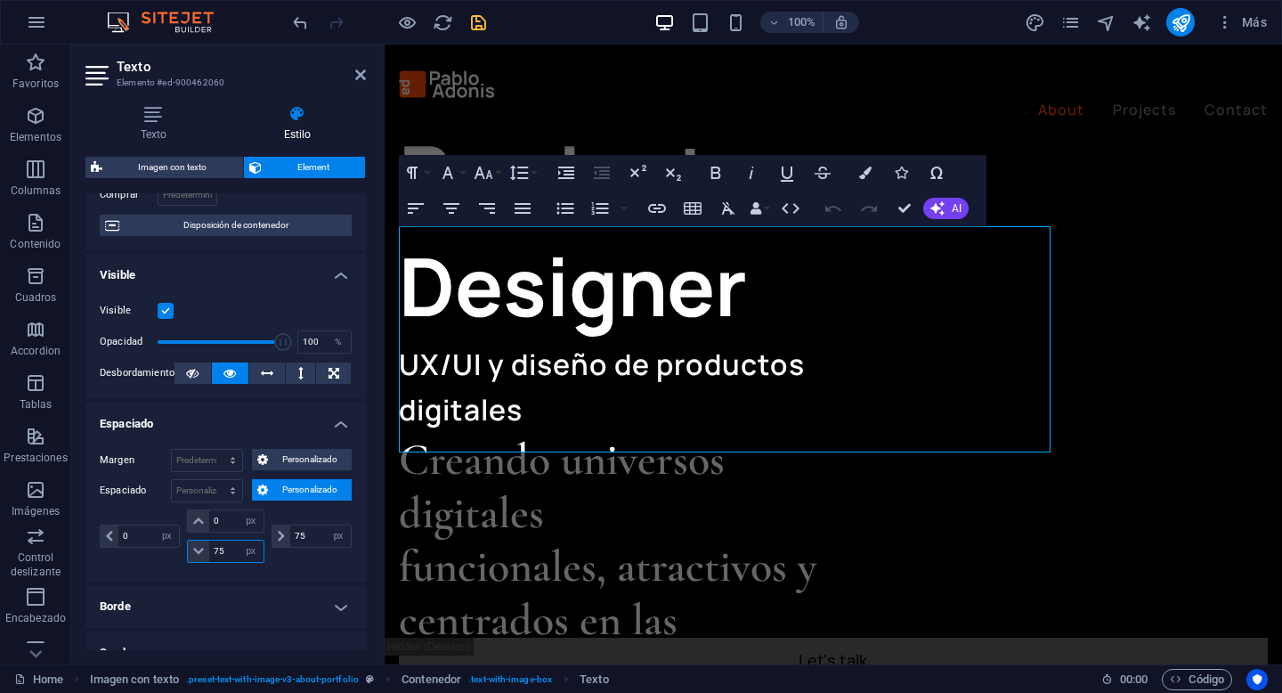
click at [218, 553] on input "75" at bounding box center [235, 550] width 53 height 21
drag, startPoint x: 230, startPoint y: 553, endPoint x: 186, endPoint y: 553, distance: 43.6
click at [187, 553] on div "75 px rem % vh vw" at bounding box center [225, 550] width 77 height 23
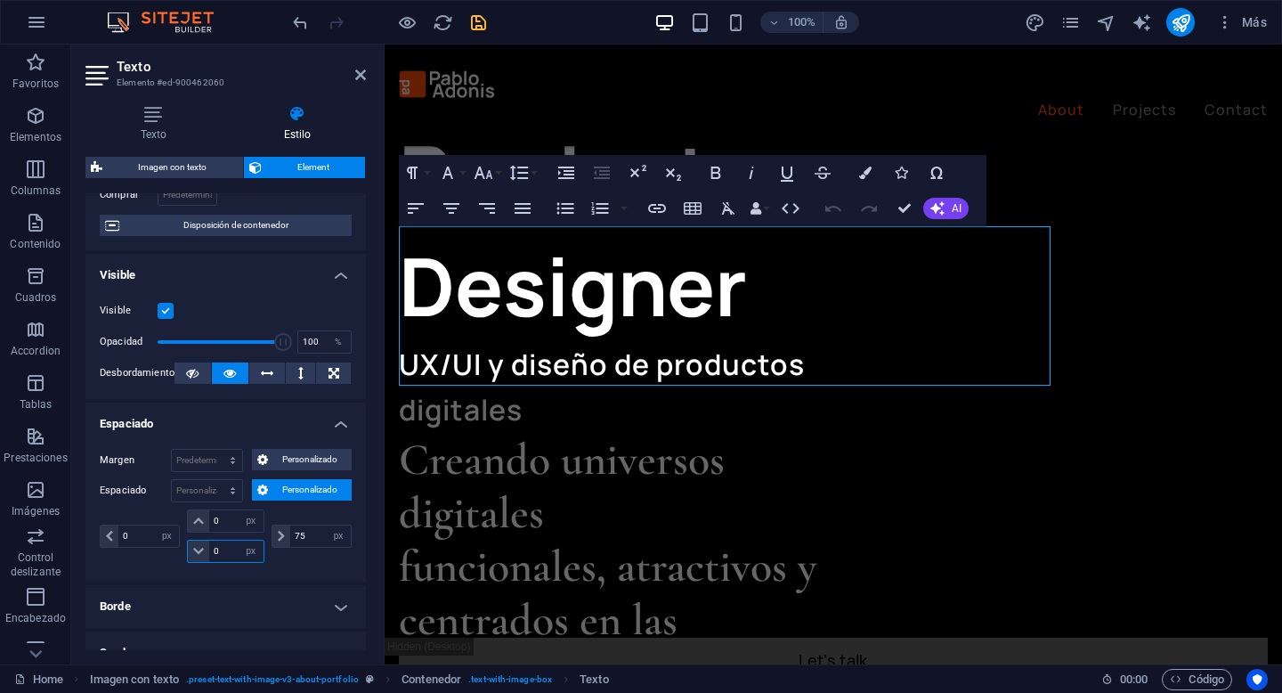
type input "0"
click at [289, 562] on div "0 px rem % vh vw 0 px rem % vh vw 0 px rem % vh vw 75 px rem % vh vw" at bounding box center [226, 538] width 252 height 58
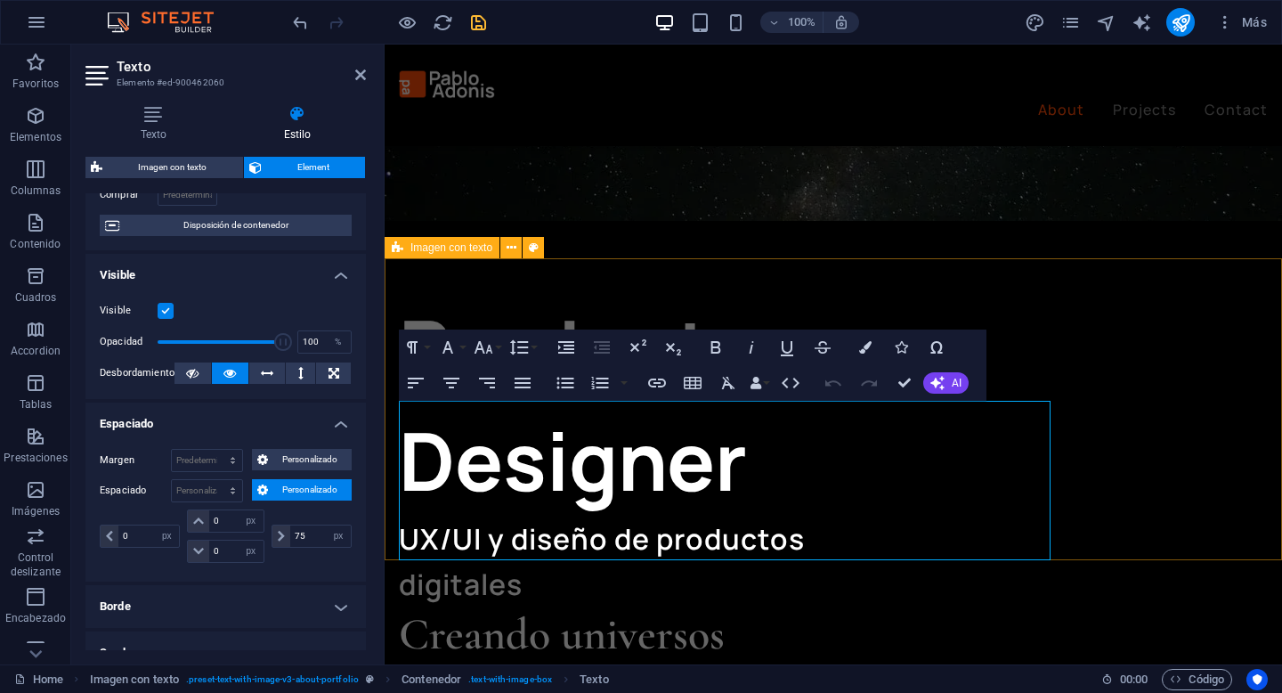
scroll to position [679, 0]
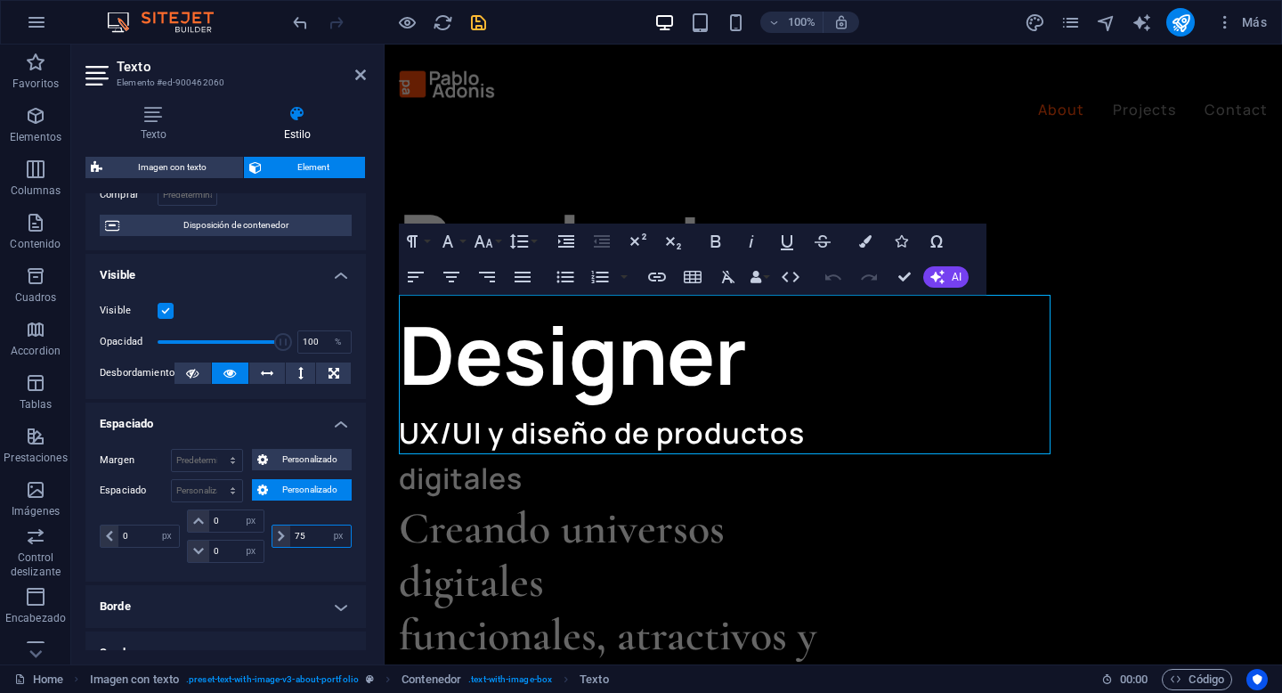
drag, startPoint x: 309, startPoint y: 538, endPoint x: 288, endPoint y: 538, distance: 20.5
click at [290, 538] on input "75" at bounding box center [320, 535] width 61 height 21
type input "24"
click at [296, 563] on div "0 px rem % vh vw 0 px rem % vh vw 0 px rem % vh vw 24 px rem % vh vw" at bounding box center [226, 538] width 252 height 58
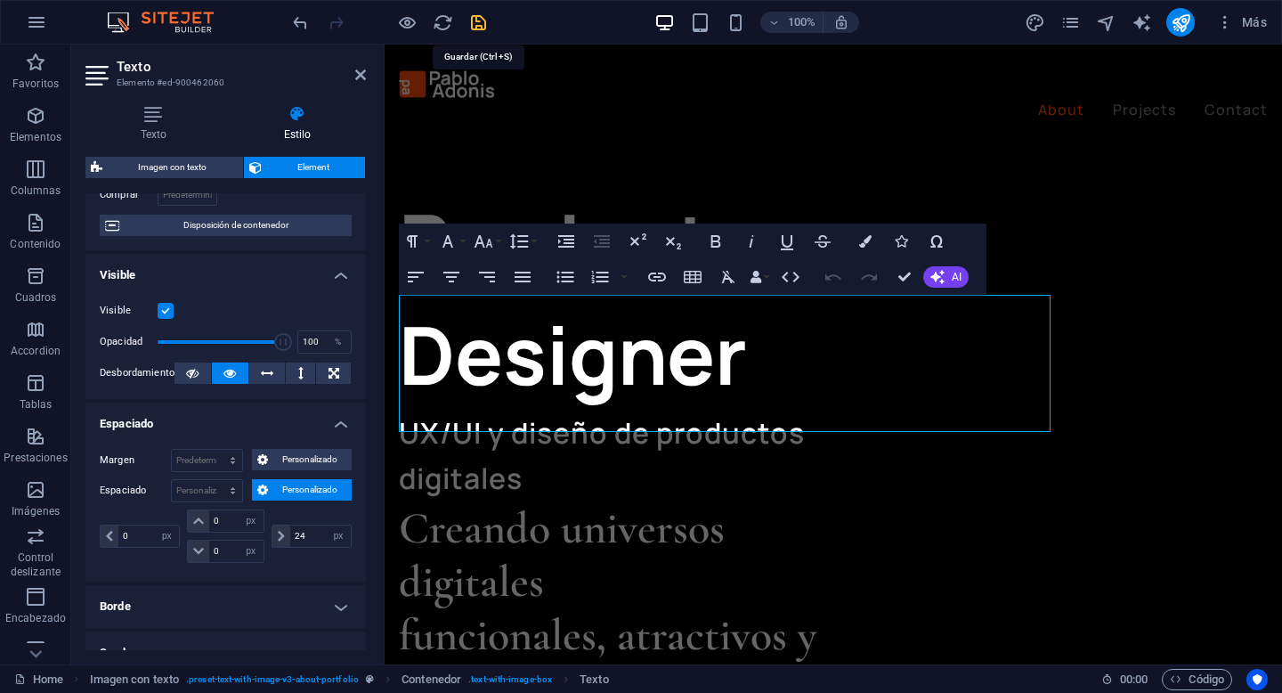
click at [485, 24] on icon "save" at bounding box center [478, 22] width 20 height 20
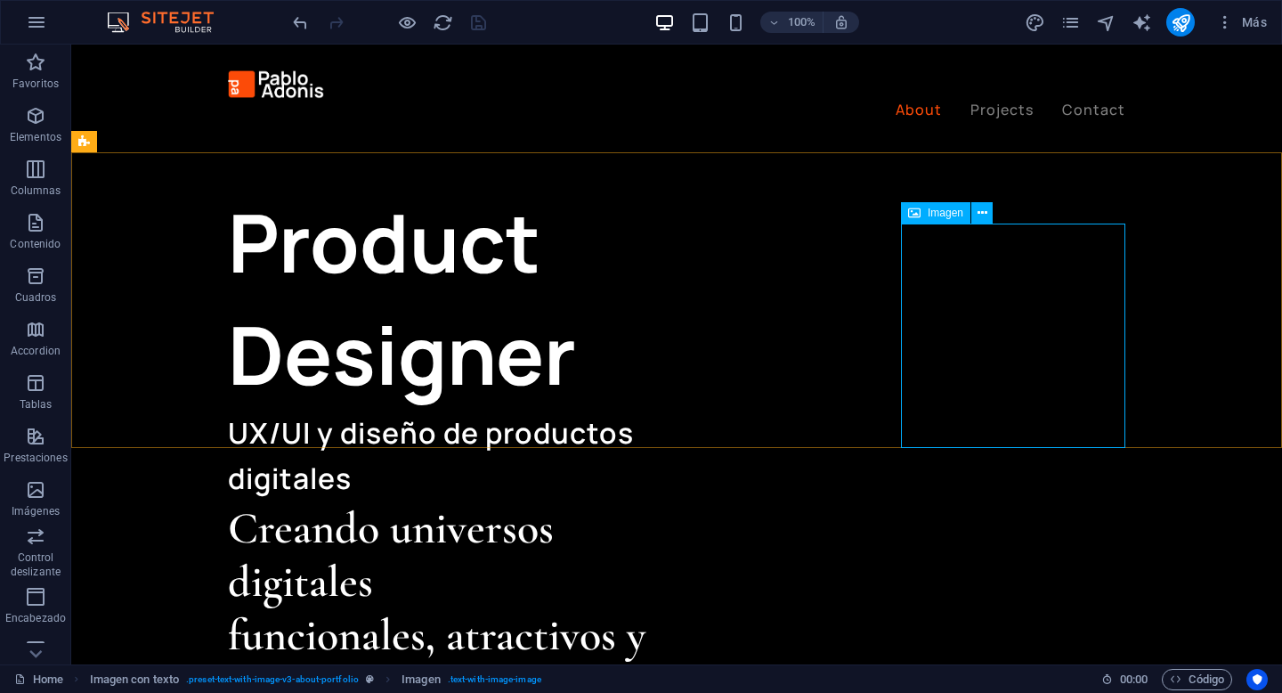
click at [945, 215] on span "Imagen" at bounding box center [946, 212] width 36 height 11
select select "px"
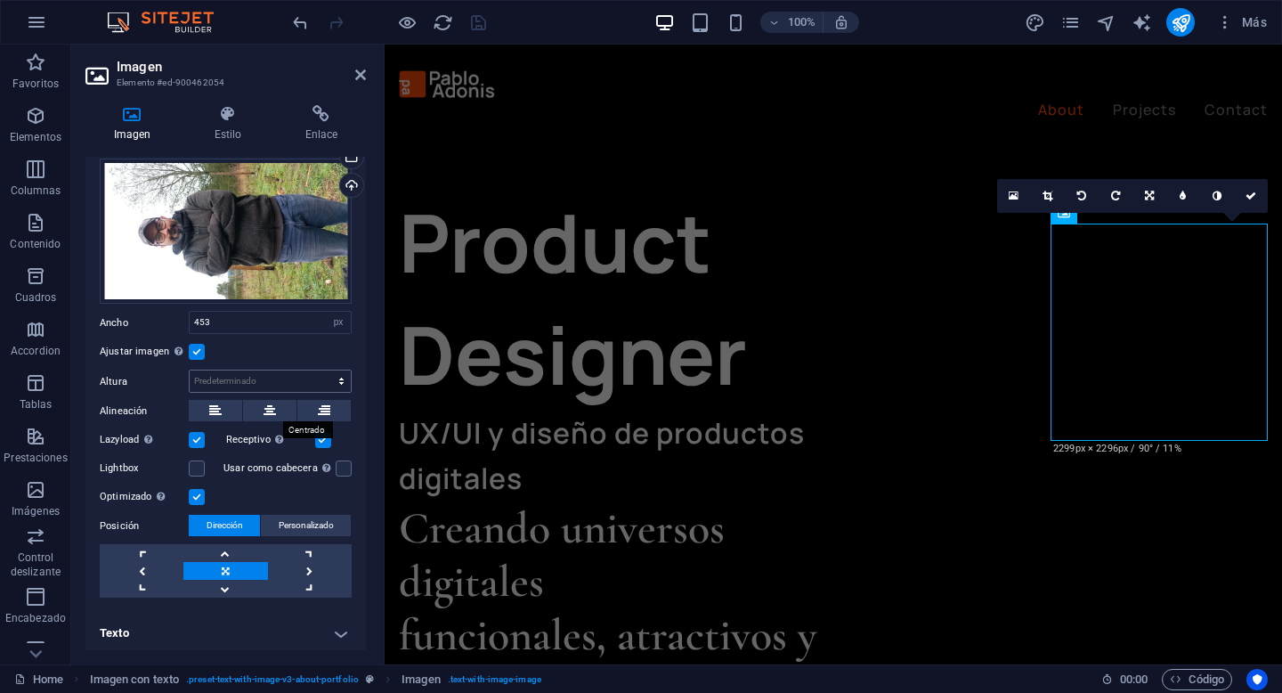
scroll to position [47, 0]
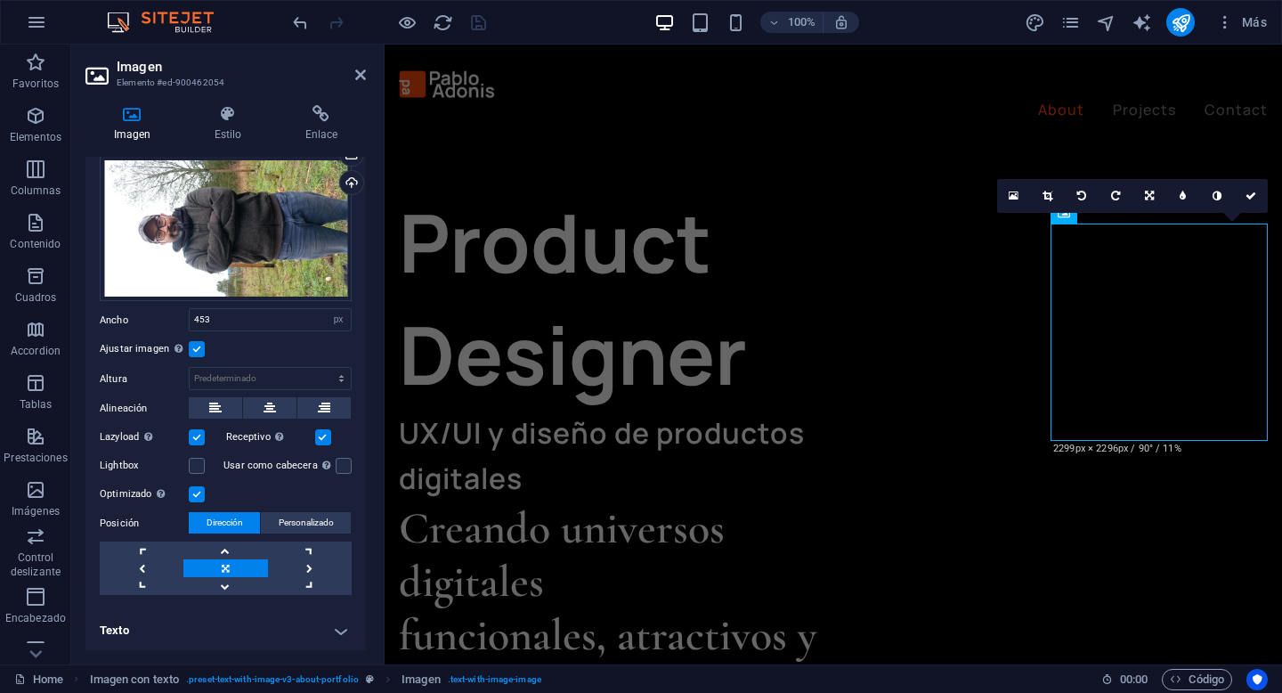
click at [258, 623] on h4 "Texto" at bounding box center [225, 630] width 280 height 43
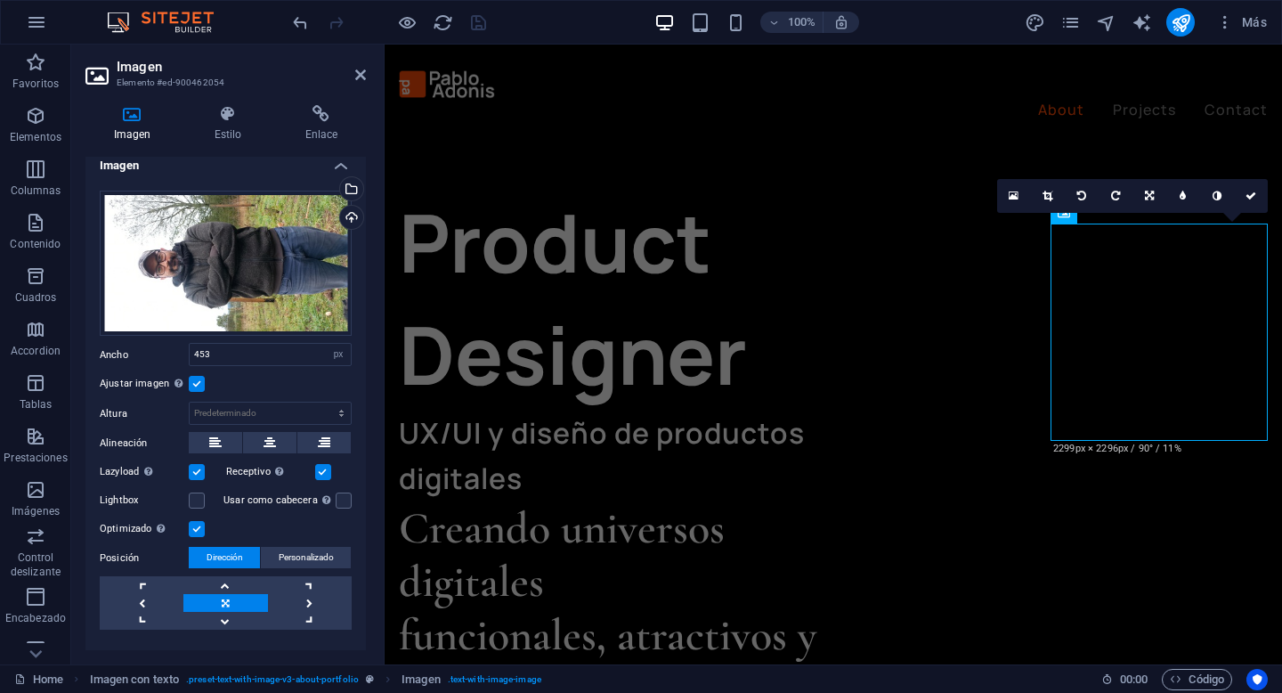
scroll to position [0, 0]
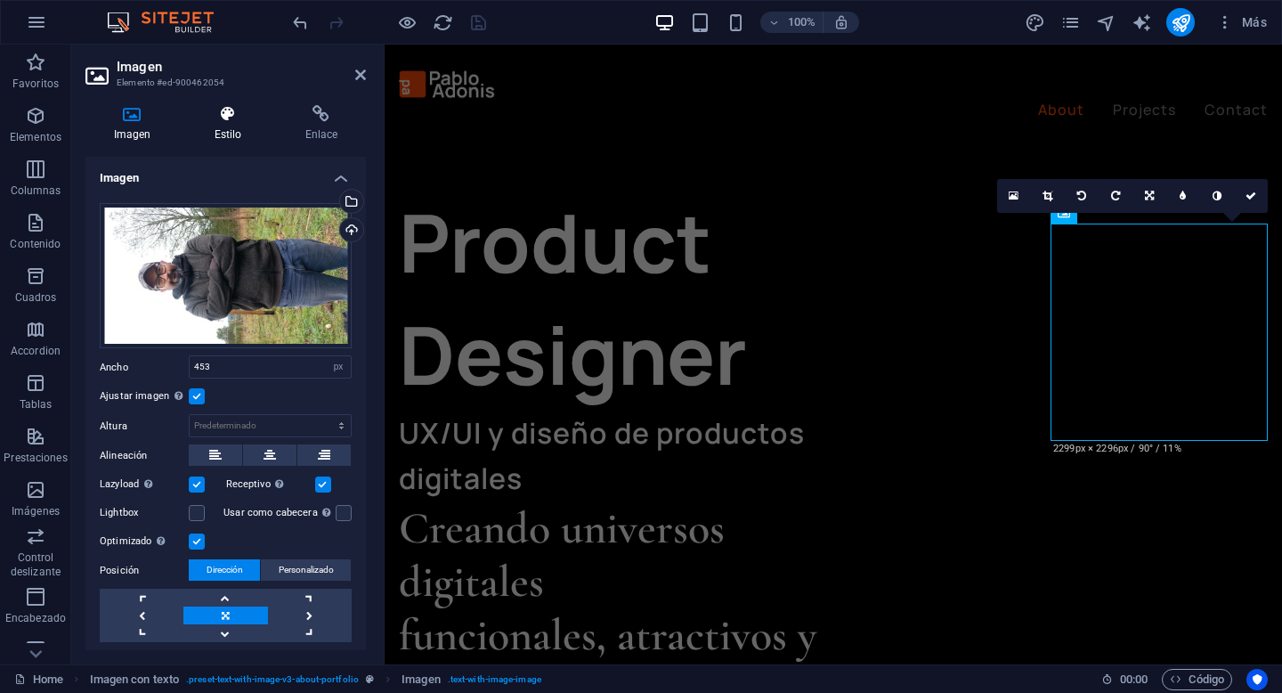
click at [239, 135] on h4 "Estilo" at bounding box center [231, 123] width 91 height 37
